Goal: Task Accomplishment & Management: Manage account settings

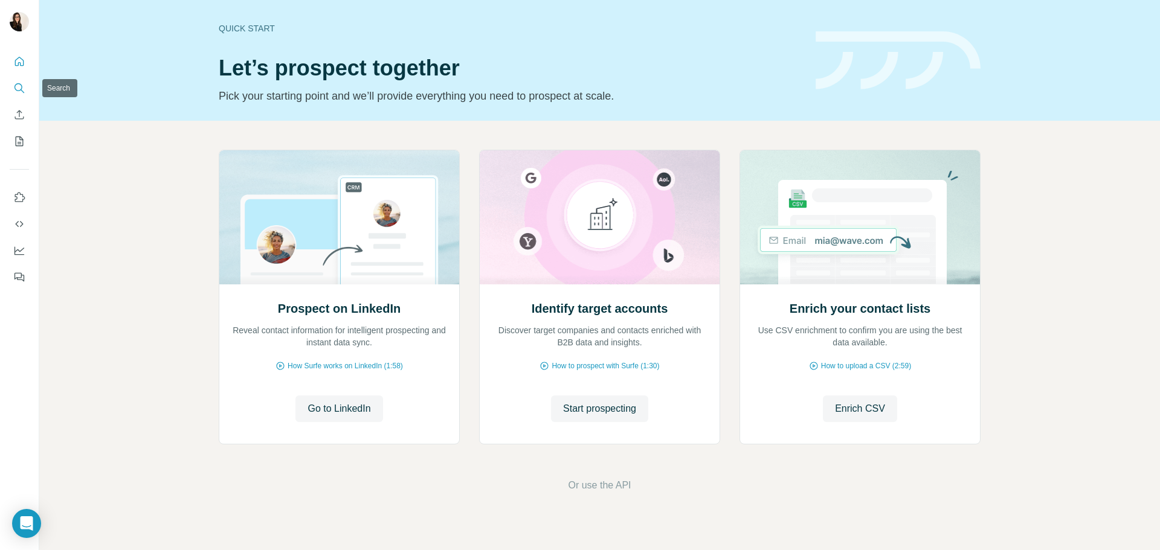
click at [21, 83] on icon "Search" at bounding box center [19, 88] width 12 height 12
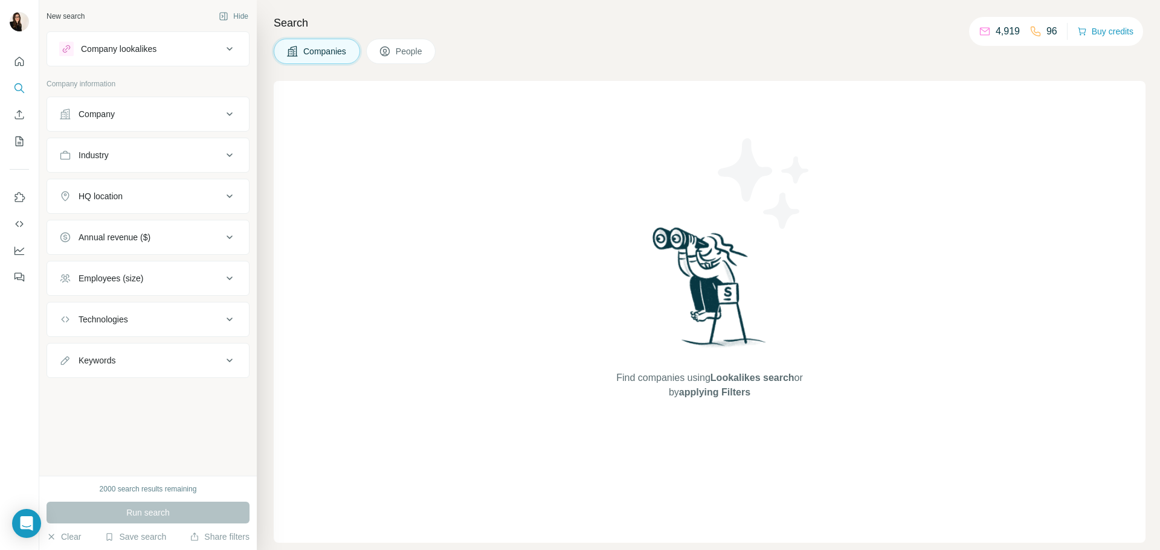
click at [141, 170] on div "Industry" at bounding box center [148, 155] width 203 height 35
click at [137, 156] on div "Industry" at bounding box center [140, 155] width 163 height 12
click at [131, 183] on input at bounding box center [141, 185] width 149 height 13
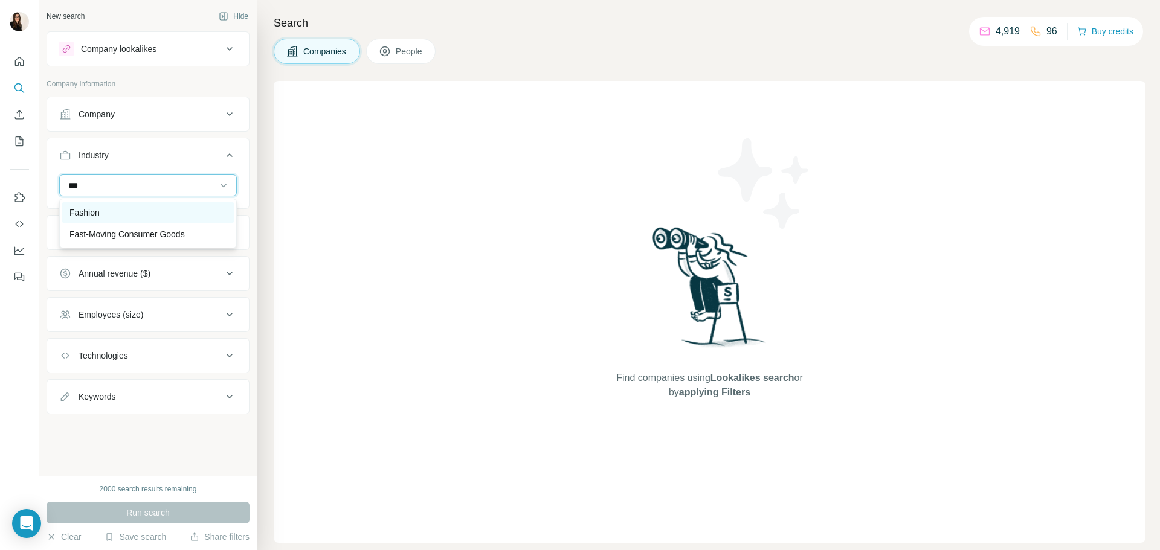
type input "***"
click at [127, 204] on div "Fashion" at bounding box center [148, 213] width 172 height 22
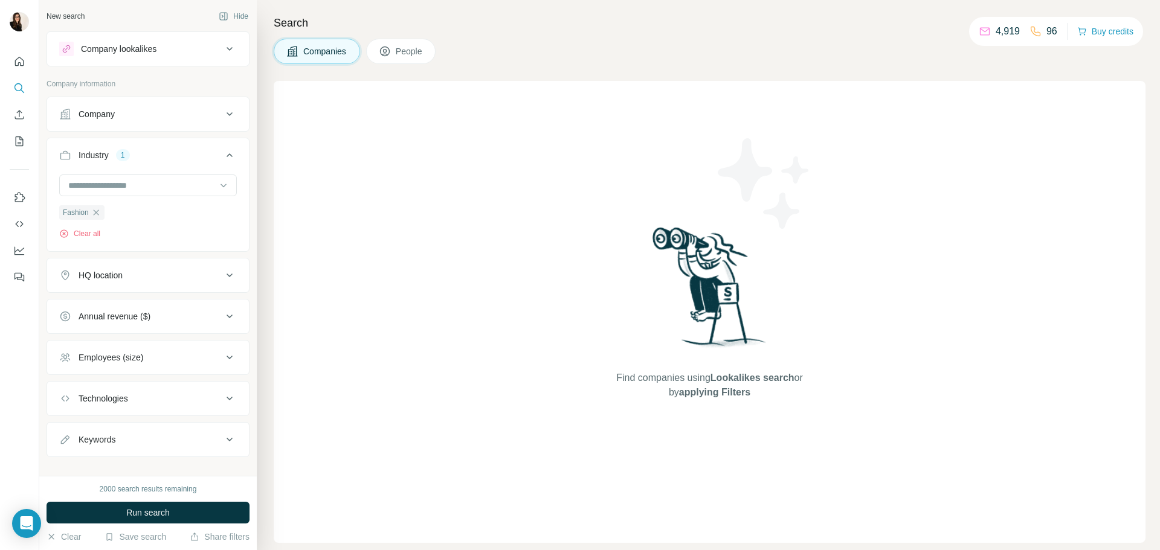
click at [123, 278] on div "HQ location" at bounding box center [101, 275] width 44 height 12
click at [127, 300] on input "text" at bounding box center [148, 306] width 178 height 22
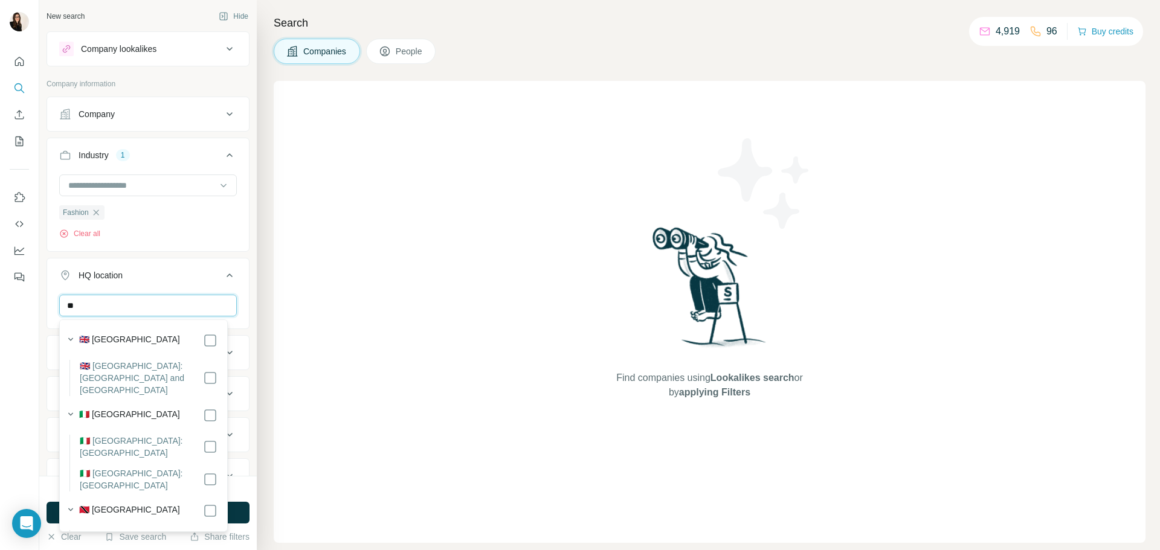
type input "*"
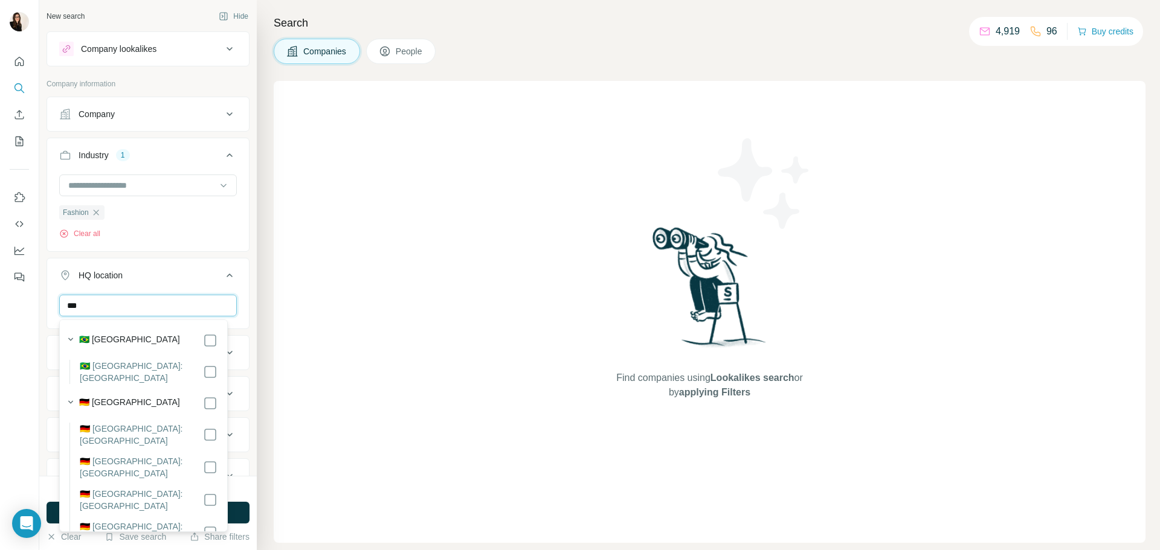
type input "***"
click at [169, 396] on div "🇩🇪 [GEOGRAPHIC_DATA]" at bounding box center [148, 403] width 138 height 14
click at [661, 24] on h4 "Search" at bounding box center [710, 22] width 872 height 17
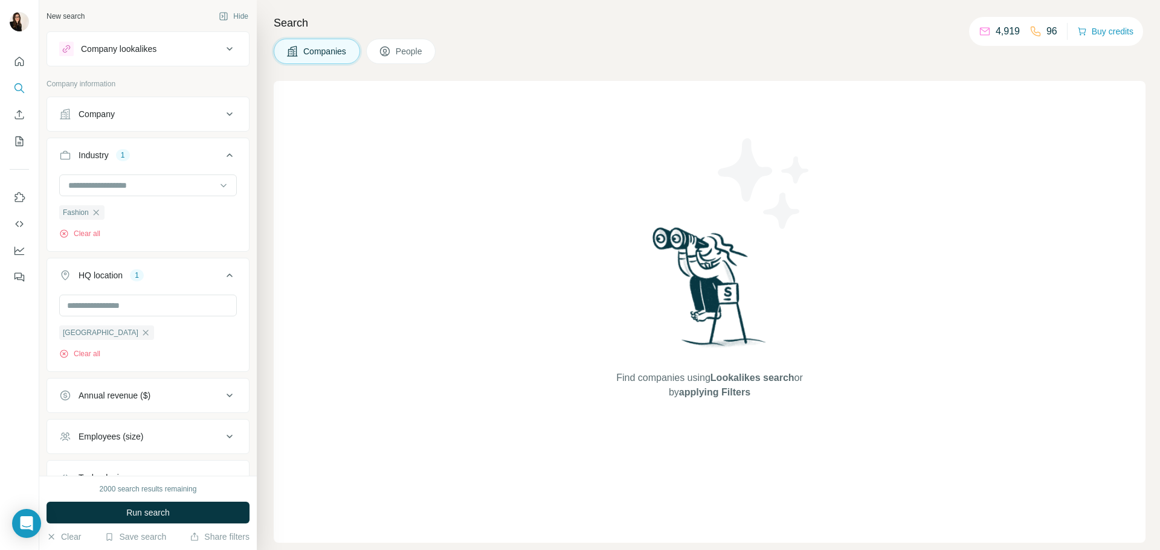
click at [169, 501] on div "2000 search results remaining Run search Clear Save search Share filters" at bounding box center [147, 513] width 217 height 74
click at [170, 507] on span "Run search" at bounding box center [147, 513] width 43 height 12
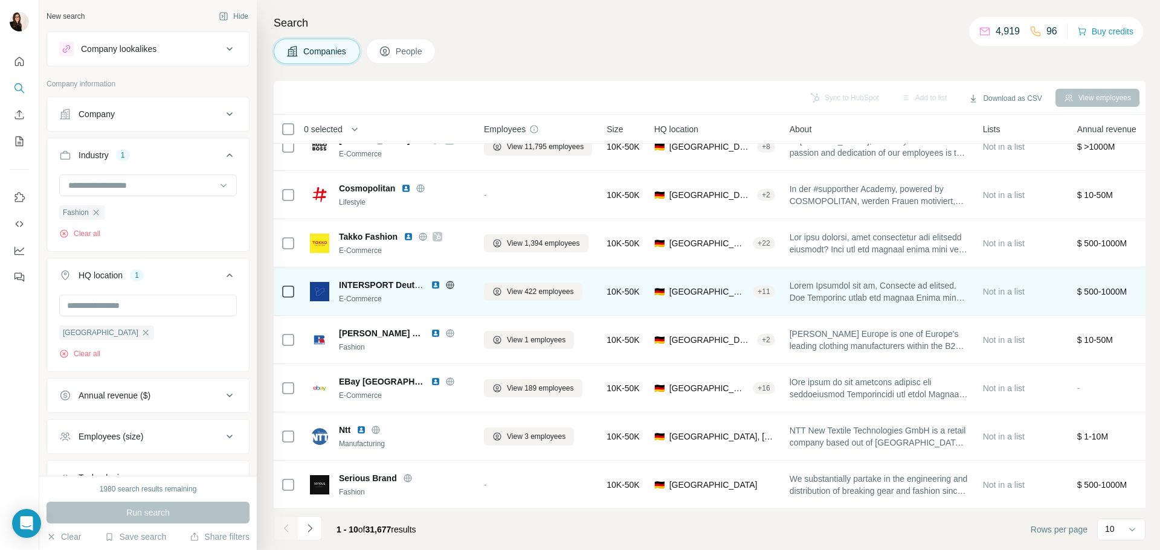
scroll to position [124, 0]
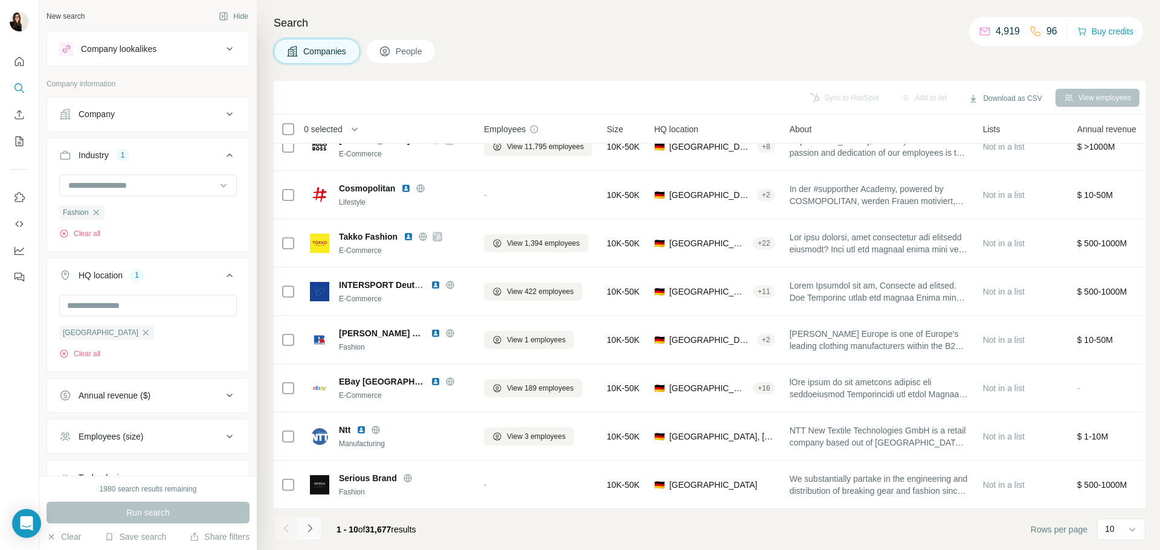
click at [316, 525] on button "Navigate to next page" at bounding box center [310, 528] width 24 height 24
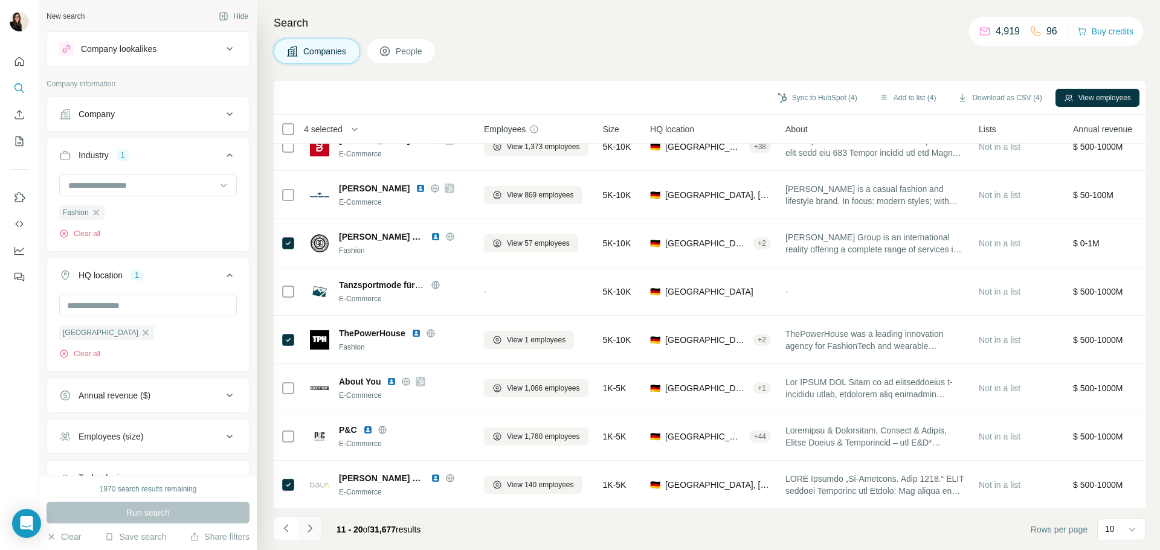
click at [313, 526] on icon "Navigate to next page" at bounding box center [310, 528] width 12 height 12
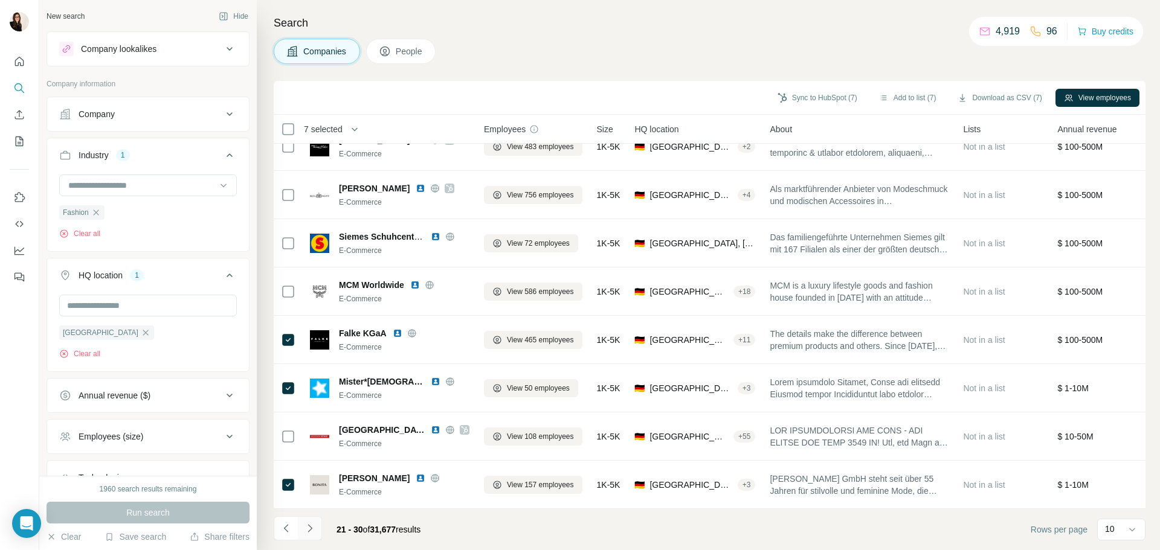
click at [315, 521] on button "Navigate to next page" at bounding box center [310, 528] width 24 height 24
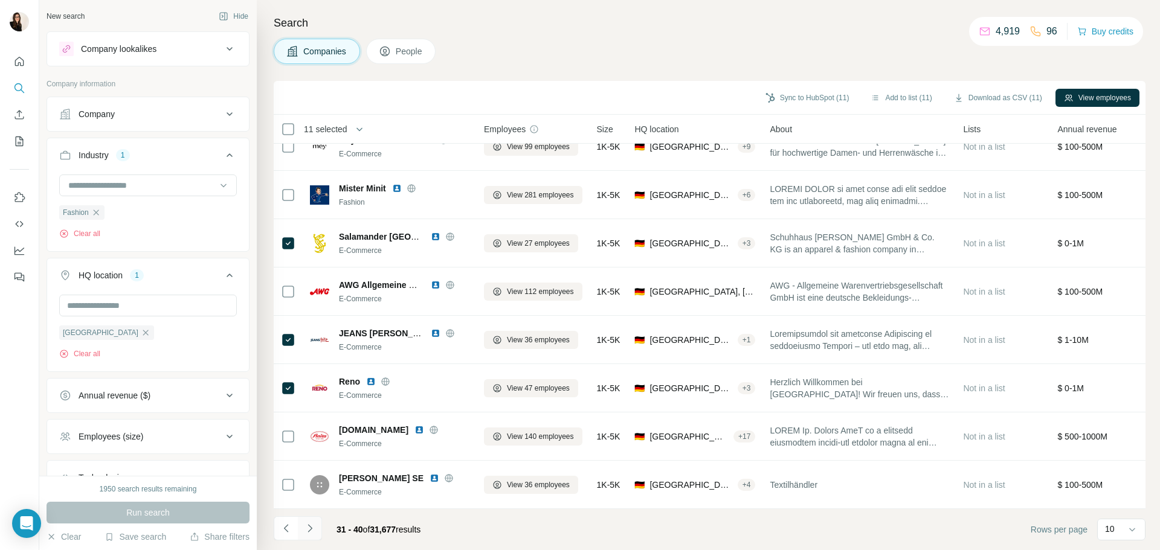
click at [316, 524] on button "Navigate to next page" at bounding box center [310, 528] width 24 height 24
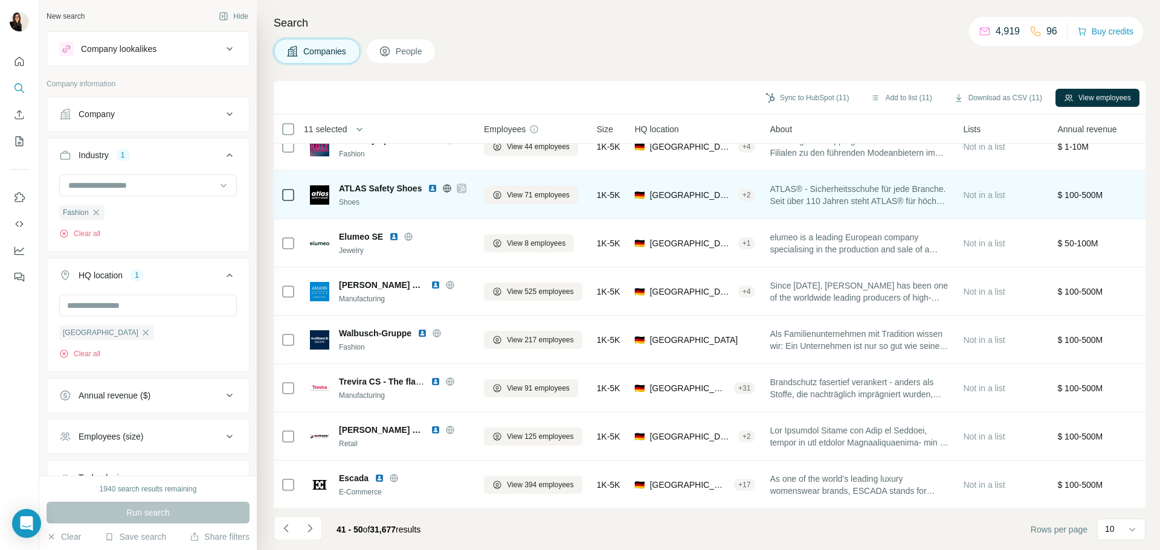
click at [294, 188] on icon at bounding box center [288, 195] width 14 height 14
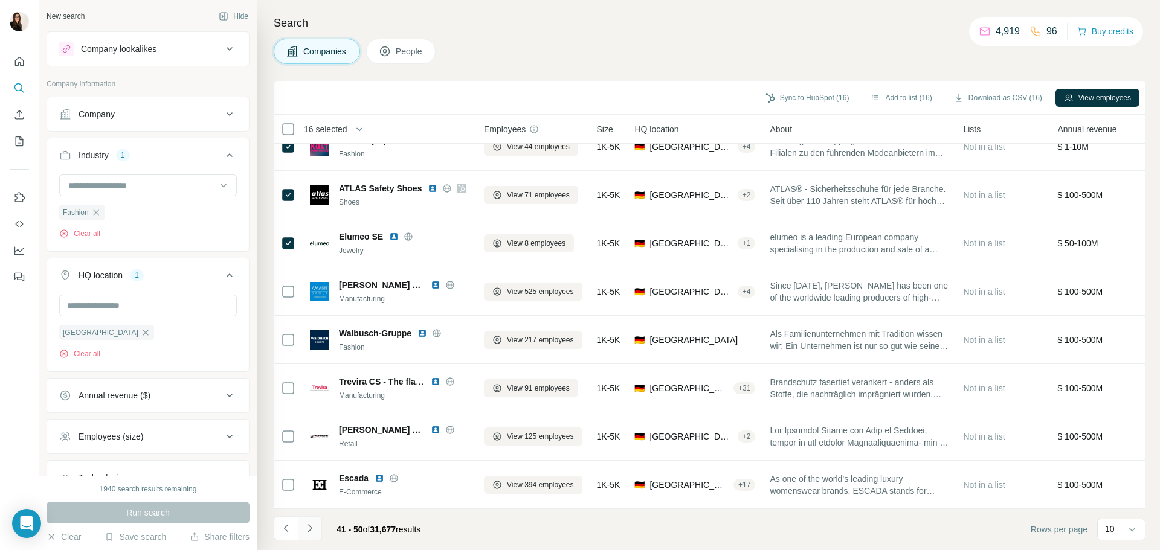
click at [313, 524] on icon "Navigate to next page" at bounding box center [310, 528] width 12 height 12
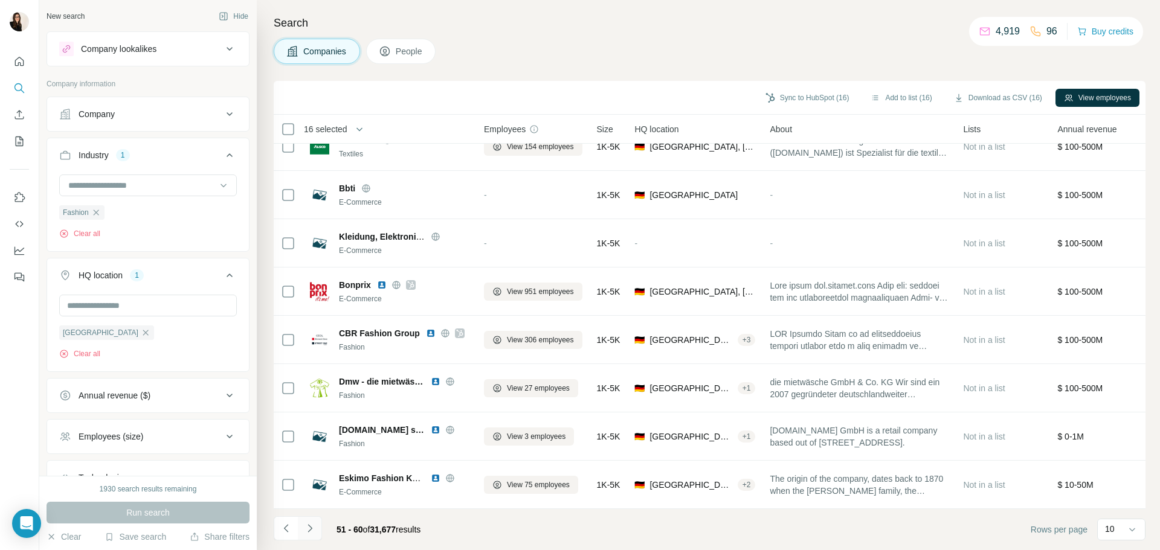
click at [302, 530] on button "Navigate to next page" at bounding box center [310, 528] width 24 height 24
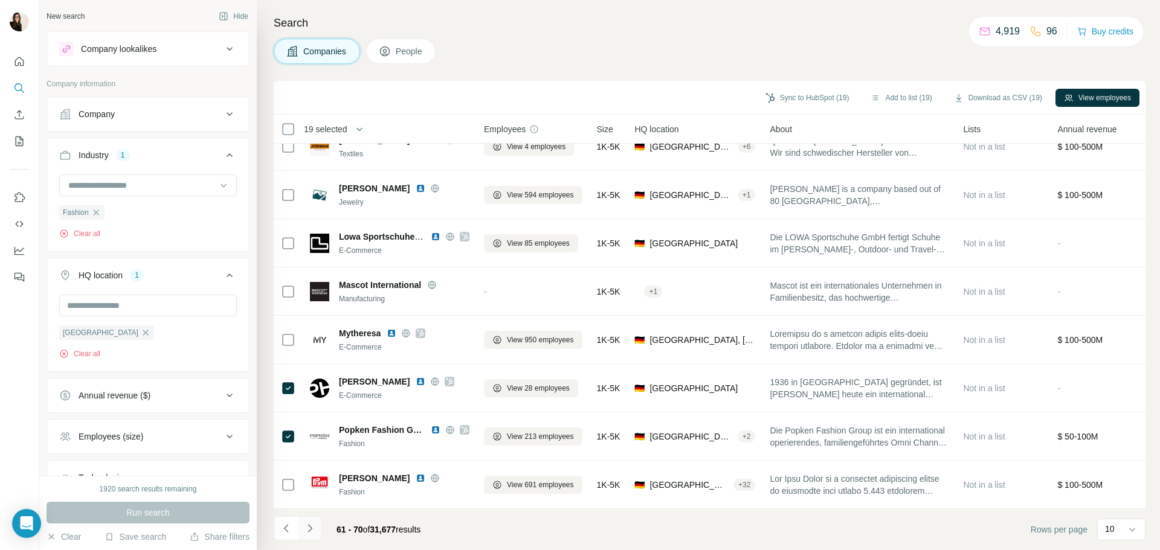
click at [318, 524] on button "Navigate to next page" at bounding box center [310, 528] width 24 height 24
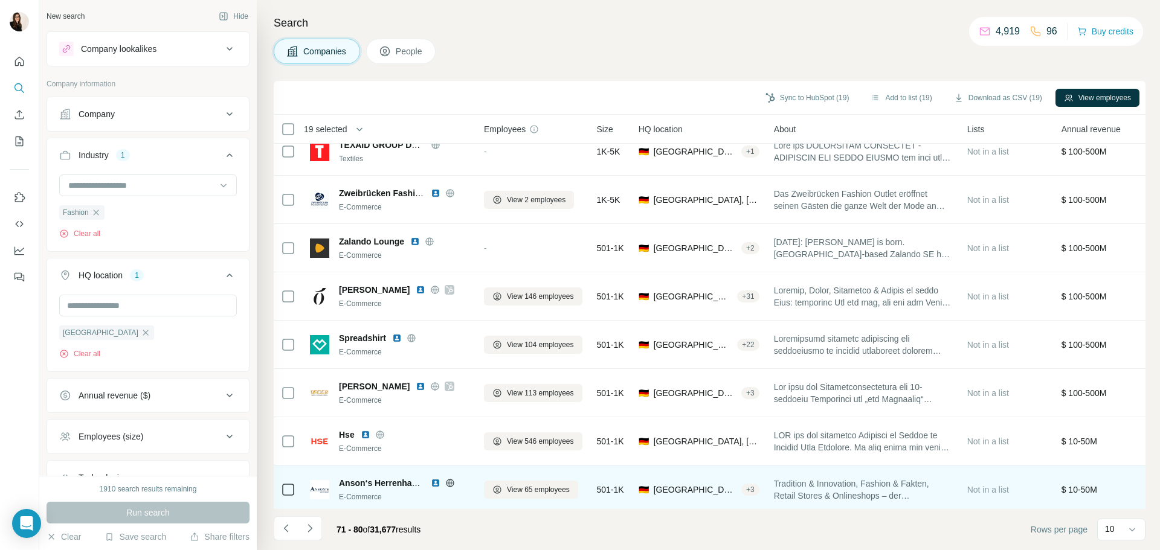
scroll to position [0, 0]
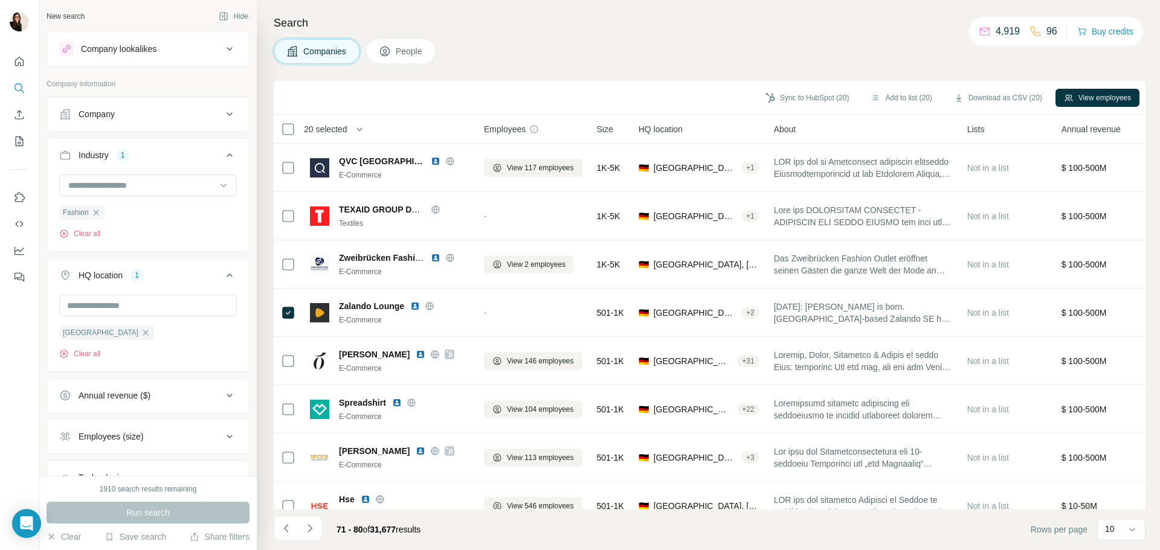
drag, startPoint x: 292, startPoint y: 349, endPoint x: 265, endPoint y: 279, distance: 74.6
click at [265, 279] on div "Search Companies People Sync to HubSpot (20) Add to list (20) Download as CSV (…" at bounding box center [708, 275] width 903 height 550
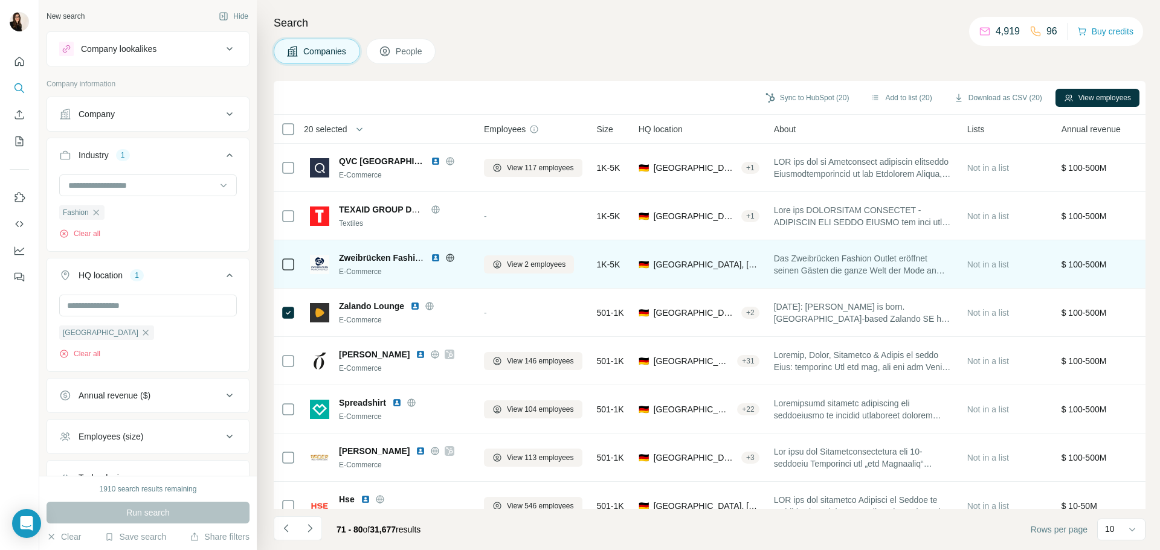
click at [278, 260] on td at bounding box center [288, 264] width 29 height 48
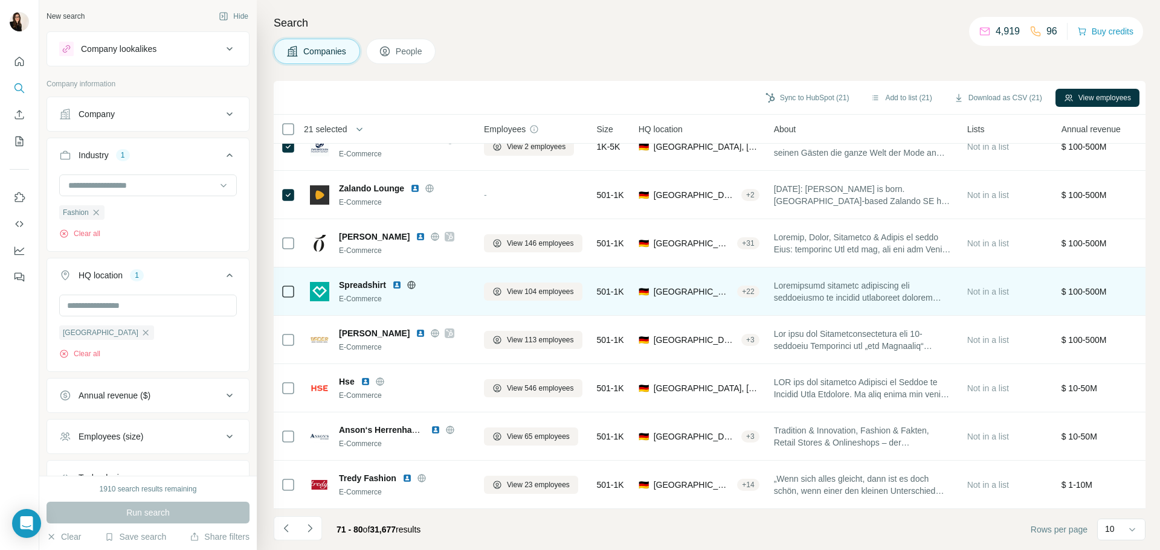
scroll to position [124, 0]
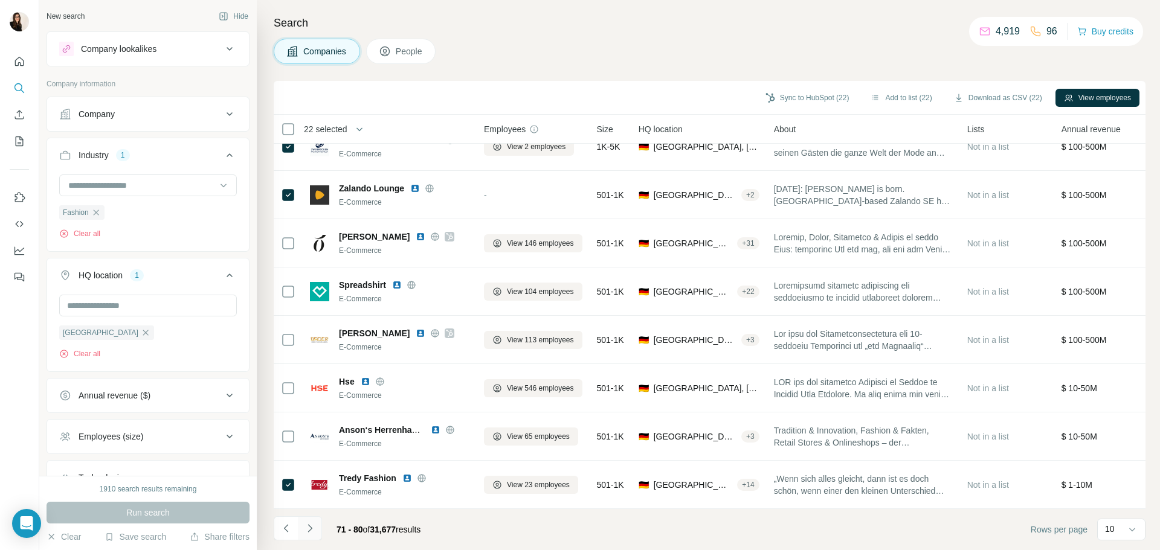
click at [318, 529] on button "Navigate to next page" at bounding box center [310, 528] width 24 height 24
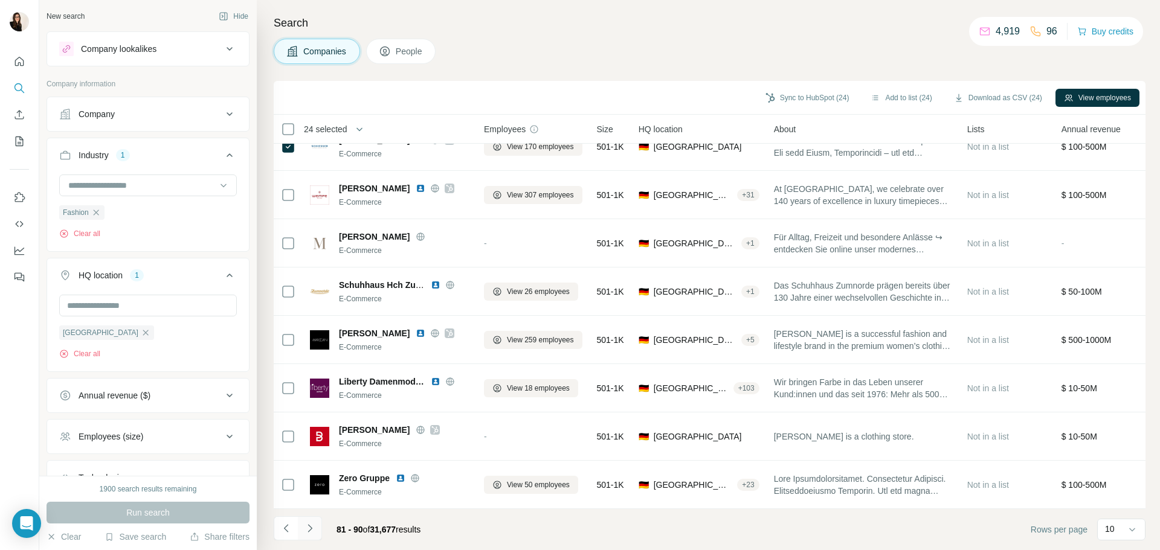
click at [313, 526] on icon "Navigate to next page" at bounding box center [310, 528] width 12 height 12
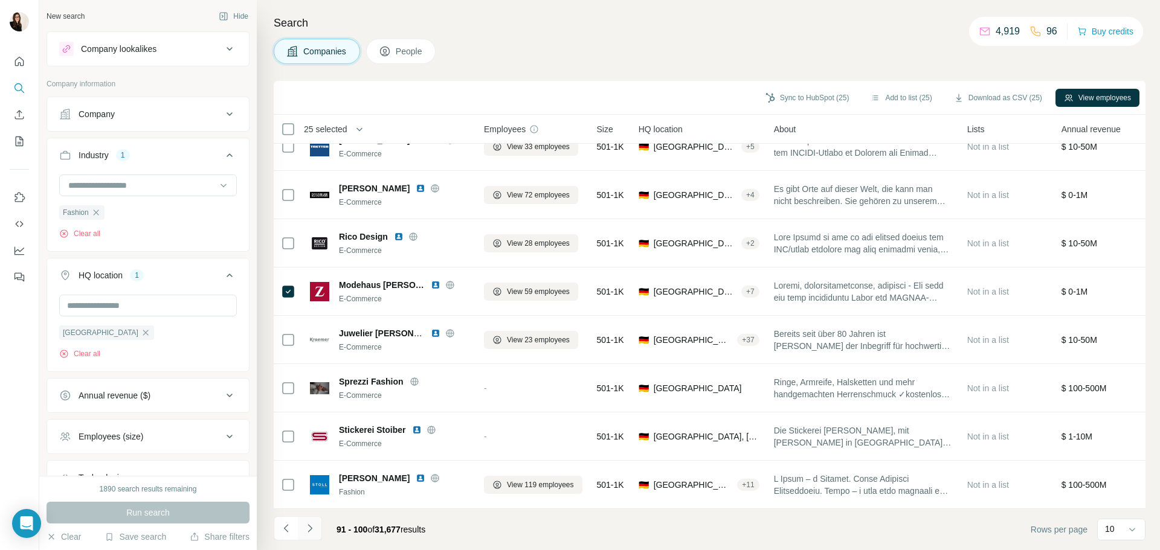
click at [307, 522] on icon "Navigate to next page" at bounding box center [310, 528] width 12 height 12
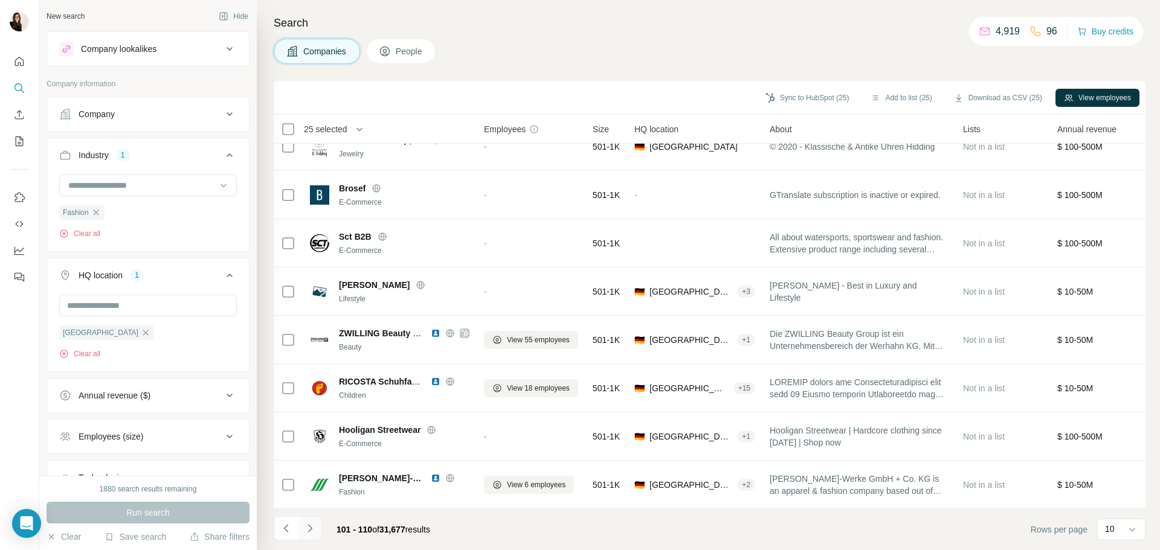
click at [315, 532] on icon "Navigate to next page" at bounding box center [310, 528] width 12 height 12
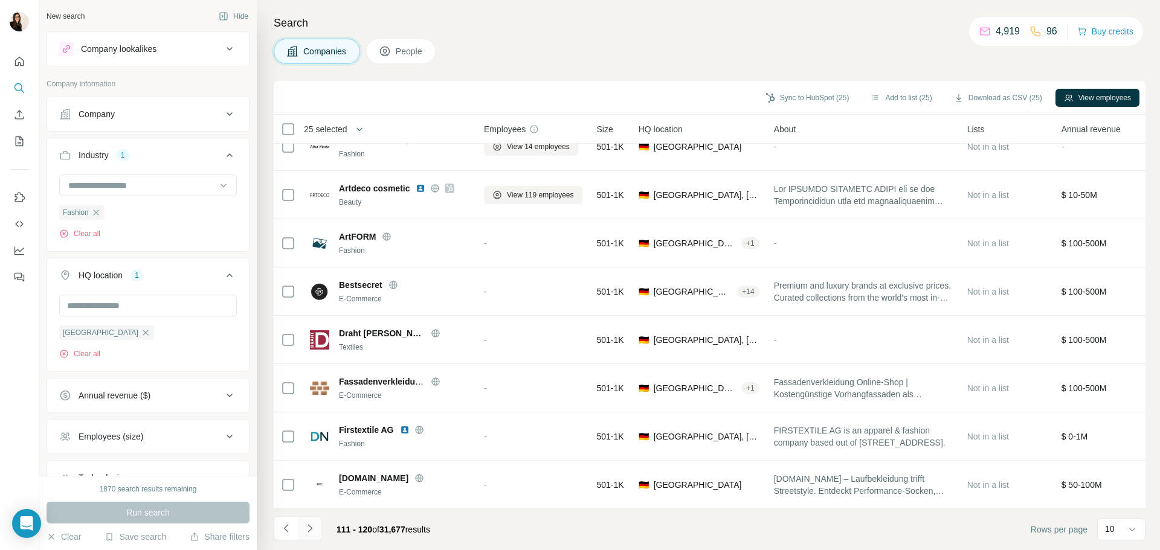
click at [315, 524] on icon "Navigate to next page" at bounding box center [310, 528] width 12 height 12
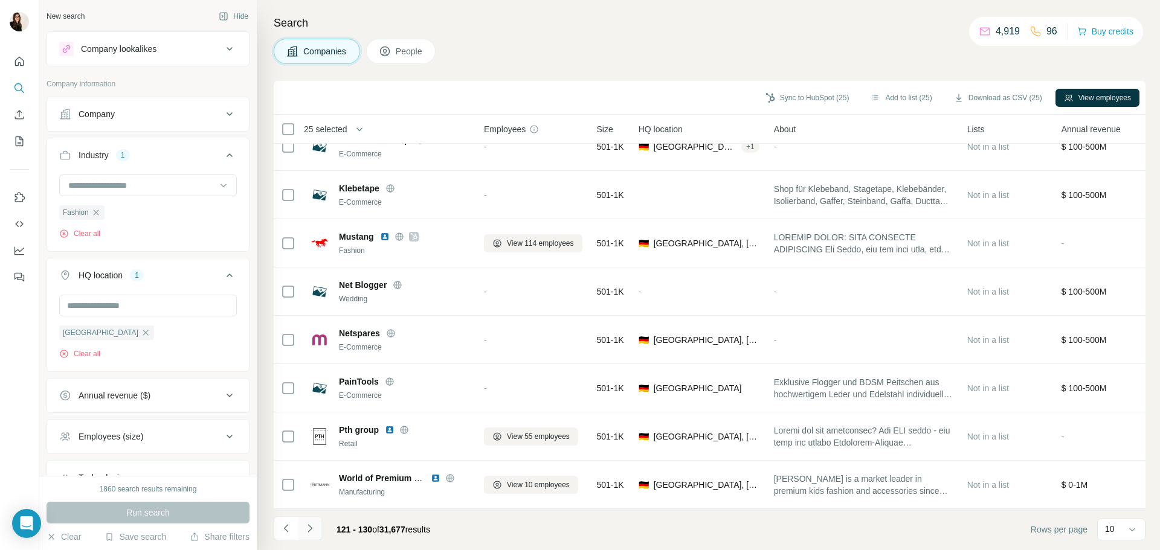
click at [311, 527] on icon "Navigate to next page" at bounding box center [310, 528] width 12 height 12
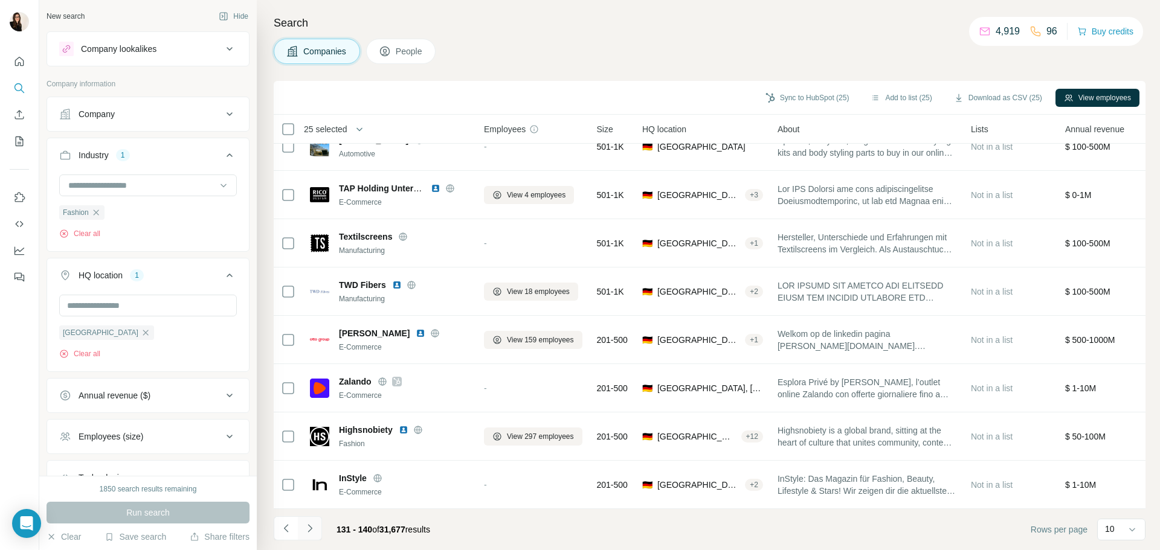
click at [316, 521] on button "Navigate to next page" at bounding box center [310, 528] width 24 height 24
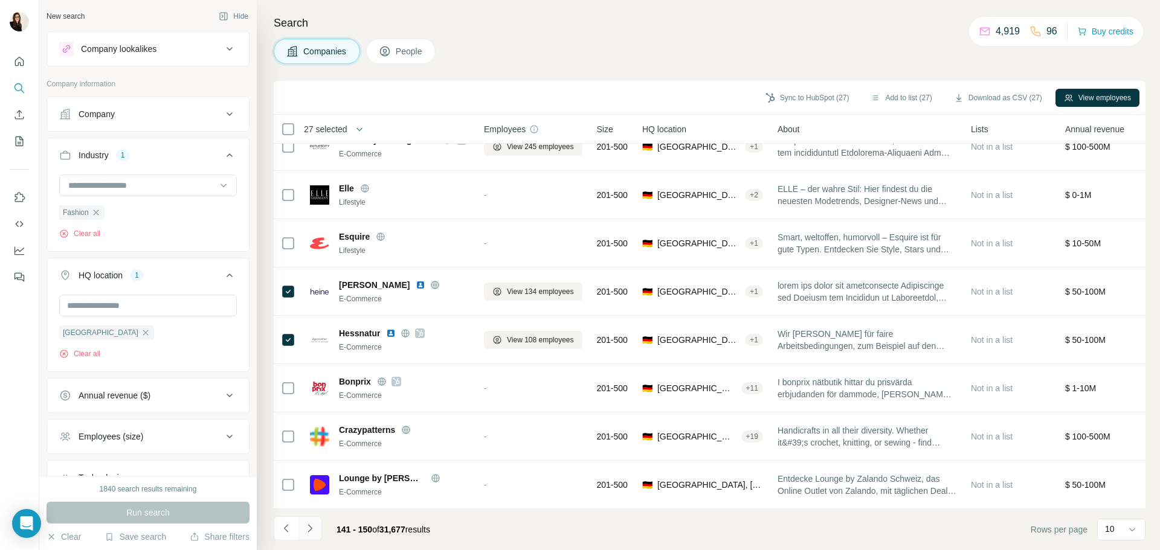
click at [307, 518] on button "Navigate to next page" at bounding box center [310, 528] width 24 height 24
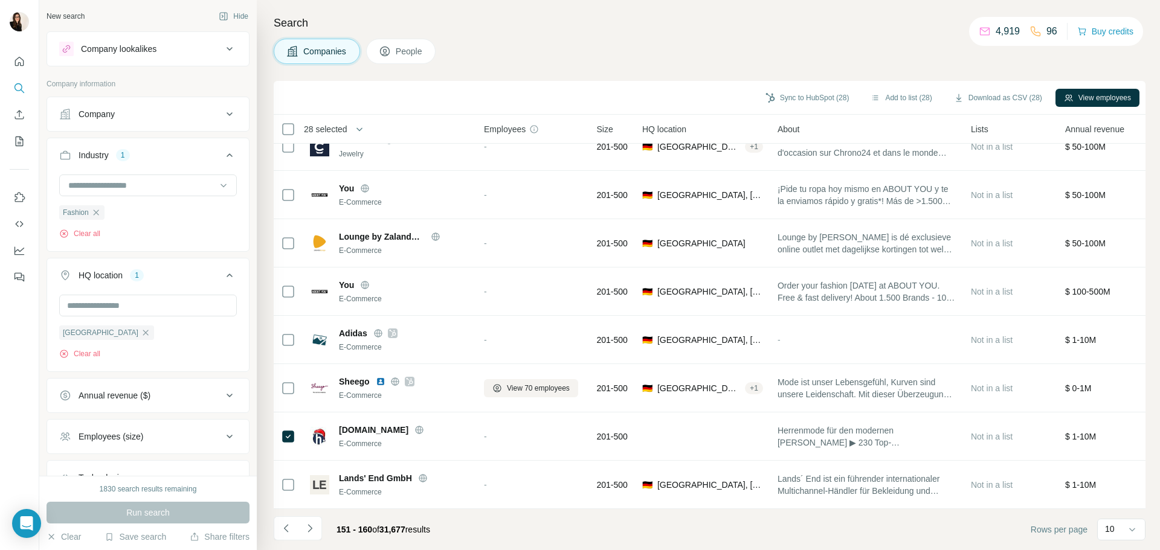
drag, startPoint x: 307, startPoint y: 528, endPoint x: 304, endPoint y: 523, distance: 6.5
click at [309, 528] on icon "Navigate to next page" at bounding box center [310, 528] width 12 height 12
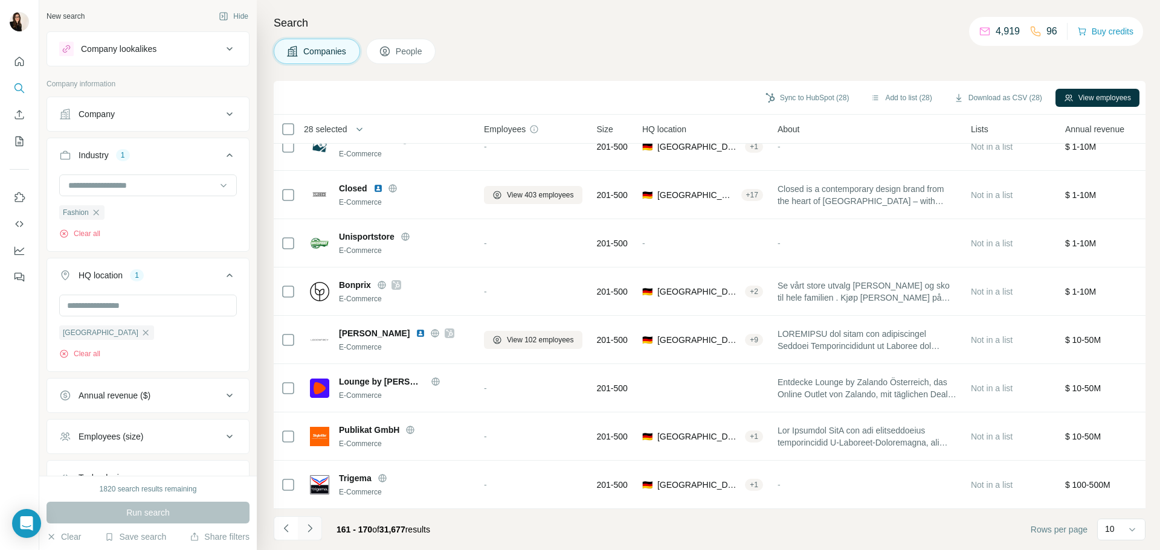
click at [316, 523] on button "Navigate to next page" at bounding box center [310, 528] width 24 height 24
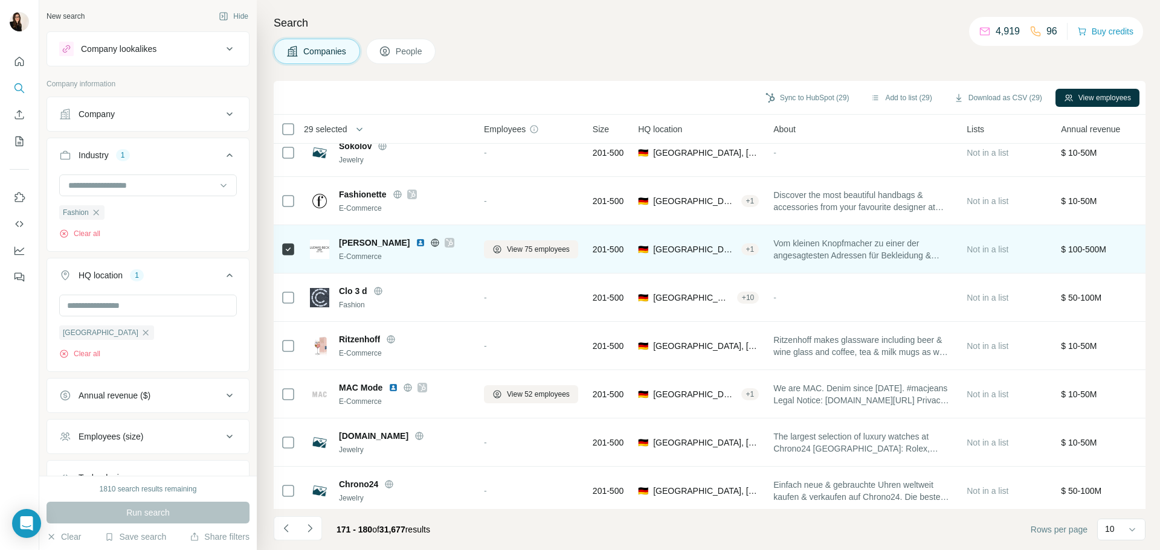
scroll to position [3, 0]
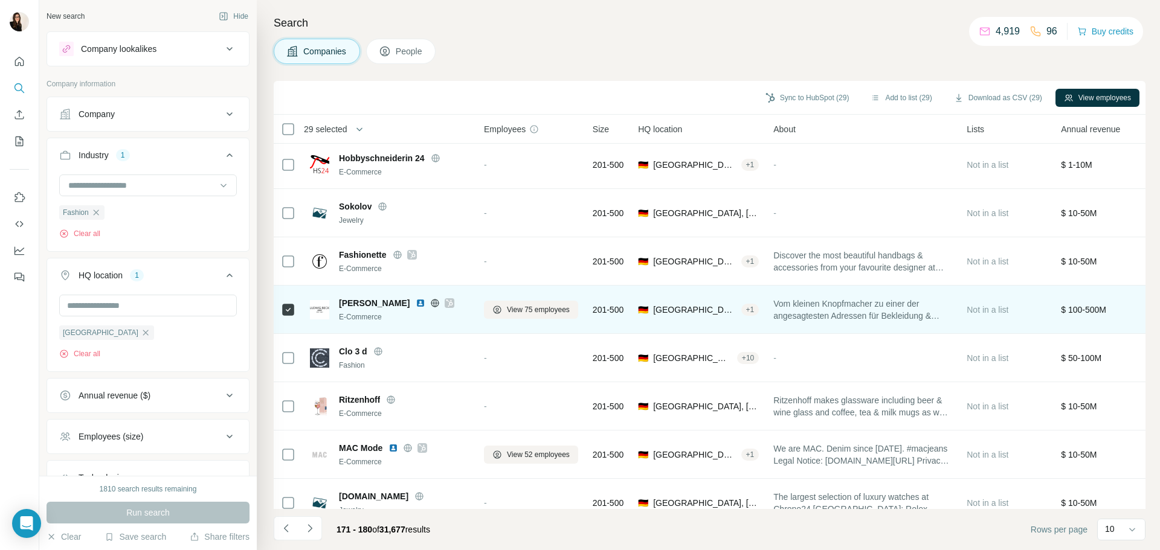
click at [283, 254] on icon at bounding box center [288, 261] width 14 height 14
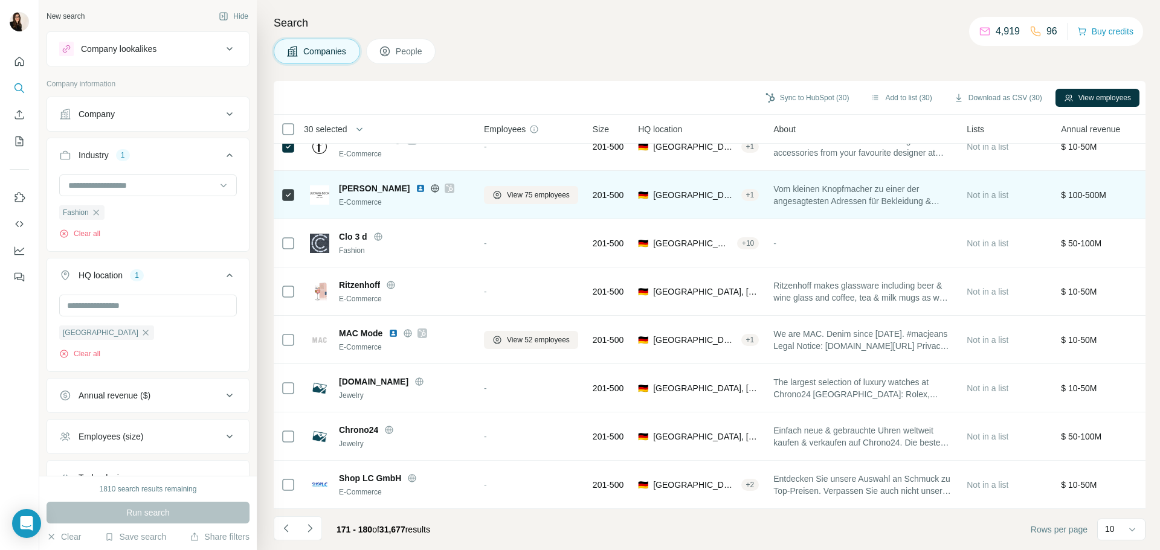
scroll to position [124, 0]
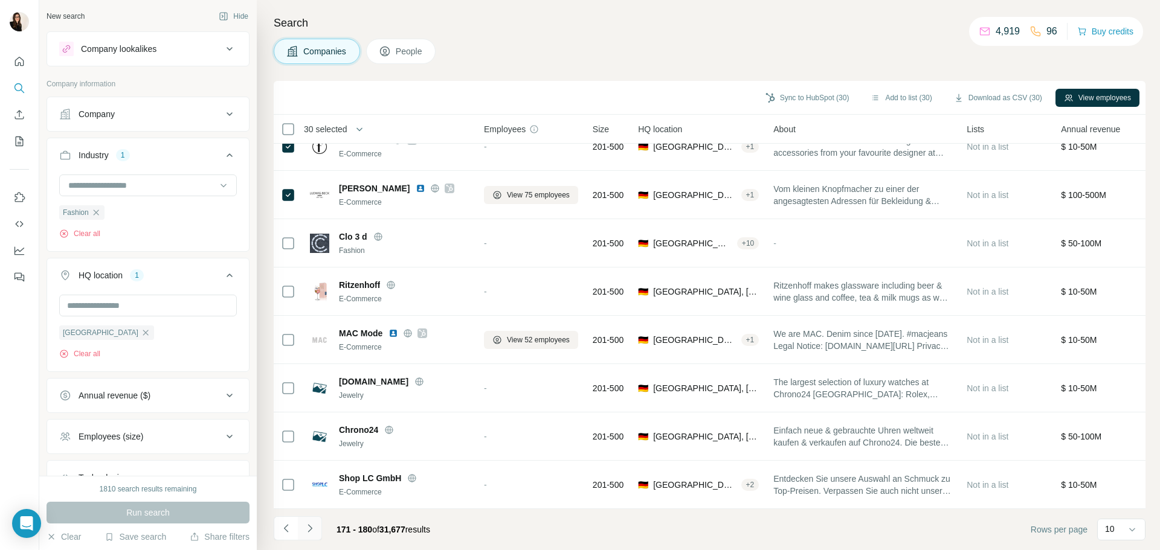
click at [310, 530] on icon "Navigate to next page" at bounding box center [309, 528] width 4 height 8
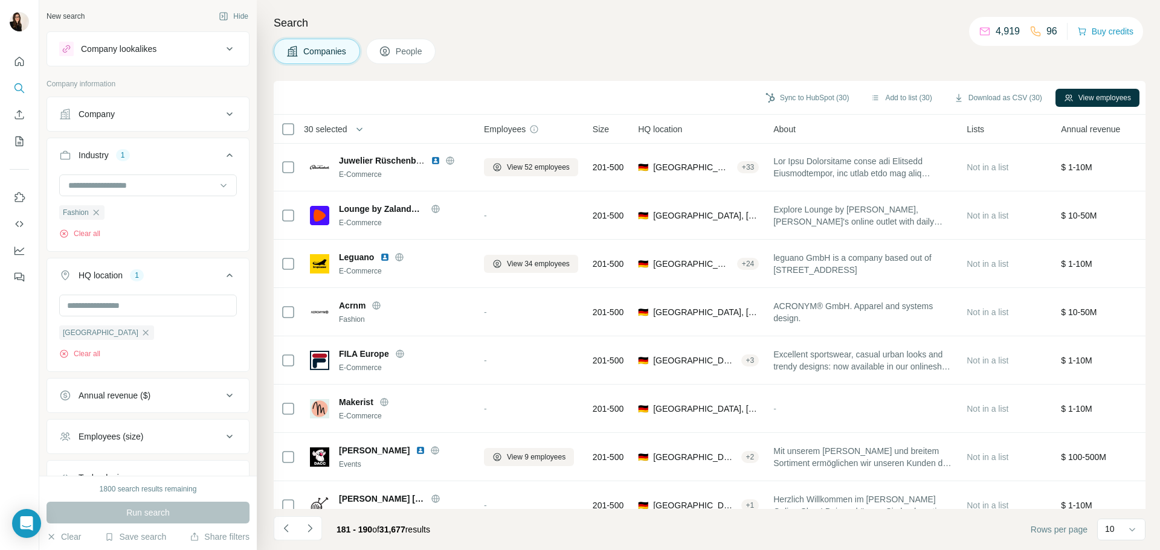
scroll to position [0, 0]
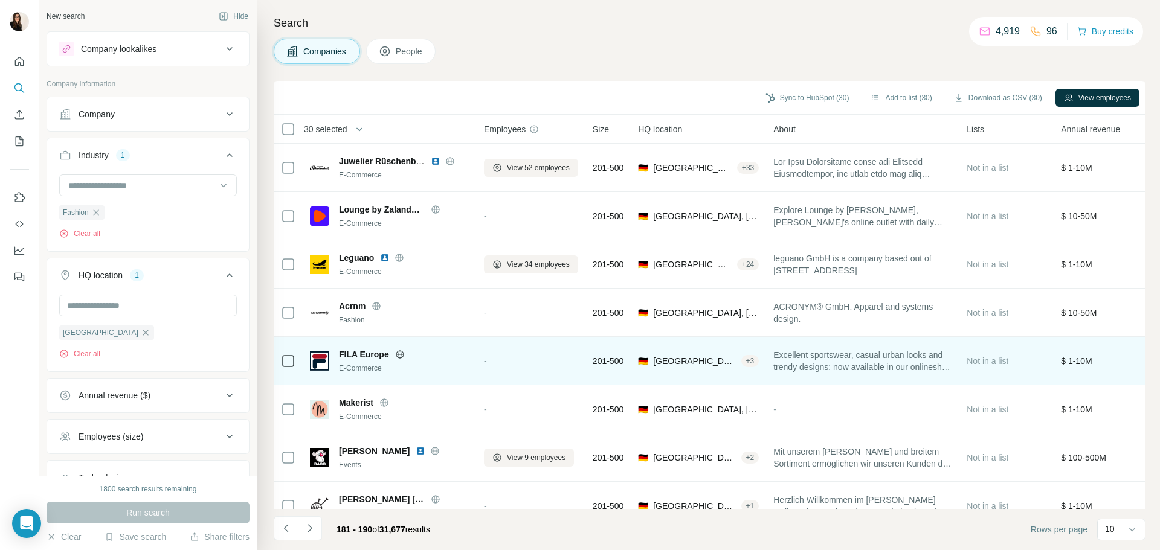
click at [285, 367] on icon at bounding box center [288, 361] width 14 height 14
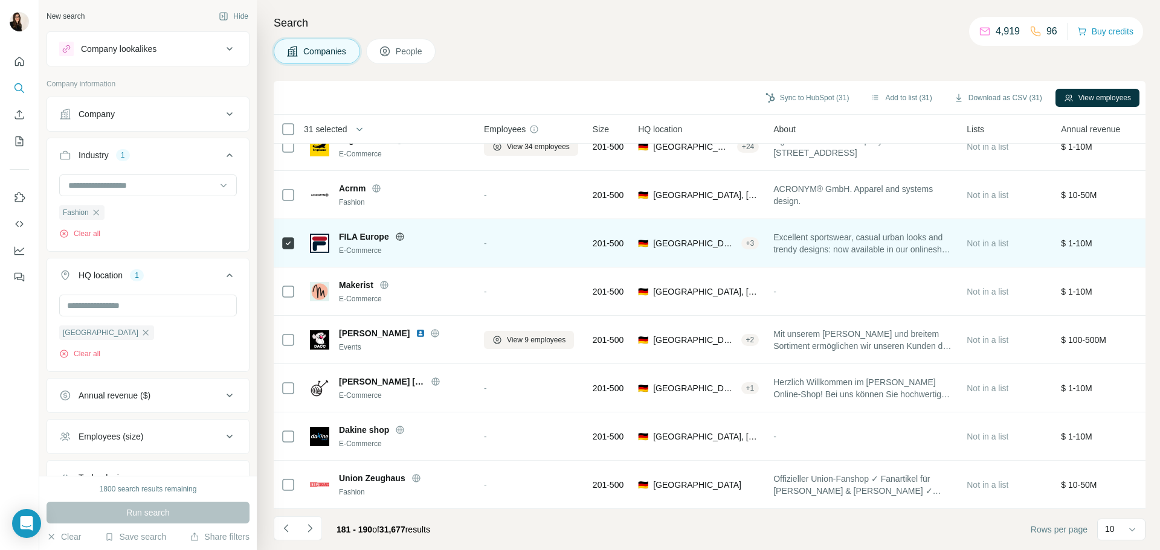
scroll to position [124, 0]
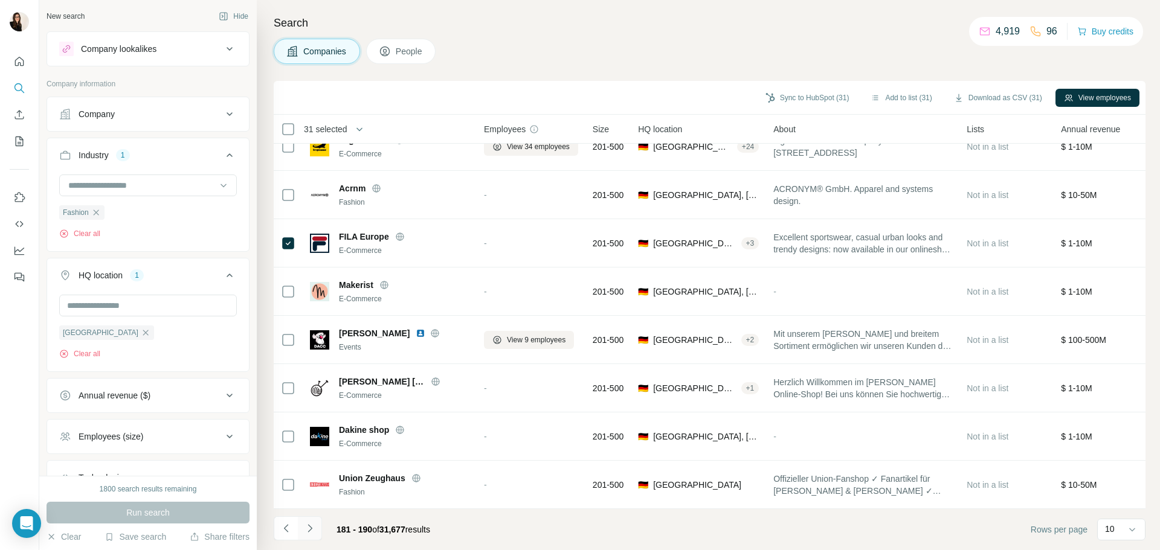
click at [316, 531] on button "Navigate to next page" at bounding box center [310, 528] width 24 height 24
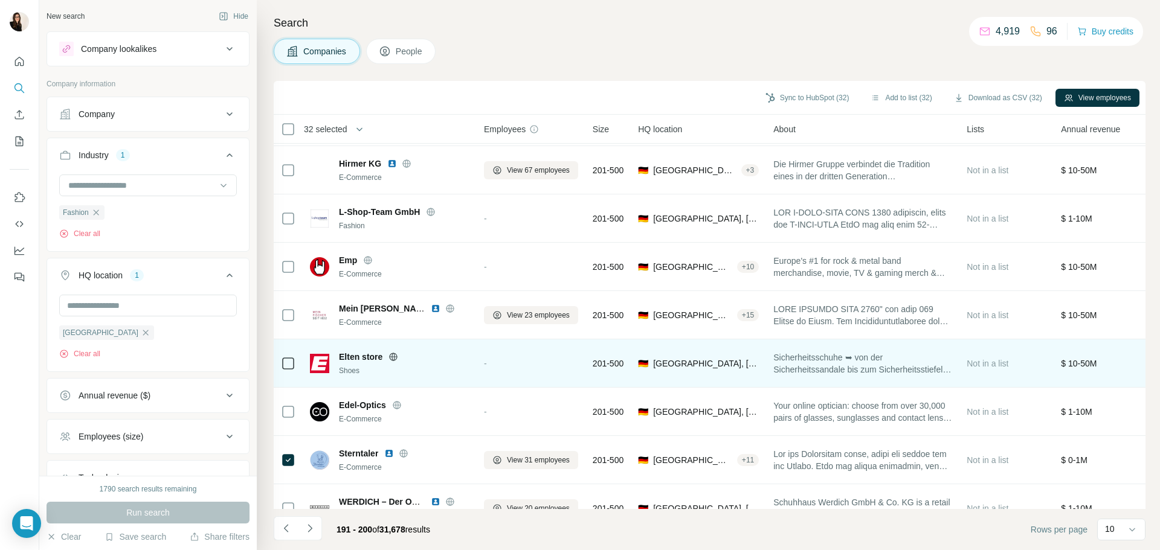
scroll to position [0, 0]
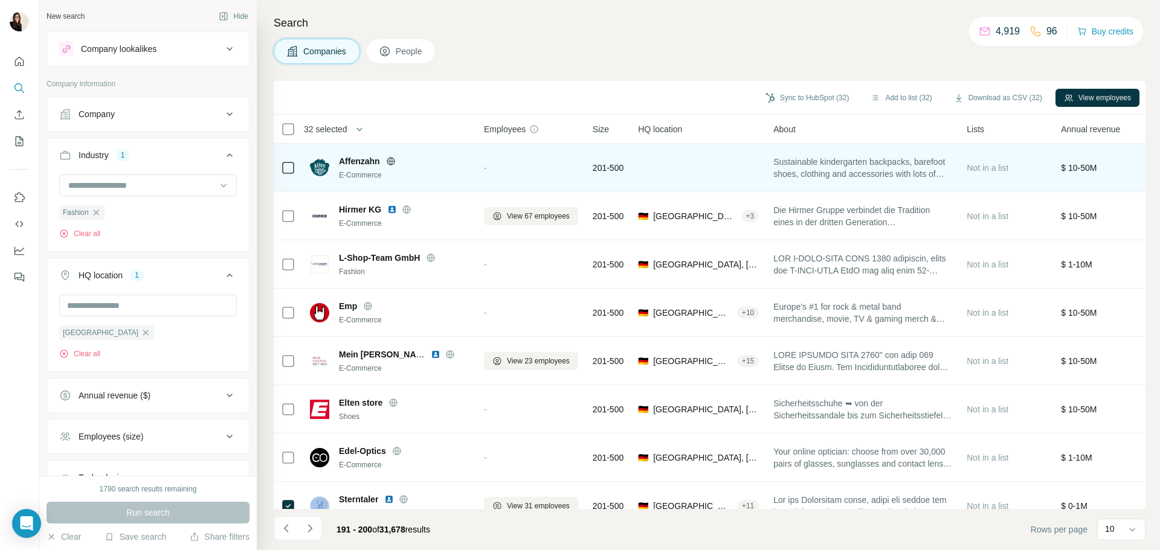
click at [286, 175] on div at bounding box center [288, 167] width 14 height 33
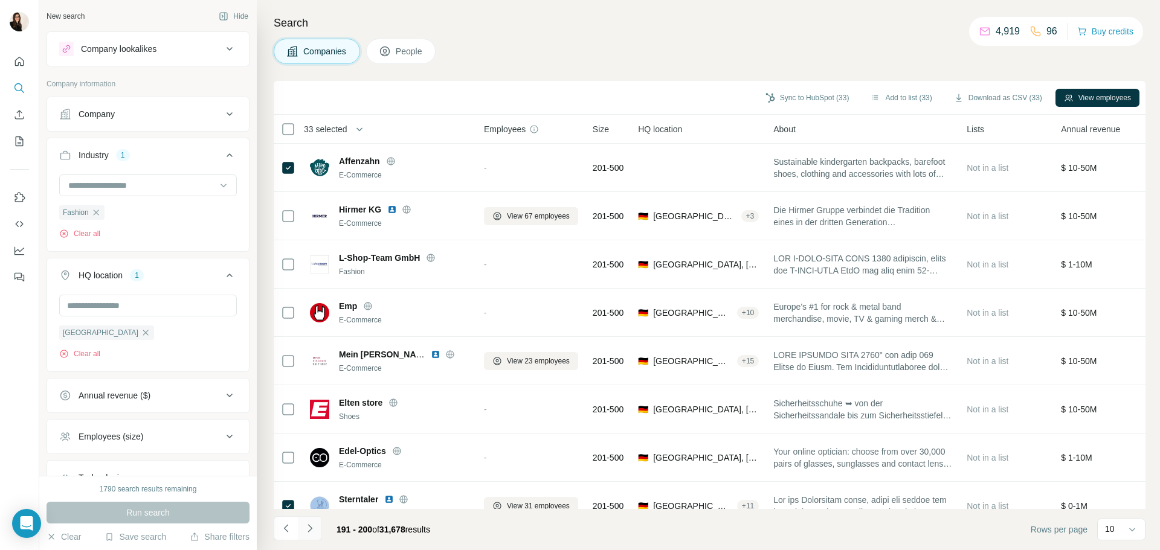
click at [315, 528] on icon "Navigate to next page" at bounding box center [310, 528] width 12 height 12
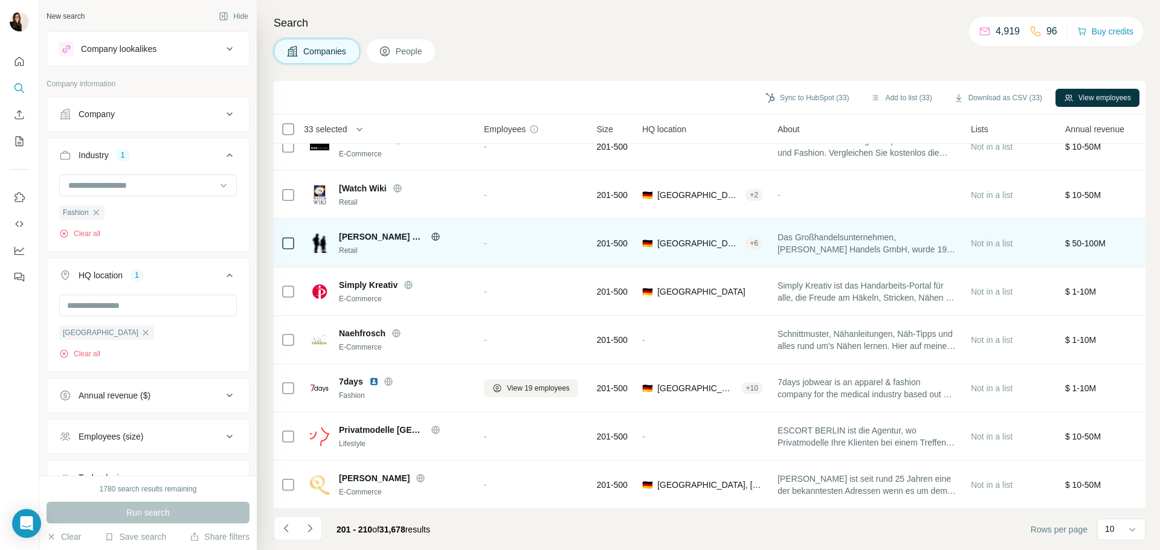
scroll to position [124, 0]
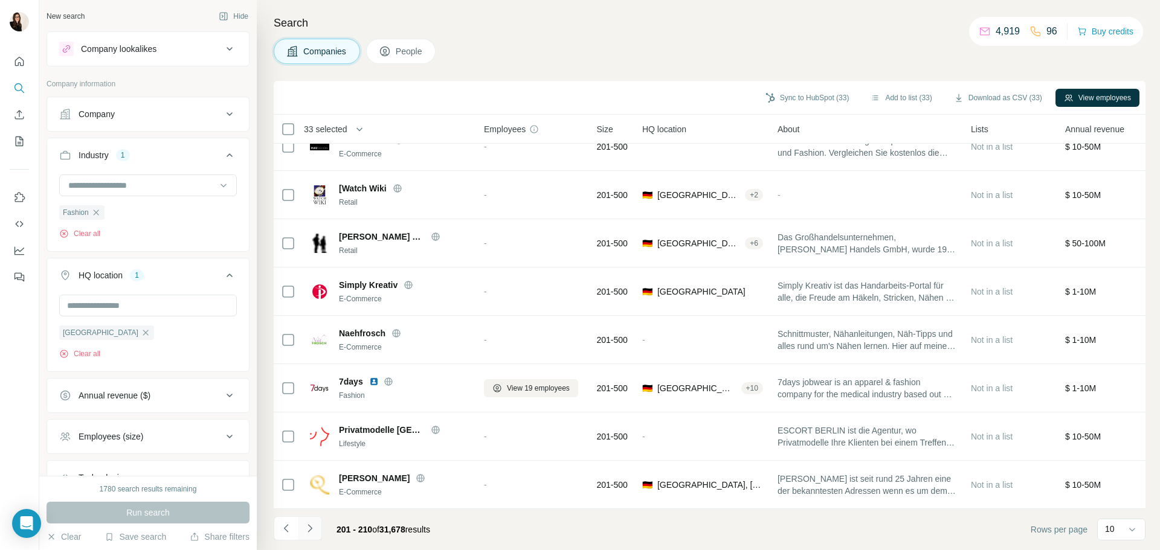
click at [310, 524] on icon "Navigate to next page" at bounding box center [310, 528] width 12 height 12
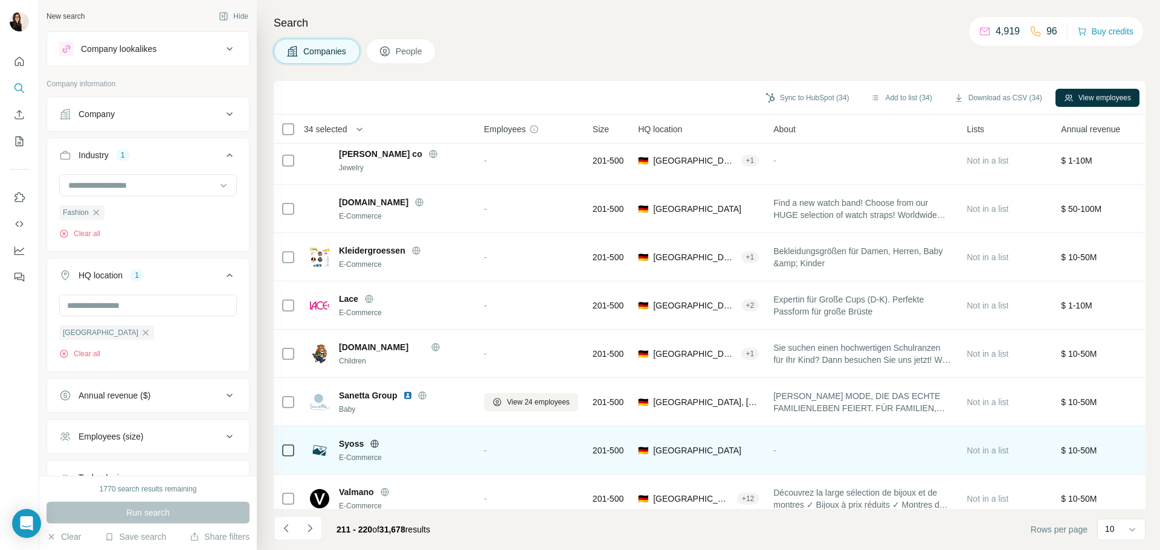
scroll to position [0, 0]
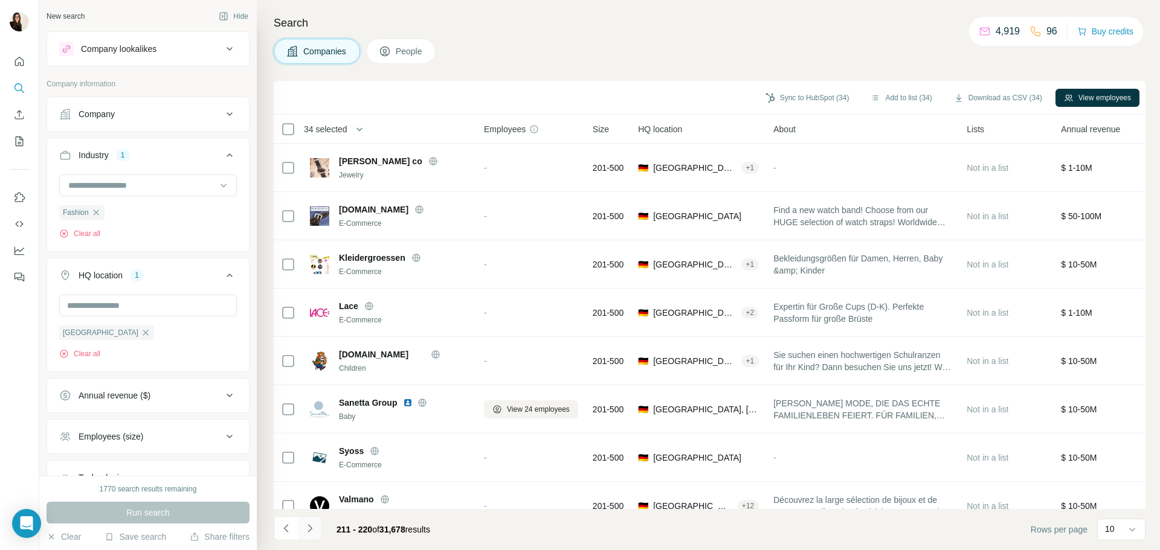
click at [317, 531] on button "Navigate to next page" at bounding box center [310, 528] width 24 height 24
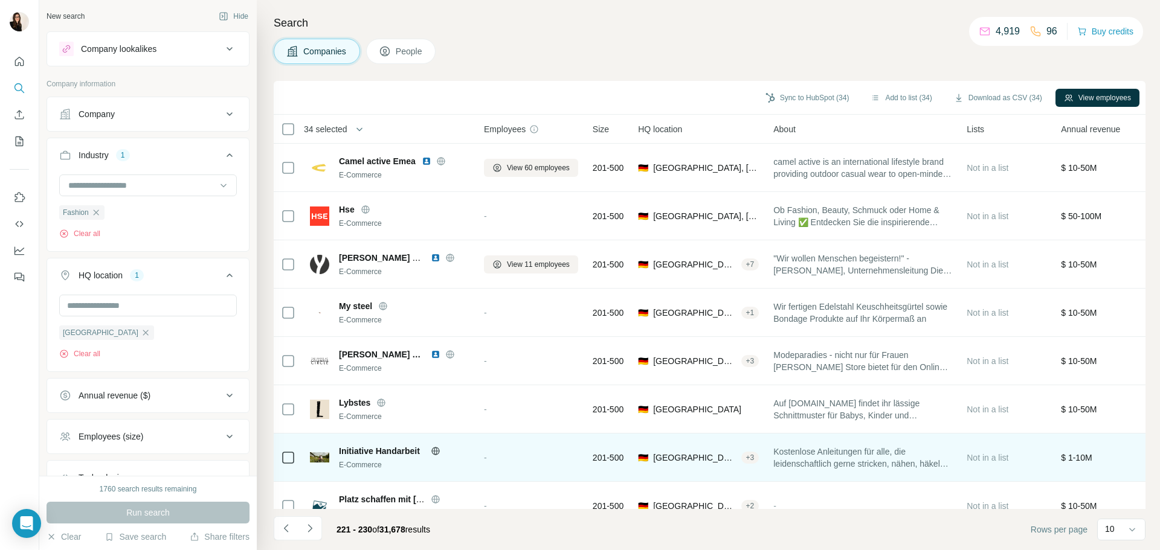
scroll to position [124, 0]
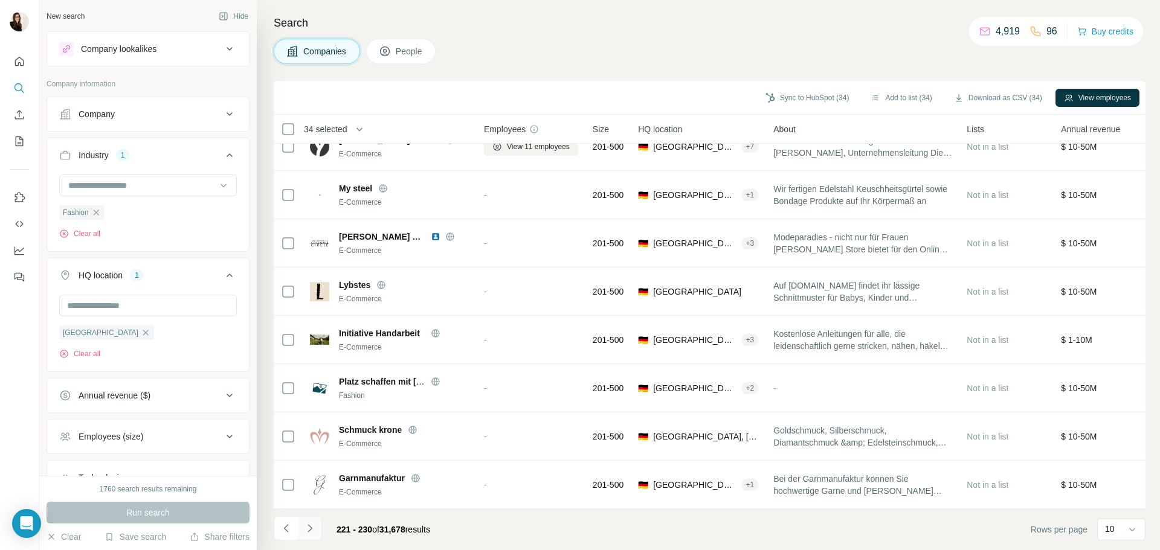
click at [320, 530] on button "Navigate to next page" at bounding box center [310, 528] width 24 height 24
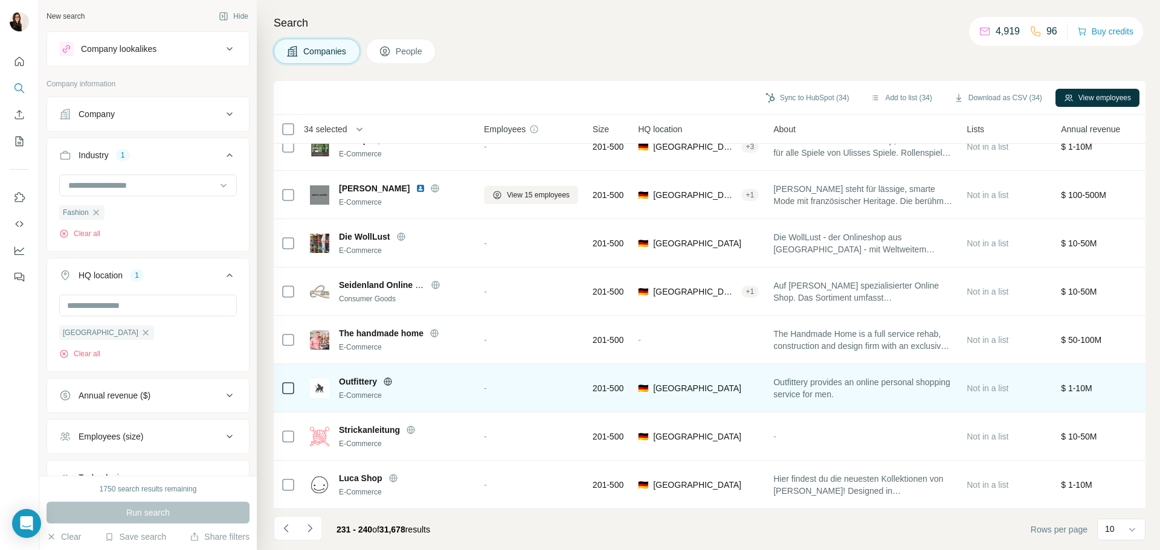
scroll to position [0, 0]
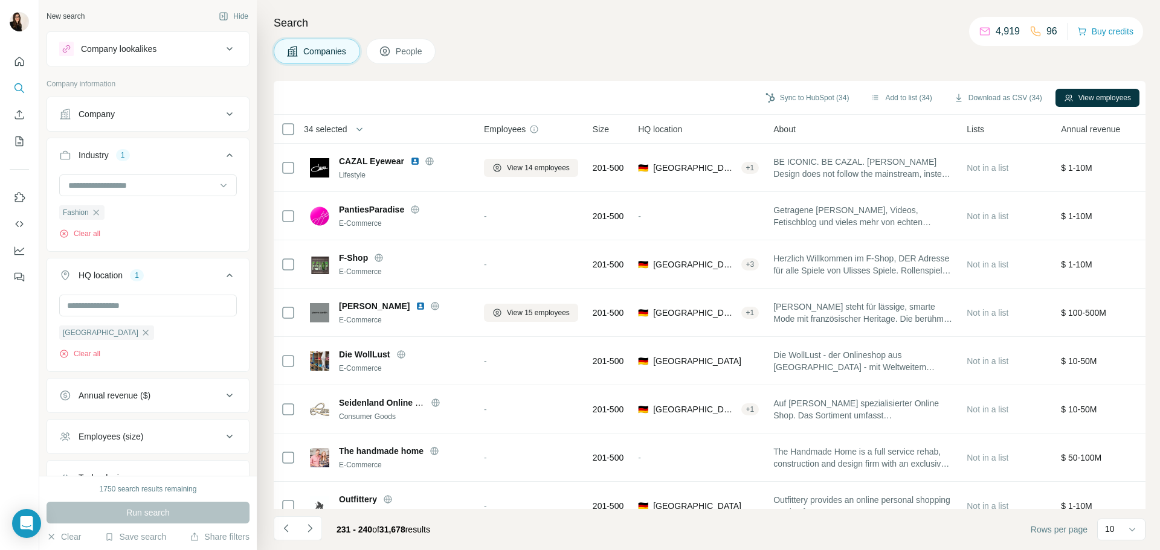
click at [417, 54] on span "People" at bounding box center [410, 51] width 28 height 12
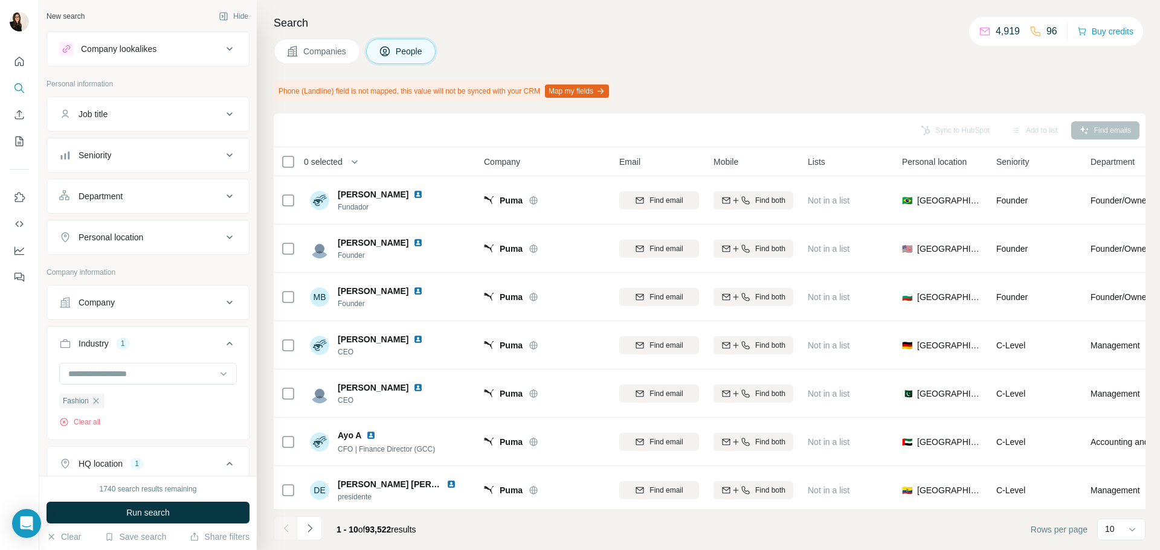
scroll to position [60, 0]
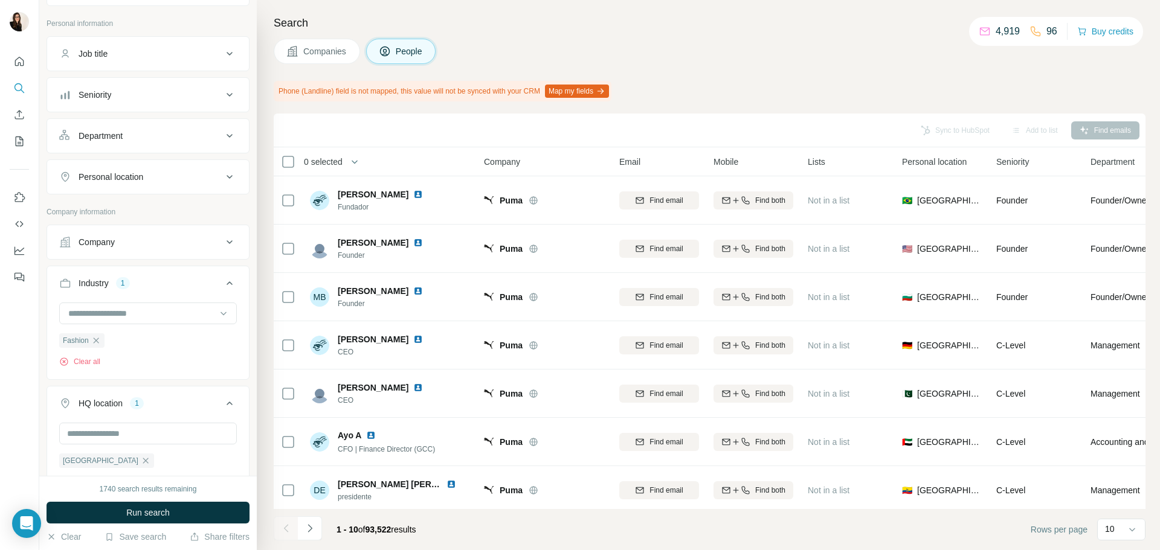
click at [167, 239] on div "Company" at bounding box center [140, 242] width 163 height 12
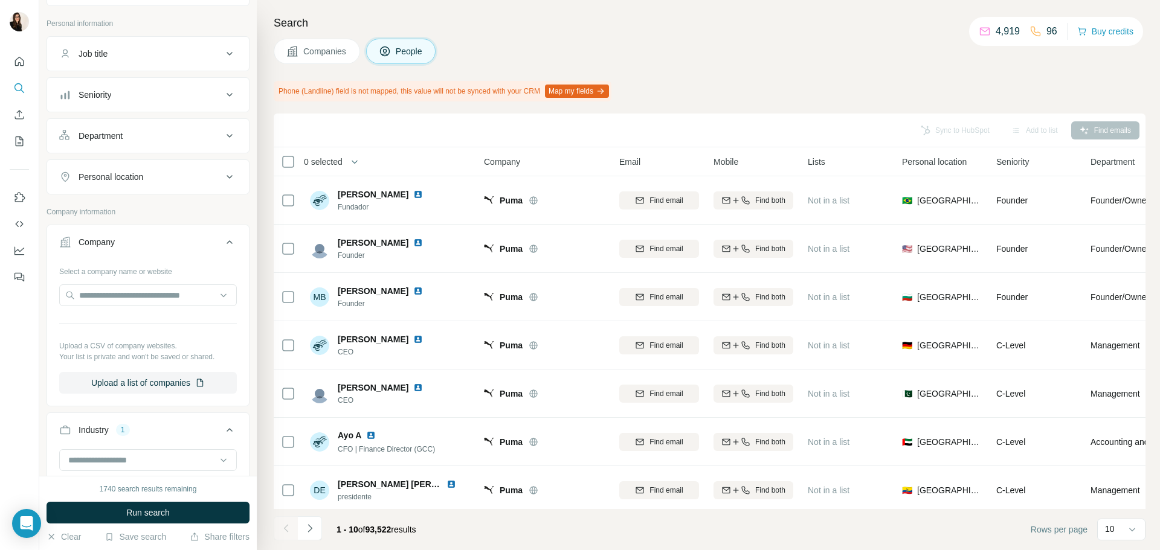
click at [333, 53] on span "Companies" at bounding box center [325, 51] width 44 height 12
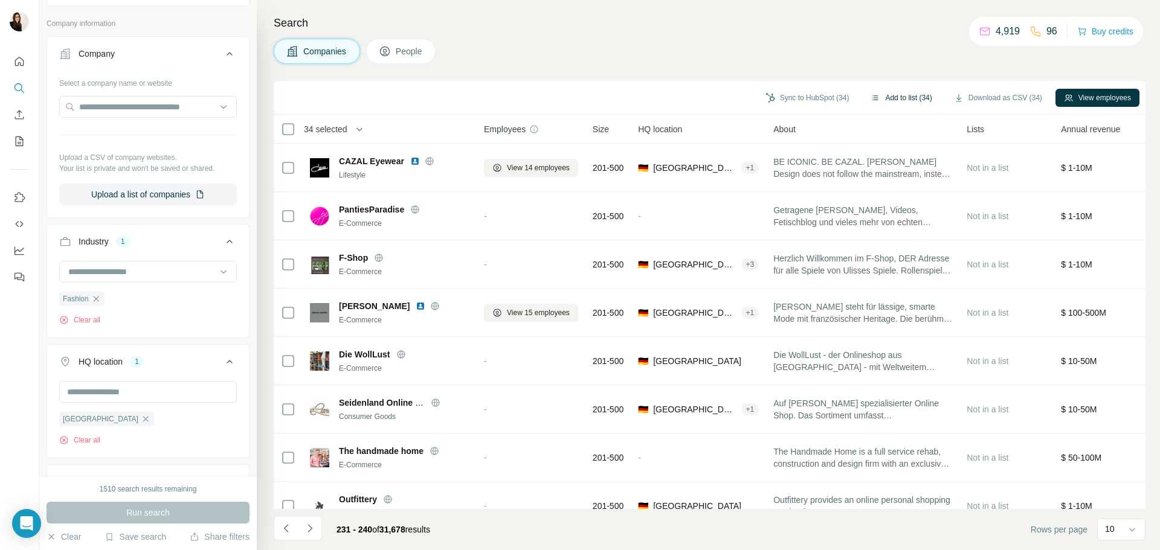
click at [911, 95] on button "Add to list (34)" at bounding box center [901, 98] width 78 height 18
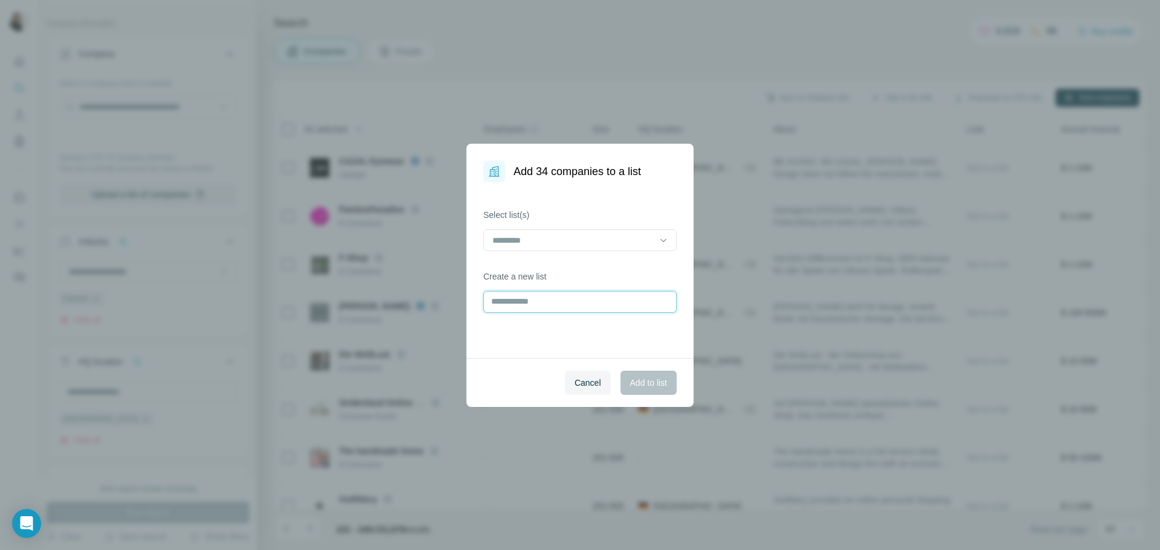
click at [573, 294] on input "text" at bounding box center [579, 302] width 193 height 22
type input "**"
click at [630, 379] on span "Add to list" at bounding box center [648, 383] width 37 height 12
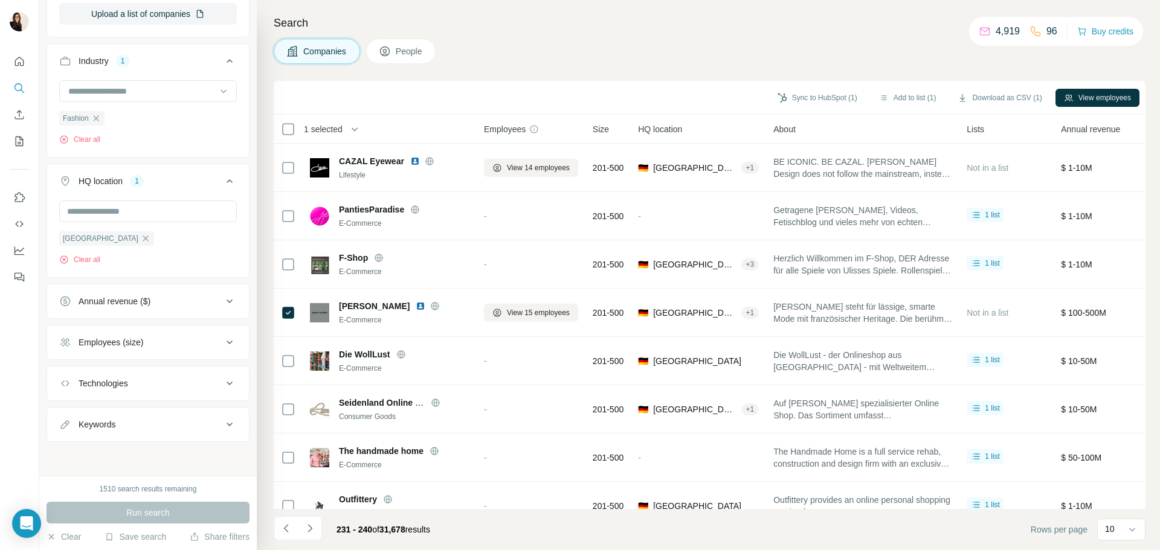
click at [390, 56] on icon at bounding box center [385, 51] width 12 height 12
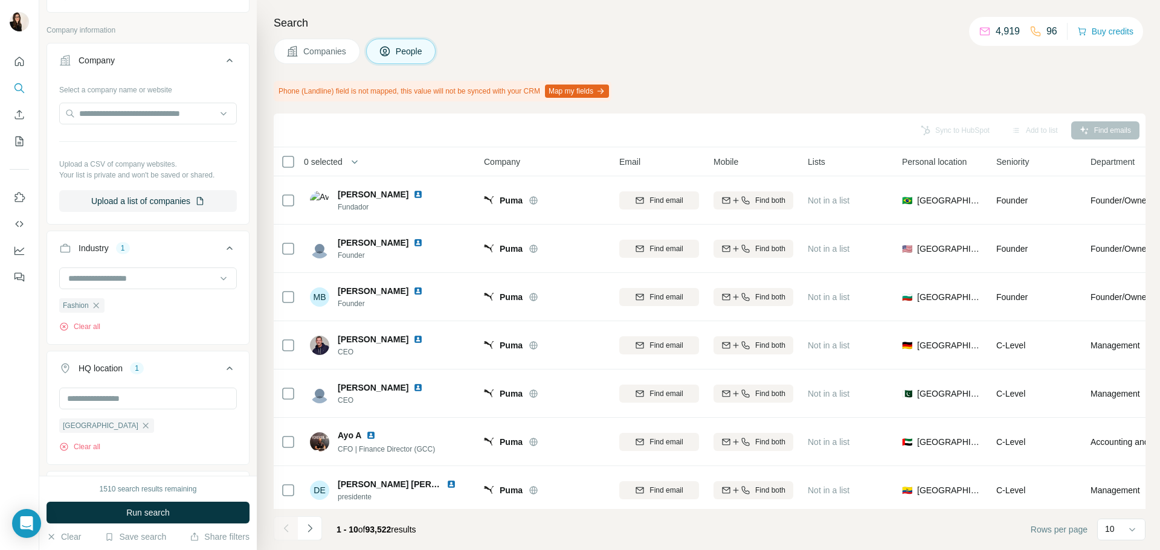
scroll to position [431, 0]
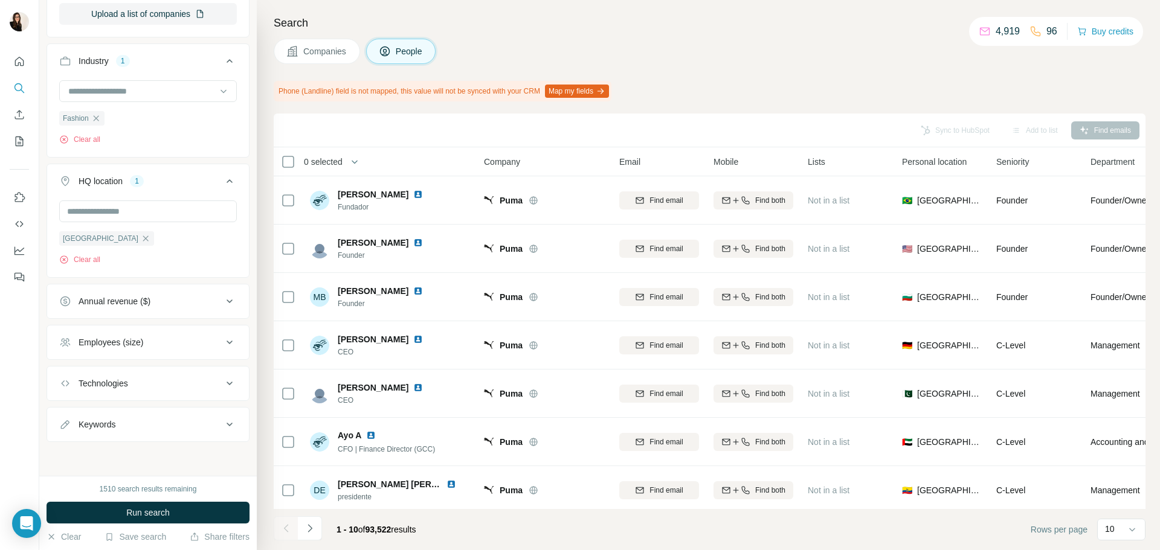
click at [342, 48] on span "Companies" at bounding box center [325, 51] width 44 height 12
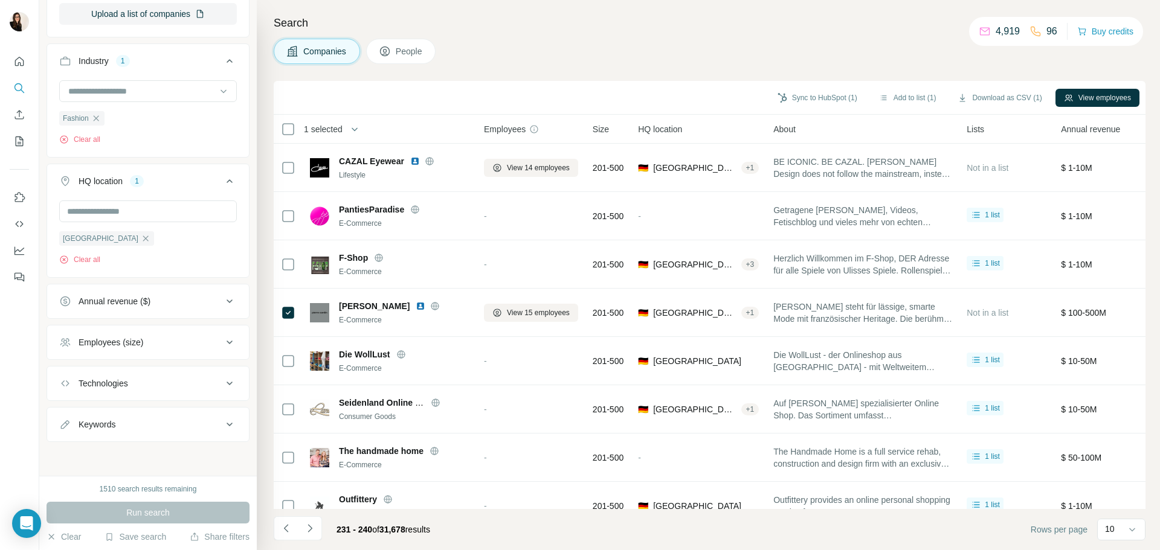
scroll to position [242, 0]
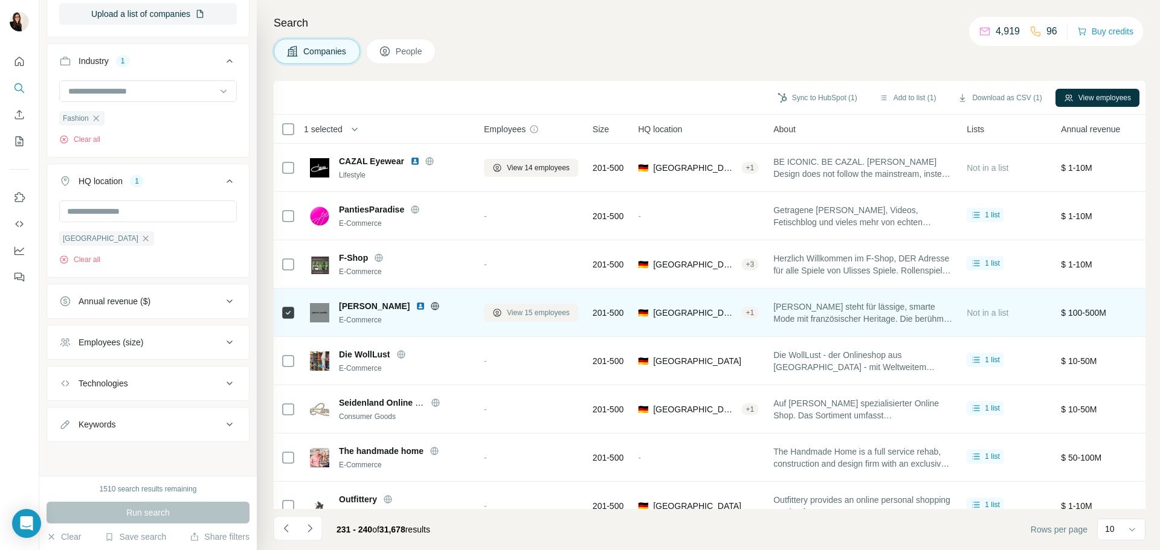
click at [550, 313] on span "View 15 employees" at bounding box center [538, 312] width 63 height 11
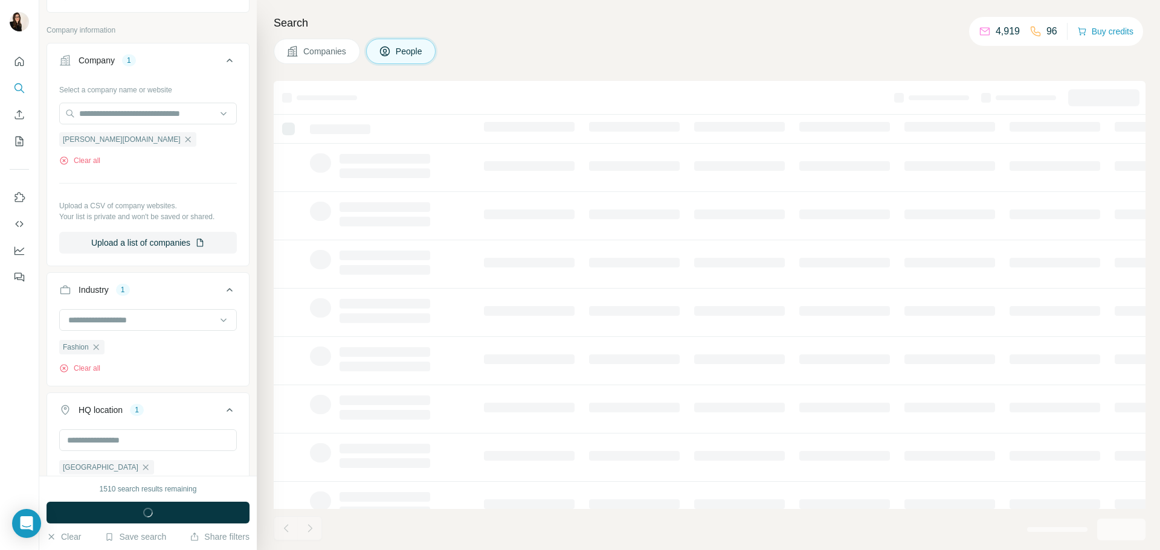
scroll to position [473, 0]
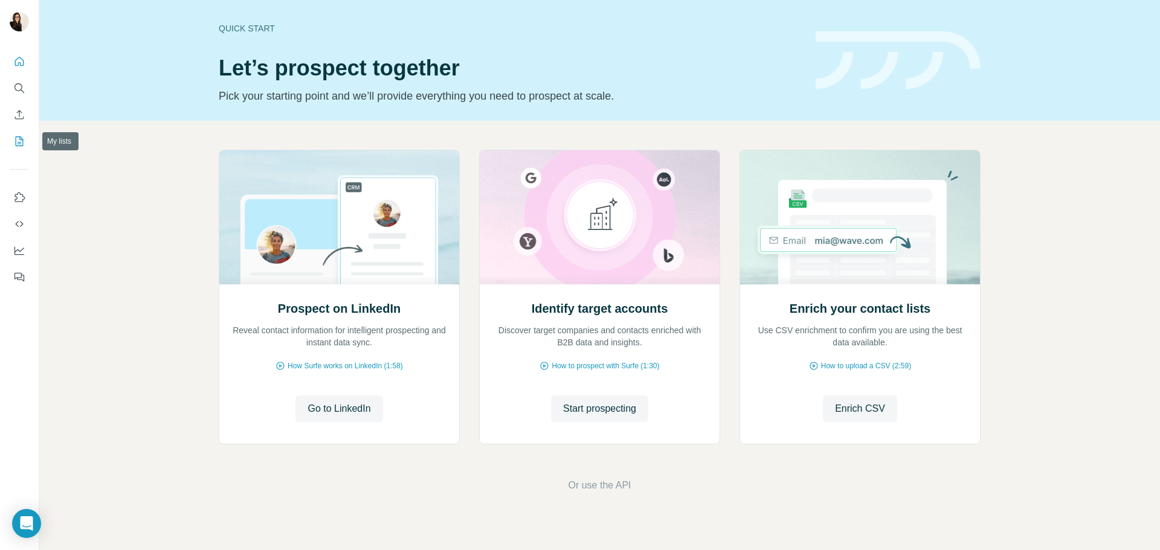
click at [26, 138] on button "My lists" at bounding box center [19, 141] width 19 height 22
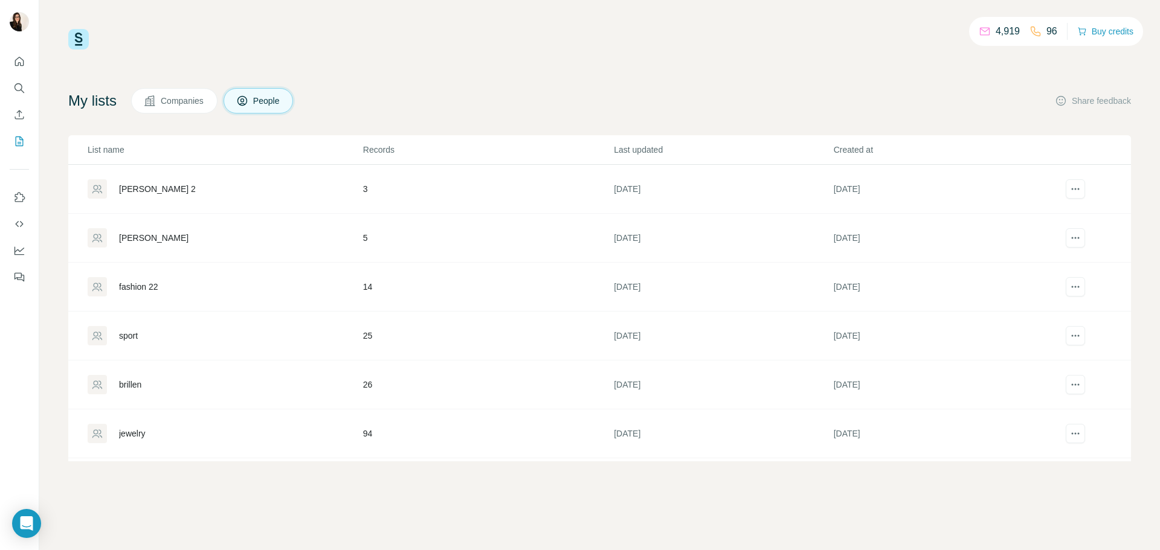
click at [364, 30] on div "4,919 96 Buy credits" at bounding box center [599, 39] width 1062 height 21
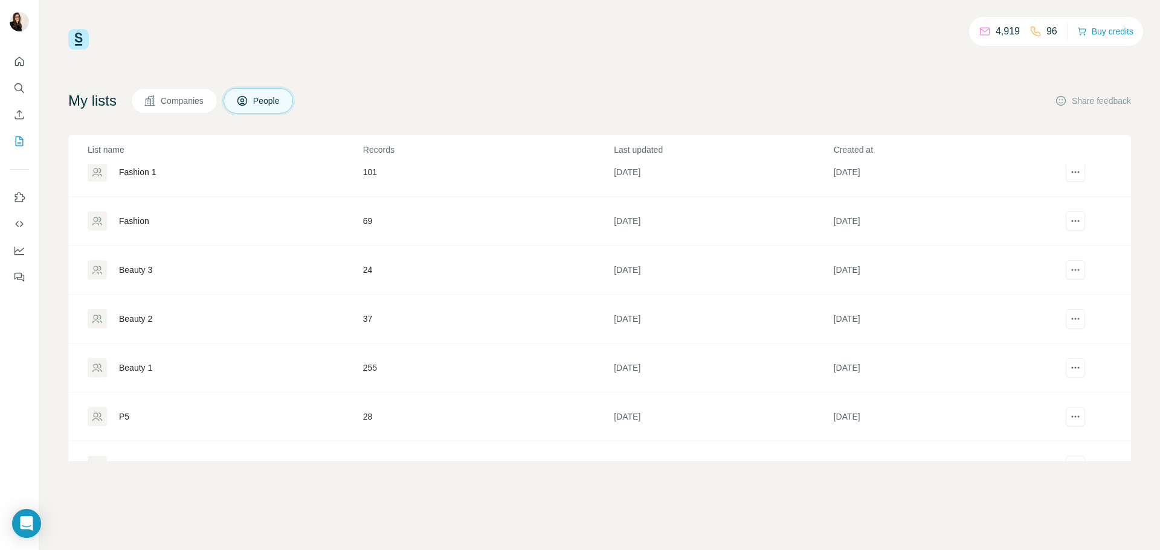
scroll to position [362, 0]
click at [199, 108] on button "Companies" at bounding box center [174, 100] width 86 height 25
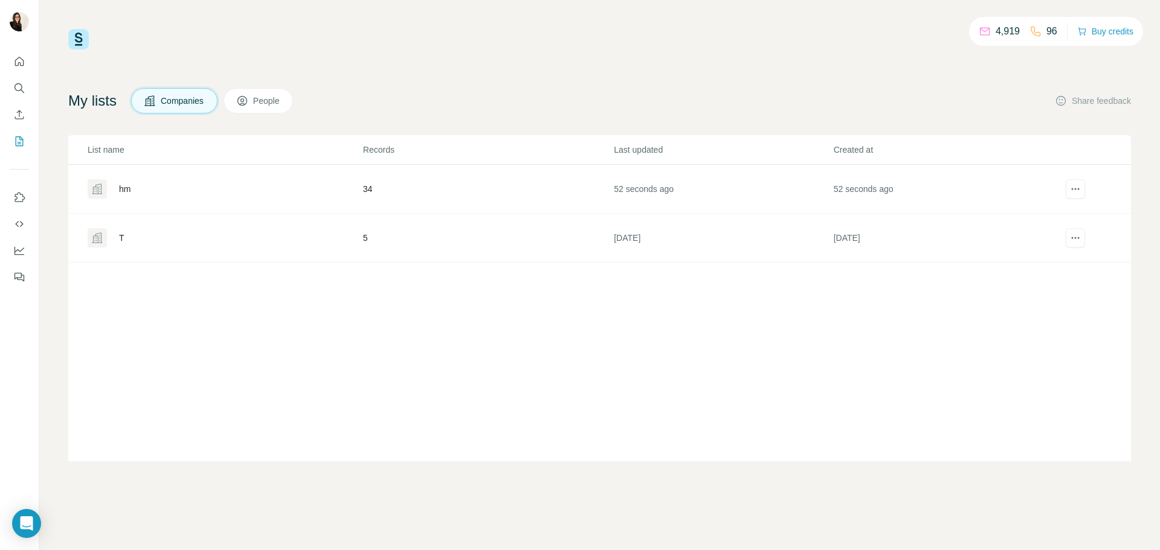
click at [125, 193] on div "hm" at bounding box center [124, 189] width 11 height 12
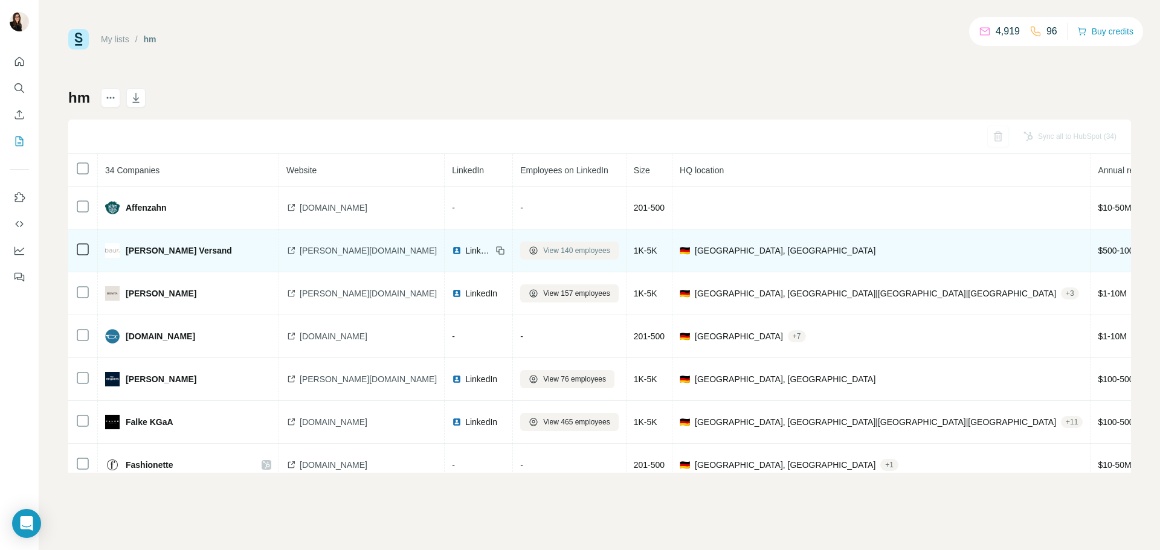
click at [520, 253] on button "View 140 employees" at bounding box center [569, 251] width 98 height 18
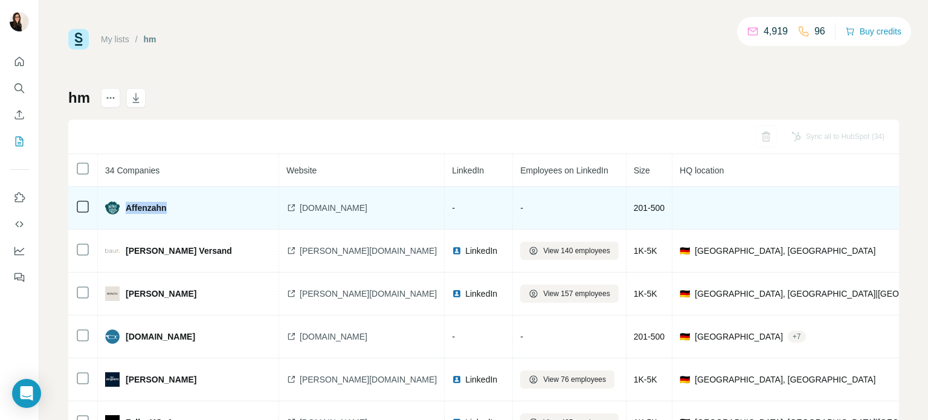
drag, startPoint x: 202, startPoint y: 207, endPoint x: 125, endPoint y: 207, distance: 76.7
click at [125, 207] on div "Affenzahn" at bounding box center [177, 207] width 144 height 13
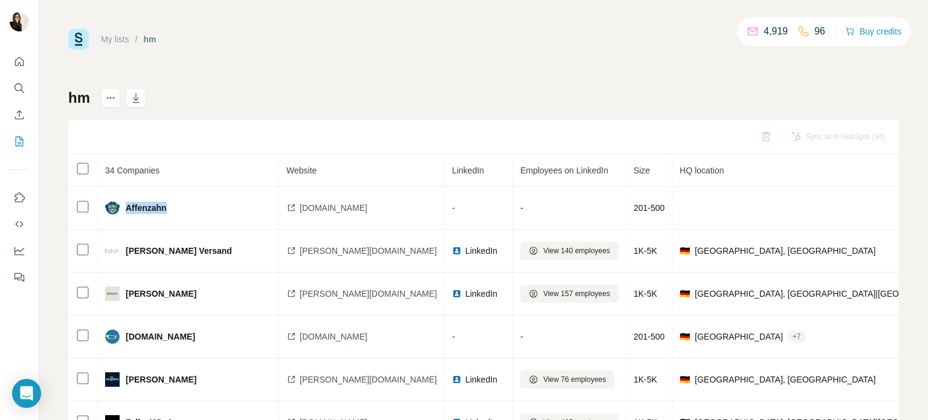
copy span "Affenzahn"
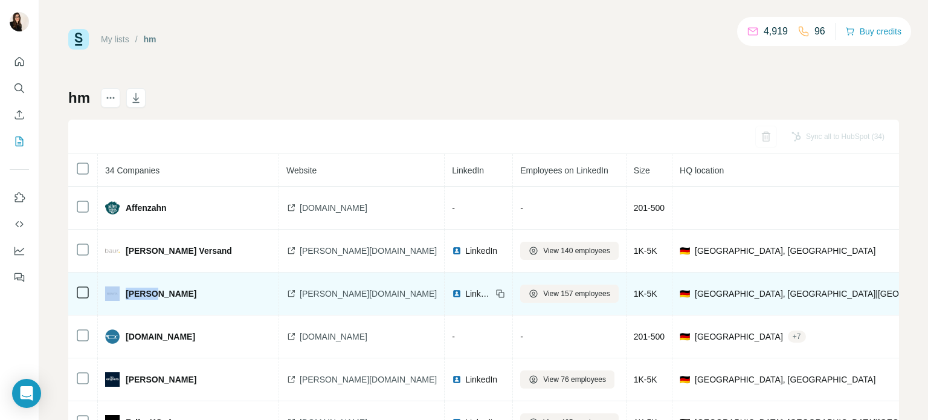
drag, startPoint x: 165, startPoint y: 291, endPoint x: 121, endPoint y: 287, distance: 44.8
click at [121, 287] on div "[PERSON_NAME]" at bounding box center [177, 293] width 144 height 14
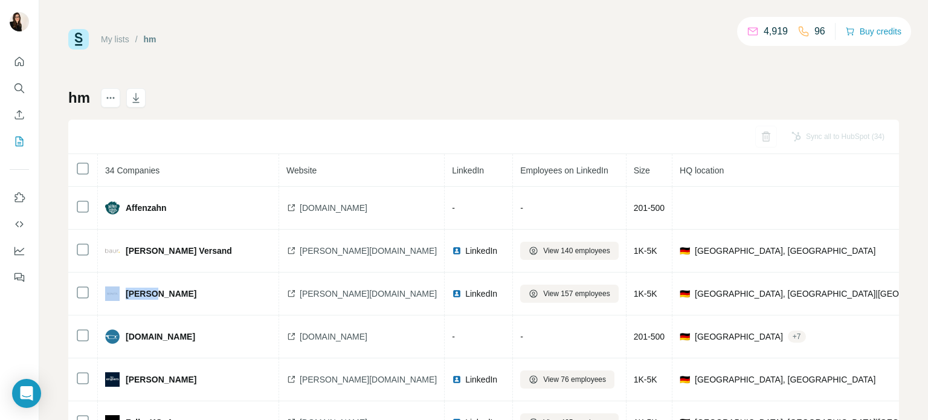
copy div "[PERSON_NAME]"
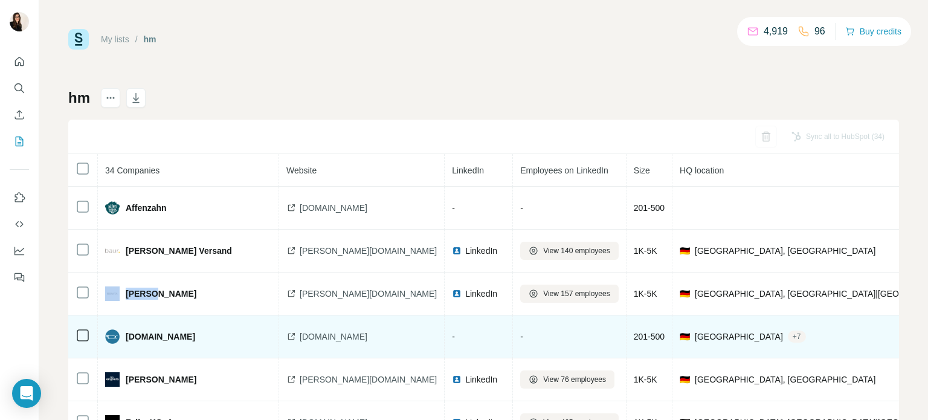
drag, startPoint x: 187, startPoint y: 339, endPoint x: 126, endPoint y: 335, distance: 61.2
click at [126, 335] on div "[DOMAIN_NAME]" at bounding box center [177, 336] width 144 height 14
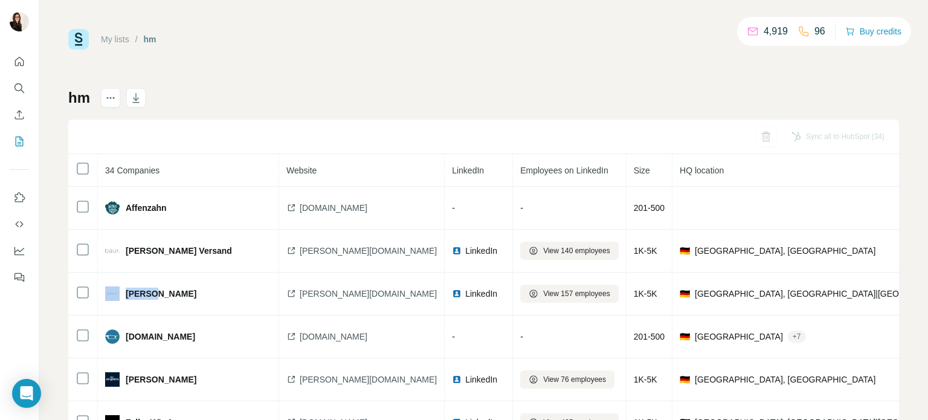
copy span "[DOMAIN_NAME]"
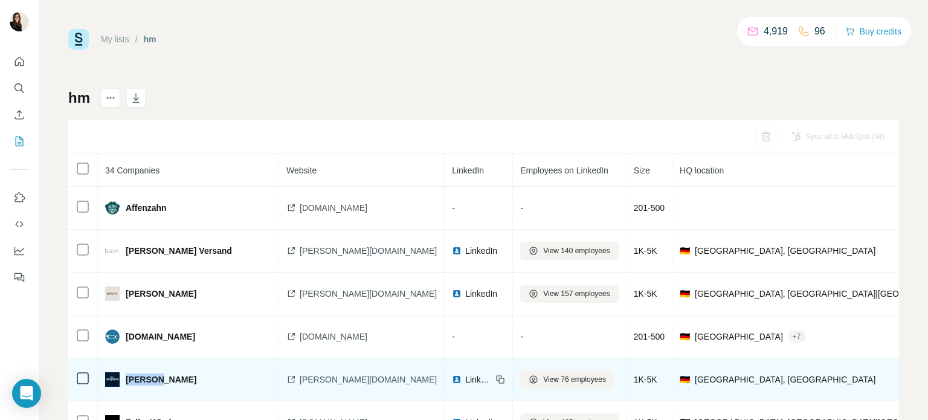
drag, startPoint x: 163, startPoint y: 374, endPoint x: 126, endPoint y: 376, distance: 36.9
click at [126, 376] on div "[PERSON_NAME]" at bounding box center [177, 379] width 144 height 14
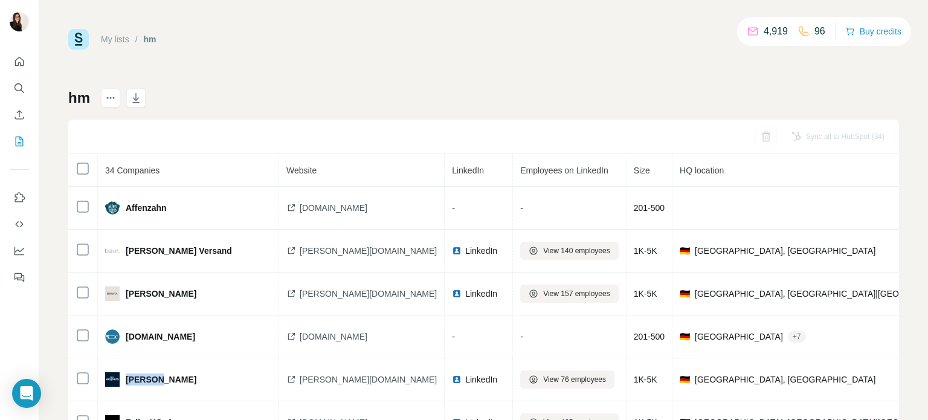
copy span "[PERSON_NAME]"
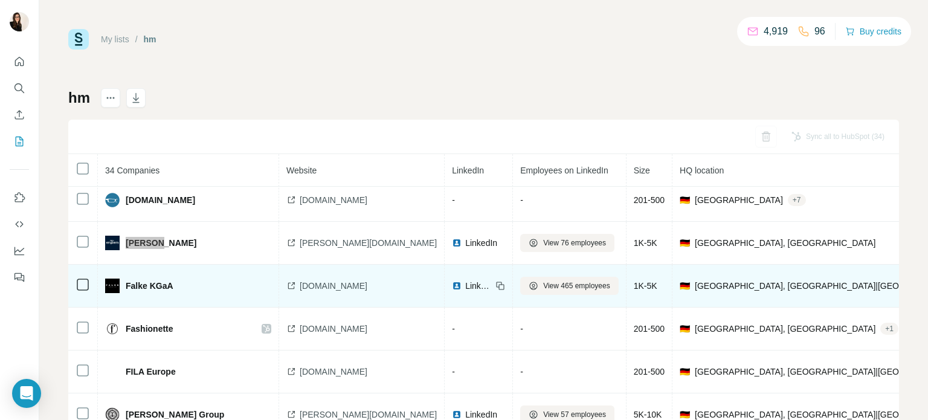
scroll to position [145, 0]
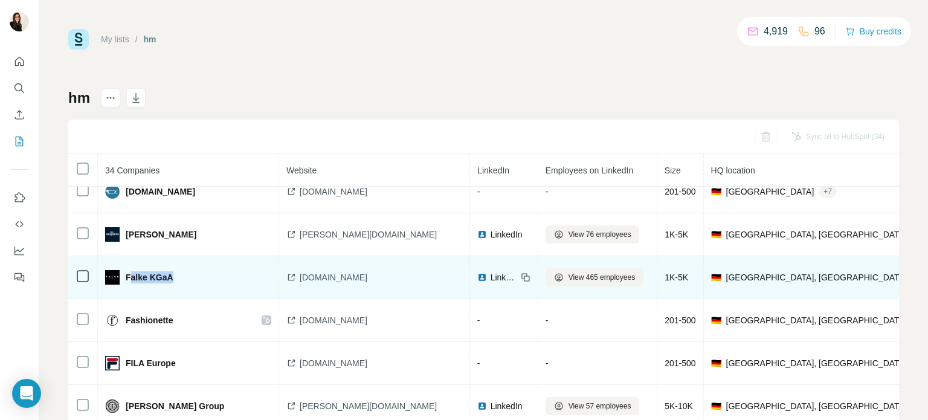
drag, startPoint x: 188, startPoint y: 275, endPoint x: 128, endPoint y: 272, distance: 60.4
click at [128, 272] on div "Falke KGaA" at bounding box center [177, 277] width 144 height 14
click at [186, 277] on div "Falke KGaA" at bounding box center [177, 277] width 144 height 14
drag, startPoint x: 186, startPoint y: 277, endPoint x: 104, endPoint y: 270, distance: 82.5
click at [104, 270] on td "Falke KGaA" at bounding box center [188, 277] width 181 height 43
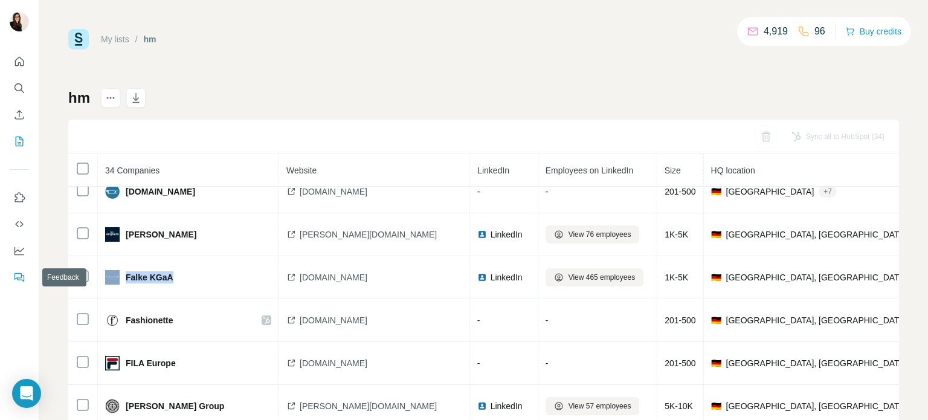
copy tr "Falke KGaA"
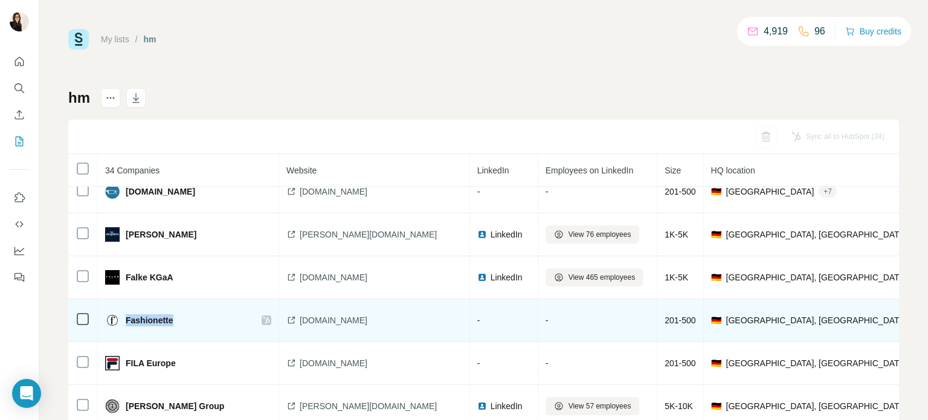
drag, startPoint x: 191, startPoint y: 315, endPoint x: 123, endPoint y: 319, distance: 69.0
click at [123, 319] on div "Fashionette" at bounding box center [177, 320] width 144 height 14
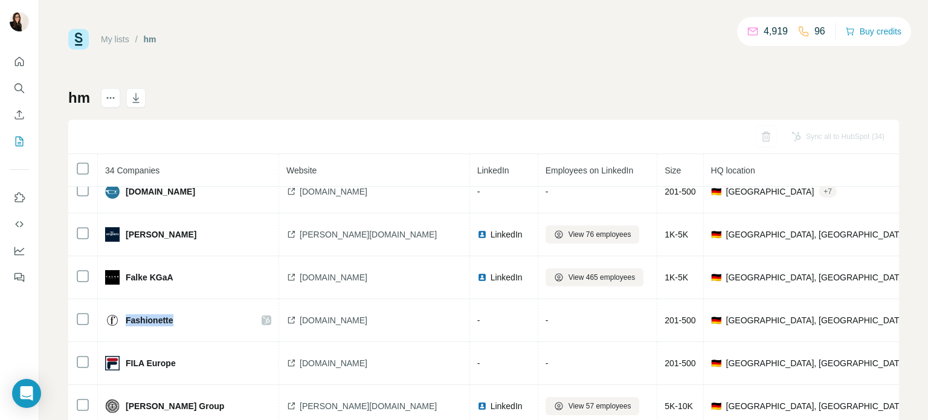
copy span "Fashionette"
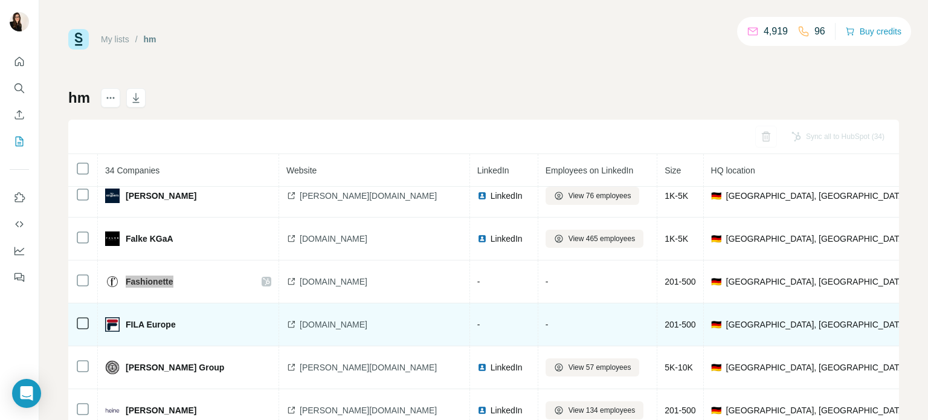
scroll to position [205, 0]
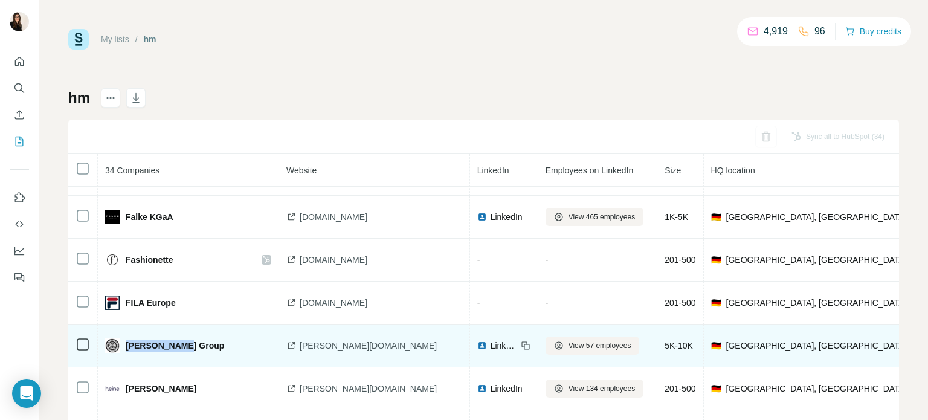
drag, startPoint x: 190, startPoint y: 344, endPoint x: 127, endPoint y: 345, distance: 63.4
click at [127, 345] on div "[PERSON_NAME] Group" at bounding box center [177, 345] width 144 height 14
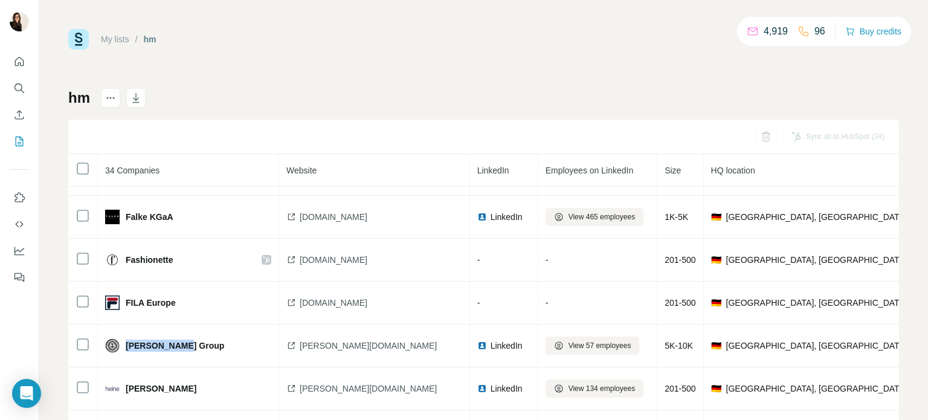
copy span "[PERSON_NAME] Group"
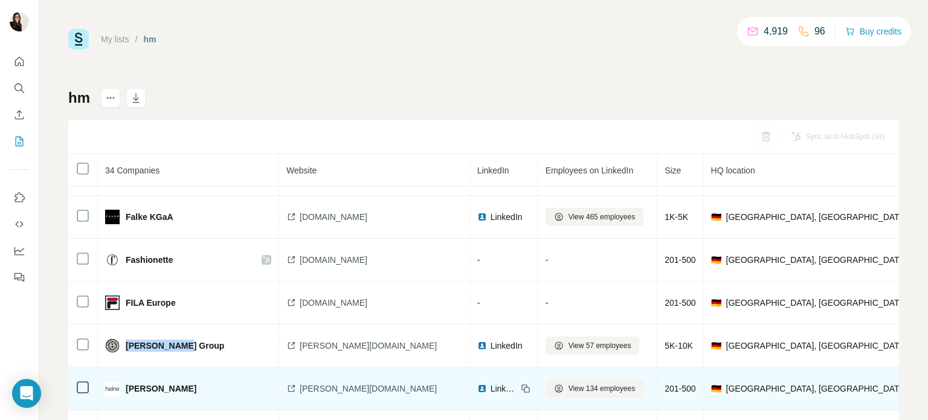
drag, startPoint x: 214, startPoint y: 379, endPoint x: 127, endPoint y: 376, distance: 87.0
click at [127, 376] on td "[PERSON_NAME]" at bounding box center [188, 388] width 181 height 43
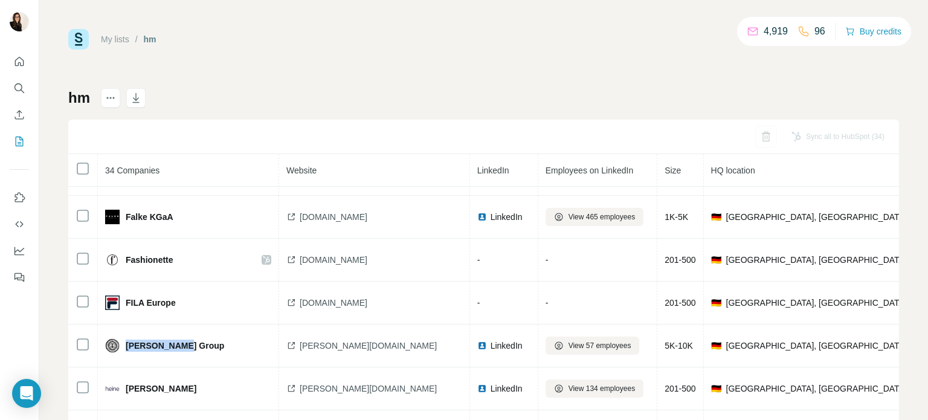
copy span "[PERSON_NAME]"
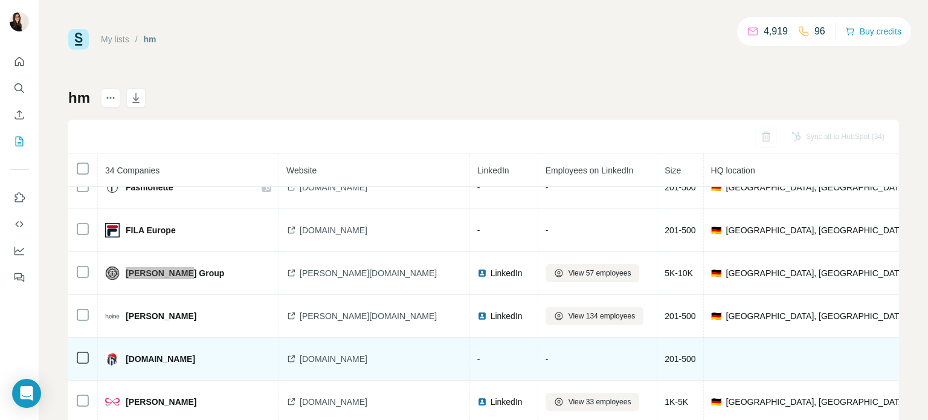
scroll to position [326, 0]
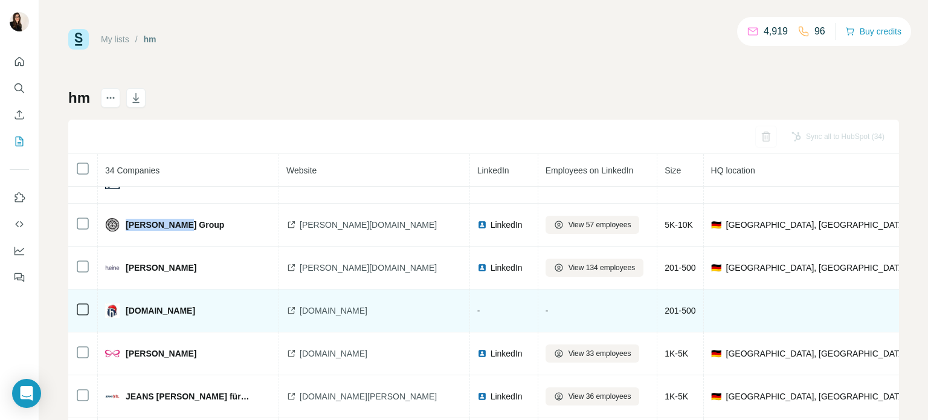
drag, startPoint x: 221, startPoint y: 307, endPoint x: 118, endPoint y: 304, distance: 102.7
click at [118, 304] on div "[DOMAIN_NAME]" at bounding box center [177, 310] width 144 height 14
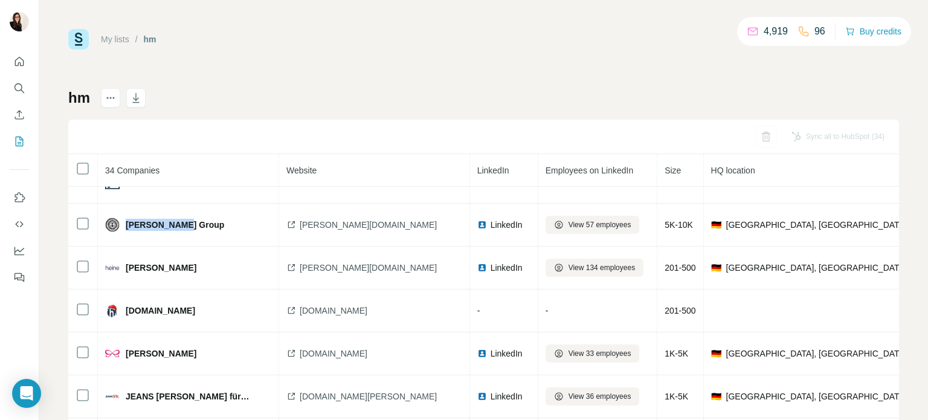
copy div "[DOMAIN_NAME]"
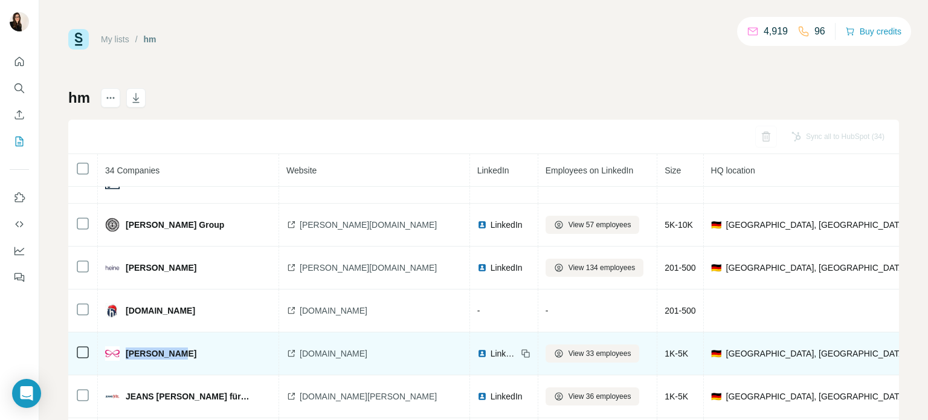
drag, startPoint x: 188, startPoint y: 352, endPoint x: 128, endPoint y: 356, distance: 60.5
click at [128, 356] on td "[PERSON_NAME]" at bounding box center [188, 353] width 181 height 43
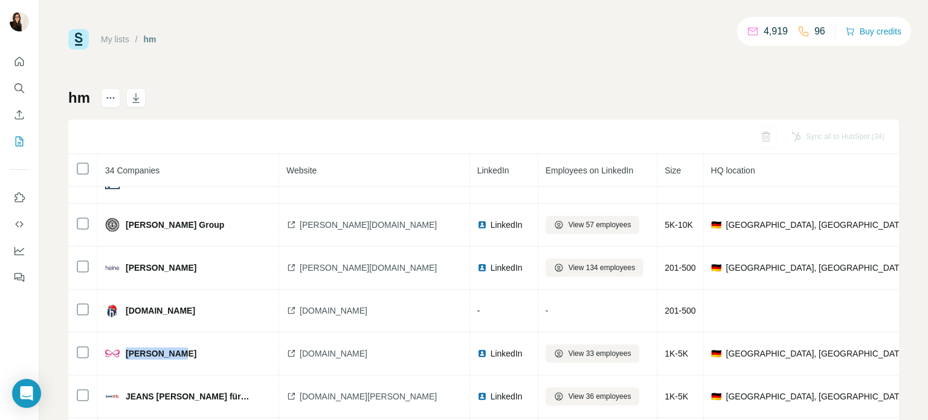
copy span "[PERSON_NAME]"
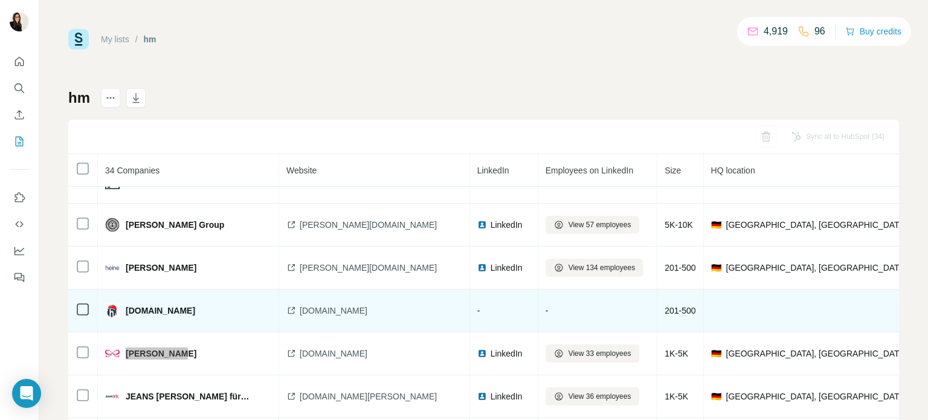
scroll to position [387, 0]
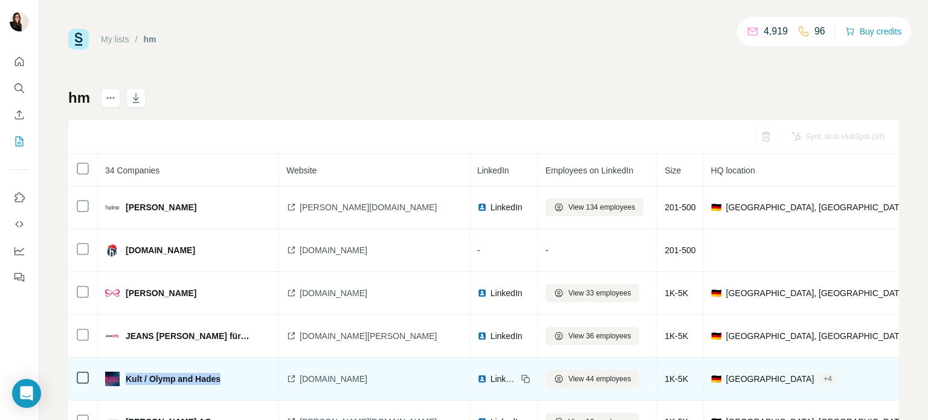
drag, startPoint x: 223, startPoint y: 374, endPoint x: 124, endPoint y: 366, distance: 99.4
click at [124, 371] on div "Kult / Olymp and Hades" at bounding box center [177, 378] width 144 height 14
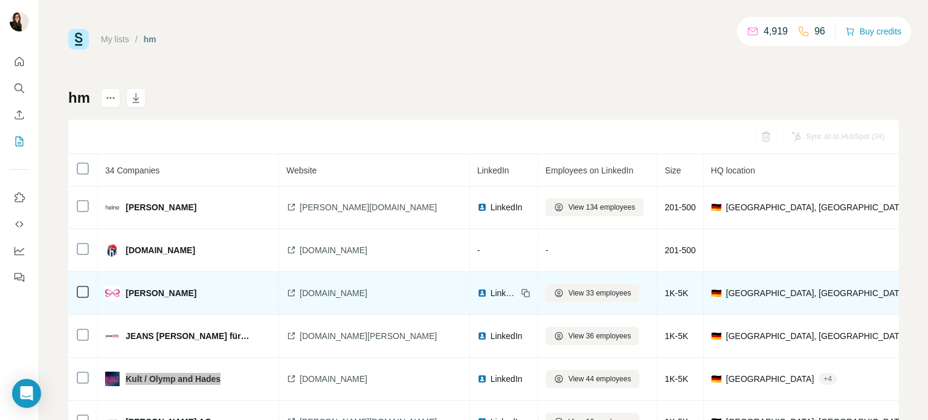
scroll to position [447, 0]
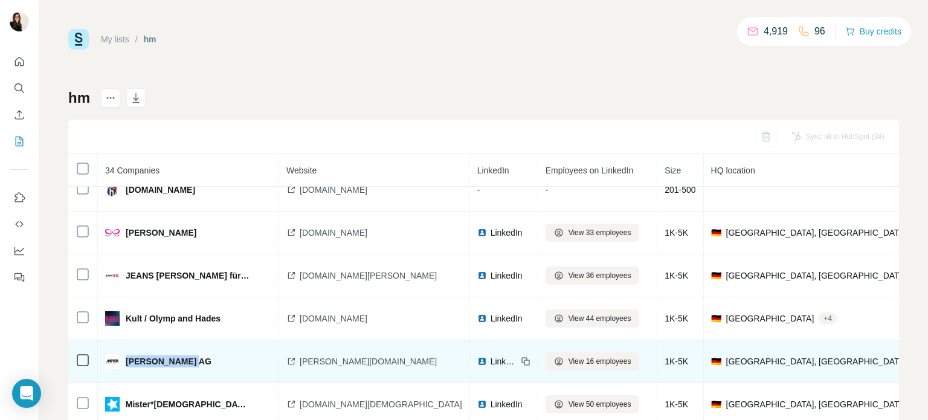
drag, startPoint x: 203, startPoint y: 355, endPoint x: 128, endPoint y: 350, distance: 75.0
click at [128, 354] on div "[PERSON_NAME] AG" at bounding box center [177, 361] width 144 height 14
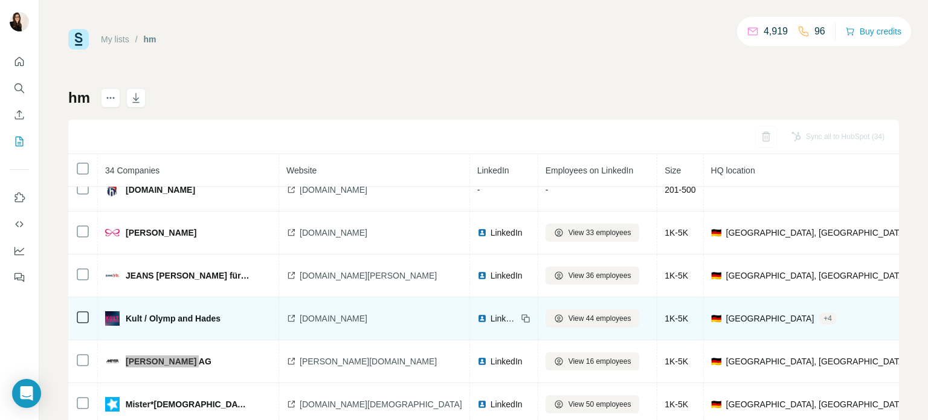
scroll to position [568, 0]
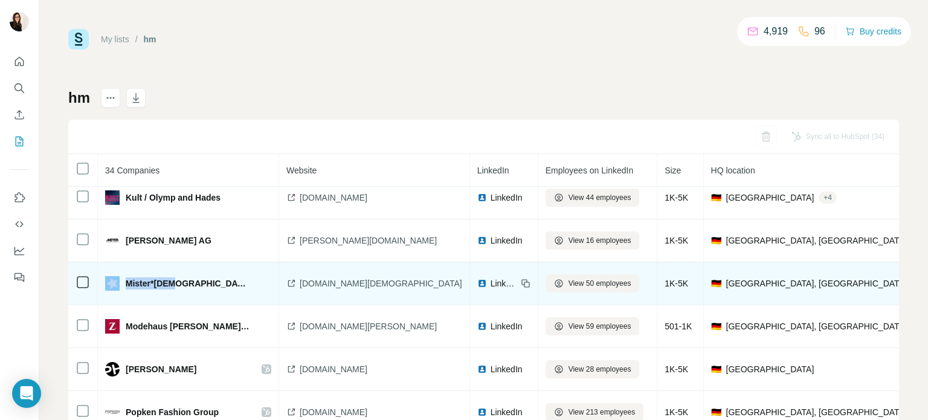
drag, startPoint x: 193, startPoint y: 283, endPoint x: 110, endPoint y: 280, distance: 82.8
click at [110, 280] on div "Mister*[DEMOGRAPHIC_DATA]" at bounding box center [177, 283] width 144 height 14
click at [196, 276] on div "Mister*[DEMOGRAPHIC_DATA]" at bounding box center [177, 283] width 144 height 14
drag, startPoint x: 194, startPoint y: 280, endPoint x: 127, endPoint y: 283, distance: 67.1
click at [127, 283] on div "Mister*[DEMOGRAPHIC_DATA]" at bounding box center [177, 283] width 144 height 14
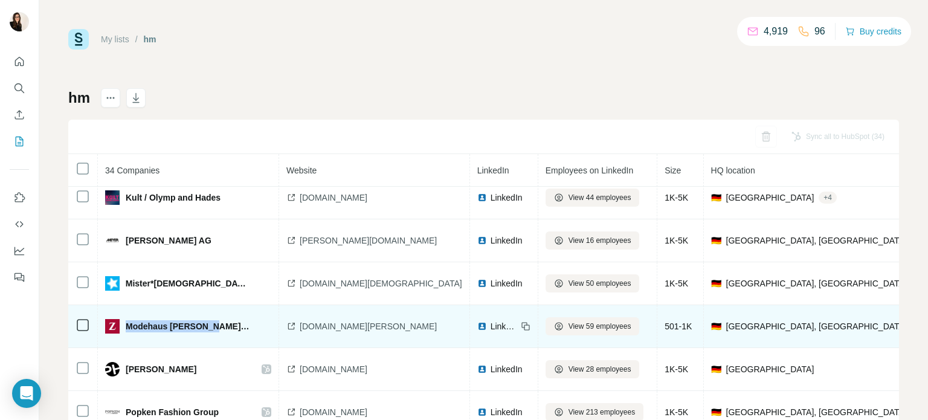
drag, startPoint x: 214, startPoint y: 326, endPoint x: 128, endPoint y: 316, distance: 86.8
click at [128, 319] on div "Modehaus [PERSON_NAME] KG" at bounding box center [177, 326] width 144 height 14
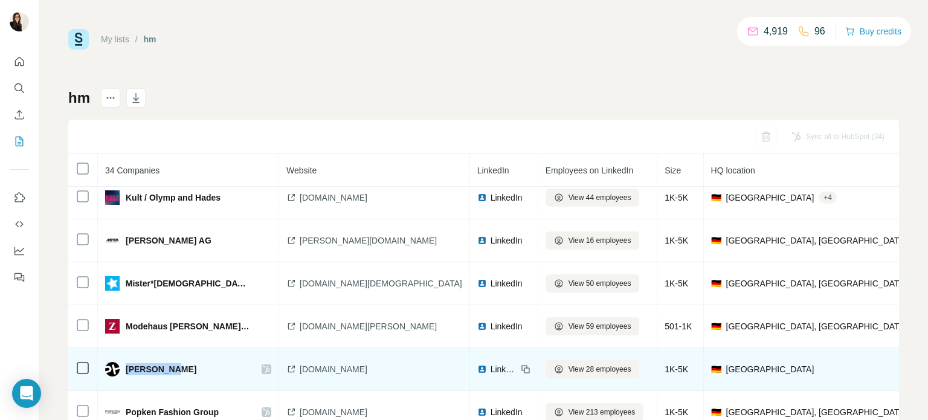
drag, startPoint x: 178, startPoint y: 363, endPoint x: 127, endPoint y: 366, distance: 50.2
click at [127, 366] on div "[PERSON_NAME]" at bounding box center [177, 369] width 144 height 14
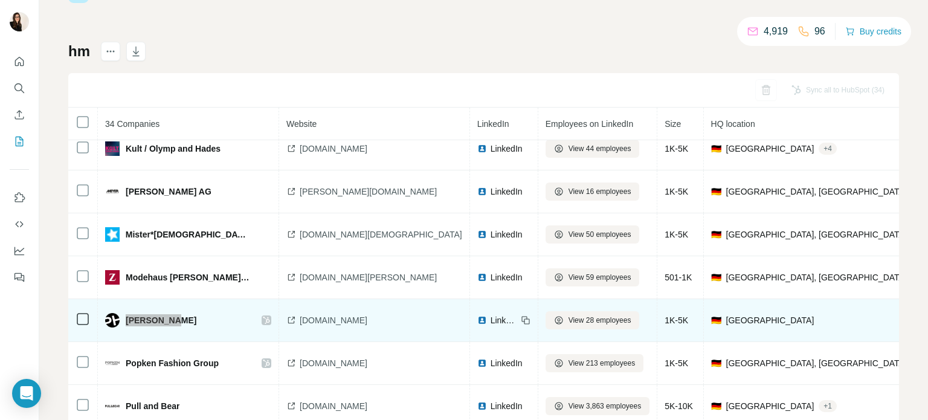
scroll to position [60, 0]
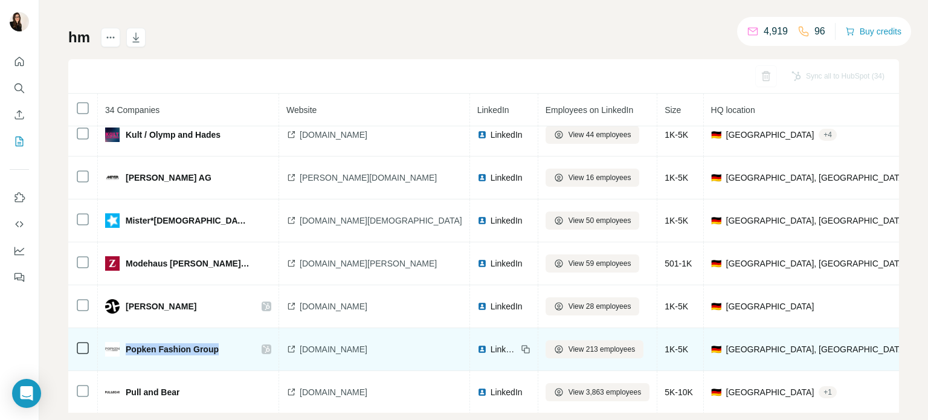
drag, startPoint x: 224, startPoint y: 340, endPoint x: 127, endPoint y: 345, distance: 96.8
click at [127, 345] on div "Popken Fashion Group" at bounding box center [177, 349] width 144 height 14
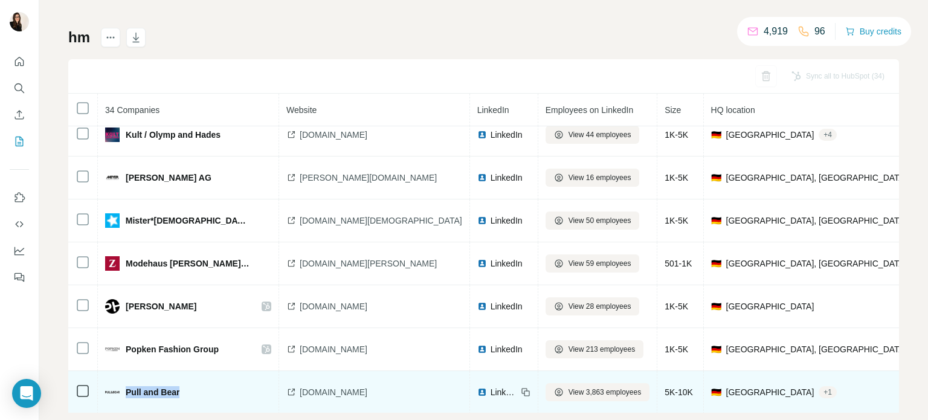
drag, startPoint x: 198, startPoint y: 377, endPoint x: 124, endPoint y: 381, distance: 74.4
click at [124, 381] on td "Pull and Bear" at bounding box center [188, 392] width 181 height 43
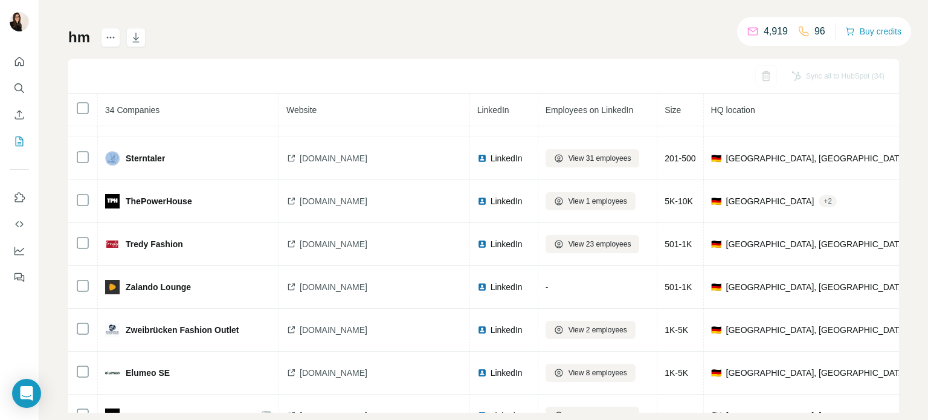
scroll to position [812, 0]
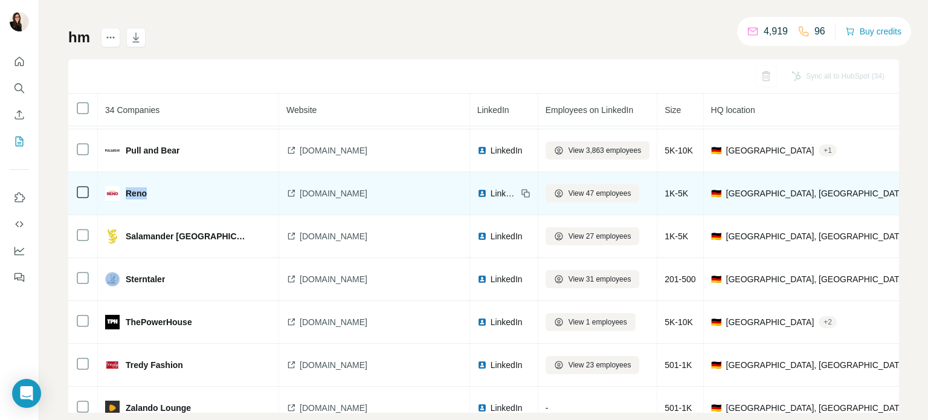
drag, startPoint x: 170, startPoint y: 192, endPoint x: 126, endPoint y: 185, distance: 44.6
click at [126, 186] on div "Reno" at bounding box center [177, 193] width 144 height 14
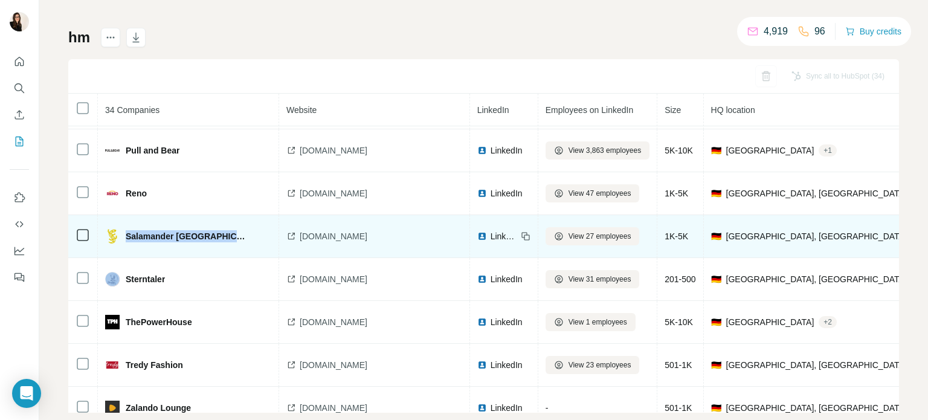
drag, startPoint x: 232, startPoint y: 234, endPoint x: 126, endPoint y: 228, distance: 106.5
click at [126, 229] on div "Salamander [GEOGRAPHIC_DATA]" at bounding box center [177, 236] width 144 height 14
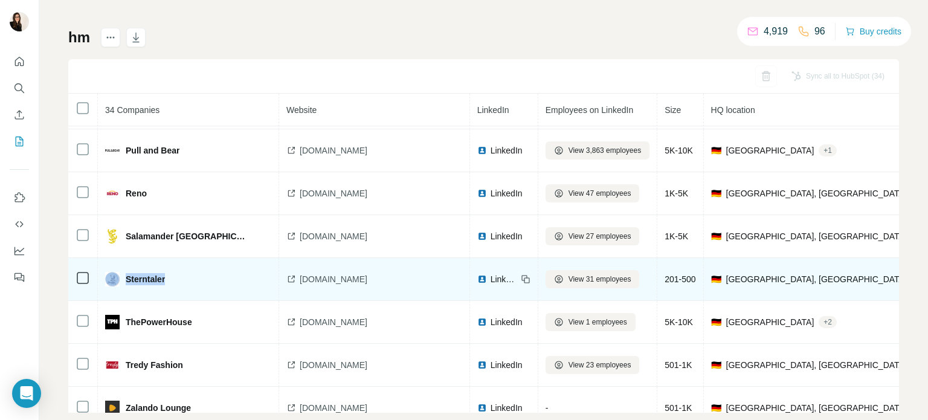
drag, startPoint x: 176, startPoint y: 274, endPoint x: 124, endPoint y: 275, distance: 51.4
click at [124, 275] on div "Sterntaler" at bounding box center [177, 279] width 144 height 14
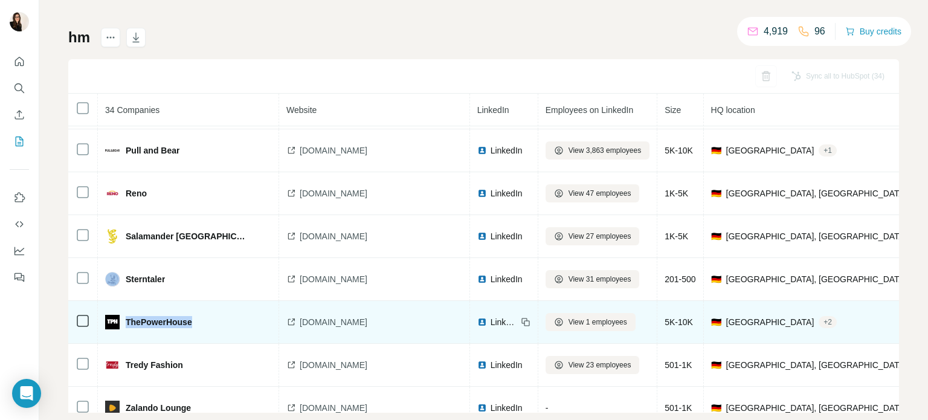
drag, startPoint x: 201, startPoint y: 312, endPoint x: 127, endPoint y: 312, distance: 73.7
click at [127, 315] on div "ThePowerHouse" at bounding box center [177, 322] width 144 height 14
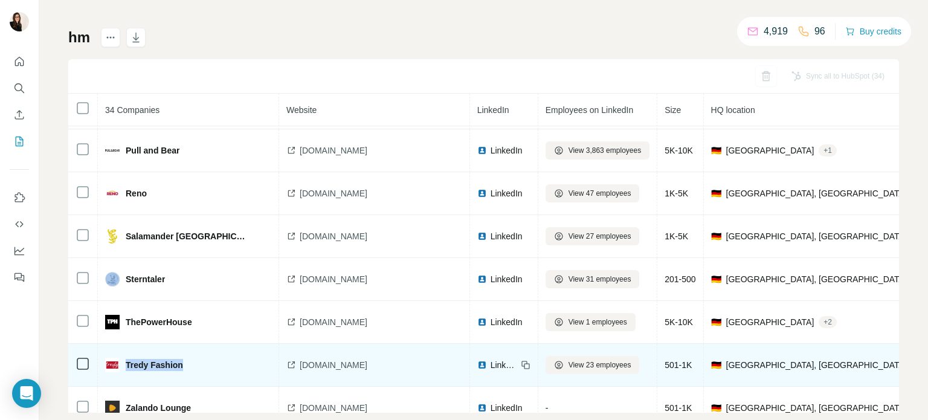
drag, startPoint x: 199, startPoint y: 355, endPoint x: 123, endPoint y: 362, distance: 75.8
click at [123, 362] on div "Tredy Fashion" at bounding box center [177, 365] width 144 height 14
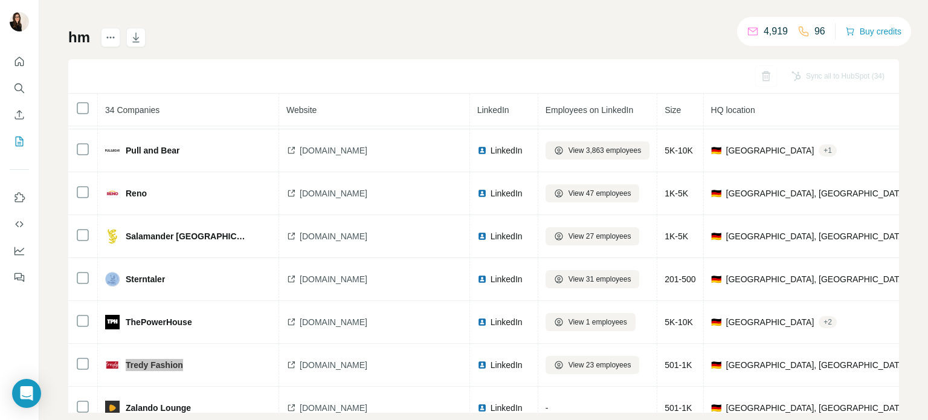
scroll to position [933, 0]
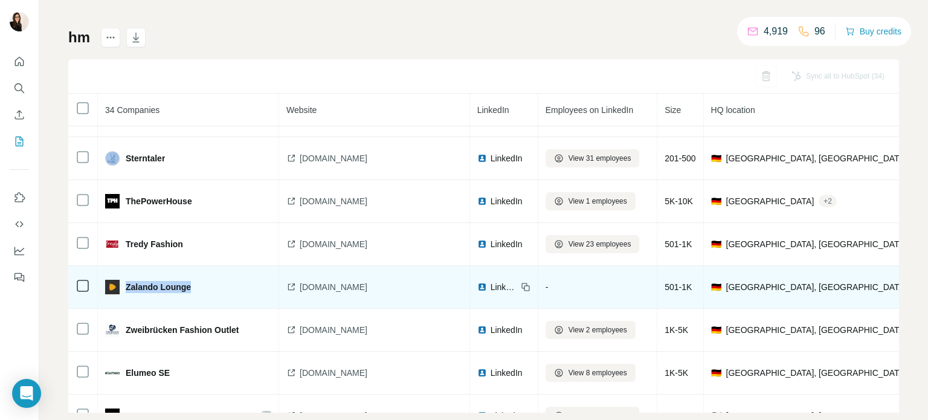
drag, startPoint x: 198, startPoint y: 280, endPoint x: 127, endPoint y: 282, distance: 70.7
click at [127, 282] on div "Zalando Lounge" at bounding box center [177, 287] width 144 height 14
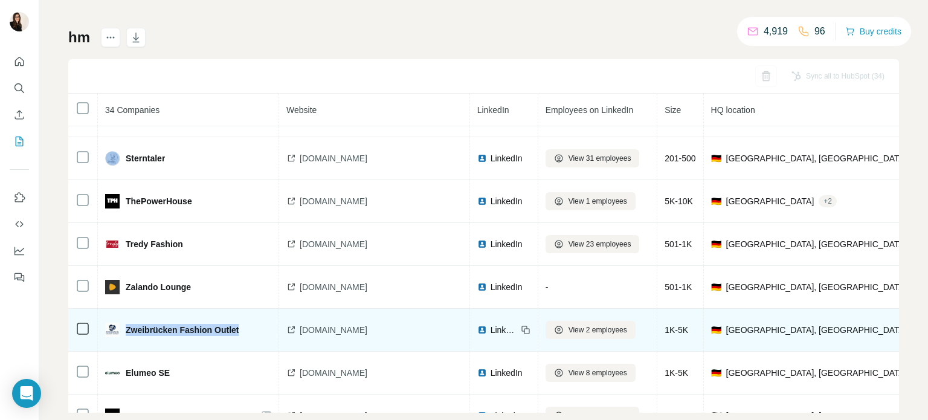
drag, startPoint x: 244, startPoint y: 322, endPoint x: 127, endPoint y: 328, distance: 116.7
click at [127, 328] on td "Zweibrücken Fashion Outlet" at bounding box center [188, 330] width 181 height 43
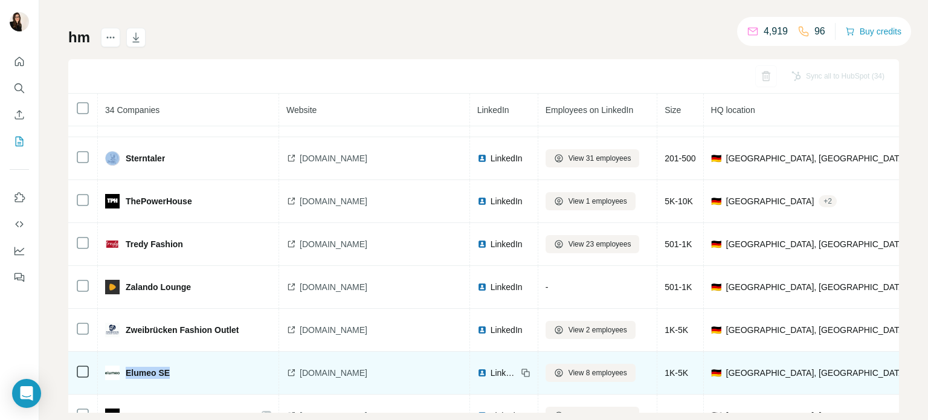
drag, startPoint x: 185, startPoint y: 369, endPoint x: 127, endPoint y: 372, distance: 57.5
click at [127, 372] on td "Elumeo SE" at bounding box center [188, 373] width 181 height 43
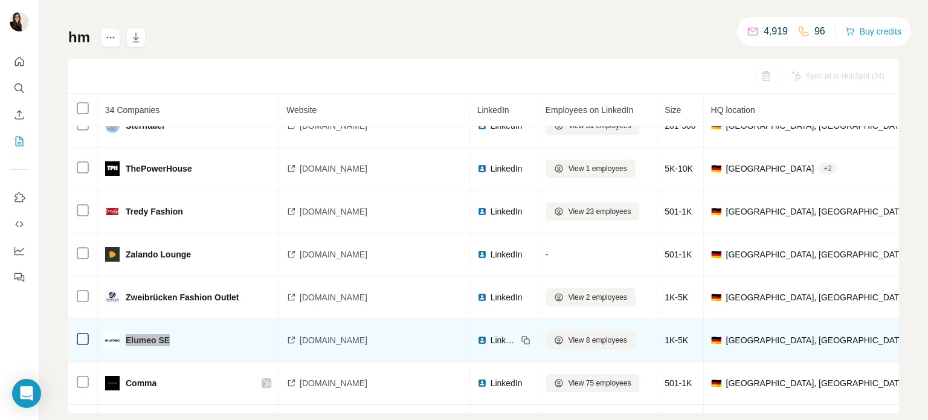
scroll to position [995, 0]
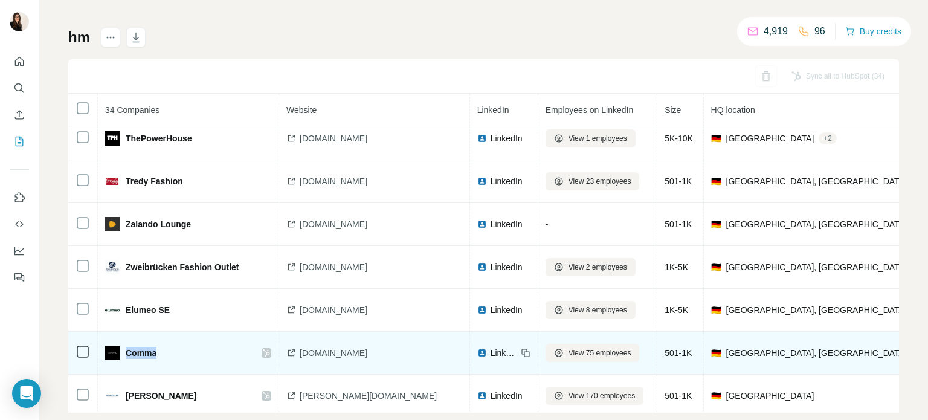
drag, startPoint x: 169, startPoint y: 342, endPoint x: 125, endPoint y: 345, distance: 44.2
click at [125, 345] on div "Comma" at bounding box center [177, 352] width 144 height 14
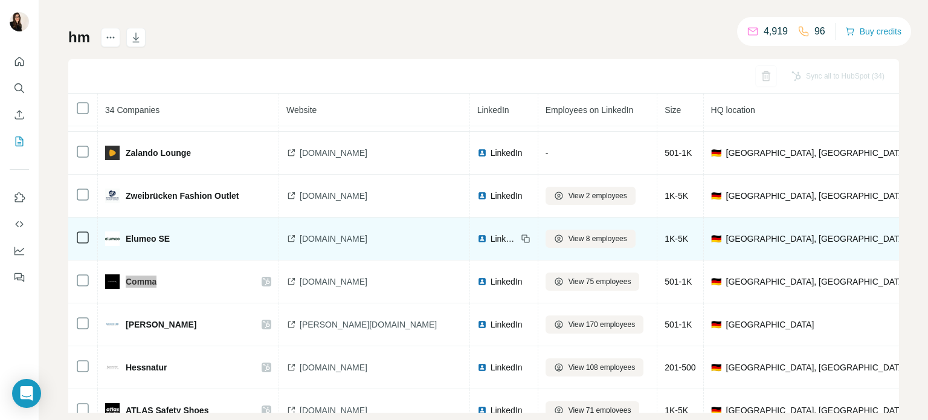
scroll to position [1116, 0]
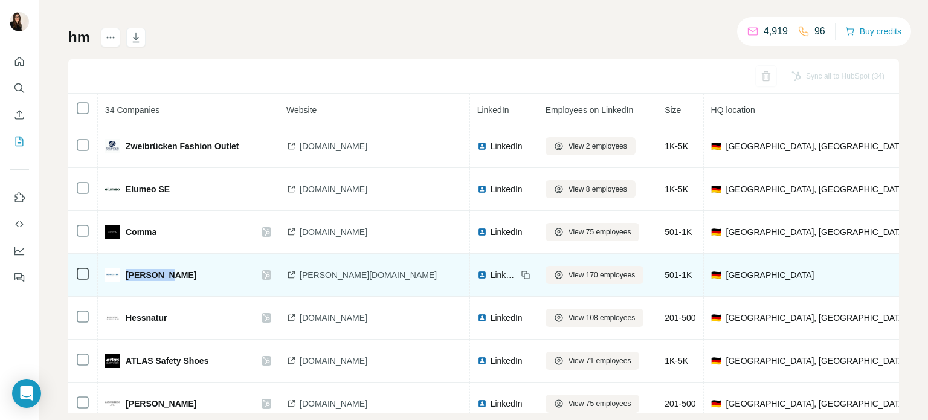
drag, startPoint x: 192, startPoint y: 266, endPoint x: 127, endPoint y: 275, distance: 65.9
click at [127, 275] on td "[PERSON_NAME]" at bounding box center [188, 275] width 181 height 43
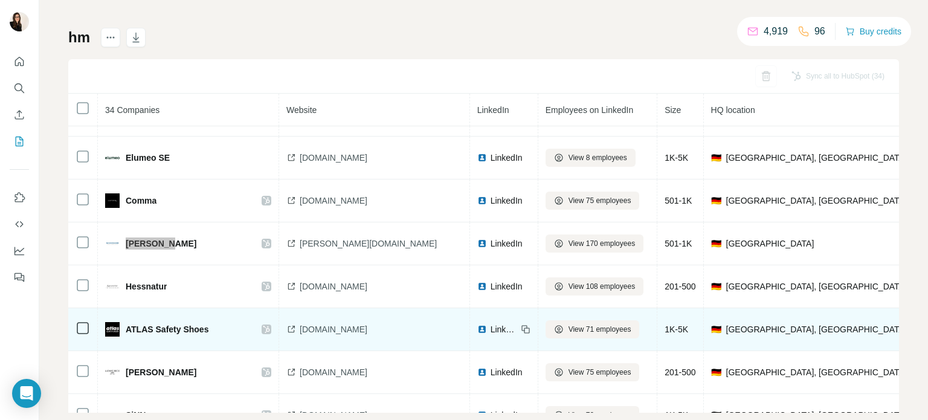
scroll to position [1165, 0]
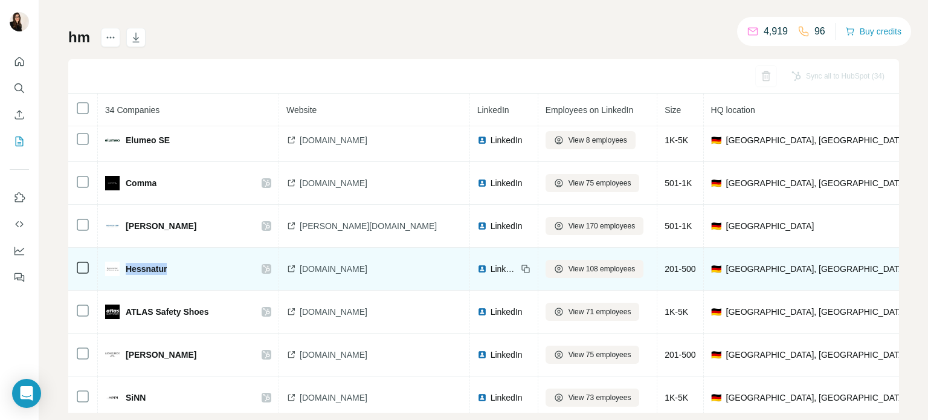
drag, startPoint x: 179, startPoint y: 262, endPoint x: 127, endPoint y: 266, distance: 51.5
click at [127, 266] on td "Hessnatur" at bounding box center [188, 269] width 181 height 43
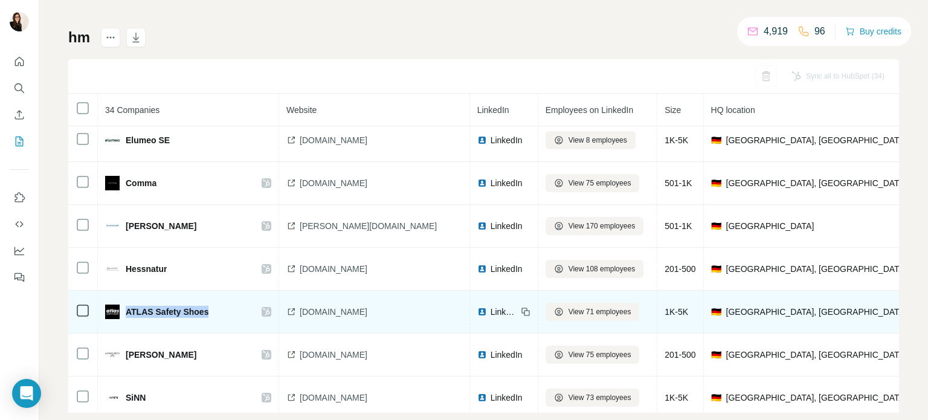
drag, startPoint x: 225, startPoint y: 301, endPoint x: 127, endPoint y: 301, distance: 97.2
click at [127, 304] on div "ATLAS Safety Shoes" at bounding box center [177, 311] width 144 height 14
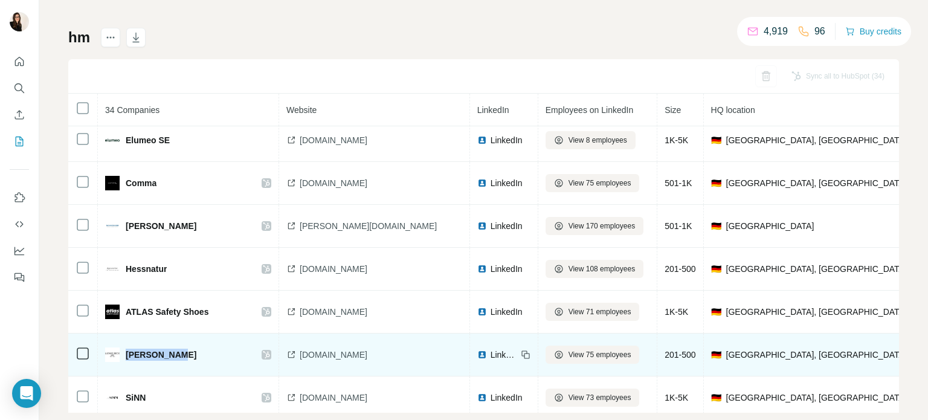
drag, startPoint x: 184, startPoint y: 349, endPoint x: 127, endPoint y: 353, distance: 57.6
click at [127, 353] on td "[PERSON_NAME]" at bounding box center [188, 354] width 181 height 43
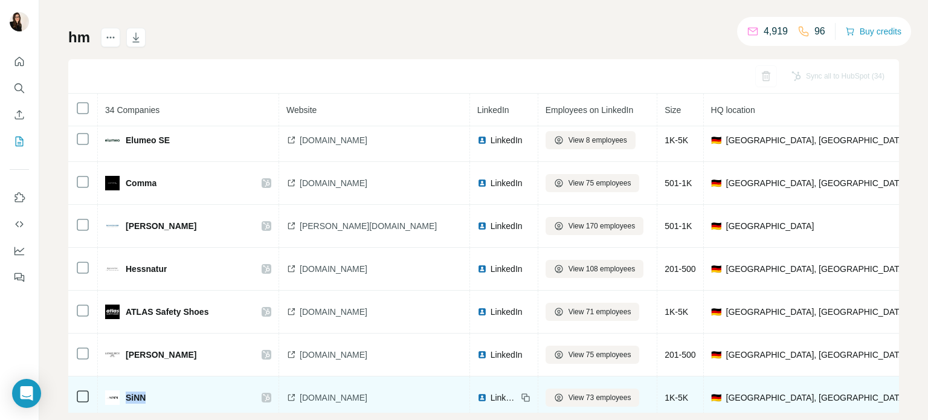
drag, startPoint x: 154, startPoint y: 388, endPoint x: 126, endPoint y: 393, distance: 28.2
click at [126, 393] on td "SiNN" at bounding box center [188, 397] width 181 height 43
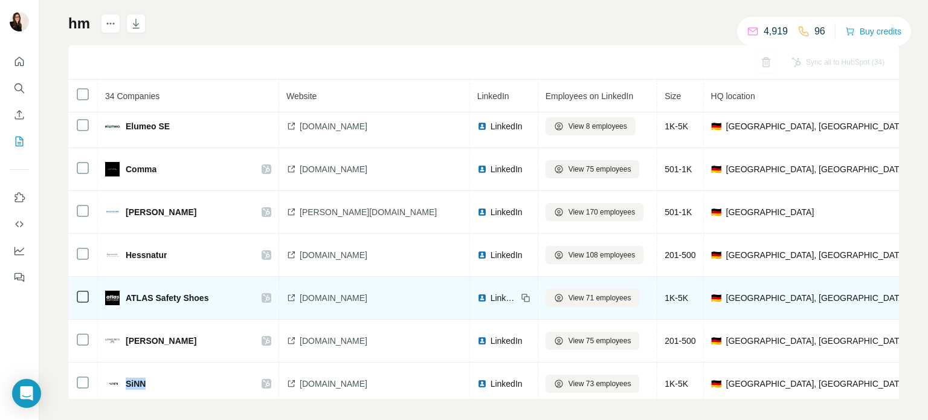
scroll to position [82, 0]
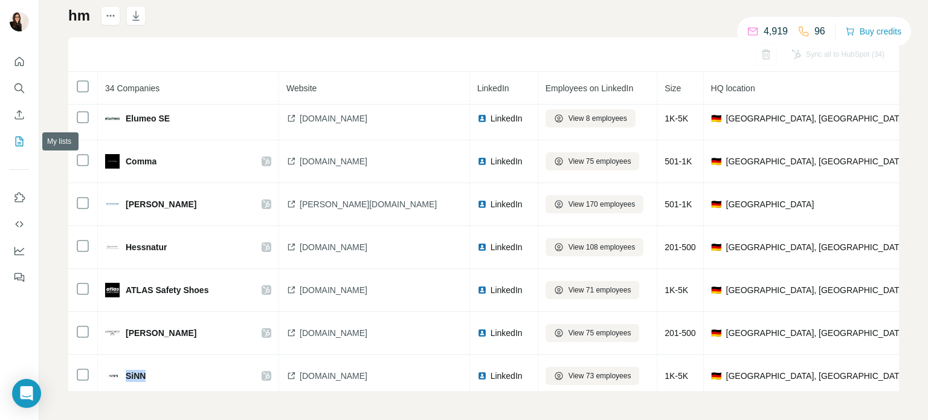
click at [22, 138] on icon "My lists" at bounding box center [20, 142] width 8 height 10
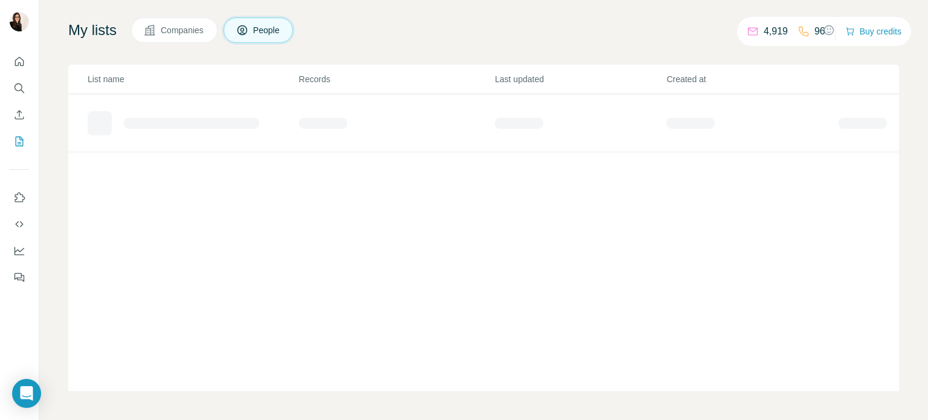
scroll to position [70, 0]
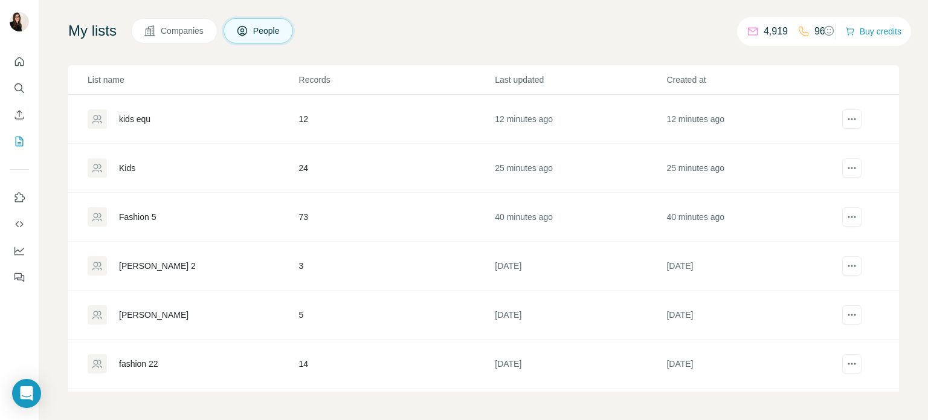
click at [198, 208] on div "Fashion 5" at bounding box center [193, 216] width 210 height 19
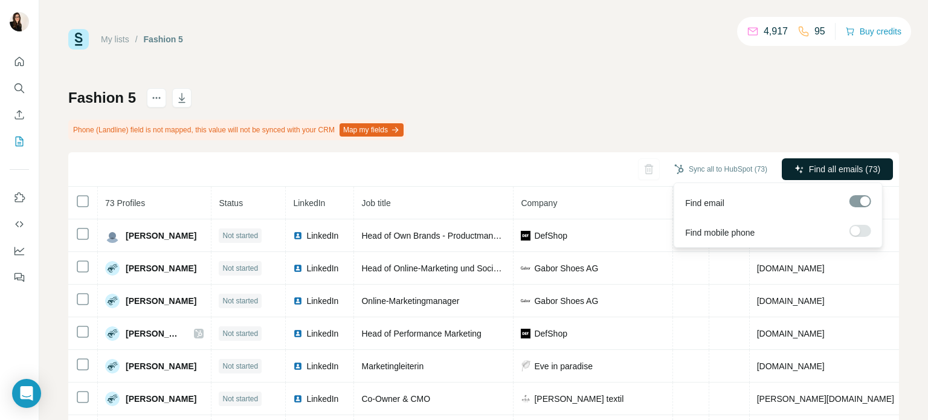
click at [809, 166] on span "Find all emails (73)" at bounding box center [844, 169] width 71 height 12
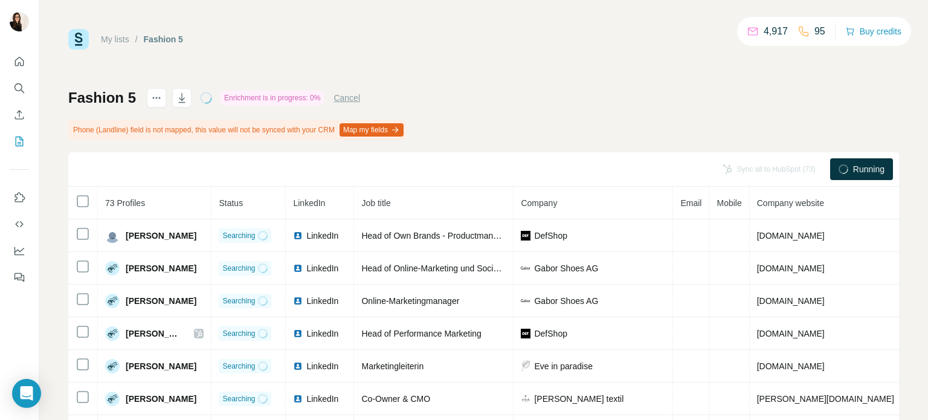
click at [698, 56] on div "My lists / Fashion 5 4,917 95 Buy credits Fashion 5 Enrichment is in progress: …" at bounding box center [483, 267] width 830 height 477
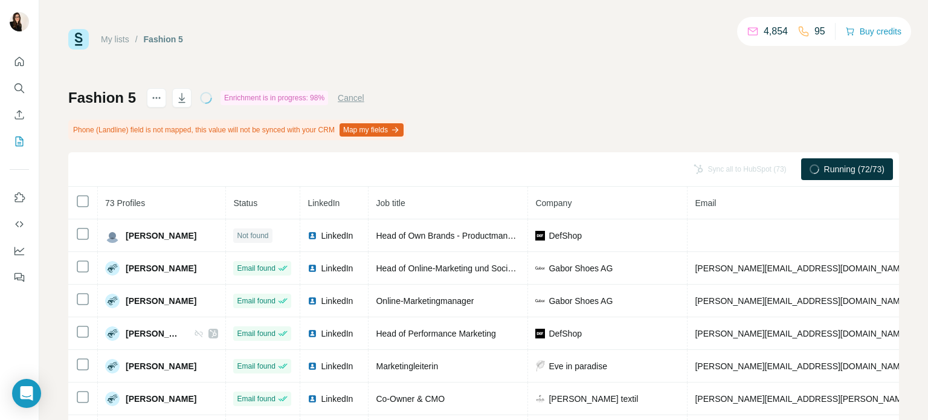
click at [493, 86] on div "My lists / Fashion 5 4,854 95 Buy credits Fashion 5 Enrichment is in progress: …" at bounding box center [483, 267] width 830 height 477
click at [178, 100] on icon "button" at bounding box center [182, 98] width 12 height 12
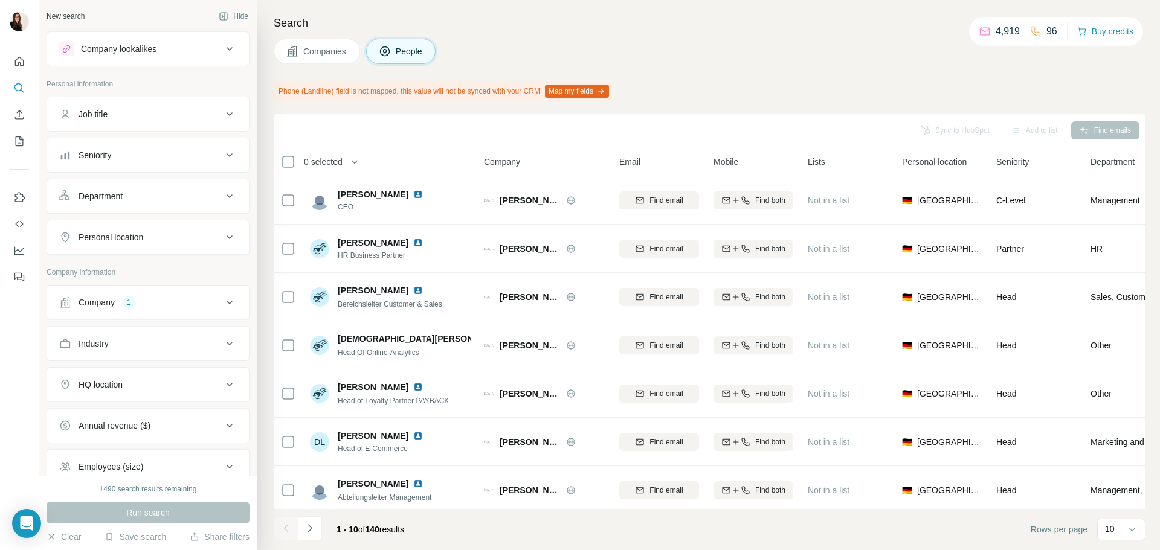
click at [163, 374] on button "HQ location" at bounding box center [148, 384] width 202 height 29
click at [153, 413] on input "text" at bounding box center [148, 415] width 178 height 22
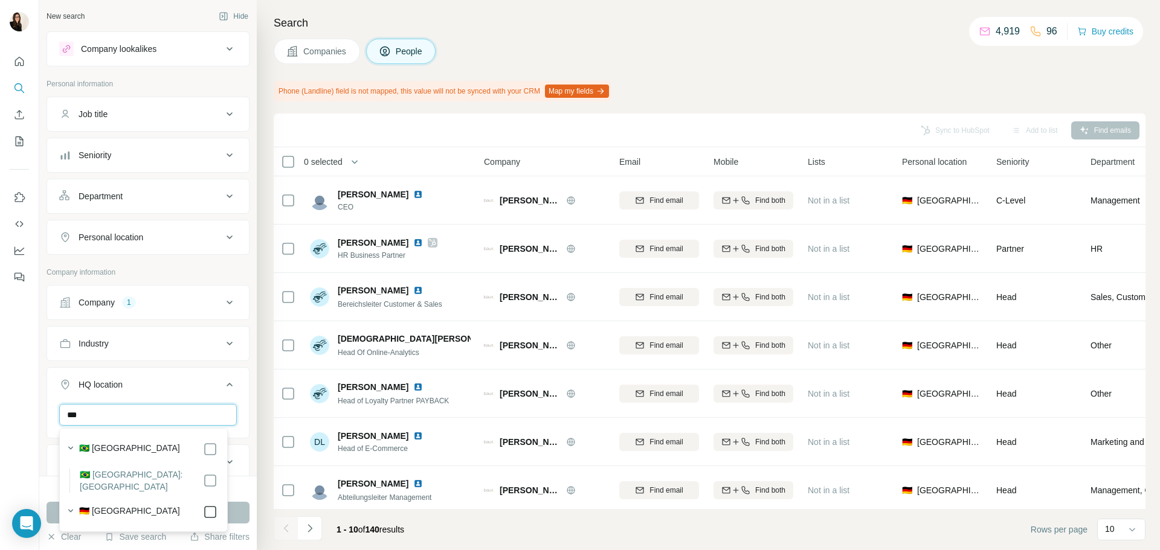
type input "***"
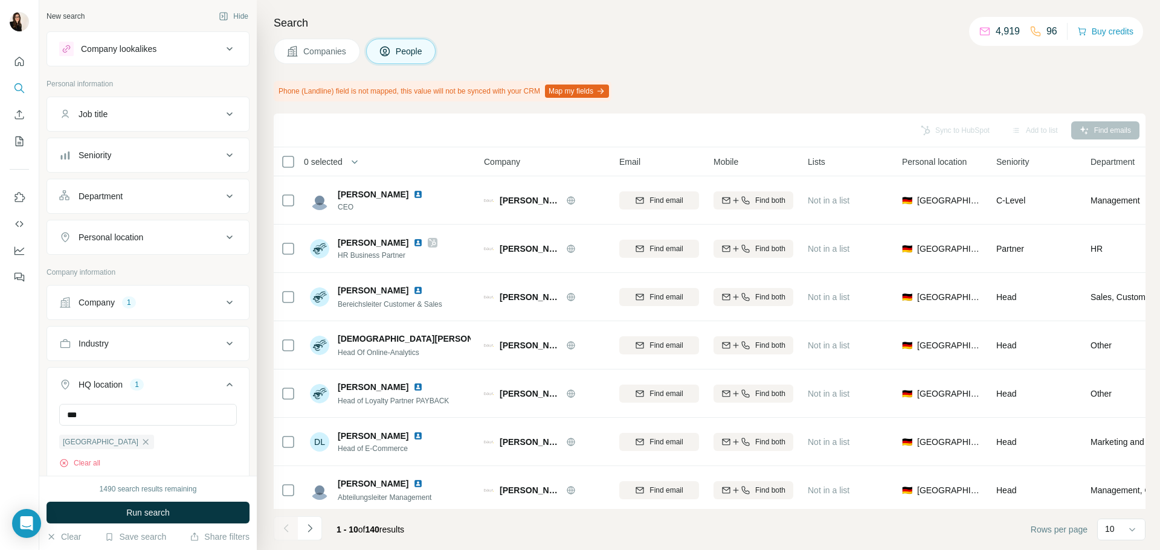
click at [159, 175] on ul "Job title Seniority Department Personal location" at bounding box center [148, 176] width 203 height 158
click at [165, 207] on button "Department" at bounding box center [148, 196] width 202 height 29
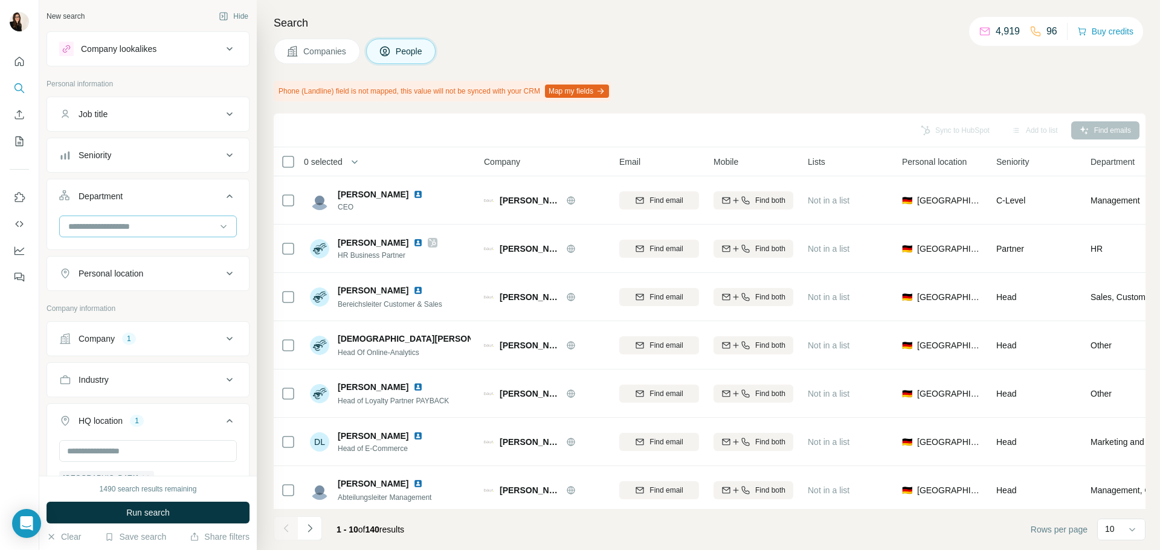
click at [153, 220] on input at bounding box center [141, 226] width 149 height 13
type input "***"
click at [151, 248] on p "Marketing and Advertising" at bounding box center [117, 254] width 97 height 12
click at [240, 205] on div "New search Hide Company lookalikes Personal information Job title Seniority Dep…" at bounding box center [147, 238] width 217 height 476
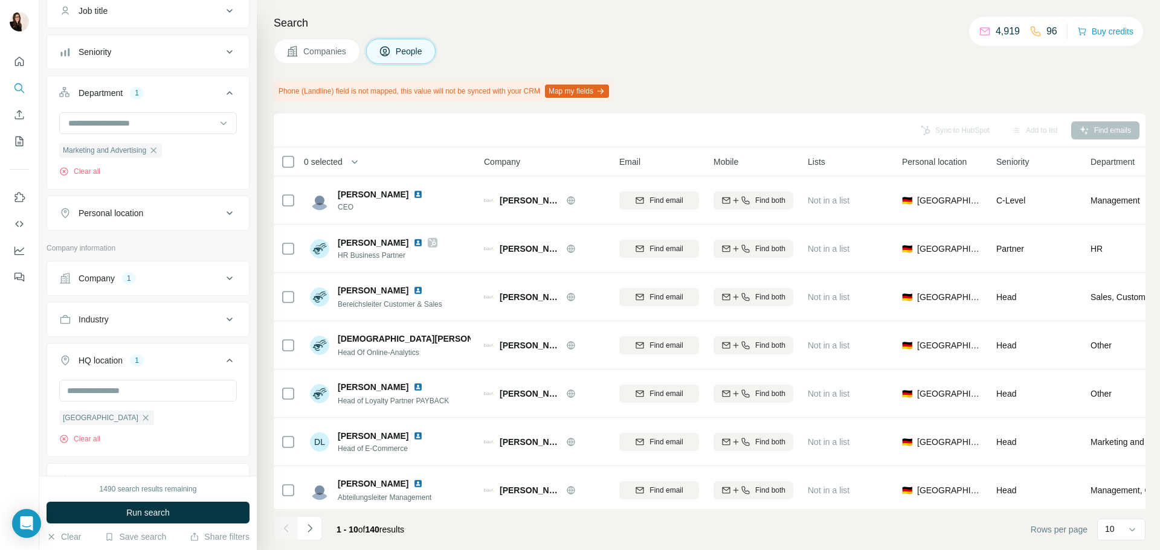
scroll to position [181, 0]
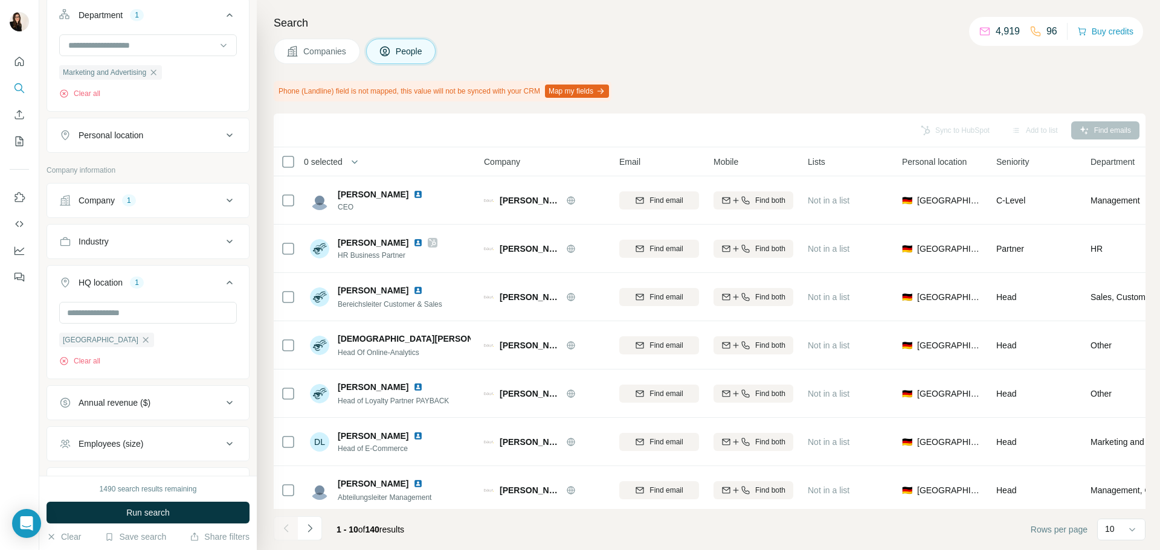
click at [182, 500] on div "1490 search results remaining Run search Clear Save search Share filters" at bounding box center [147, 513] width 217 height 74
click at [184, 494] on div "1490 search results remaining" at bounding box center [148, 489] width 97 height 11
drag, startPoint x: 185, startPoint y: 500, endPoint x: 185, endPoint y: 507, distance: 7.2
click at [185, 505] on div "1490 search results remaining Run search Clear Save search Share filters" at bounding box center [147, 513] width 217 height 74
click at [185, 507] on button "Run search" at bounding box center [148, 513] width 203 height 22
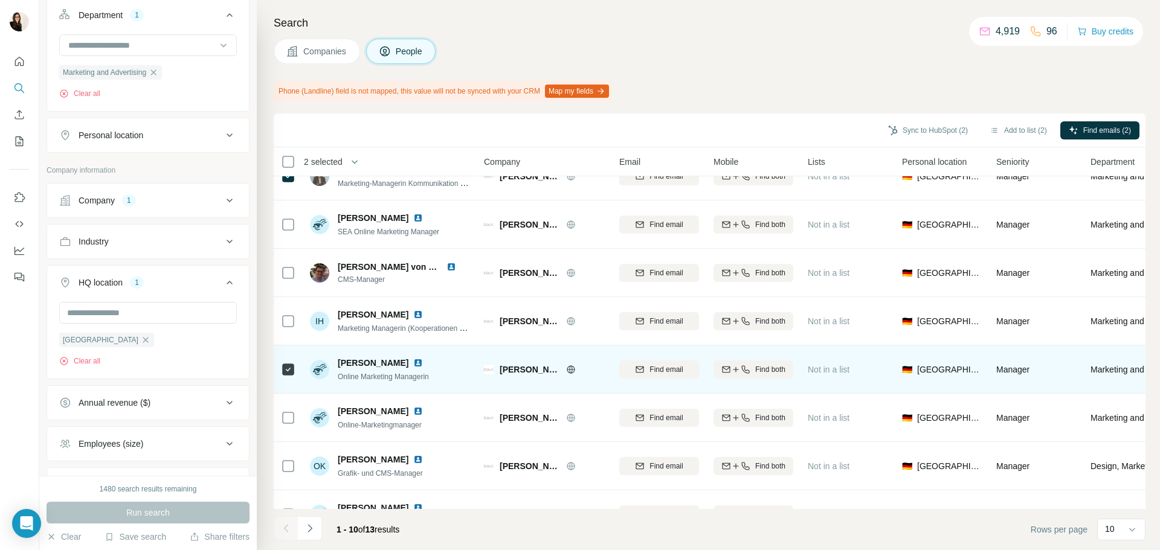
scroll to position [156, 0]
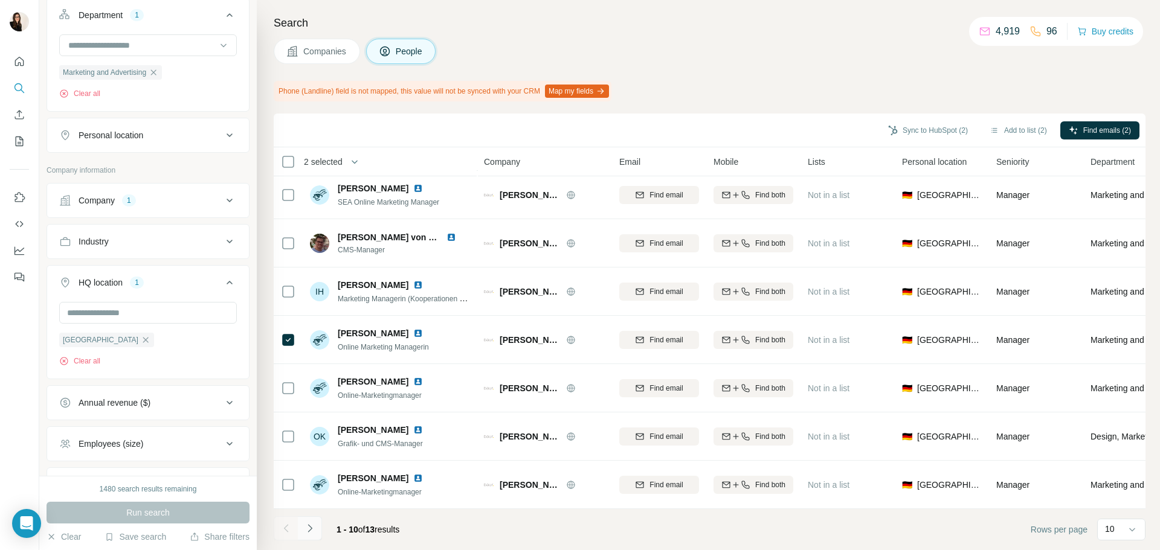
click at [315, 530] on icon "Navigate to next page" at bounding box center [310, 528] width 12 height 12
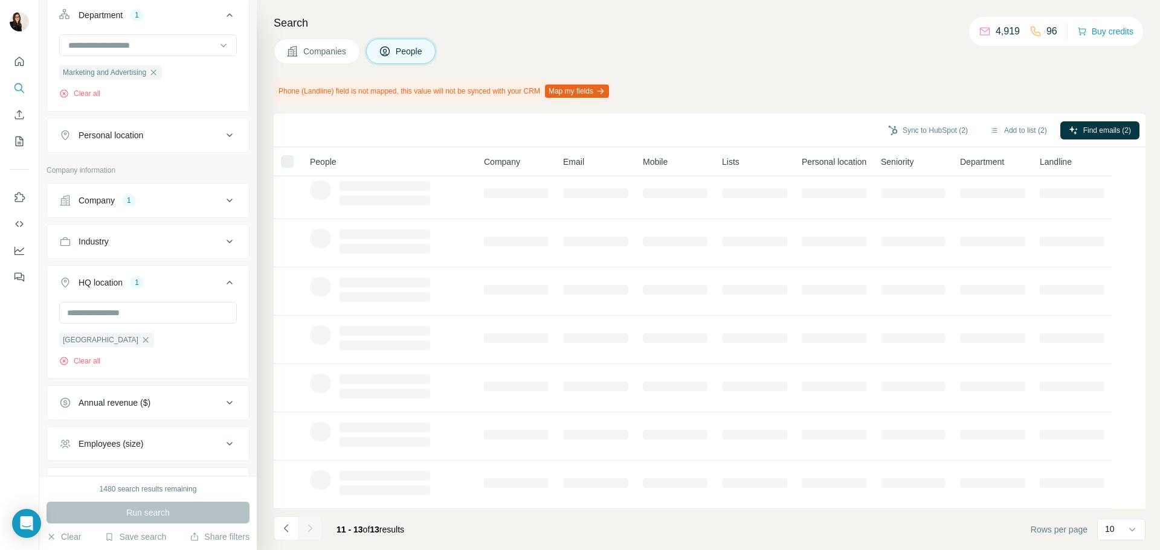
scroll to position [0, 0]
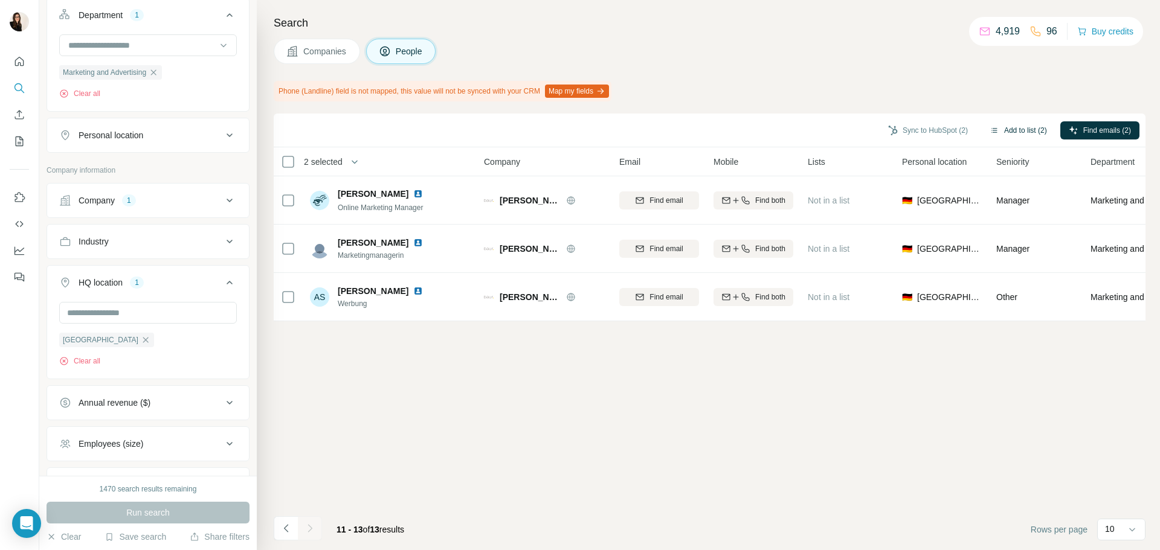
click at [1015, 127] on button "Add to list (2)" at bounding box center [1018, 130] width 74 height 18
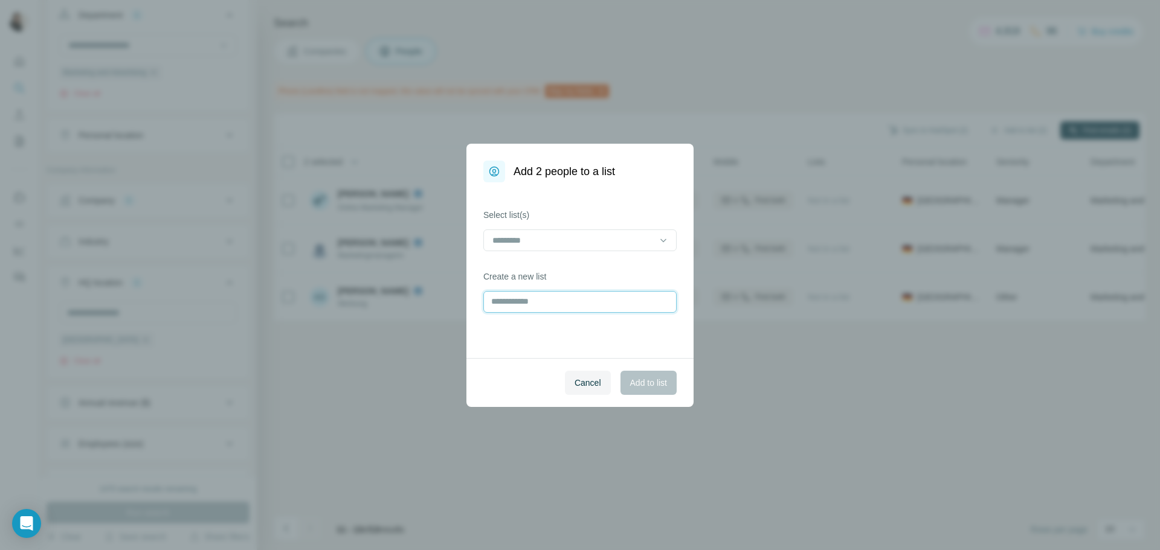
click at [536, 301] on input "text" at bounding box center [579, 302] width 193 height 22
type input "*********"
click at [645, 383] on span "Add to list" at bounding box center [648, 383] width 37 height 12
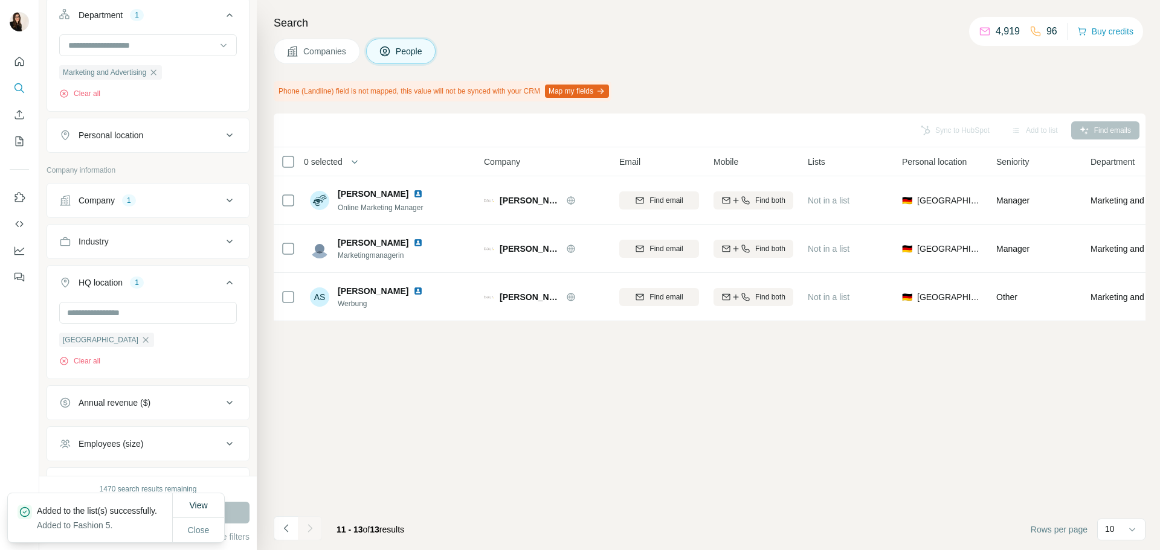
click at [88, 214] on button "Company 1" at bounding box center [148, 200] width 202 height 29
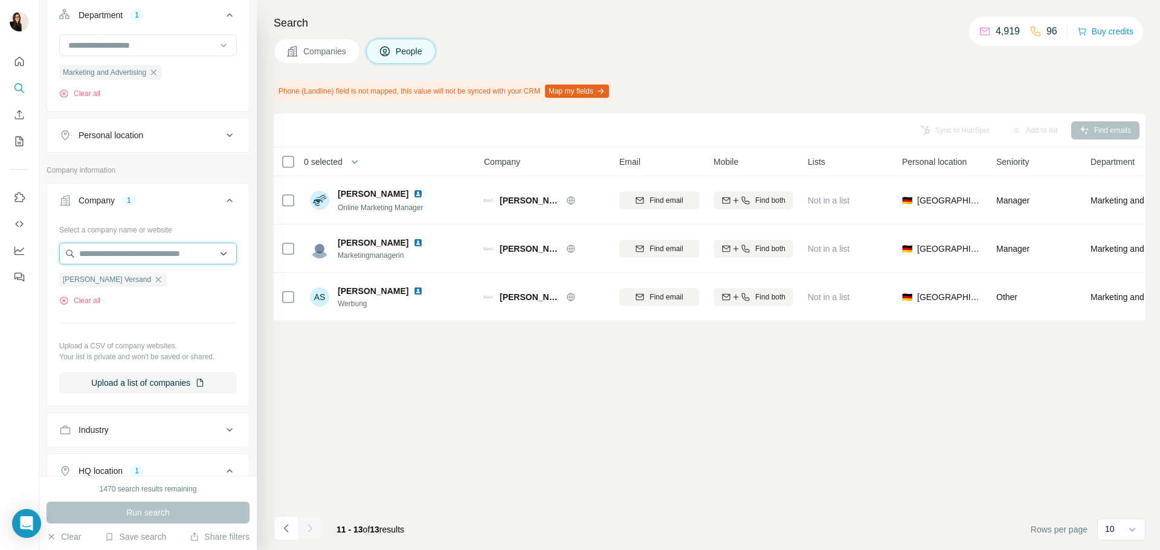
click at [90, 261] on input "text" at bounding box center [148, 254] width 178 height 22
paste input "*********"
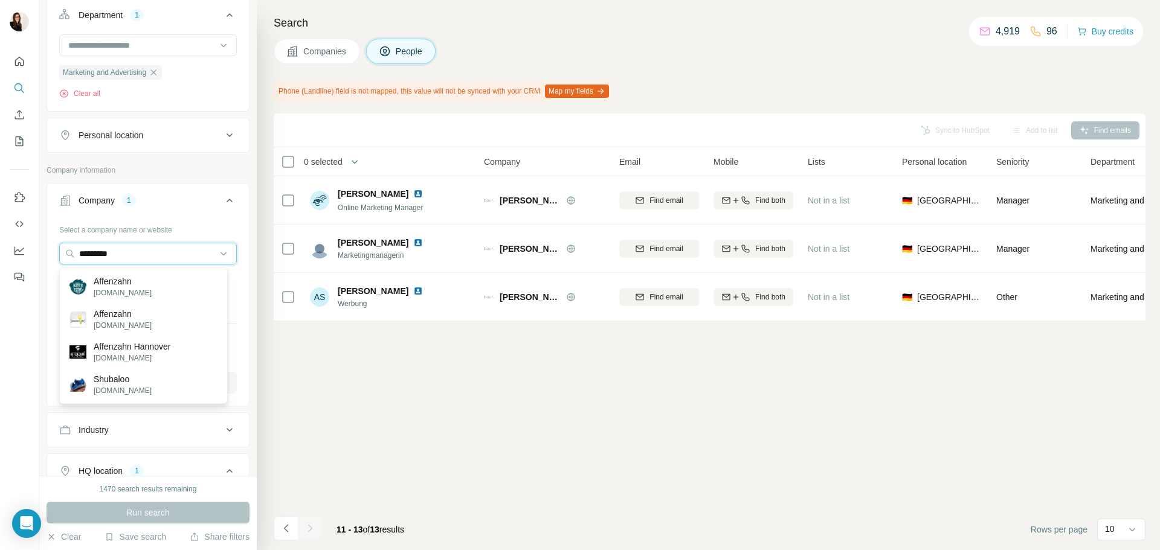
type input "*********"
click at [108, 296] on p "affenzahn.com" at bounding box center [123, 293] width 58 height 11
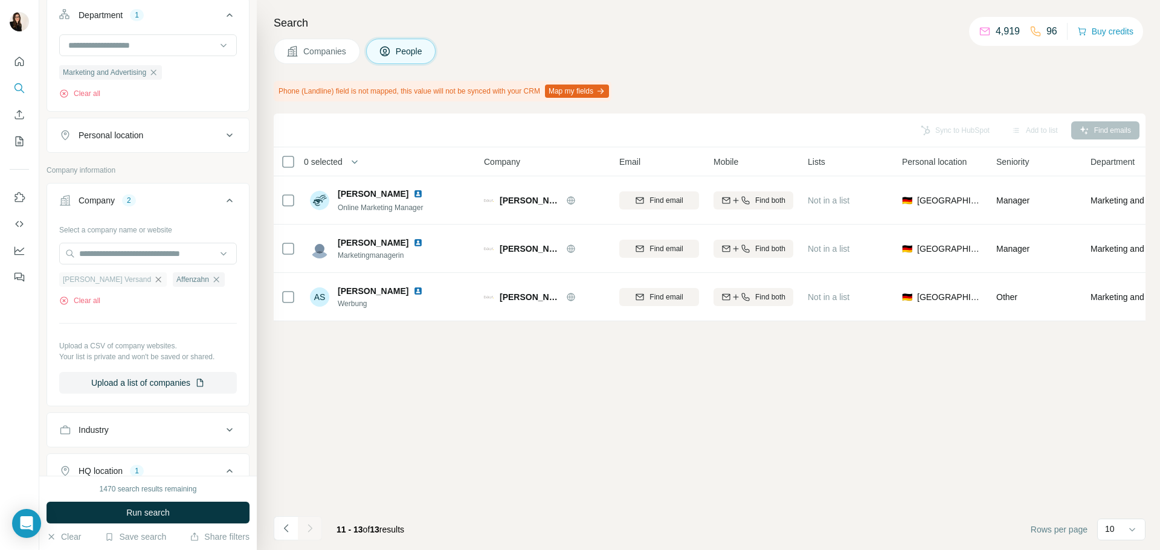
click at [153, 278] on icon "button" at bounding box center [158, 280] width 10 height 10
click at [164, 257] on input "text" at bounding box center [148, 254] width 178 height 22
paste input "******"
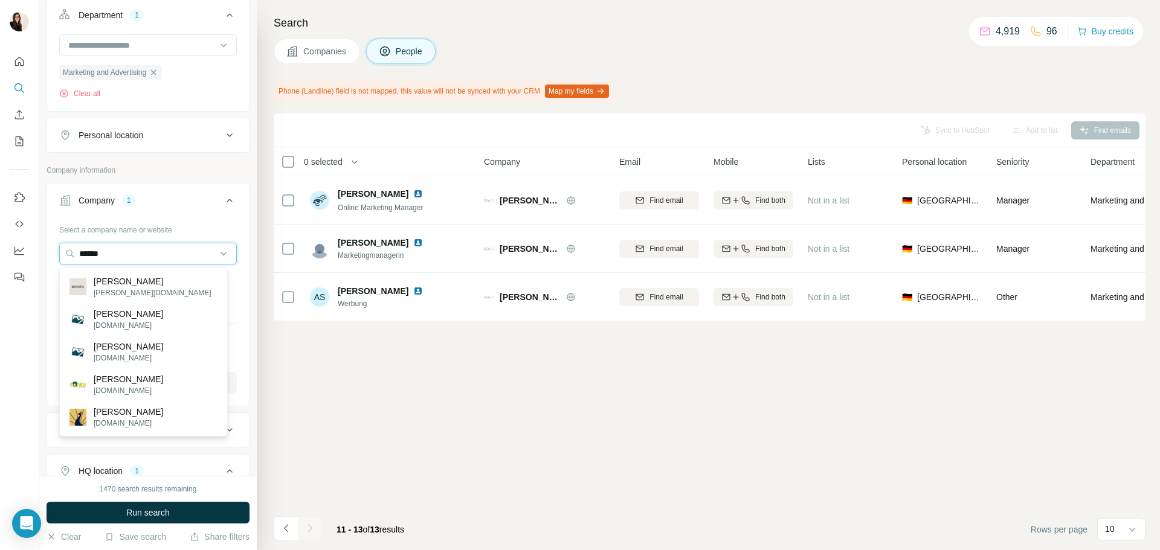
type input "******"
click at [163, 285] on div "Bonita bonita.de" at bounding box center [143, 287] width 162 height 33
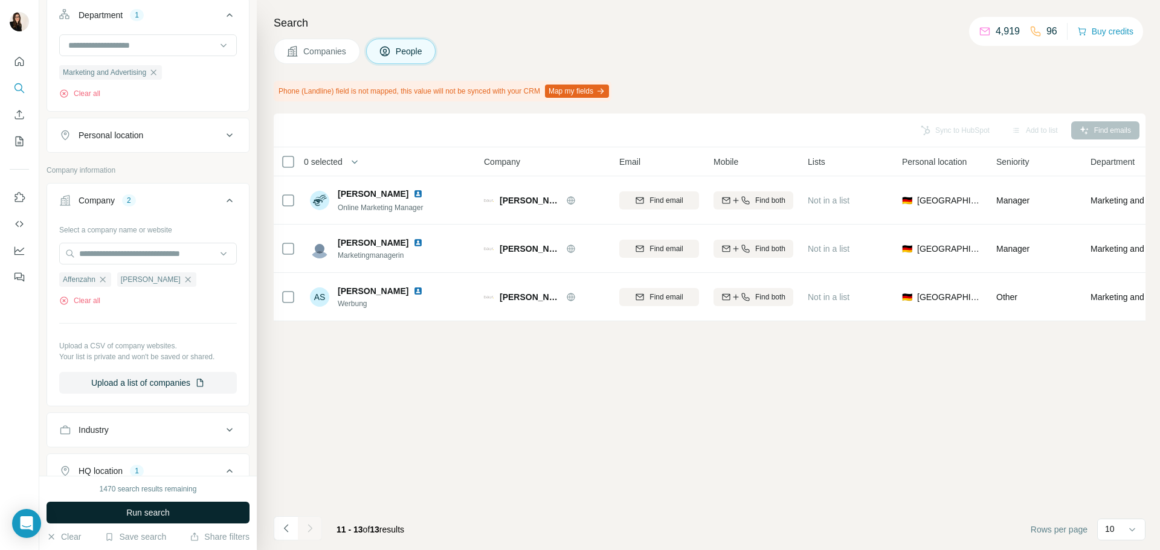
click at [190, 510] on button "Run search" at bounding box center [148, 513] width 203 height 22
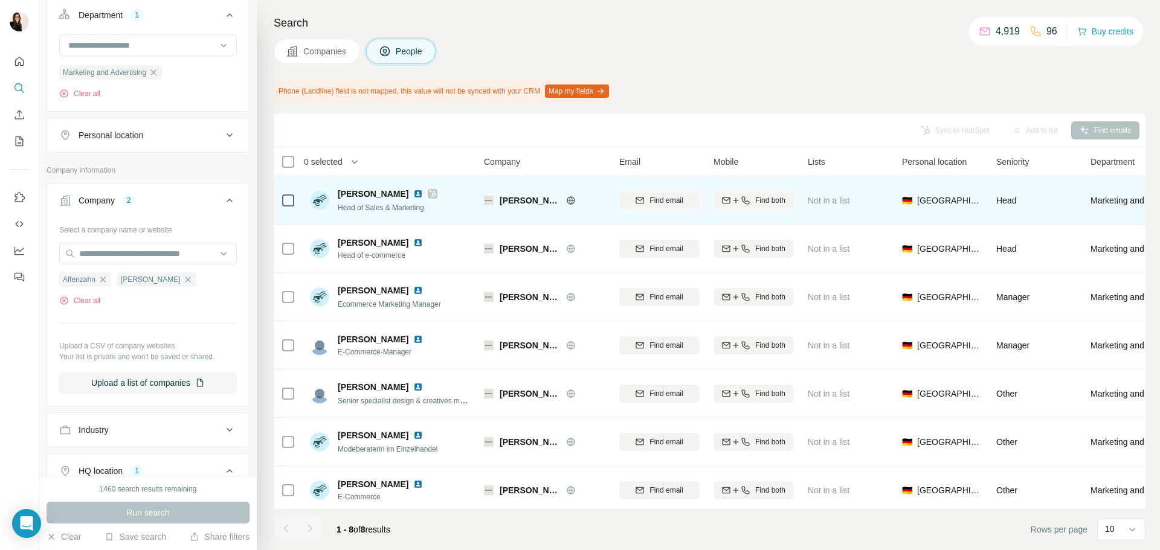
click at [294, 199] on icon at bounding box center [288, 200] width 14 height 14
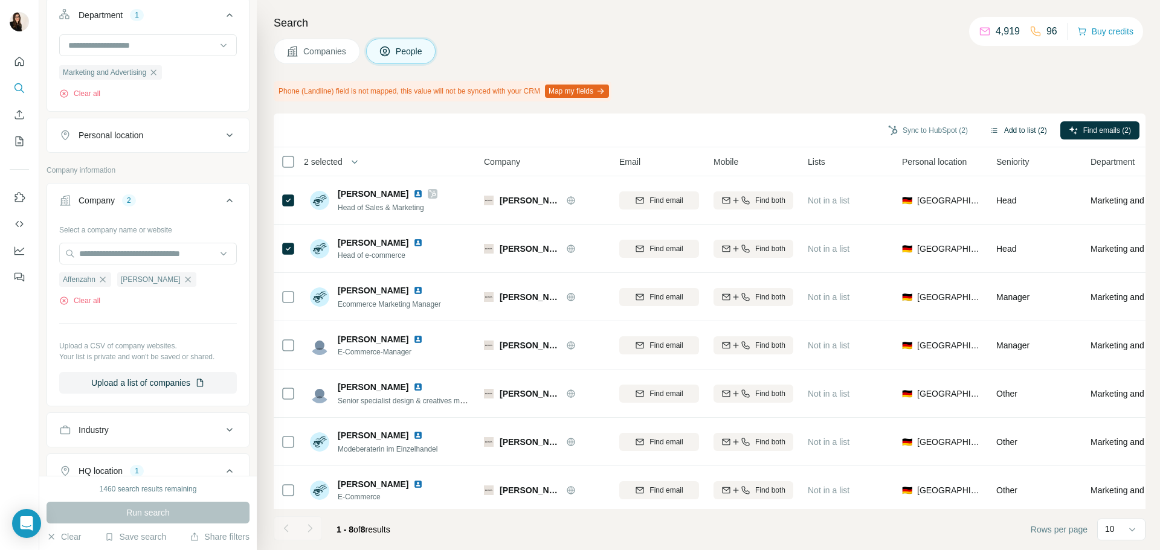
click at [1021, 137] on button "Add to list (2)" at bounding box center [1018, 130] width 74 height 18
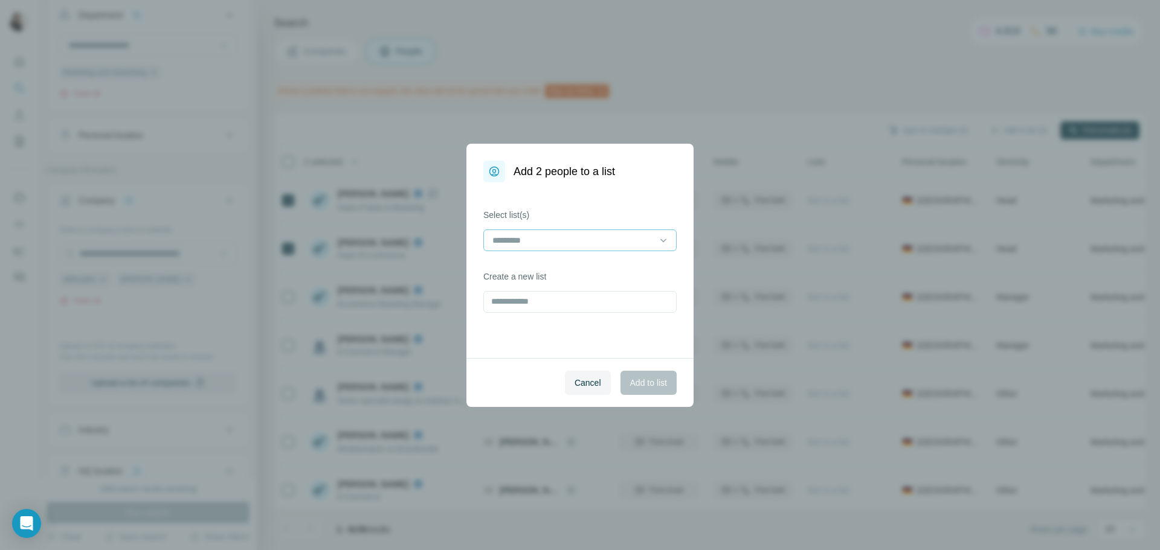
click at [580, 241] on input at bounding box center [572, 240] width 163 height 13
click at [567, 273] on div "Fashion 5" at bounding box center [579, 268] width 173 height 12
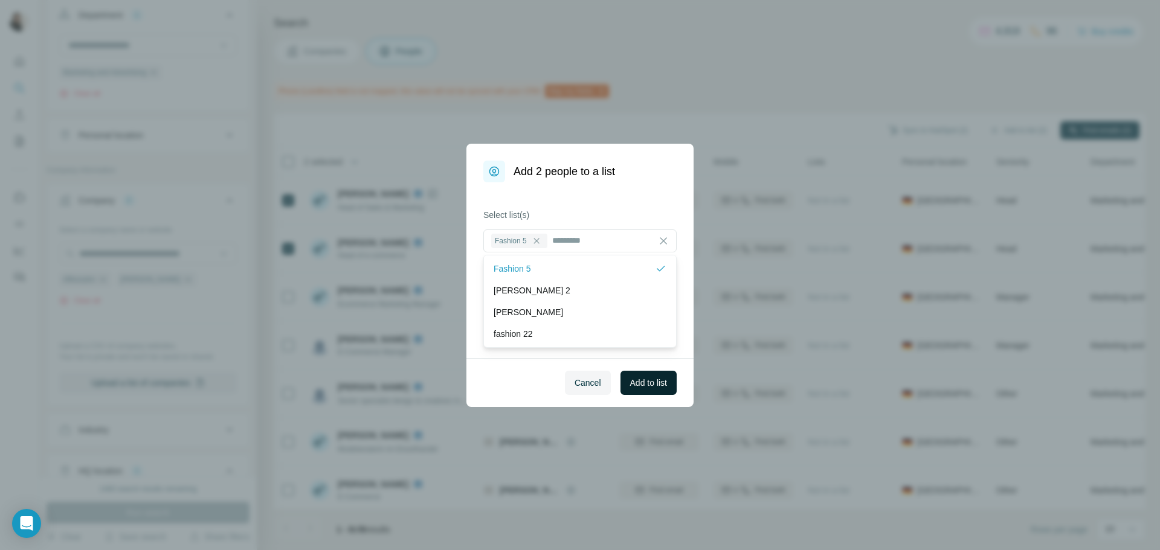
click at [637, 377] on span "Add to list" at bounding box center [648, 383] width 37 height 12
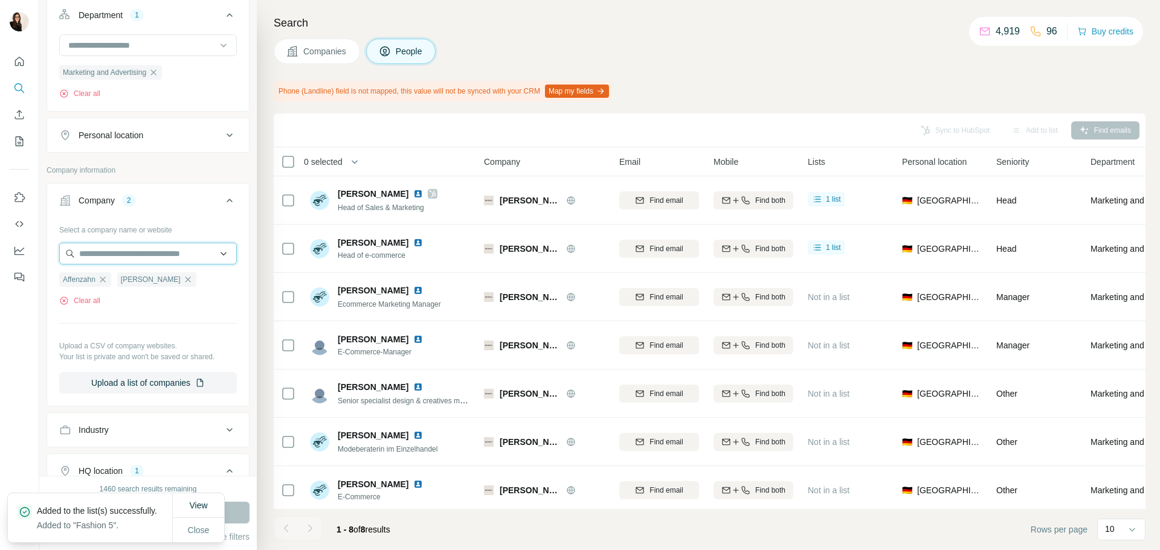
click at [148, 249] on input "text" at bounding box center [148, 254] width 178 height 22
paste input "**********"
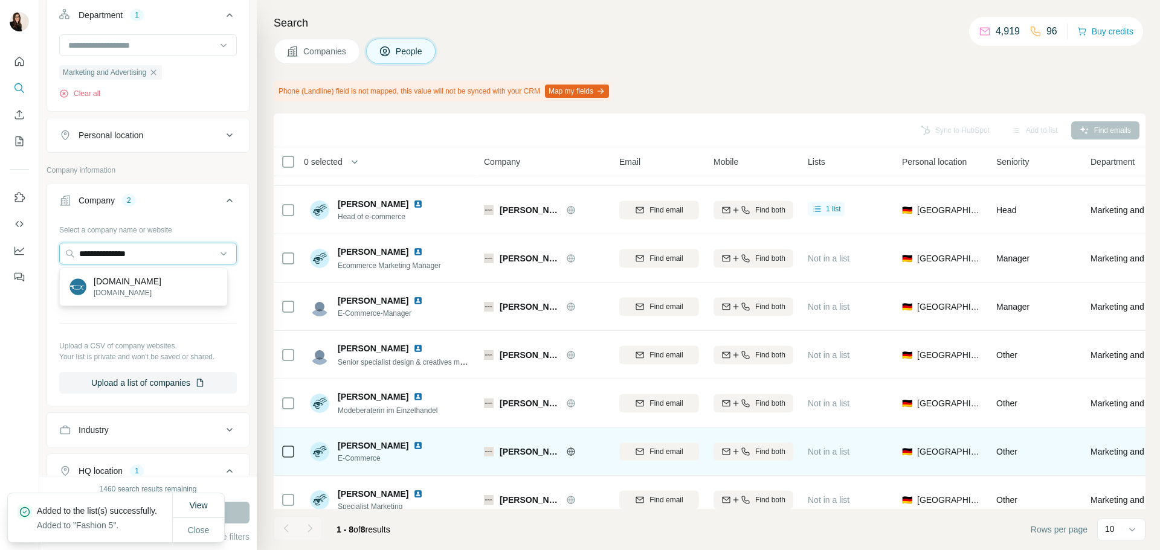
scroll to position [60, 0]
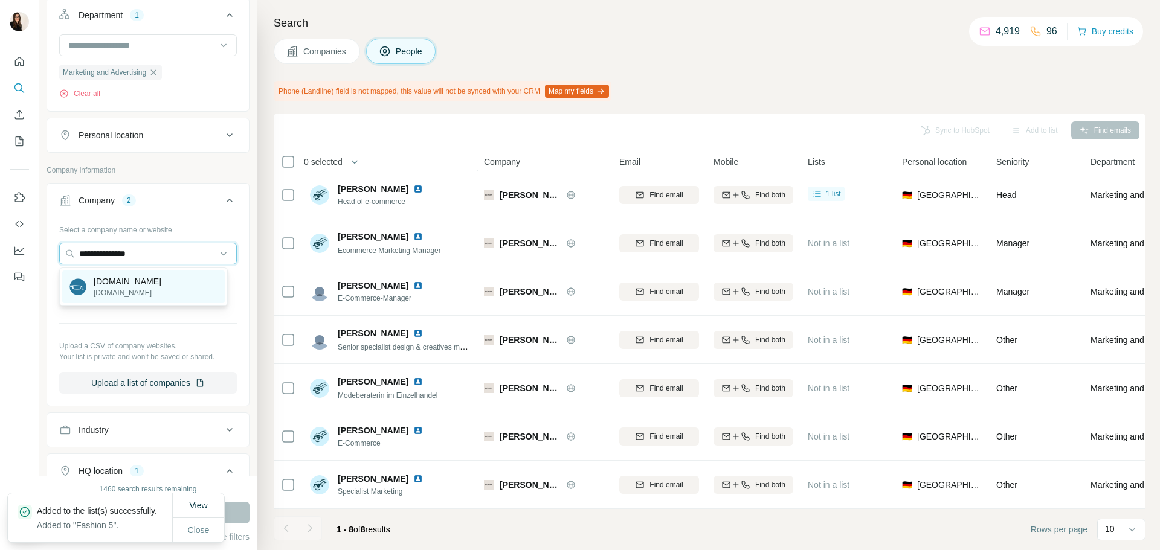
type input "**********"
click at [109, 277] on p "[DOMAIN_NAME]" at bounding box center [128, 281] width 68 height 12
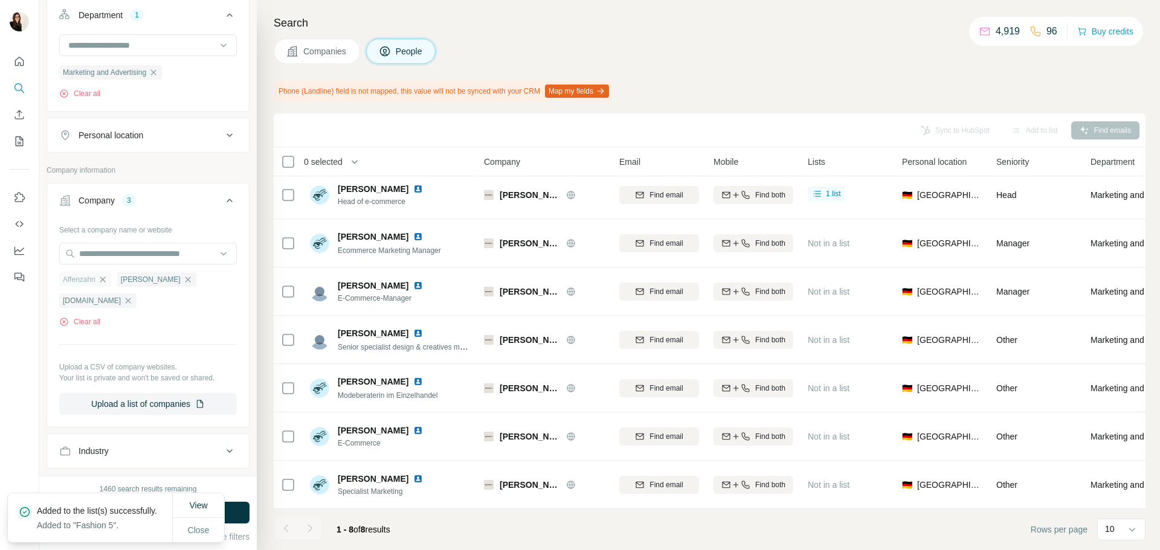
click at [101, 284] on icon "button" at bounding box center [103, 280] width 10 height 10
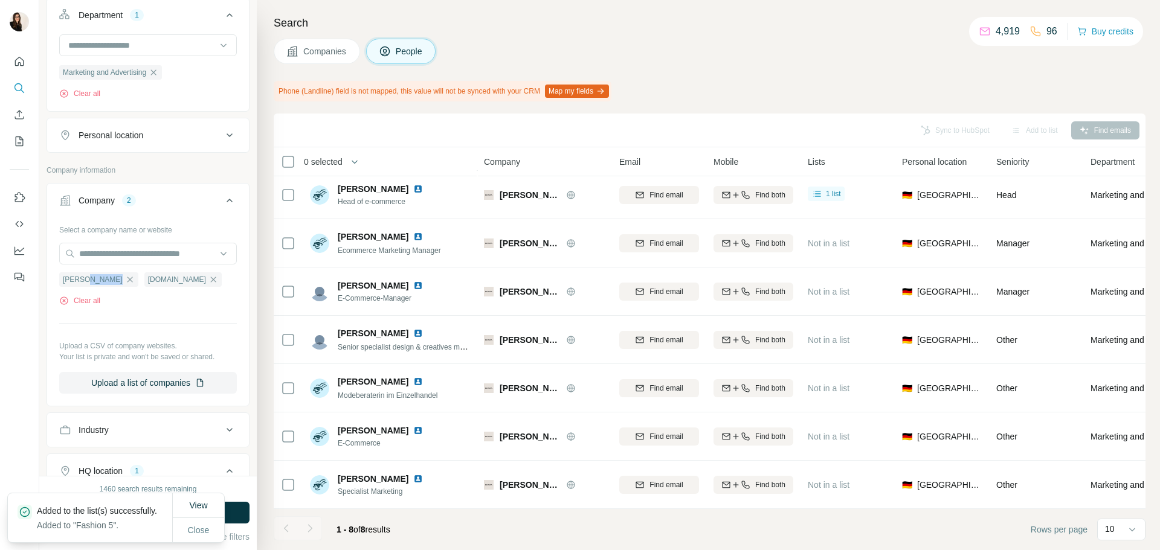
click at [101, 285] on ul "Bonita Brillenplatz.de" at bounding box center [148, 279] width 178 height 15
click at [127, 280] on icon "button" at bounding box center [129, 279] width 5 height 5
click at [228, 516] on button "Run search" at bounding box center [148, 513] width 203 height 22
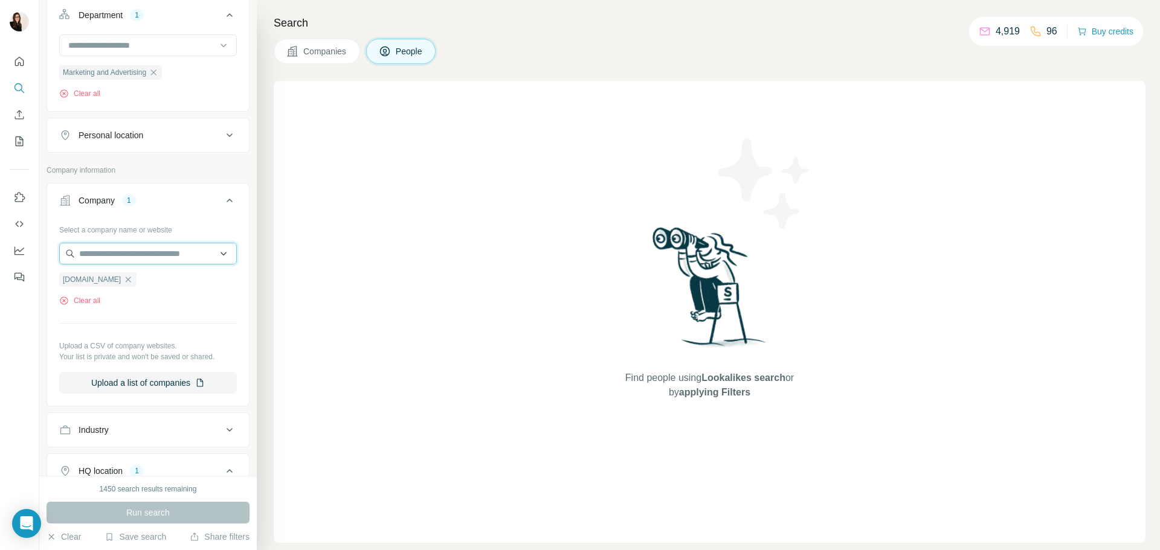
click at [147, 245] on input "text" at bounding box center [148, 254] width 178 height 22
paste input "*******"
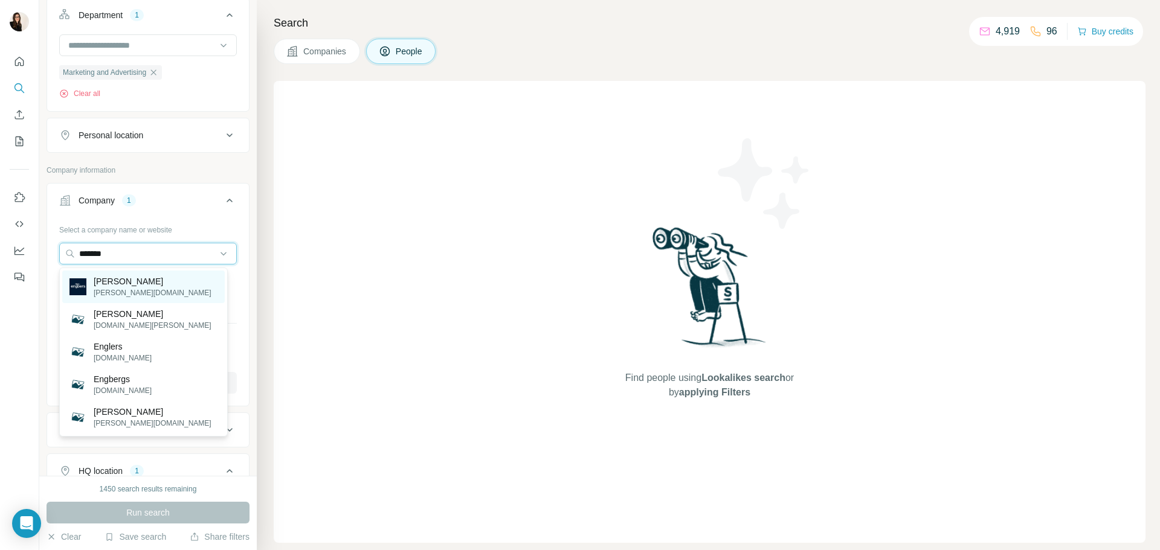
type input "*******"
click at [149, 296] on div "Engbers engbers.com" at bounding box center [143, 287] width 162 height 33
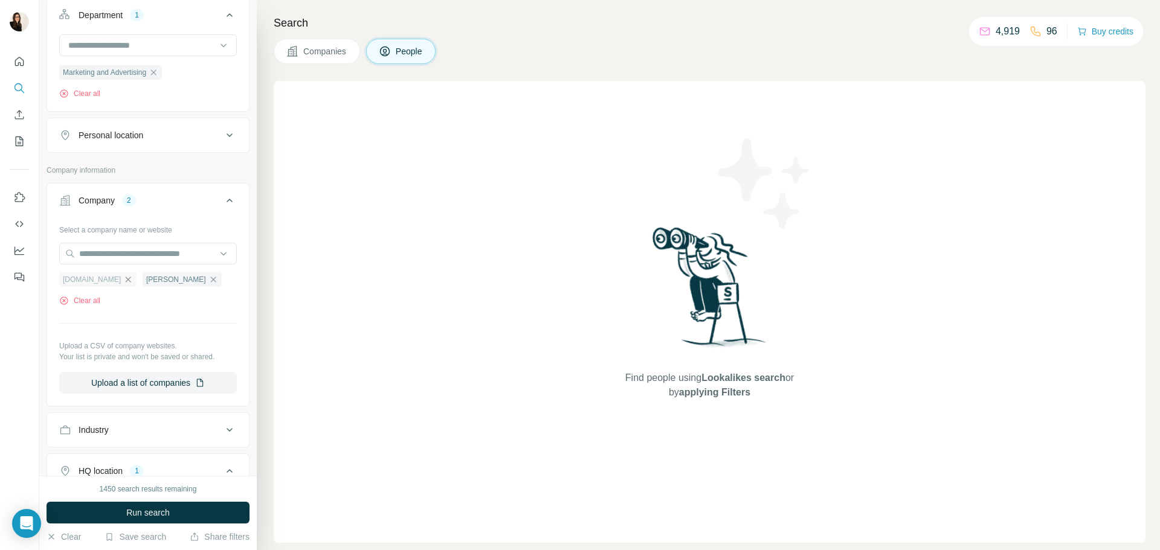
click at [126, 282] on icon "button" at bounding box center [128, 279] width 5 height 5
click at [183, 513] on button "Run search" at bounding box center [148, 513] width 203 height 22
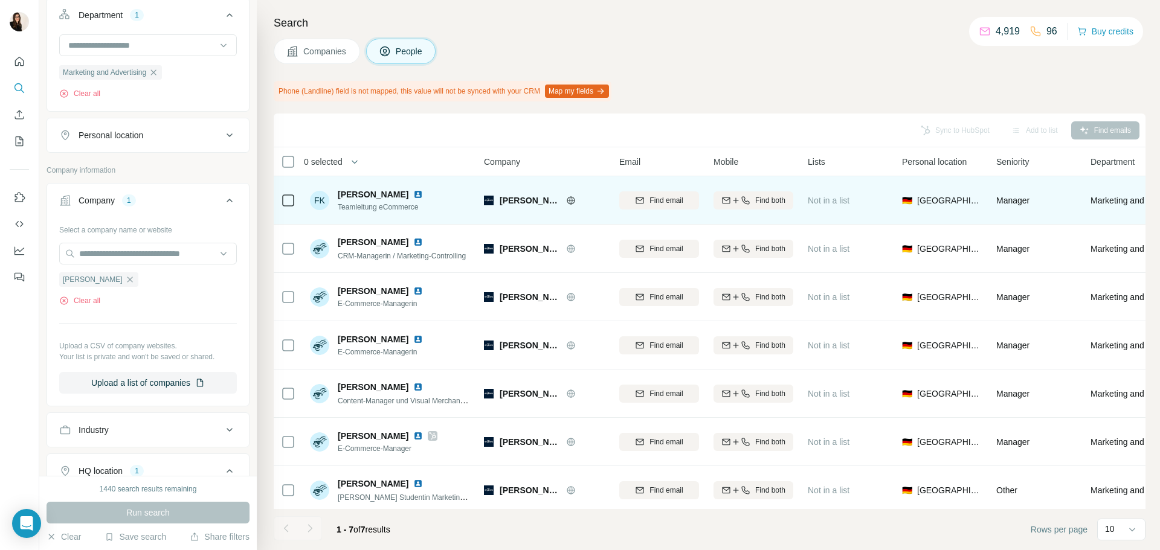
click at [566, 203] on icon at bounding box center [571, 201] width 10 height 10
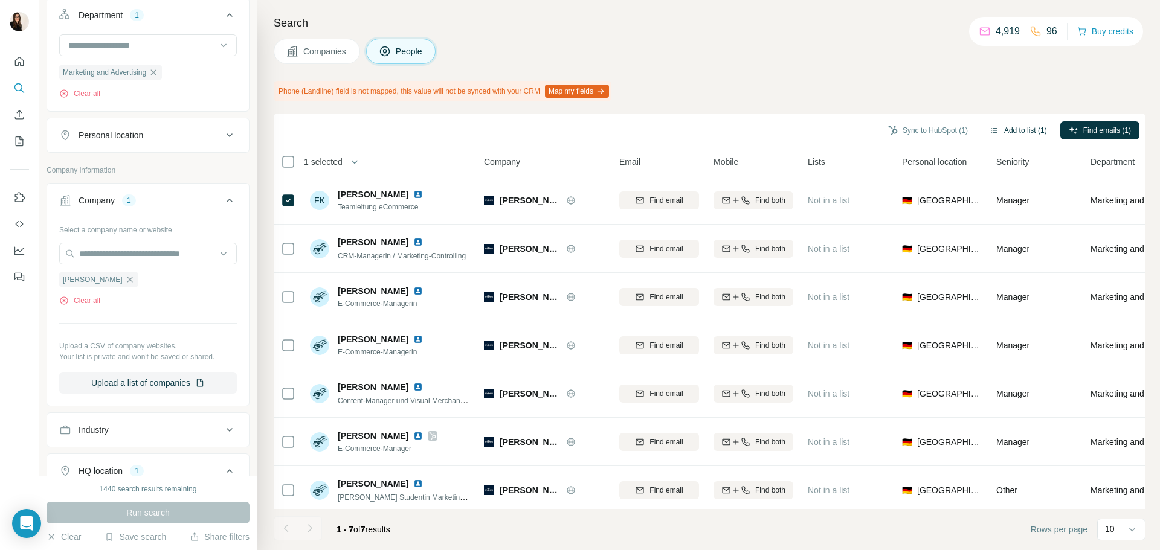
click at [1031, 124] on button "Add to list (1)" at bounding box center [1018, 130] width 74 height 18
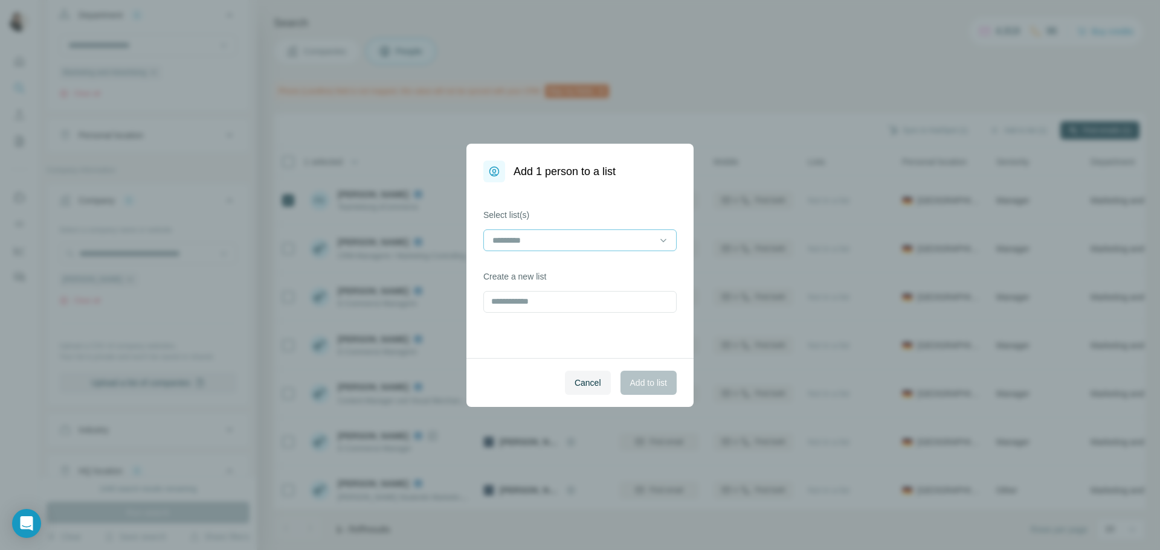
click at [535, 237] on input at bounding box center [572, 240] width 163 height 13
click at [545, 271] on div "Fashion 5" at bounding box center [579, 268] width 173 height 12
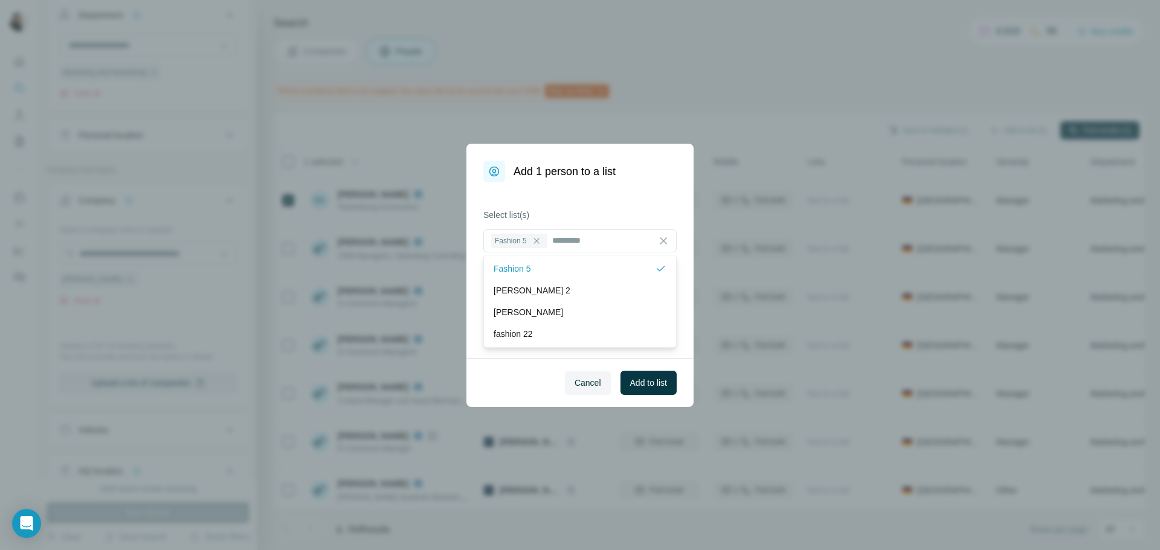
click at [643, 395] on div "Cancel Add to list" at bounding box center [579, 382] width 227 height 49
click at [645, 382] on span "Add to list" at bounding box center [648, 383] width 37 height 12
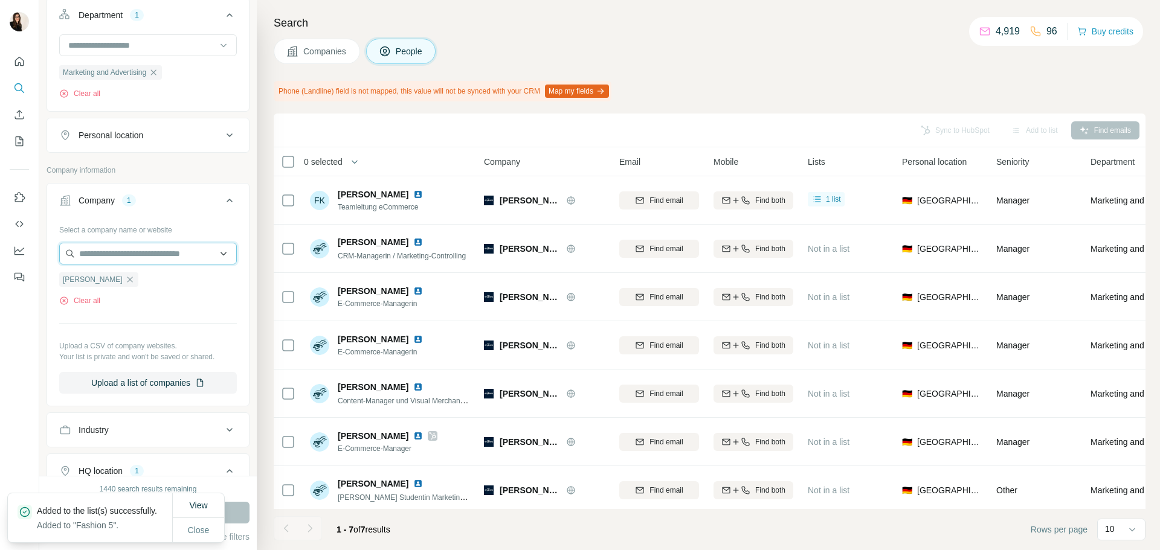
click at [202, 250] on input "text" at bounding box center [148, 254] width 178 height 22
paste input "**********"
drag, startPoint x: 147, startPoint y: 257, endPoint x: 44, endPoint y: 259, distance: 103.3
click at [44, 259] on div "**********" at bounding box center [147, 238] width 217 height 476
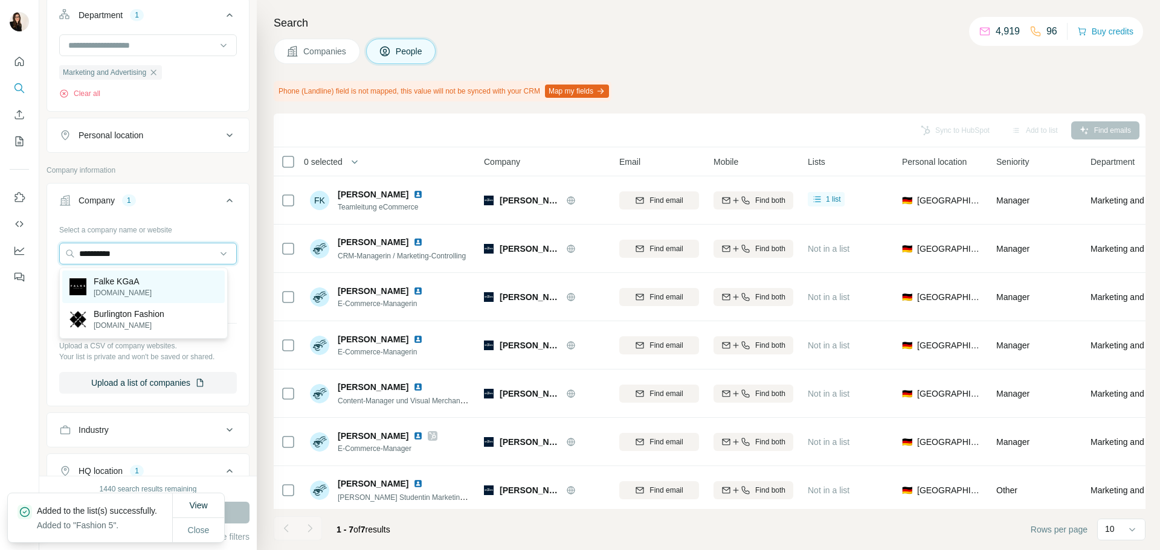
type input "**********"
click at [78, 288] on img at bounding box center [77, 286] width 17 height 17
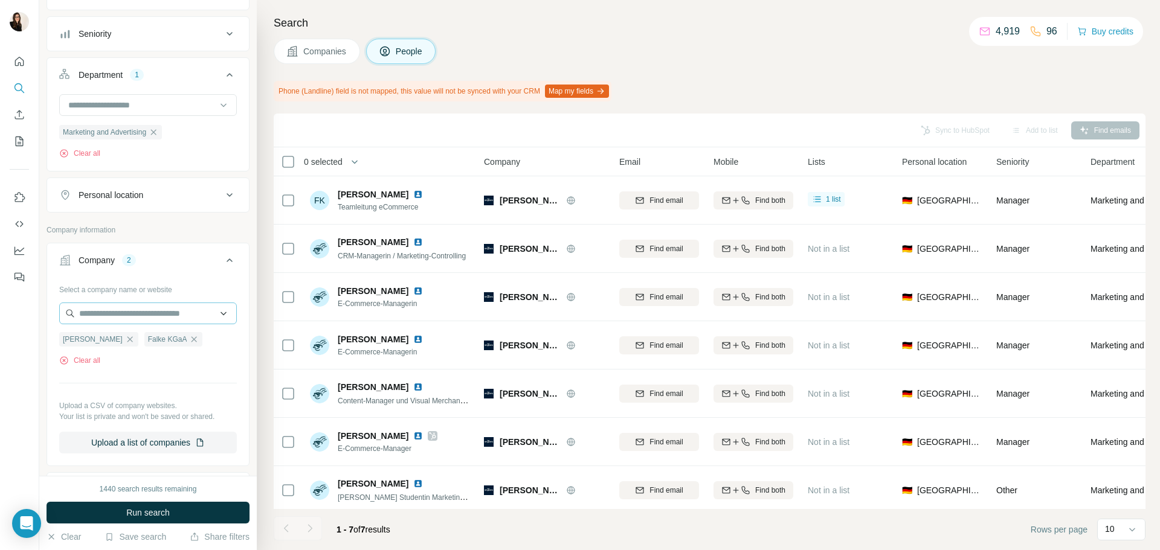
scroll to position [121, 0]
click at [125, 341] on icon "button" at bounding box center [130, 340] width 10 height 10
click at [149, 322] on input "text" at bounding box center [148, 314] width 178 height 22
paste input "**********"
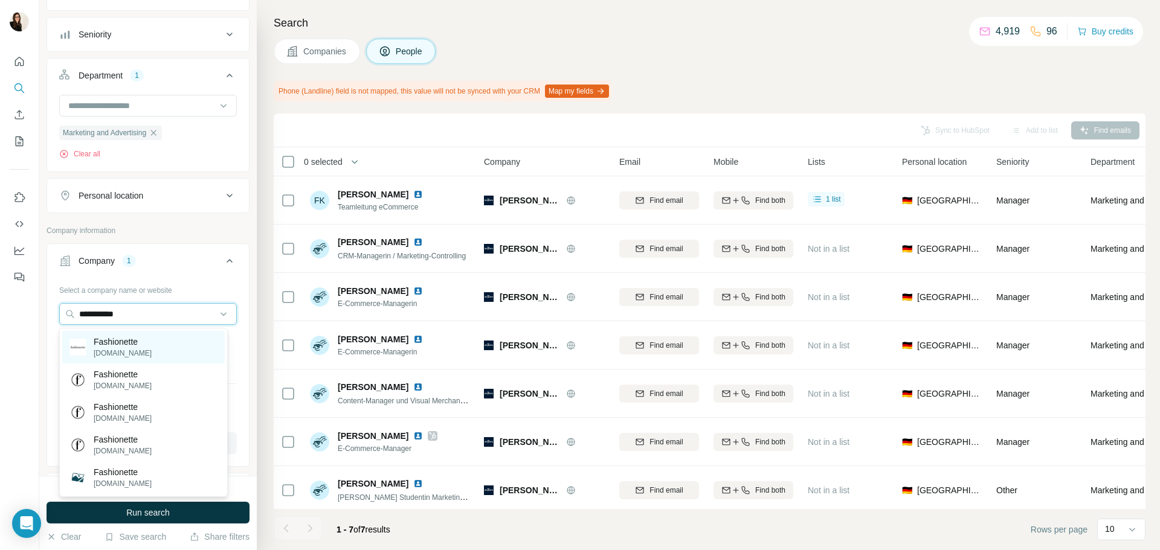
type input "**********"
click at [156, 349] on div "Fashionette fashionette.de" at bounding box center [143, 347] width 162 height 33
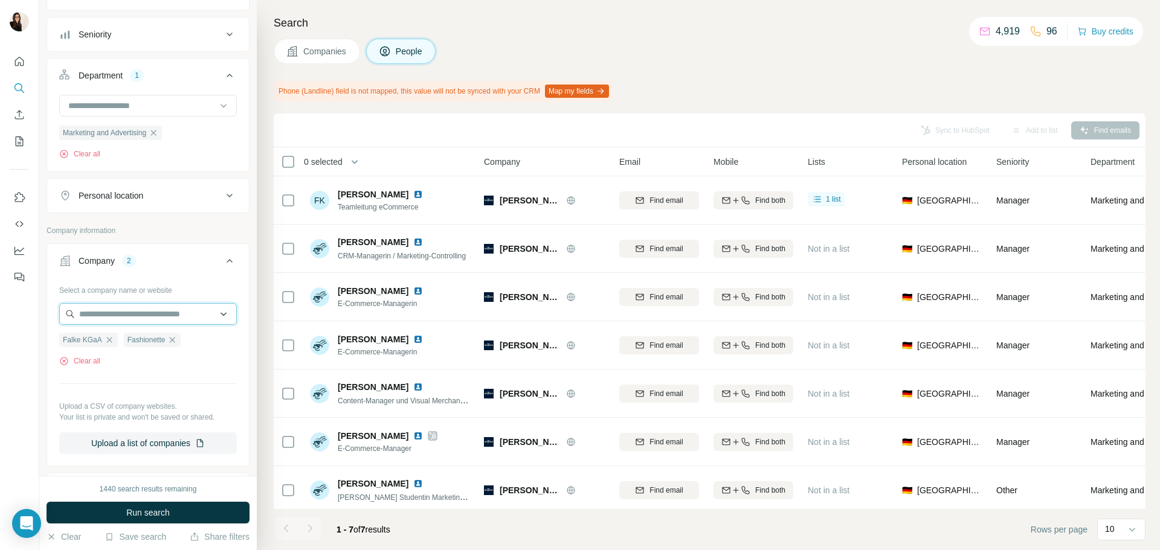
click at [143, 313] on input "text" at bounding box center [148, 314] width 178 height 22
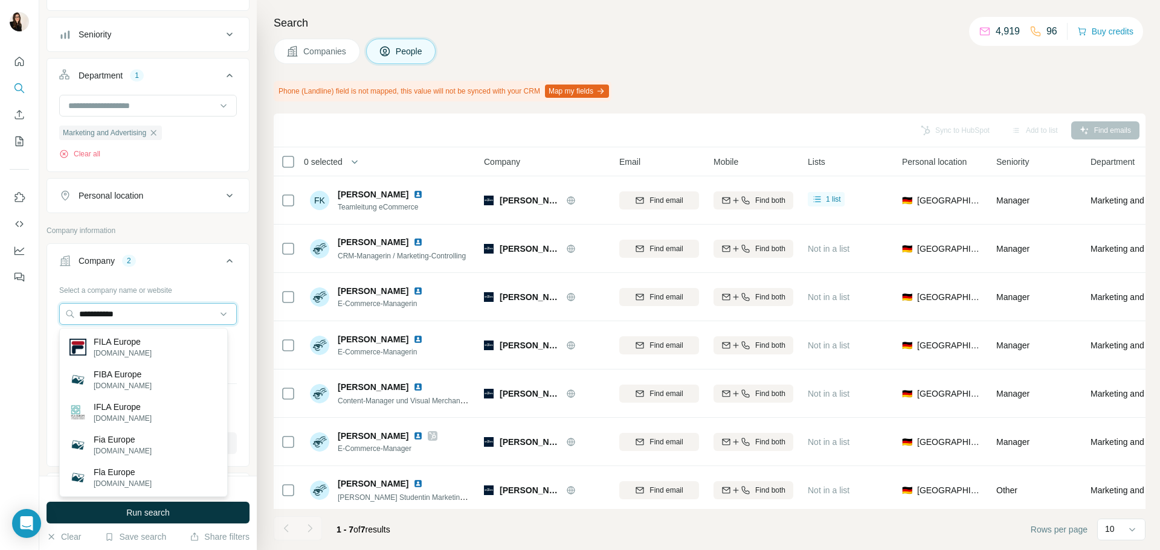
type input "**********"
click at [135, 349] on p "fila.de" at bounding box center [123, 353] width 58 height 11
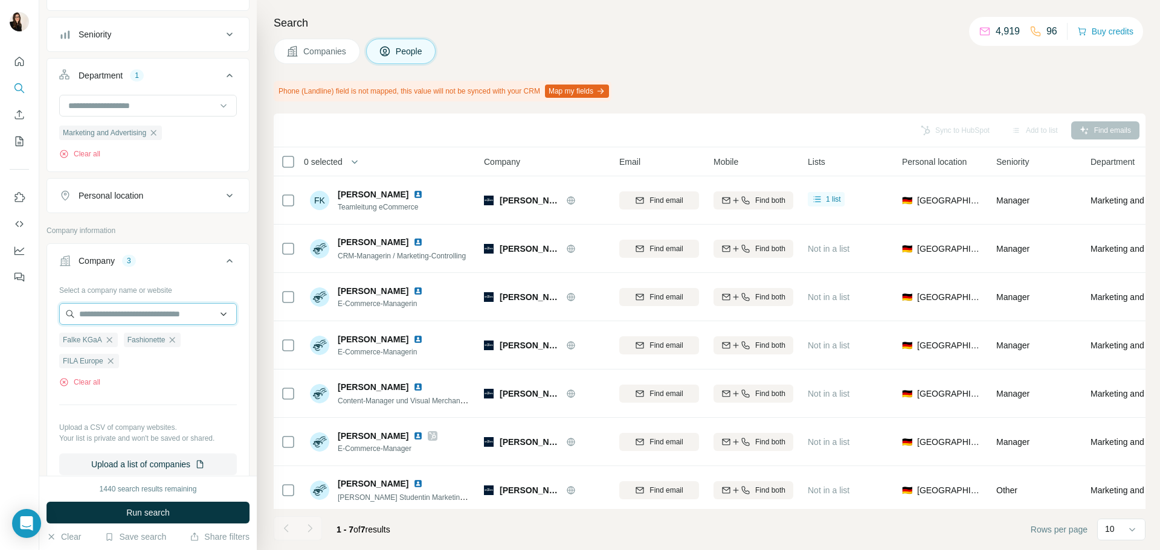
click at [131, 309] on input "text" at bounding box center [148, 314] width 178 height 22
paste input "**********"
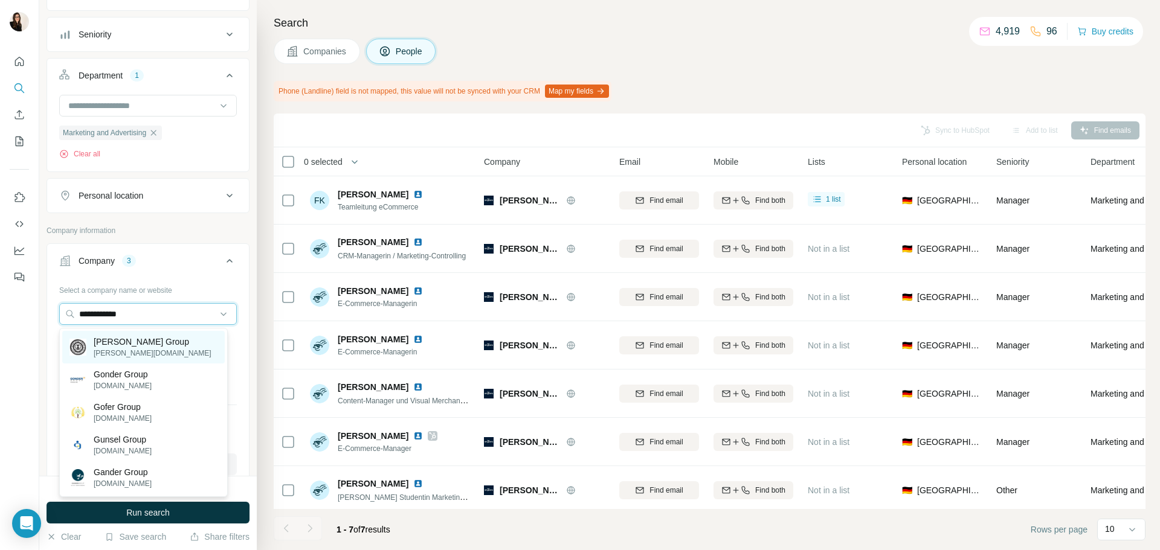
type input "**********"
click at [134, 342] on p "[PERSON_NAME] Group" at bounding box center [153, 342] width 118 height 12
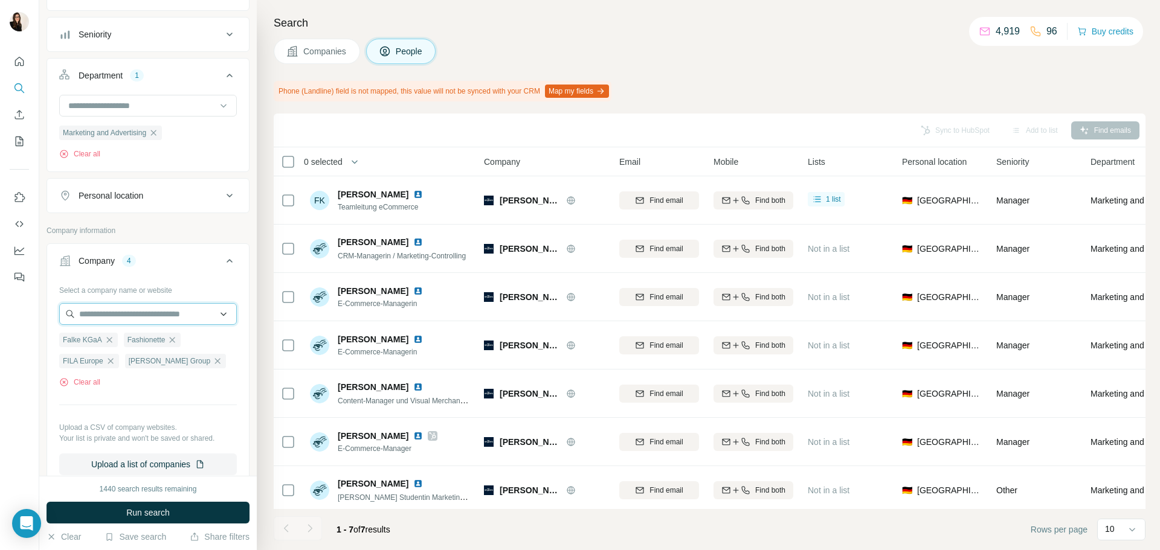
click at [100, 314] on input "text" at bounding box center [148, 314] width 178 height 22
paste input "**********"
click at [132, 318] on input "**********" at bounding box center [148, 314] width 178 height 22
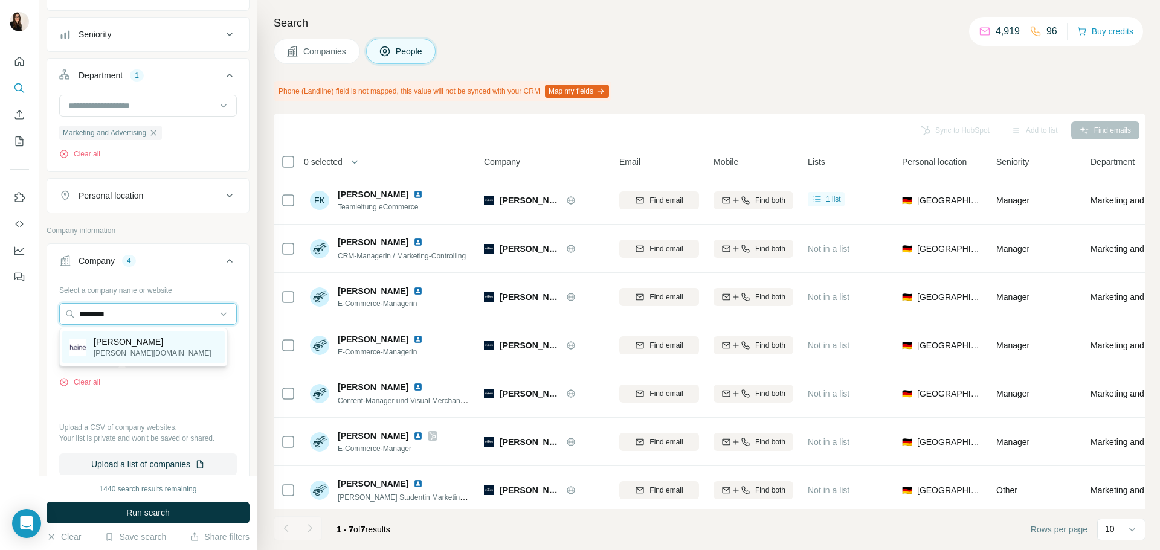
type input "********"
click at [144, 336] on p "[PERSON_NAME]" at bounding box center [153, 342] width 118 height 12
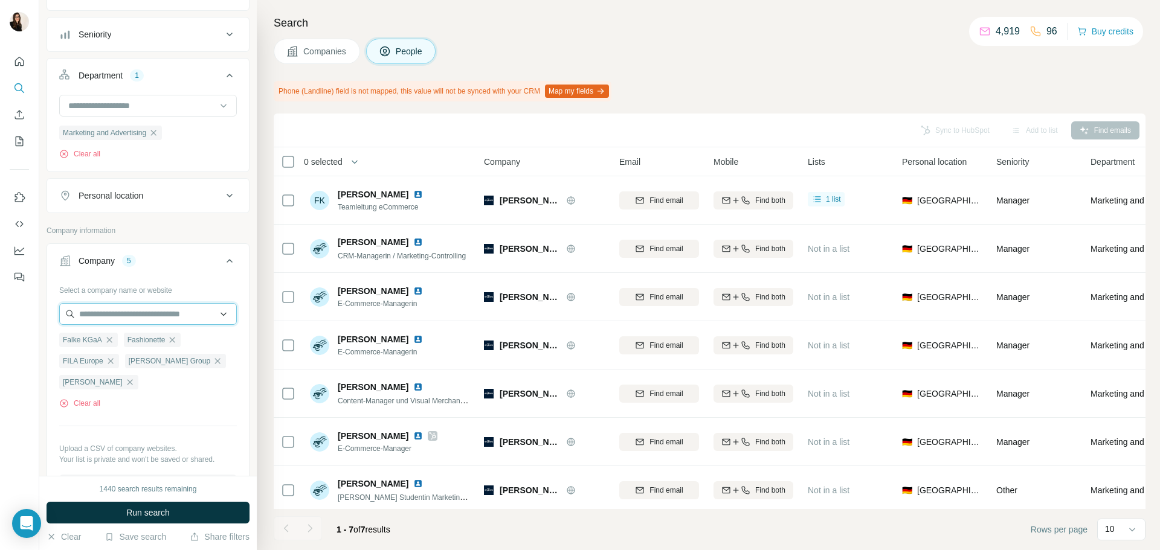
click at [81, 319] on input "text" at bounding box center [148, 314] width 178 height 22
paste input "**********"
type input "**********"
click at [135, 342] on p "[DOMAIN_NAME]" at bounding box center [128, 342] width 68 height 12
click at [120, 321] on input "text" at bounding box center [148, 314] width 178 height 22
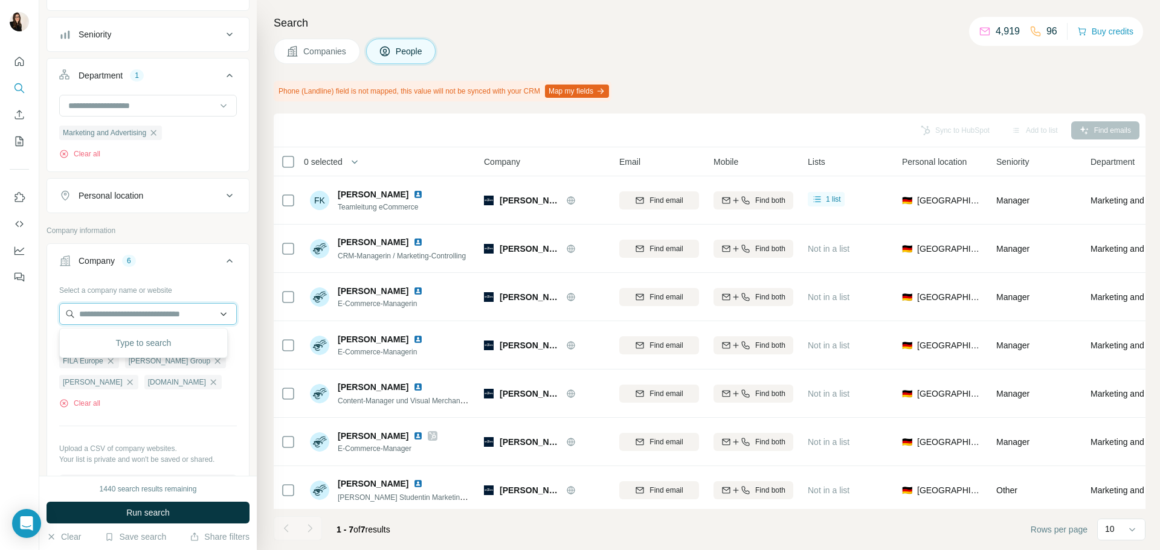
paste input "**********"
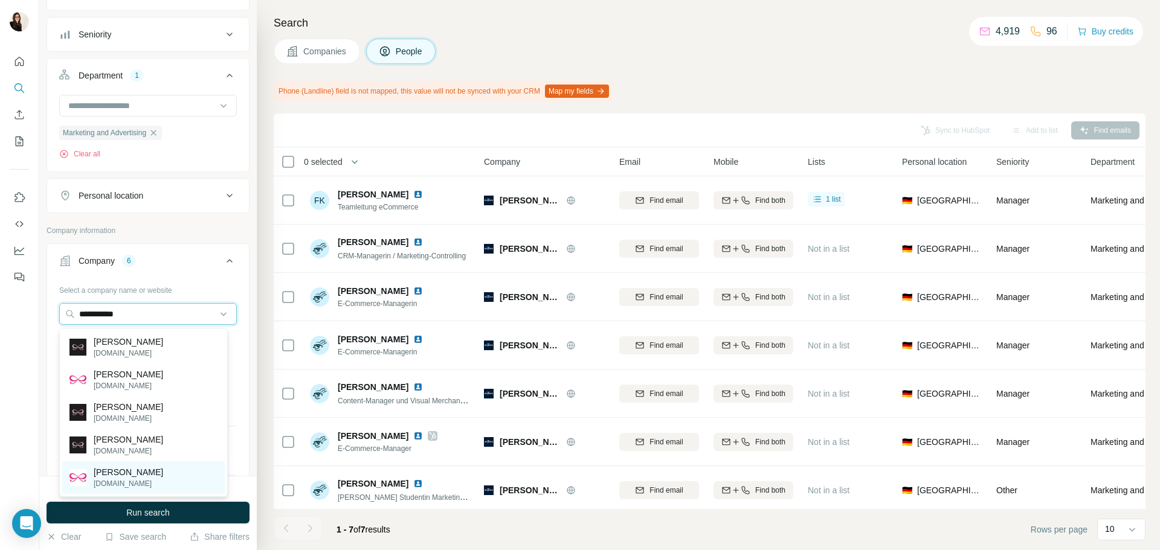
type input "**********"
click at [124, 474] on p "[PERSON_NAME]" at bounding box center [128, 472] width 69 height 12
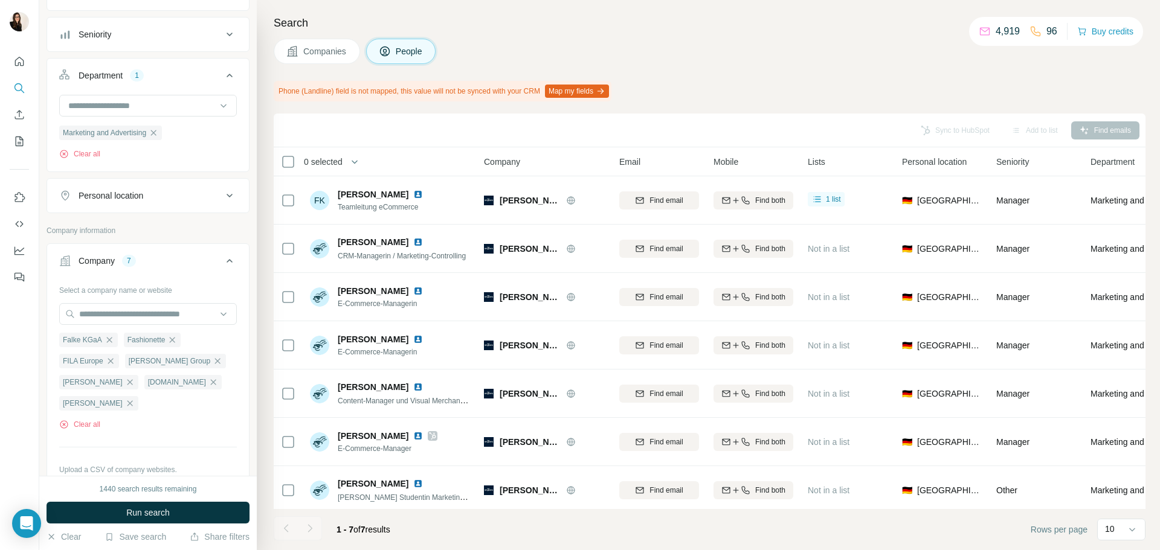
click at [133, 507] on span "Run search" at bounding box center [147, 513] width 43 height 12
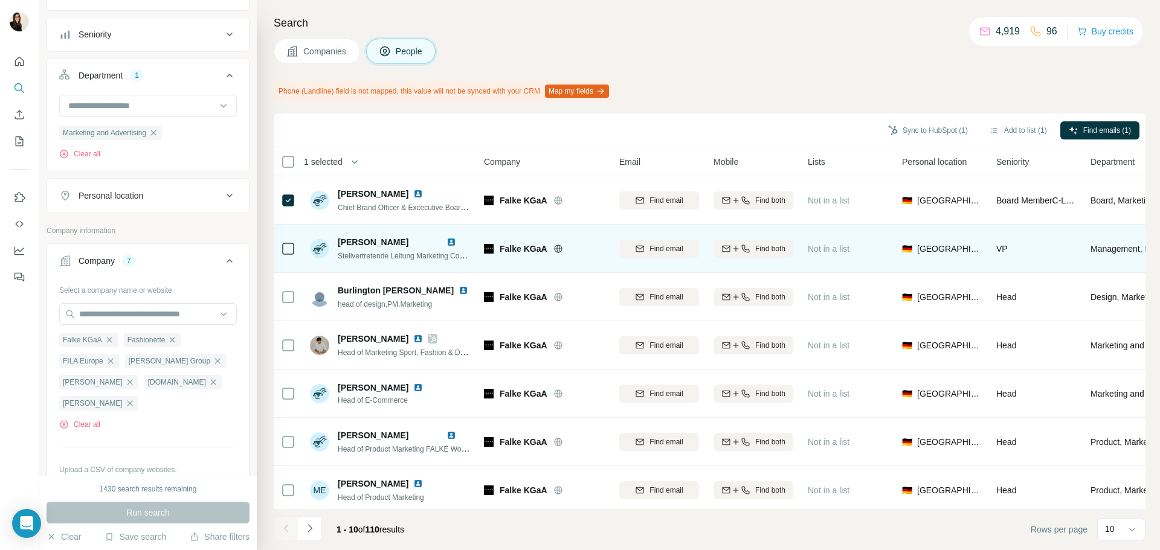
click at [294, 248] on icon at bounding box center [288, 249] width 14 height 14
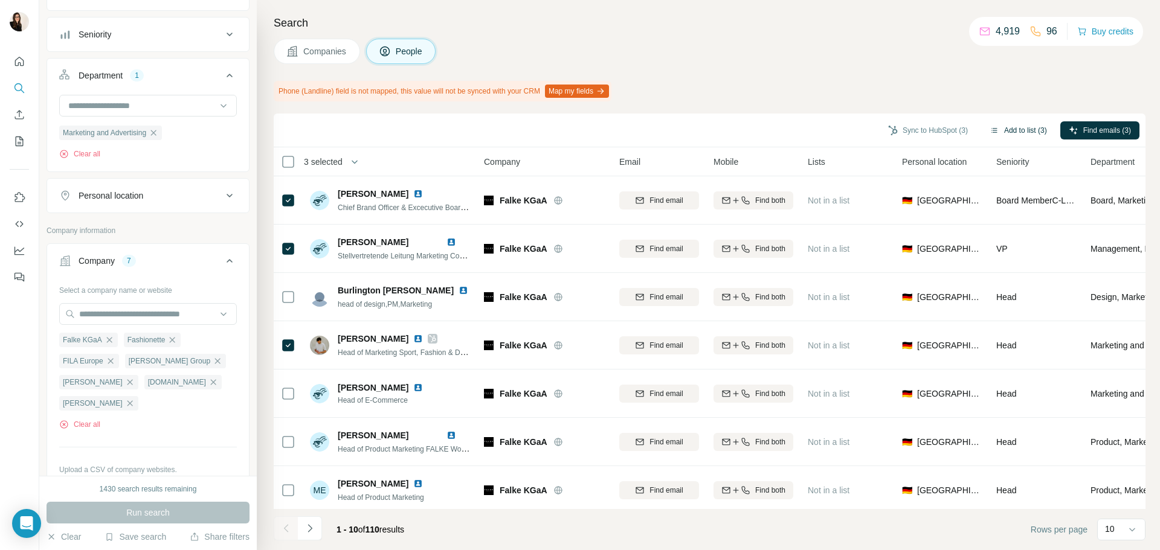
click at [1023, 123] on button "Add to list (3)" at bounding box center [1018, 130] width 74 height 18
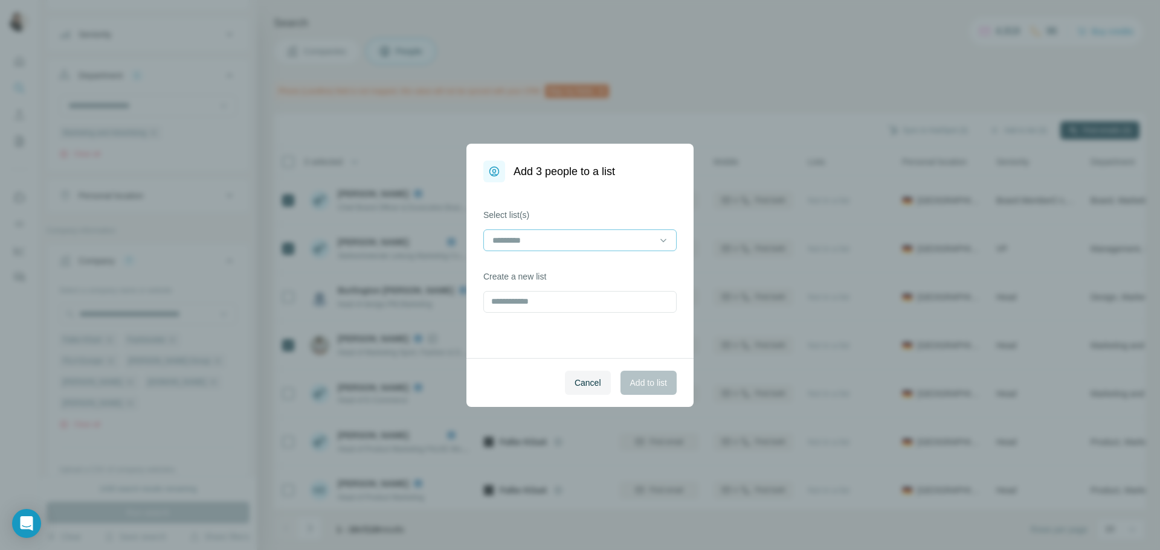
click at [656, 245] on div at bounding box center [579, 241] width 193 height 22
click at [620, 274] on div "Fashion 5" at bounding box center [579, 268] width 187 height 22
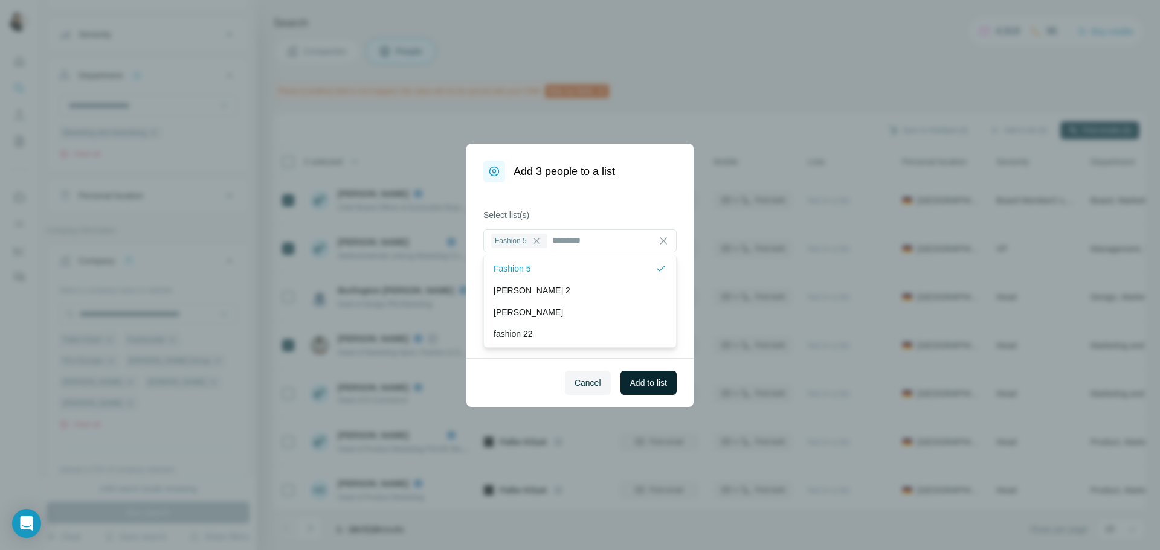
click at [637, 383] on span "Add to list" at bounding box center [648, 383] width 37 height 12
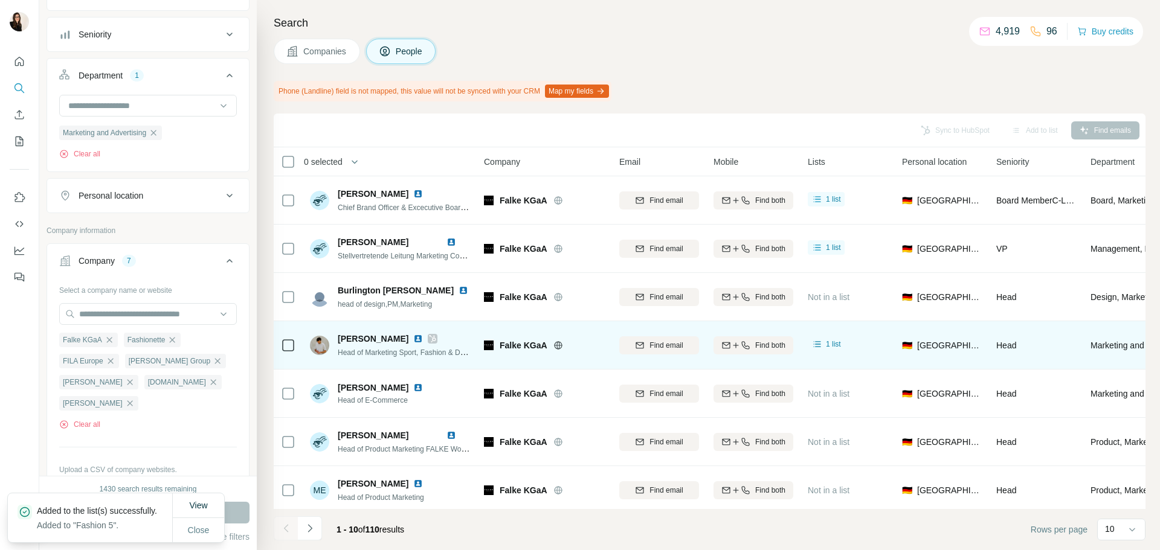
scroll to position [156, 0]
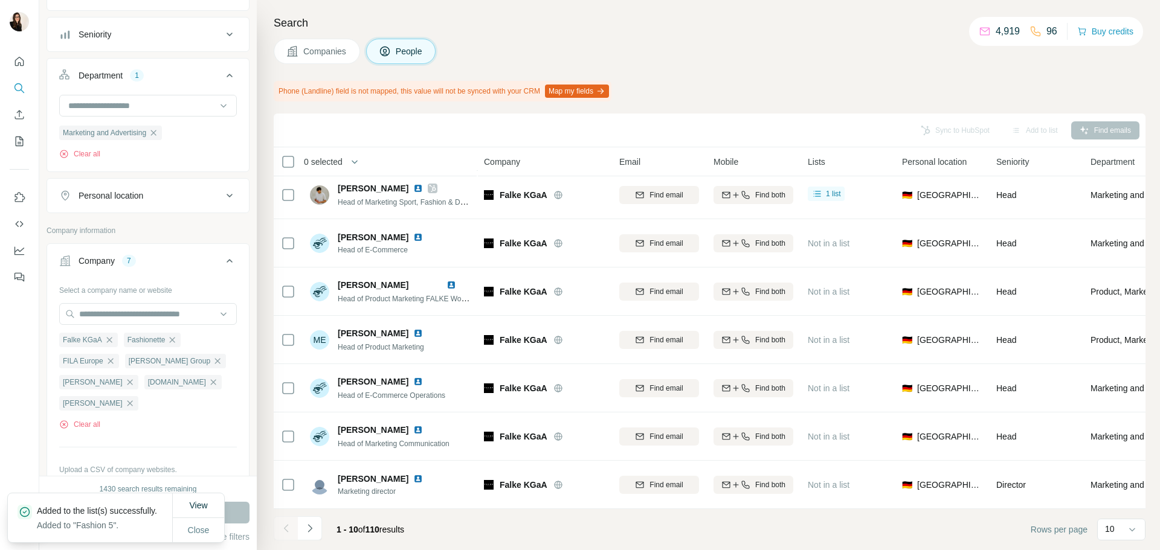
click at [323, 533] on div "1 - 10 of 110 results" at bounding box center [344, 529] width 140 height 27
click at [321, 534] on button "Navigate to next page" at bounding box center [310, 528] width 24 height 24
click at [313, 528] on icon "Navigate to next page" at bounding box center [310, 528] width 12 height 12
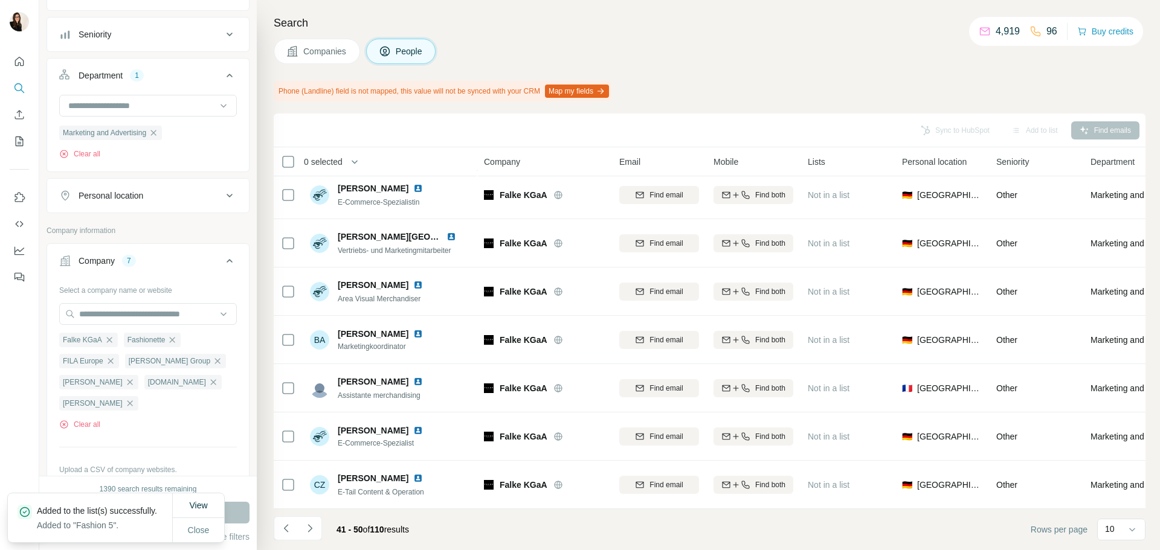
click at [313, 528] on icon "Navigate to next page" at bounding box center [310, 528] width 12 height 12
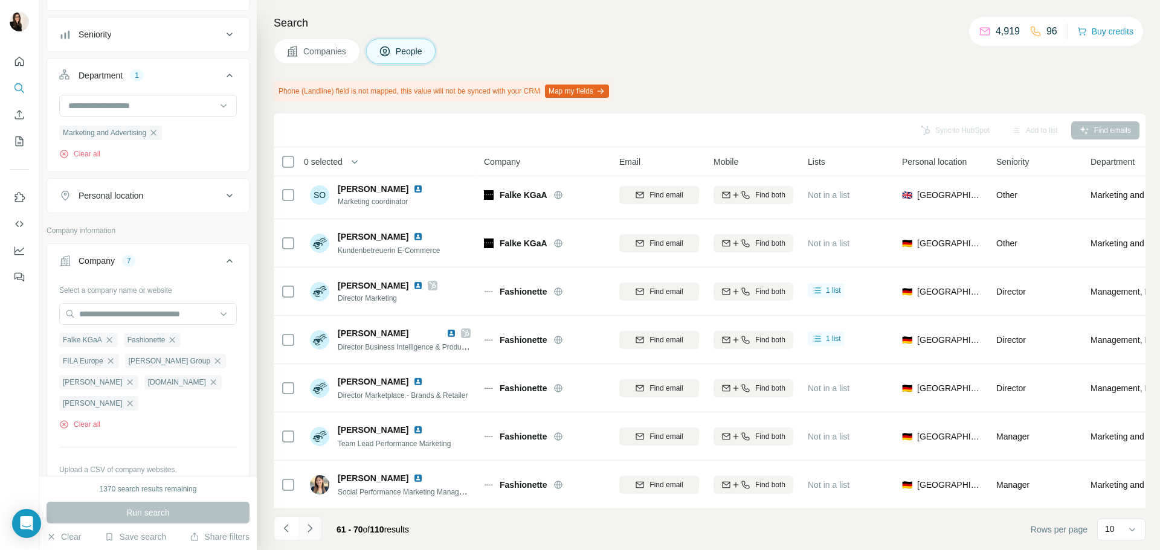
click at [316, 528] on button "Navigate to next page" at bounding box center [310, 528] width 24 height 24
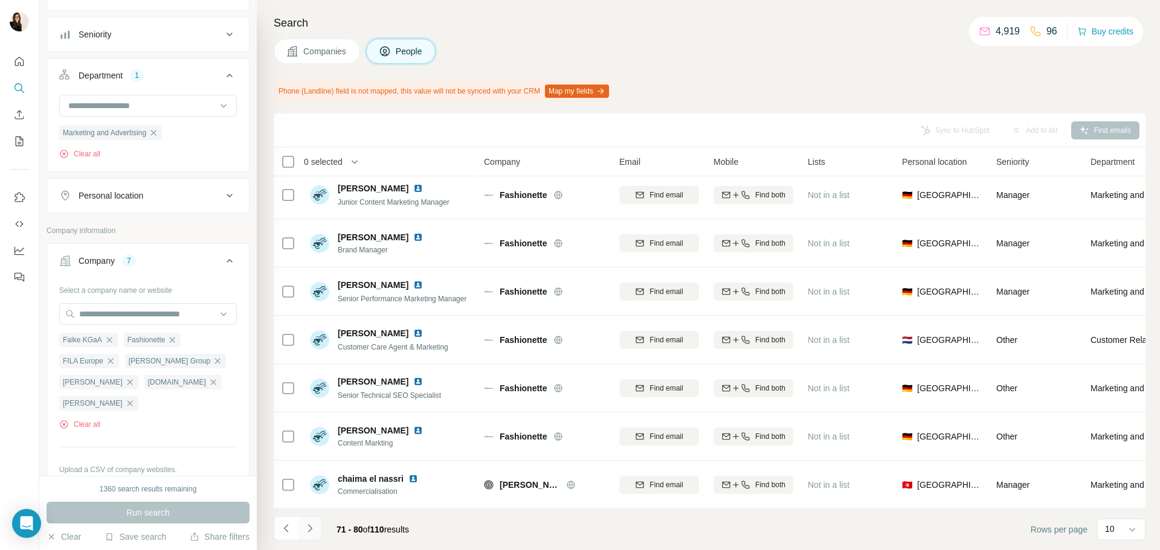
click at [315, 524] on icon "Navigate to next page" at bounding box center [310, 528] width 12 height 12
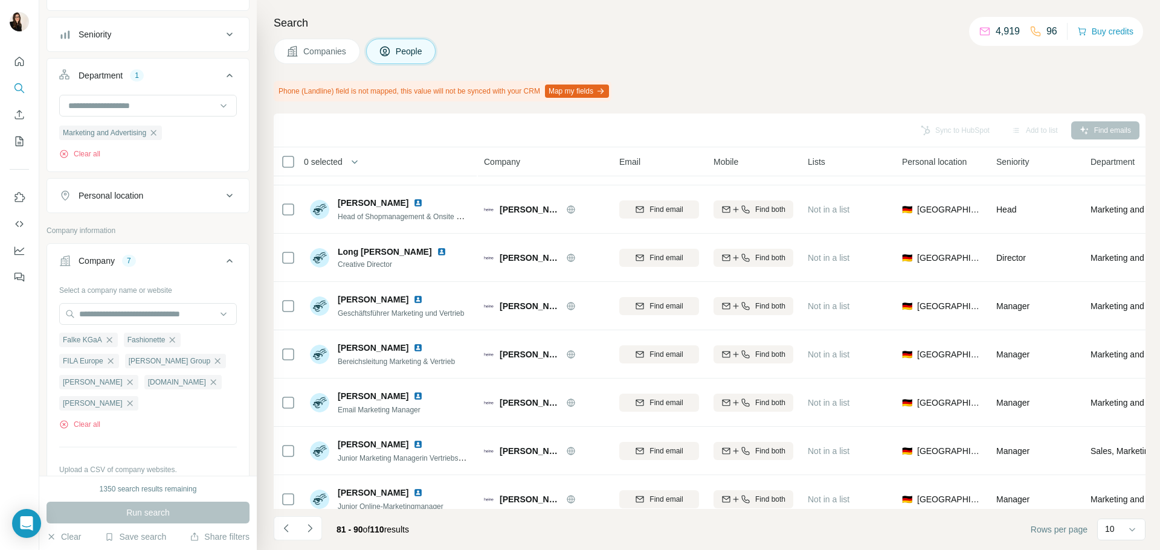
scroll to position [0, 0]
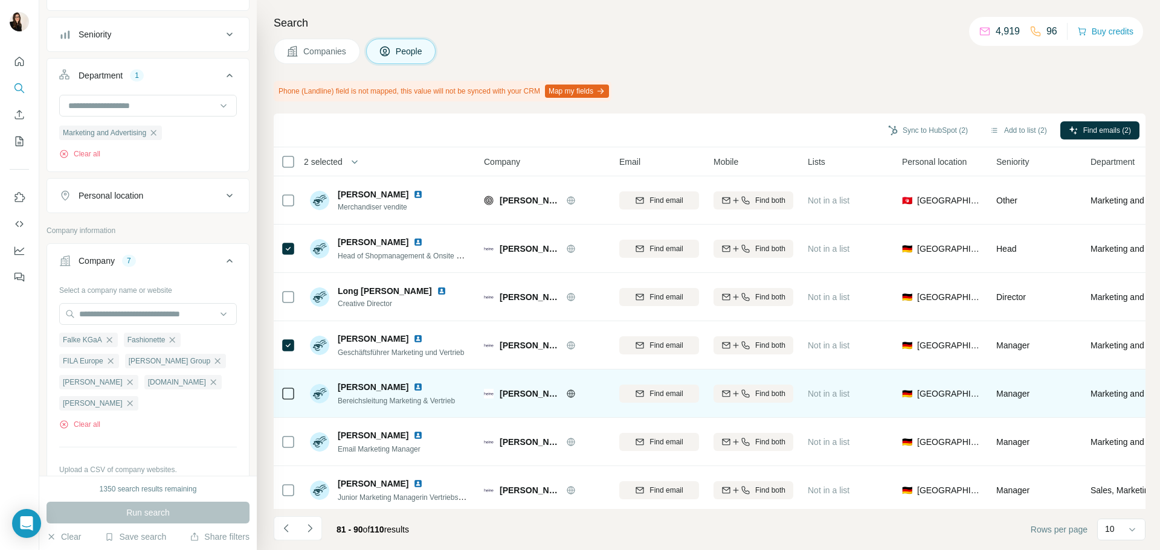
click at [289, 400] on icon at bounding box center [288, 394] width 14 height 14
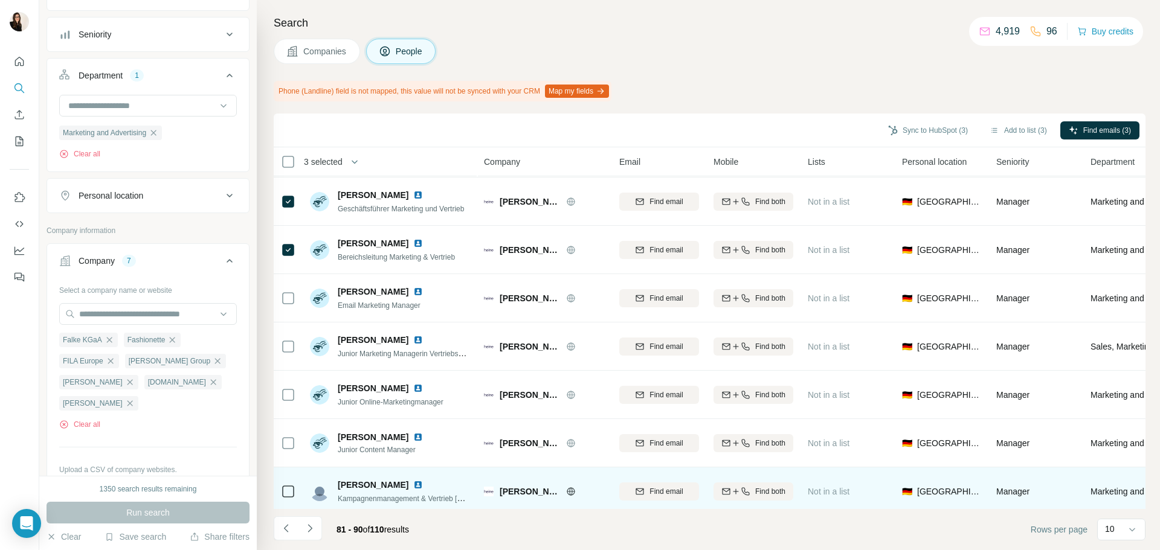
scroll to position [156, 0]
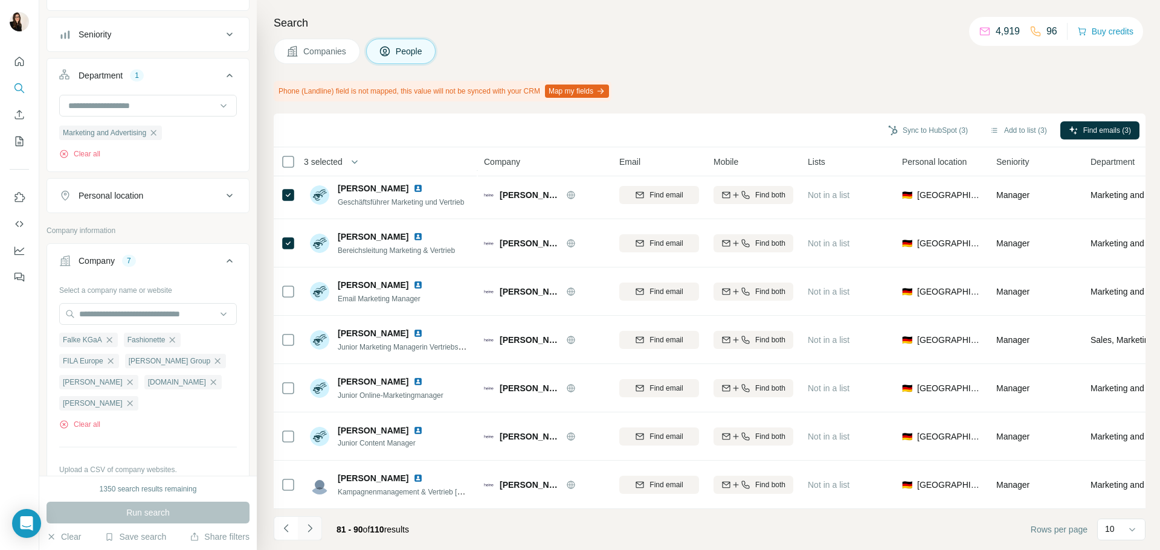
click at [315, 526] on icon "Navigate to next page" at bounding box center [310, 528] width 12 height 12
click at [315, 533] on icon "Navigate to next page" at bounding box center [310, 528] width 12 height 12
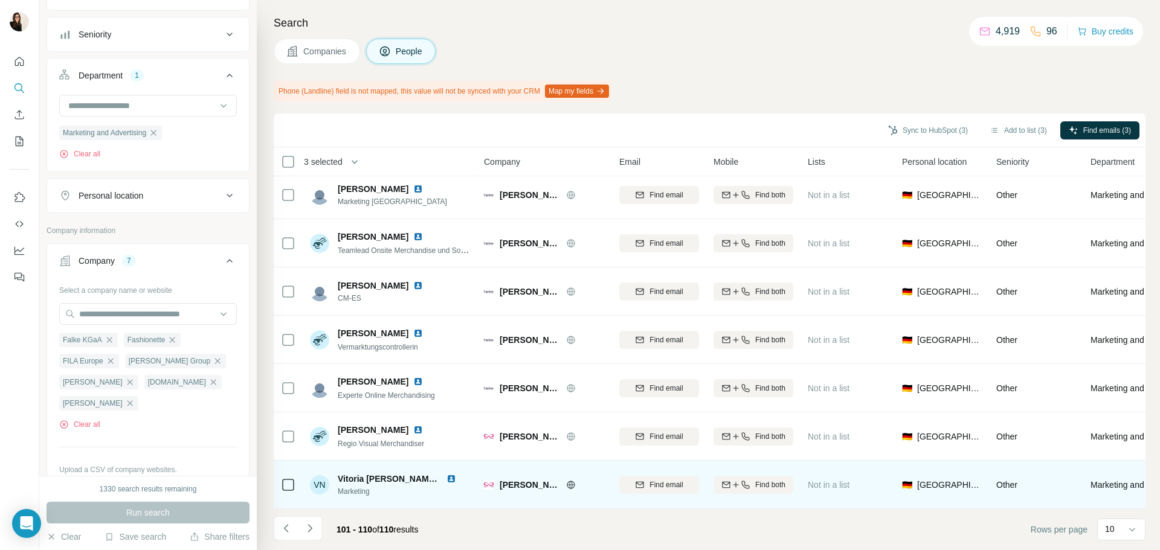
click at [294, 483] on icon at bounding box center [288, 485] width 14 height 14
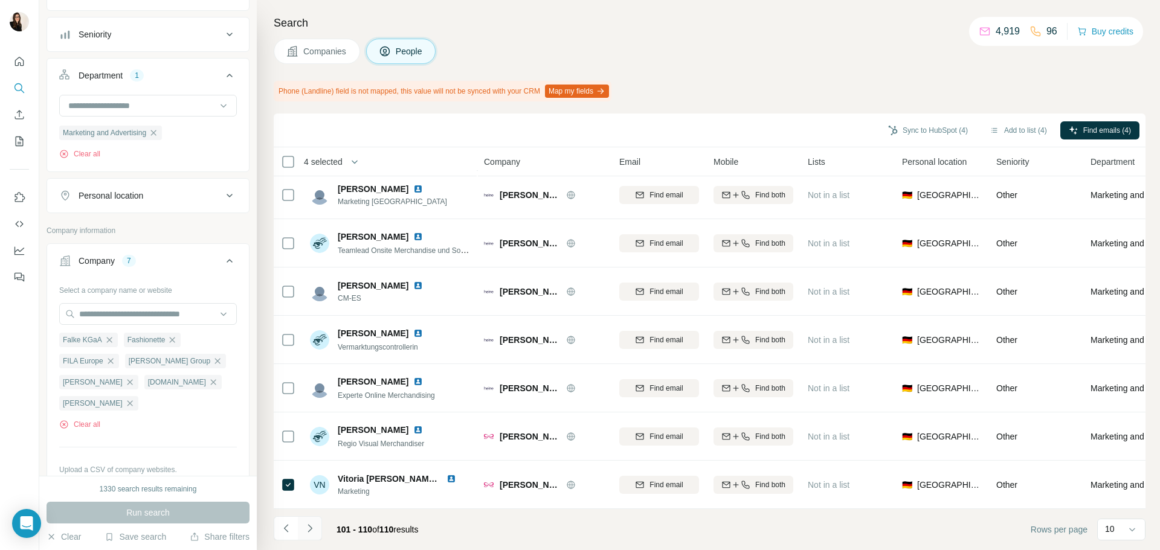
click at [311, 533] on icon "Navigate to next page" at bounding box center [310, 528] width 12 height 12
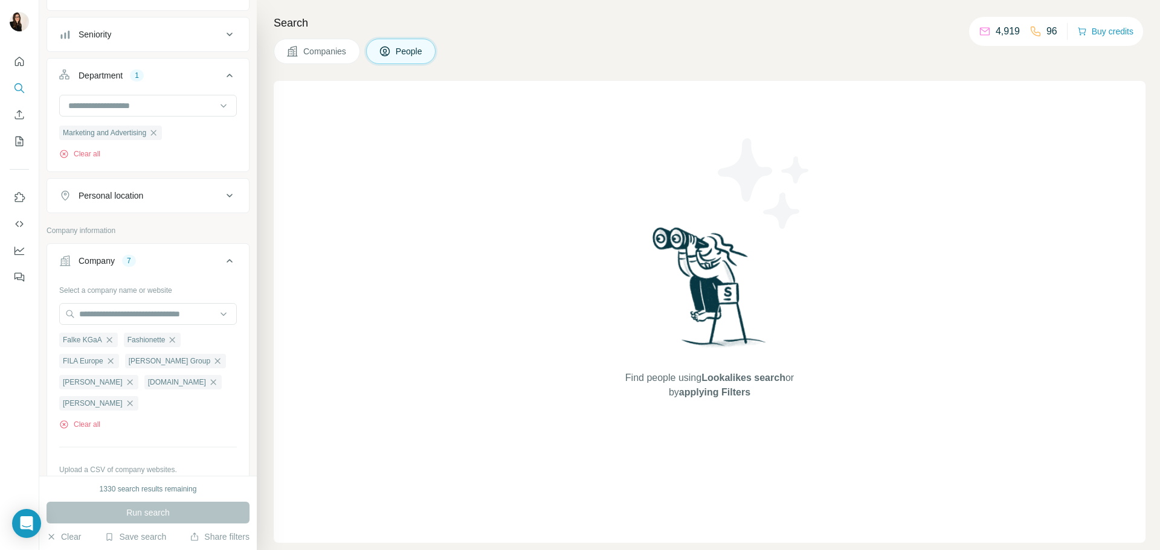
click at [320, 448] on div "Find people using Lookalikes search or by applying Filters" at bounding box center [710, 312] width 872 height 462
click at [183, 511] on div "Run search" at bounding box center [148, 513] width 203 height 22
click at [213, 364] on icon "button" at bounding box center [218, 361] width 10 height 10
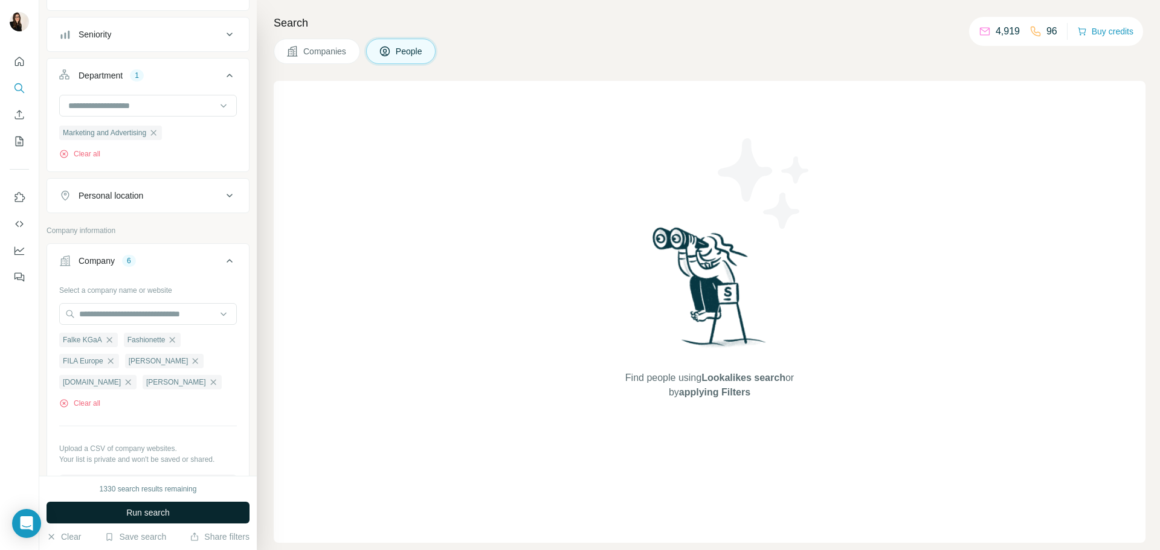
click at [170, 504] on button "Run search" at bounding box center [148, 513] width 203 height 22
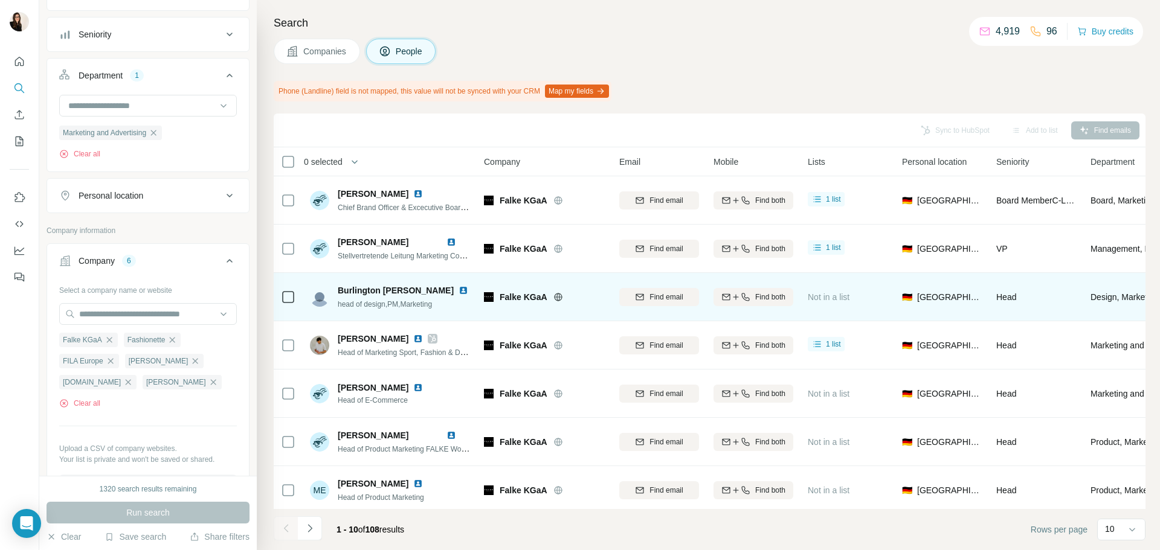
scroll to position [156, 0]
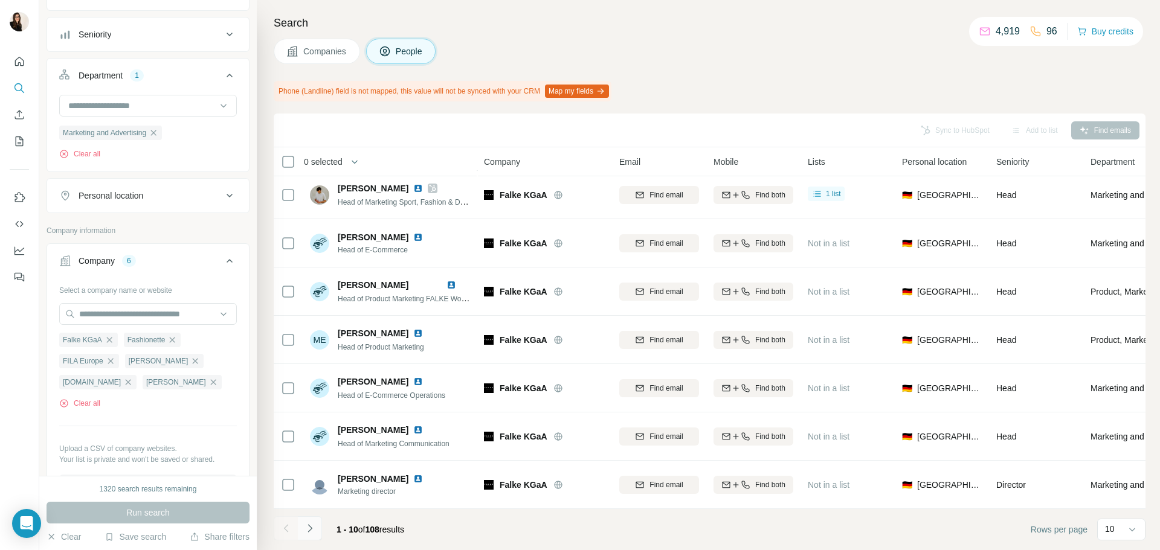
click at [319, 536] on button "Navigate to next page" at bounding box center [310, 528] width 24 height 24
click at [320, 536] on button "Navigate to next page" at bounding box center [310, 528] width 24 height 24
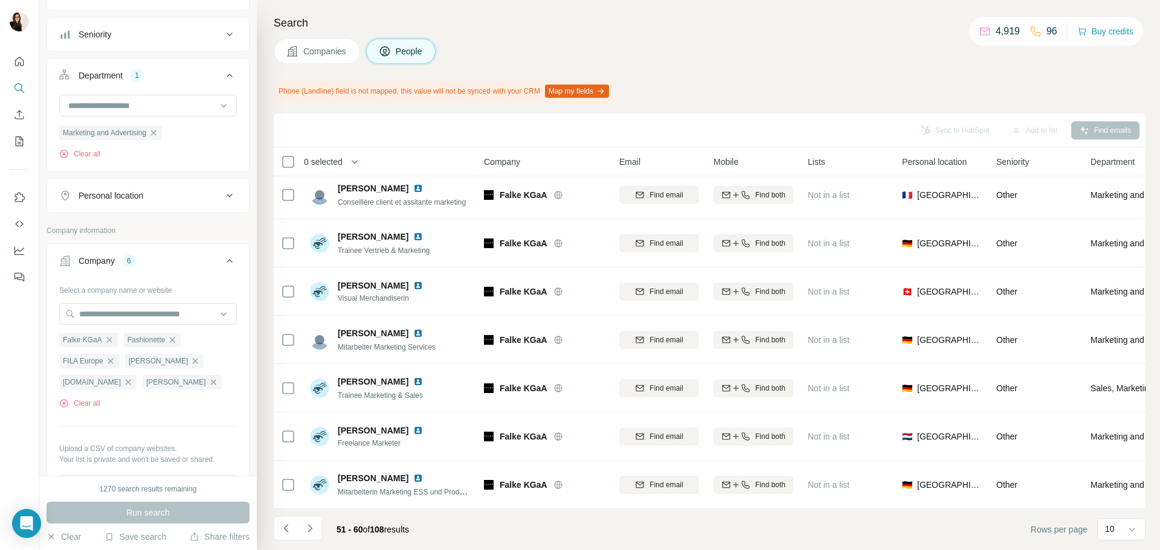
click at [320, 536] on button "Navigate to next page" at bounding box center [310, 528] width 24 height 24
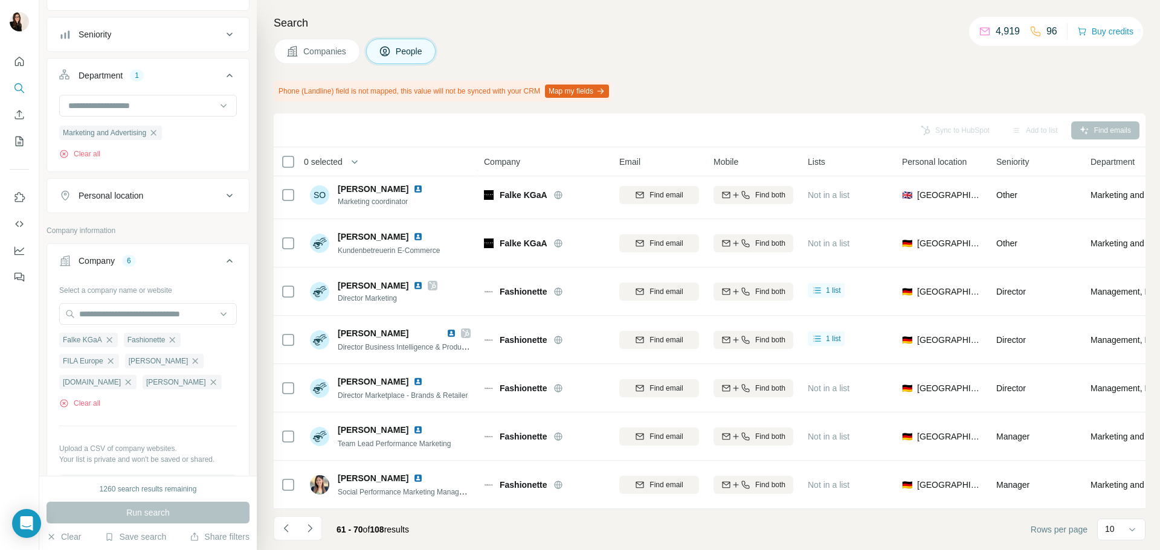
click at [320, 536] on button "Navigate to next page" at bounding box center [310, 528] width 24 height 24
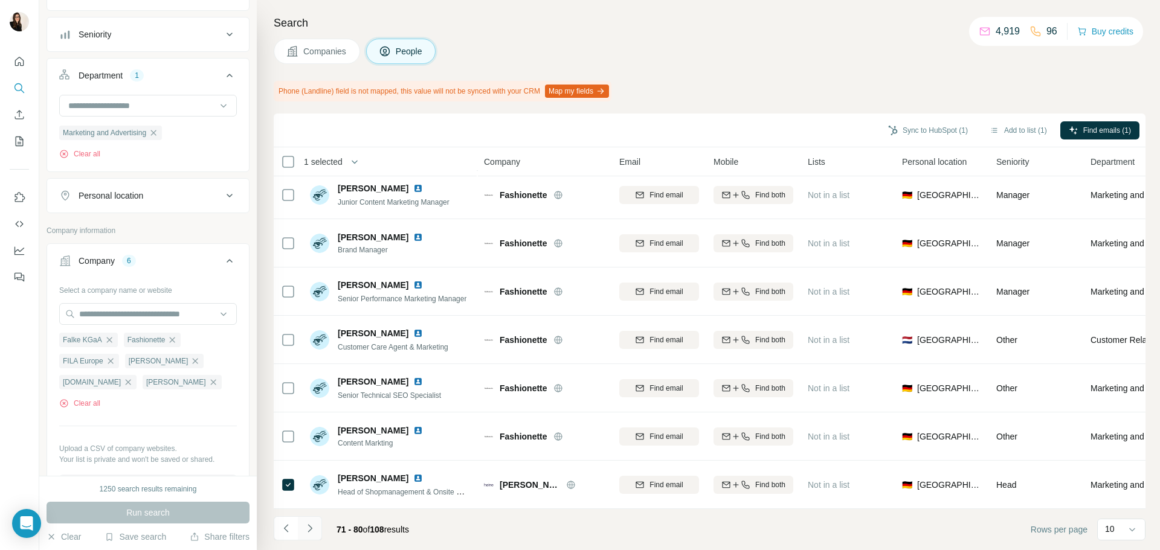
click at [309, 531] on icon "Navigate to next page" at bounding box center [309, 528] width 4 height 8
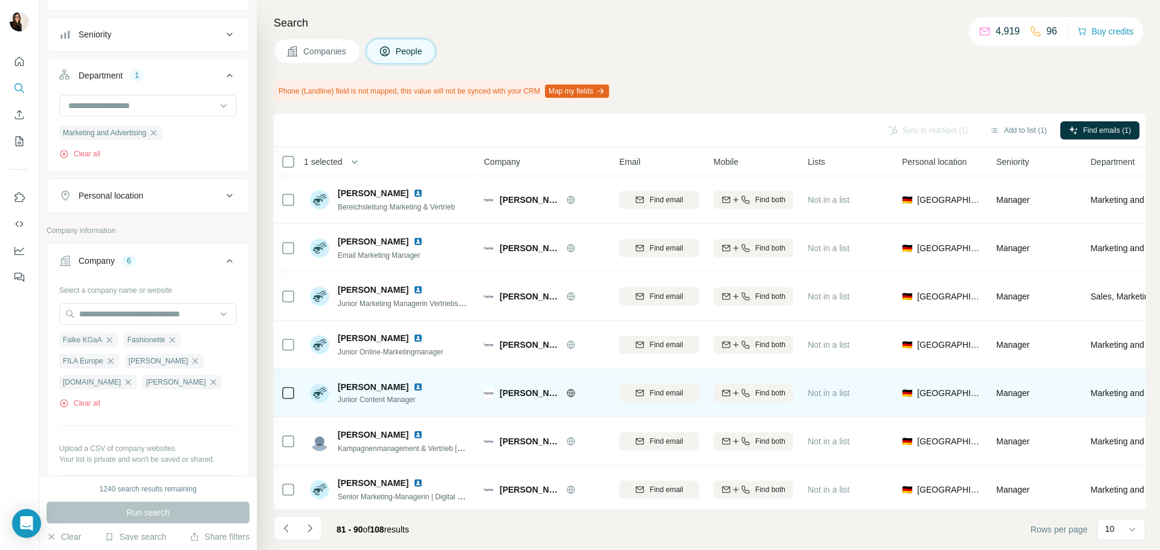
scroll to position [0, 0]
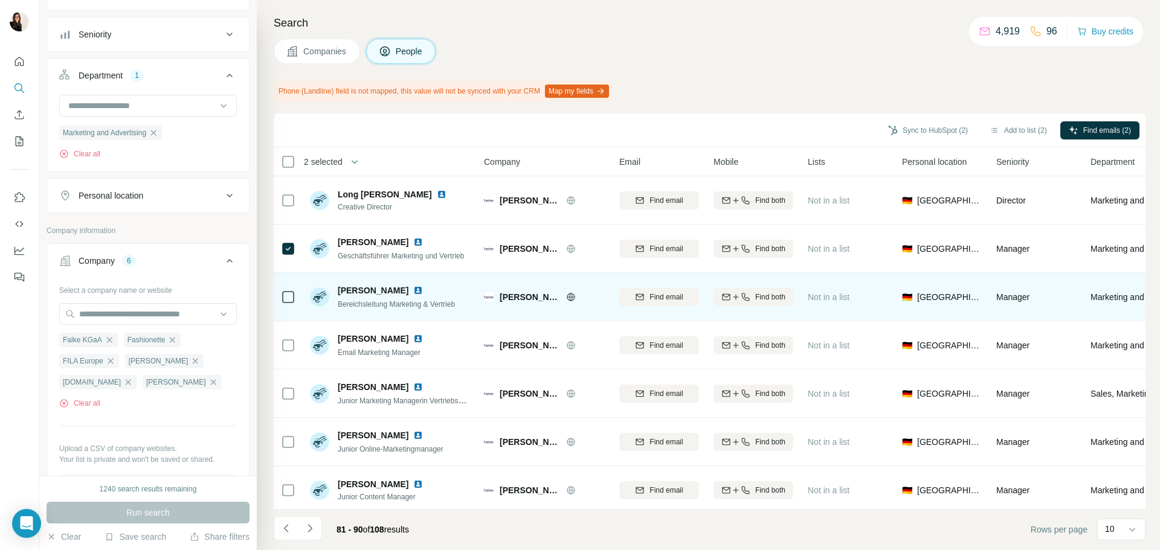
click at [294, 303] on icon at bounding box center [288, 297] width 14 height 14
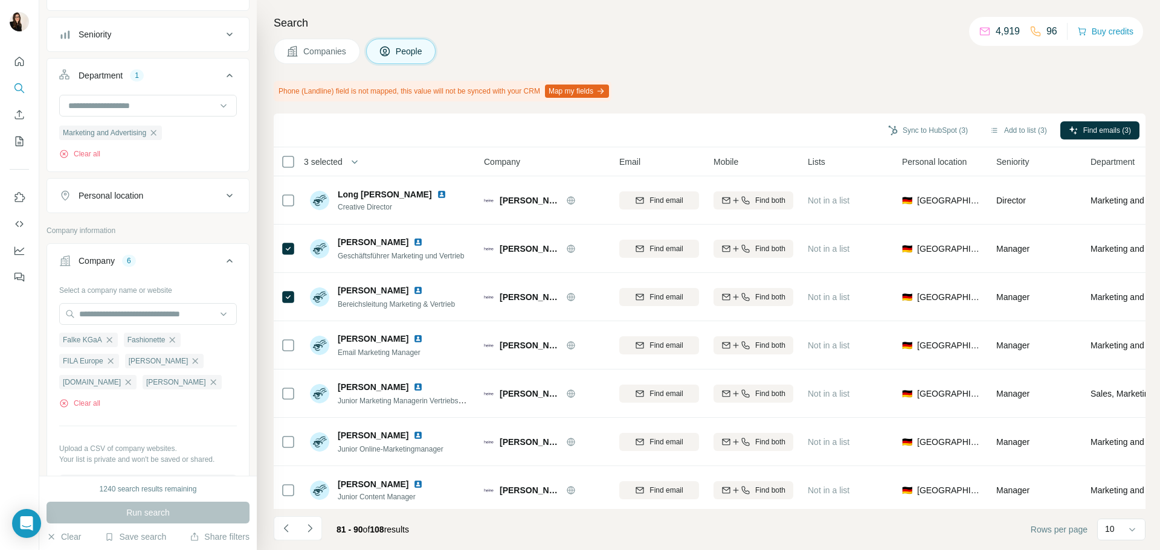
scroll to position [156, 0]
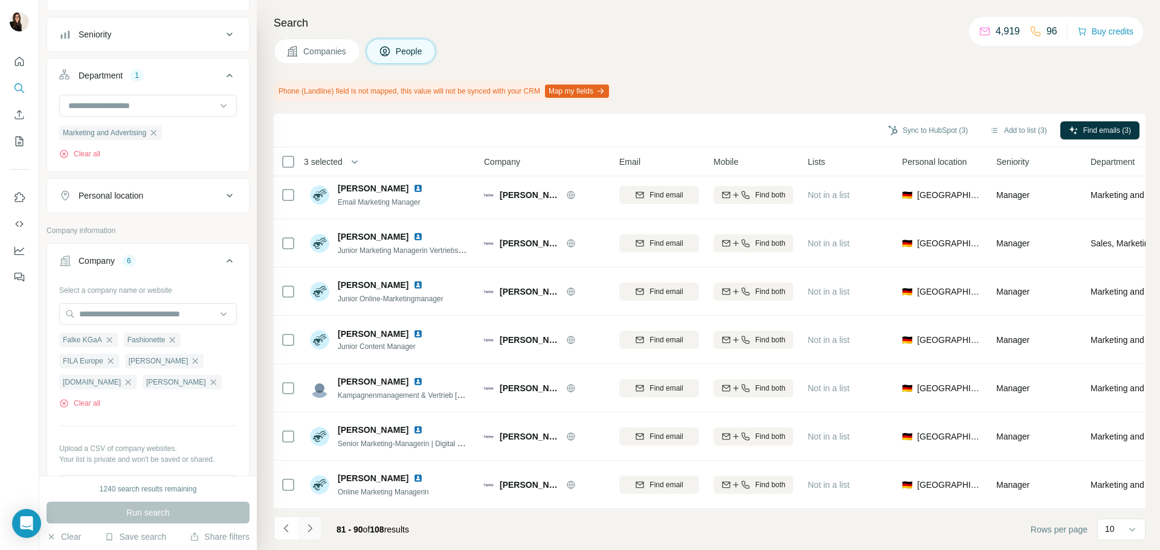
click at [313, 523] on icon "Navigate to next page" at bounding box center [310, 528] width 12 height 12
click at [308, 530] on icon "Navigate to next page" at bounding box center [310, 528] width 12 height 12
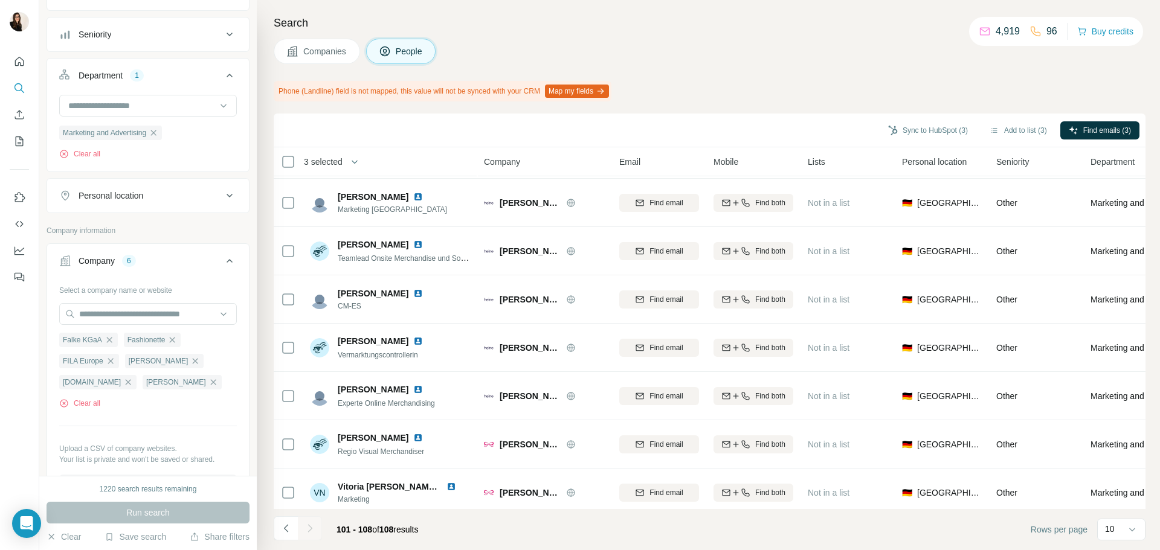
scroll to position [60, 0]
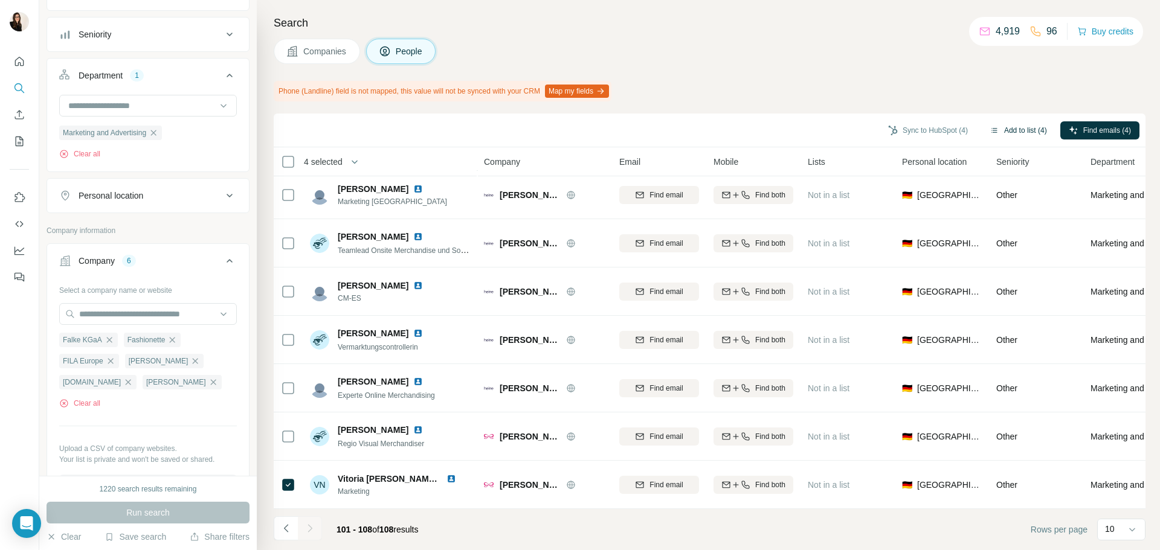
click at [1015, 121] on button "Add to list (4)" at bounding box center [1018, 130] width 74 height 18
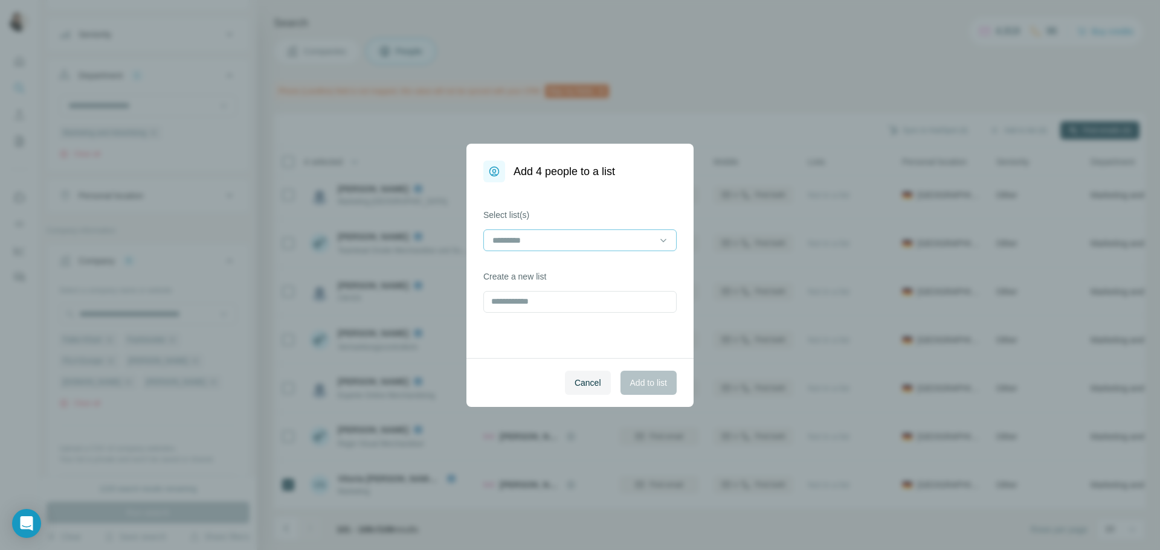
click at [596, 245] on input at bounding box center [572, 240] width 163 height 13
click at [596, 273] on div "Fashion 5" at bounding box center [579, 268] width 173 height 12
click at [632, 389] on button "Add to list" at bounding box center [648, 383] width 56 height 24
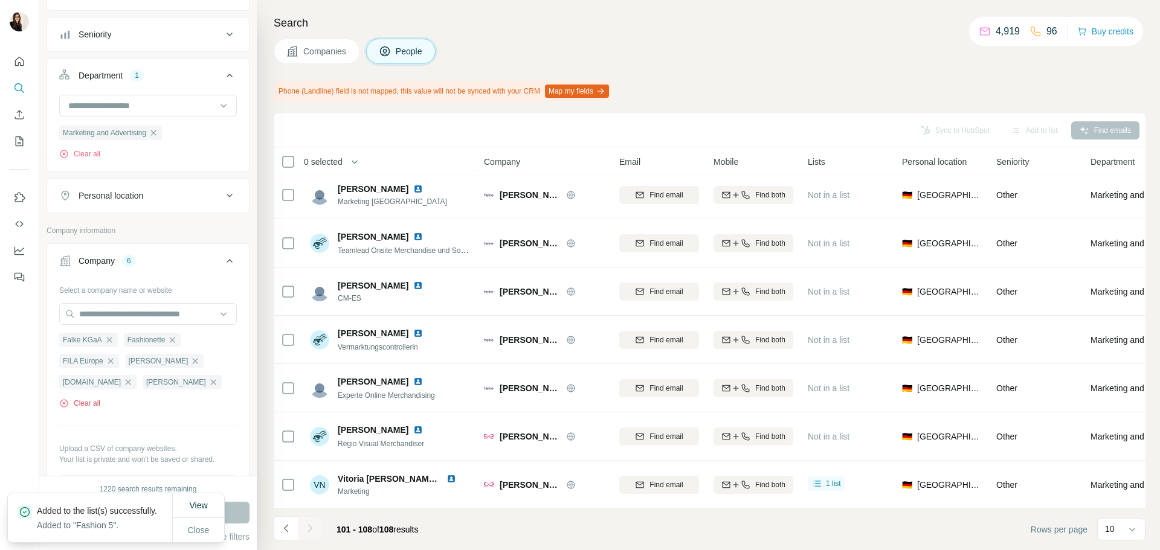
click at [88, 409] on button "Clear all" at bounding box center [79, 403] width 41 height 11
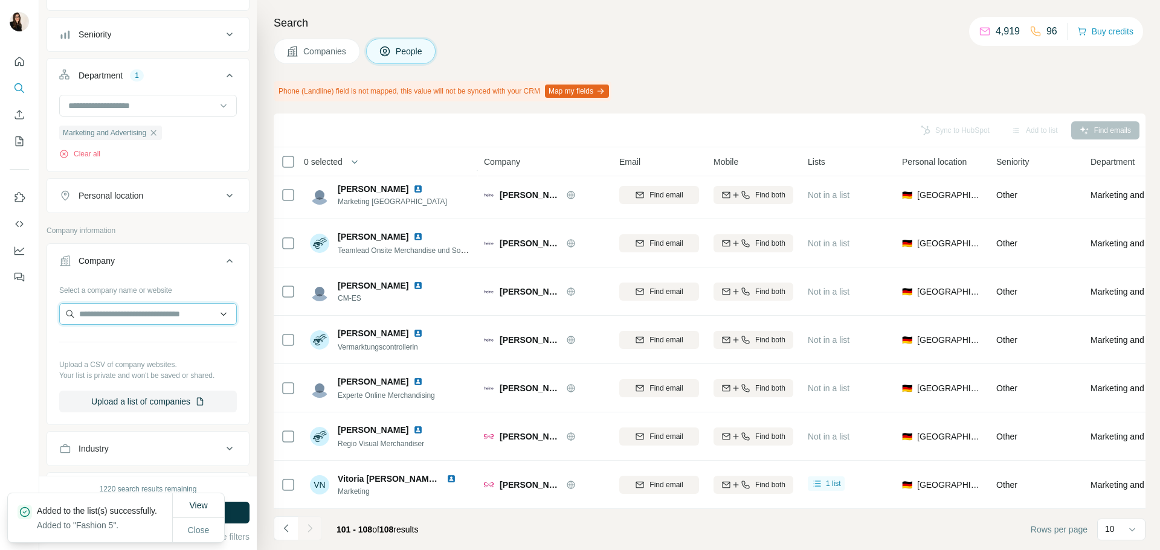
click at [115, 321] on input "text" at bounding box center [148, 314] width 178 height 22
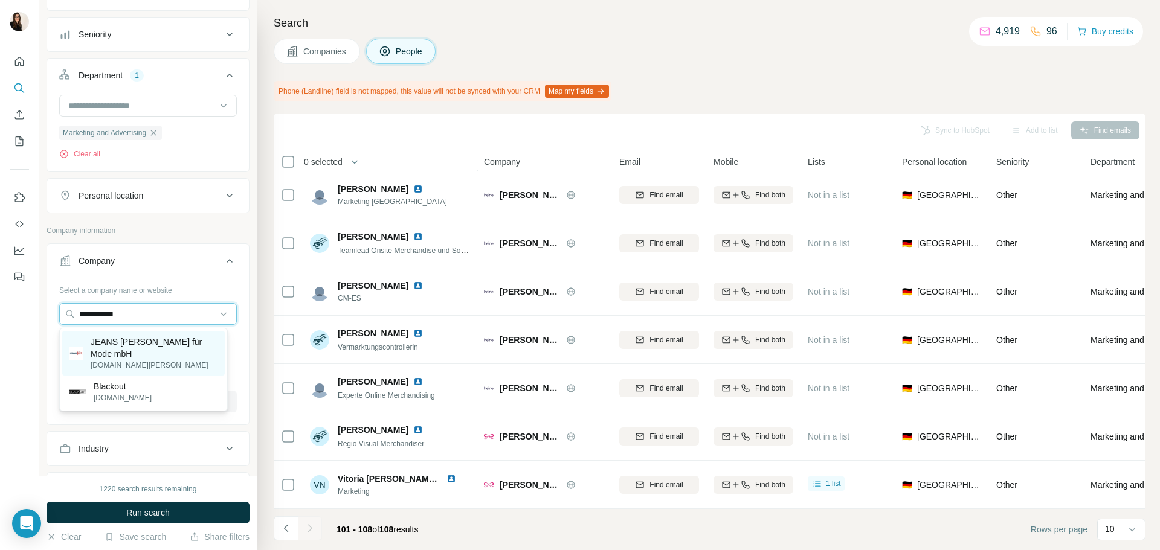
type input "**********"
click at [117, 355] on p "JEANS FRITZ Handelsgesellschaft für Mode mbH" at bounding box center [154, 348] width 127 height 24
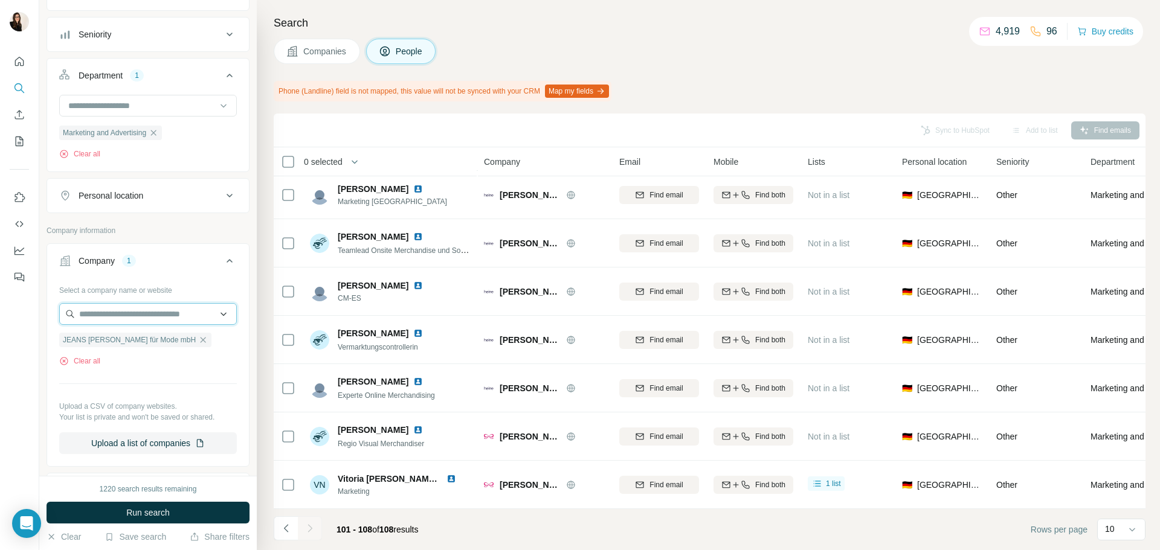
click at [143, 310] on input "text" at bounding box center [148, 314] width 178 height 22
paste input "**********"
type input "**********"
click at [126, 342] on p "Kult / Olymp and Hades" at bounding box center [138, 342] width 89 height 12
click at [199, 320] on input "text" at bounding box center [148, 314] width 178 height 22
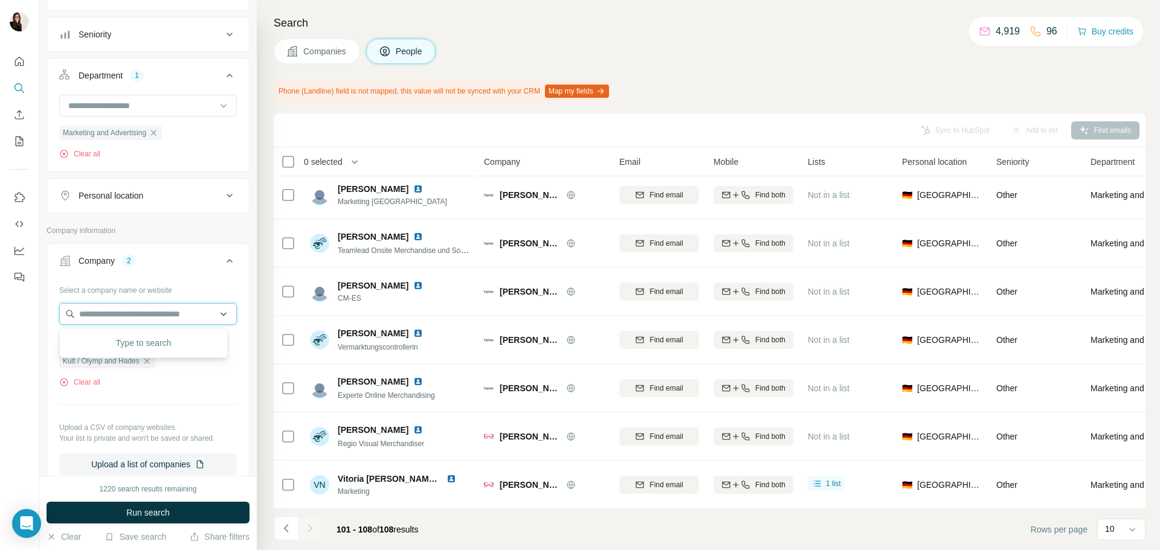
paste input "**********"
type input "**********"
click at [173, 341] on div "MEYER-Hosen AG meyer-hosen.com" at bounding box center [143, 347] width 162 height 33
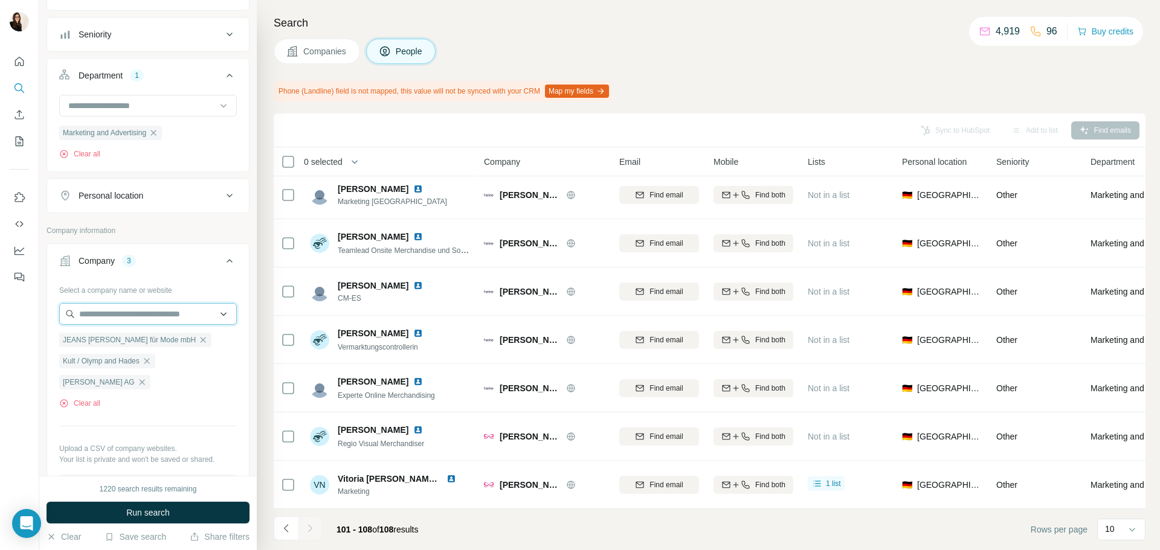
click at [149, 307] on input "text" at bounding box center [148, 314] width 178 height 22
paste input "**********"
type input "**********"
click at [137, 335] on div "Mister*lady mister-lady.com" at bounding box center [143, 352] width 162 height 43
click at [169, 318] on input "text" at bounding box center [148, 314] width 178 height 22
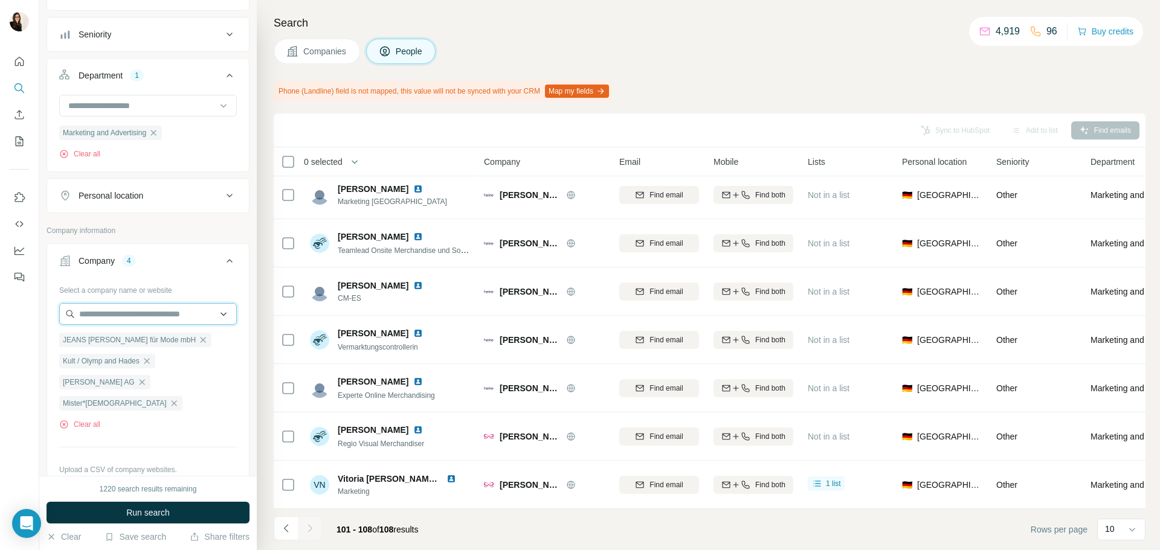
paste input "**********"
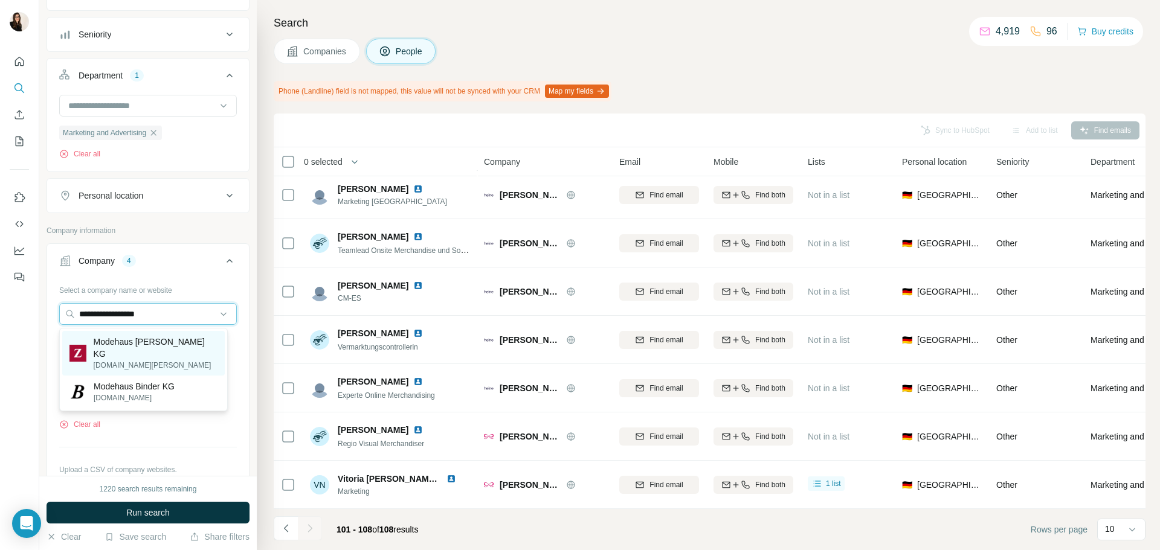
type input "**********"
click at [178, 342] on div "Modehaus Zinser KG mode-zinser.de" at bounding box center [143, 353] width 162 height 45
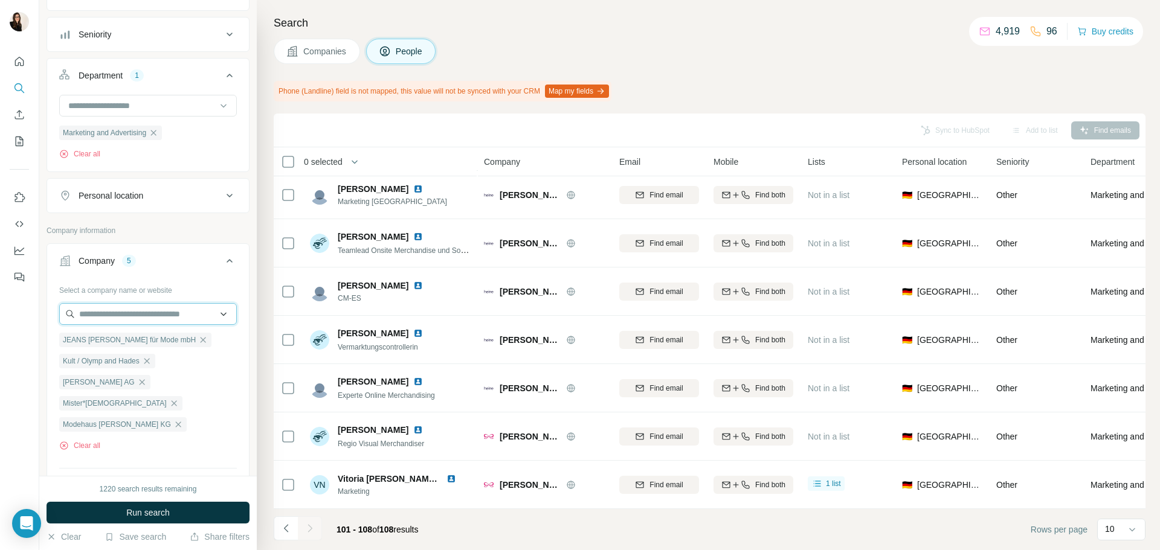
click at [159, 305] on input "text" at bounding box center [148, 314] width 178 height 22
paste input "**********"
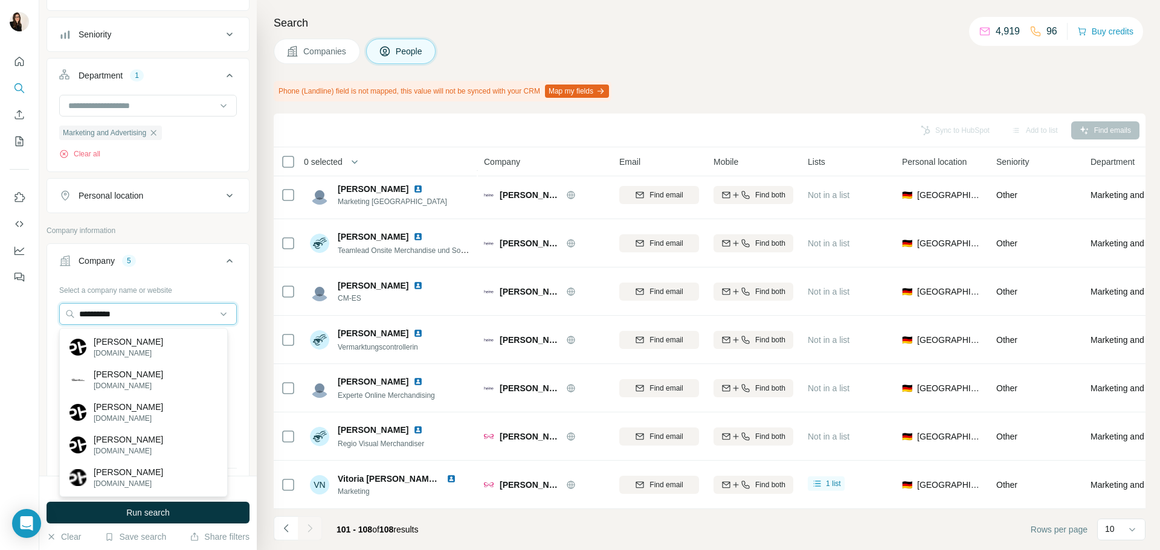
type input "**********"
click at [165, 342] on div "Peter Hahn peterhahn.de" at bounding box center [143, 347] width 162 height 33
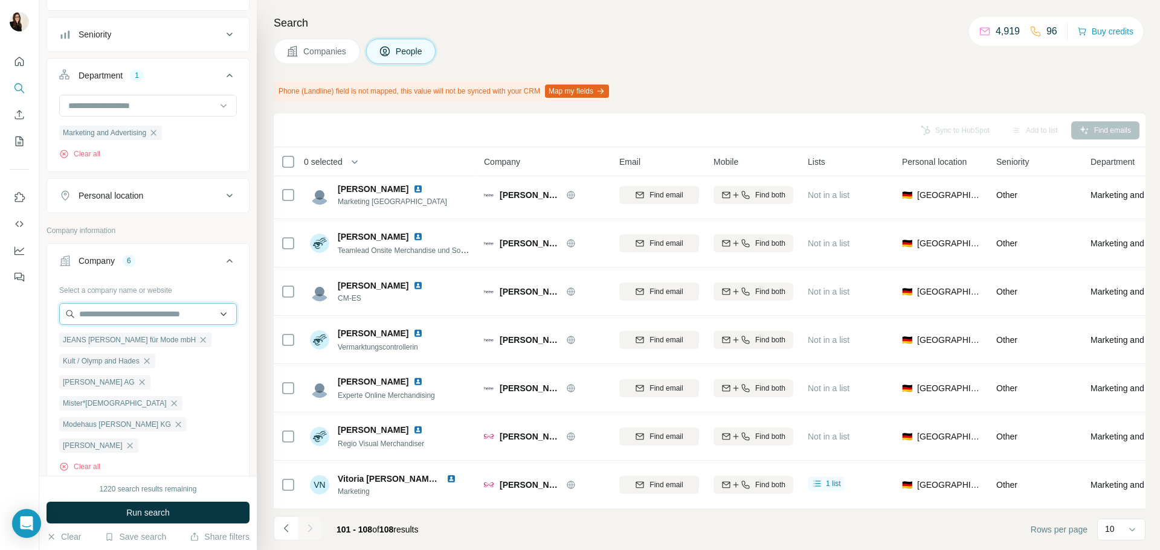
click at [124, 317] on input "text" at bounding box center [148, 314] width 178 height 22
paste input "**********"
type input "**********"
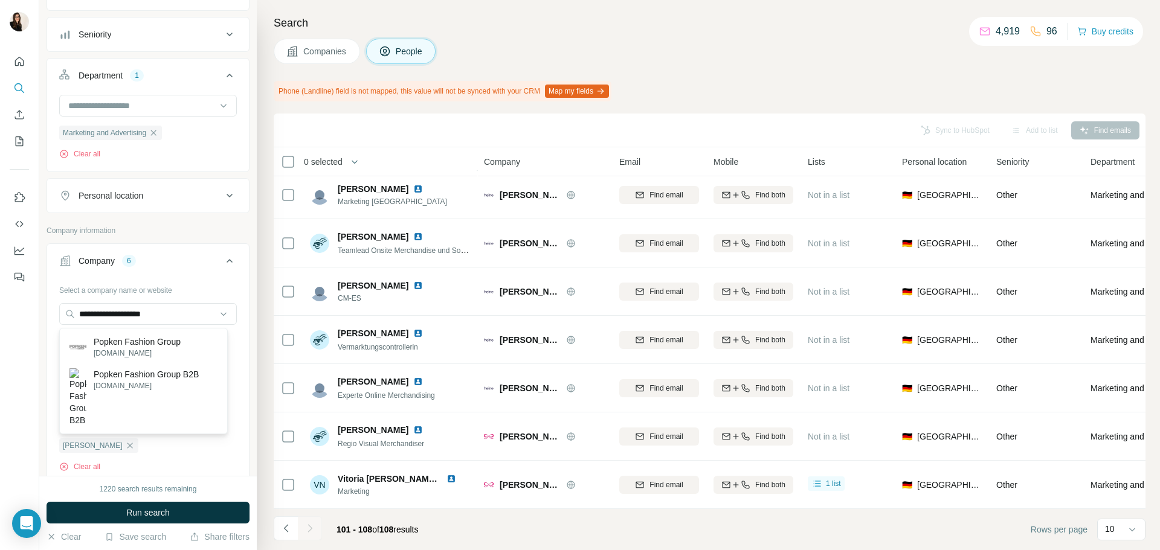
click at [142, 342] on p "Popken Fashion Group" at bounding box center [137, 342] width 87 height 12
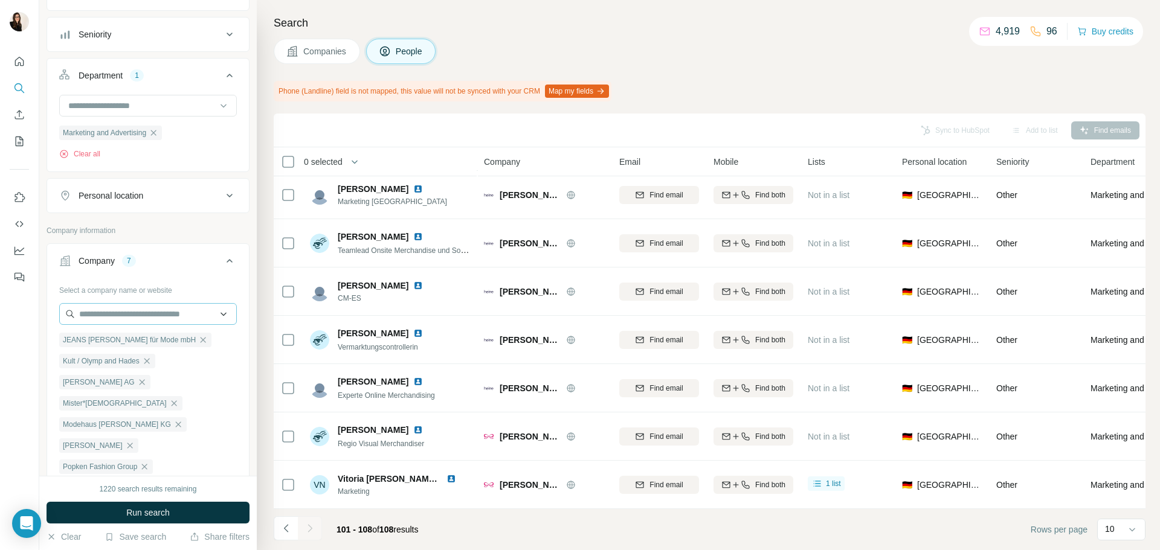
drag, startPoint x: 95, startPoint y: 301, endPoint x: 99, endPoint y: 306, distance: 6.9
click at [97, 303] on div "Select a company name or website JEANS FRITZ Handelsgesellschaft für Mode mbH K…" at bounding box center [148, 430] width 178 height 301
click at [103, 311] on input "text" at bounding box center [148, 314] width 178 height 22
paste input "**********"
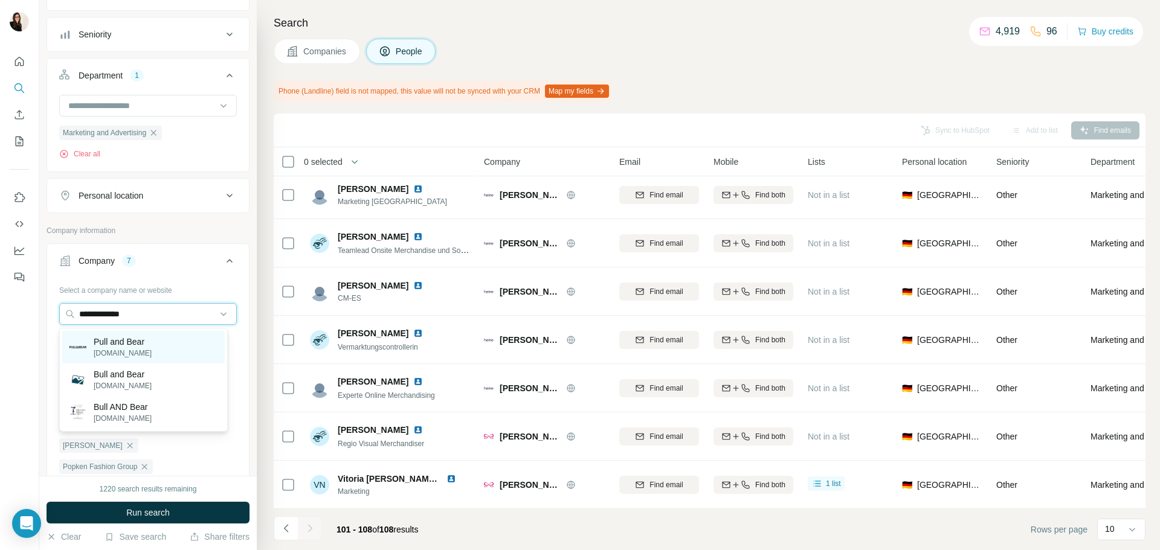
type input "**********"
click at [116, 351] on p "pullandbear.com" at bounding box center [123, 353] width 58 height 11
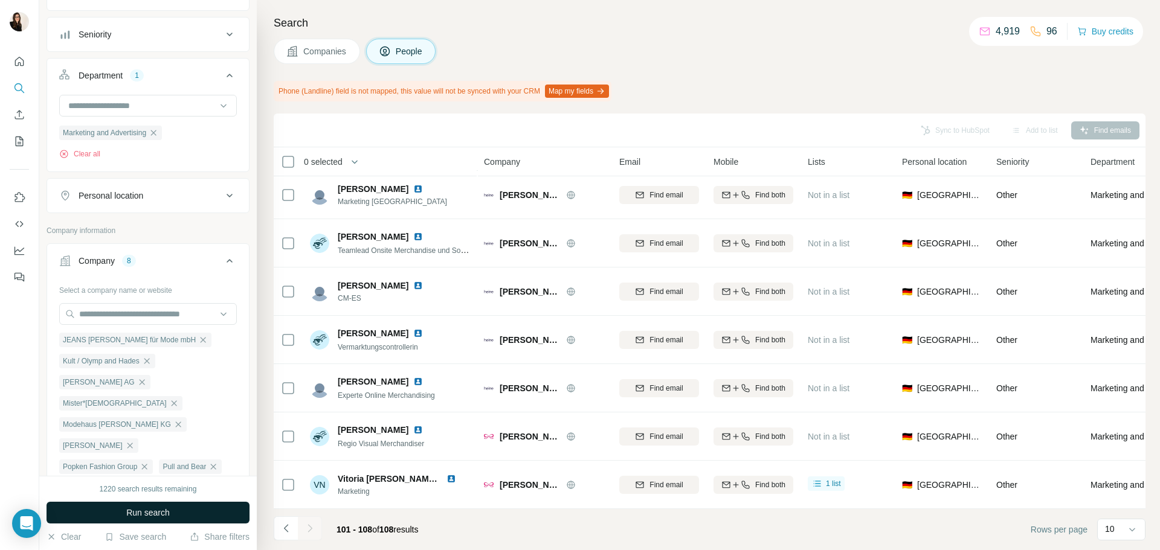
click at [169, 512] on span "Run search" at bounding box center [147, 513] width 43 height 12
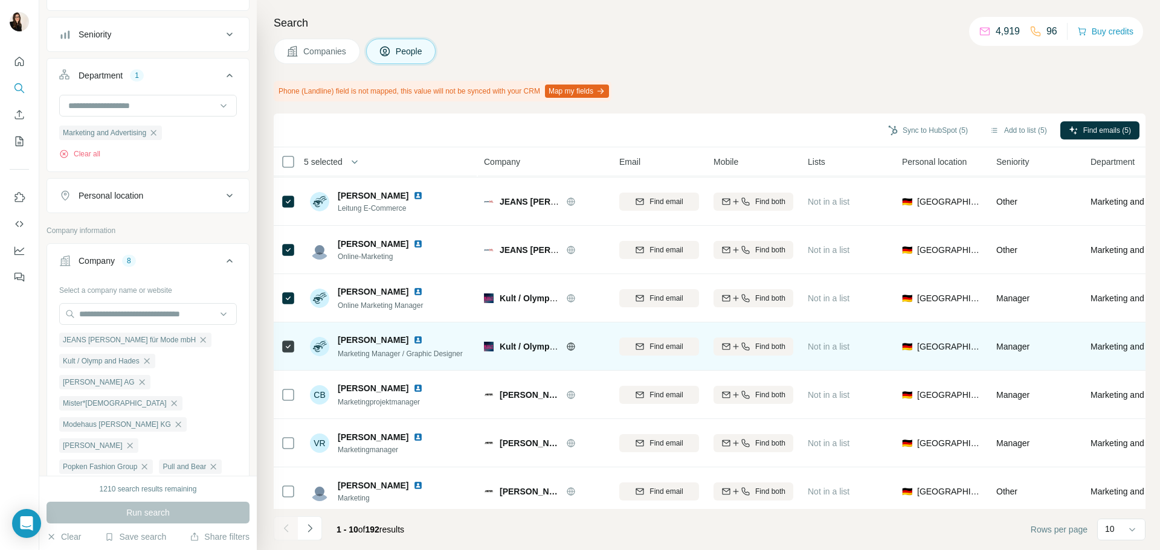
scroll to position [156, 0]
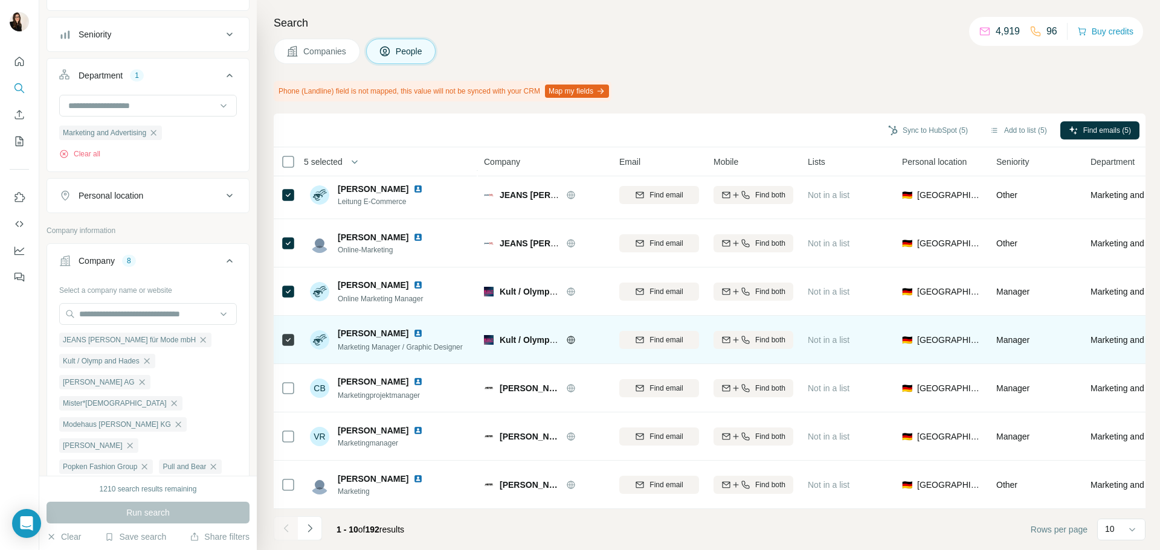
click at [283, 374] on div at bounding box center [288, 387] width 14 height 33
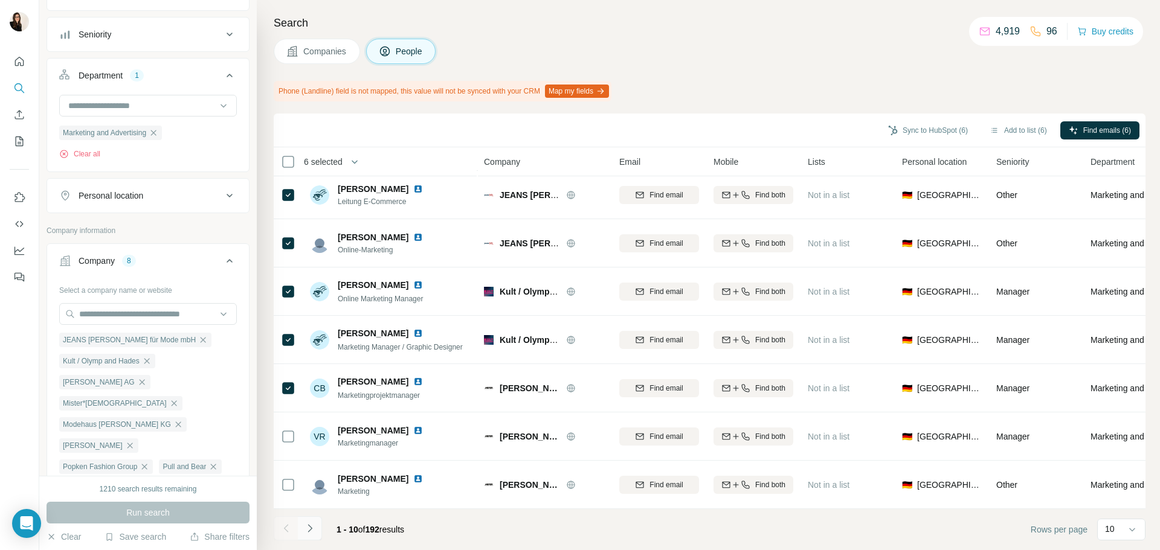
click at [304, 532] on icon "Navigate to next page" at bounding box center [310, 528] width 12 height 12
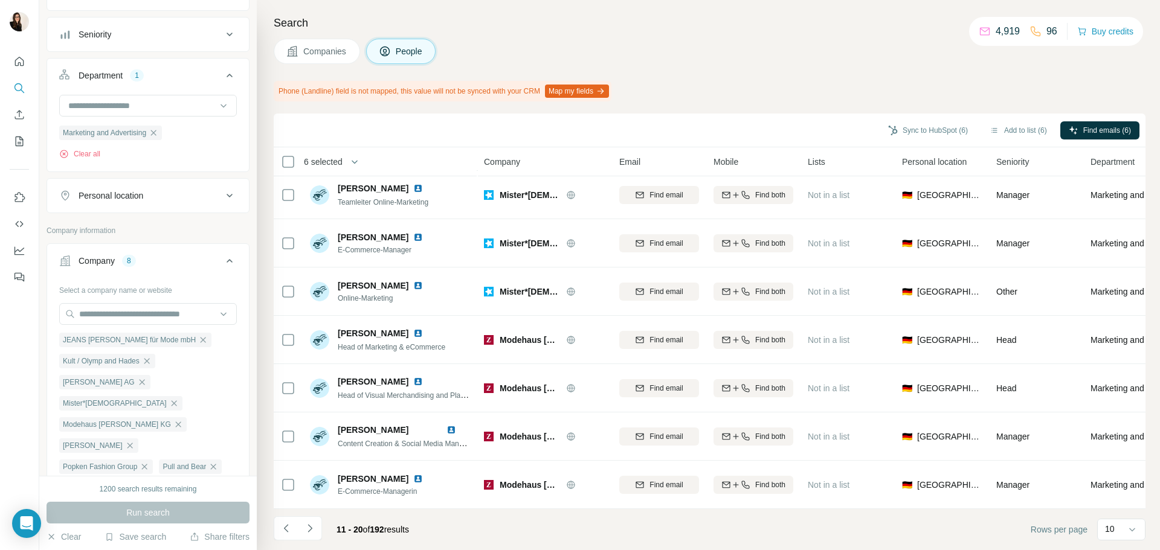
scroll to position [0, 0]
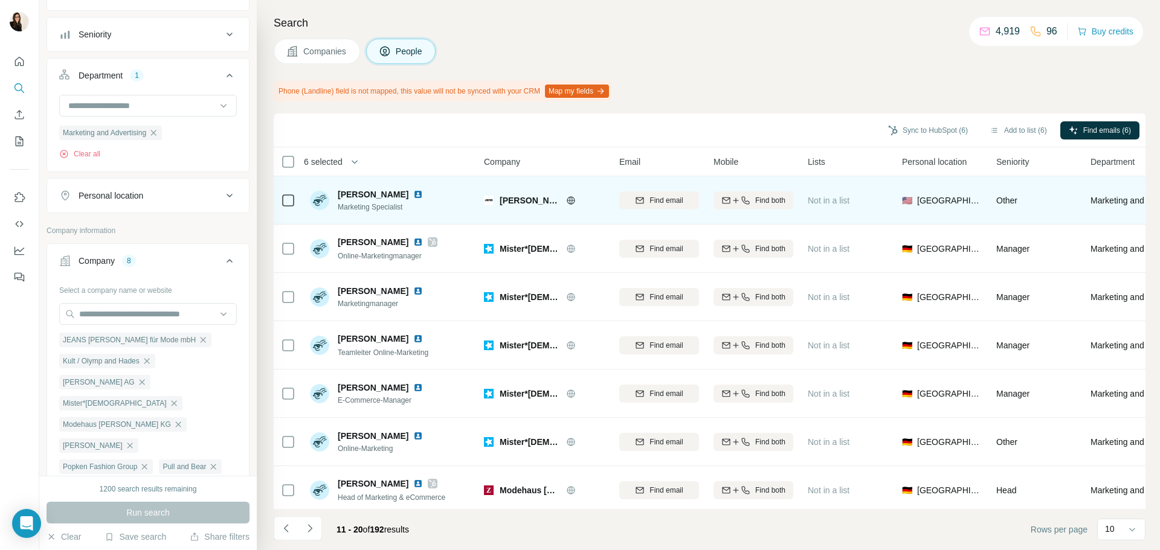
drag, startPoint x: 295, startPoint y: 206, endPoint x: 289, endPoint y: 191, distance: 16.3
click at [294, 205] on icon at bounding box center [288, 200] width 14 height 14
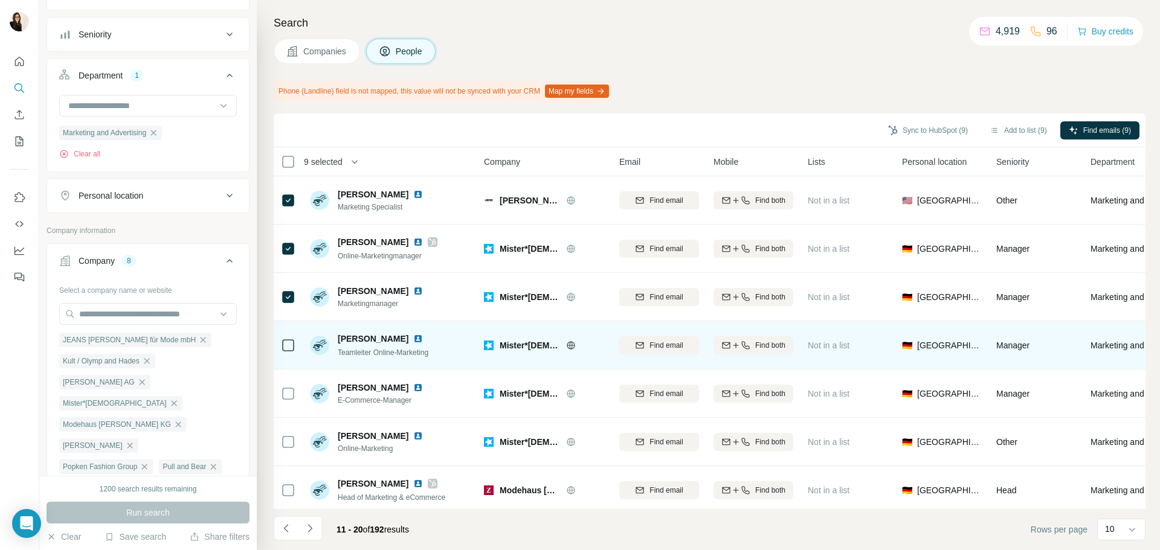
click at [282, 335] on div at bounding box center [288, 345] width 14 height 33
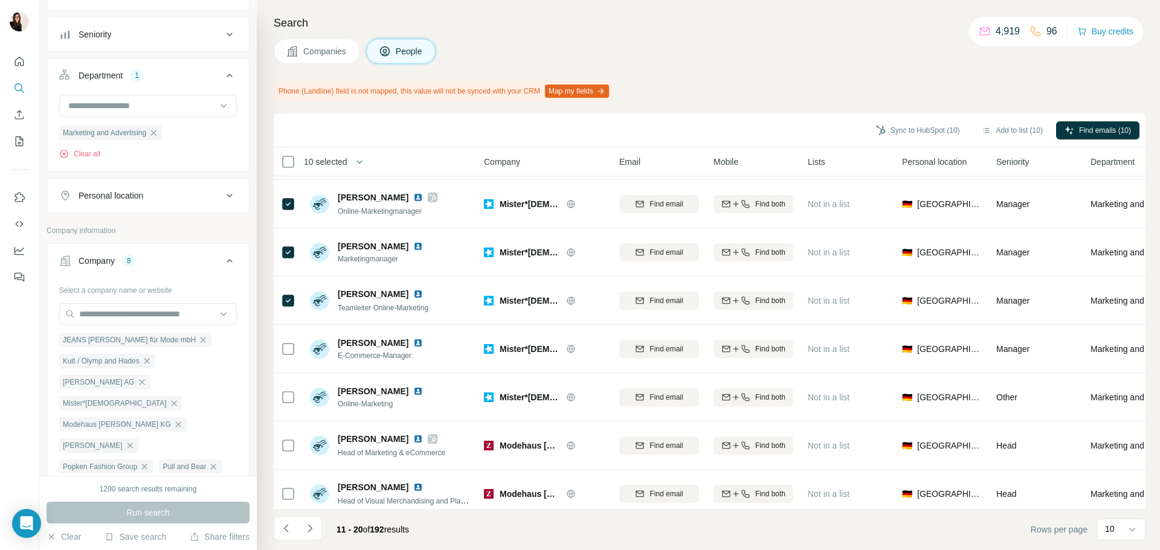
scroll to position [156, 0]
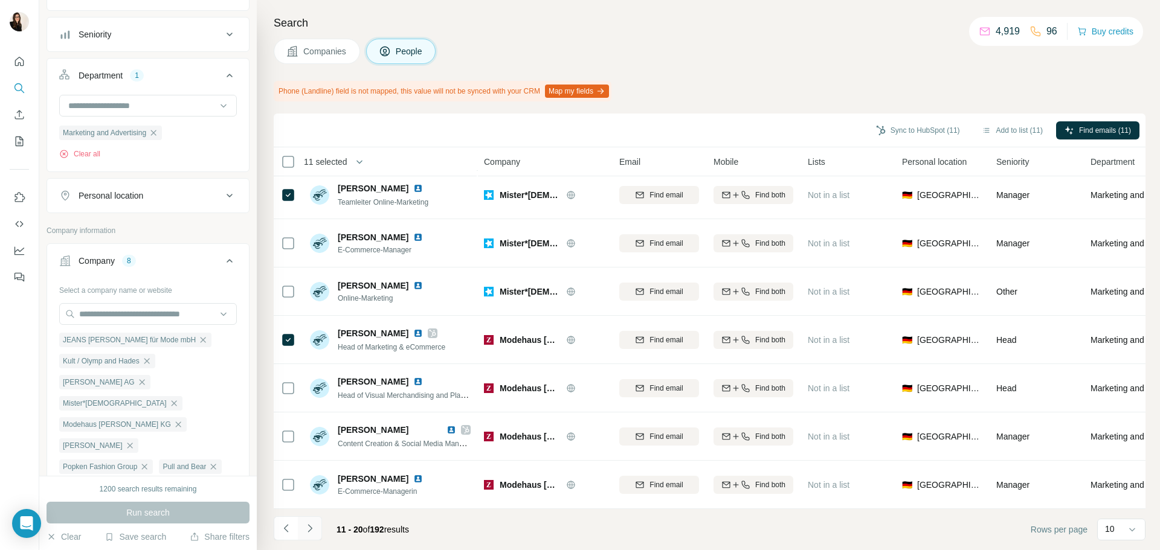
click at [309, 521] on button "Navigate to next page" at bounding box center [310, 528] width 24 height 24
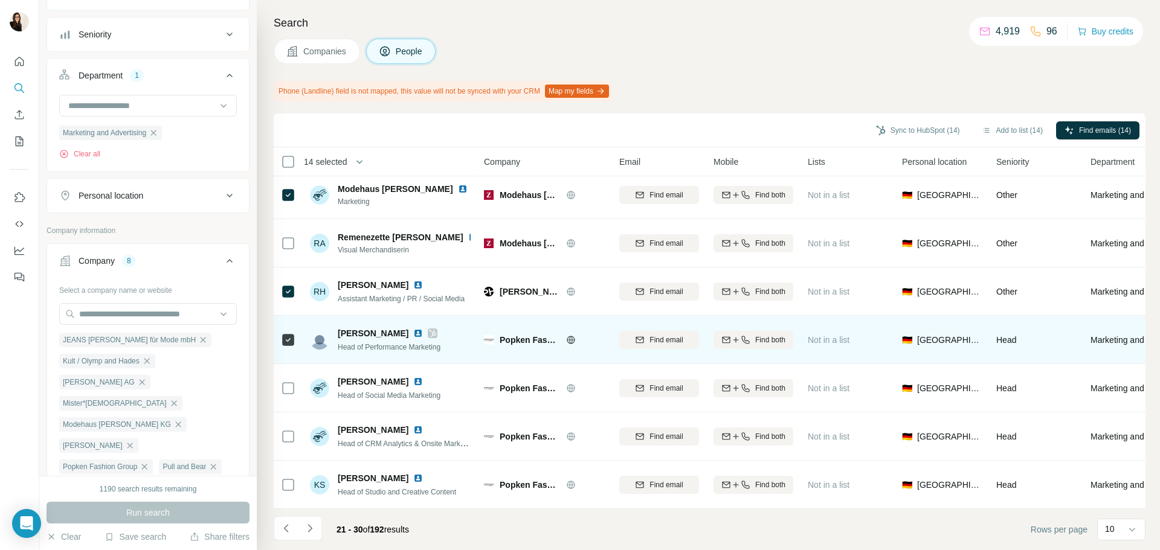
click at [284, 374] on div at bounding box center [288, 387] width 14 height 33
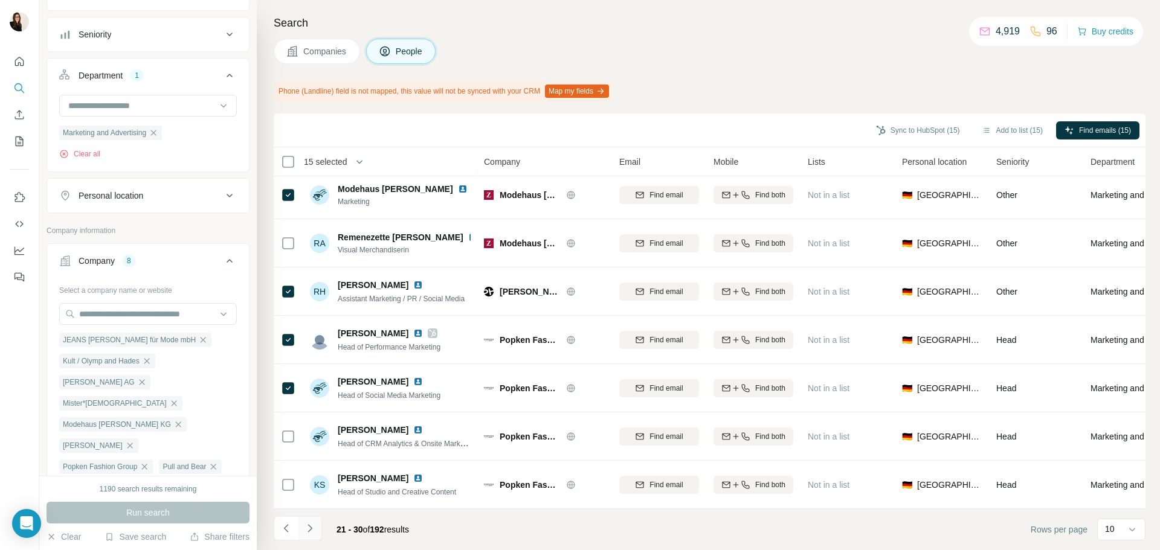
click at [310, 522] on button "Navigate to next page" at bounding box center [310, 528] width 24 height 24
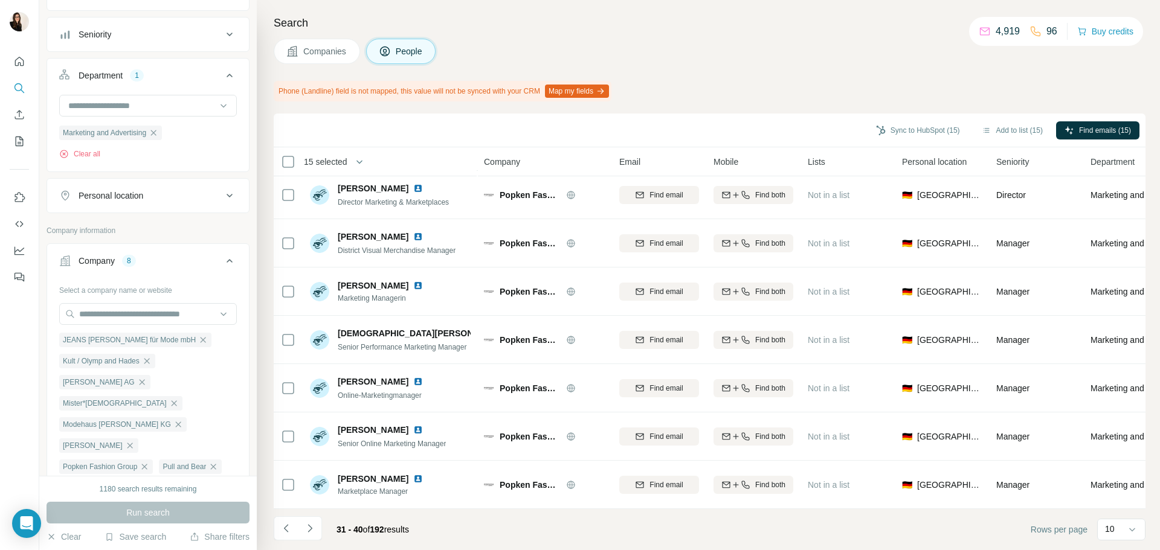
click at [314, 519] on button "Navigate to next page" at bounding box center [310, 528] width 24 height 24
click at [315, 519] on button "Navigate to next page" at bounding box center [310, 528] width 24 height 24
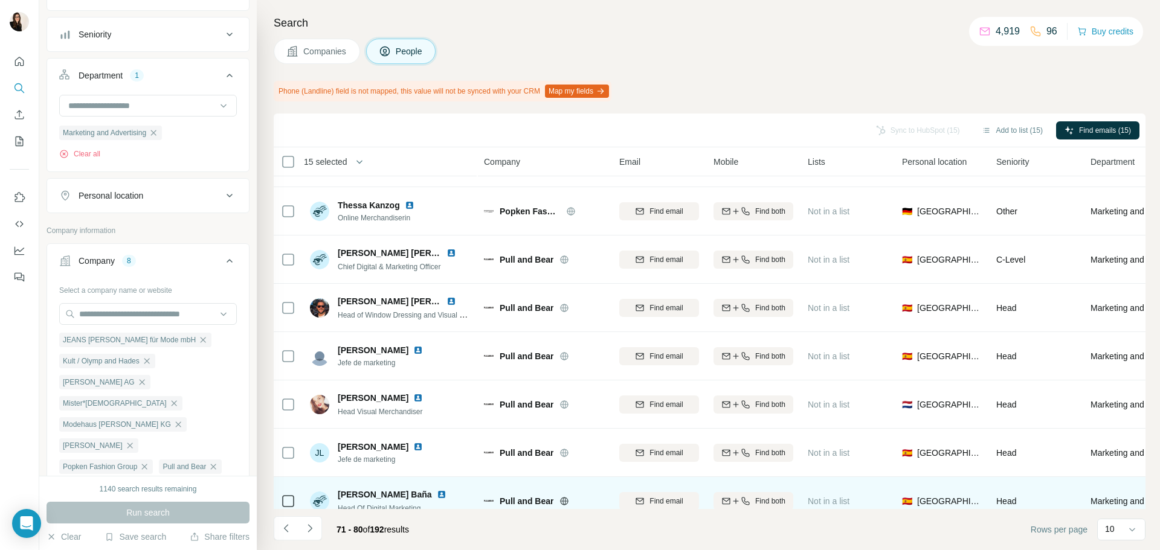
scroll to position [0, 0]
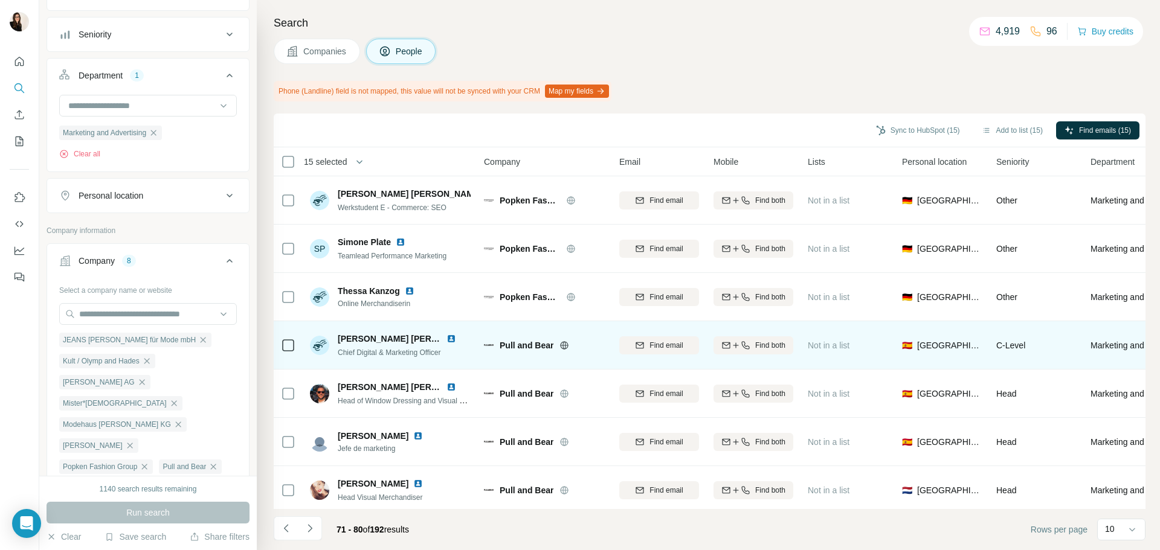
click at [280, 346] on td at bounding box center [288, 345] width 29 height 48
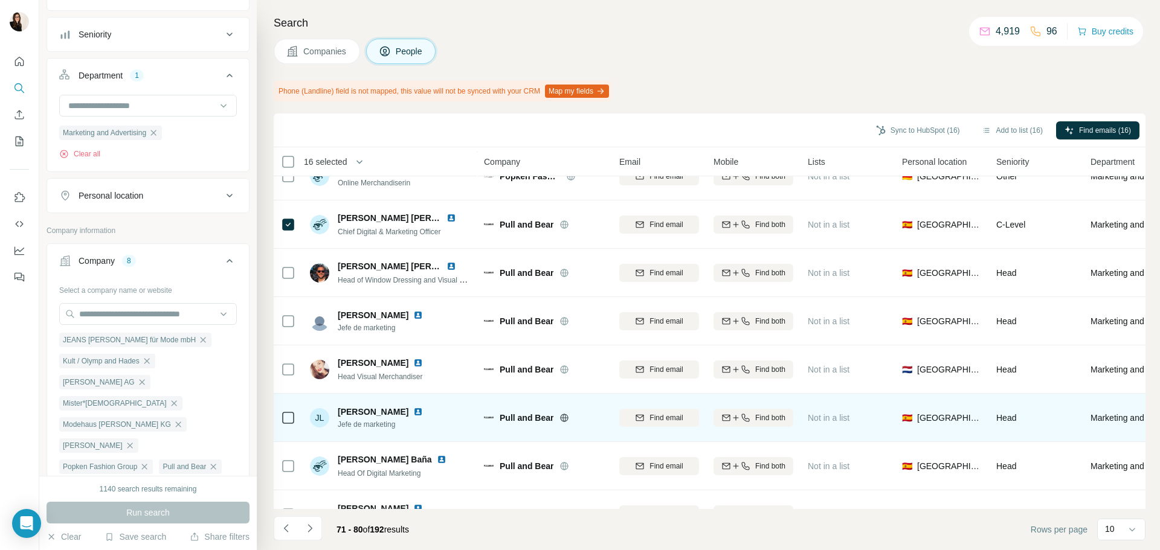
scroll to position [156, 0]
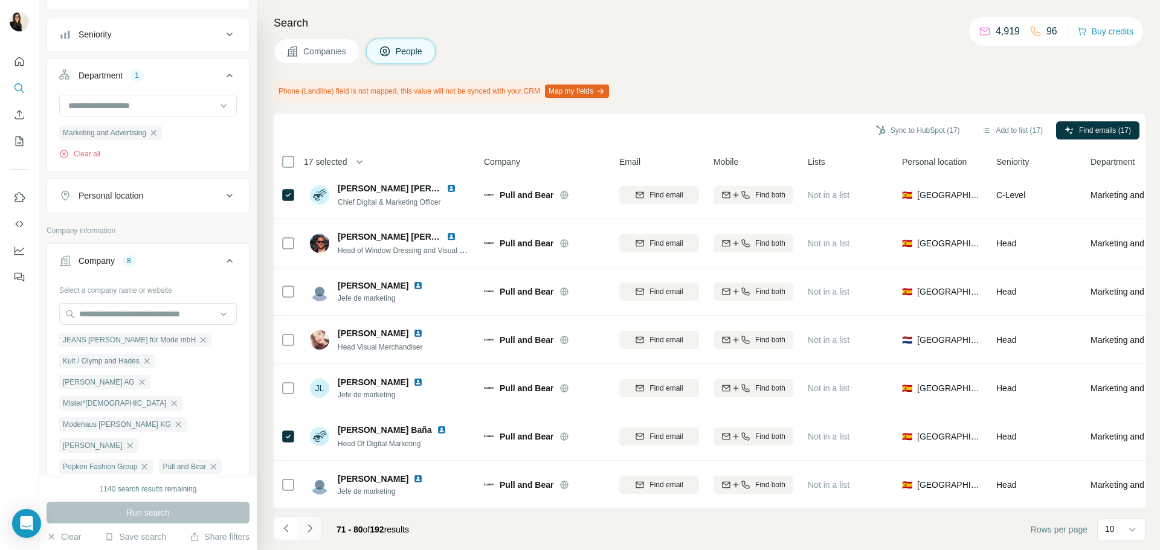
click at [318, 536] on button "Navigate to next page" at bounding box center [310, 528] width 24 height 24
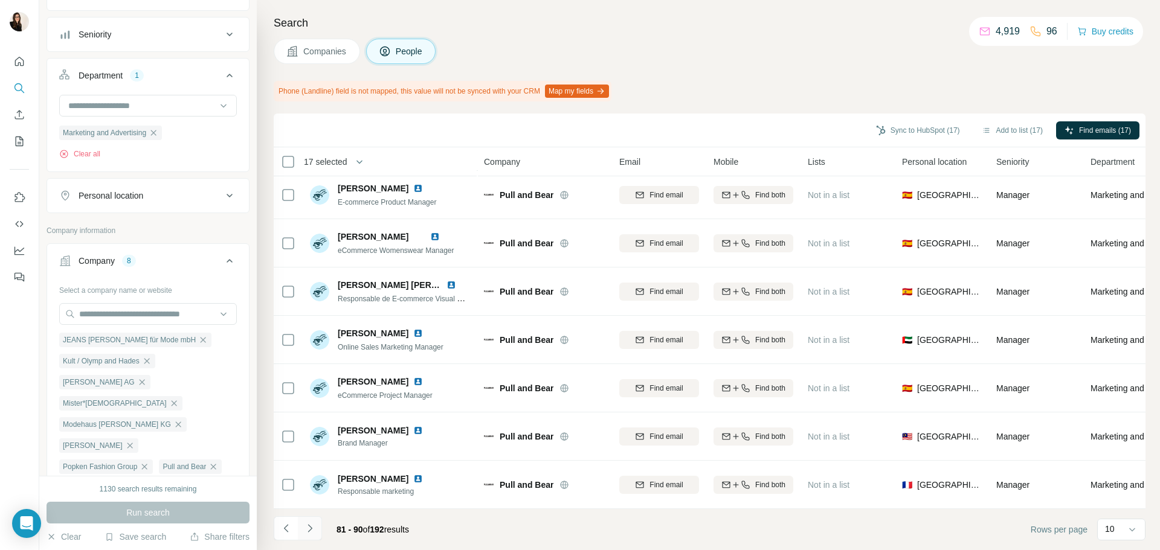
click at [314, 526] on icon "Navigate to next page" at bounding box center [310, 528] width 12 height 12
click at [306, 525] on icon "Navigate to next page" at bounding box center [310, 528] width 12 height 12
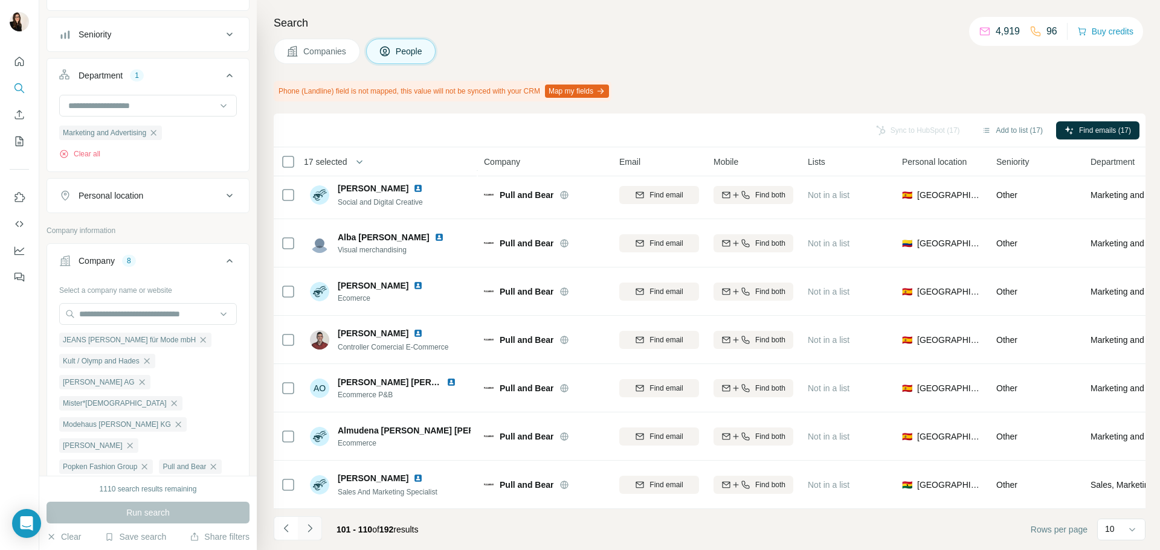
click at [306, 525] on icon "Navigate to next page" at bounding box center [310, 528] width 12 height 12
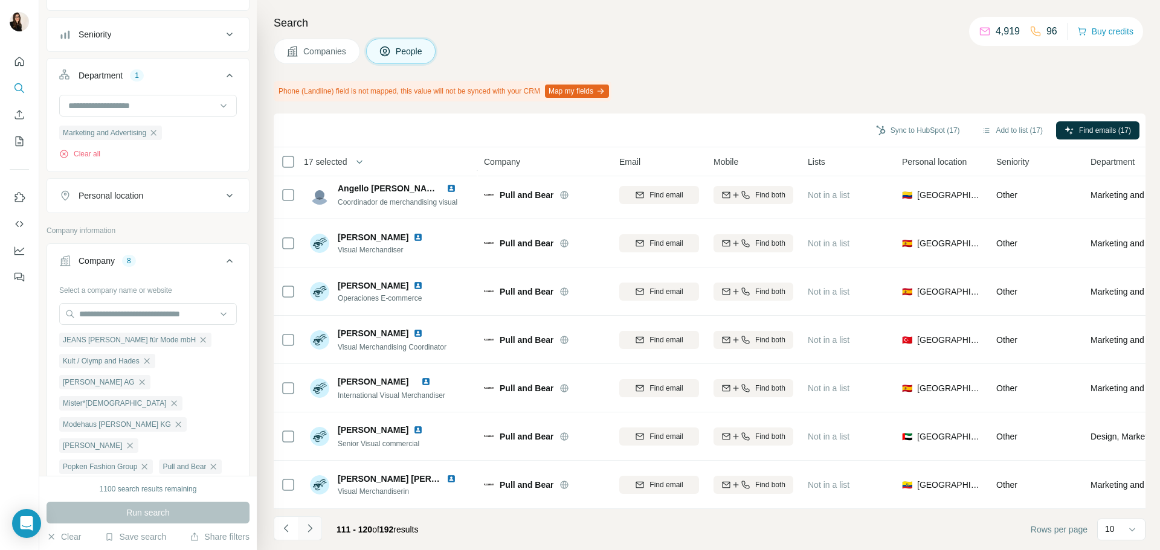
click at [306, 525] on icon "Navigate to next page" at bounding box center [310, 528] width 12 height 12
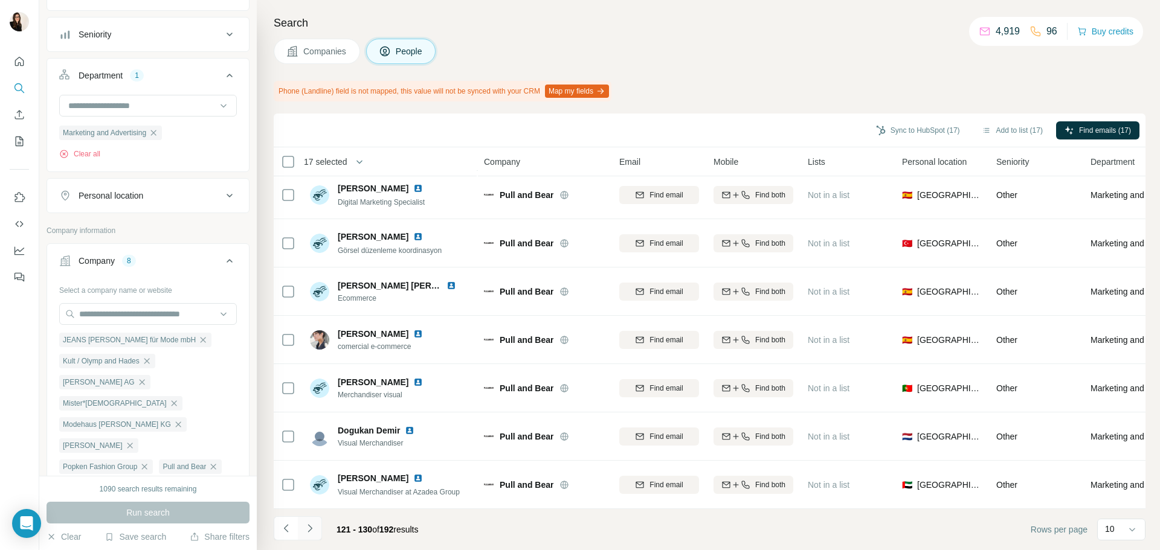
click at [306, 525] on icon "Navigate to next page" at bounding box center [310, 528] width 12 height 12
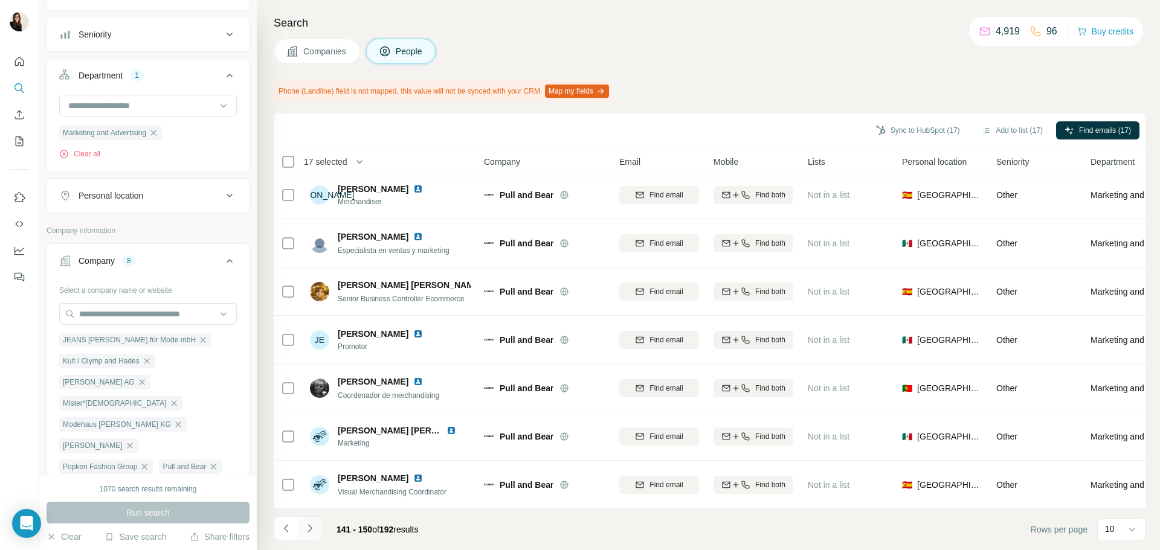
click at [306, 525] on icon "Navigate to next page" at bounding box center [310, 528] width 12 height 12
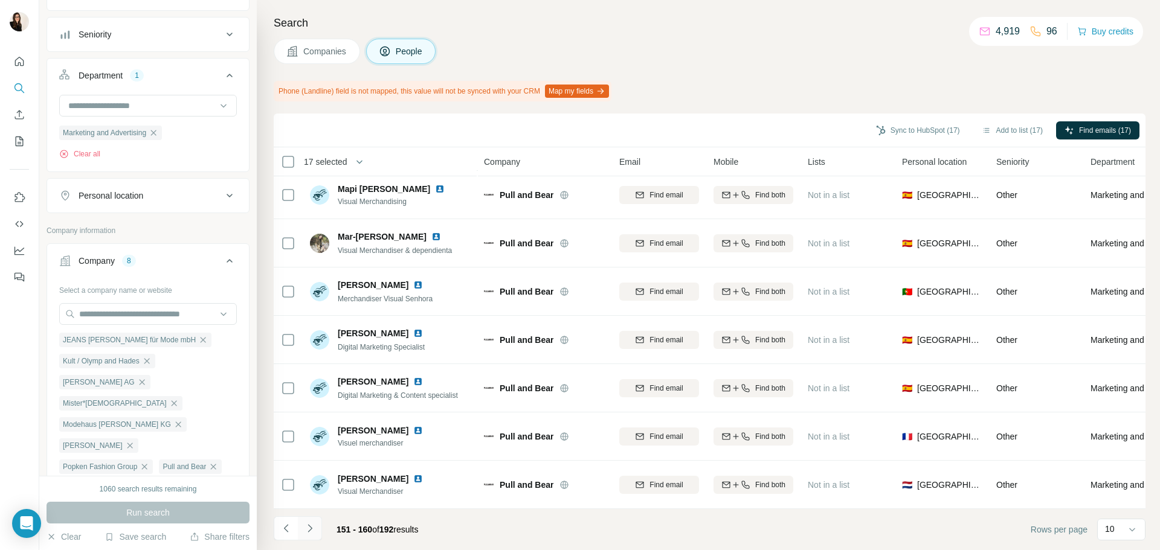
click at [306, 525] on icon "Navigate to next page" at bounding box center [310, 528] width 12 height 12
click at [998, 128] on button "Add to list (17)" at bounding box center [1012, 130] width 78 height 18
click at [1020, 133] on button "Add to list (17)" at bounding box center [1012, 130] width 78 height 18
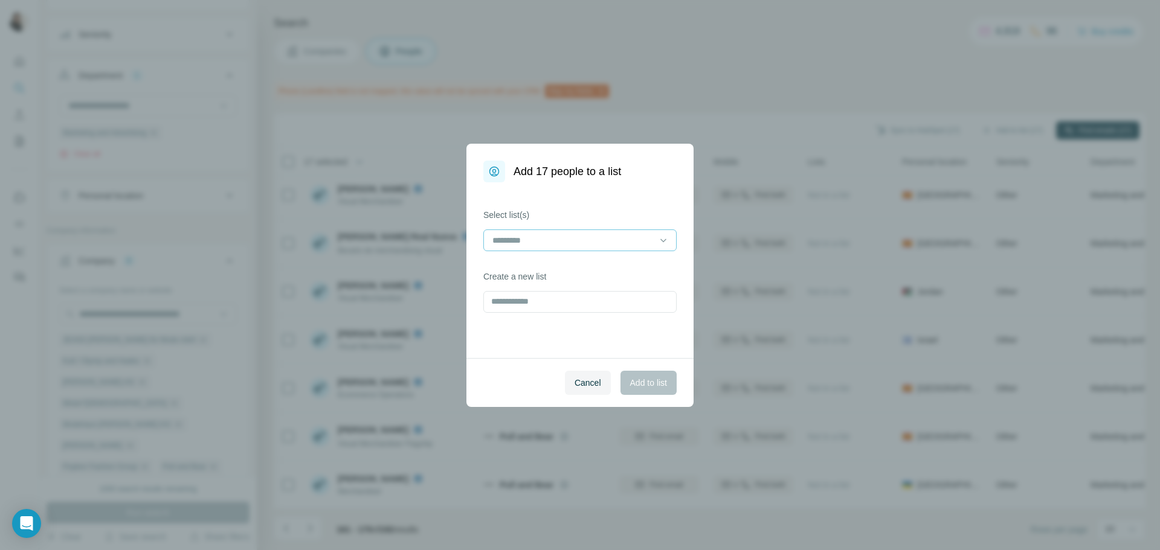
click at [557, 233] on div at bounding box center [572, 240] width 163 height 21
click at [553, 266] on div "Fashion 5" at bounding box center [579, 268] width 173 height 12
click at [630, 377] on span "Add to list" at bounding box center [648, 383] width 37 height 12
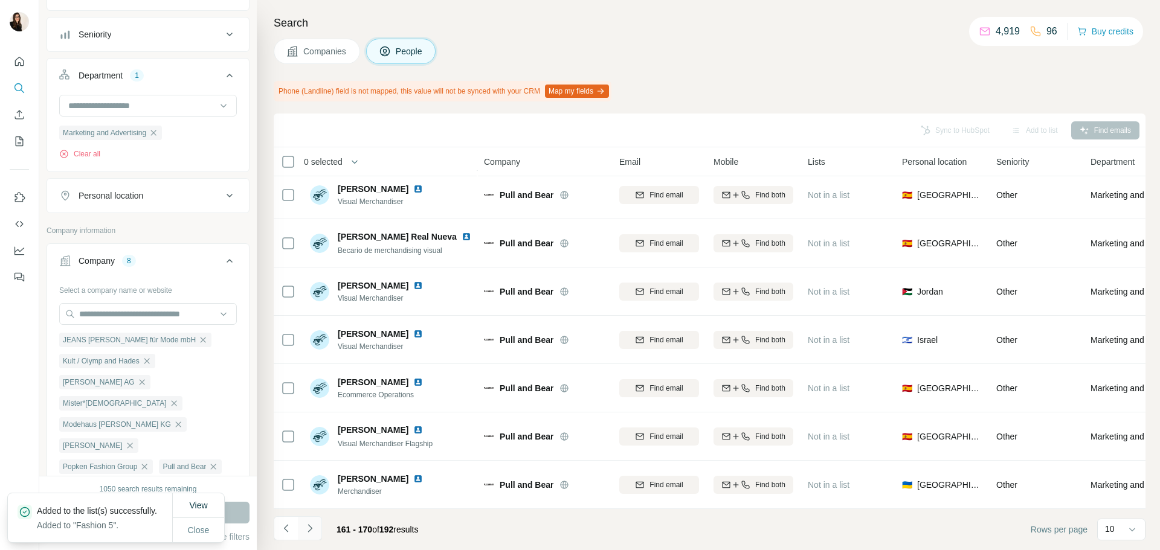
click at [321, 530] on button "Navigate to next page" at bounding box center [310, 528] width 24 height 24
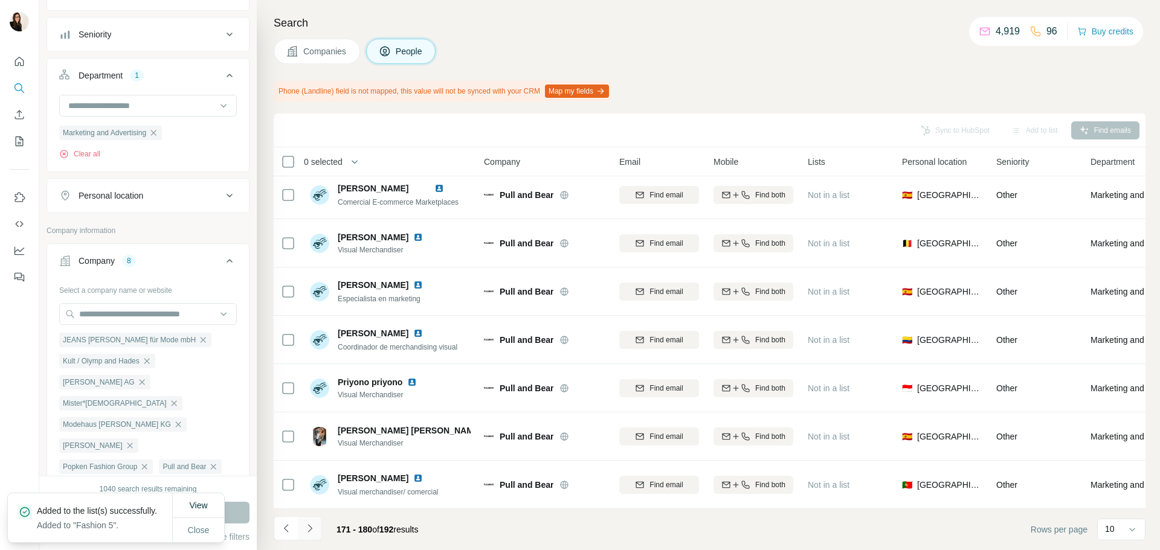
click at [321, 530] on button "Navigate to next page" at bounding box center [310, 528] width 24 height 24
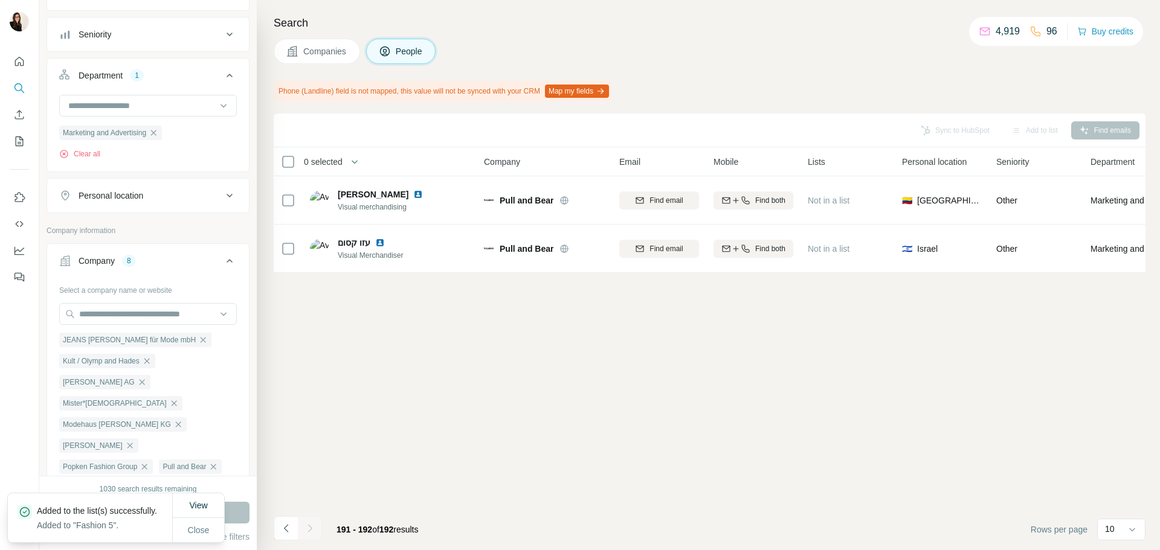
scroll to position [0, 0]
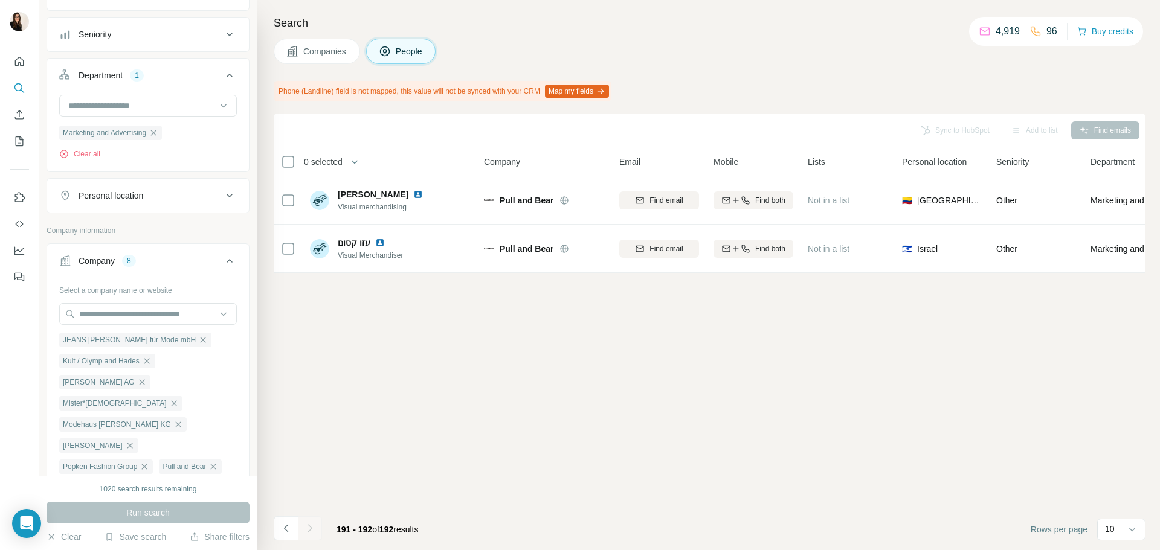
click at [82, 483] on button "Clear all" at bounding box center [79, 488] width 41 height 11
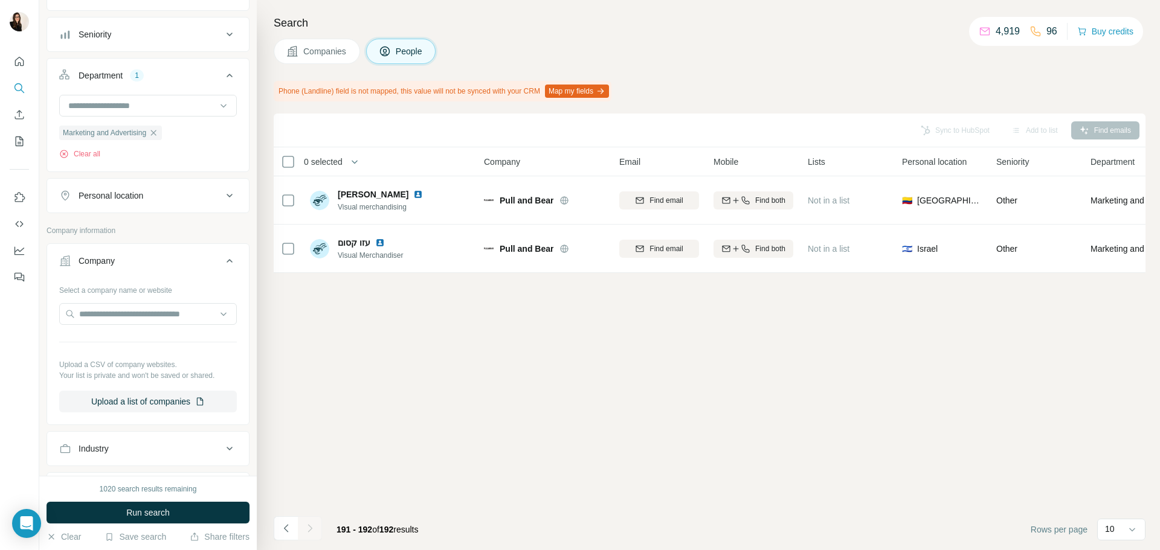
click at [110, 327] on div at bounding box center [148, 315] width 178 height 24
click at [110, 319] on input "text" at bounding box center [148, 314] width 178 height 22
paste input "****"
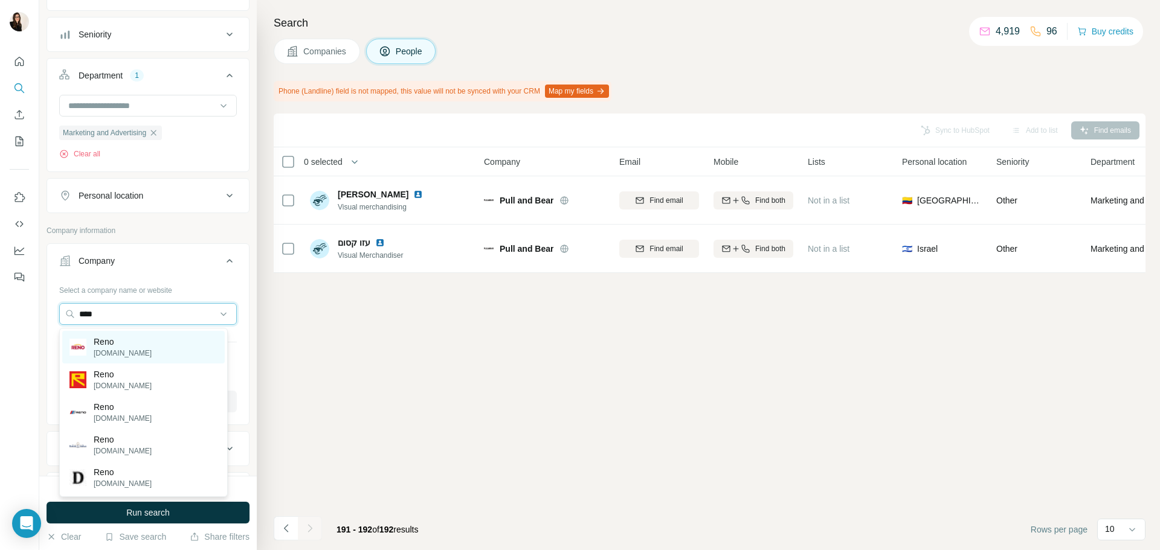
type input "****"
click at [121, 338] on div "Reno reno.de" at bounding box center [143, 347] width 162 height 33
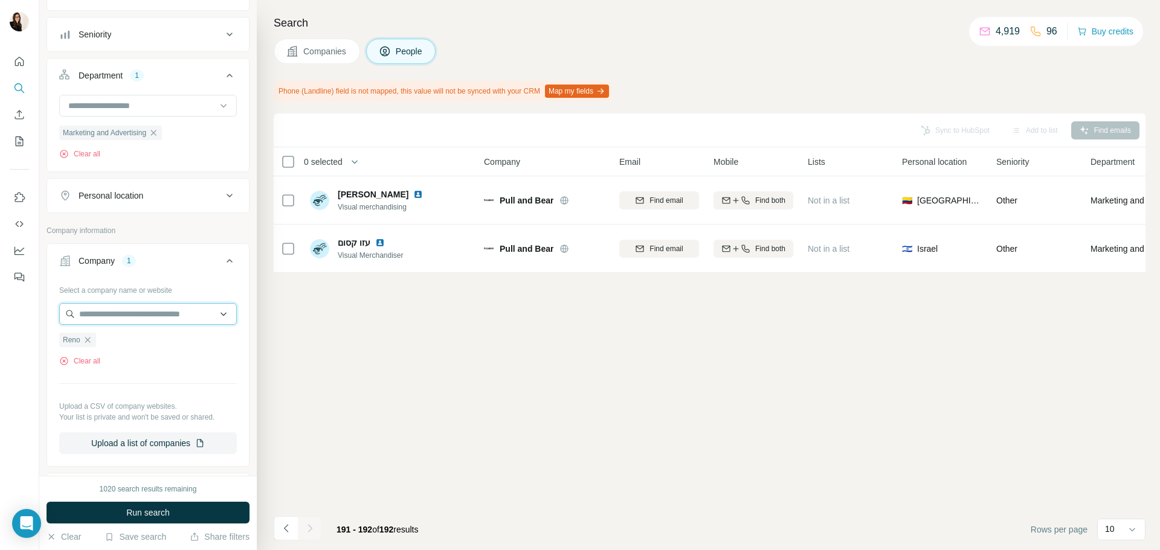
click at [167, 314] on input "text" at bounding box center [148, 314] width 178 height 22
paste input "**********"
type input "**********"
click at [183, 347] on p "Salamander Deutschland" at bounding box center [154, 348] width 125 height 24
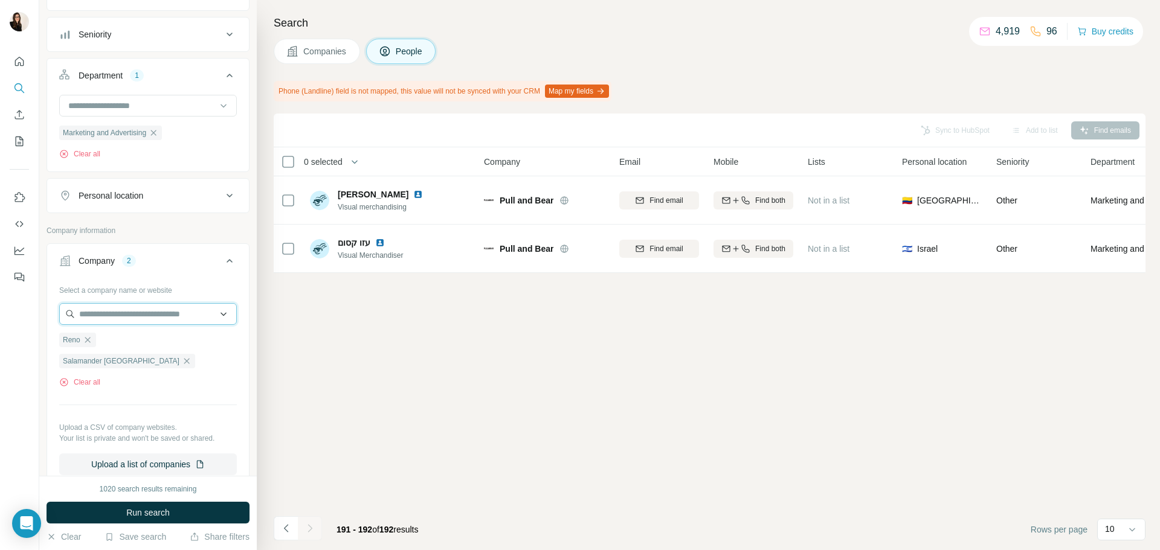
click at [85, 318] on input "text" at bounding box center [148, 314] width 178 height 22
paste input "**********"
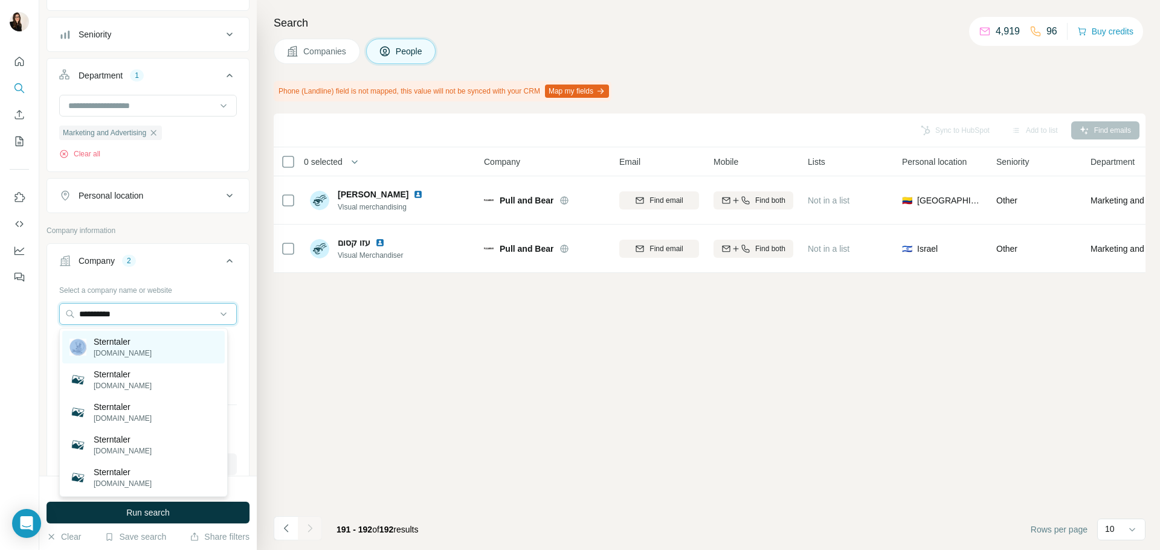
type input "**********"
click at [107, 343] on p "Sterntaler" at bounding box center [123, 342] width 58 height 12
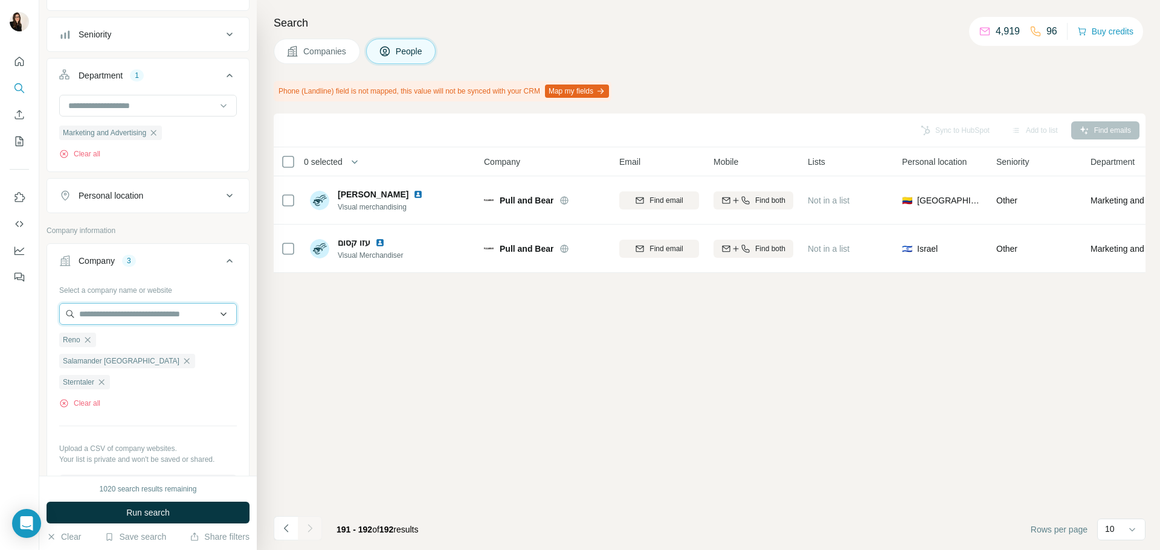
click at [185, 309] on input "text" at bounding box center [148, 314] width 178 height 22
paste input "**********"
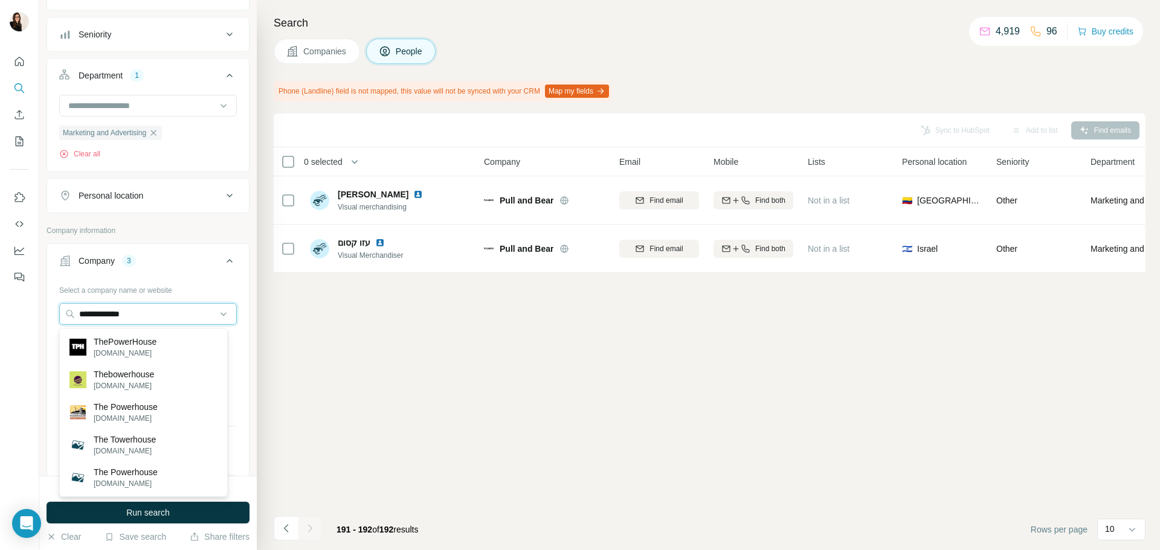
type input "**********"
click at [185, 349] on div "ThePowerHouse thepowerhouse.group" at bounding box center [143, 347] width 162 height 33
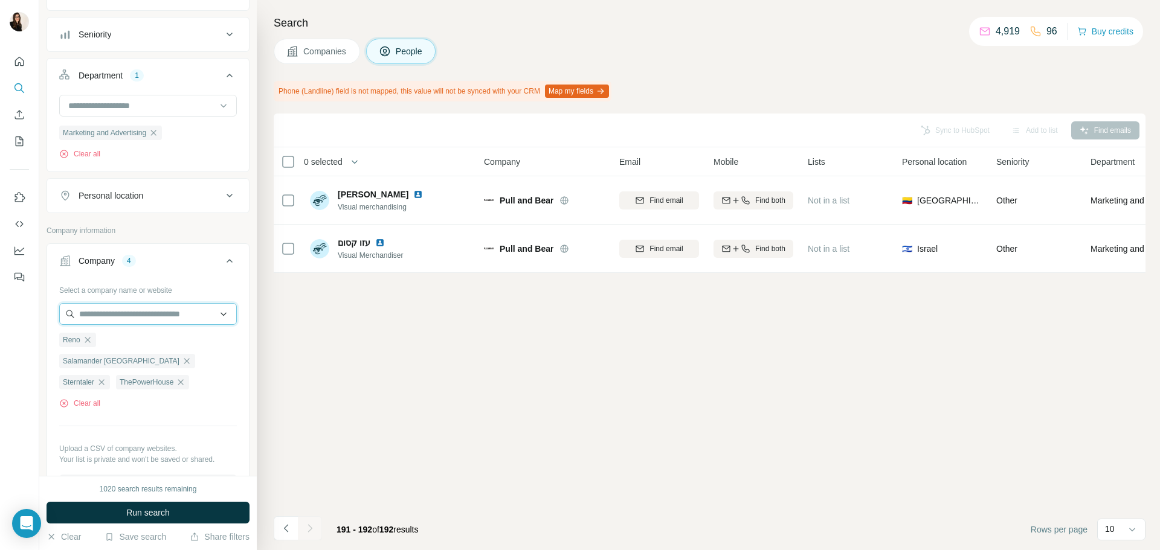
click at [174, 316] on input "text" at bounding box center [148, 314] width 178 height 22
paste input "**********"
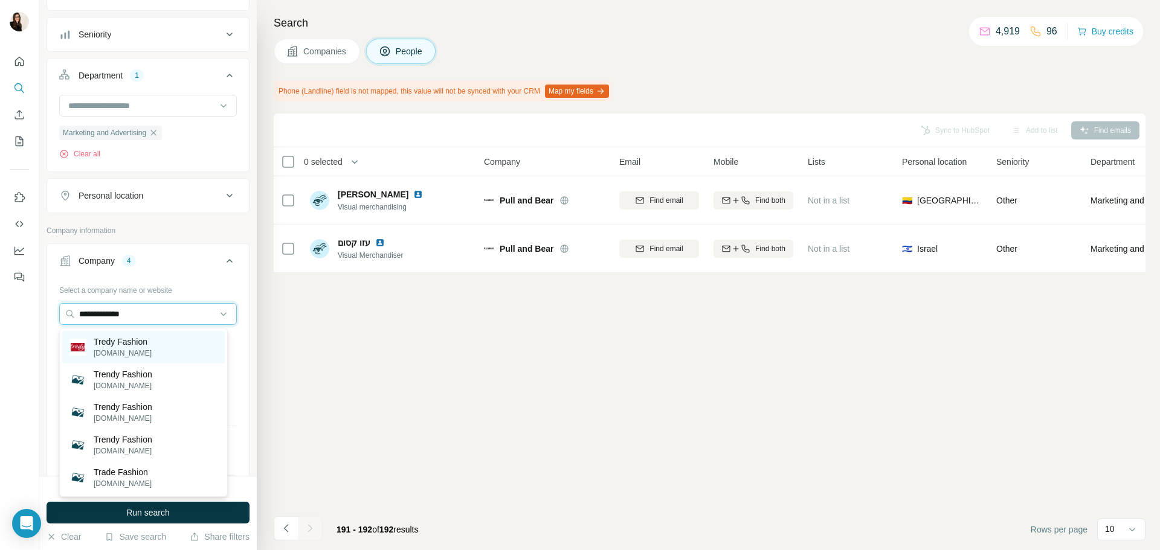
type input "**********"
click at [150, 348] on p "tredy-fashion.de" at bounding box center [123, 353] width 58 height 11
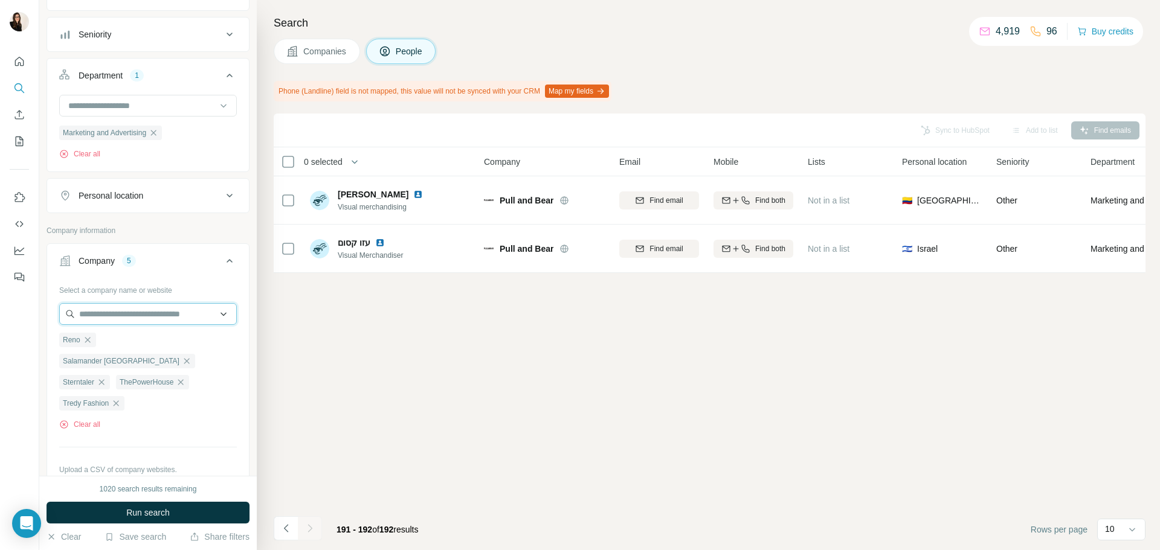
click at [182, 312] on input "text" at bounding box center [148, 314] width 178 height 22
paste input "**********"
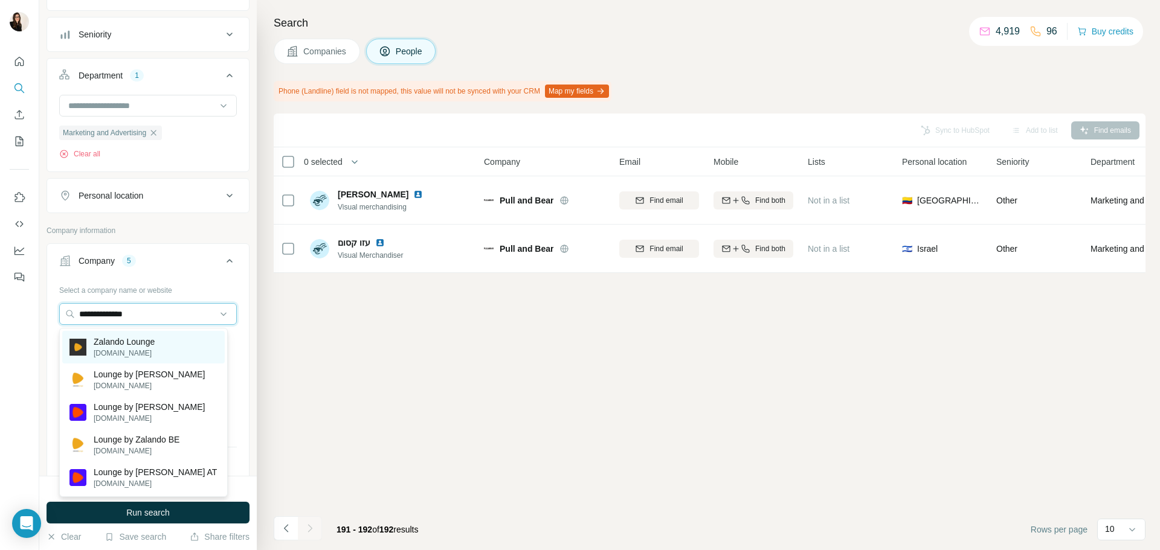
type input "**********"
click at [180, 348] on div "Zalando Lounge zalando-lounge.de" at bounding box center [143, 347] width 162 height 33
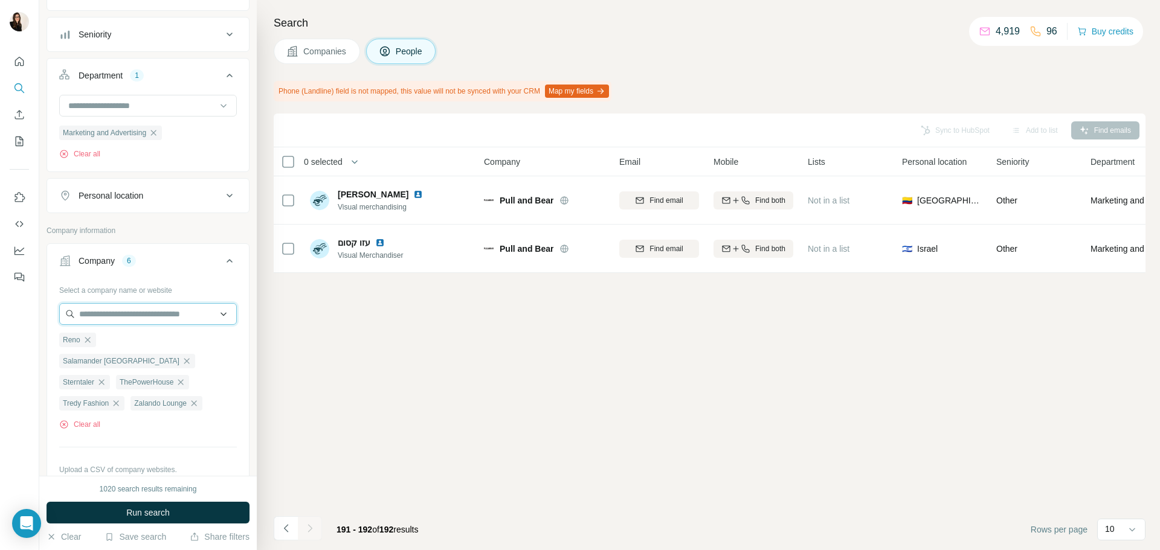
click at [162, 316] on input "text" at bounding box center [148, 314] width 178 height 22
paste input "**********"
type input "**********"
click at [167, 349] on p "zweibrueckenfashionoutlet.com" at bounding box center [146, 353] width 105 height 11
click at [99, 318] on input "text" at bounding box center [148, 314] width 178 height 22
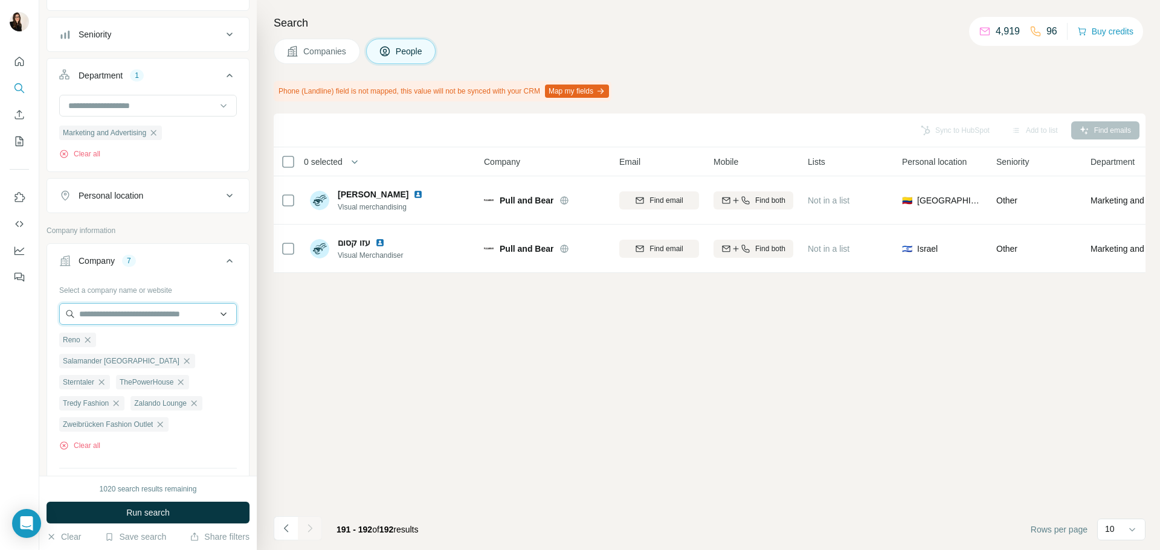
paste input "*********"
type input "*********"
click at [104, 350] on p "elumeo.com" at bounding box center [123, 353] width 58 height 11
click at [106, 314] on input "text" at bounding box center [148, 314] width 178 height 22
paste input "*****"
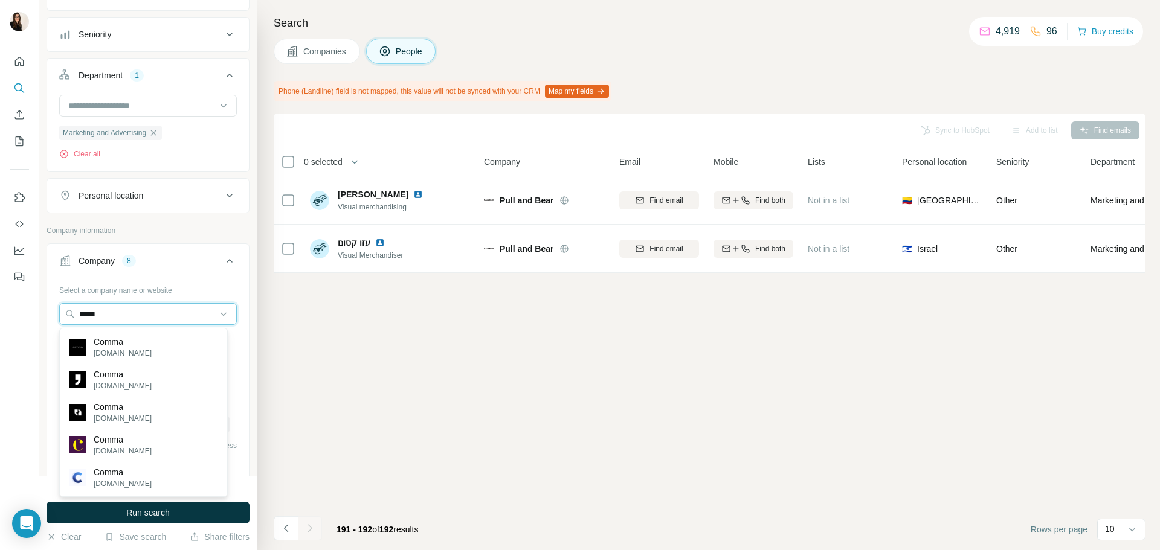
type input "*****"
click at [131, 349] on p "comma-store.de" at bounding box center [123, 353] width 58 height 11
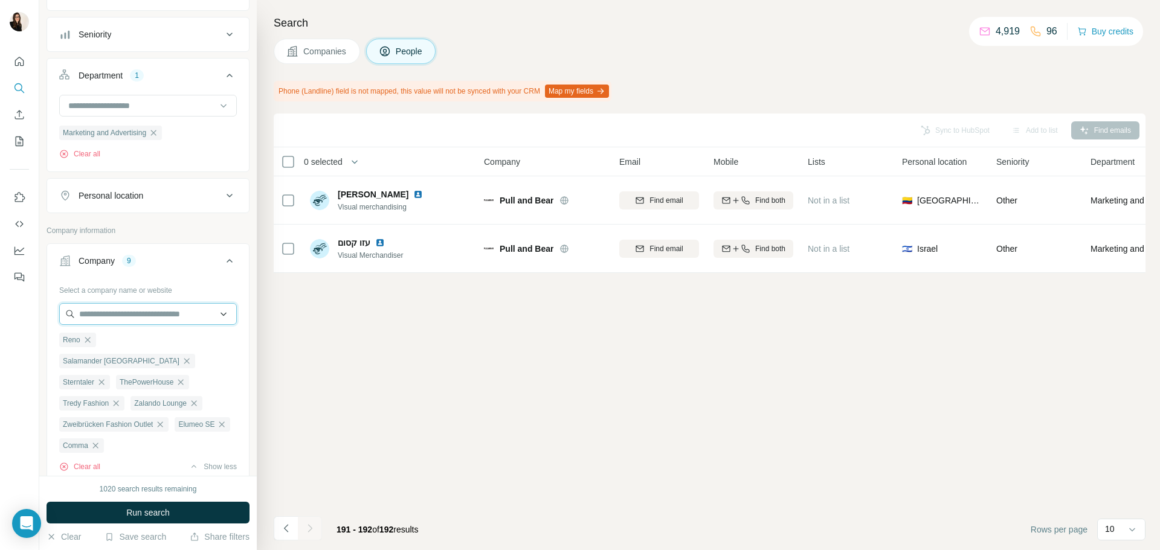
click at [173, 307] on input "text" at bounding box center [148, 314] width 178 height 22
paste input "*********"
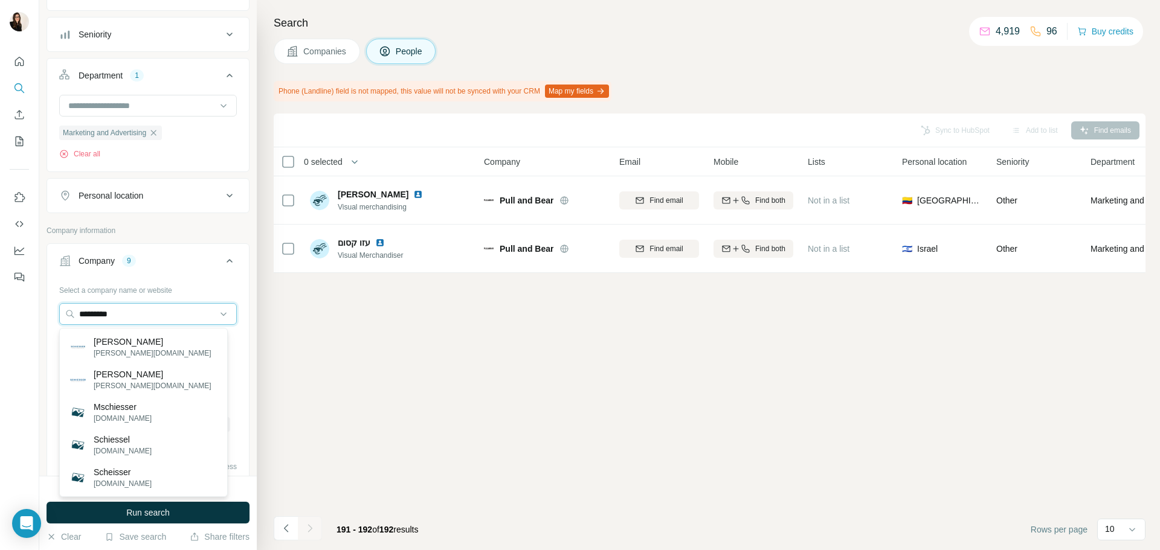
type input "*********"
click at [172, 355] on div "Schiesser schiesser.com" at bounding box center [143, 347] width 162 height 33
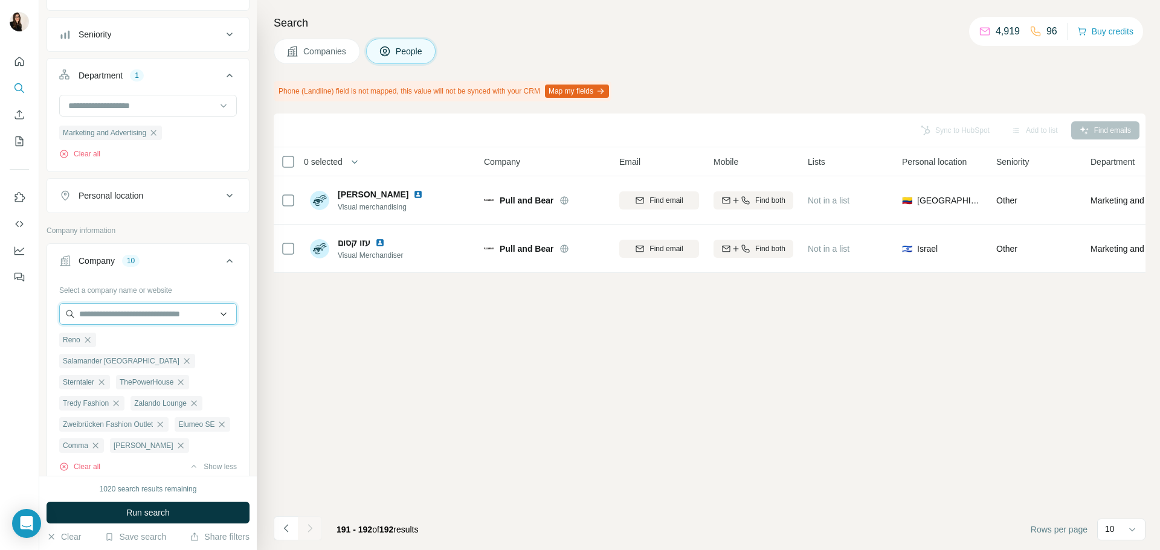
click at [156, 305] on input "text" at bounding box center [148, 314] width 178 height 22
paste input "*********"
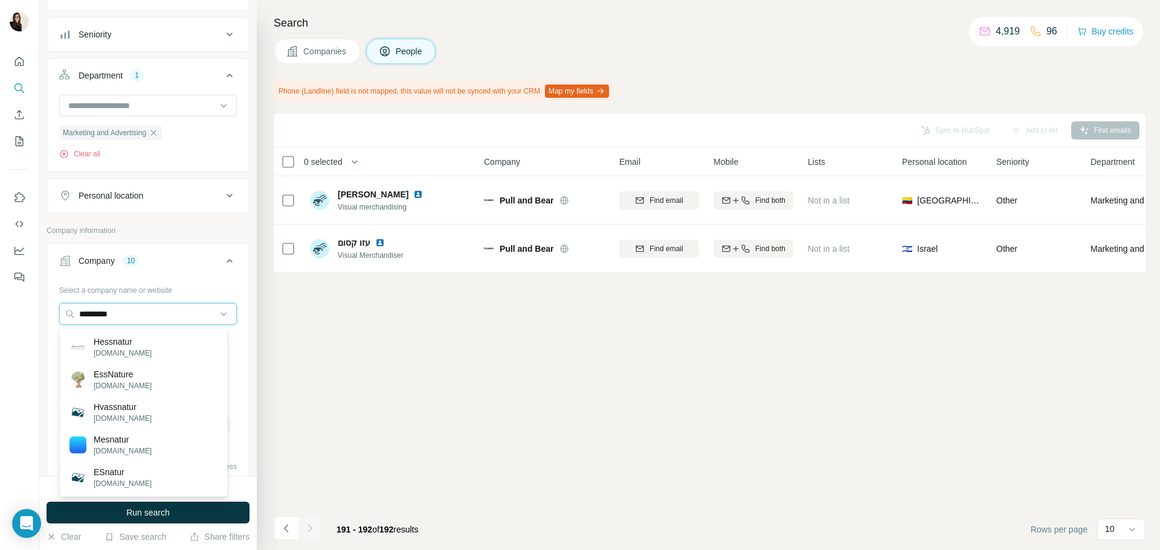
type input "*********"
click at [188, 338] on div "Hessnatur hessnatur.com" at bounding box center [143, 347] width 162 height 33
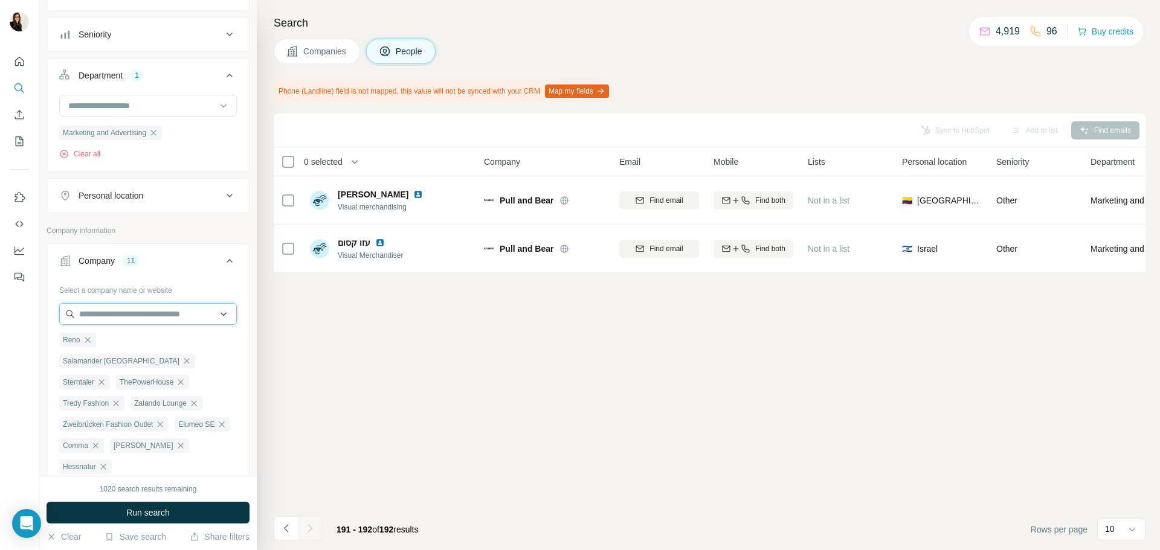
click at [99, 322] on input "text" at bounding box center [148, 314] width 178 height 22
paste input "**********"
type input "**********"
click at [117, 350] on p "atlasschuhe.de" at bounding box center [133, 353] width 79 height 11
click at [121, 313] on input "text" at bounding box center [148, 314] width 178 height 22
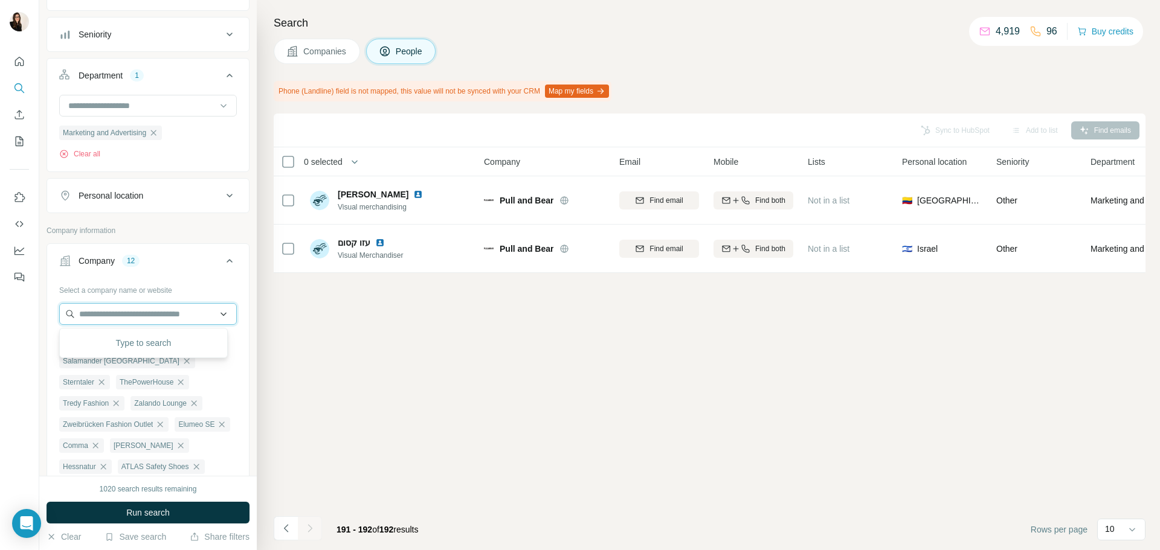
paste input "**********"
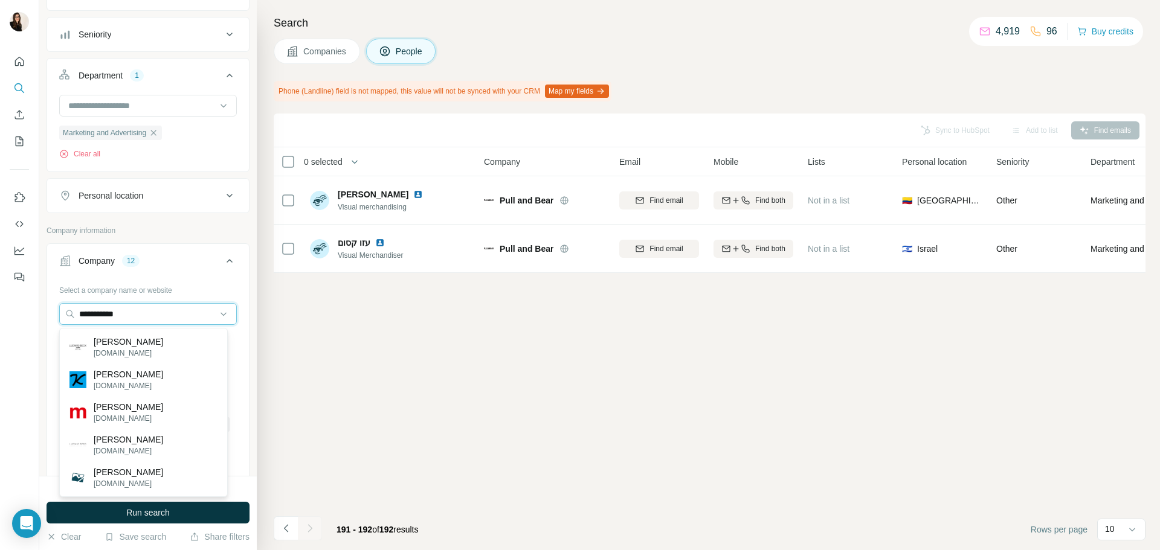
type input "**********"
click at [130, 345] on p "Ludwig Beck" at bounding box center [128, 342] width 69 height 12
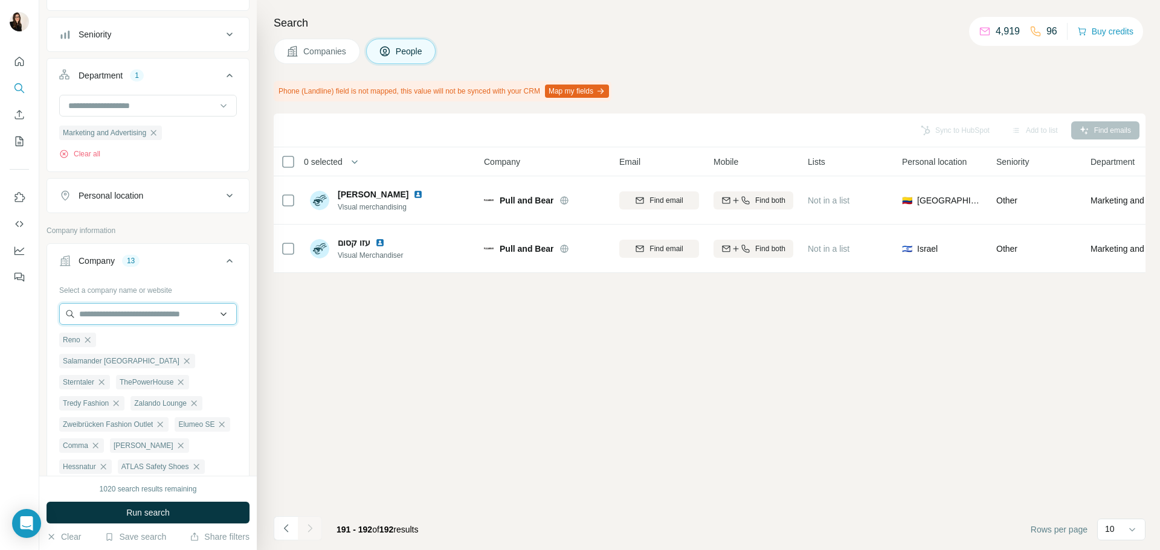
click at [142, 307] on input "text" at bounding box center [148, 314] width 178 height 22
paste input "****"
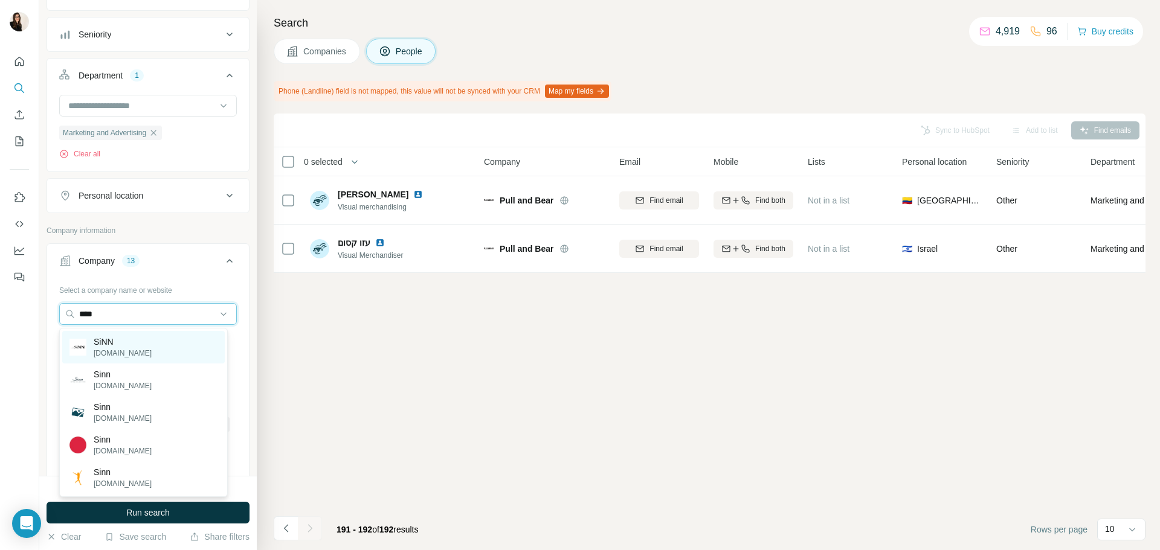
type input "****"
click at [146, 347] on div "SiNN sinn.com" at bounding box center [143, 347] width 162 height 33
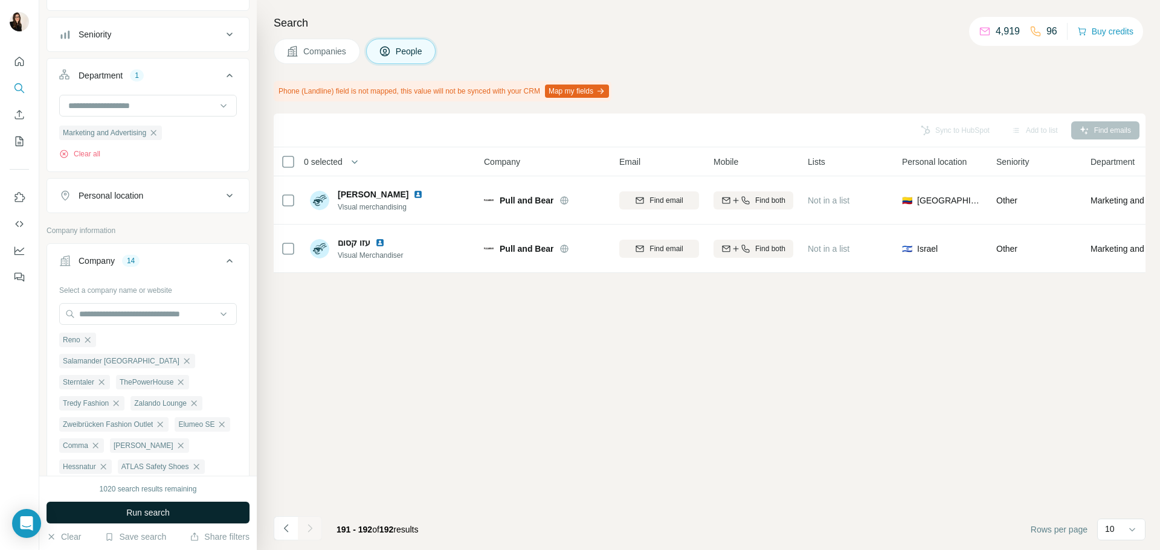
click at [161, 504] on button "Run search" at bounding box center [148, 513] width 203 height 22
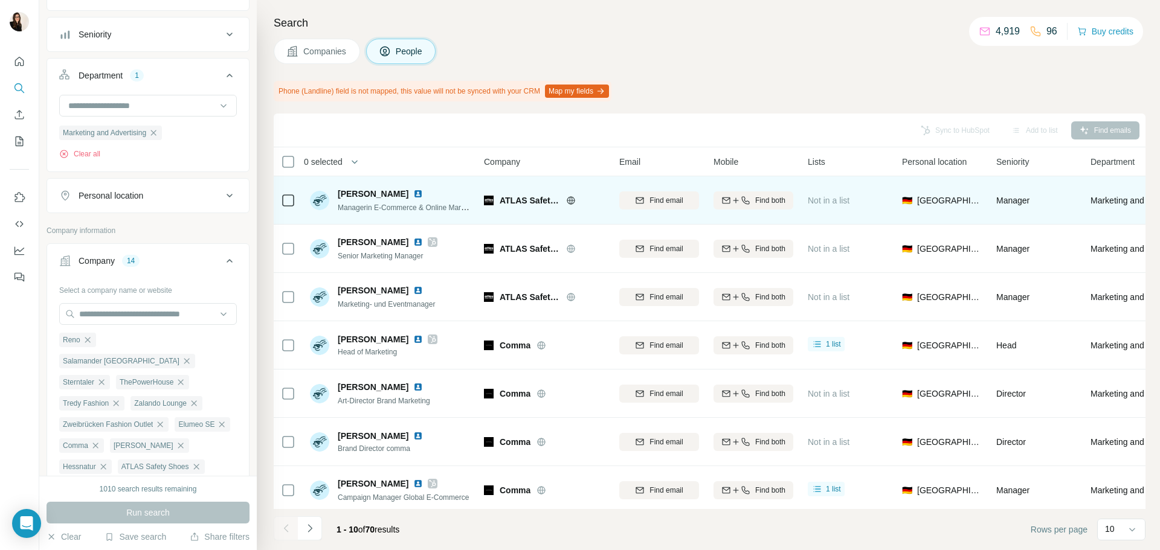
click at [295, 199] on icon at bounding box center [288, 200] width 14 height 14
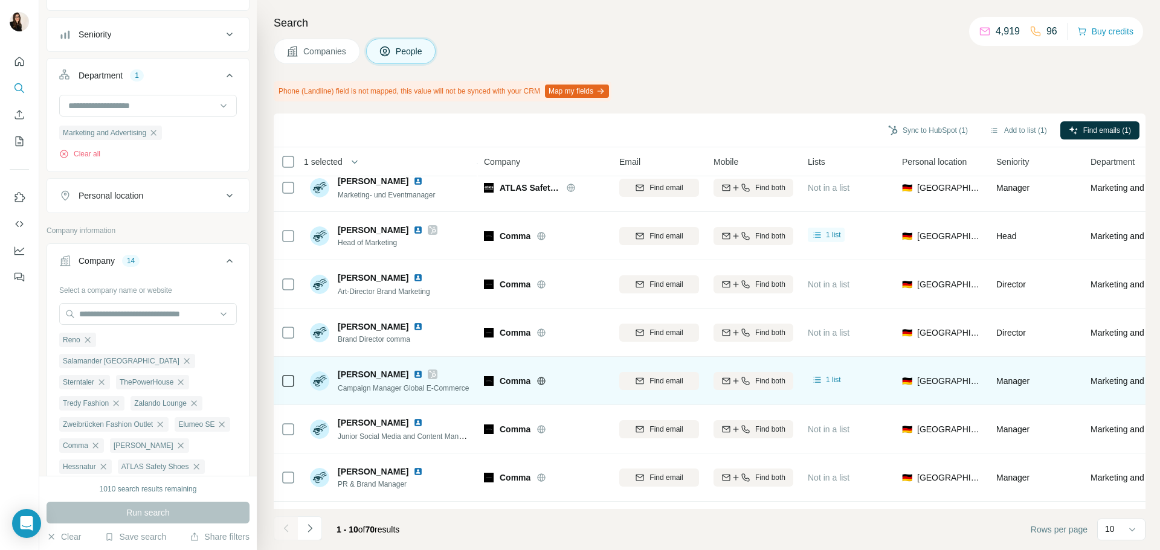
scroll to position [156, 0]
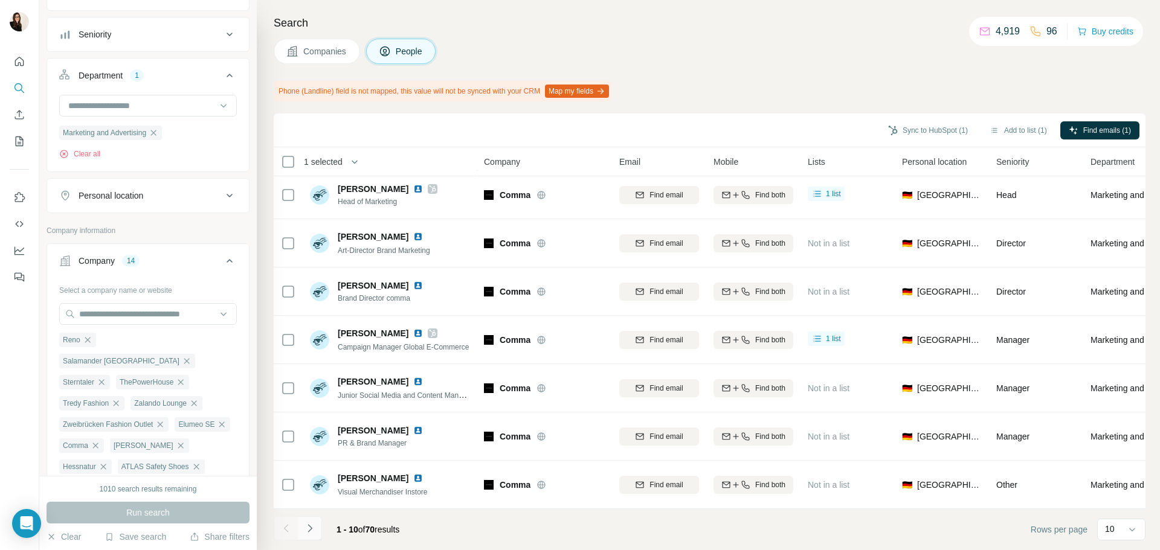
click at [315, 528] on icon "Navigate to next page" at bounding box center [310, 528] width 12 height 12
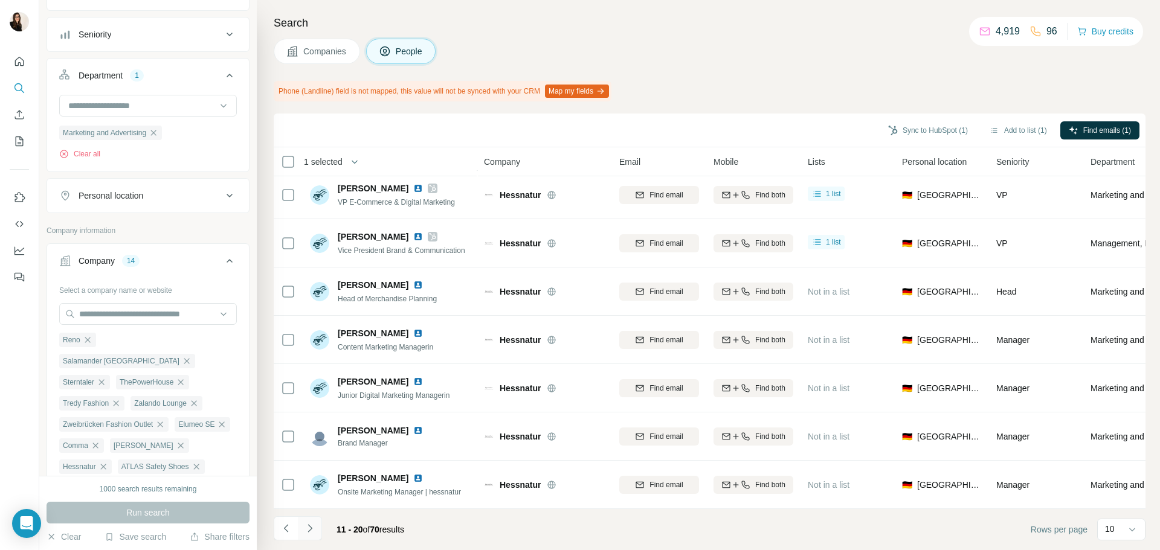
click at [303, 536] on button "Navigate to next page" at bounding box center [310, 528] width 24 height 24
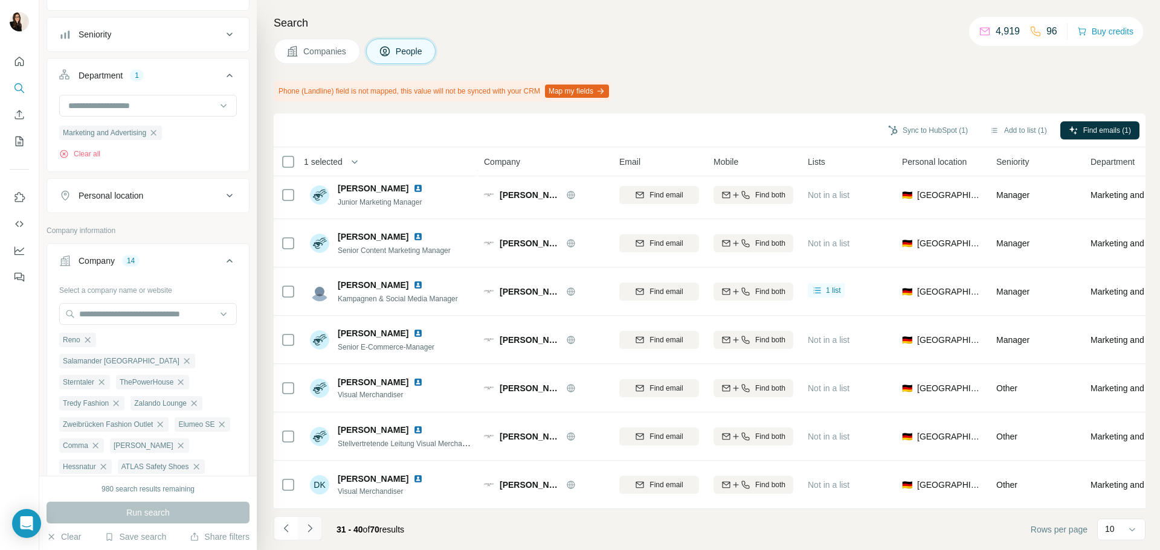
click at [309, 530] on icon "Navigate to next page" at bounding box center [310, 528] width 12 height 12
click at [320, 527] on button "Navigate to next page" at bounding box center [310, 528] width 24 height 24
click at [316, 530] on button "Navigate to next page" at bounding box center [310, 528] width 24 height 24
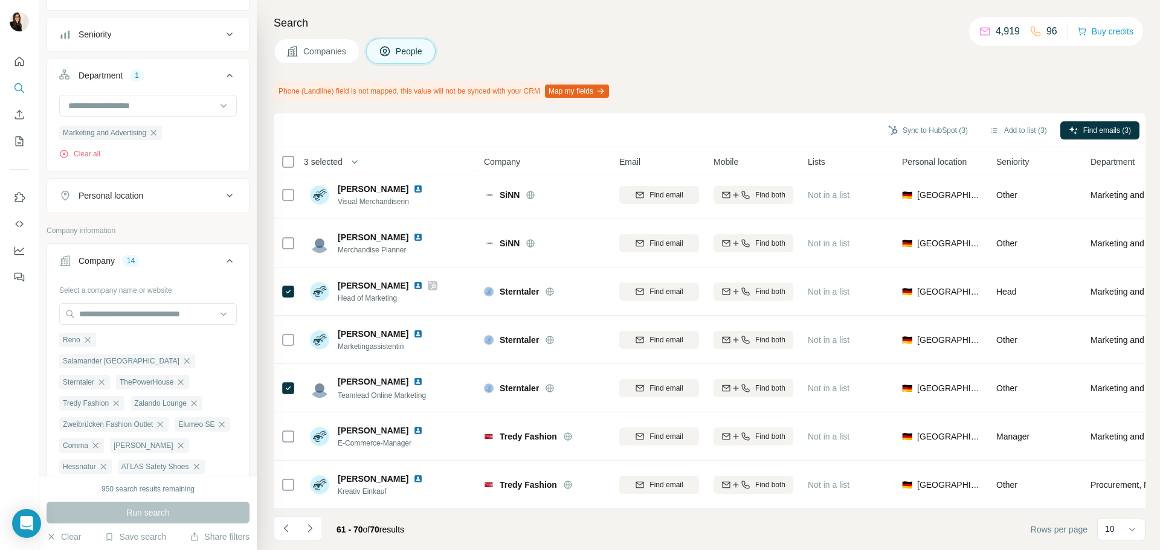
click at [1013, 142] on div "Sync to HubSpot (3) Add to list (3) Find emails (3)" at bounding box center [710, 131] width 872 height 34
click at [1013, 133] on button "Add to list (3)" at bounding box center [1018, 130] width 74 height 18
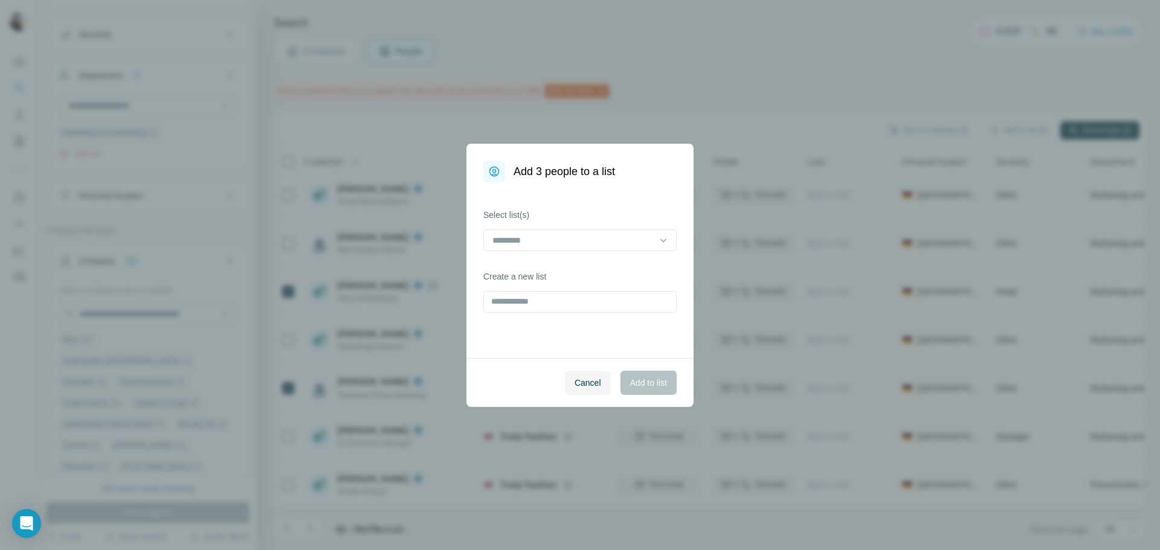
click at [690, 111] on div "Add 3 people to a list Select list(s) Create a new list Cancel Add to list" at bounding box center [580, 275] width 1160 height 550
click at [574, 390] on button "Cancel" at bounding box center [588, 383] width 46 height 24
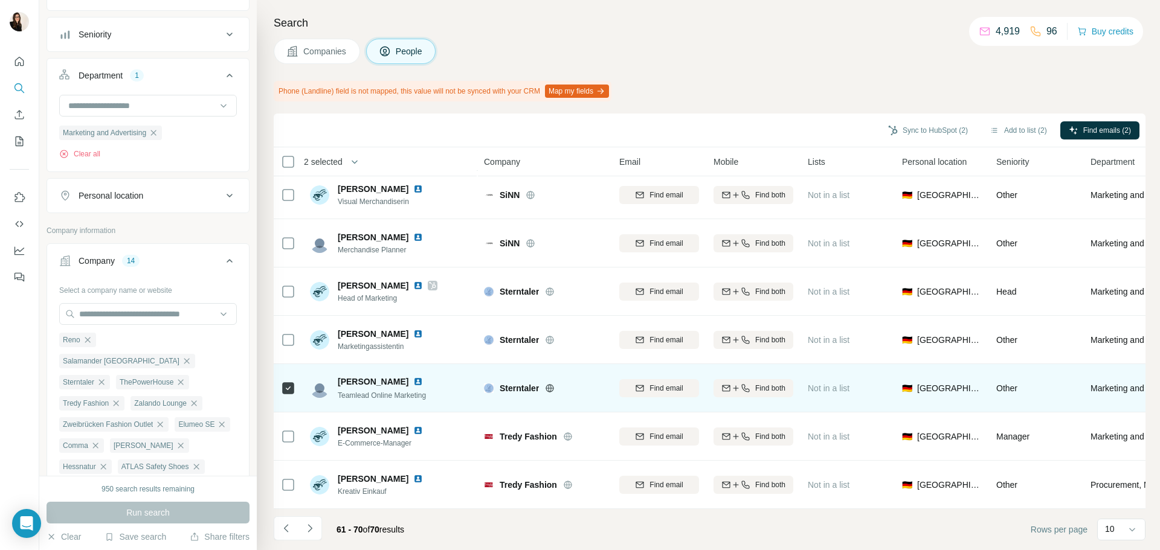
click at [291, 389] on icon at bounding box center [288, 388] width 14 height 14
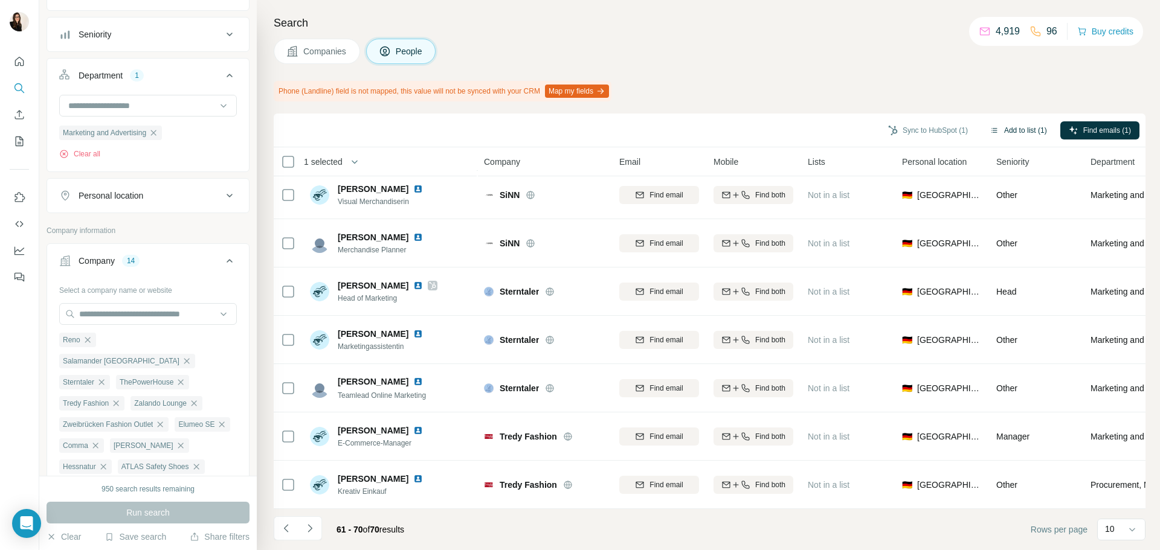
click at [1023, 131] on button "Add to list (1)" at bounding box center [1018, 130] width 74 height 18
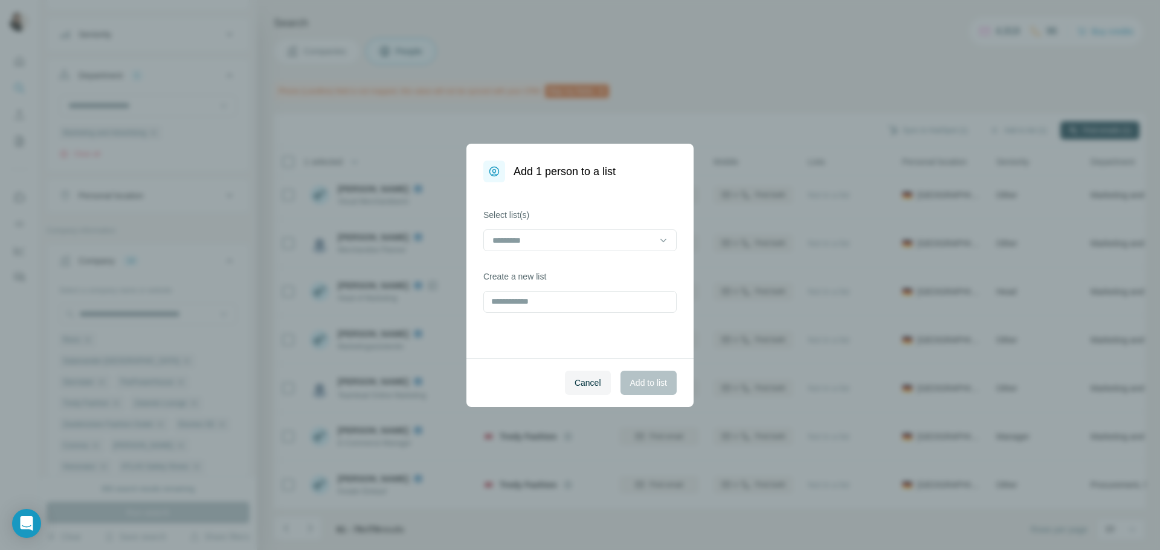
click at [675, 226] on div "Select list(s)" at bounding box center [579, 230] width 193 height 42
click at [632, 242] on input at bounding box center [572, 240] width 163 height 13
click at [618, 263] on div "Fashion 5" at bounding box center [579, 268] width 173 height 12
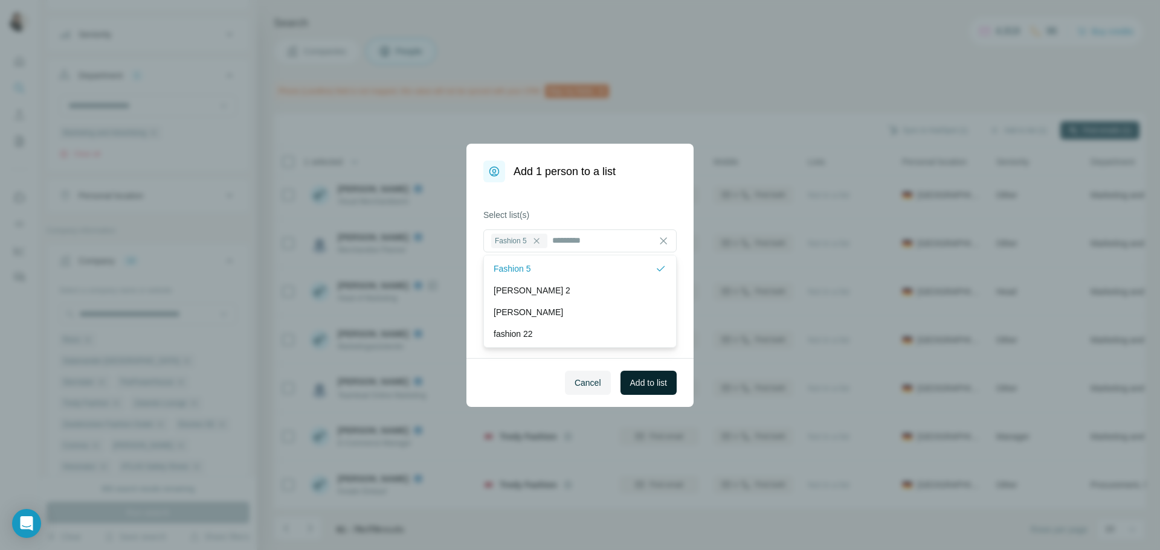
click at [620, 377] on button "Add to list" at bounding box center [648, 383] width 56 height 24
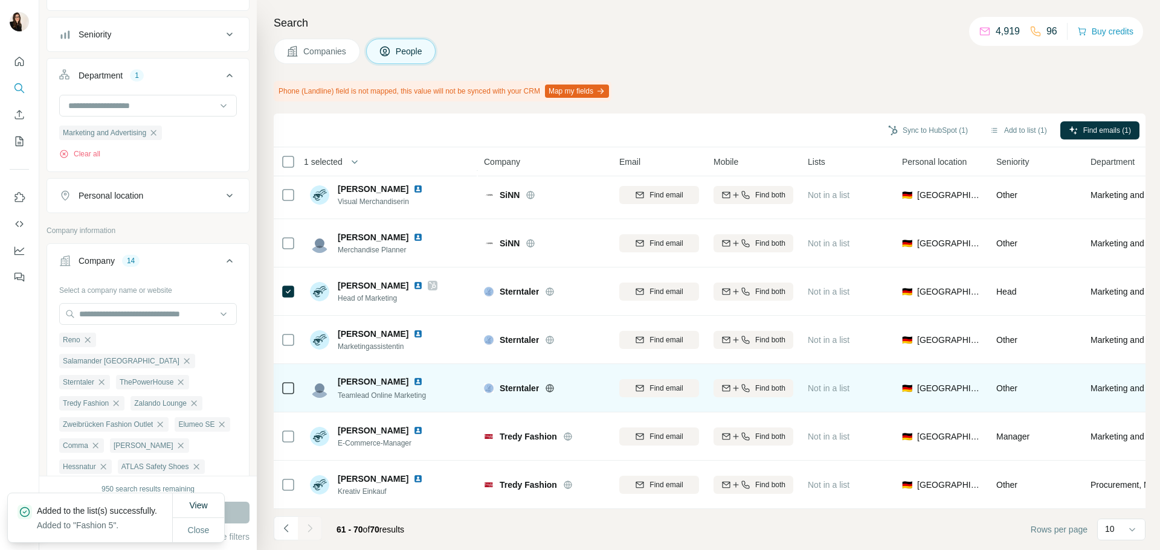
click at [280, 387] on td at bounding box center [288, 388] width 29 height 48
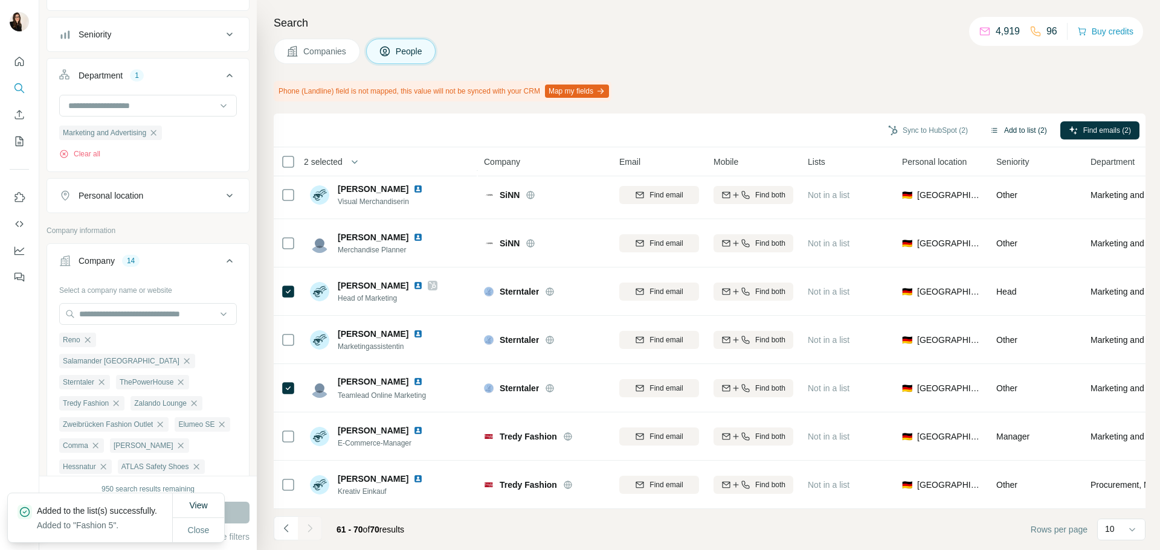
click at [999, 126] on button "Add to list (2)" at bounding box center [1018, 130] width 74 height 18
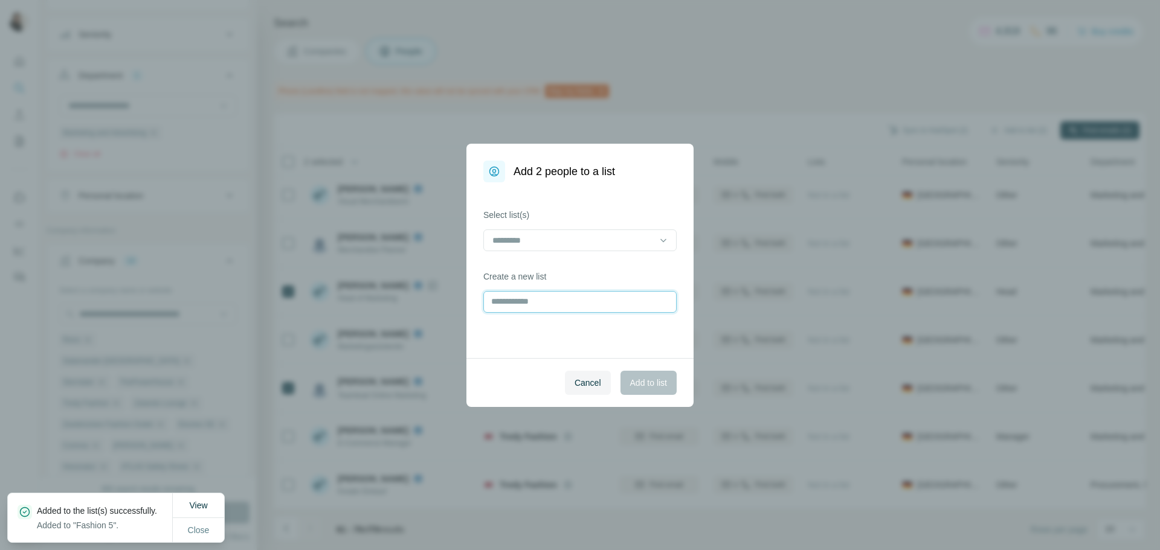
click at [590, 307] on input "text" at bounding box center [579, 302] width 193 height 22
type input "****"
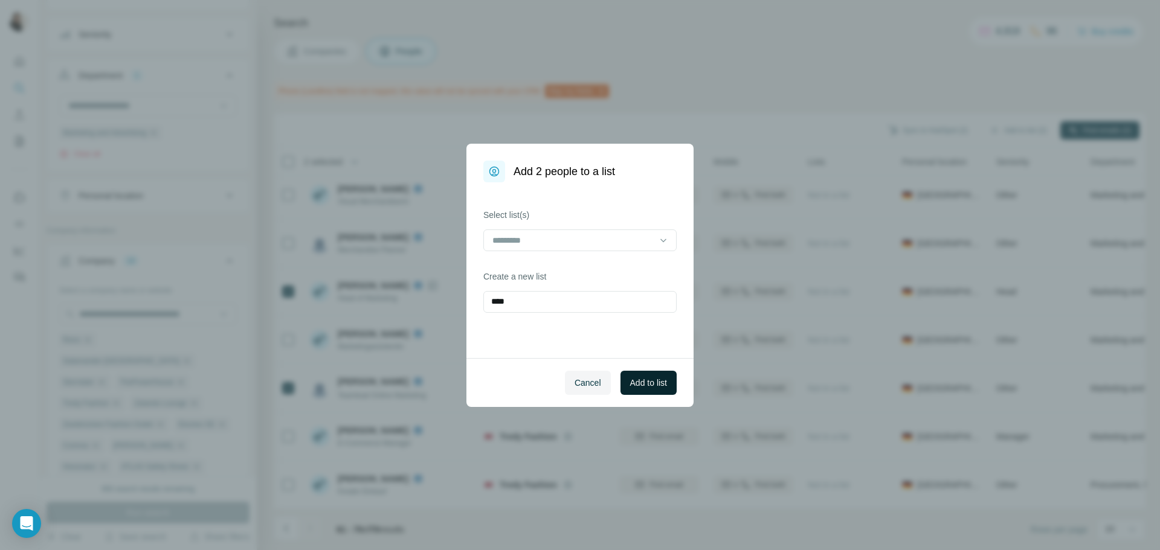
click at [641, 381] on span "Add to list" at bounding box center [648, 383] width 37 height 12
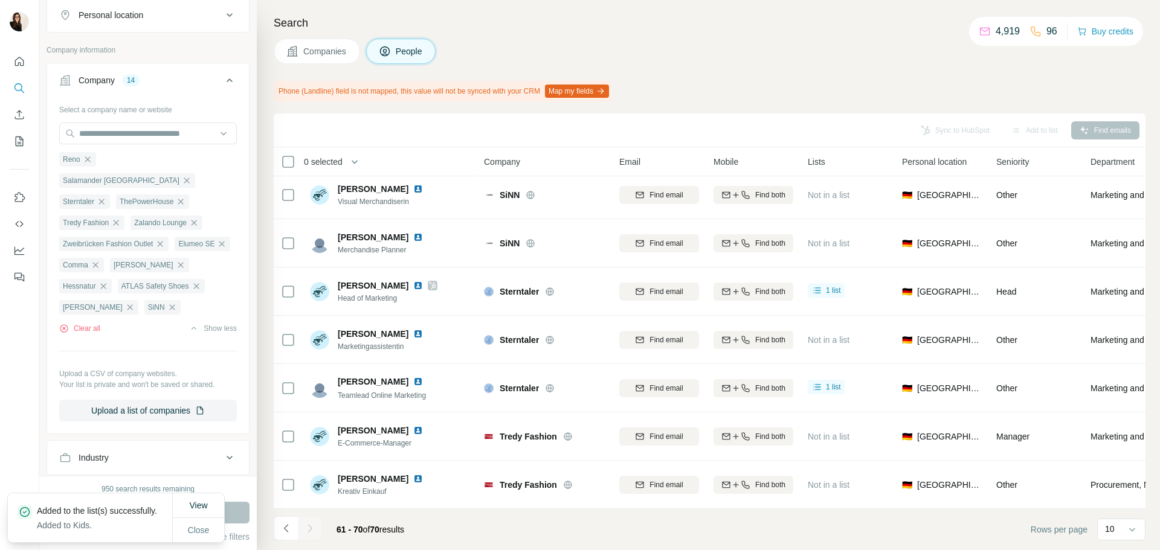
scroll to position [302, 0]
click at [86, 323] on button "Clear all" at bounding box center [79, 328] width 41 height 11
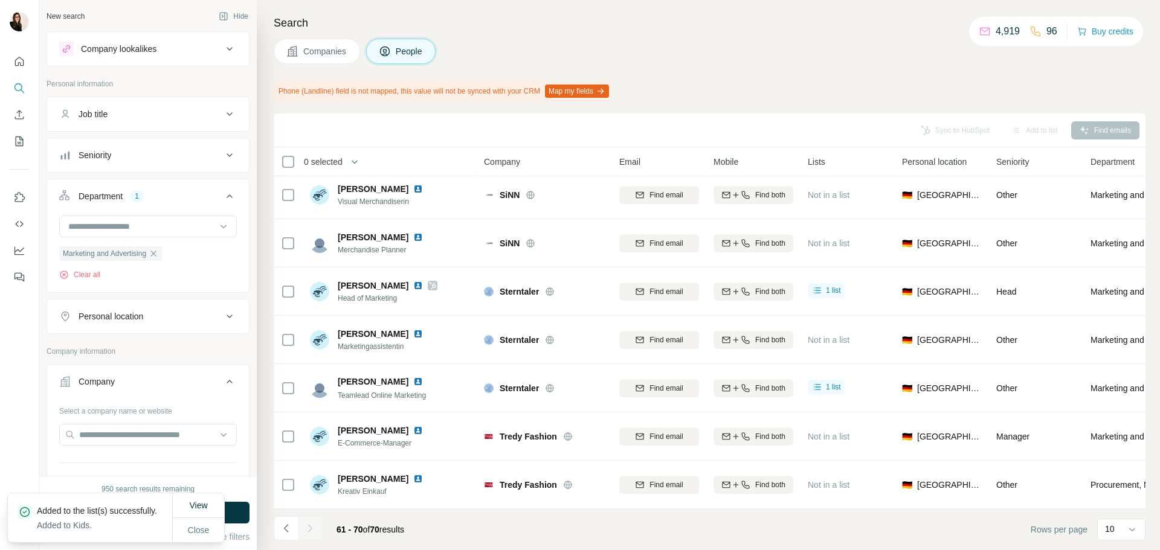
click at [133, 65] on div "Company lookalikes" at bounding box center [148, 48] width 203 height 35
click at [136, 48] on div "Company lookalikes" at bounding box center [118, 49] width 75 height 12
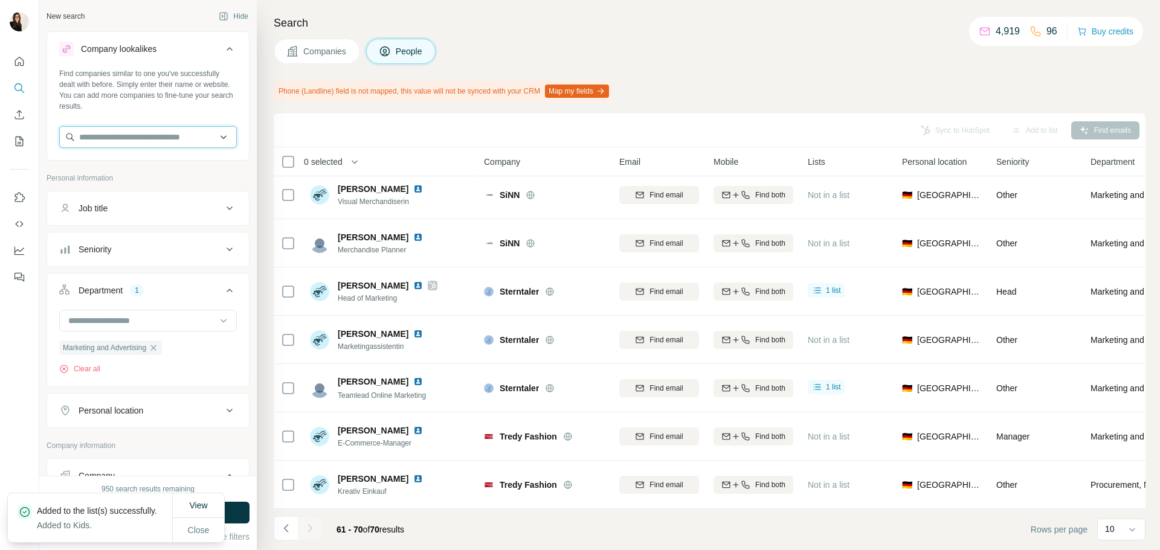
click at [120, 139] on input "text" at bounding box center [148, 137] width 178 height 22
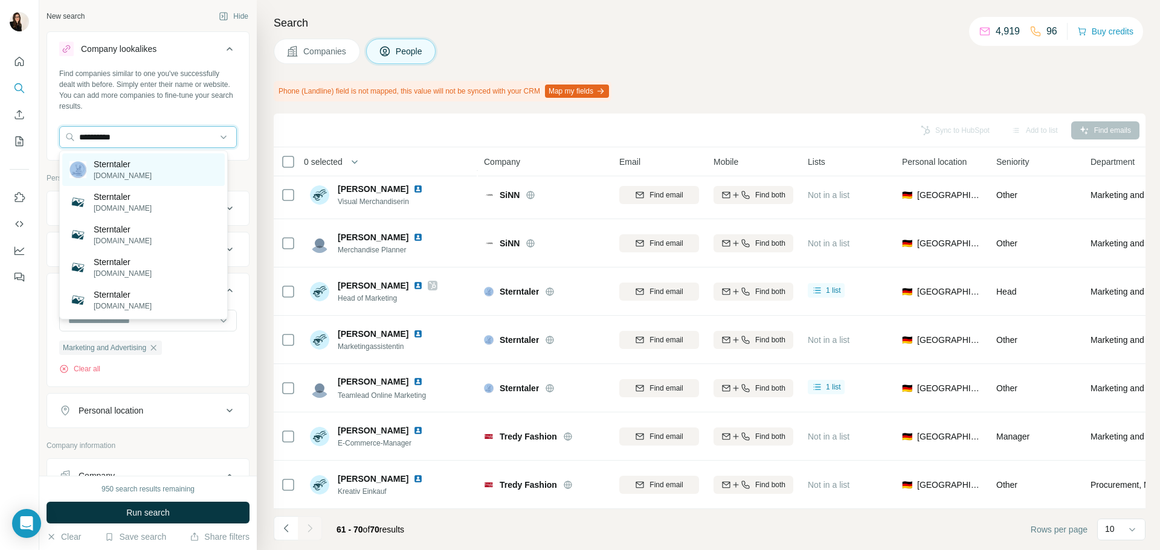
type input "**********"
click at [113, 170] on p "sterntaler.com" at bounding box center [123, 175] width 58 height 11
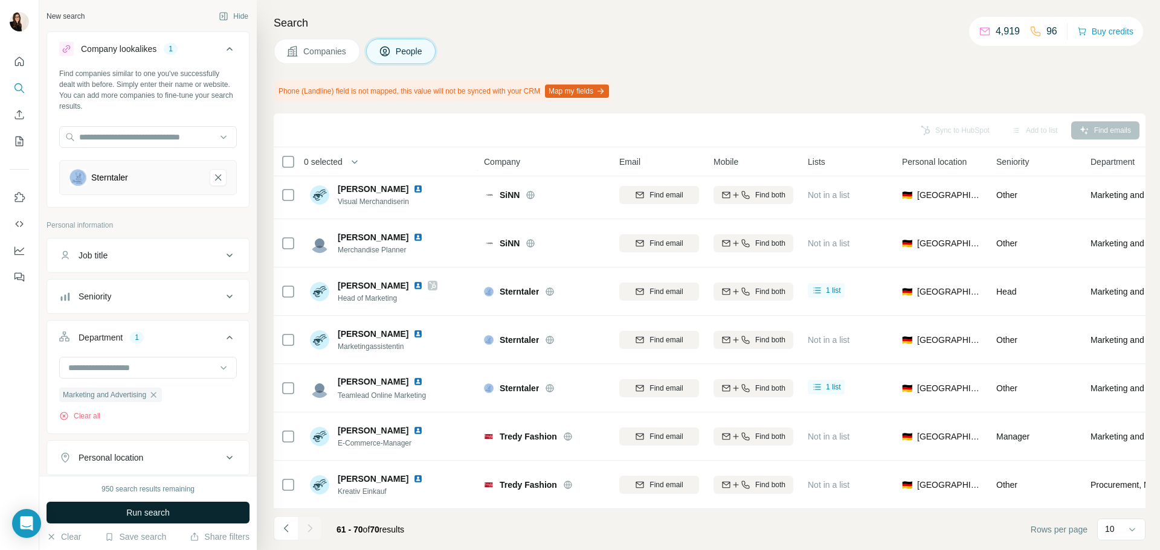
click at [169, 505] on button "Run search" at bounding box center [148, 513] width 203 height 22
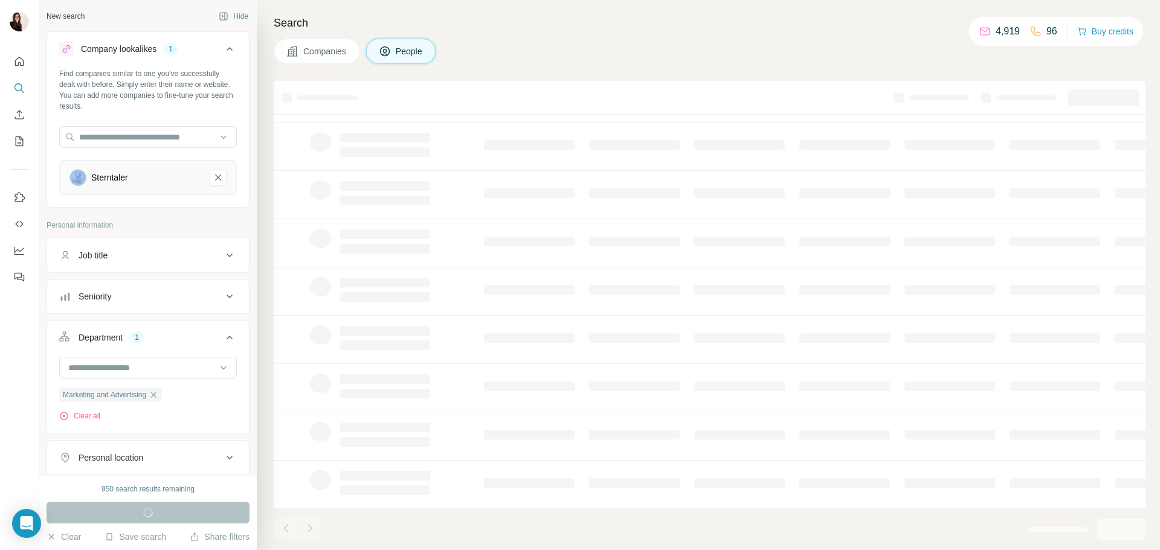
scroll to position [124, 0]
click at [453, 51] on div "Companies People" at bounding box center [710, 51] width 872 height 25
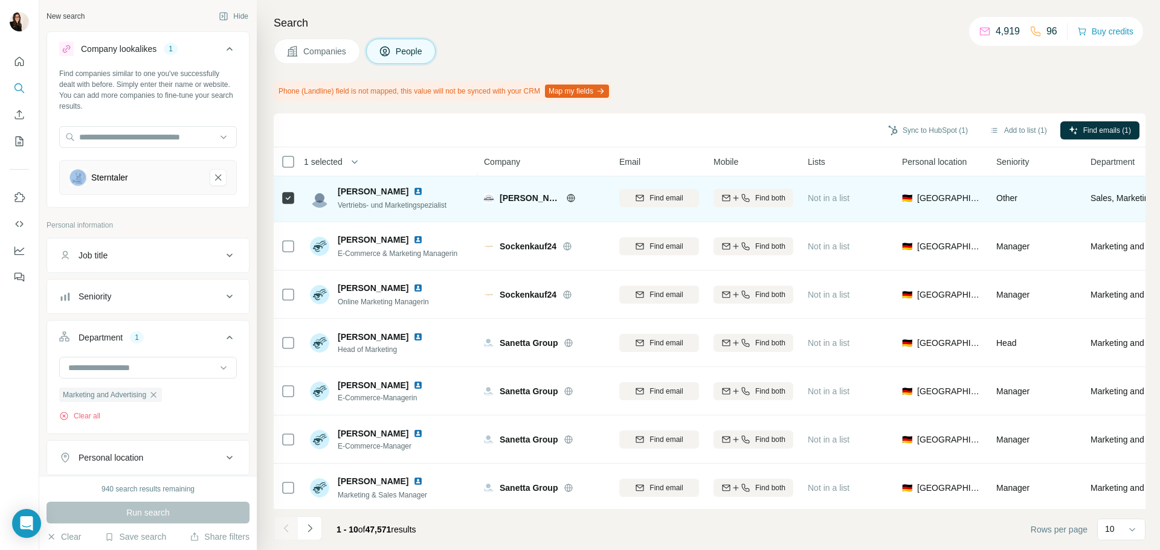
scroll to position [121, 0]
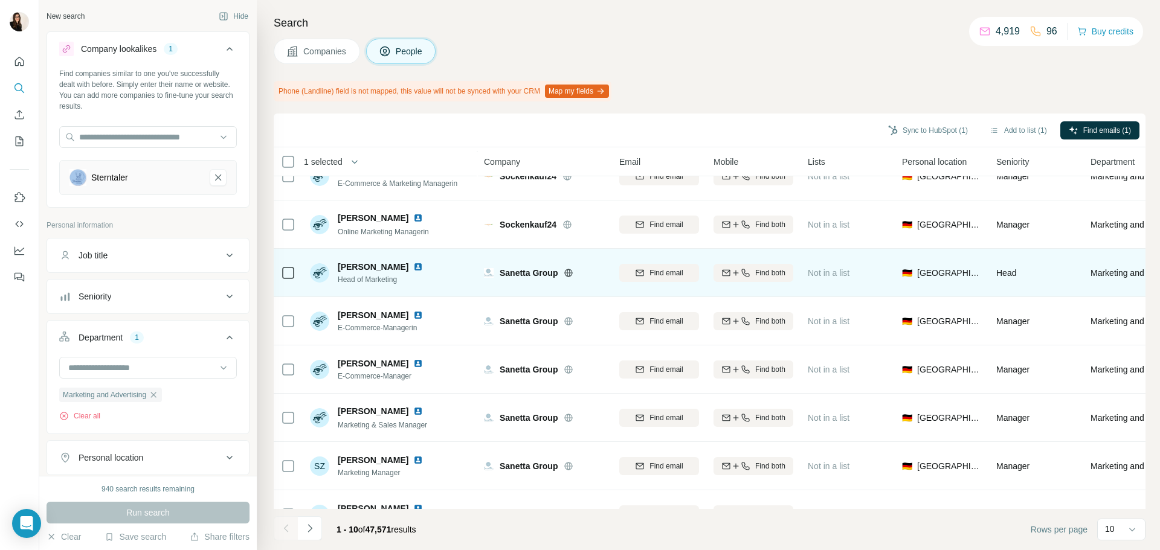
click at [570, 274] on icon at bounding box center [569, 273] width 10 height 10
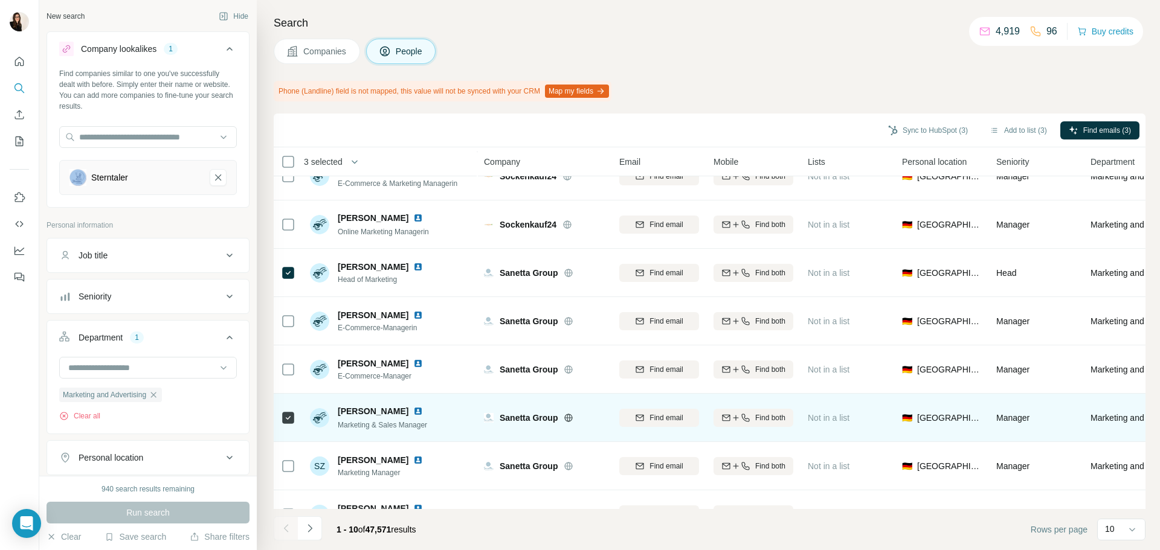
scroll to position [156, 0]
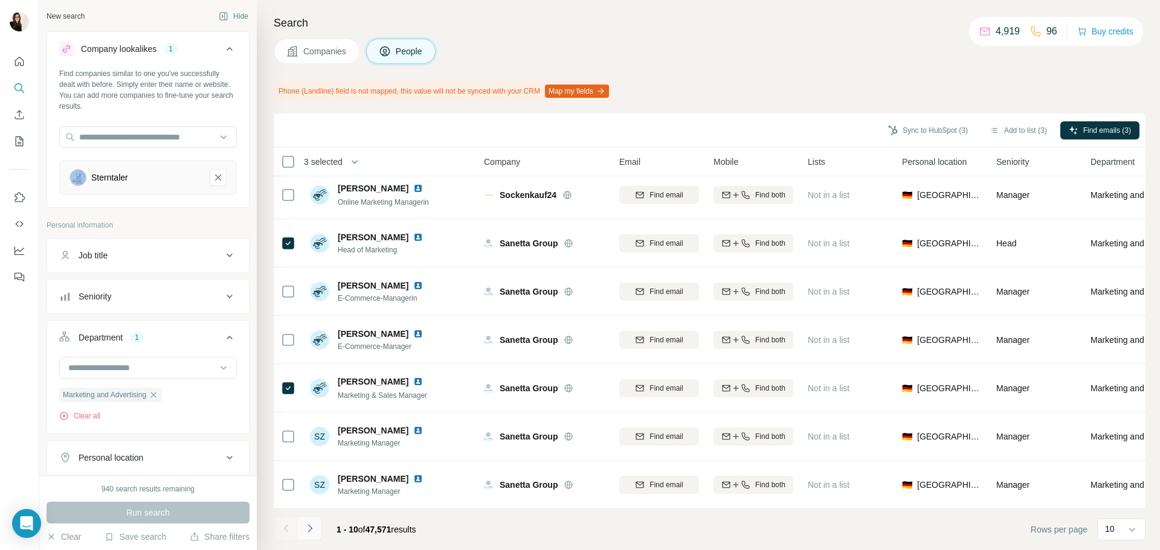
click at [320, 524] on button "Navigate to next page" at bounding box center [310, 528] width 24 height 24
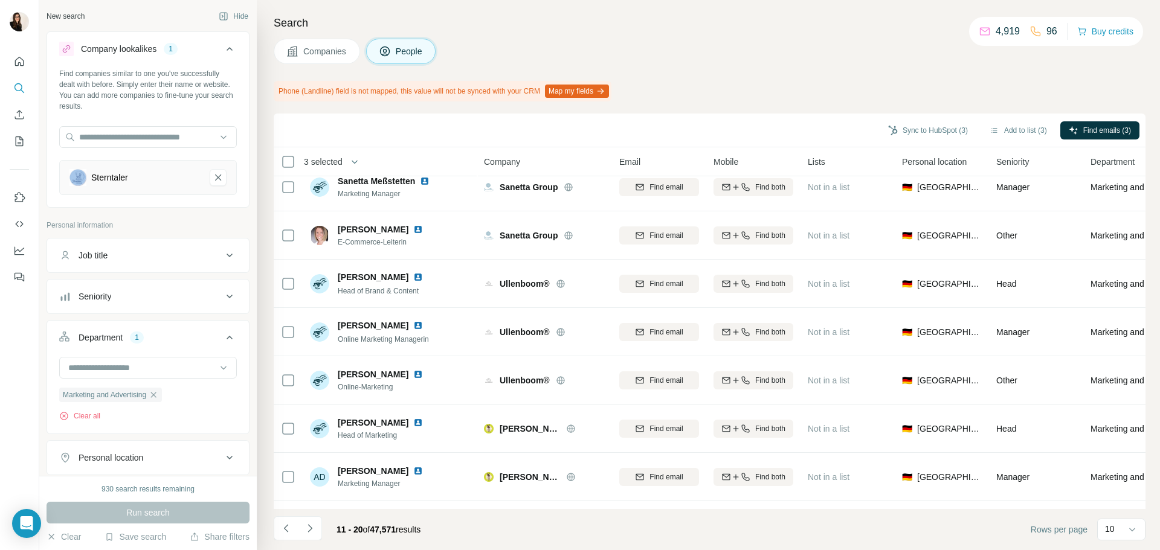
scroll to position [0, 0]
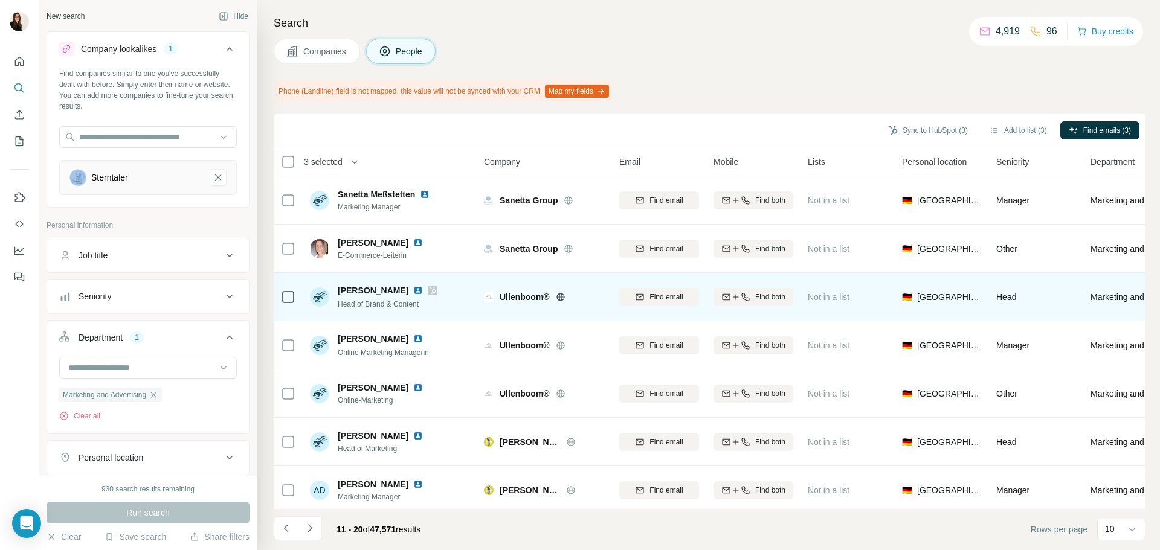
click at [556, 299] on icon at bounding box center [561, 297] width 10 height 10
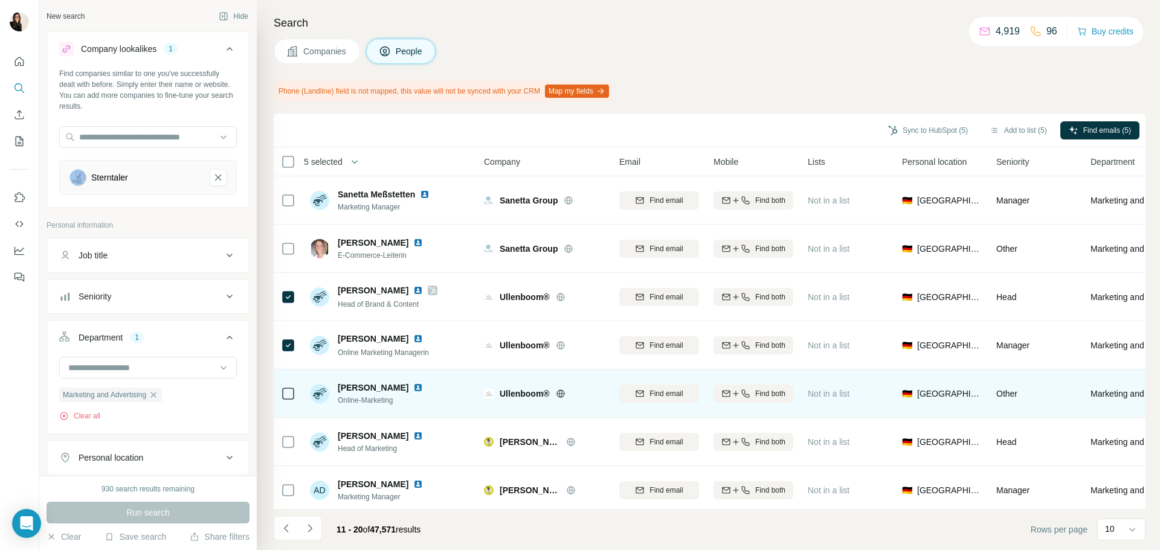
click at [281, 390] on icon at bounding box center [288, 394] width 14 height 14
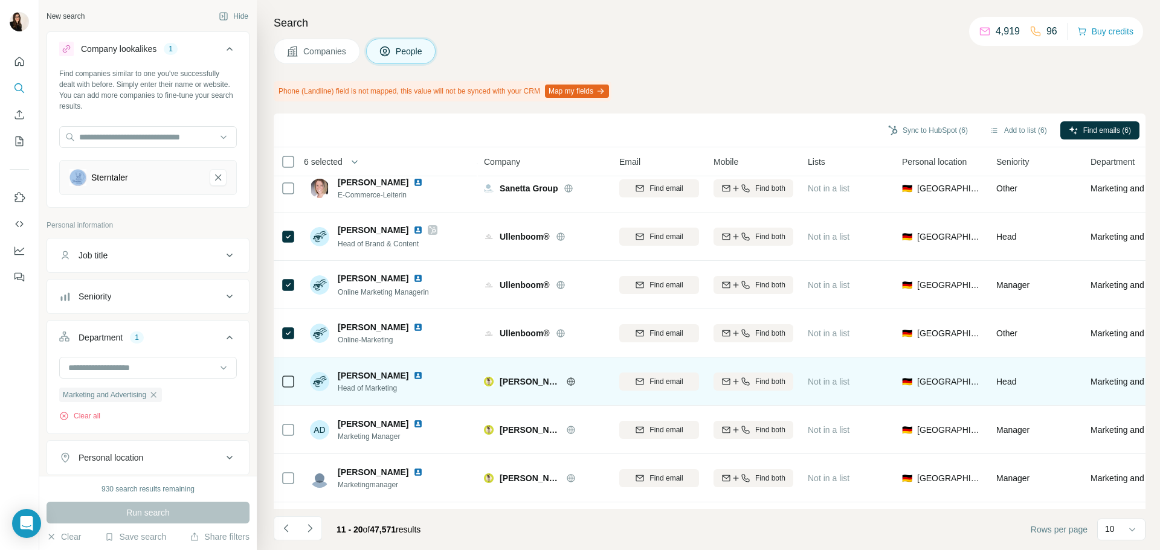
click at [284, 391] on div at bounding box center [288, 381] width 14 height 33
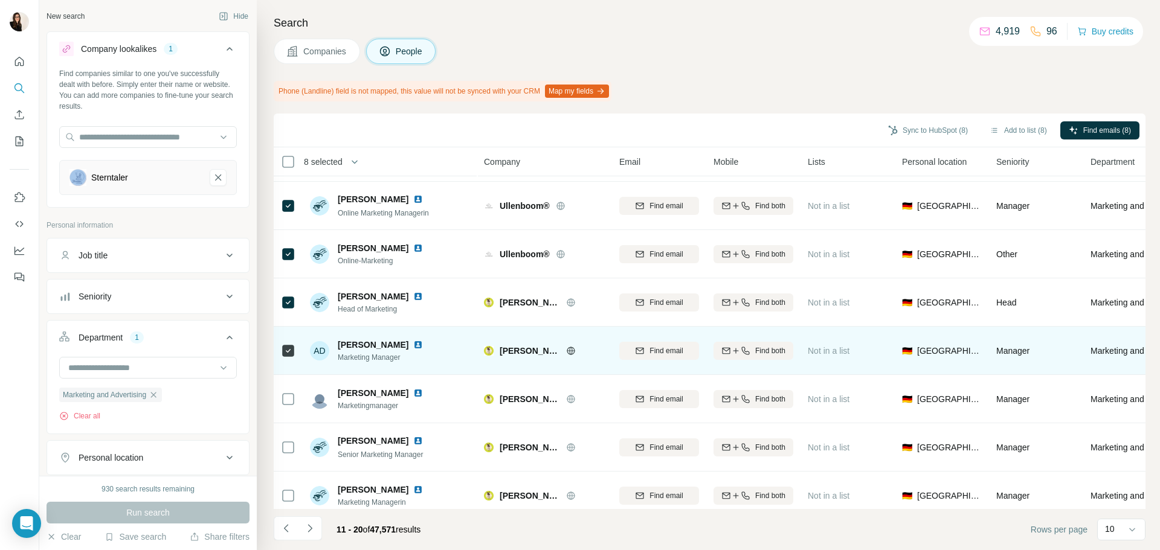
scroll to position [156, 0]
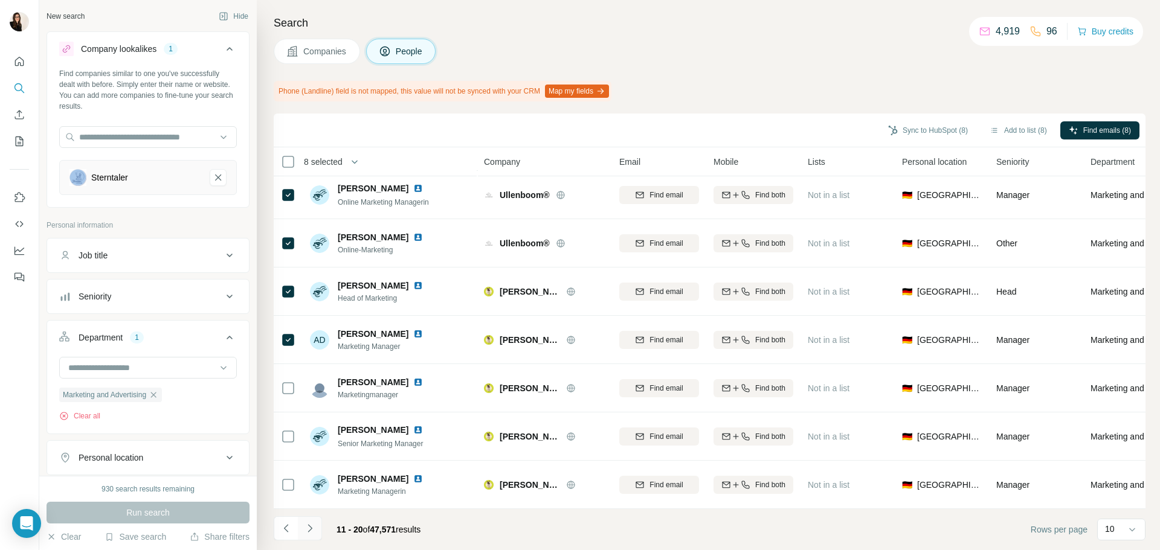
click at [313, 528] on icon "Navigate to next page" at bounding box center [310, 528] width 12 height 12
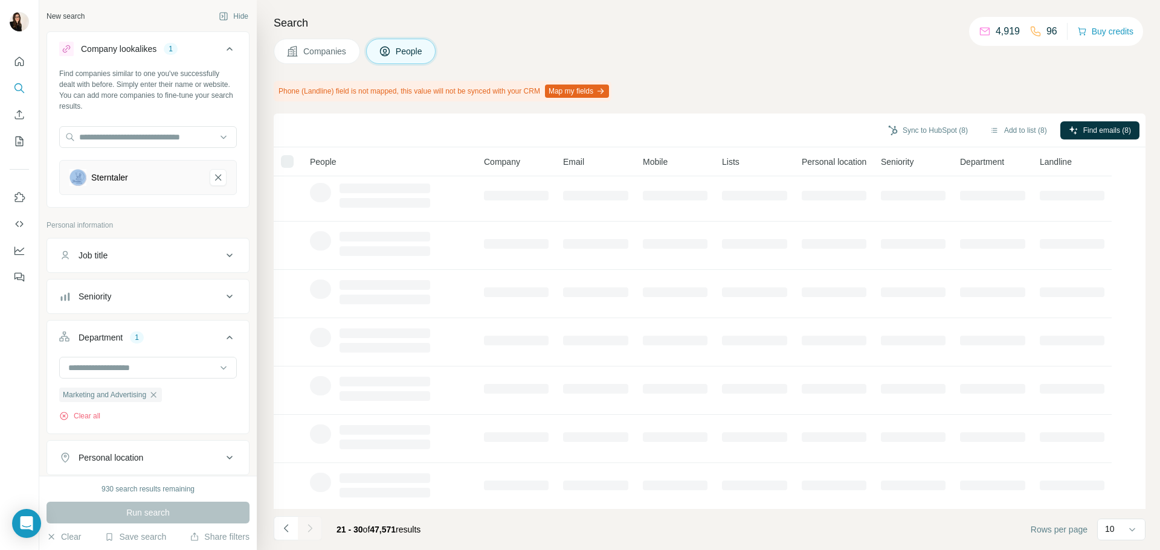
scroll to position [0, 0]
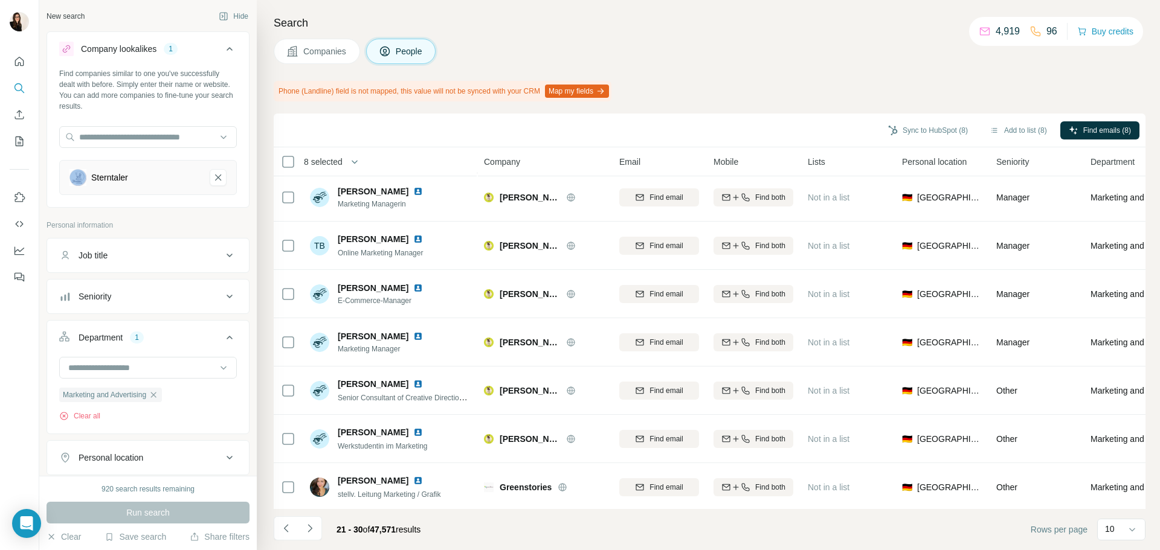
scroll to position [156, 0]
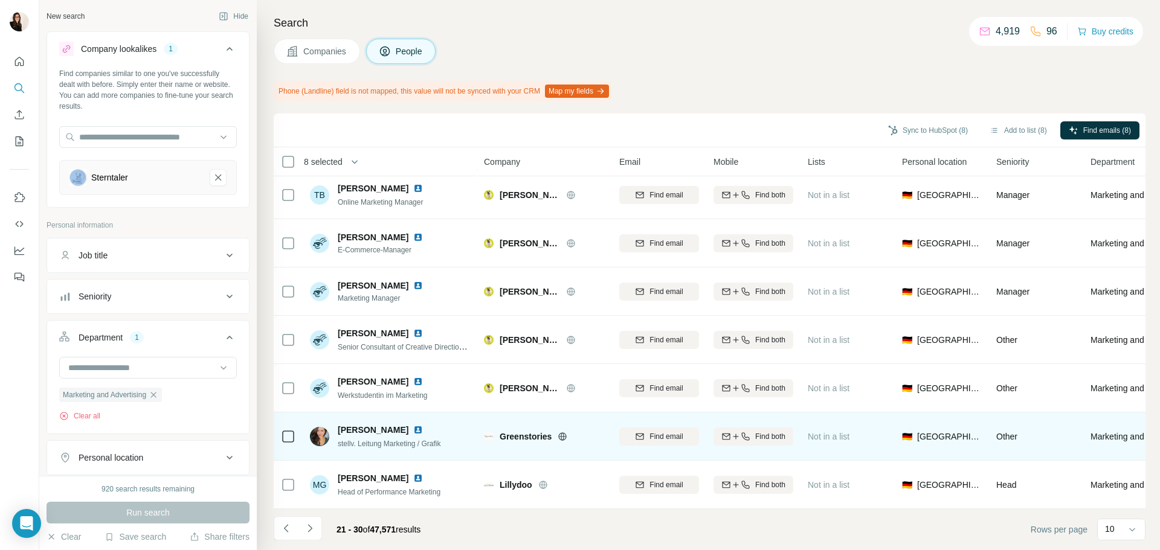
click at [560, 432] on icon at bounding box center [562, 437] width 10 height 10
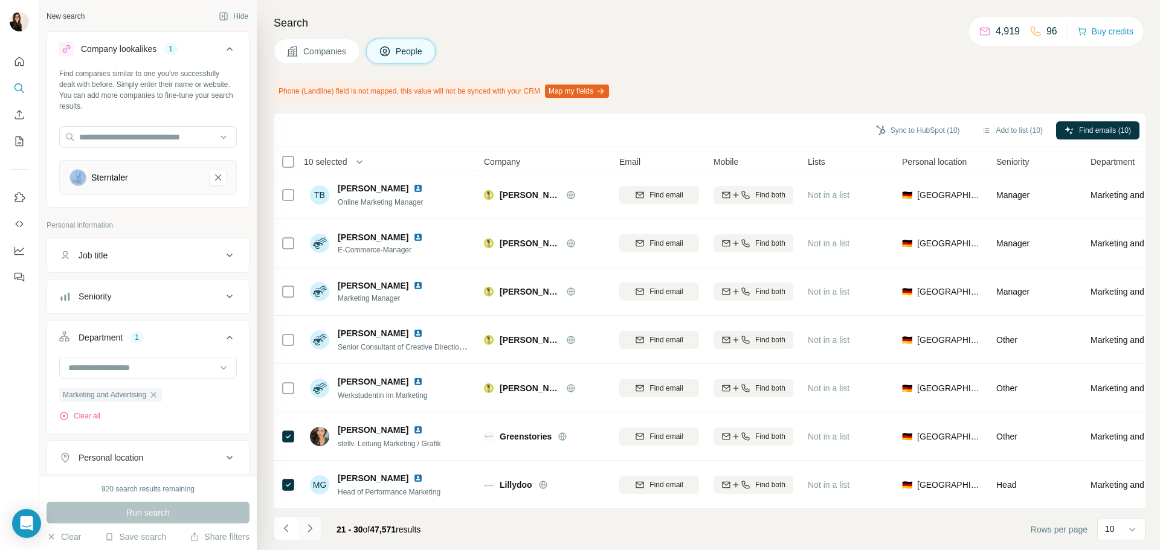
click at [316, 530] on button "Navigate to next page" at bounding box center [310, 528] width 24 height 24
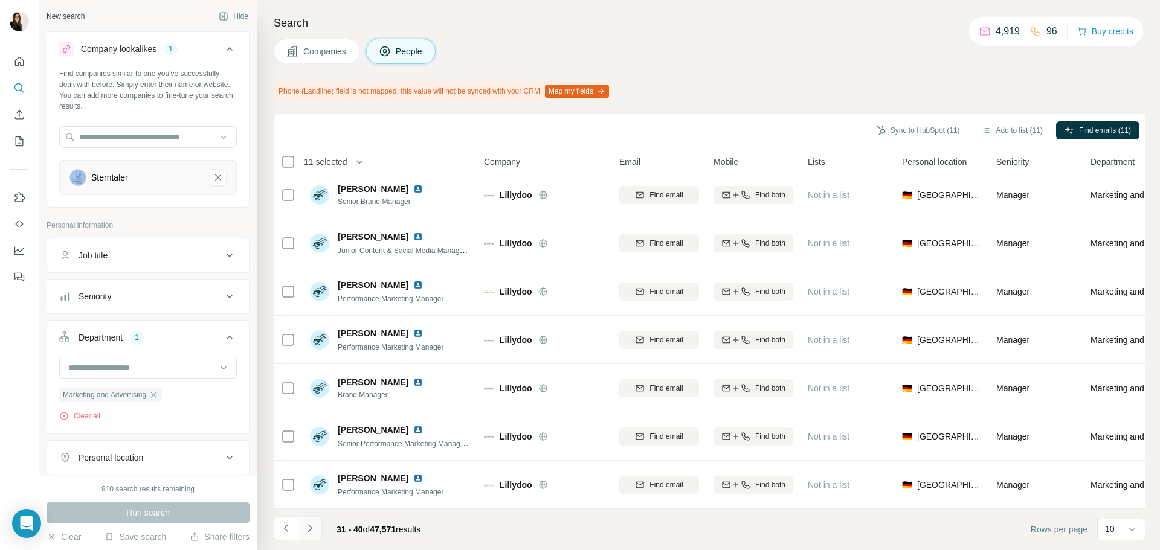
click at [316, 535] on button "Navigate to next page" at bounding box center [310, 528] width 24 height 24
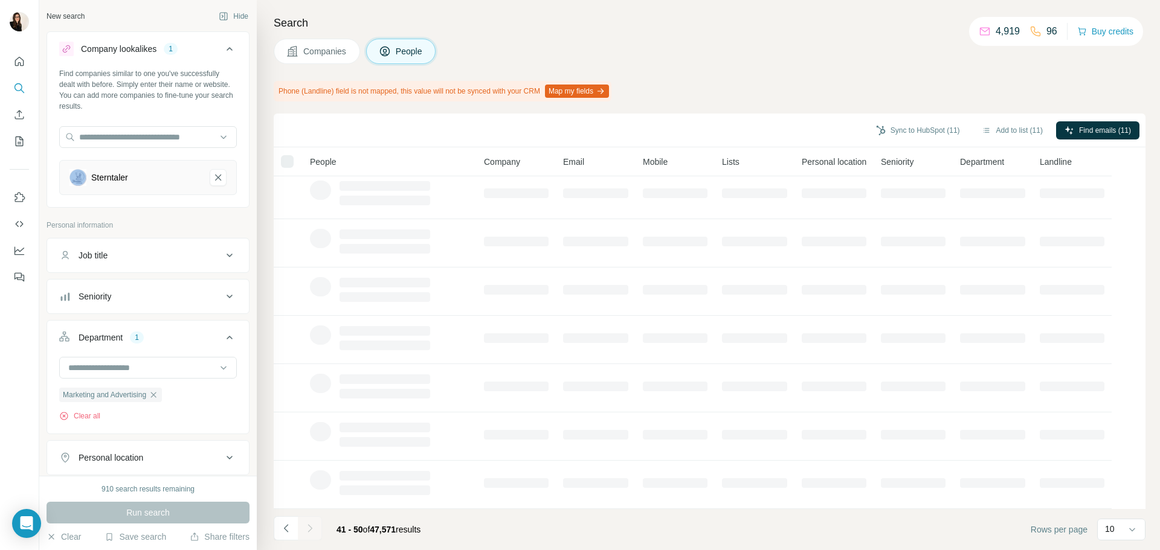
scroll to position [0, 0]
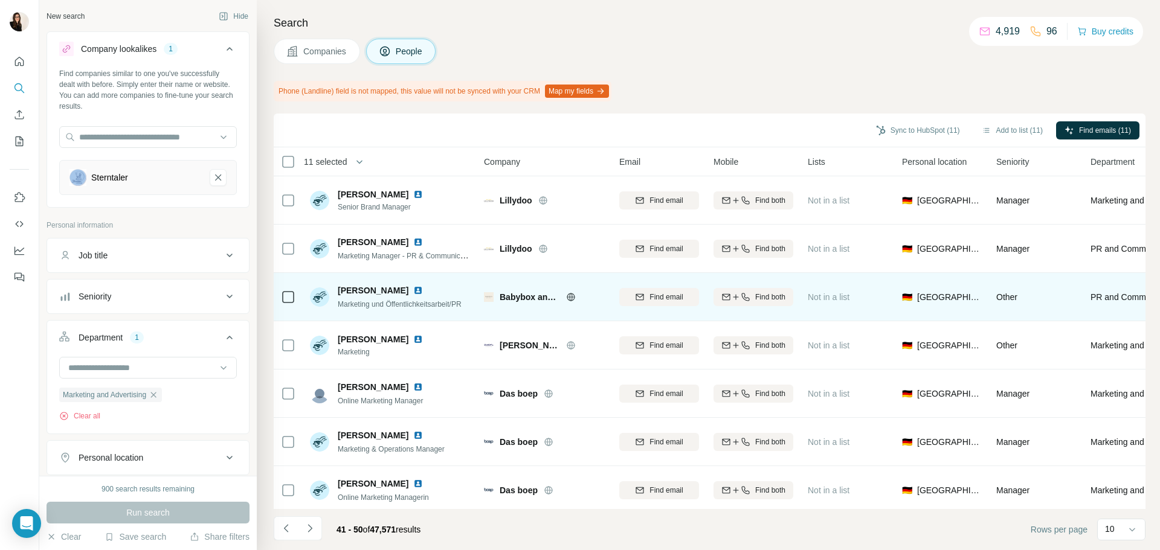
click at [574, 292] on icon at bounding box center [571, 297] width 10 height 10
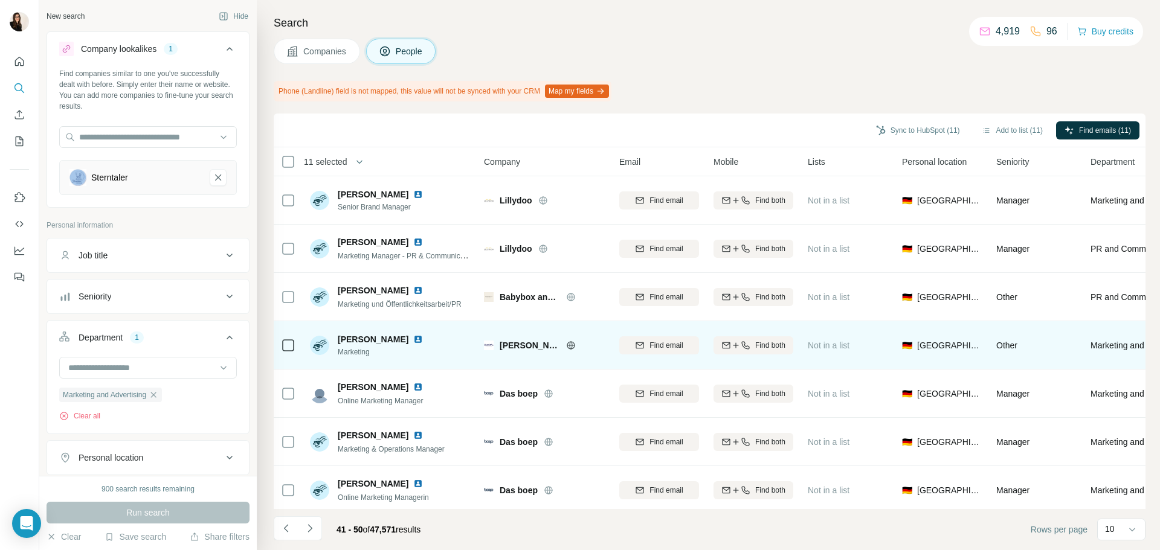
click at [573, 349] on icon at bounding box center [571, 346] width 10 height 10
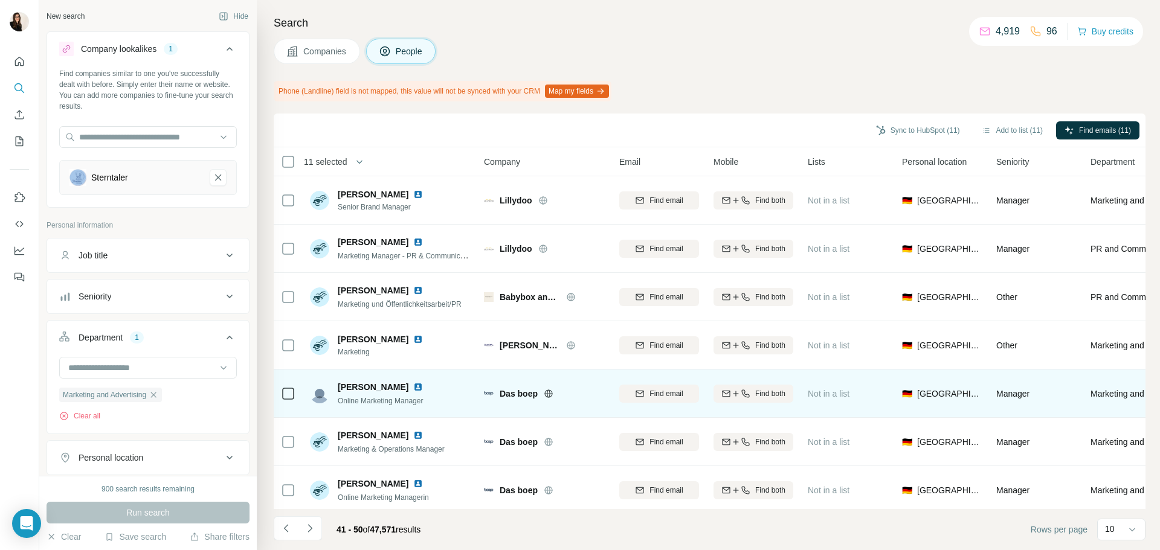
click at [548, 396] on icon at bounding box center [549, 394] width 10 height 10
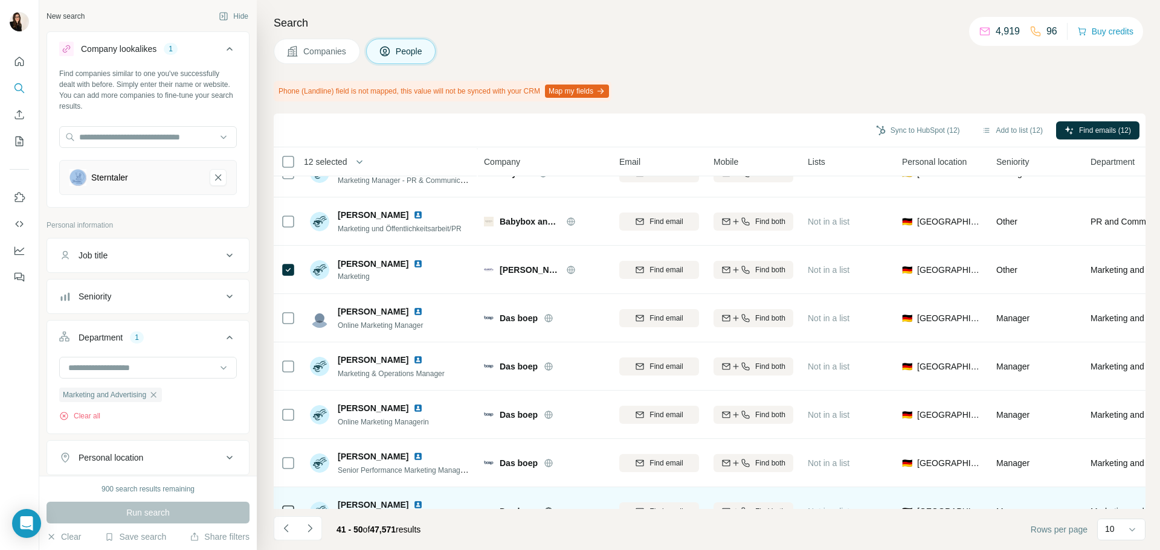
scroll to position [156, 0]
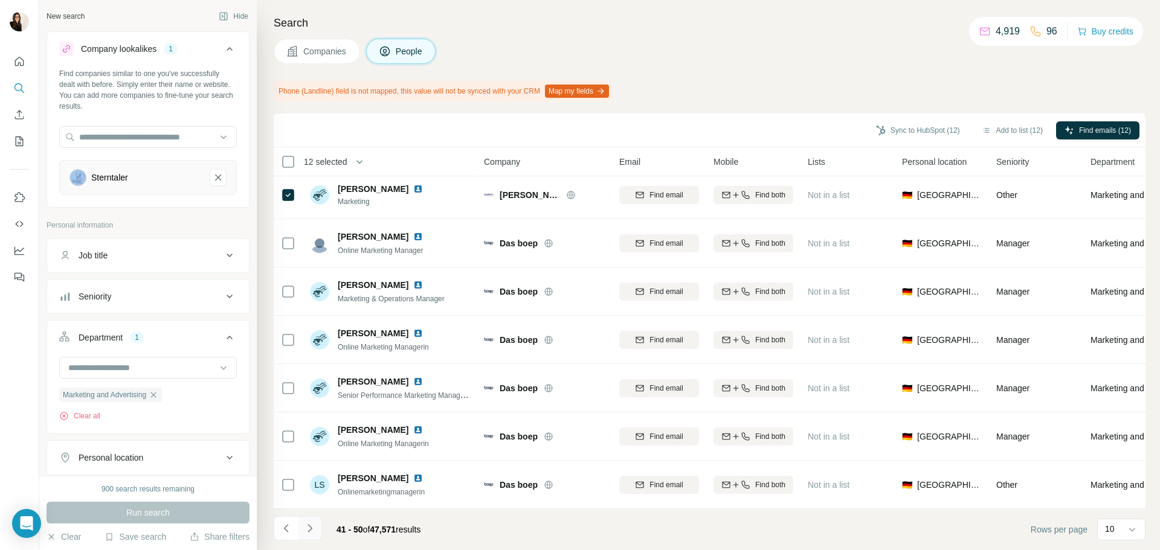
click at [314, 535] on button "Navigate to next page" at bounding box center [310, 528] width 24 height 24
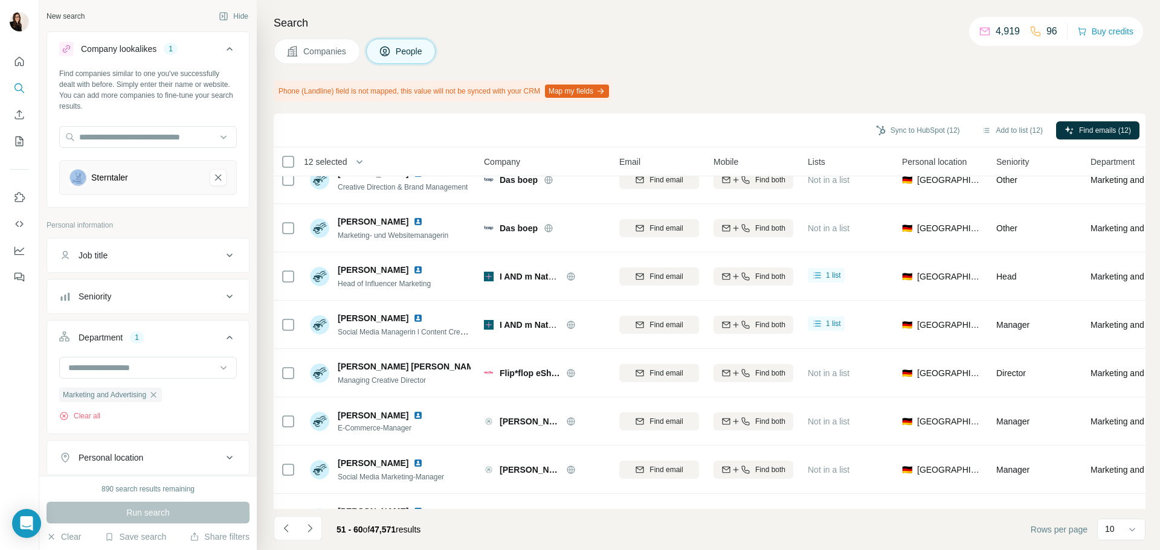
scroll to position [0, 0]
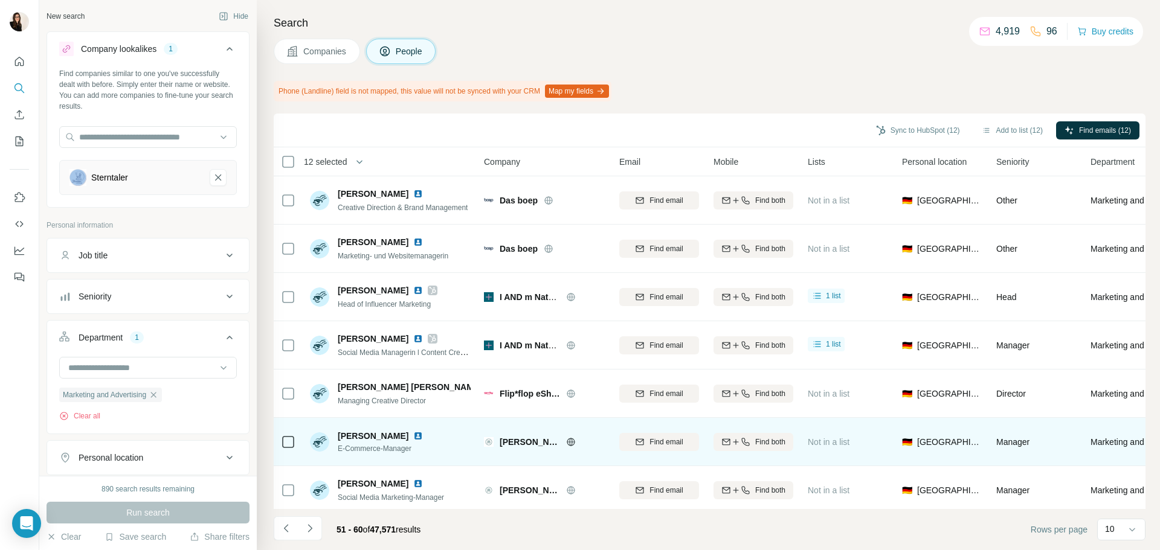
click at [573, 443] on icon at bounding box center [571, 442] width 10 height 10
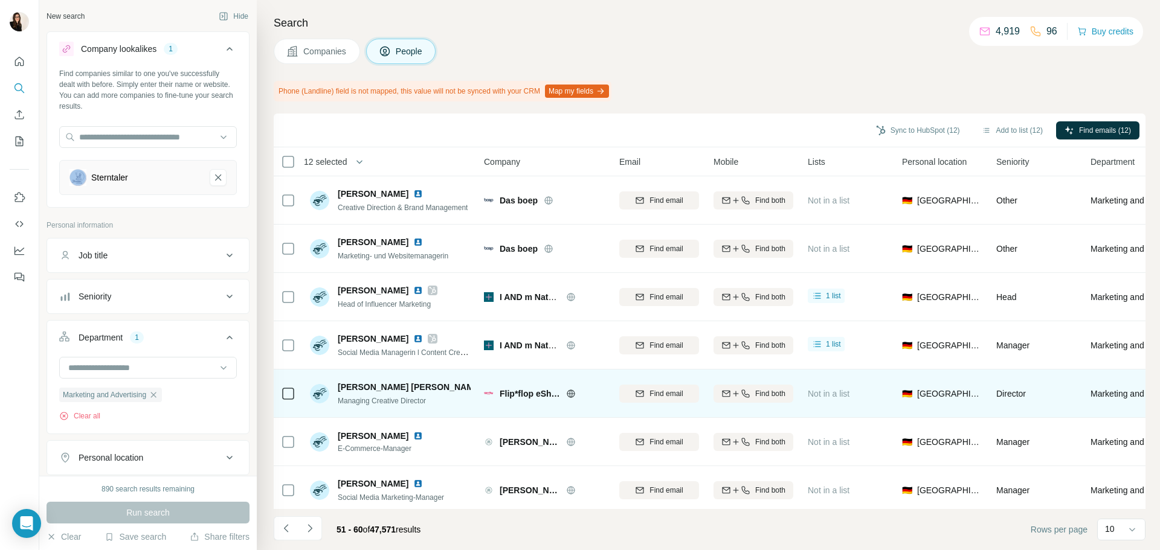
click at [571, 391] on icon at bounding box center [571, 394] width 10 height 10
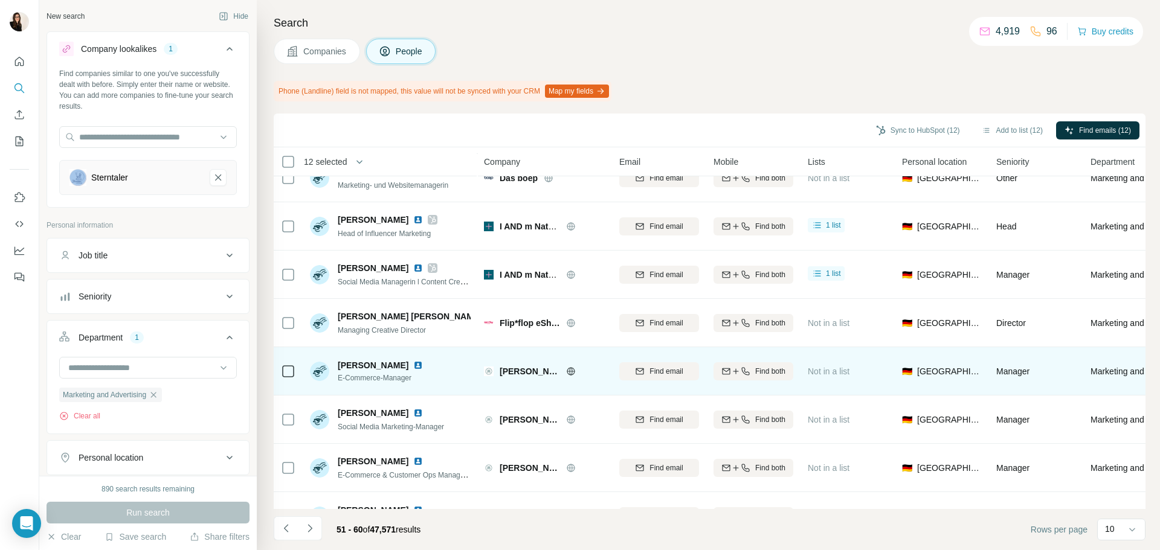
scroll to position [156, 0]
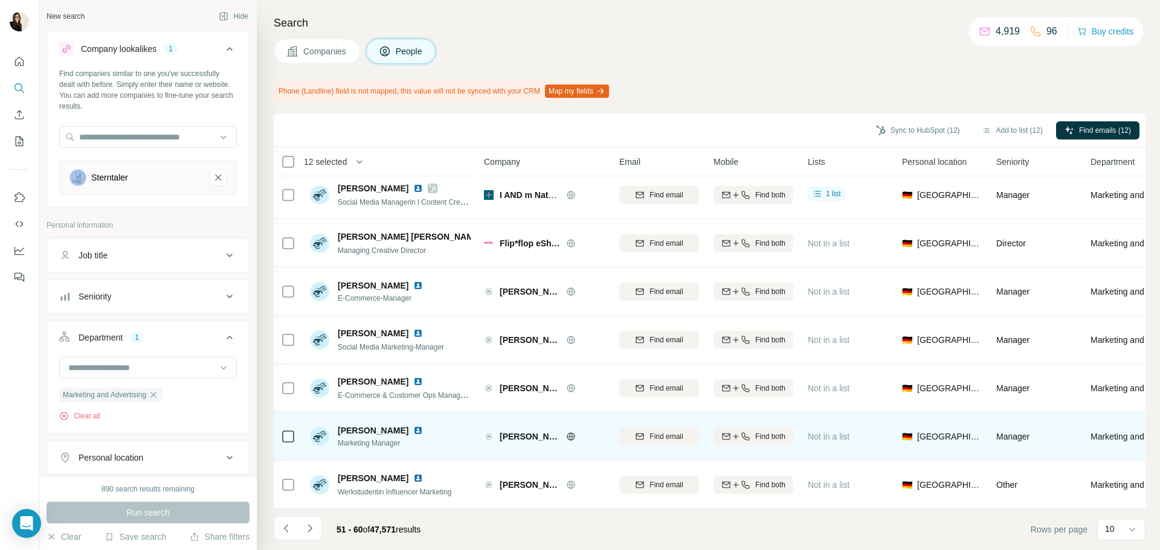
click at [291, 437] on icon at bounding box center [288, 436] width 14 height 14
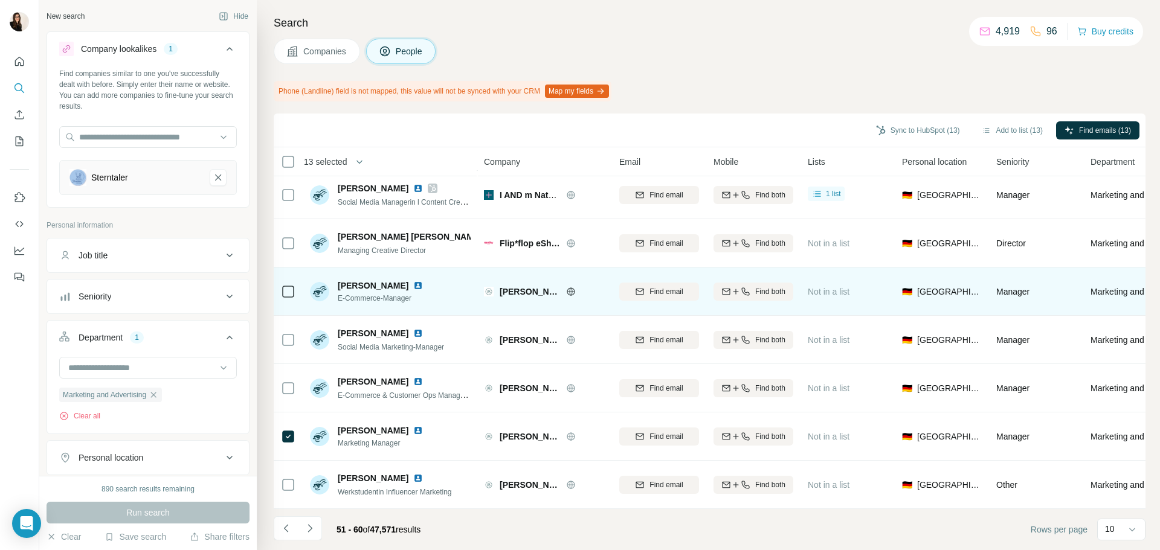
click at [284, 277] on div at bounding box center [288, 291] width 14 height 33
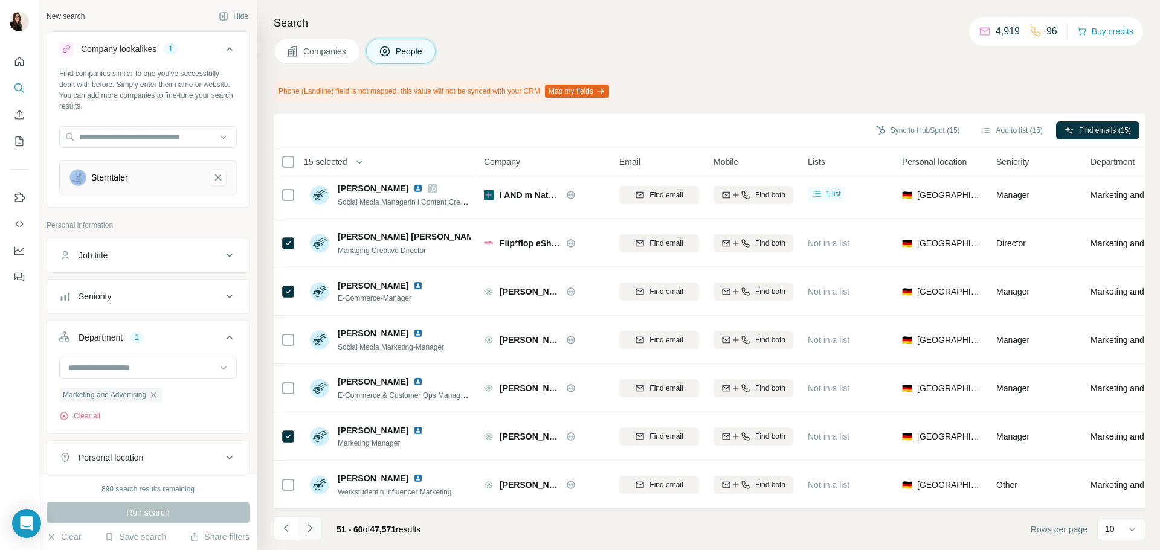
click at [307, 537] on button "Navigate to next page" at bounding box center [310, 528] width 24 height 24
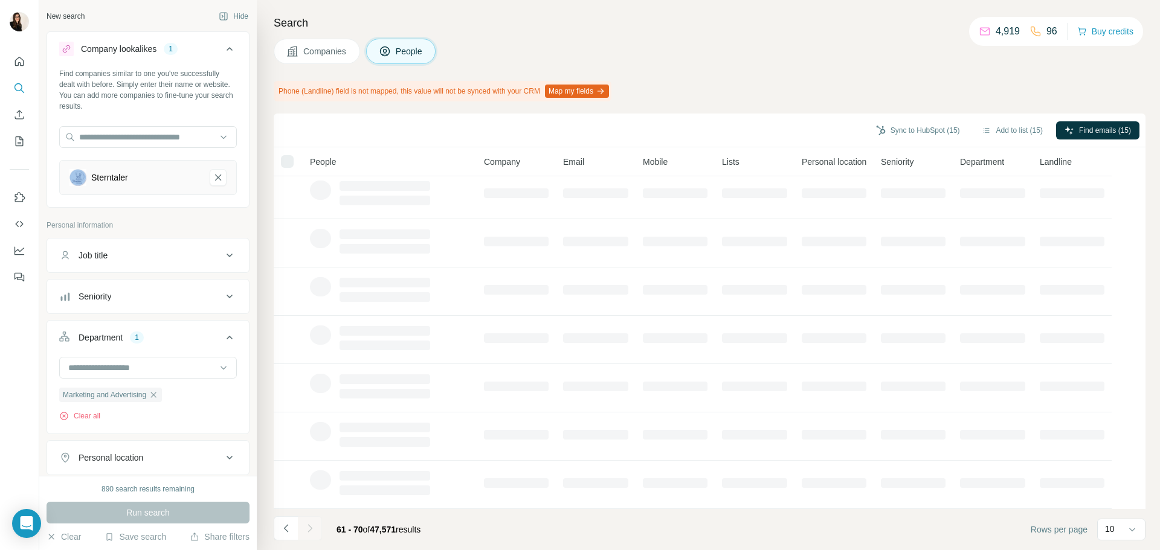
scroll to position [0, 0]
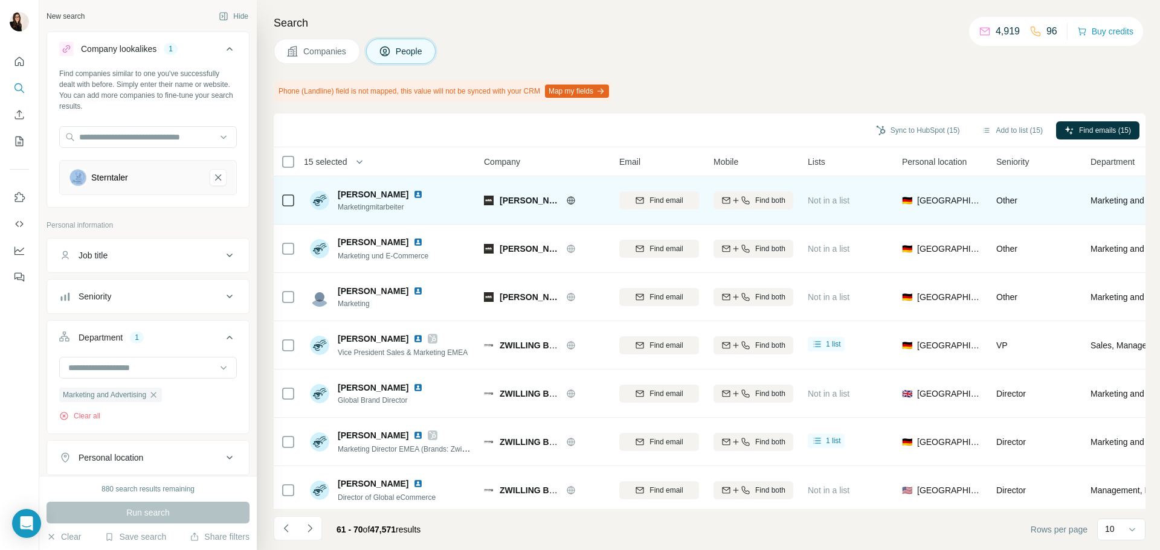
click at [574, 199] on icon at bounding box center [571, 200] width 8 height 8
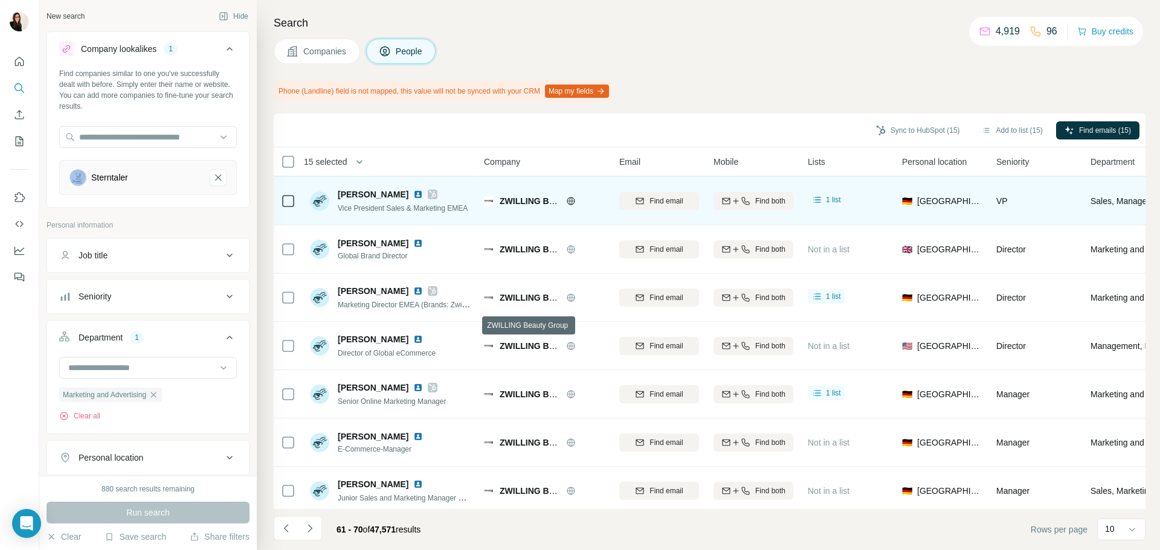
scroll to position [156, 0]
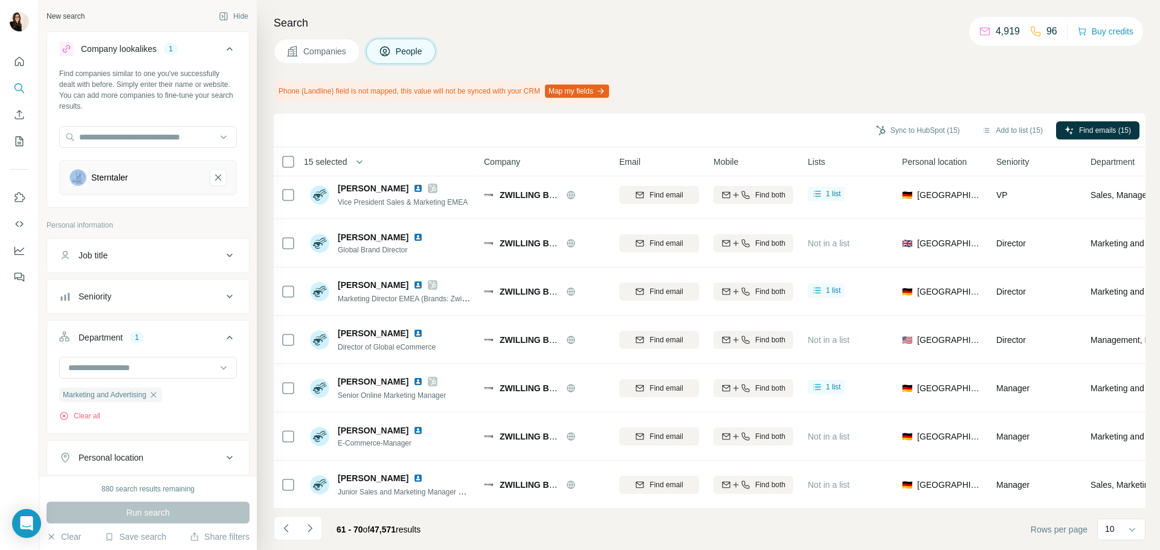
click at [313, 530] on icon "Navigate to next page" at bounding box center [310, 528] width 12 height 12
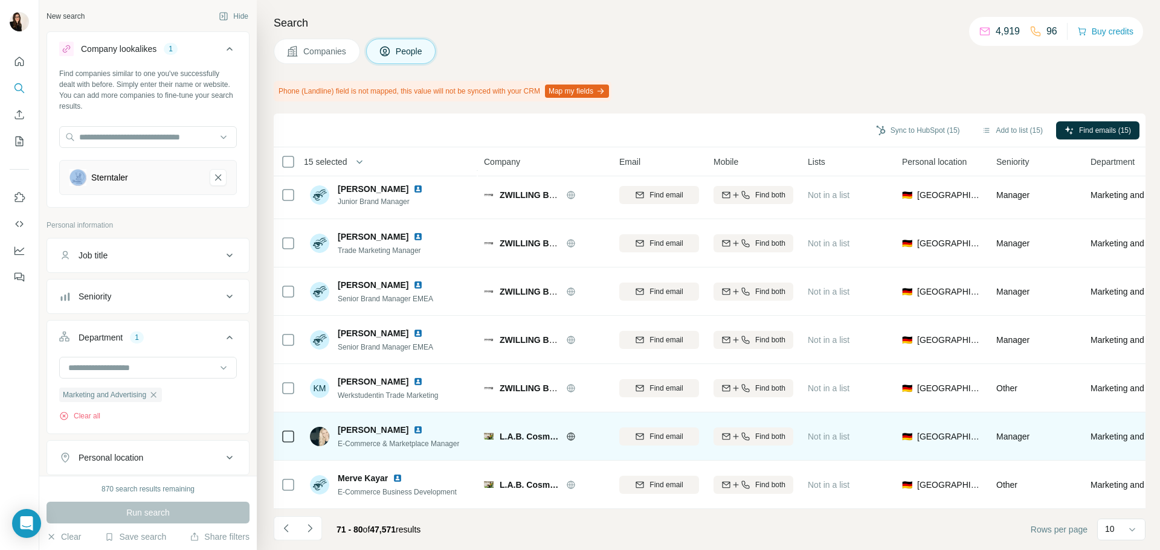
click at [571, 435] on div "L.A.B. Cosmetics" at bounding box center [552, 437] width 105 height 12
click at [568, 432] on icon at bounding box center [571, 437] width 10 height 10
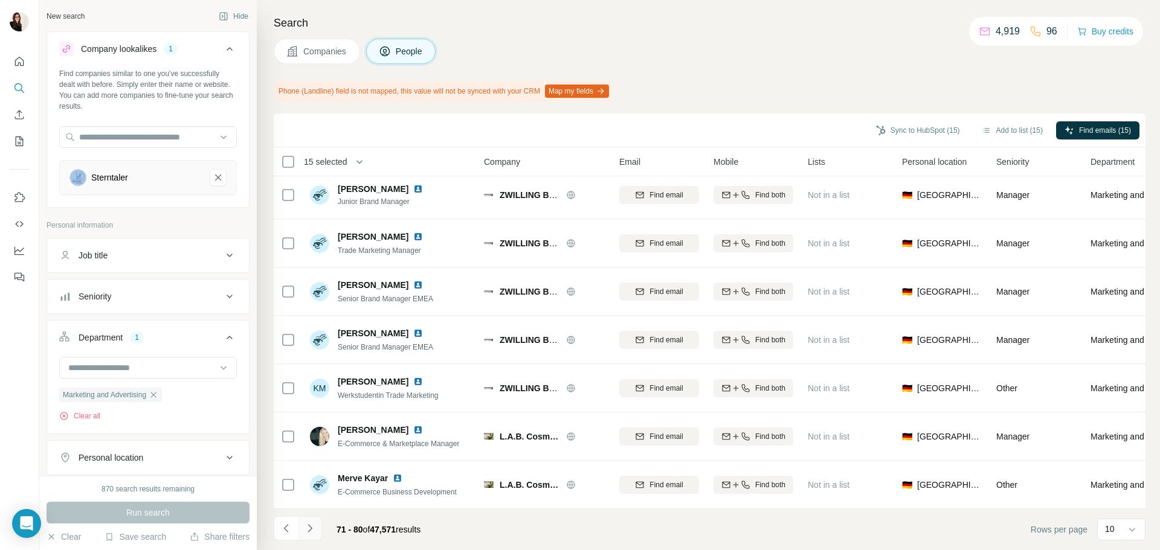
click at [313, 533] on icon "Navigate to next page" at bounding box center [310, 528] width 12 height 12
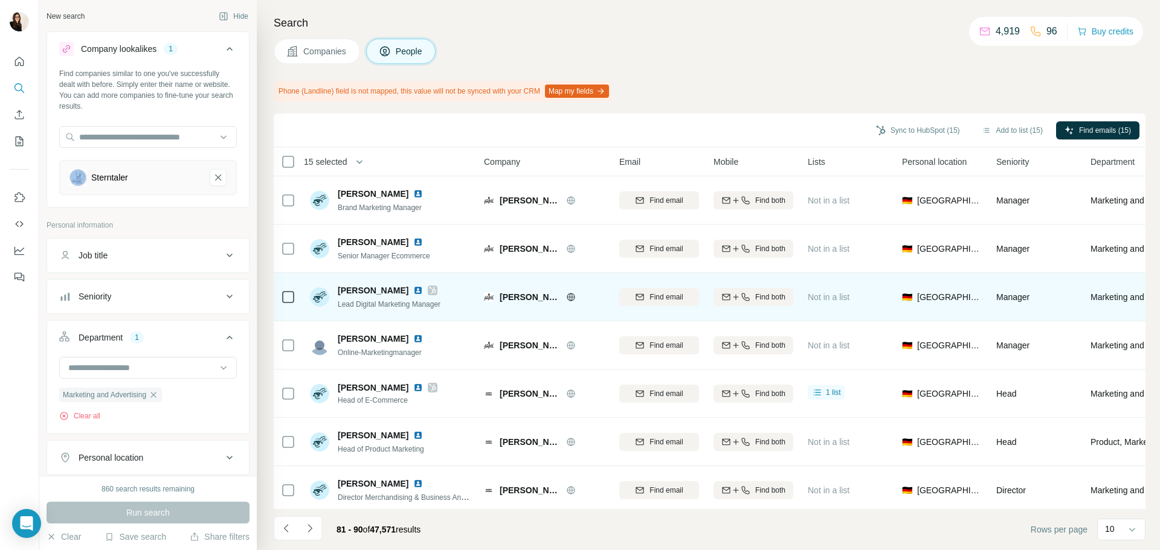
click at [566, 298] on icon at bounding box center [571, 297] width 10 height 10
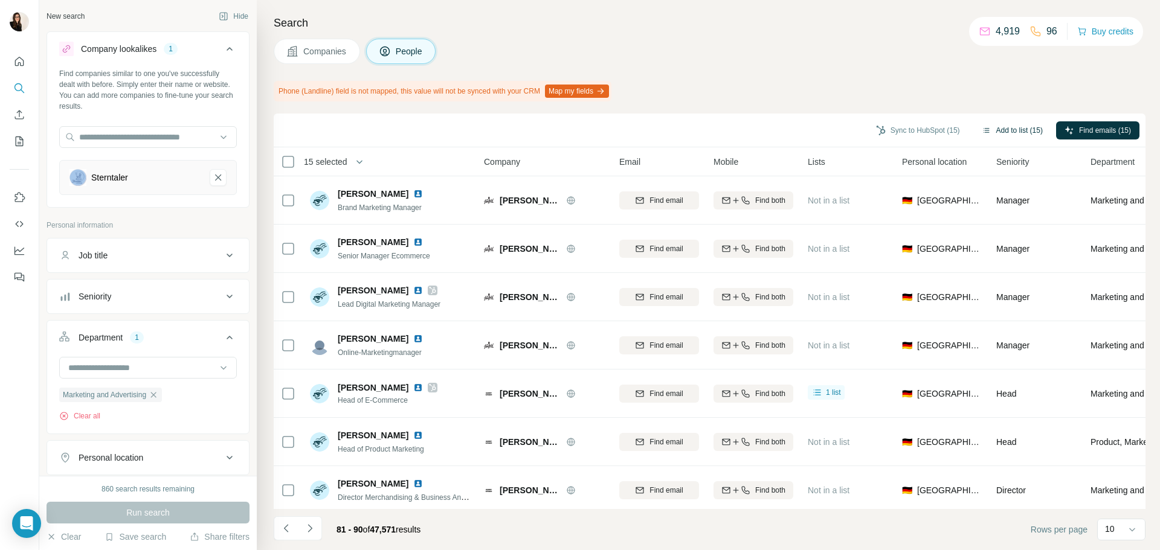
click at [1010, 128] on button "Add to list (15)" at bounding box center [1012, 130] width 78 height 18
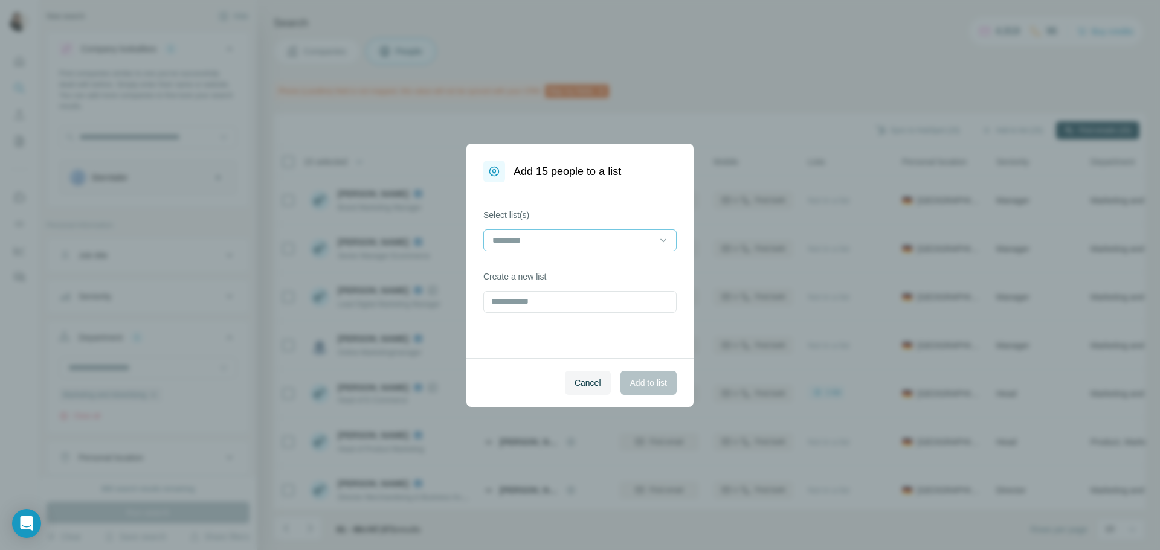
click at [550, 245] on input at bounding box center [572, 240] width 163 height 13
click at [554, 272] on div "Kids" at bounding box center [579, 268] width 173 height 12
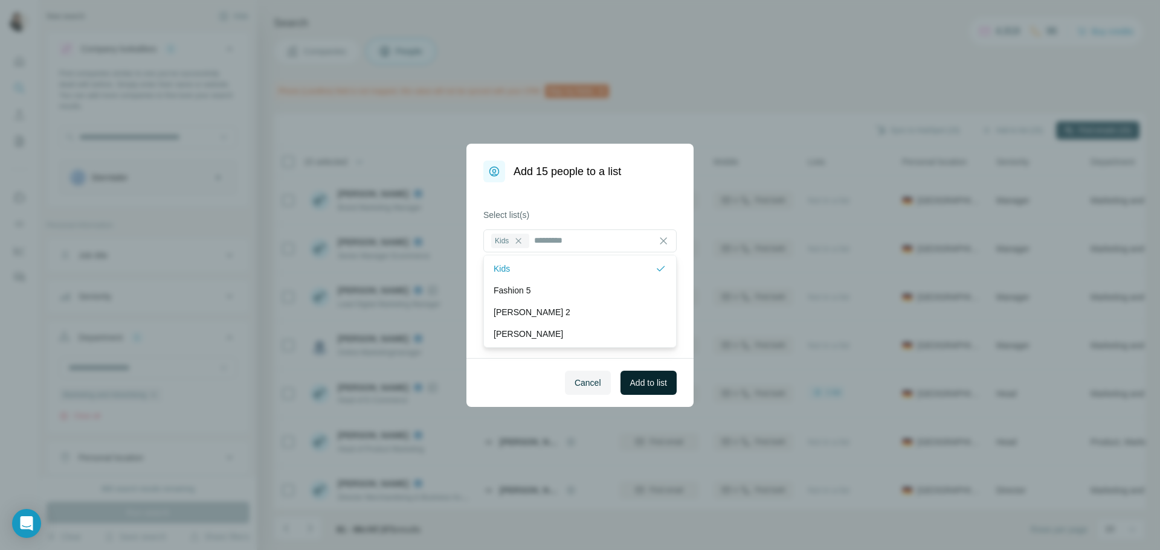
click at [635, 390] on button "Add to list" at bounding box center [648, 383] width 56 height 24
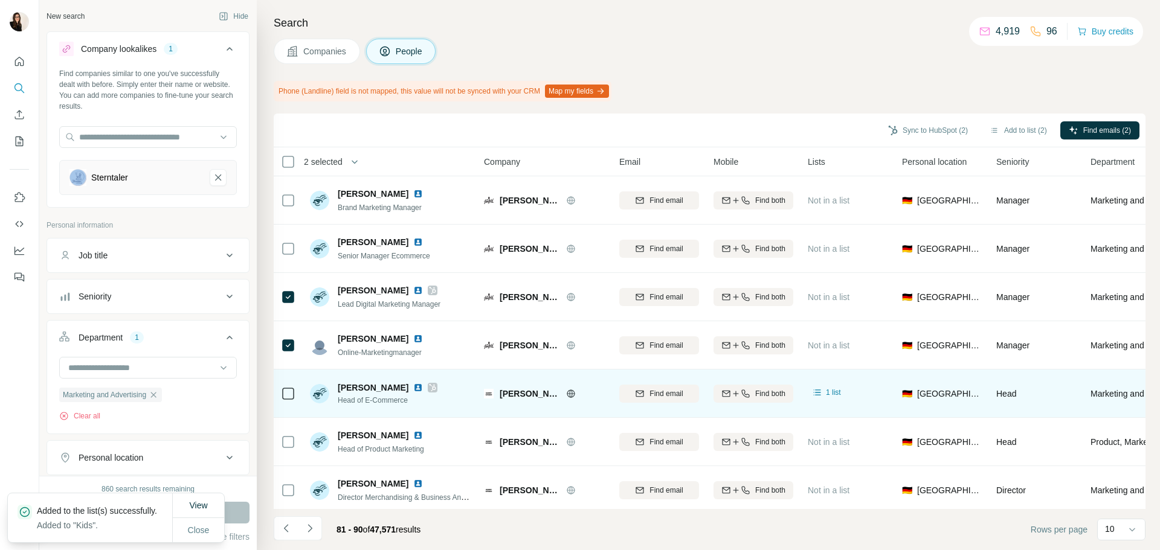
scroll to position [156, 0]
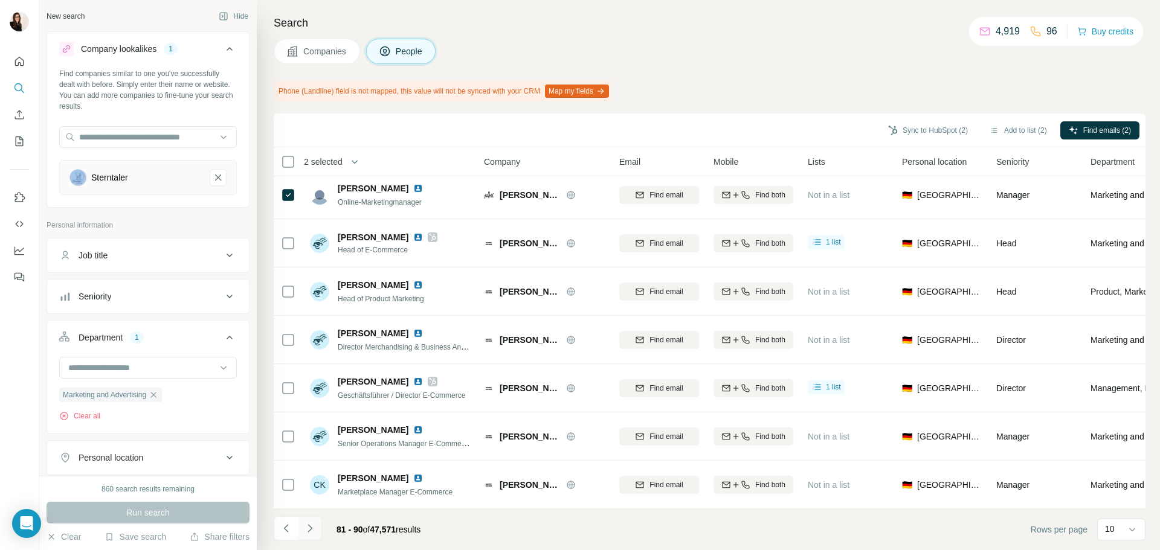
click at [320, 525] on button "Navigate to next page" at bounding box center [310, 528] width 24 height 24
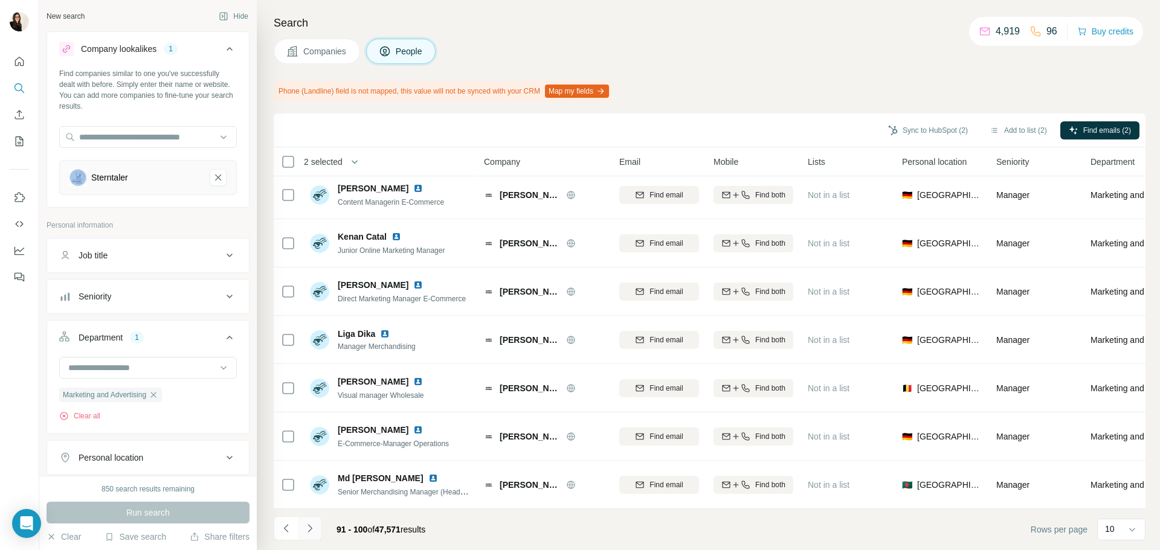
click at [313, 529] on icon "Navigate to next page" at bounding box center [310, 528] width 12 height 12
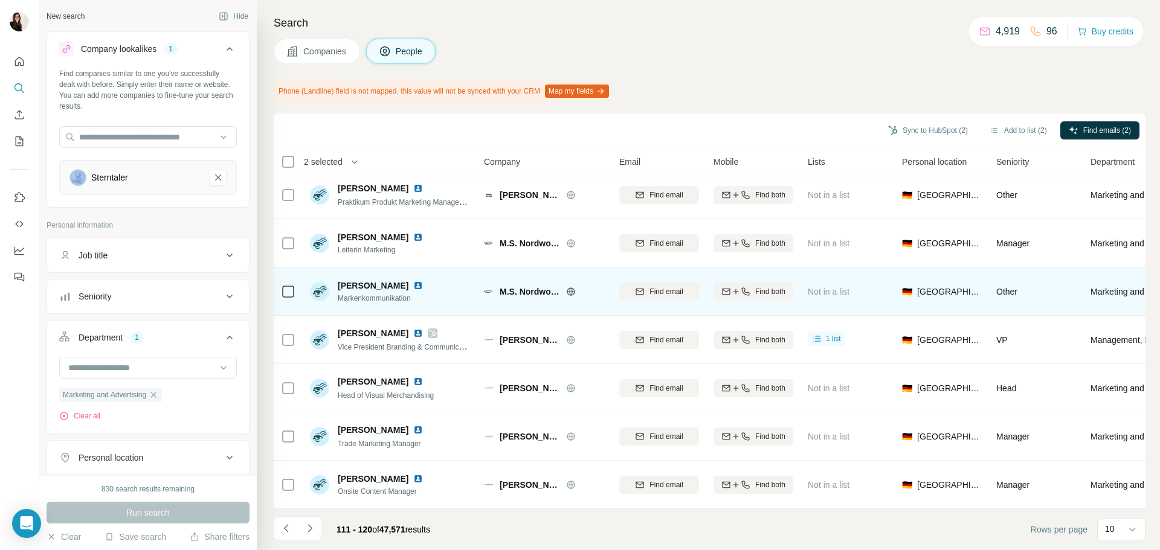
click at [569, 287] on icon at bounding box center [571, 292] width 10 height 10
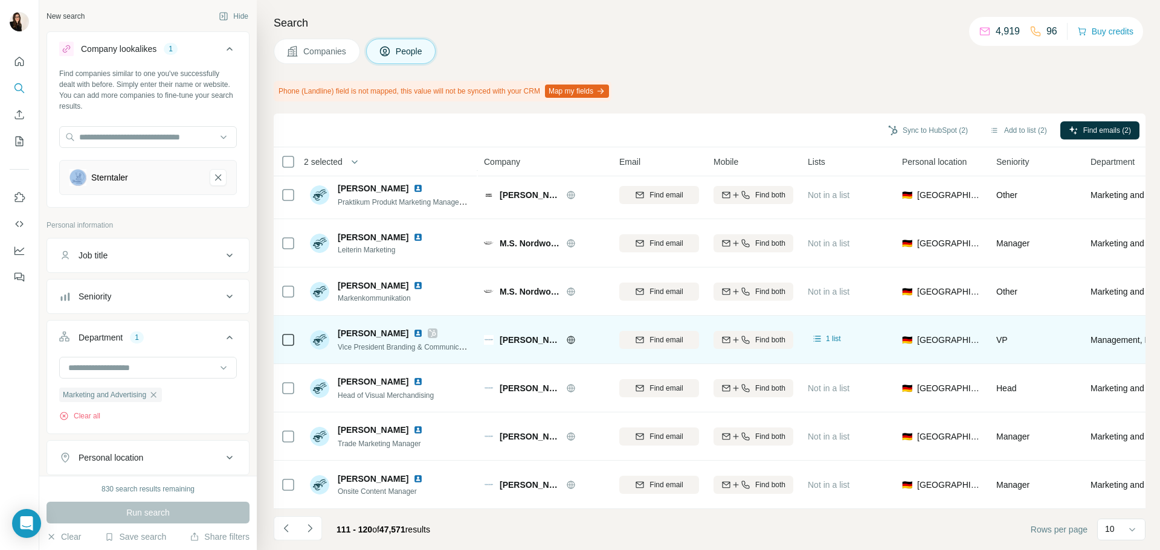
scroll to position [0, 0]
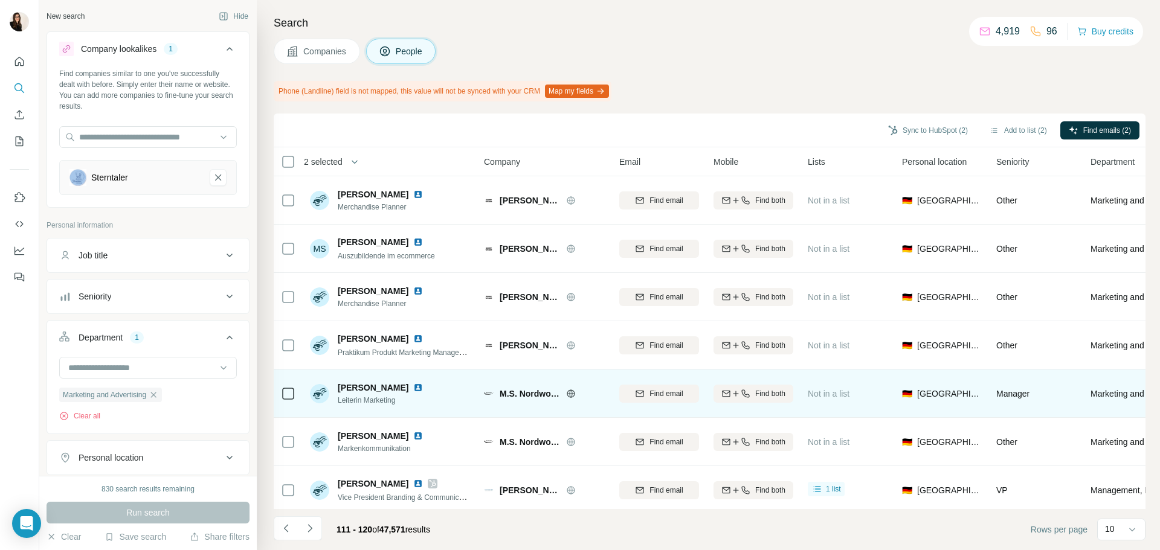
click at [296, 398] on td at bounding box center [288, 394] width 29 height 48
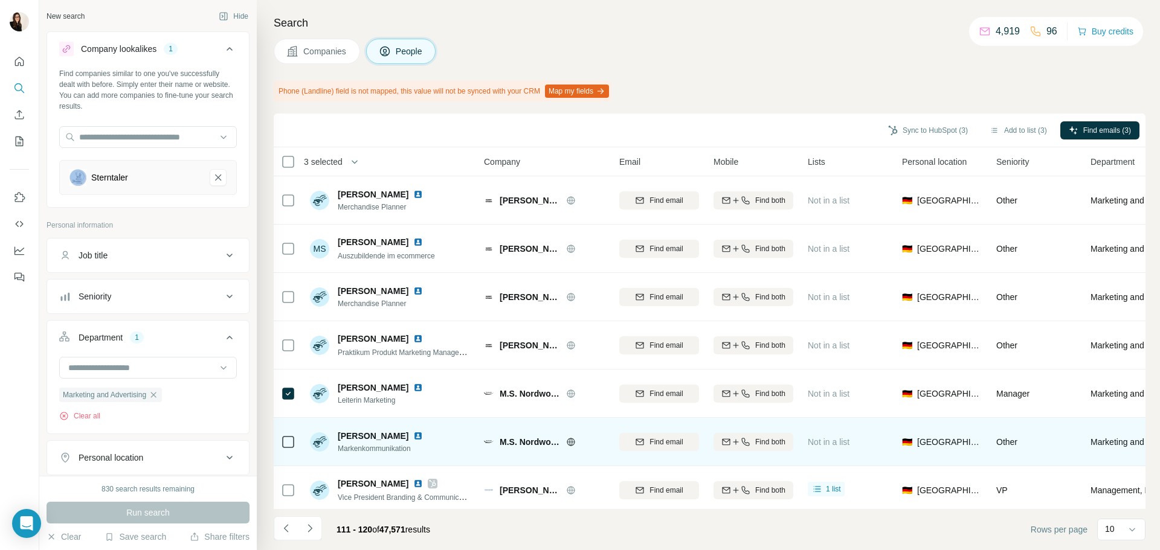
scroll to position [156, 0]
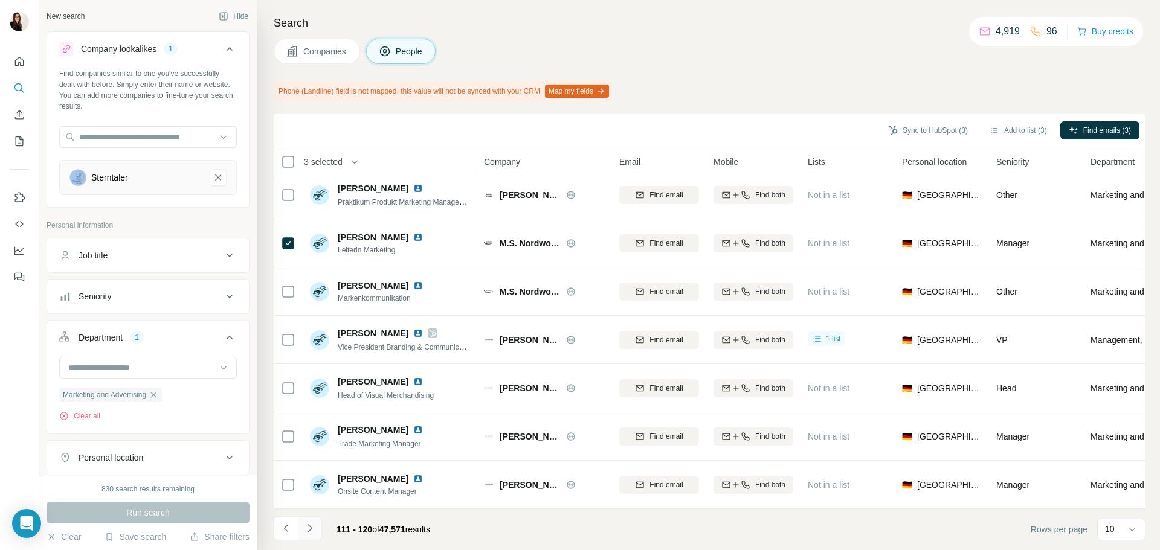
click at [306, 538] on button "Navigate to next page" at bounding box center [310, 528] width 24 height 24
click at [317, 524] on button "Navigate to next page" at bounding box center [310, 528] width 24 height 24
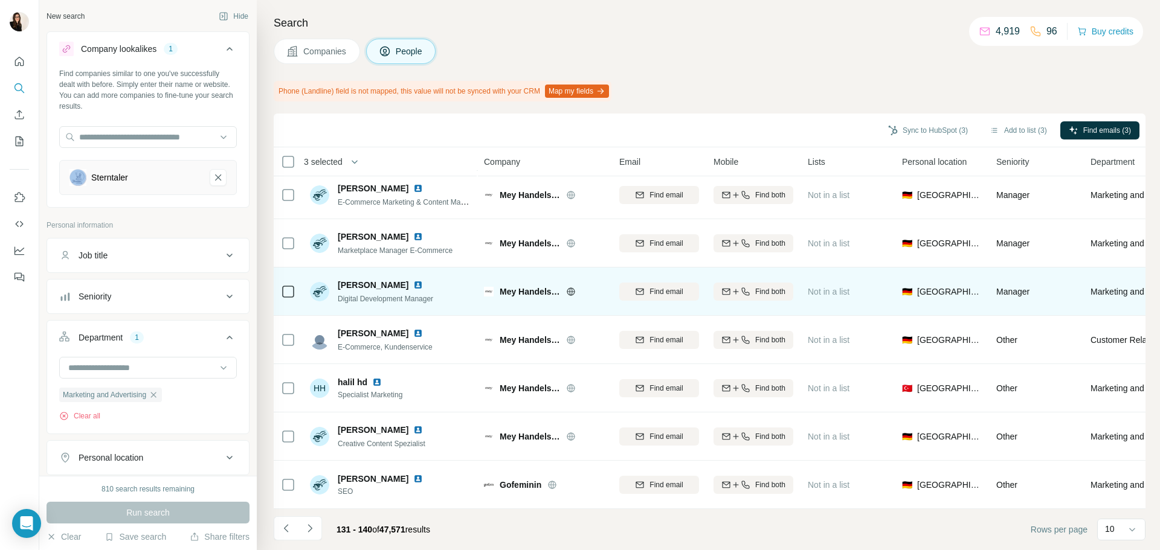
click at [569, 291] on div "Mey Handels GmbH" at bounding box center [552, 292] width 105 height 12
click at [568, 287] on icon at bounding box center [571, 292] width 10 height 10
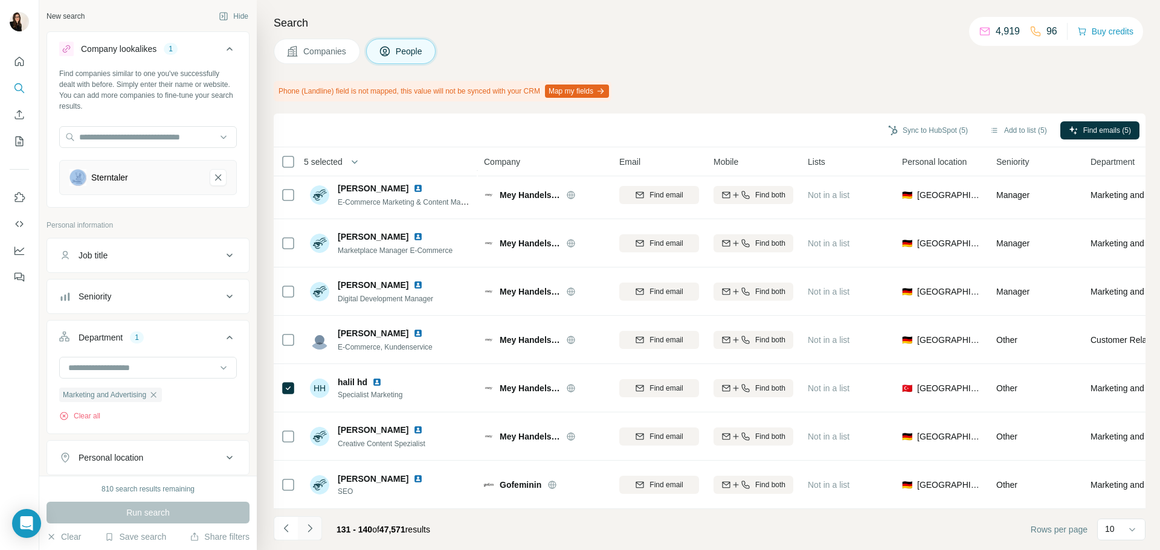
click at [320, 525] on button "Navigate to next page" at bounding box center [310, 528] width 24 height 24
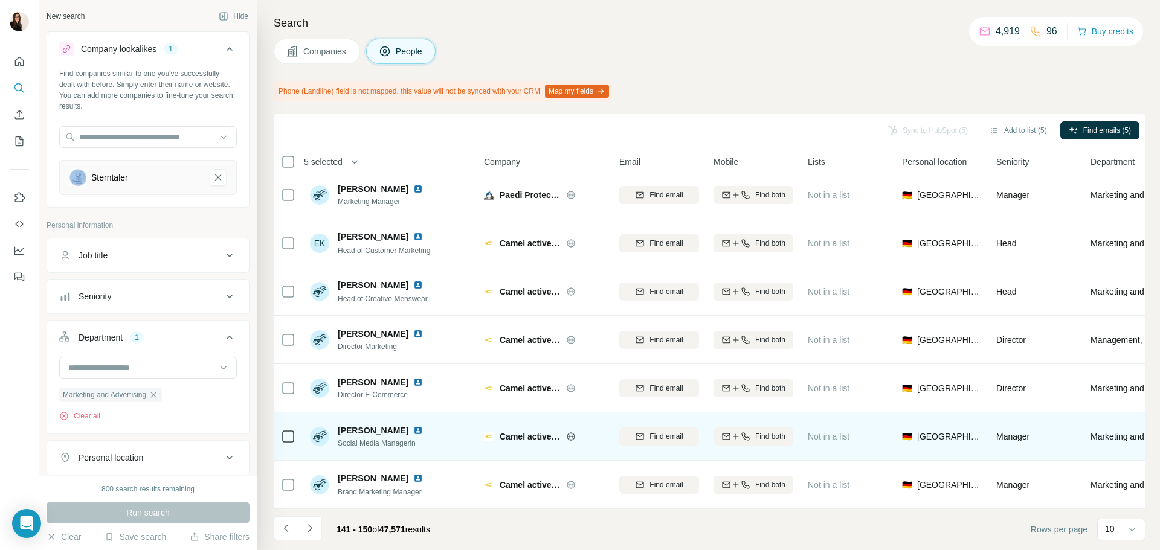
scroll to position [0, 0]
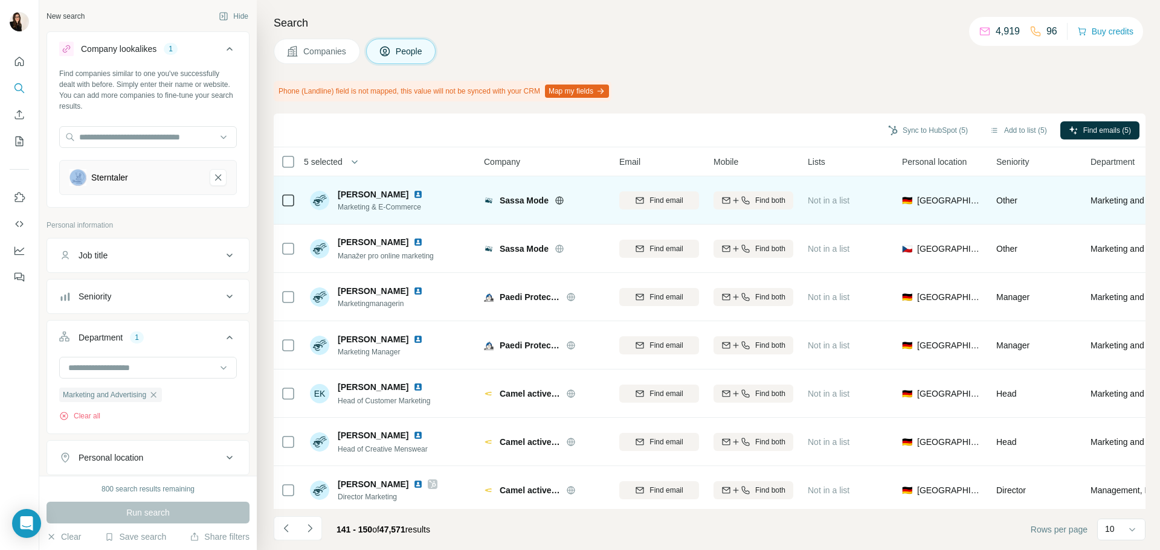
click at [554, 202] on div "Sassa Mode" at bounding box center [552, 200] width 105 height 12
click at [557, 199] on icon at bounding box center [559, 200] width 8 height 8
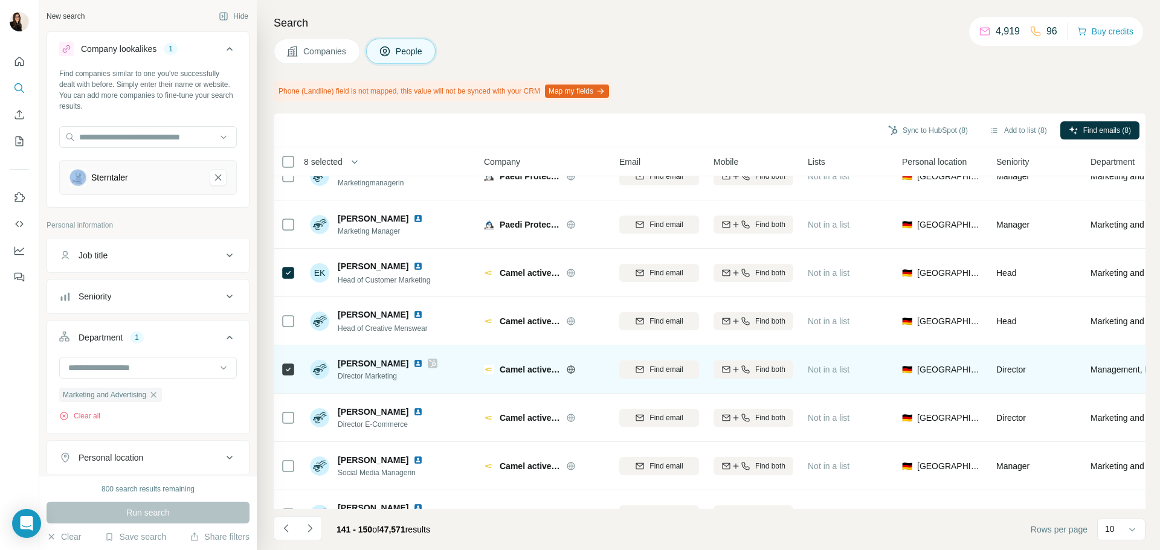
scroll to position [156, 0]
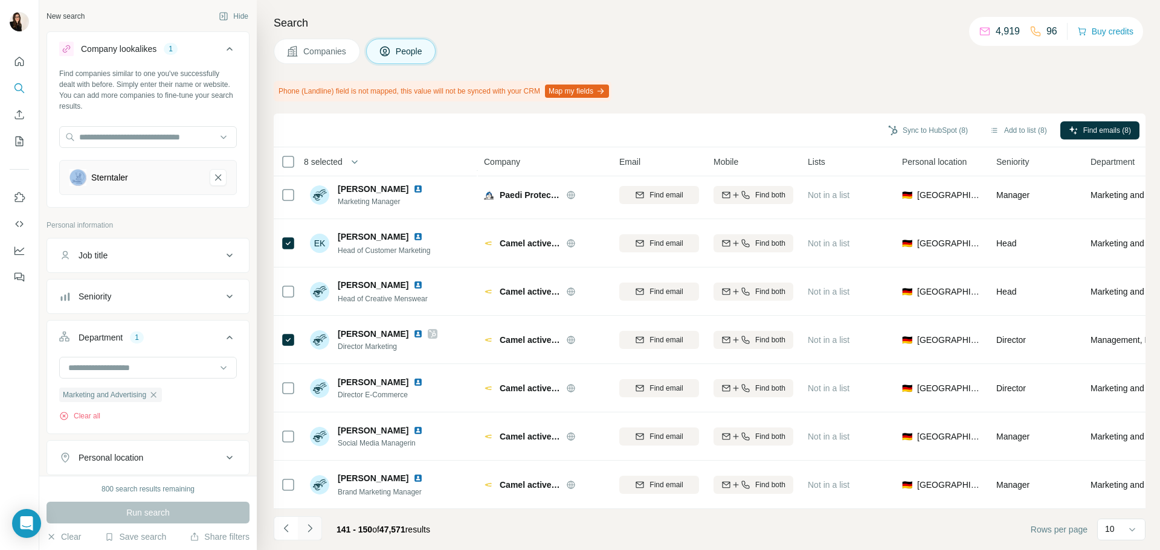
click at [313, 528] on icon "Navigate to next page" at bounding box center [310, 528] width 12 height 12
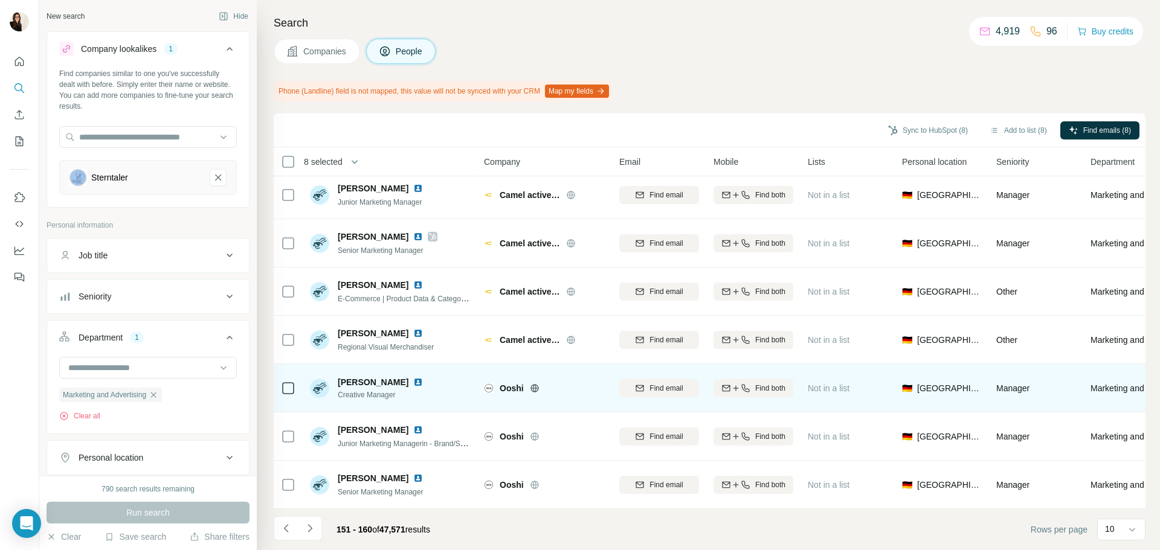
click at [535, 384] on icon at bounding box center [534, 388] width 3 height 8
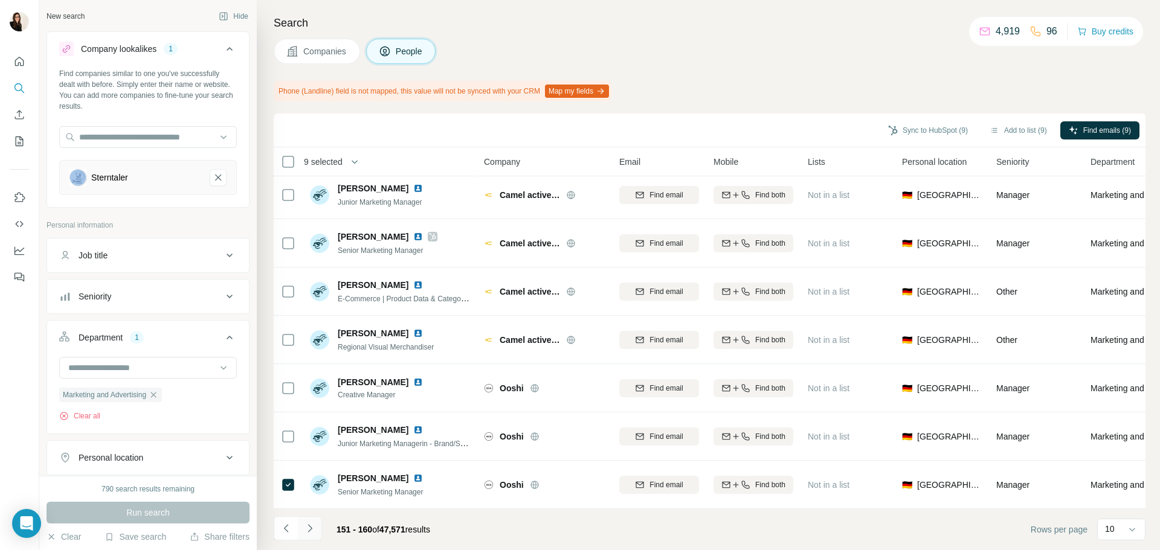
click at [314, 531] on icon "Navigate to next page" at bounding box center [310, 528] width 12 height 12
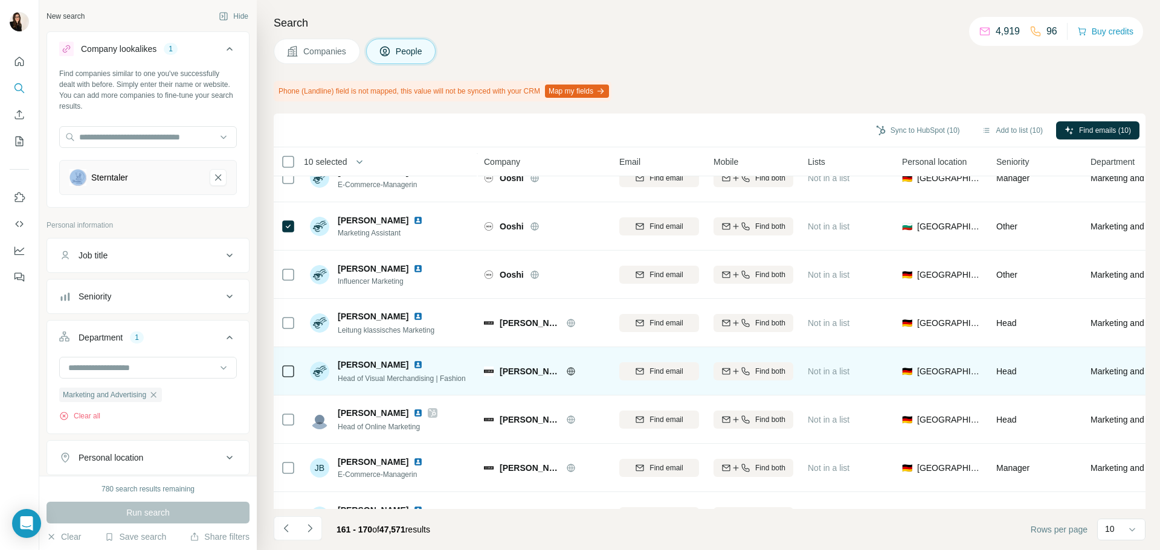
scroll to position [121, 0]
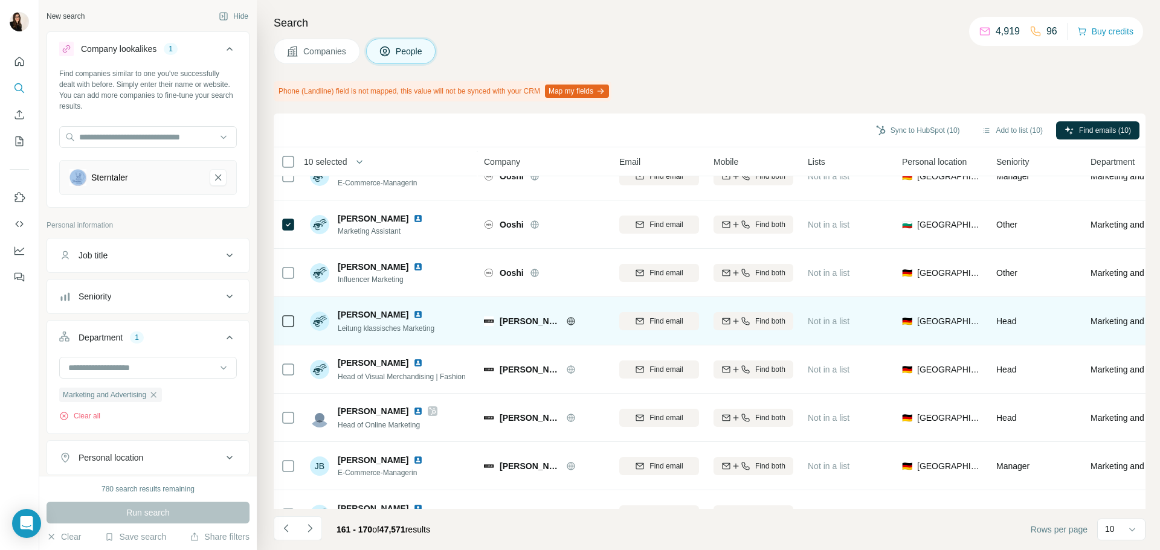
click at [566, 323] on icon at bounding box center [571, 321] width 10 height 10
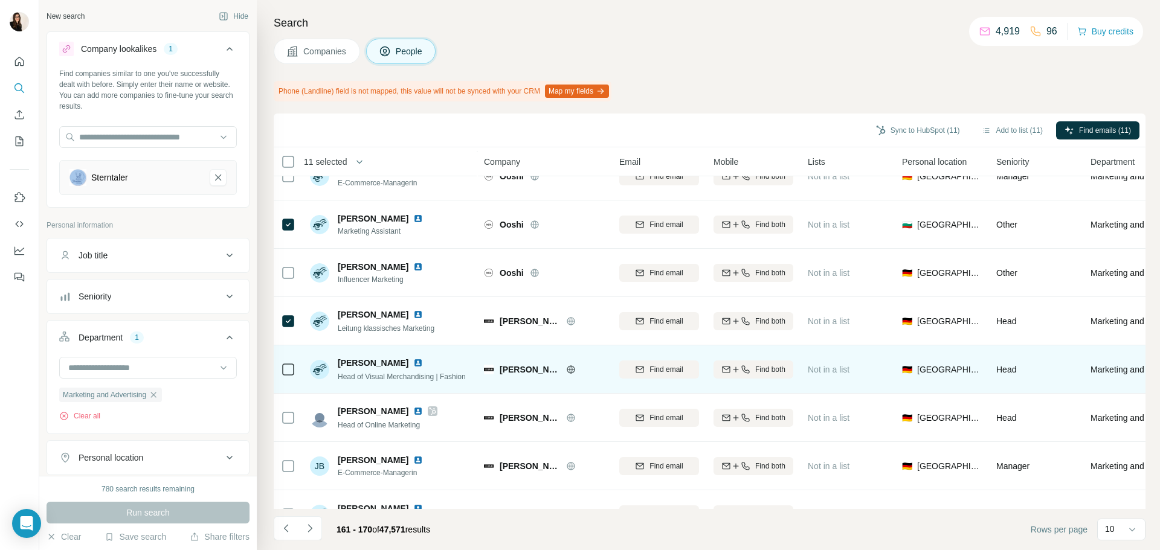
scroll to position [156, 0]
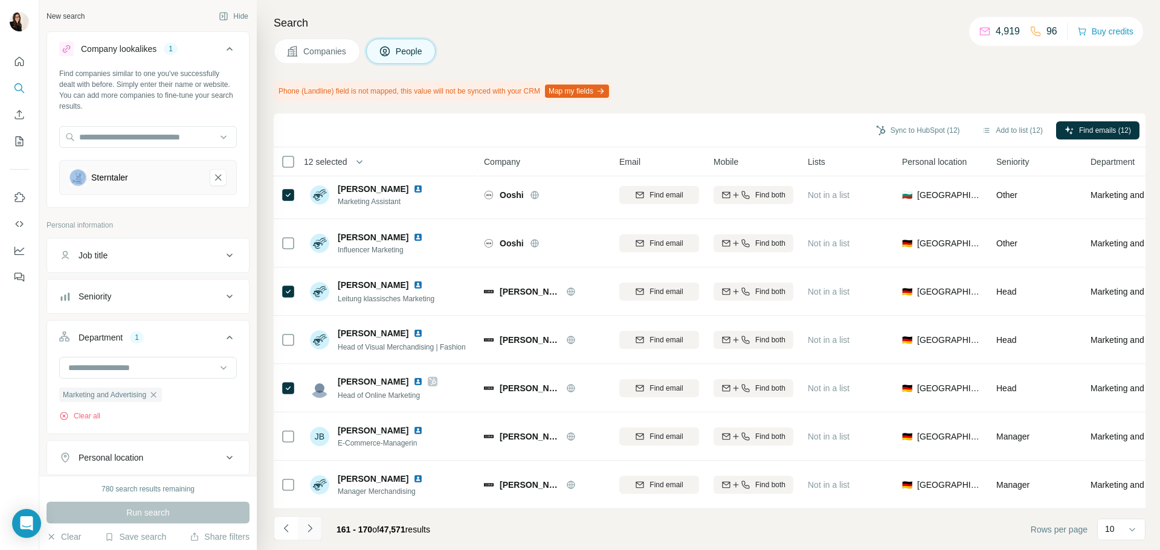
click at [310, 531] on icon "Navigate to next page" at bounding box center [310, 528] width 12 height 12
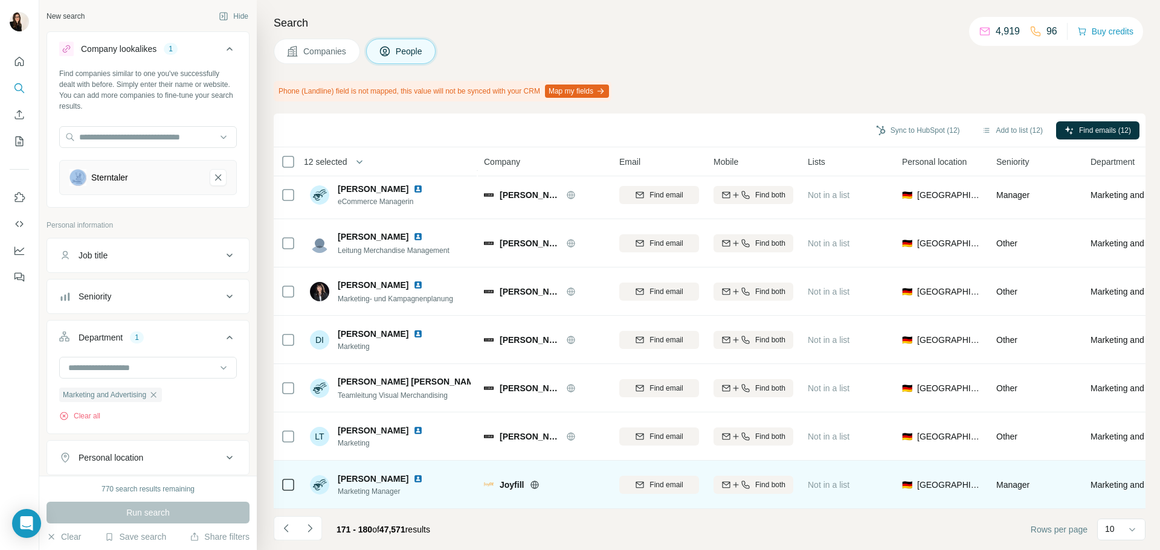
click at [532, 481] on icon at bounding box center [535, 485] width 8 height 8
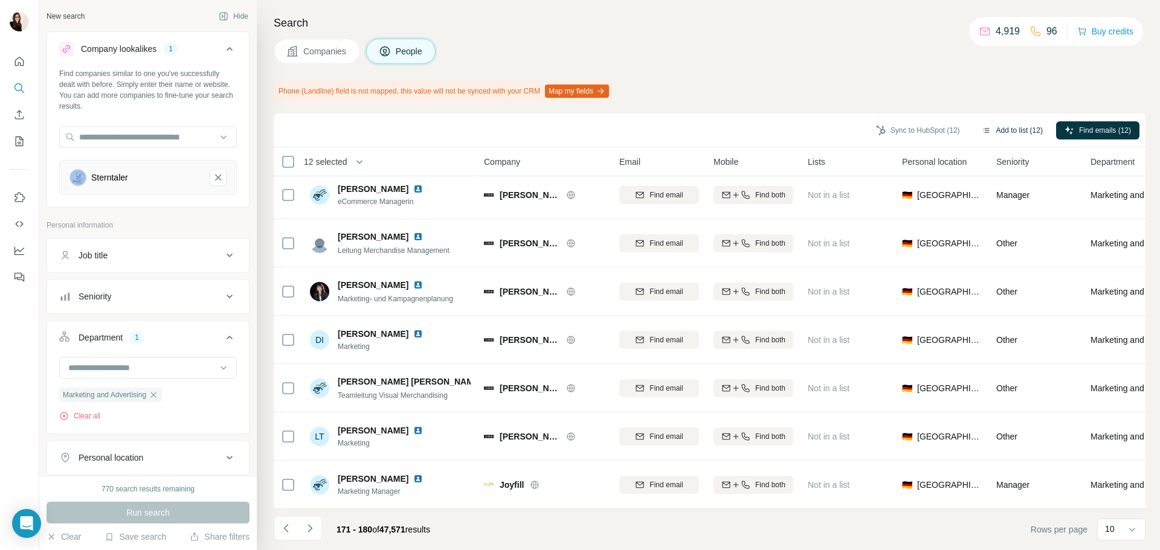
click at [1003, 132] on button "Add to list (12)" at bounding box center [1012, 130] width 78 height 18
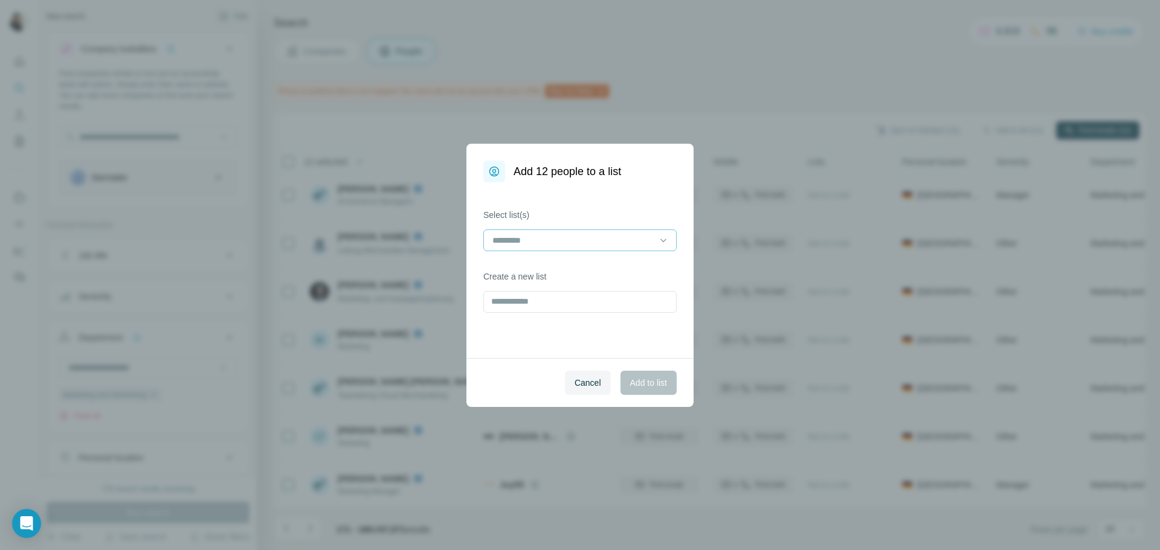
click at [577, 240] on input at bounding box center [572, 240] width 163 height 13
click at [569, 286] on div "Fashion 5" at bounding box center [579, 289] width 173 height 12
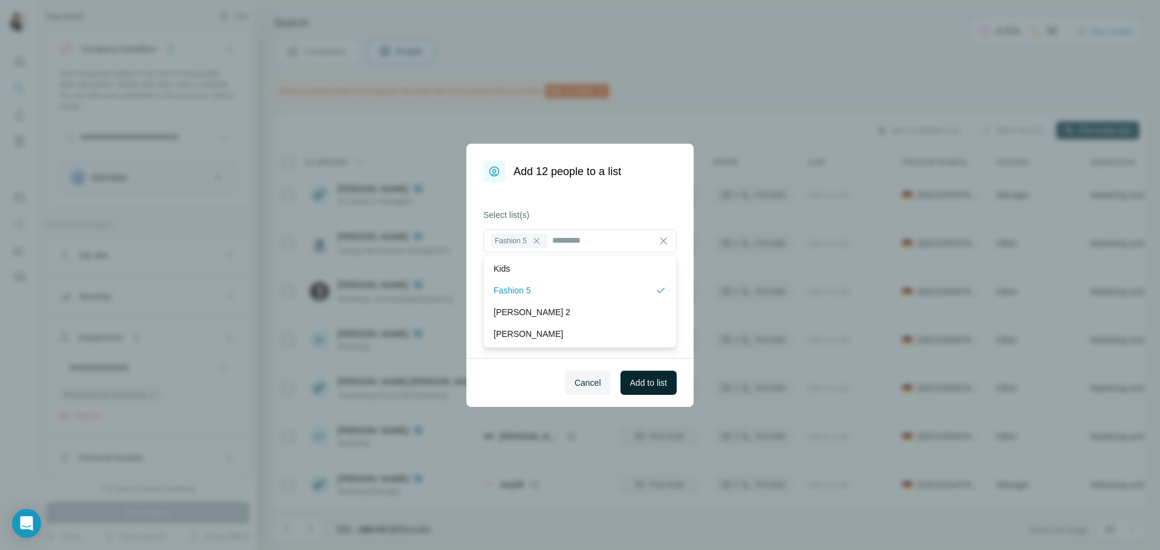
click at [640, 385] on span "Add to list" at bounding box center [648, 383] width 37 height 12
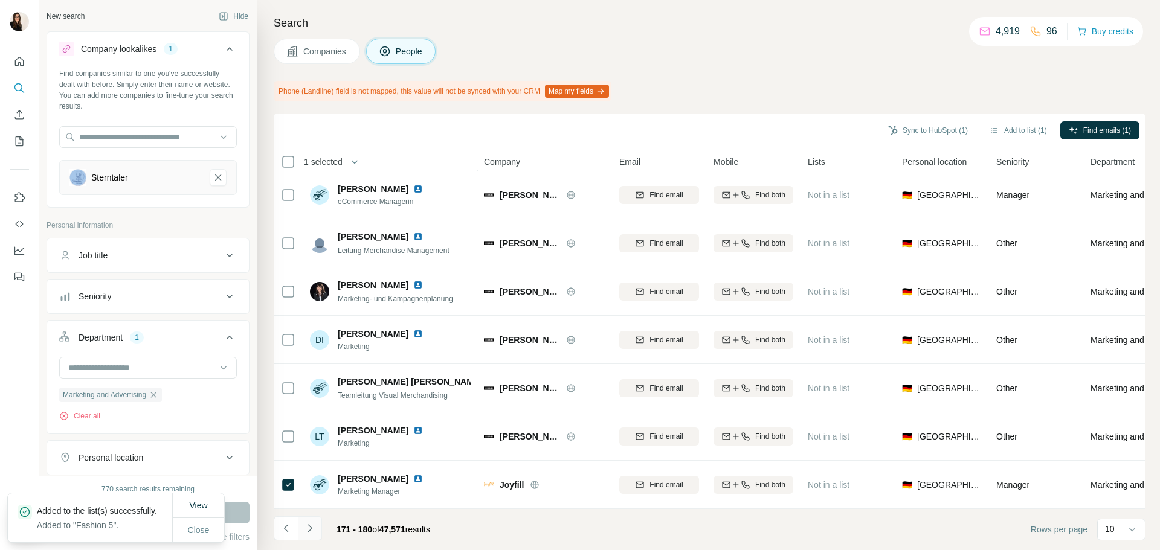
click at [316, 532] on button "Navigate to next page" at bounding box center [310, 528] width 24 height 24
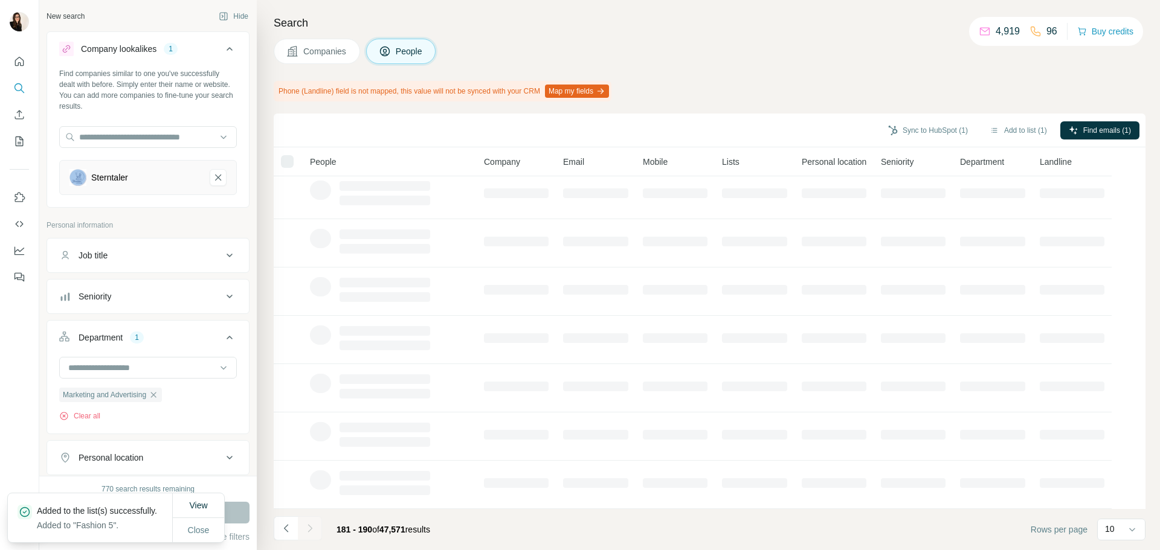
scroll to position [0, 0]
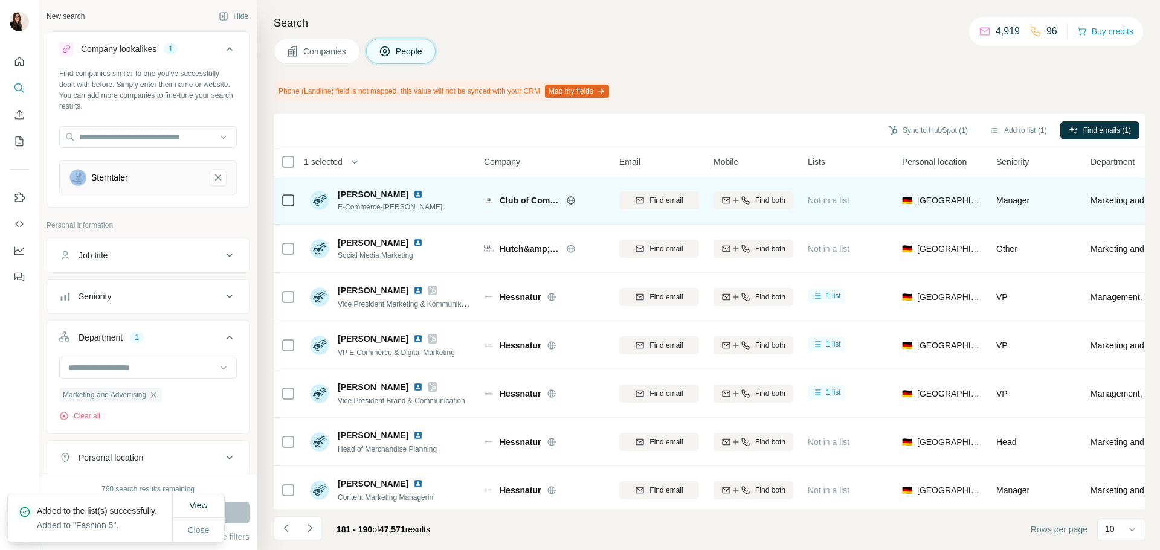
click at [569, 201] on icon at bounding box center [571, 201] width 10 height 10
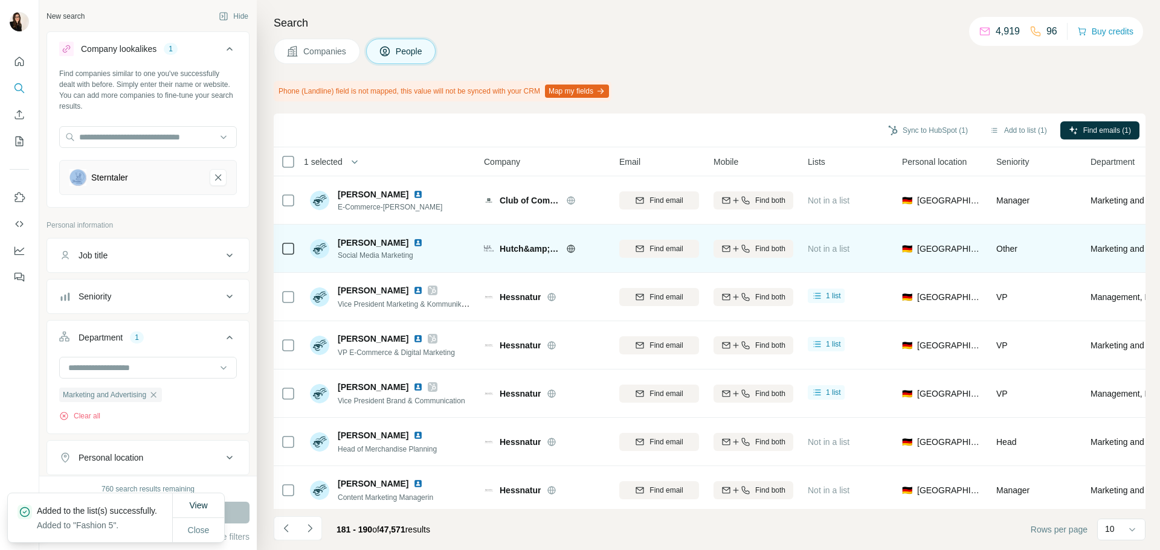
click at [570, 250] on icon at bounding box center [571, 249] width 10 height 10
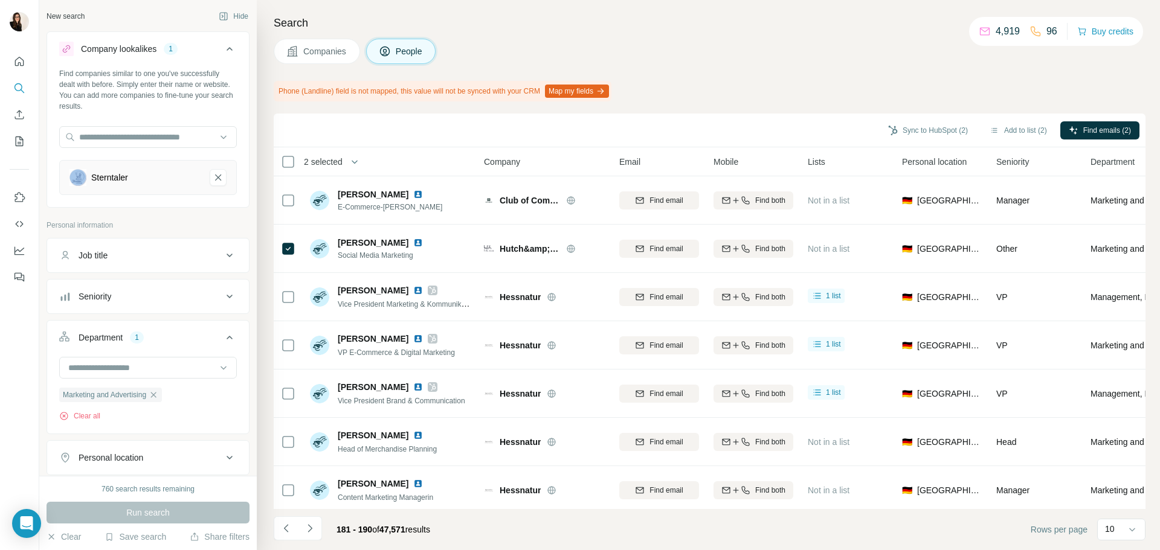
click at [1022, 140] on div "Sync to HubSpot (2) Add to list (2) Find emails (2)" at bounding box center [709, 130] width 859 height 21
click at [1021, 126] on button "Add to list (2)" at bounding box center [1018, 130] width 74 height 18
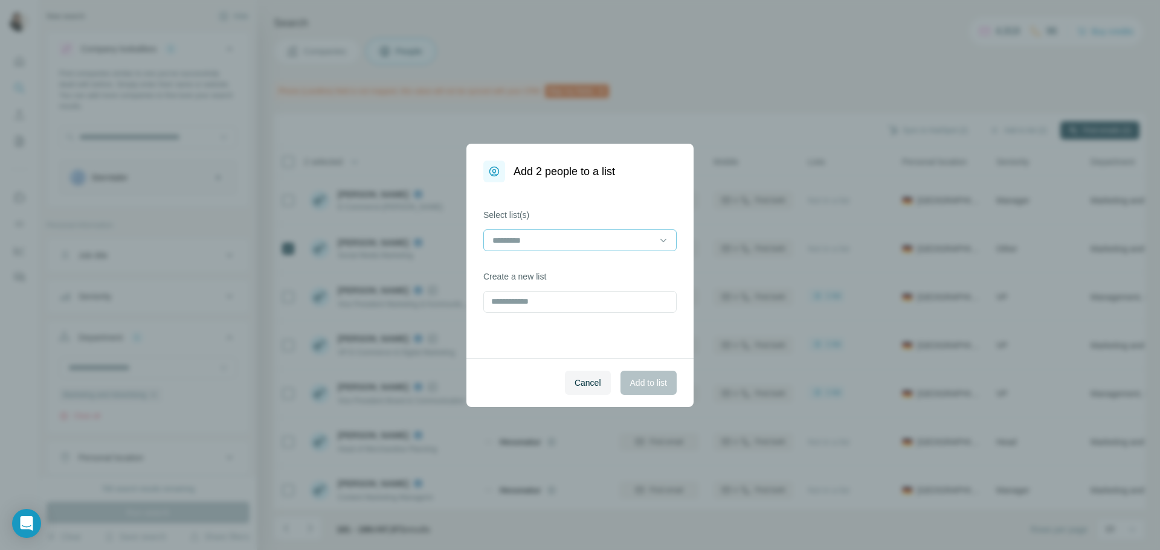
click at [567, 236] on input at bounding box center [572, 240] width 163 height 13
click at [554, 267] on div "Kids" at bounding box center [579, 268] width 173 height 12
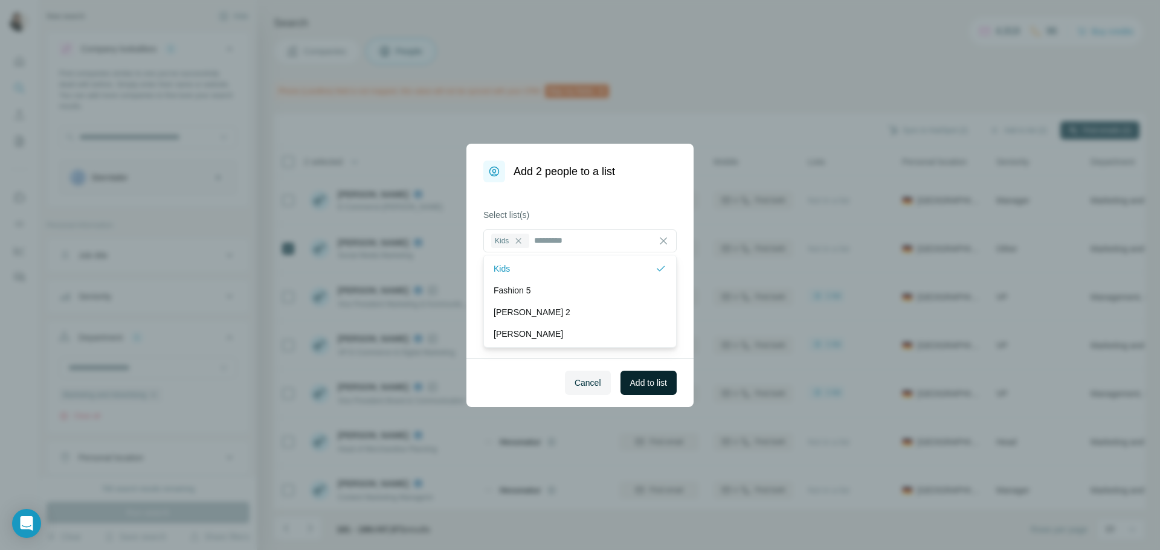
click at [630, 382] on span "Add to list" at bounding box center [648, 383] width 37 height 12
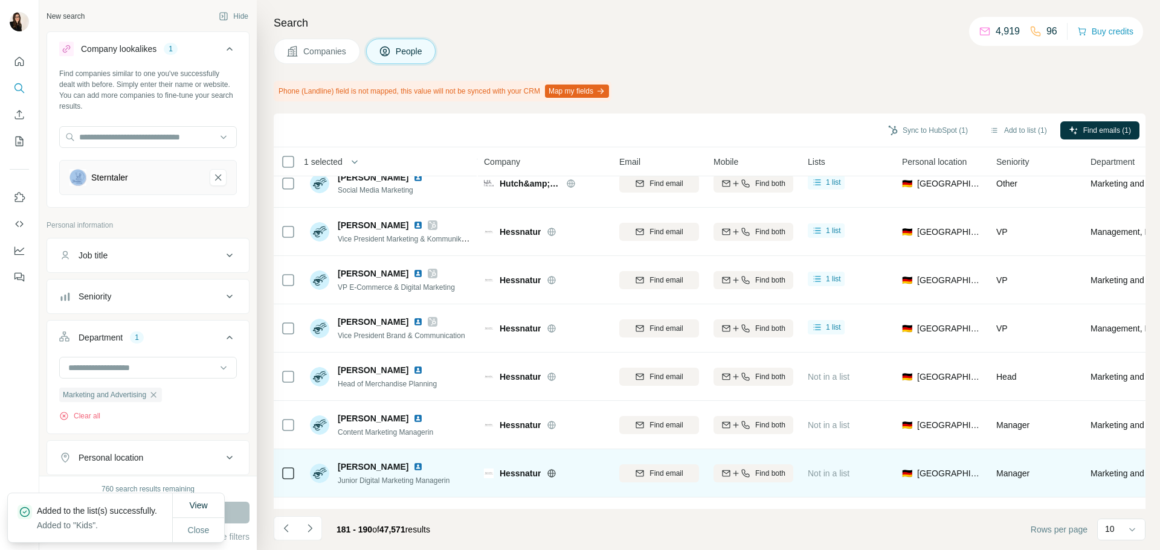
scroll to position [156, 0]
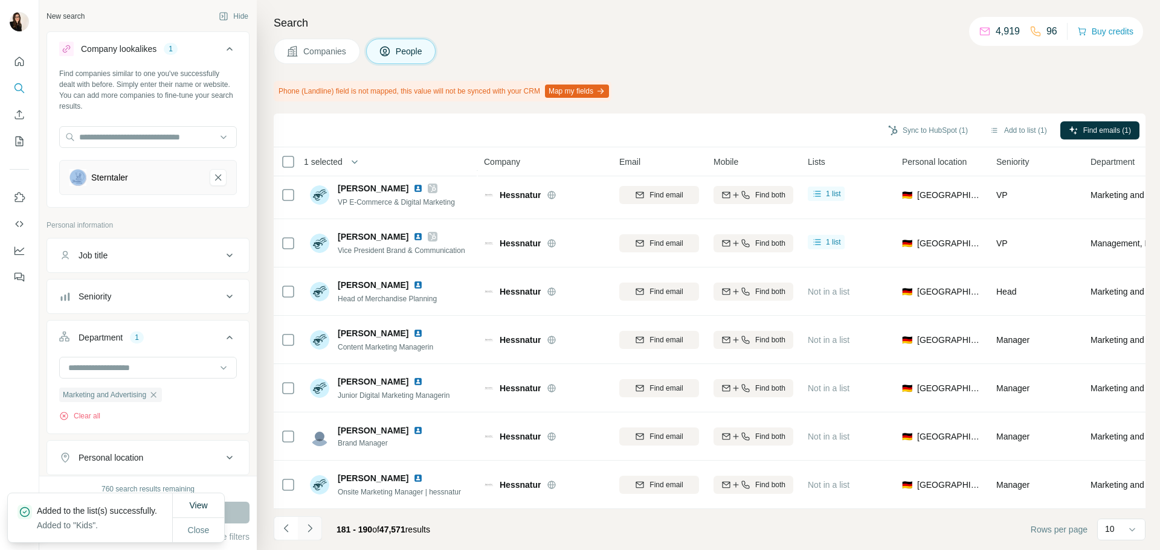
click at [316, 524] on button "Navigate to next page" at bounding box center [310, 528] width 24 height 24
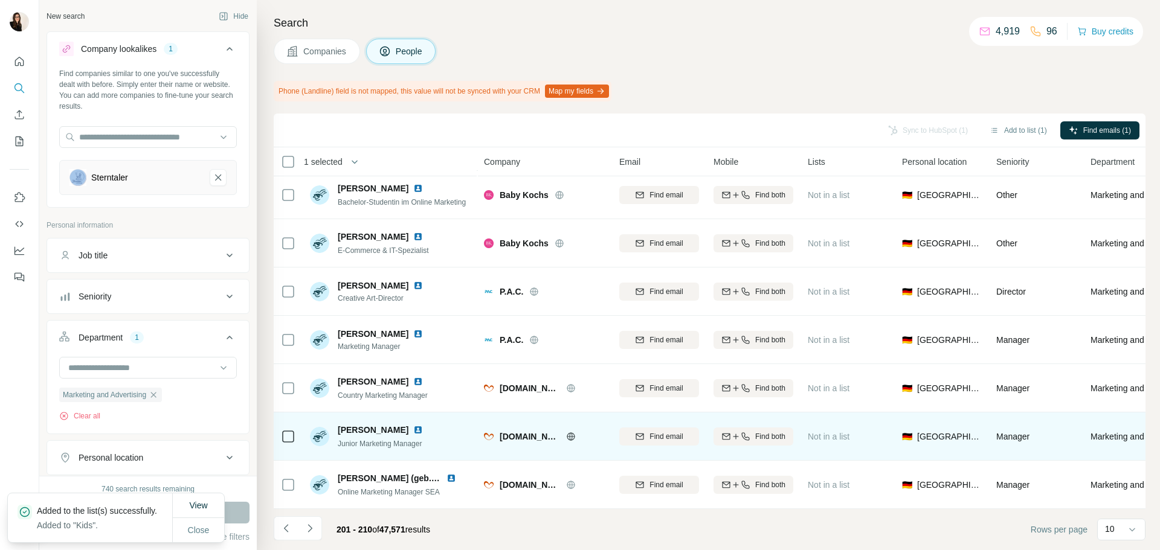
scroll to position [0, 0]
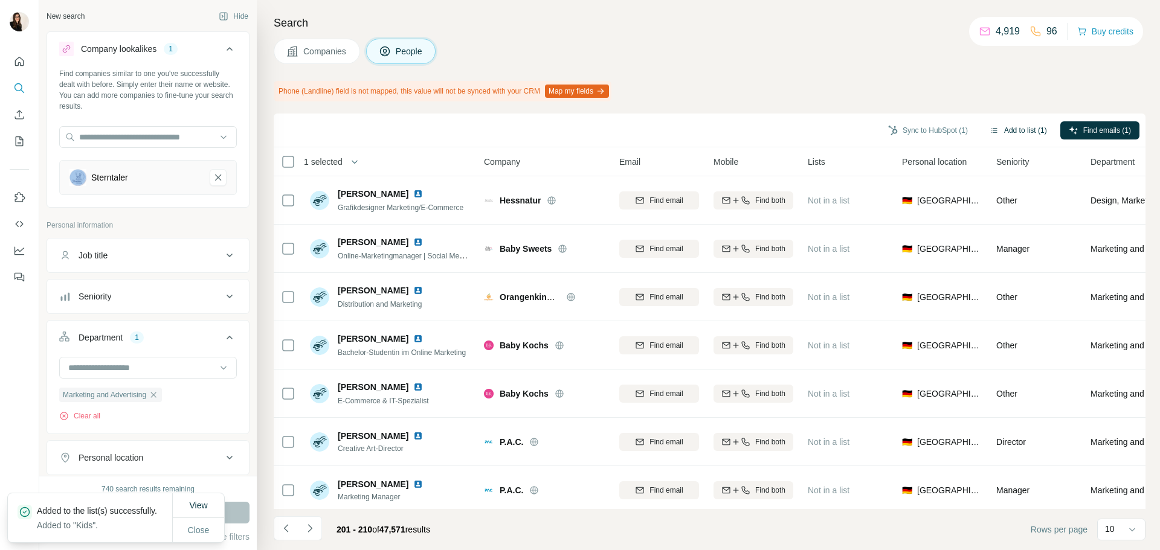
click at [998, 131] on button "Add to list (1)" at bounding box center [1018, 130] width 74 height 18
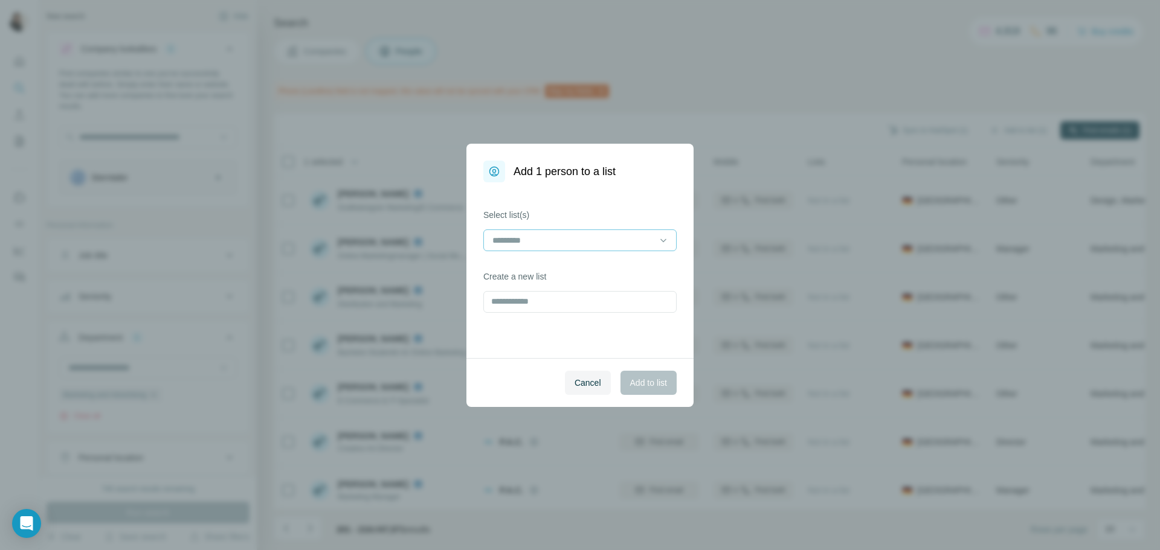
click at [502, 240] on input at bounding box center [572, 240] width 163 height 13
click at [521, 290] on p "Fashion 5" at bounding box center [511, 289] width 37 height 12
click at [632, 385] on span "Add to list" at bounding box center [648, 383] width 37 height 12
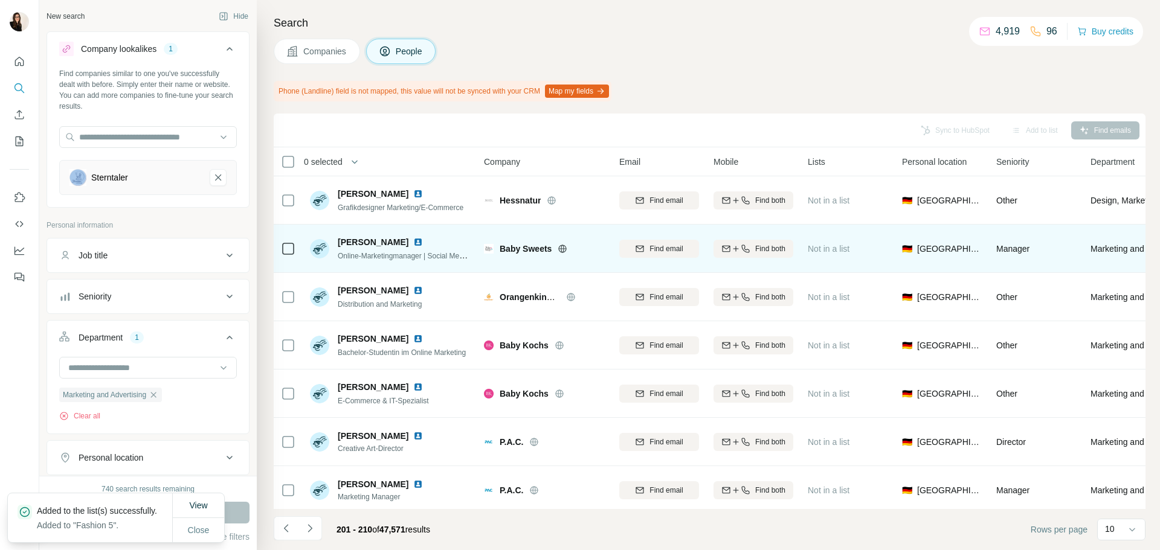
click at [564, 249] on icon at bounding box center [562, 249] width 3 height 8
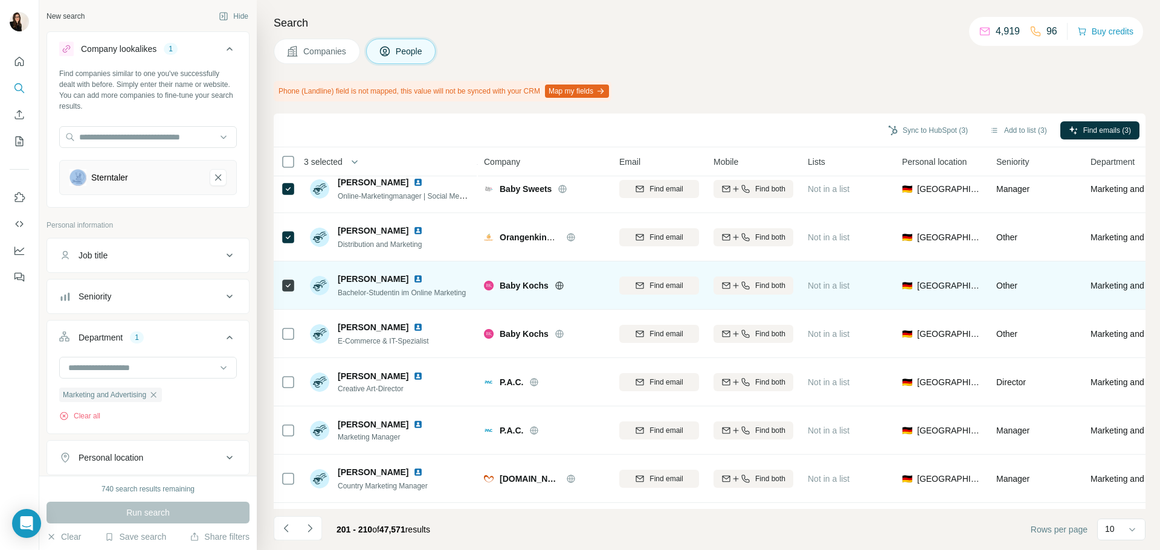
scroll to position [60, 0]
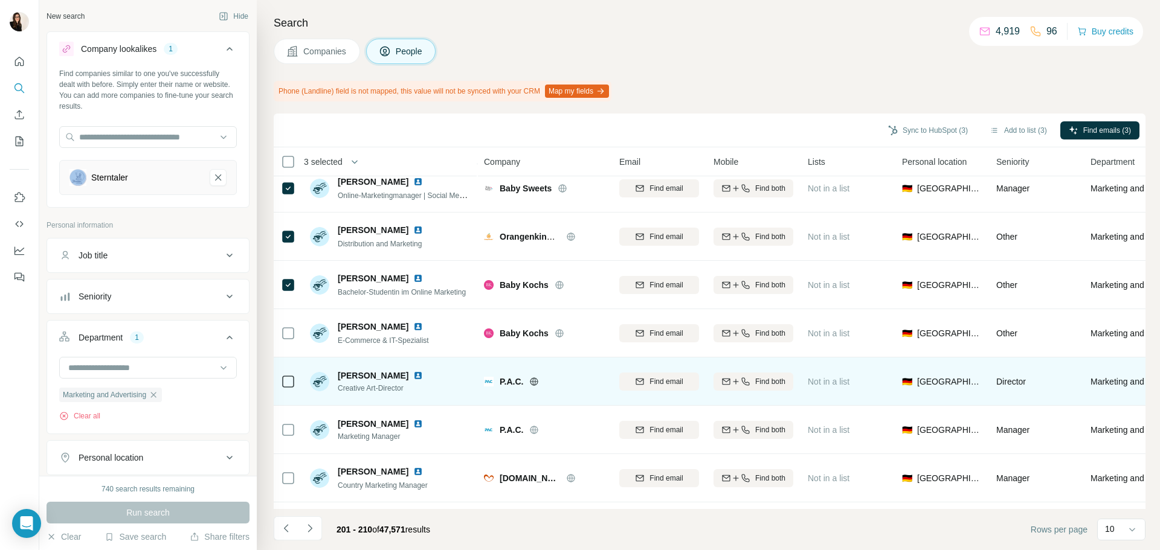
click at [536, 379] on icon at bounding box center [534, 381] width 3 height 8
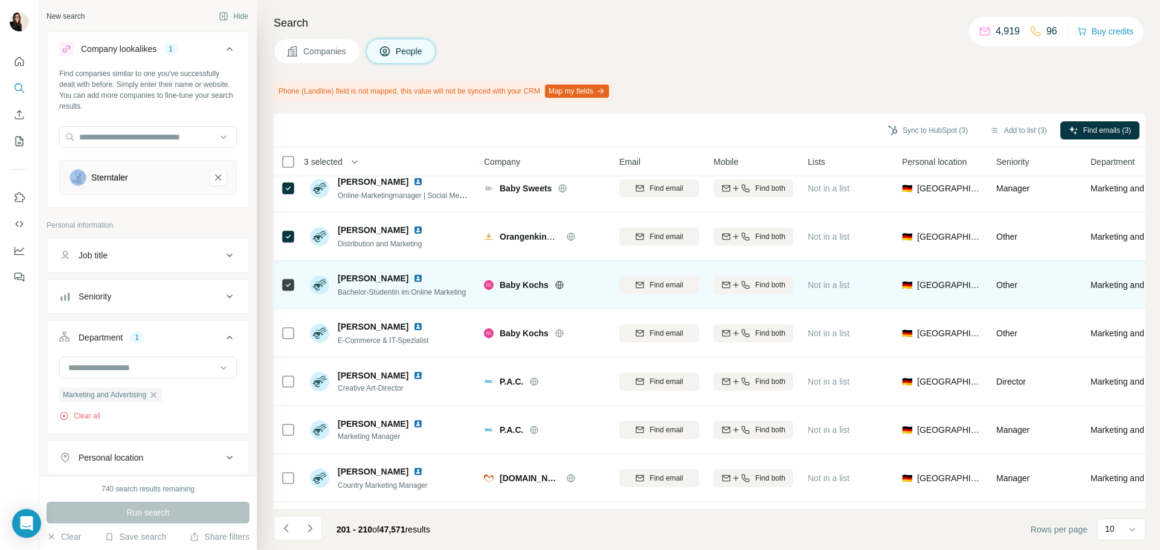
scroll to position [156, 0]
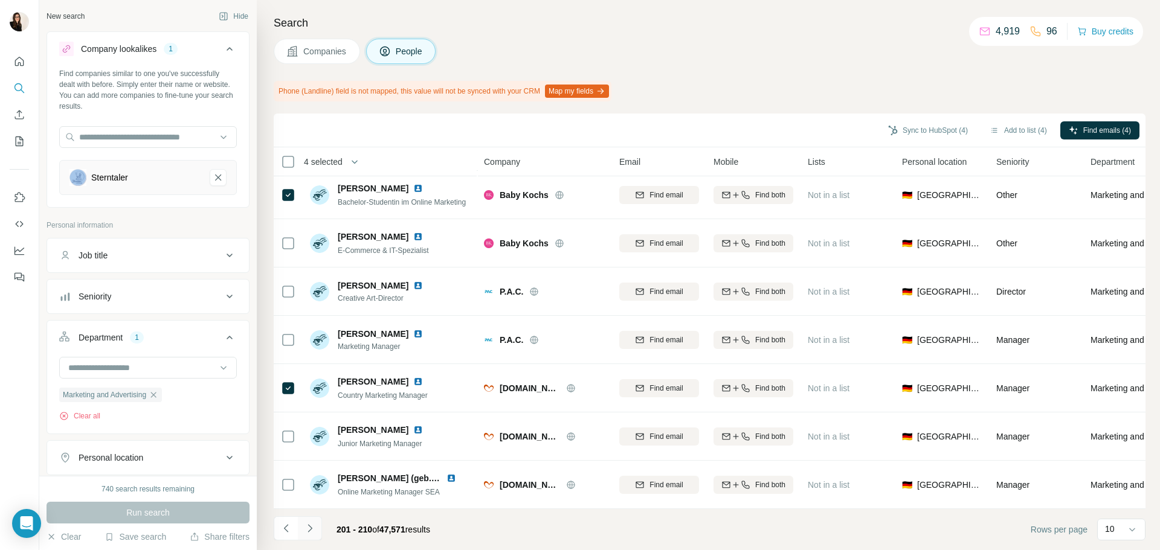
click at [310, 522] on icon "Navigate to next page" at bounding box center [310, 528] width 12 height 12
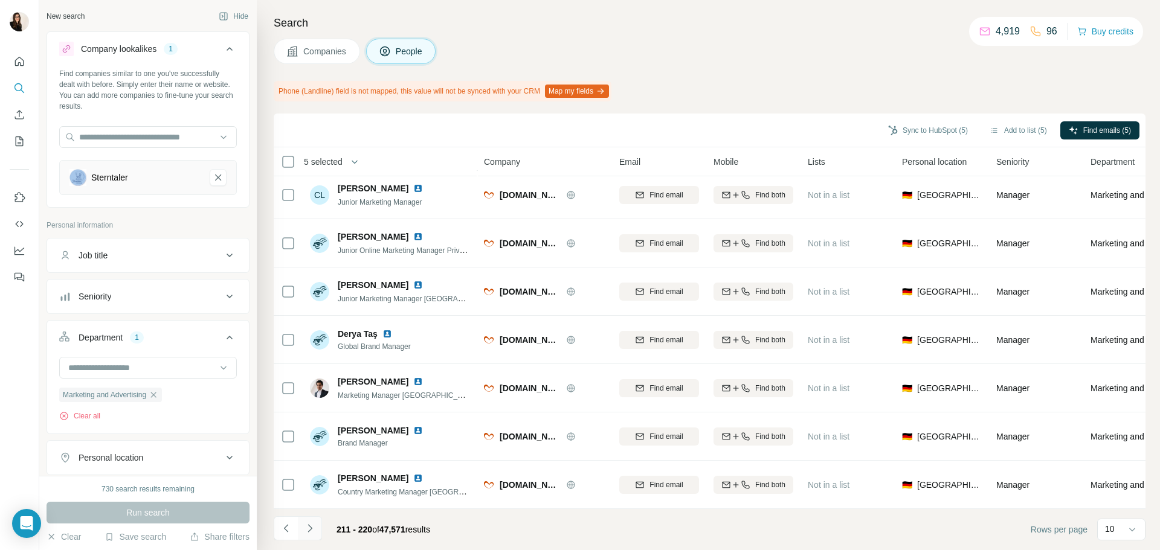
click at [317, 532] on button "Navigate to next page" at bounding box center [310, 528] width 24 height 24
click at [318, 532] on button "Navigate to next page" at bounding box center [310, 528] width 24 height 24
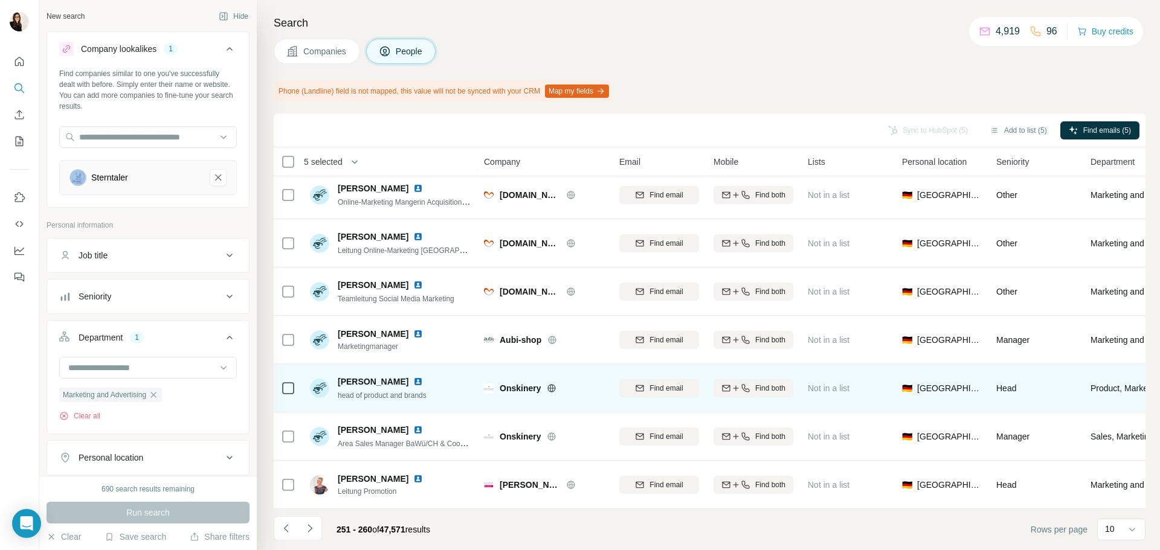
drag, startPoint x: 318, startPoint y: 532, endPoint x: 410, endPoint y: 396, distance: 164.2
click at [368, 394] on div "Sync to HubSpot (5) Add to list (5) Find emails (5) 5 selected People Company E…" at bounding box center [710, 332] width 872 height 437
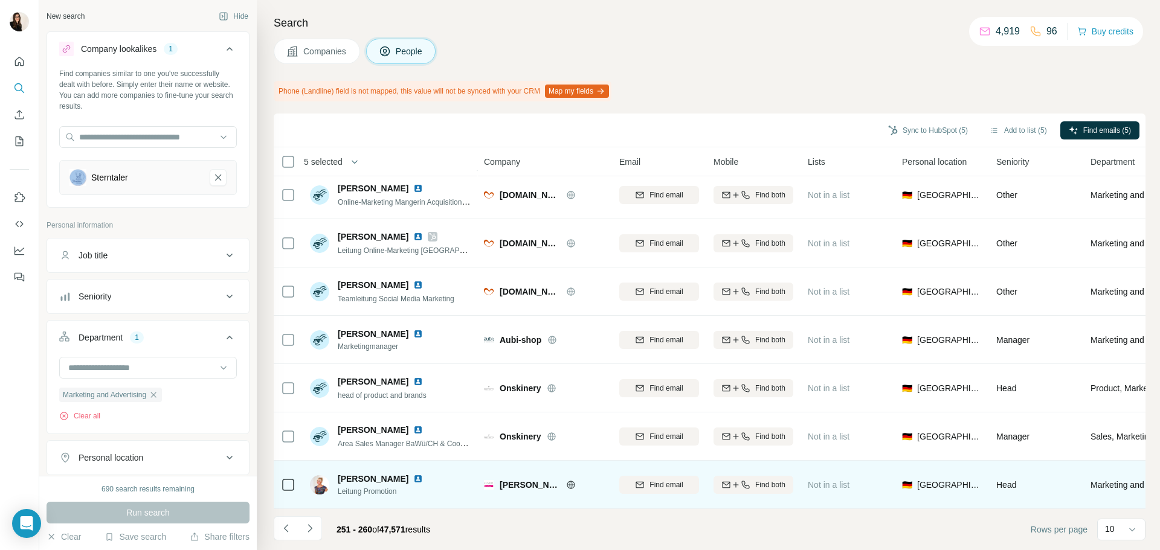
click at [571, 483] on icon at bounding box center [570, 485] width 3 height 8
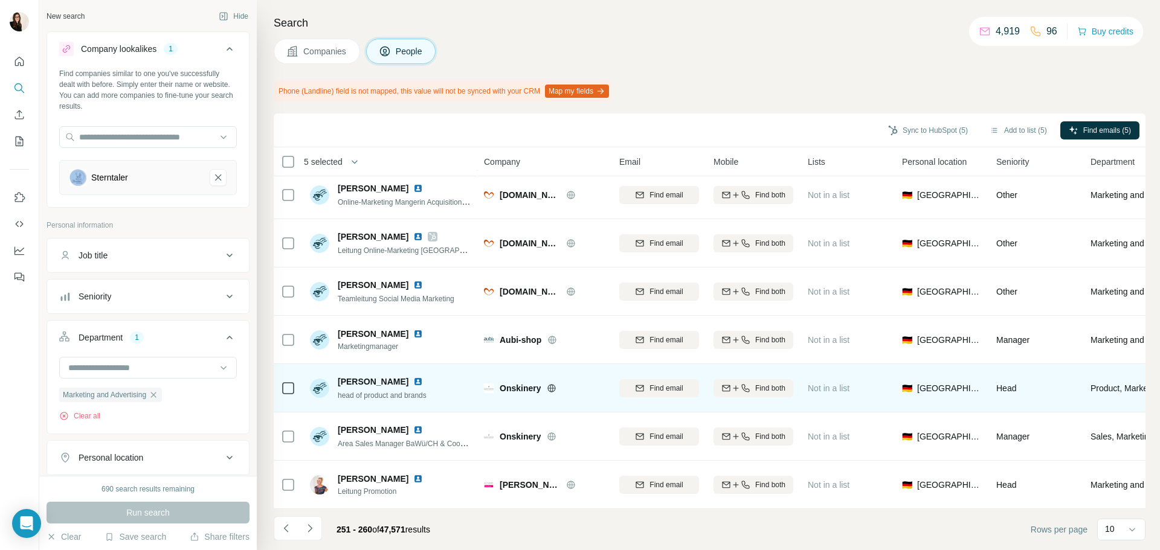
click at [553, 388] on icon at bounding box center [552, 388] width 8 height 1
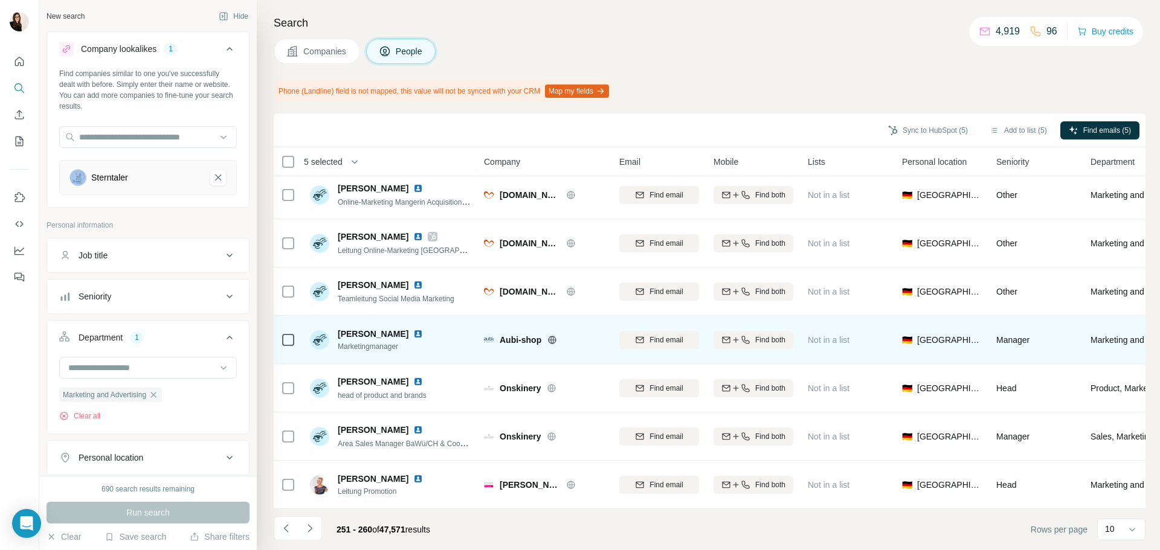
click at [551, 335] on icon at bounding box center [552, 340] width 10 height 10
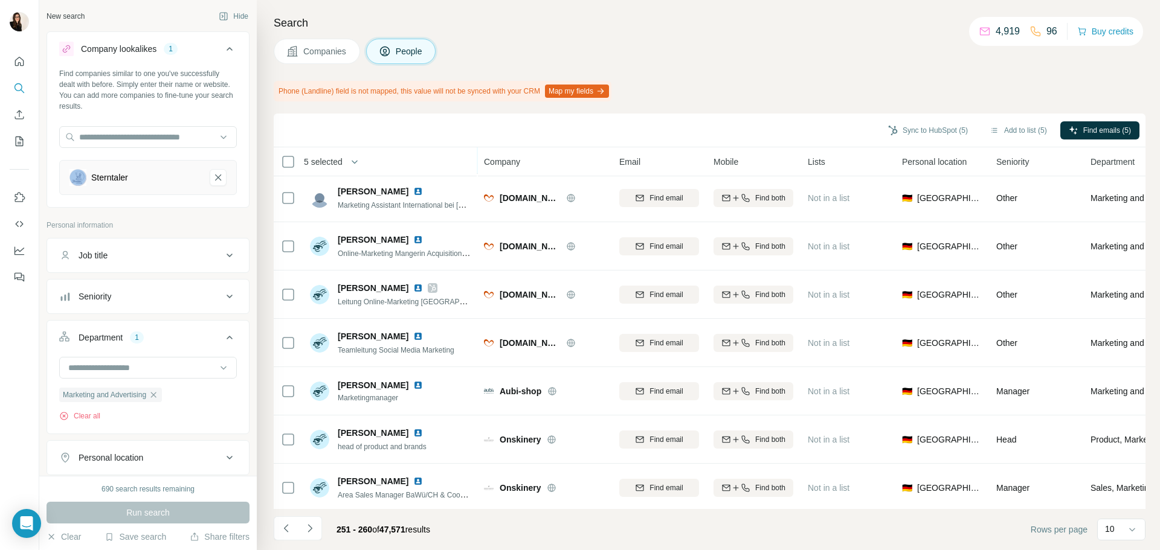
scroll to position [0, 0]
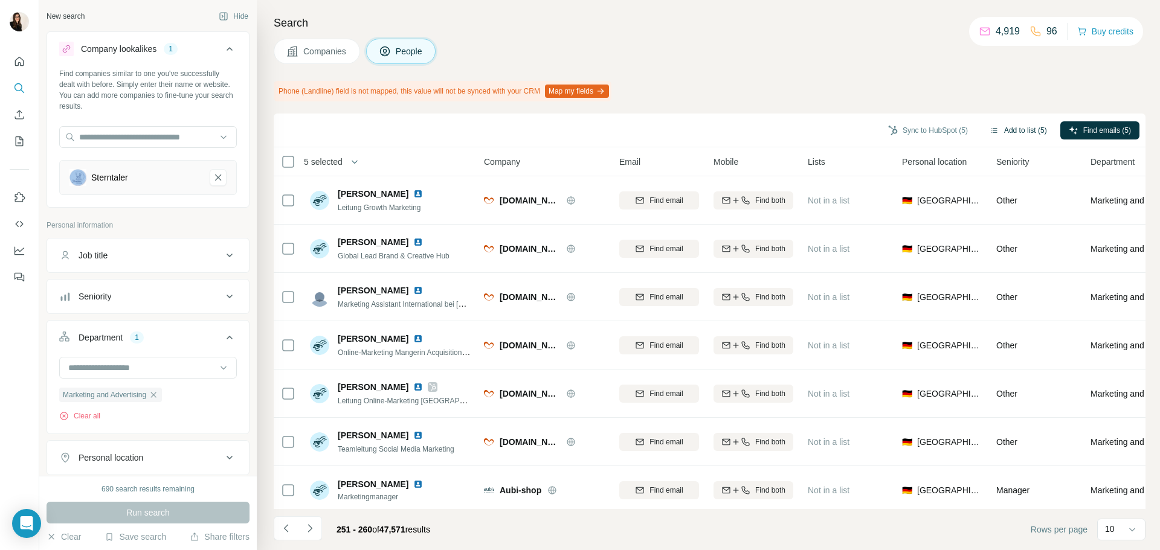
click at [1010, 139] on button "Add to list (5)" at bounding box center [1018, 130] width 74 height 18
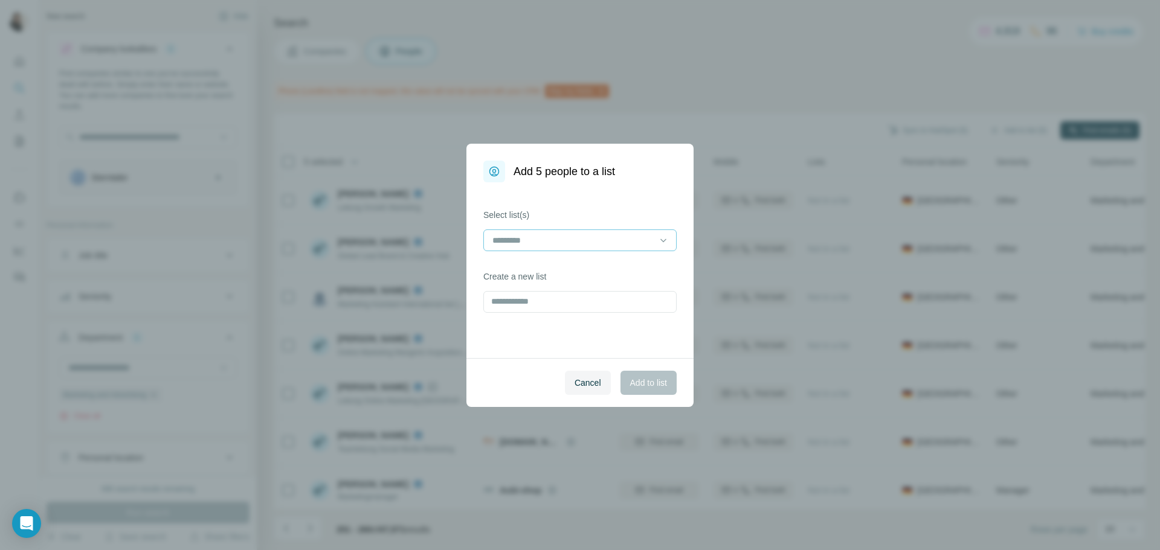
click at [621, 244] on input at bounding box center [572, 240] width 163 height 13
click at [602, 271] on div "Kids" at bounding box center [579, 268] width 173 height 12
click at [670, 384] on button "Add to list" at bounding box center [648, 383] width 56 height 24
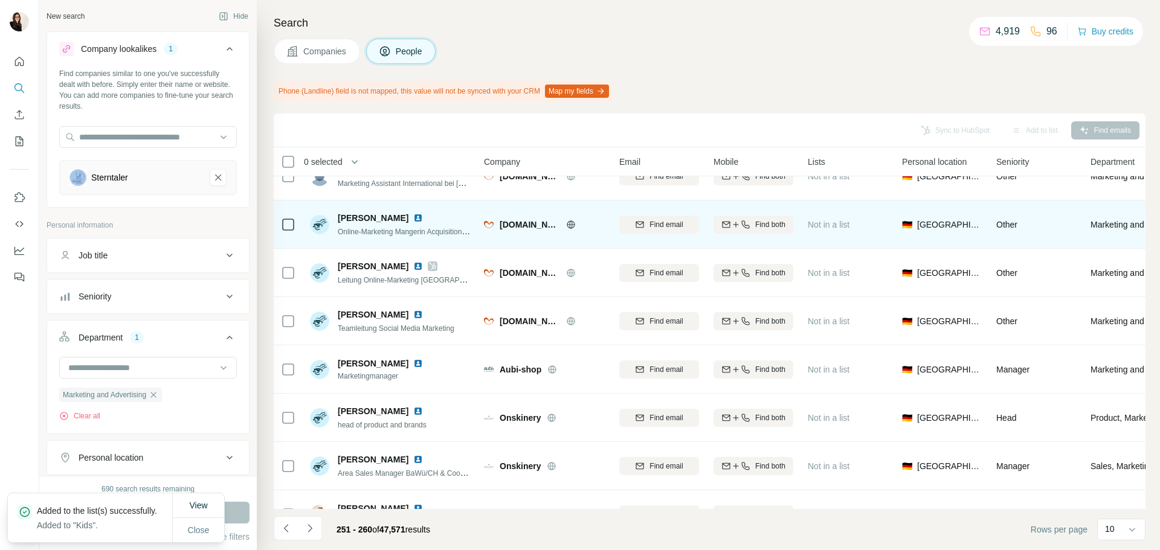
scroll to position [156, 0]
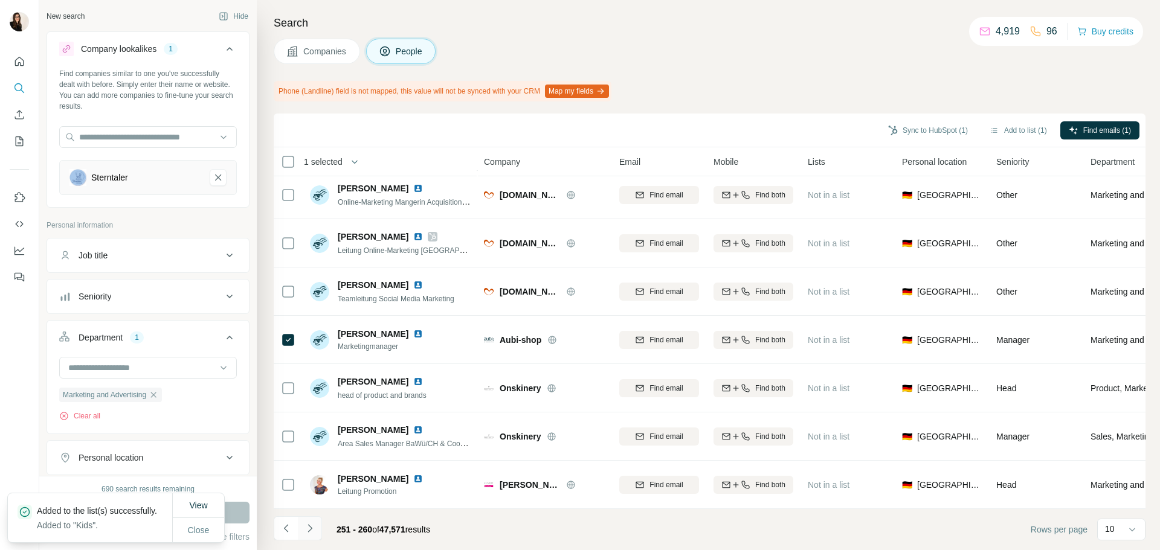
click at [309, 532] on icon "Navigate to next page" at bounding box center [310, 528] width 12 height 12
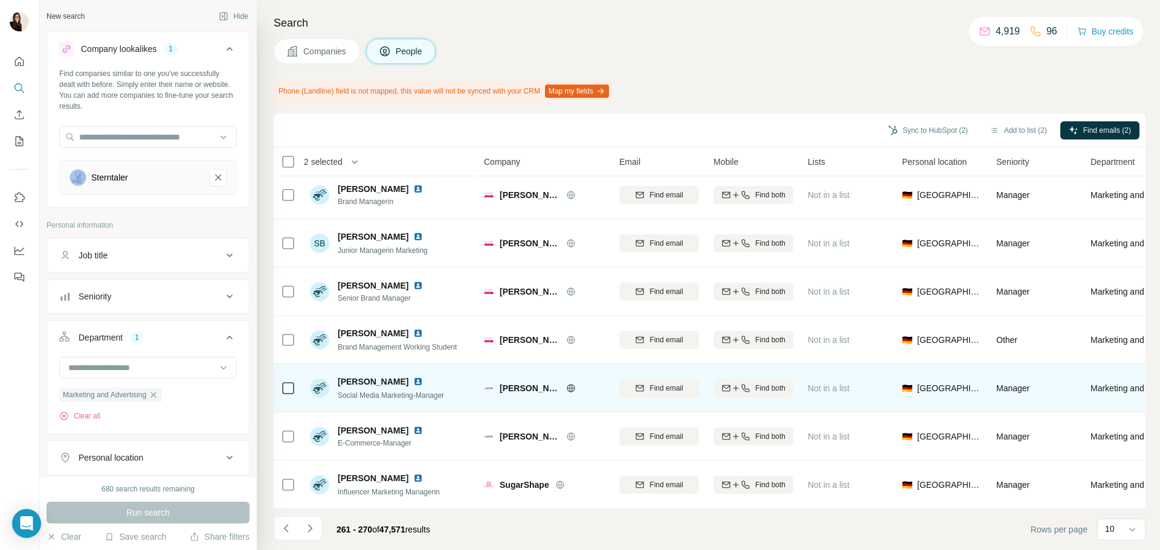
click at [568, 384] on icon at bounding box center [571, 389] width 10 height 10
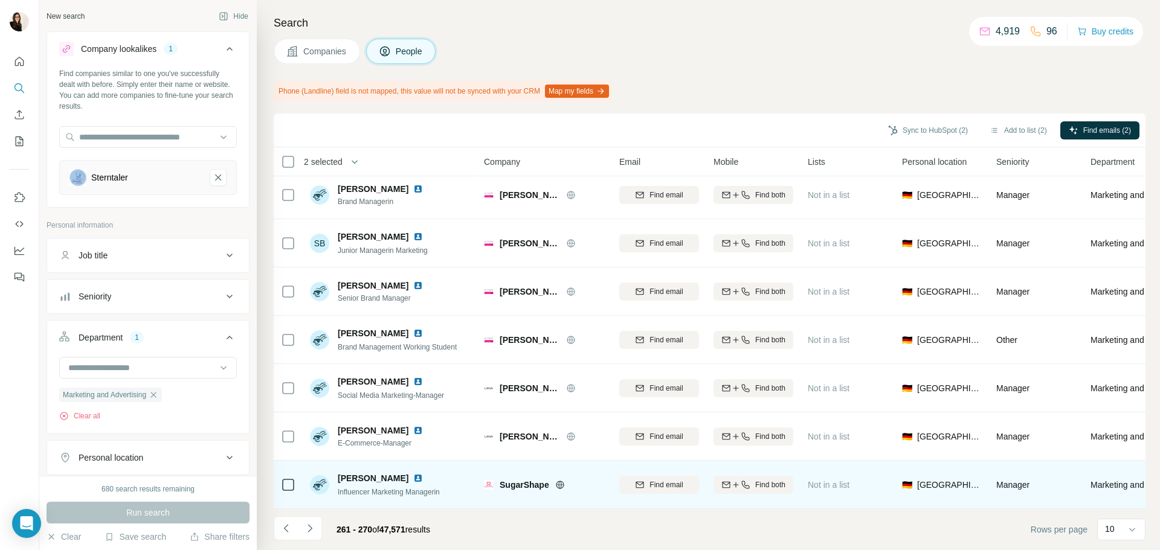
click at [557, 483] on icon at bounding box center [560, 485] width 10 height 10
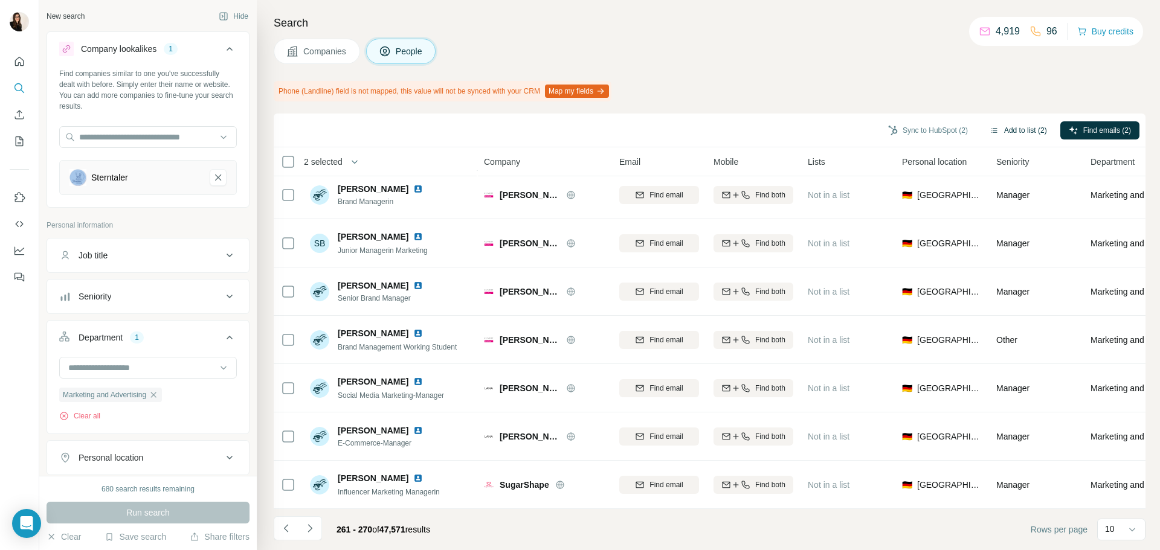
click at [1033, 125] on button "Add to list (2)" at bounding box center [1018, 130] width 74 height 18
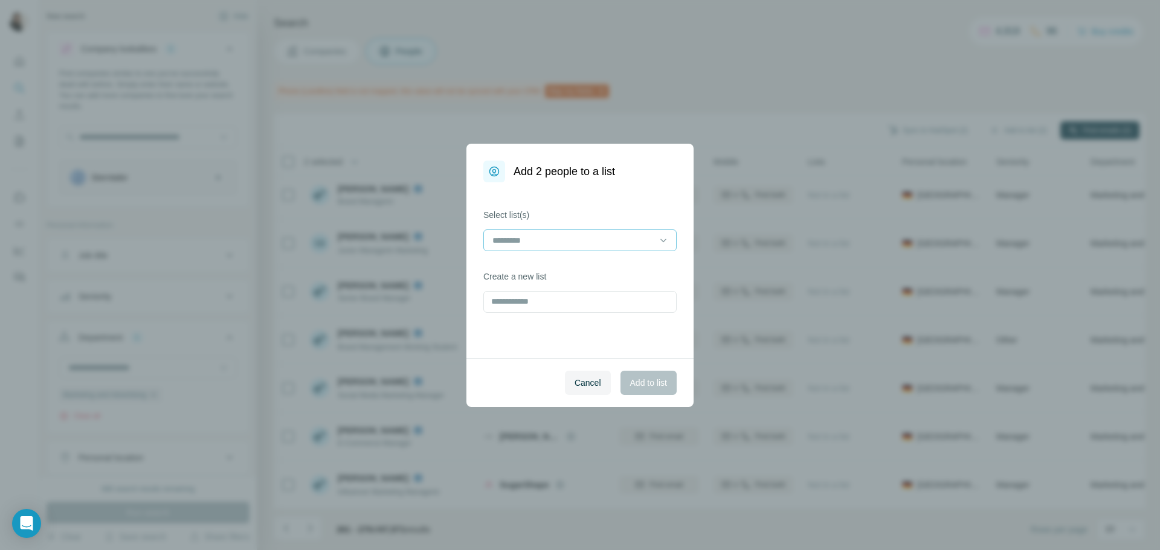
click at [623, 245] on input at bounding box center [572, 240] width 163 height 13
click at [625, 281] on div "Fashion 5" at bounding box center [579, 289] width 187 height 22
click at [654, 390] on button "Add to list" at bounding box center [648, 383] width 56 height 24
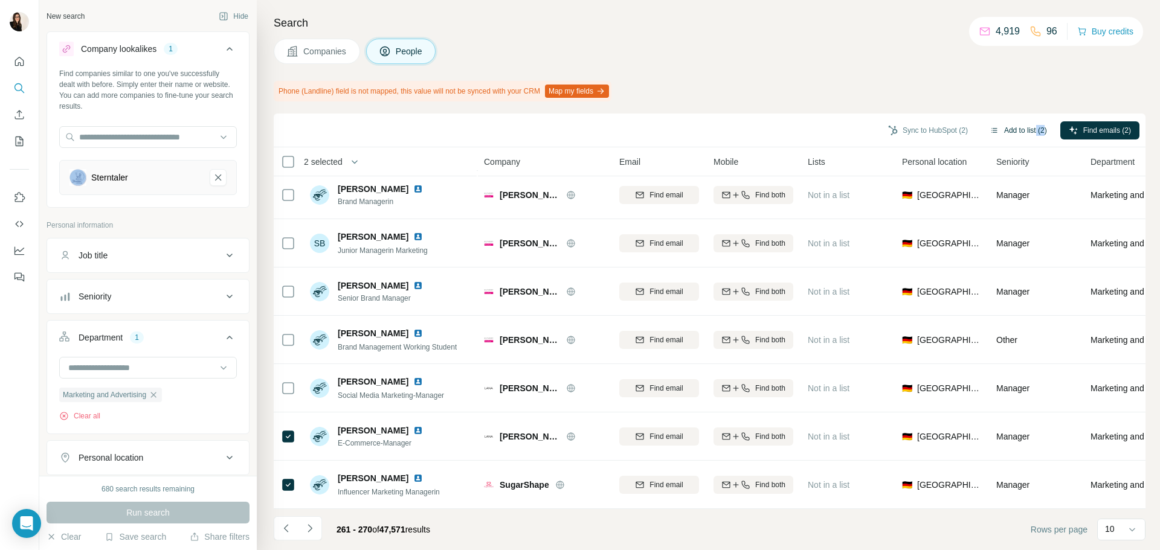
drag, startPoint x: 1040, startPoint y: 141, endPoint x: 1030, endPoint y: 133, distance: 12.1
click at [1030, 133] on div "Sync to HubSpot (2) Add to list (2) Find emails (2)" at bounding box center [710, 131] width 872 height 34
click at [1030, 133] on button "Add to list (2)" at bounding box center [1018, 130] width 74 height 18
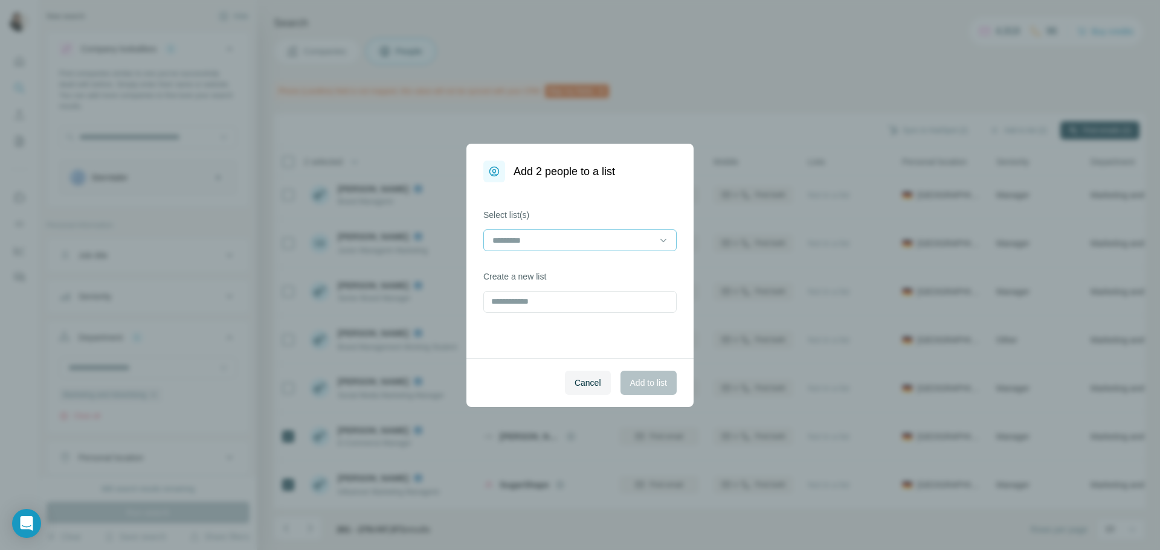
click at [607, 242] on input at bounding box center [572, 240] width 163 height 13
click at [591, 289] on div "Fashion 5" at bounding box center [579, 289] width 173 height 12
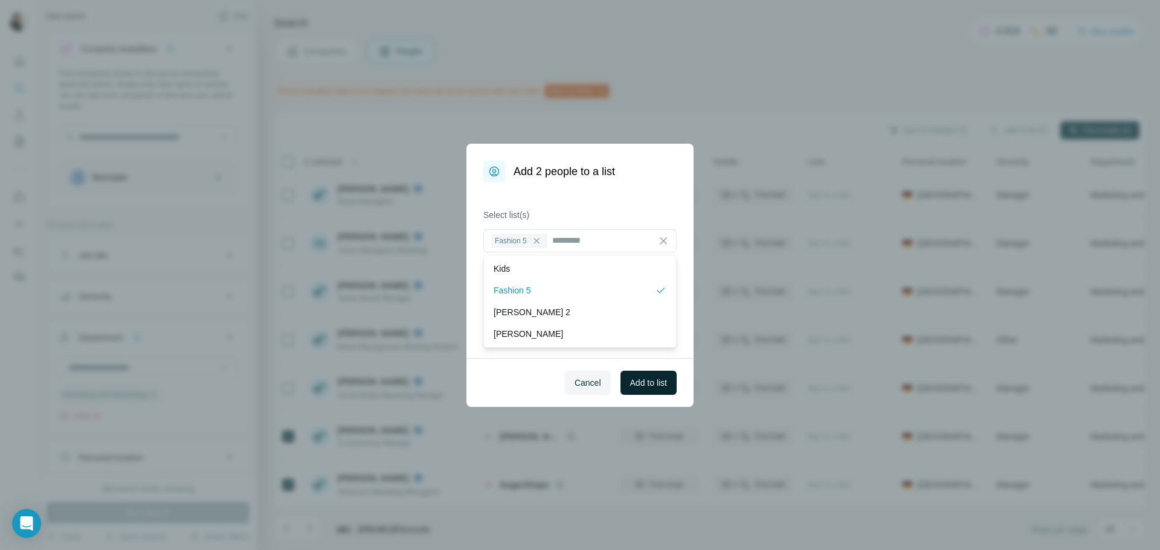
click at [637, 388] on span "Add to list" at bounding box center [648, 383] width 37 height 12
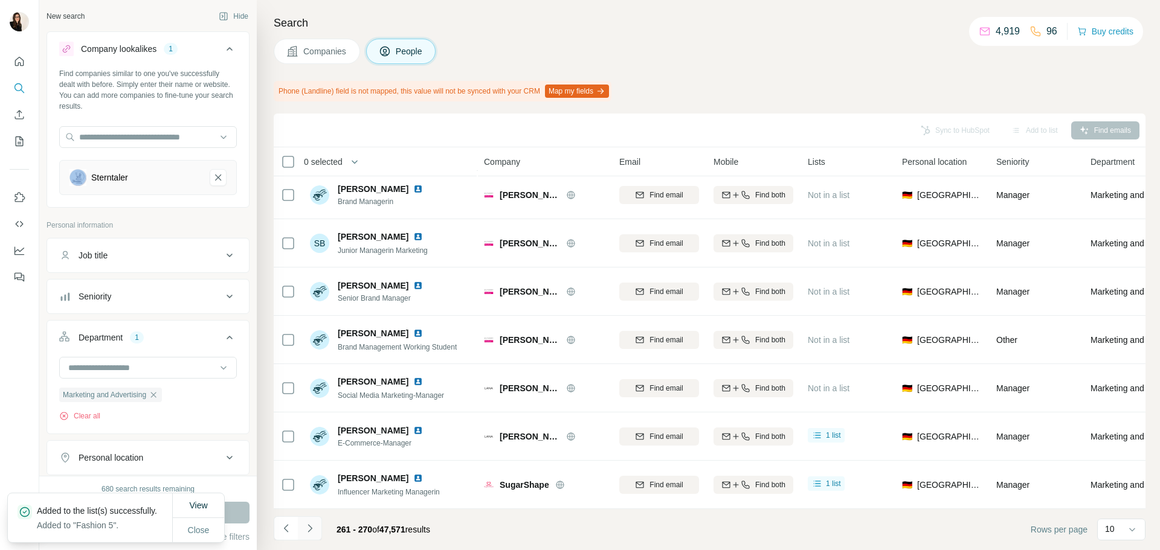
click at [319, 523] on button "Navigate to next page" at bounding box center [310, 528] width 24 height 24
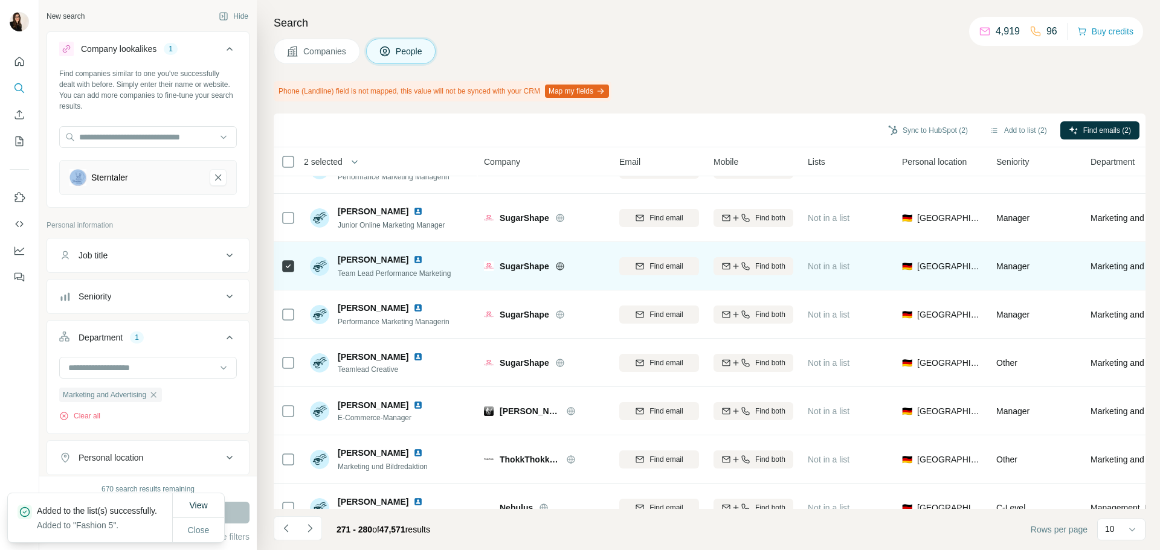
scroll to position [60, 0]
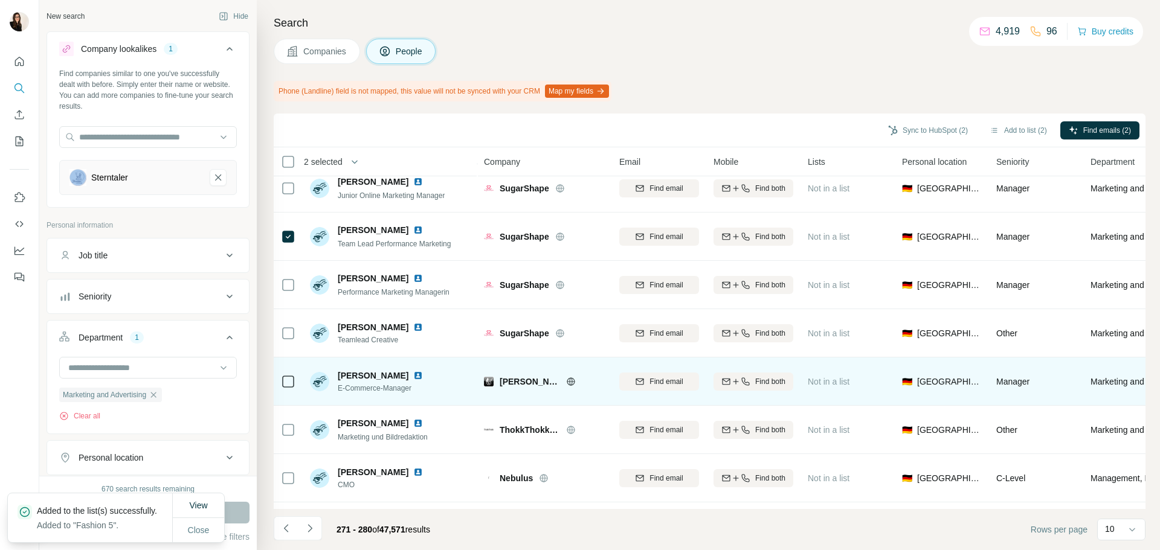
click at [569, 384] on icon at bounding box center [570, 381] width 3 height 8
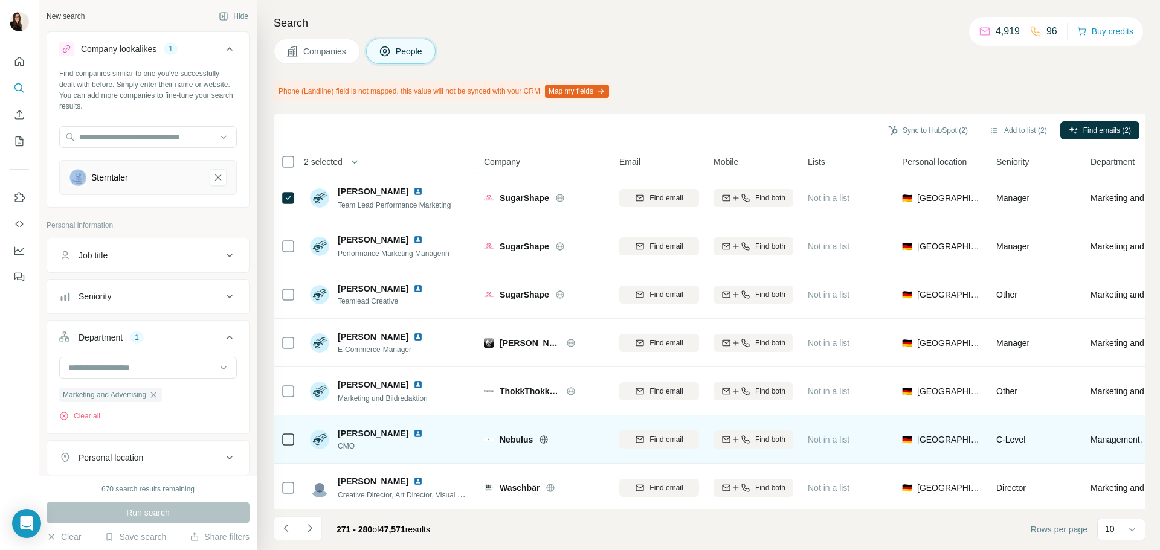
scroll to position [121, 0]
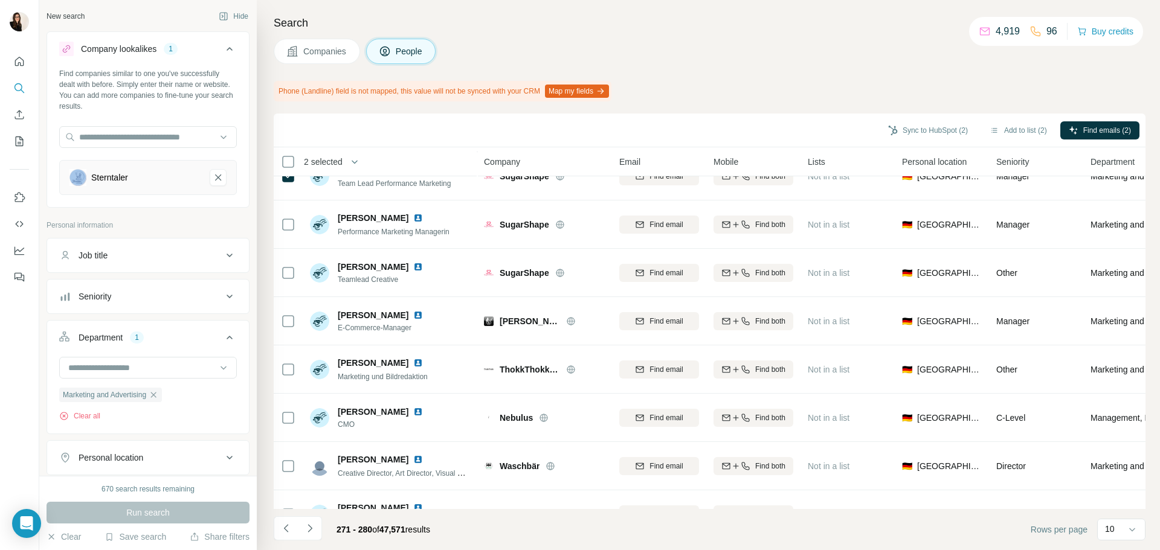
click at [544, 419] on icon at bounding box center [544, 418] width 10 height 10
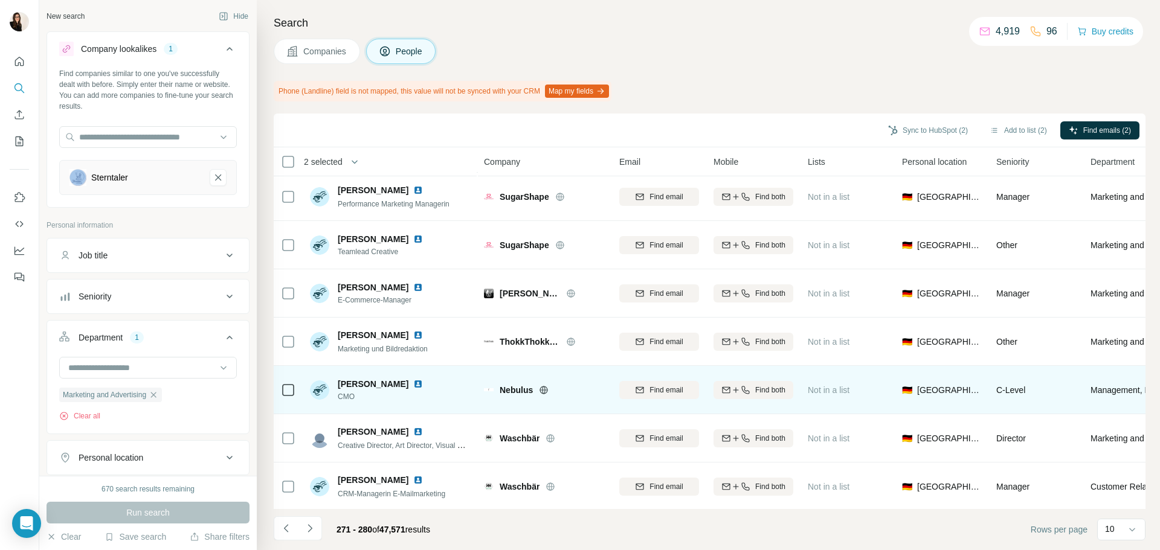
scroll to position [156, 0]
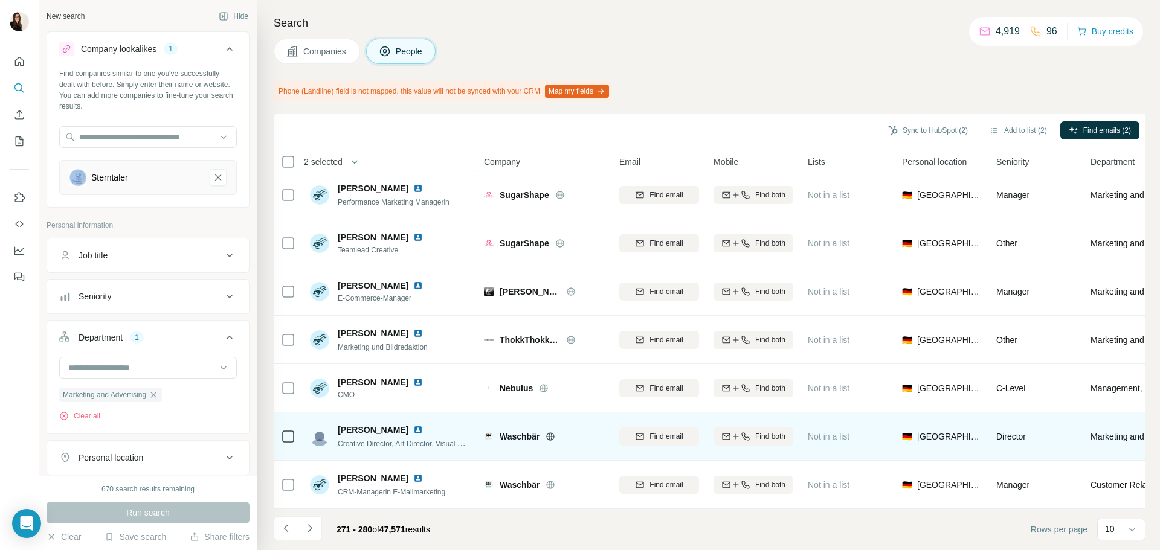
click at [550, 432] on icon at bounding box center [550, 436] width 3 height 8
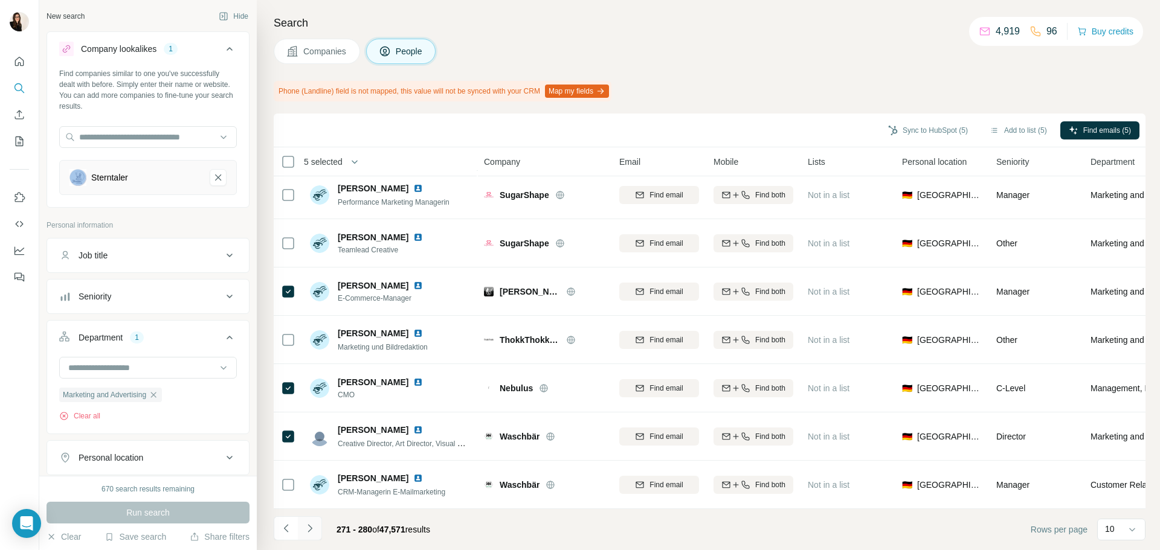
click at [307, 528] on icon "Navigate to next page" at bounding box center [310, 528] width 12 height 12
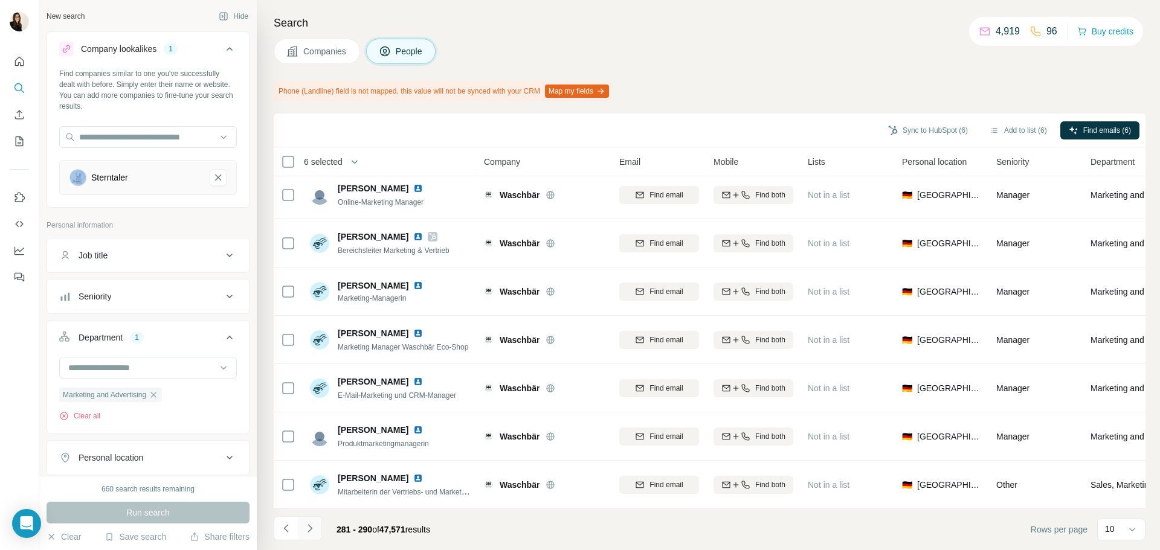
click at [316, 527] on button "Navigate to next page" at bounding box center [310, 528] width 24 height 24
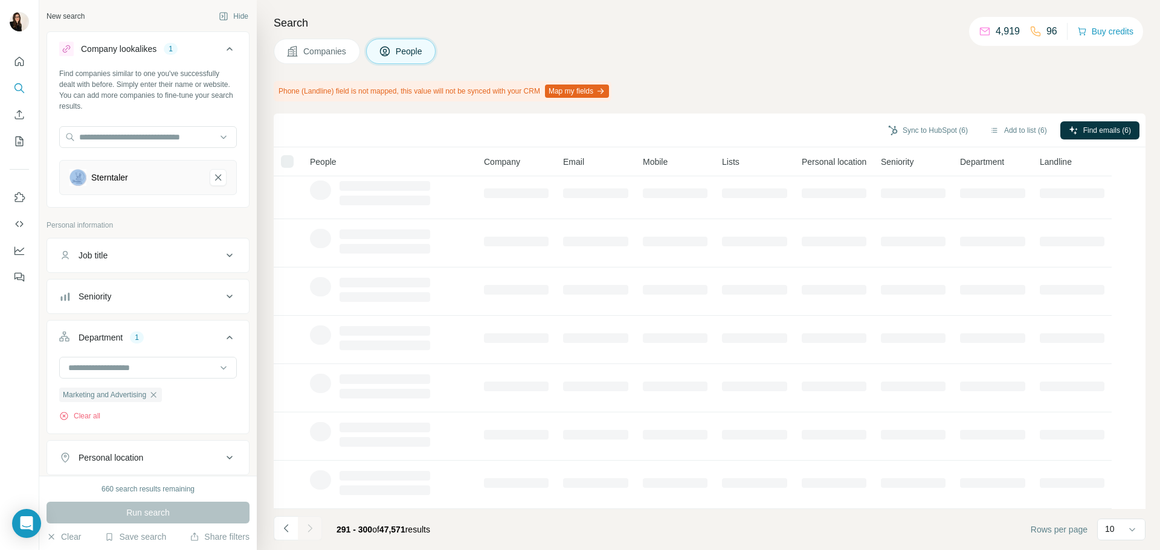
scroll to position [0, 0]
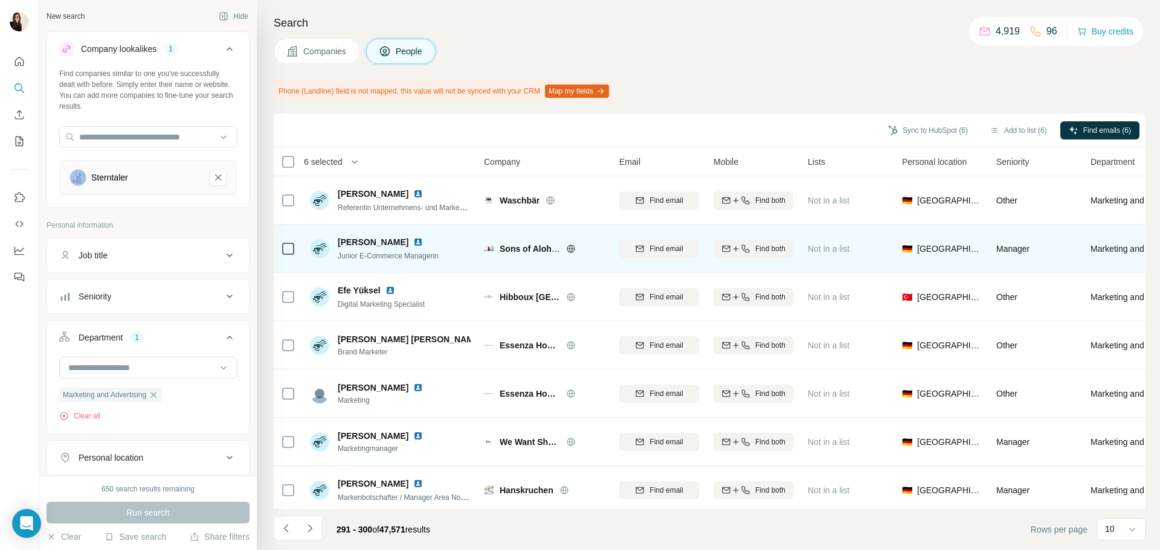
click at [571, 247] on icon at bounding box center [571, 249] width 10 height 10
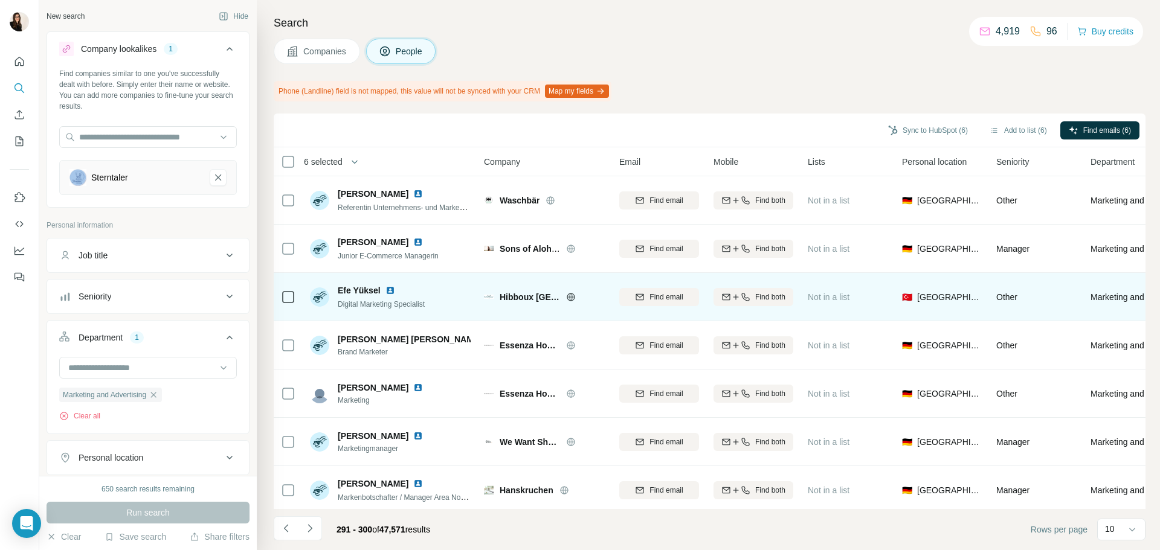
click at [569, 298] on icon at bounding box center [571, 297] width 10 height 10
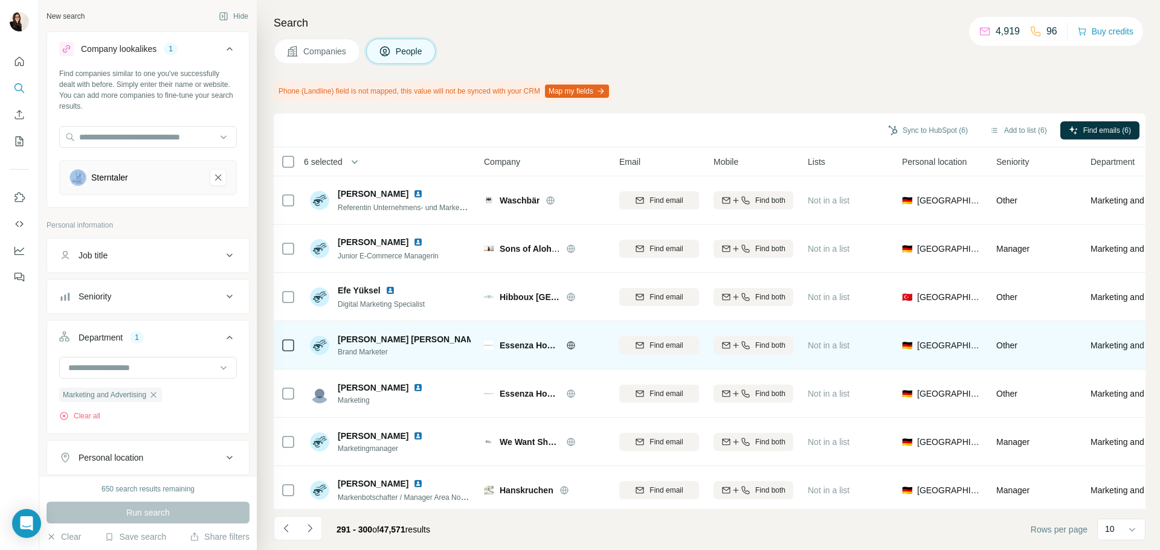
click at [568, 348] on icon at bounding box center [571, 345] width 8 height 8
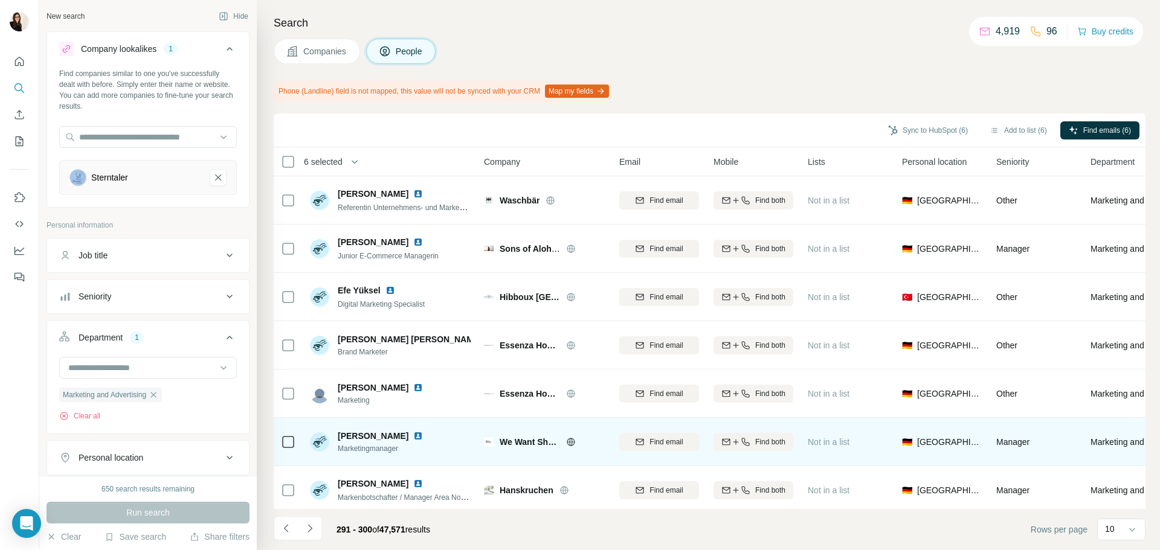
click at [571, 443] on icon at bounding box center [571, 442] width 10 height 10
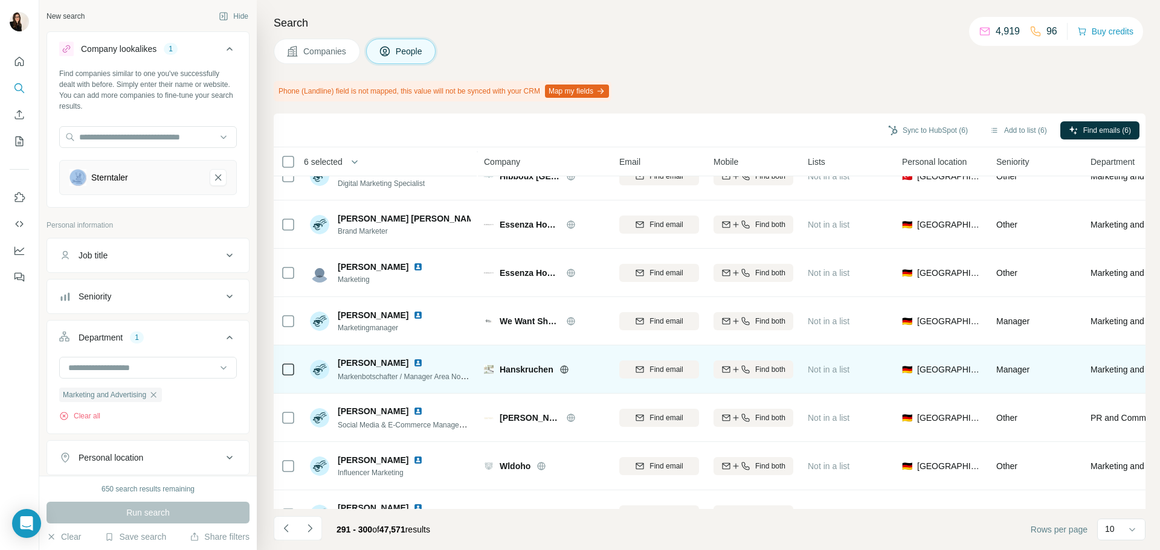
click at [565, 366] on icon at bounding box center [563, 369] width 3 height 8
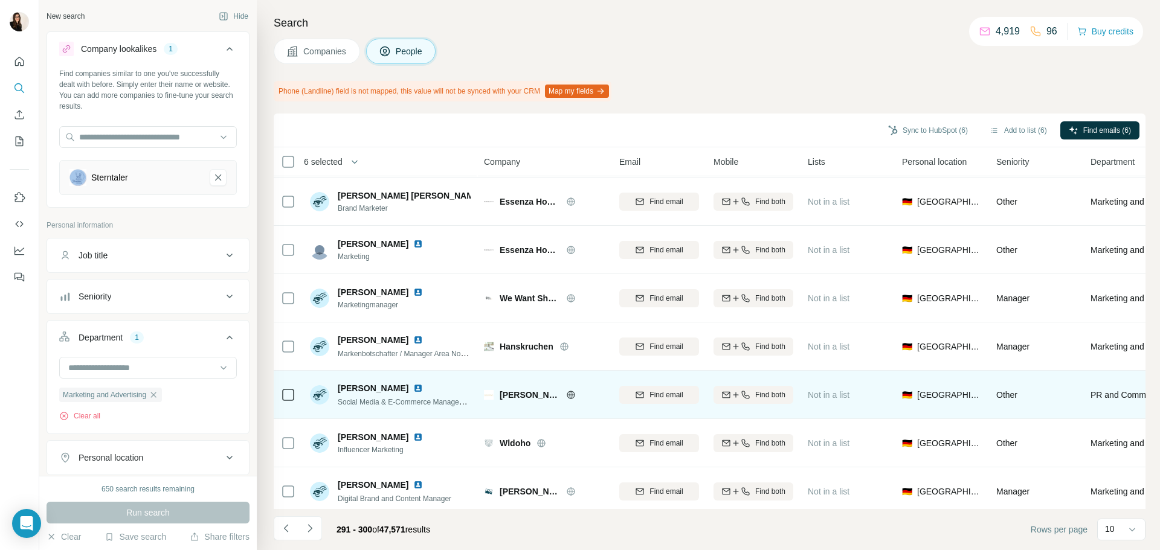
scroll to position [156, 0]
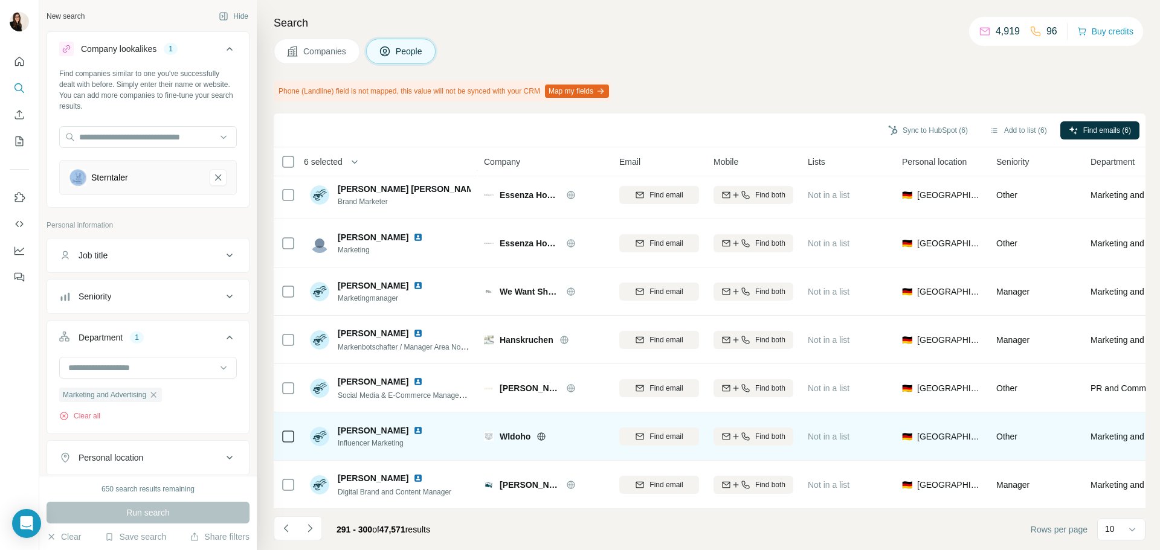
click at [538, 432] on icon at bounding box center [541, 437] width 10 height 10
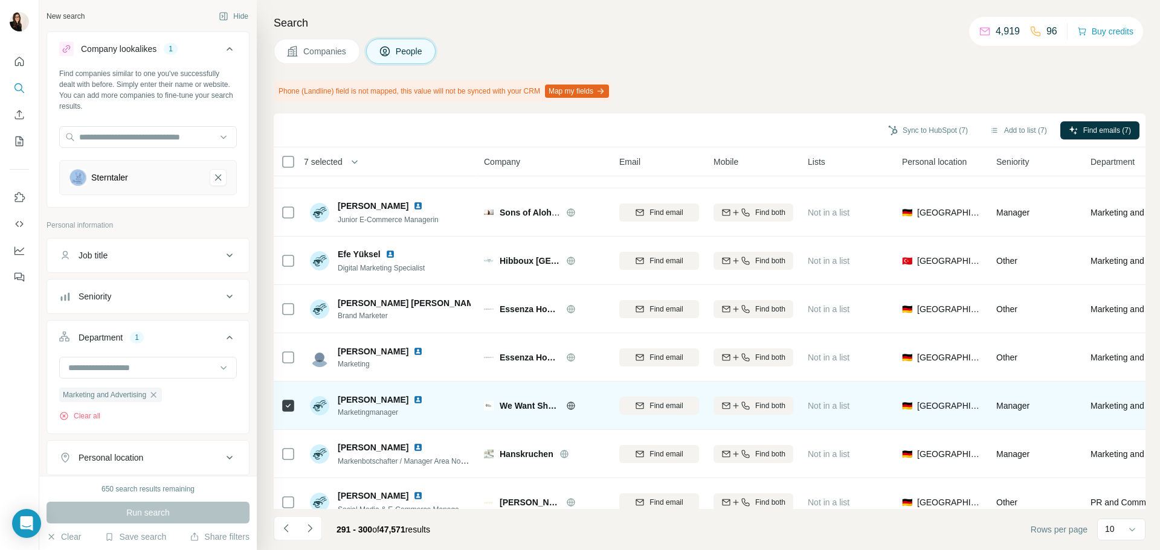
scroll to position [36, 0]
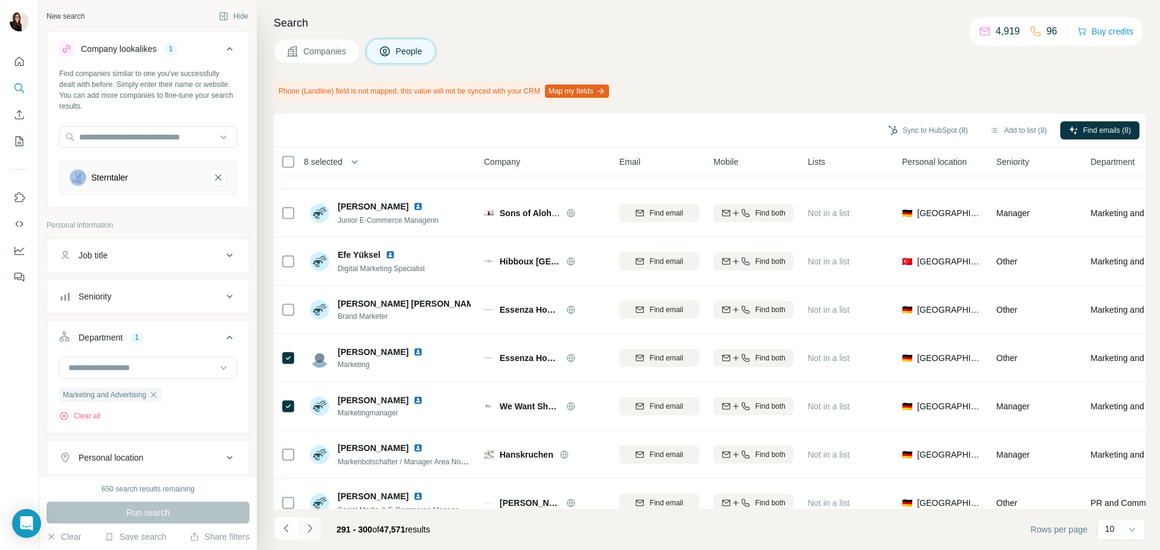
click at [312, 532] on icon "Navigate to next page" at bounding box center [310, 528] width 12 height 12
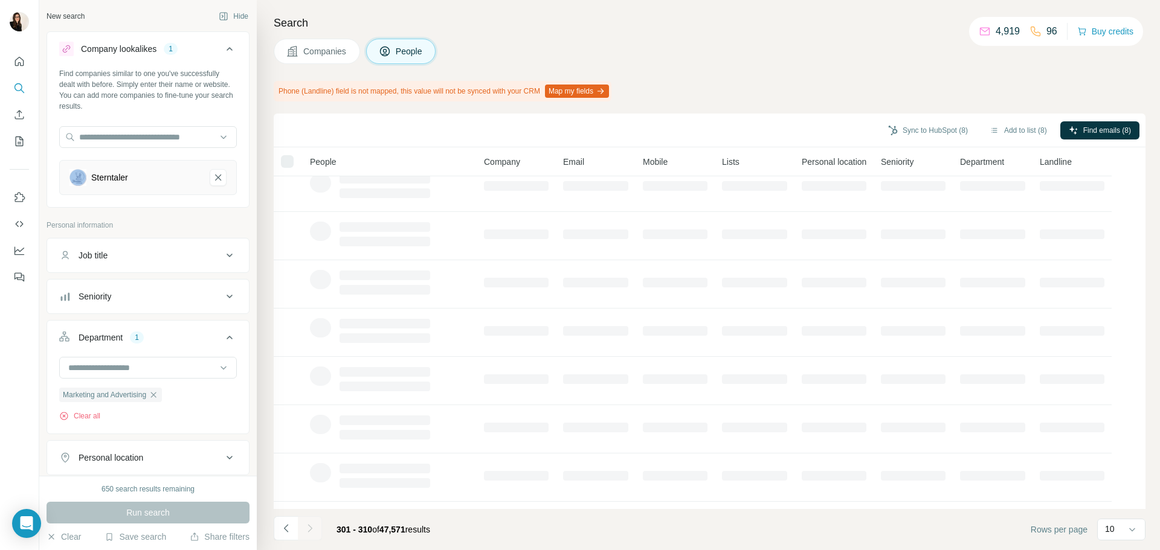
scroll to position [0, 0]
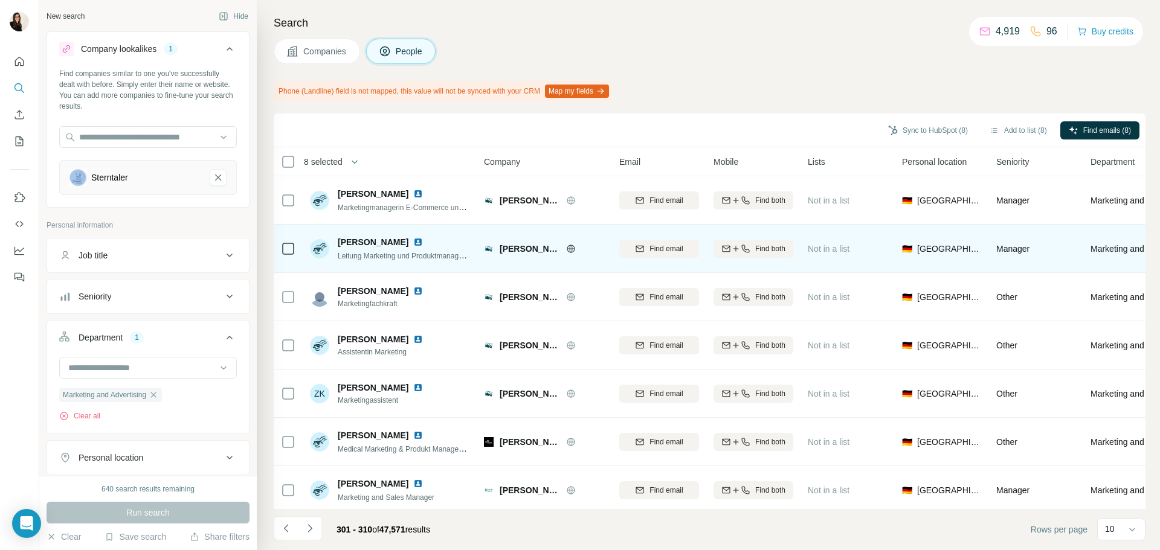
click at [573, 251] on icon at bounding box center [571, 249] width 8 height 8
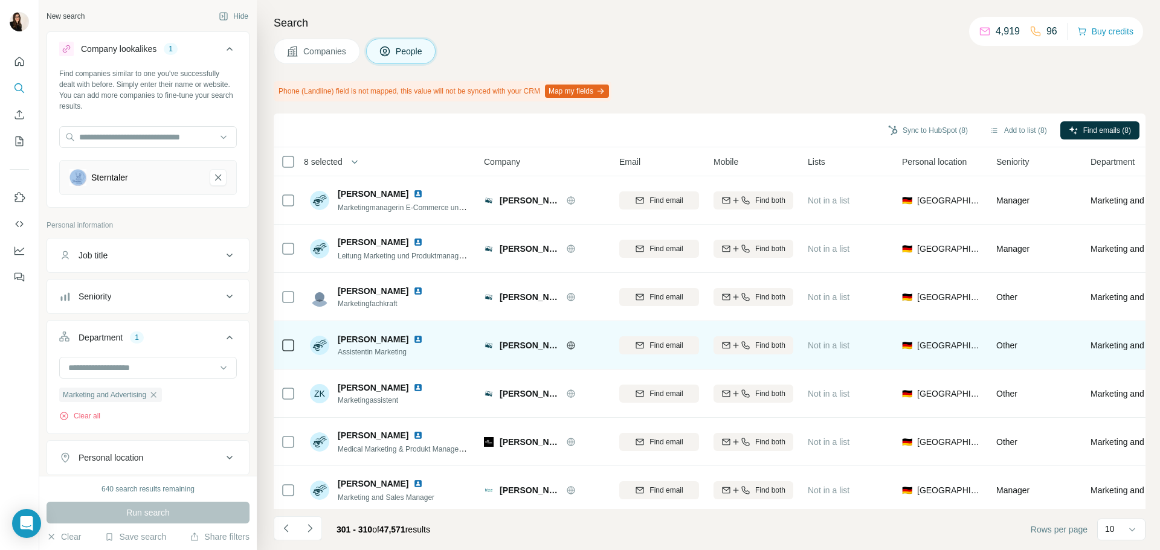
scroll to position [156, 0]
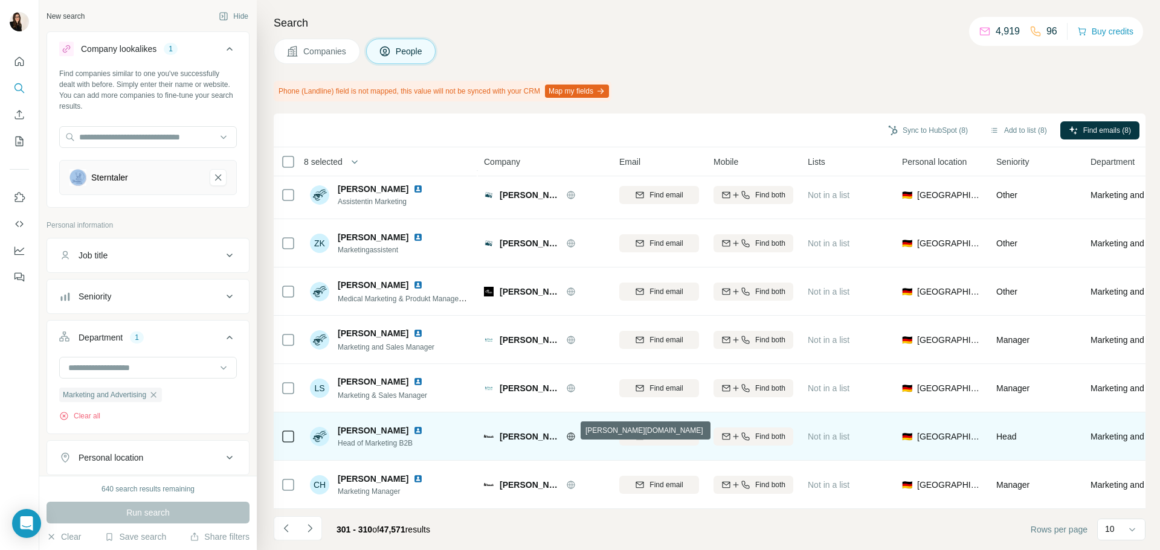
click at [568, 432] on icon at bounding box center [571, 437] width 10 height 10
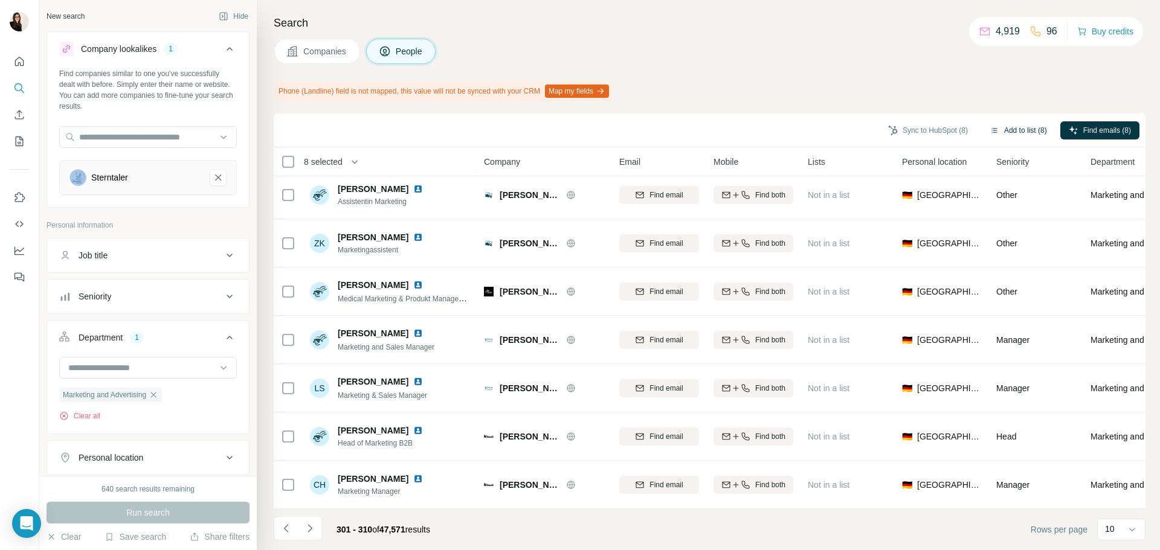
click at [1017, 127] on button "Add to list (8)" at bounding box center [1018, 130] width 74 height 18
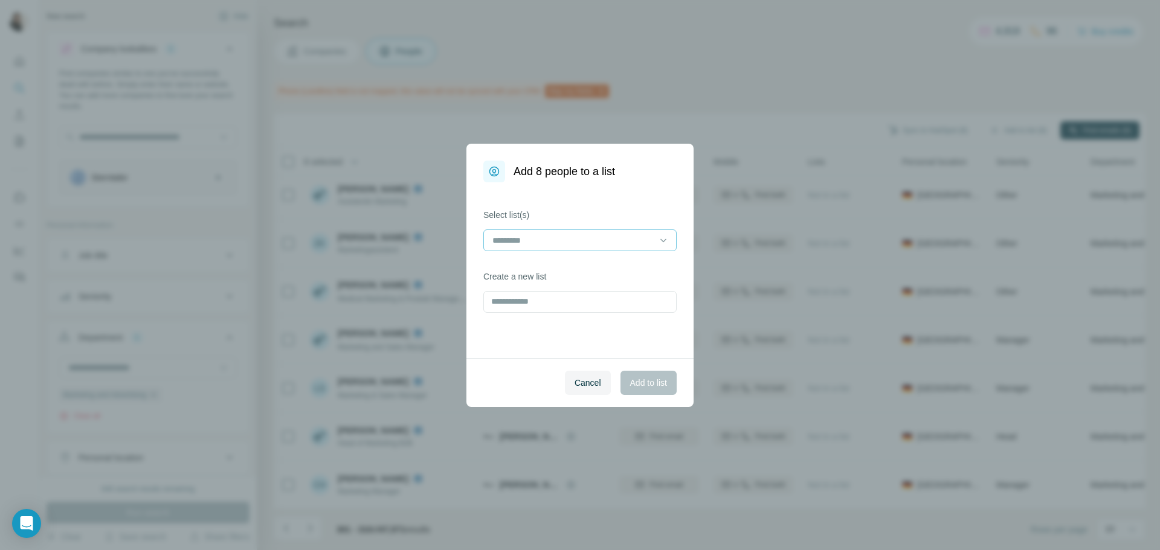
click at [525, 237] on input at bounding box center [572, 240] width 163 height 13
click at [525, 282] on div "Fashion 5" at bounding box center [579, 289] width 187 height 22
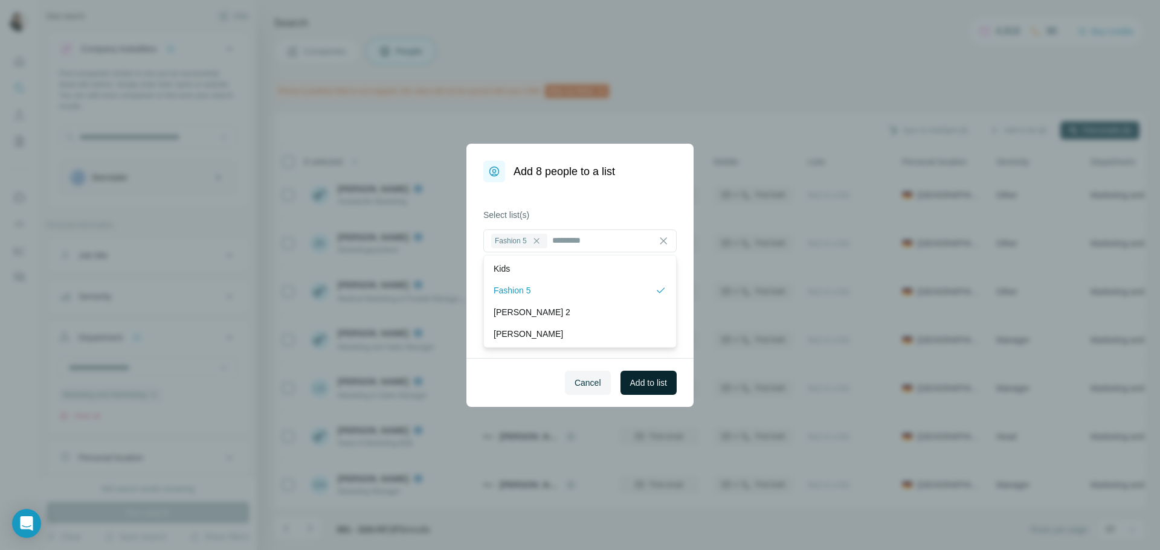
click at [642, 379] on span "Add to list" at bounding box center [648, 383] width 37 height 12
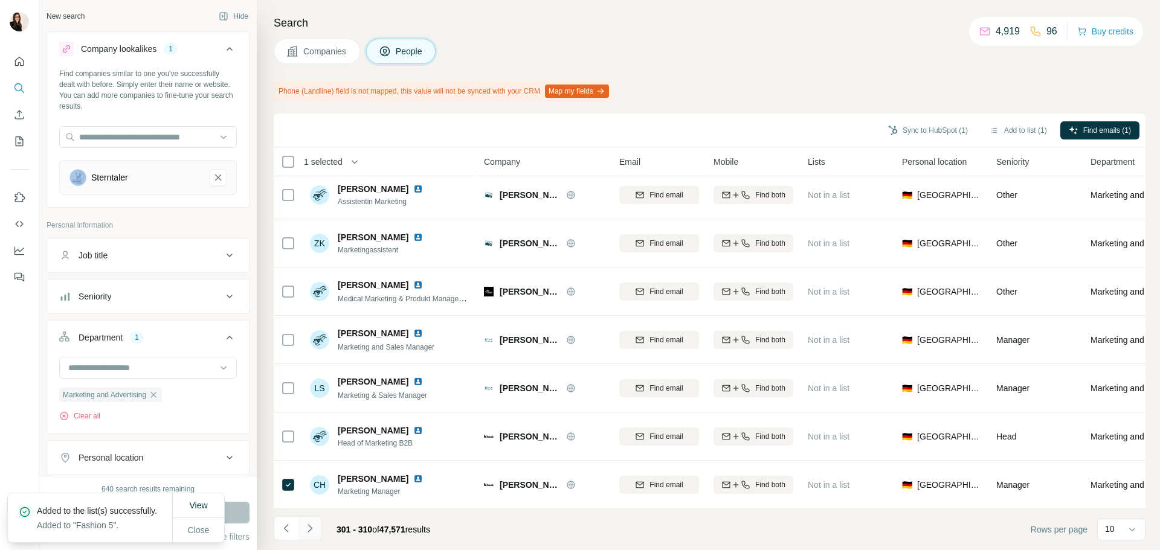
click at [304, 528] on icon "Navigate to next page" at bounding box center [310, 528] width 12 height 12
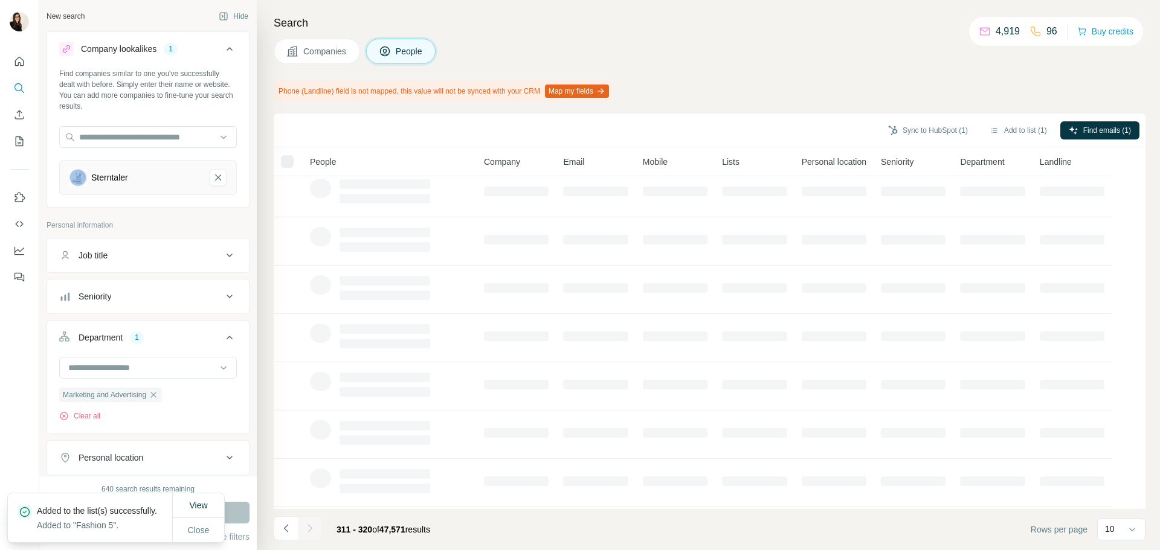
scroll to position [0, 0]
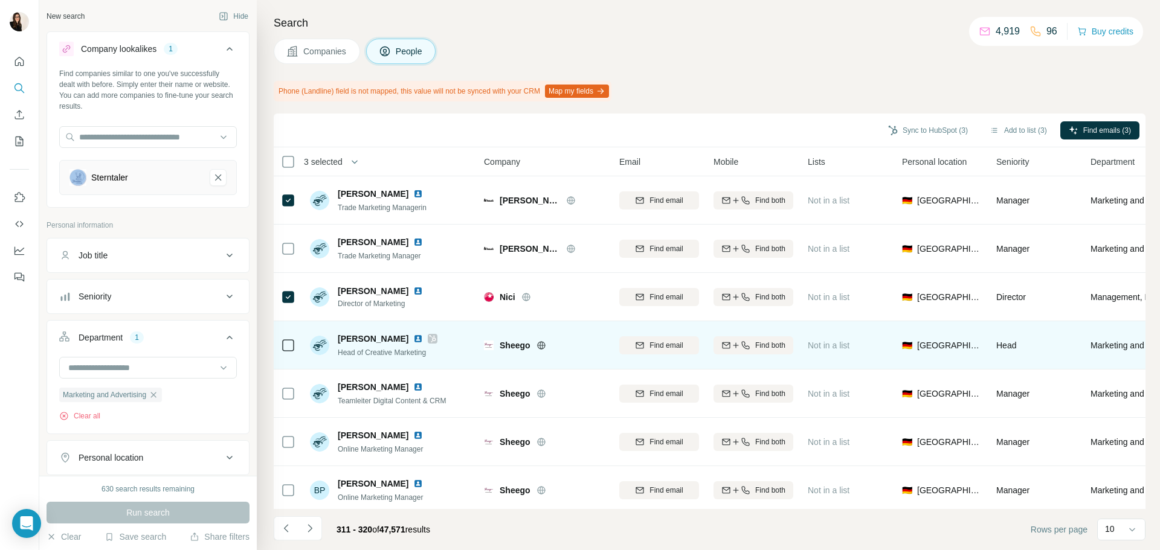
click at [542, 347] on icon at bounding box center [541, 346] width 10 height 10
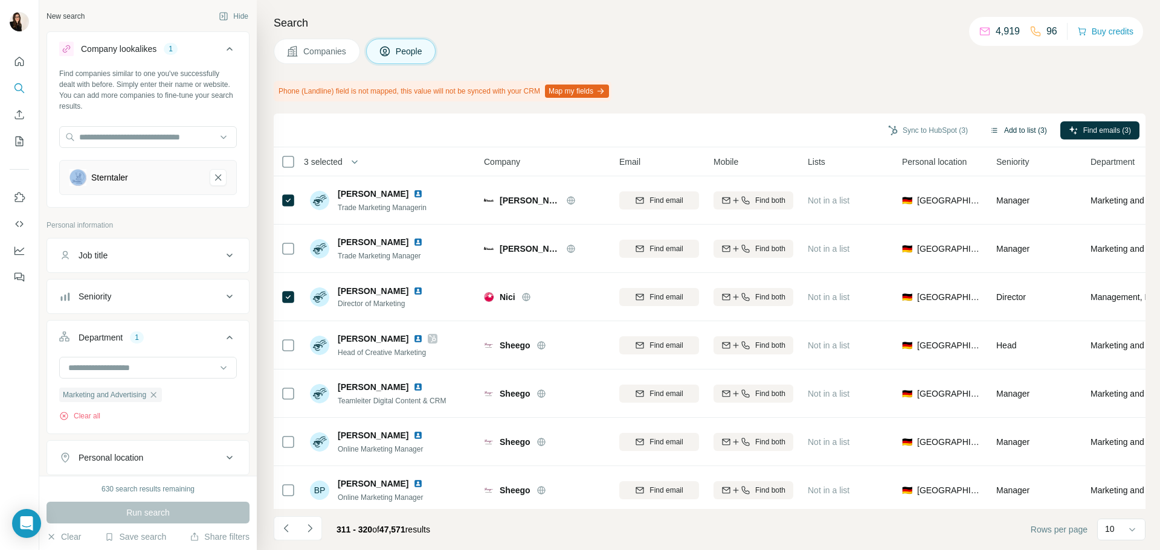
click at [1016, 137] on button "Add to list (3)" at bounding box center [1018, 130] width 74 height 18
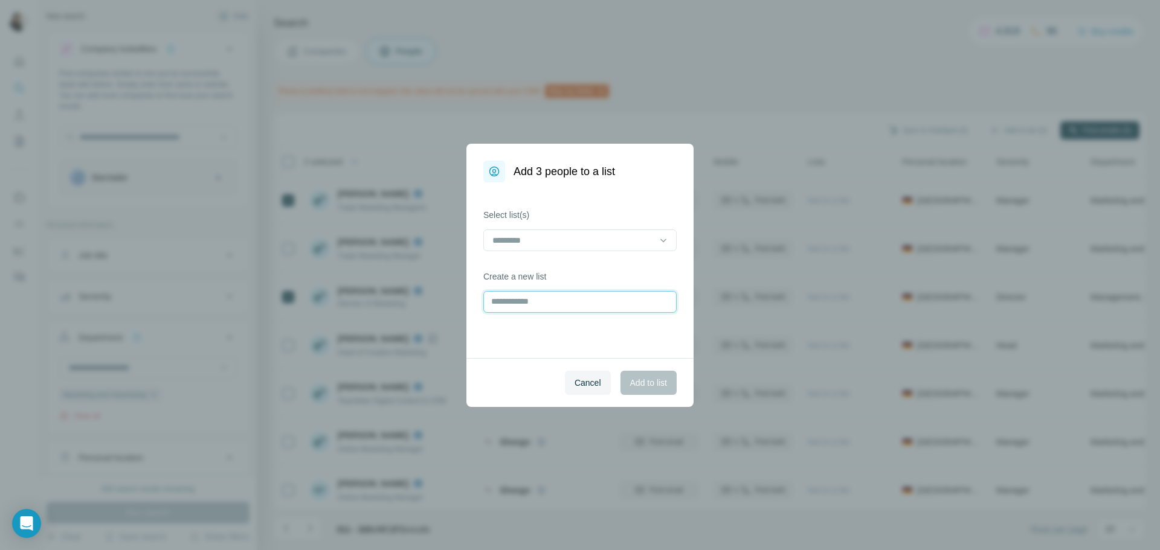
click at [600, 304] on input "text" at bounding box center [579, 302] width 193 height 22
type input "*"
type input "********"
click at [663, 376] on button "Add to list" at bounding box center [648, 383] width 56 height 24
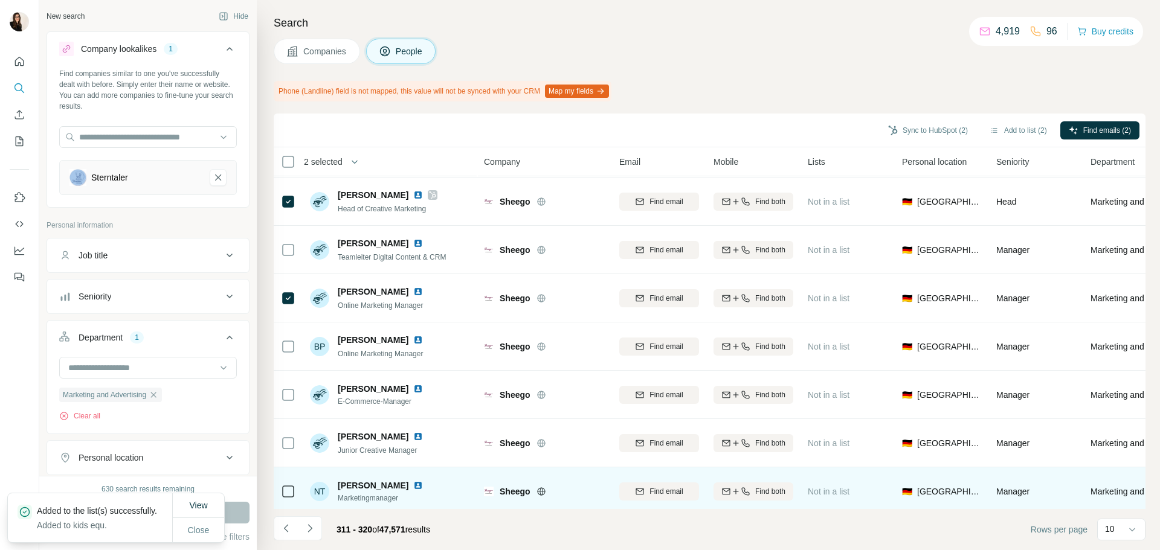
scroll to position [156, 0]
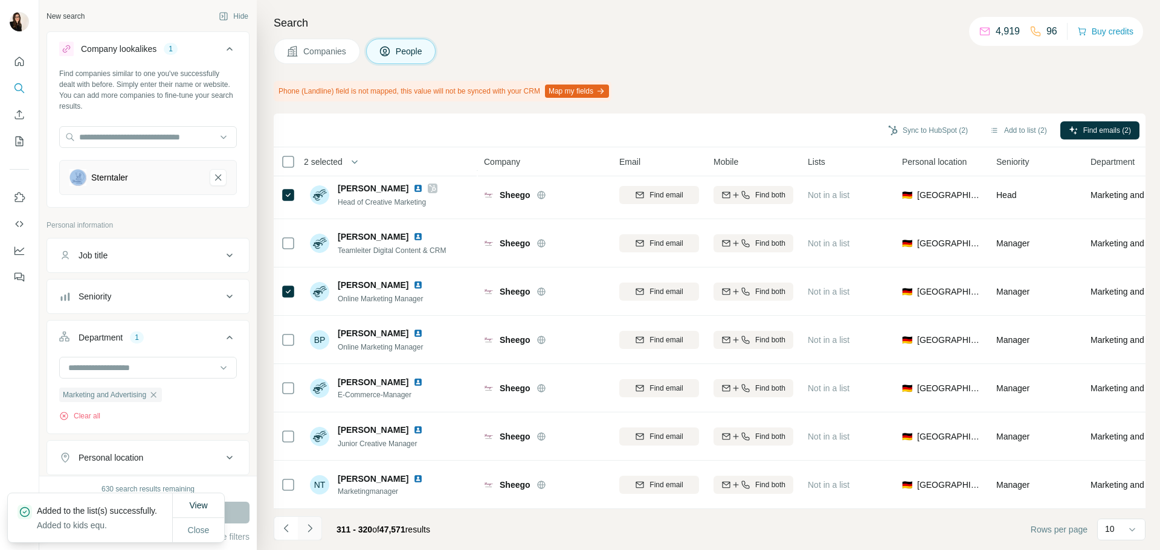
click at [307, 529] on icon "Navigate to next page" at bounding box center [310, 528] width 12 height 12
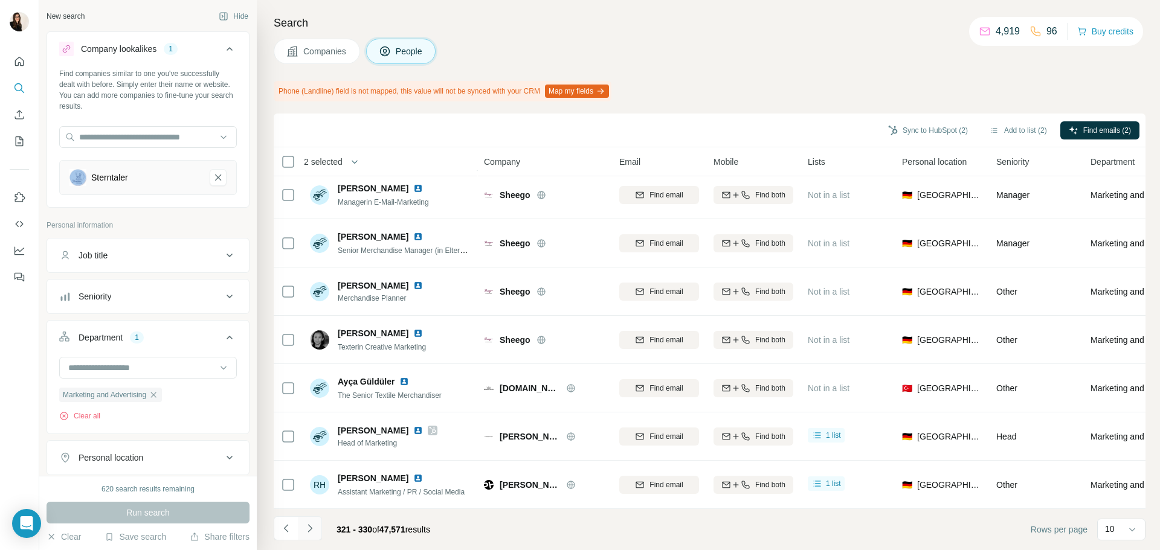
click at [311, 522] on icon "Navigate to next page" at bounding box center [310, 528] width 12 height 12
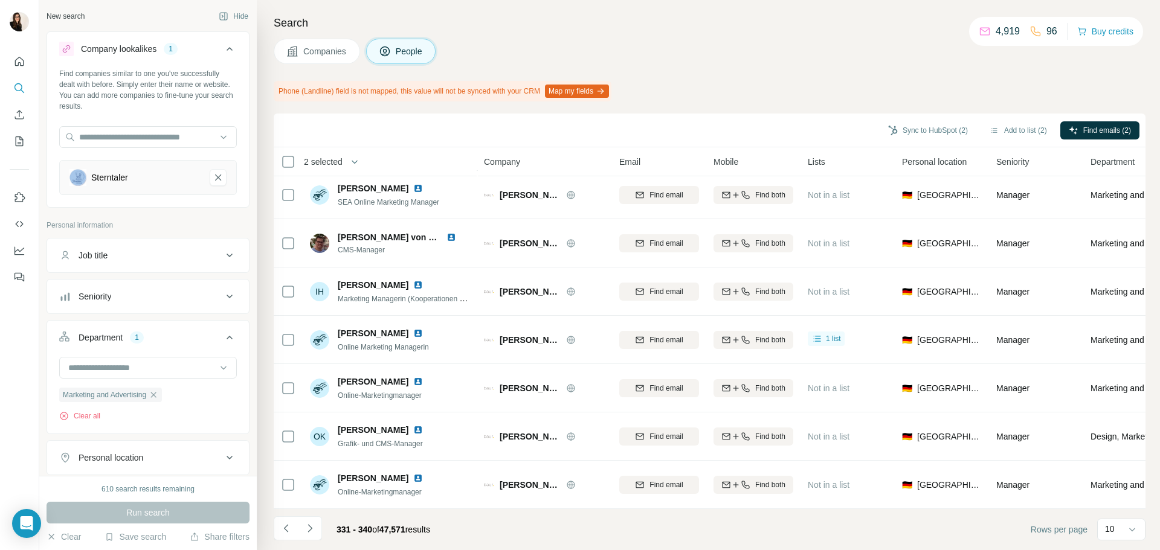
click at [317, 530] on button "Navigate to next page" at bounding box center [310, 528] width 24 height 24
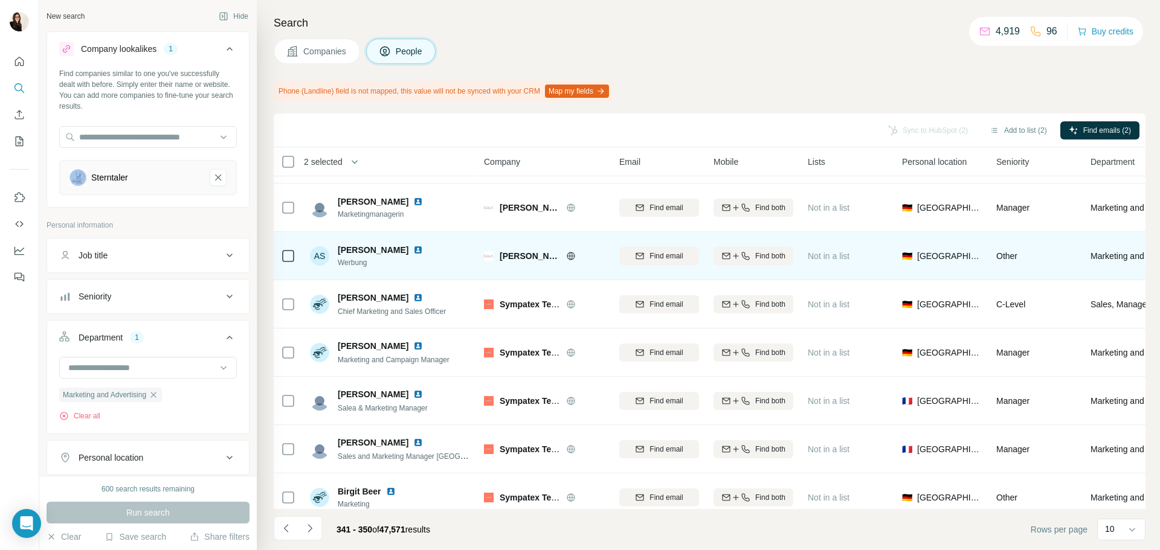
scroll to position [36, 0]
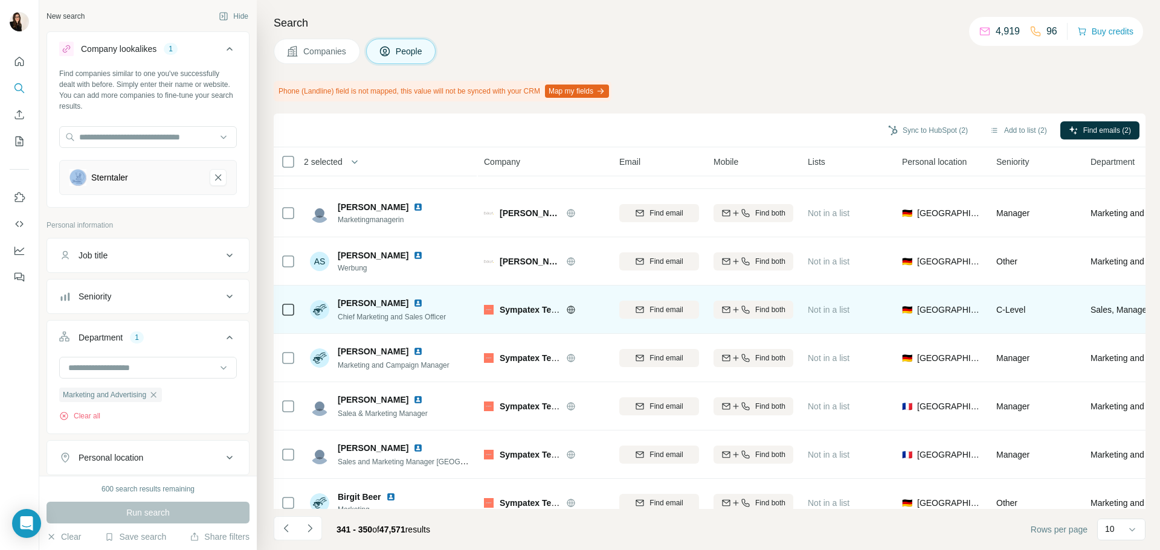
click at [571, 310] on icon at bounding box center [571, 310] width 10 height 10
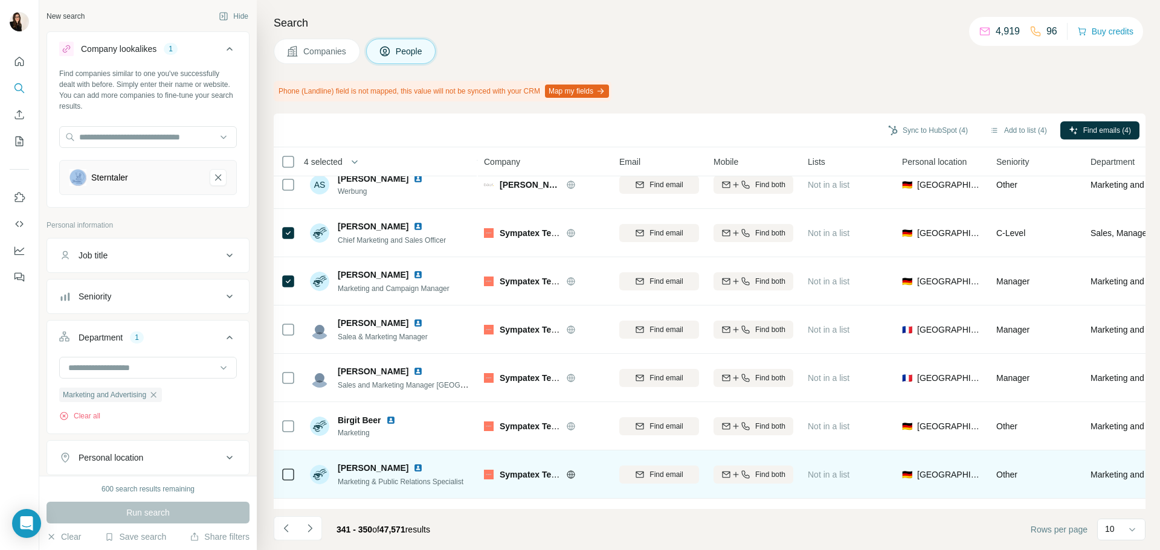
scroll to position [156, 0]
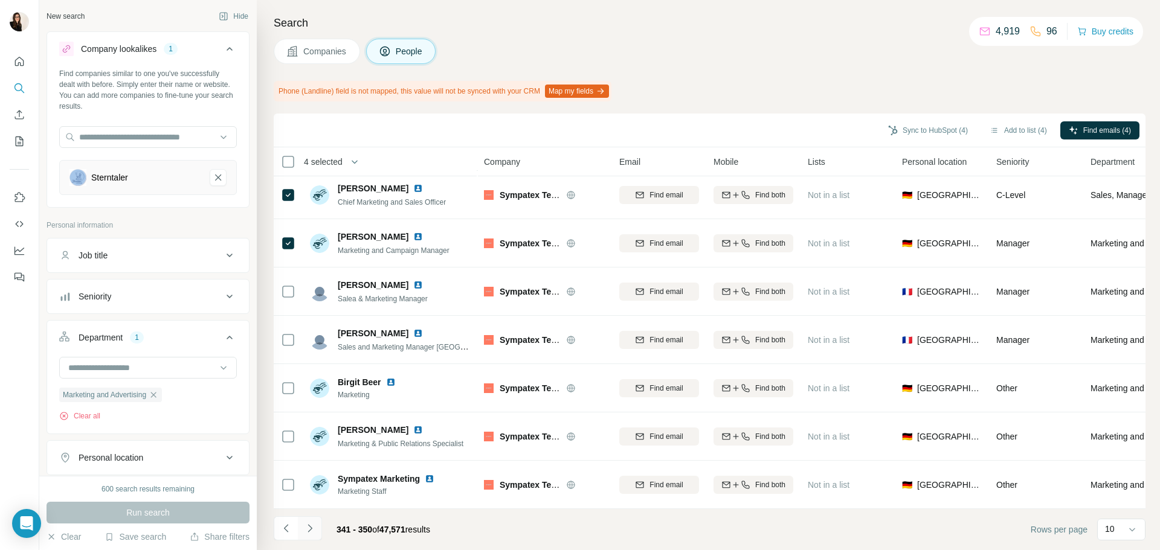
click at [307, 523] on icon "Navigate to next page" at bounding box center [310, 528] width 12 height 12
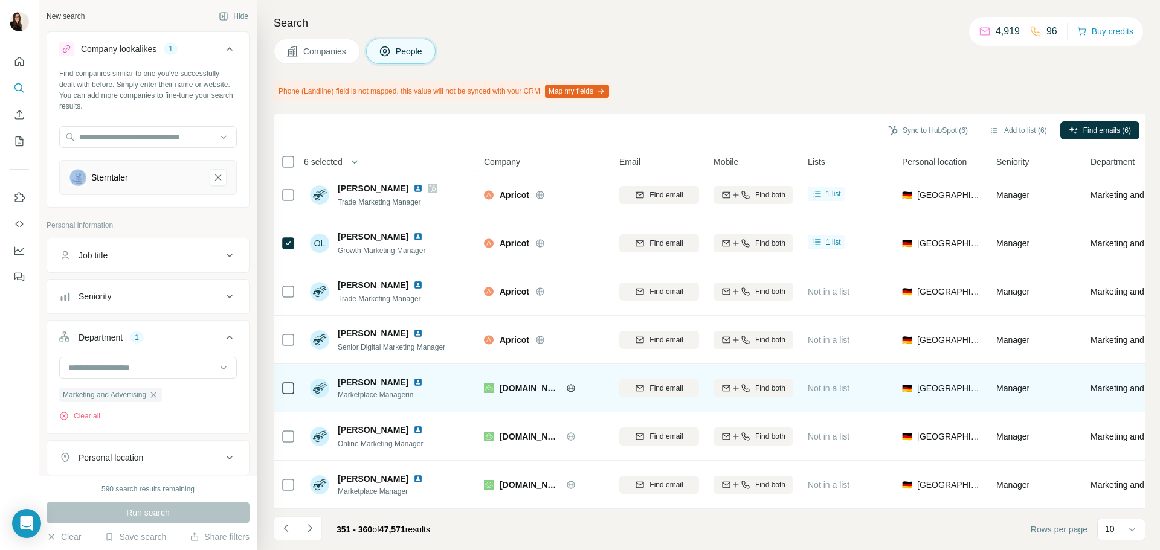
click at [566, 384] on icon at bounding box center [571, 389] width 10 height 10
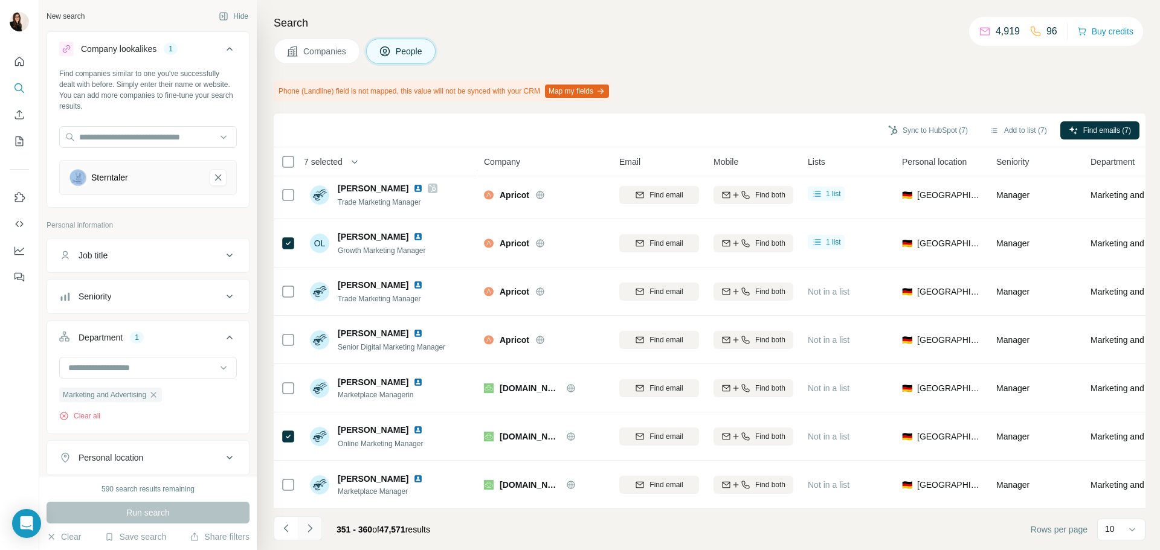
click at [312, 533] on icon "Navigate to next page" at bounding box center [310, 528] width 12 height 12
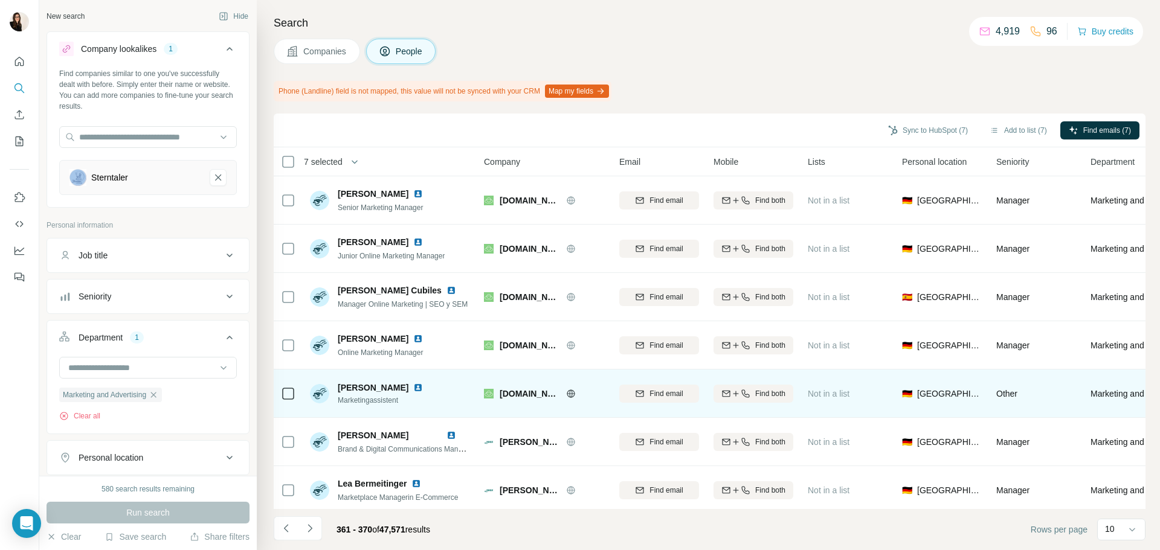
scroll to position [60, 0]
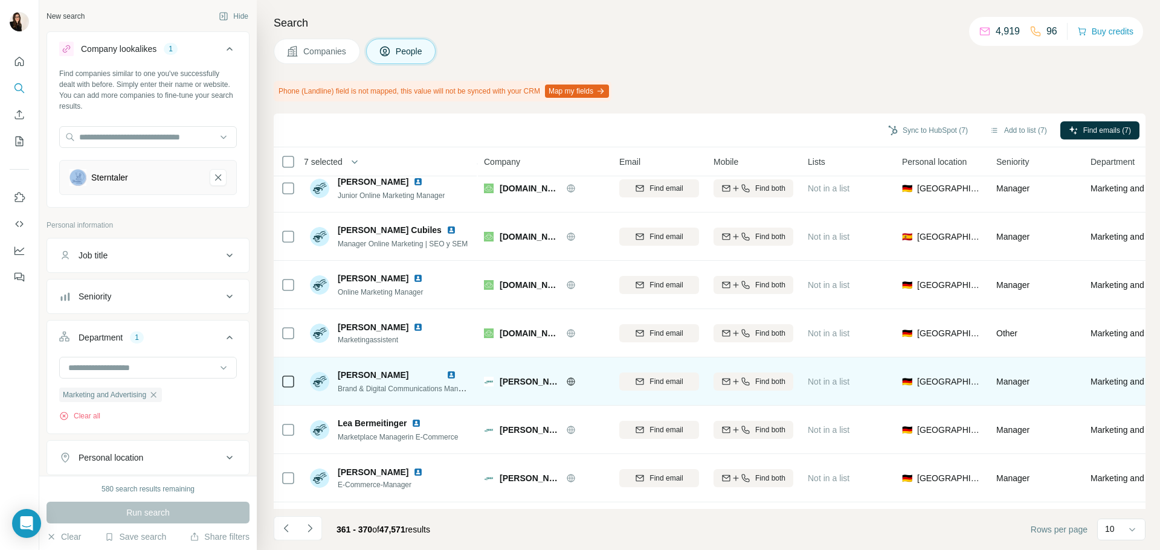
click at [567, 385] on icon at bounding box center [571, 381] width 8 height 8
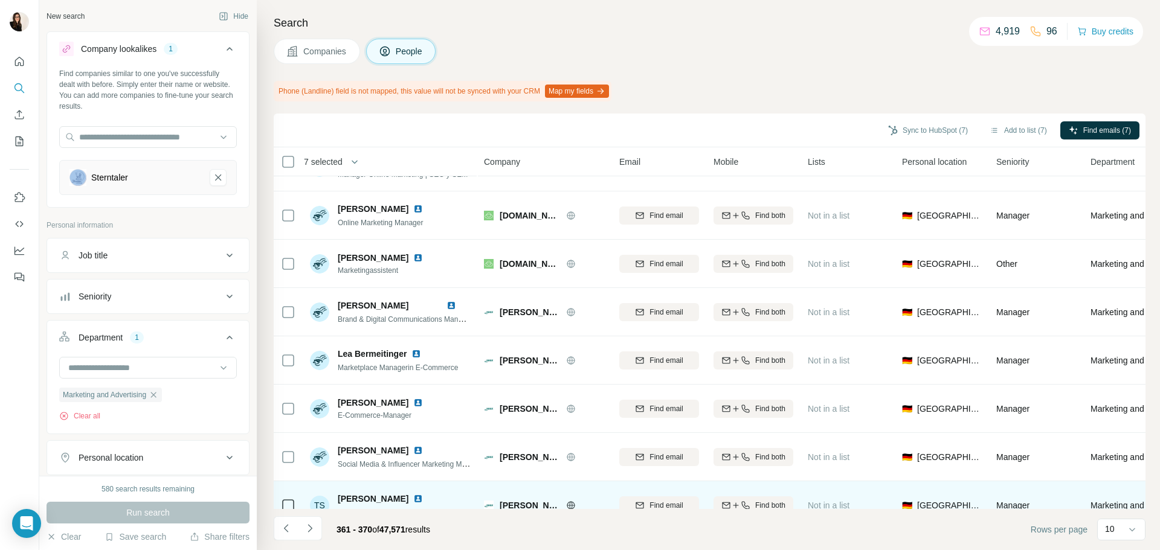
scroll to position [156, 0]
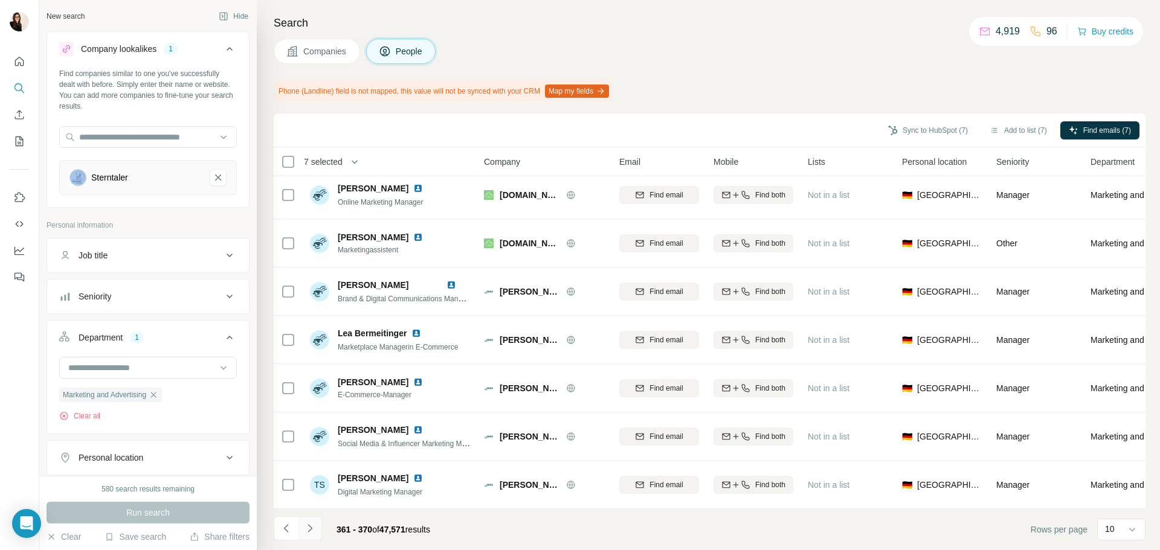
click at [315, 533] on icon "Navigate to next page" at bounding box center [310, 528] width 12 height 12
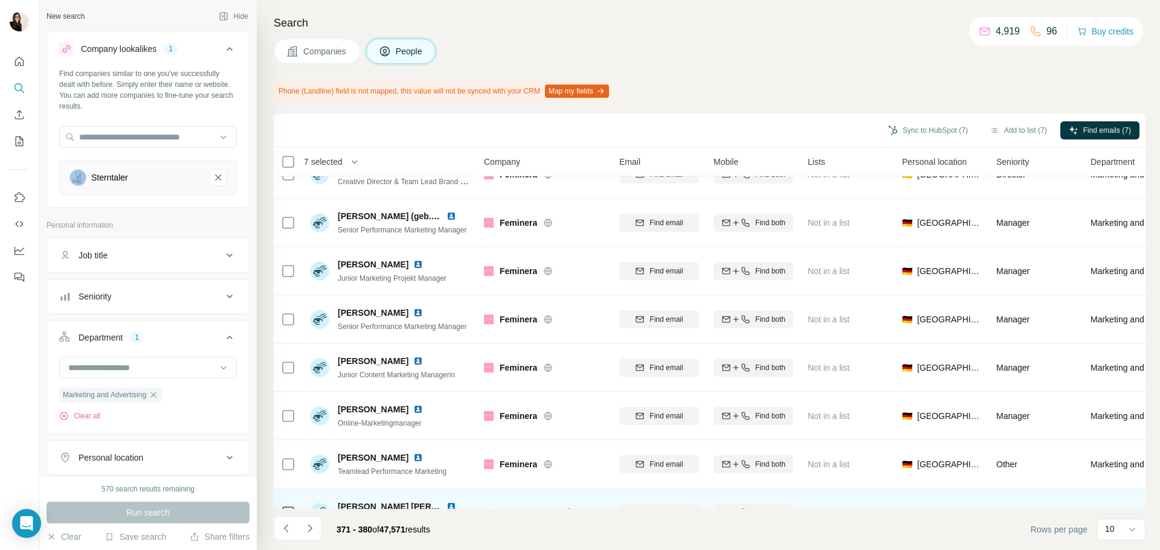
scroll to position [0, 0]
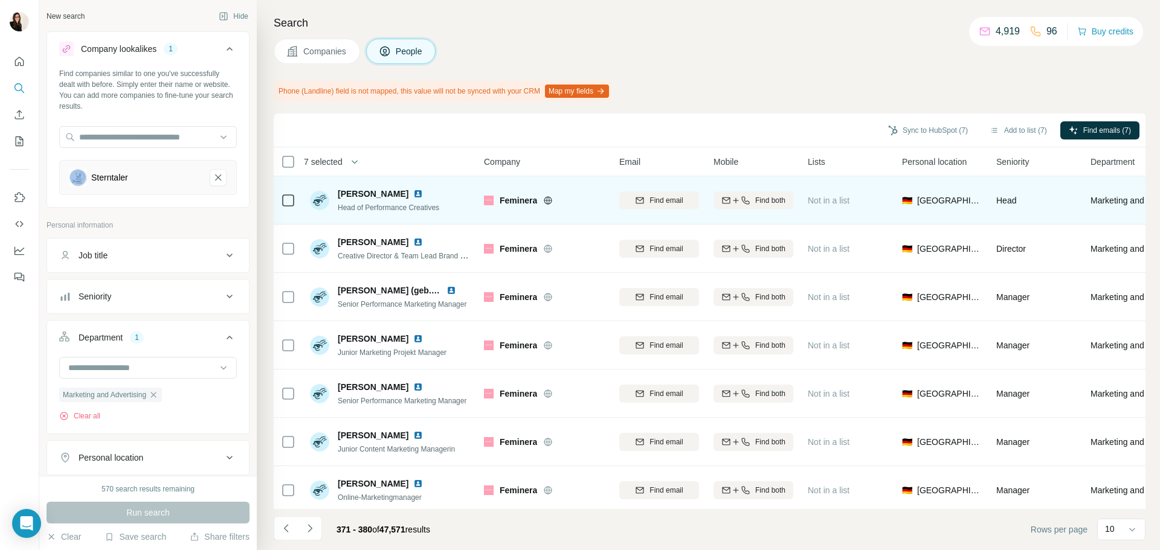
click at [550, 200] on icon at bounding box center [548, 200] width 8 height 1
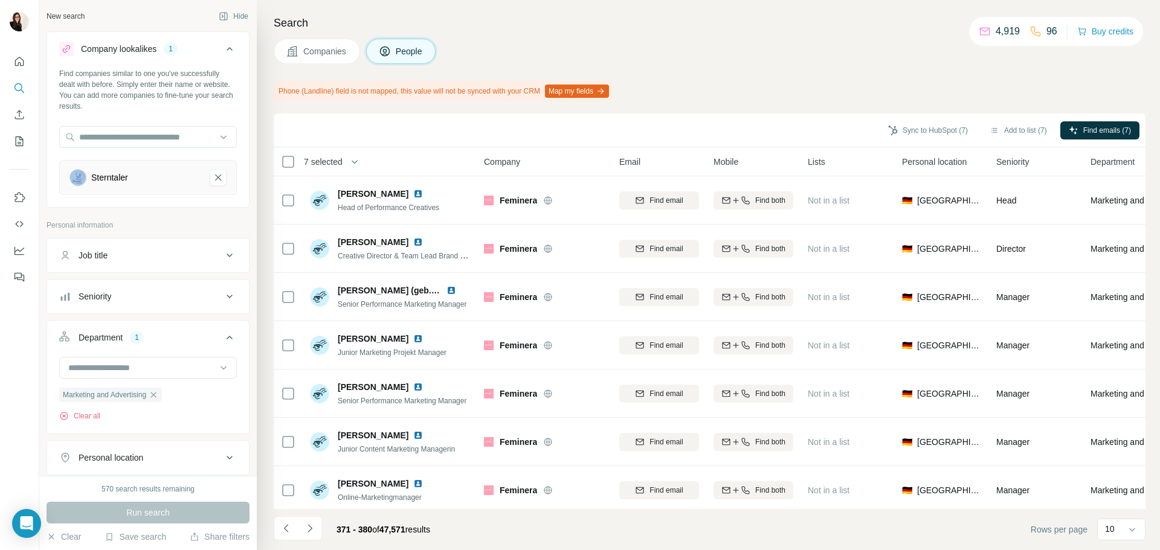
scroll to position [156, 0]
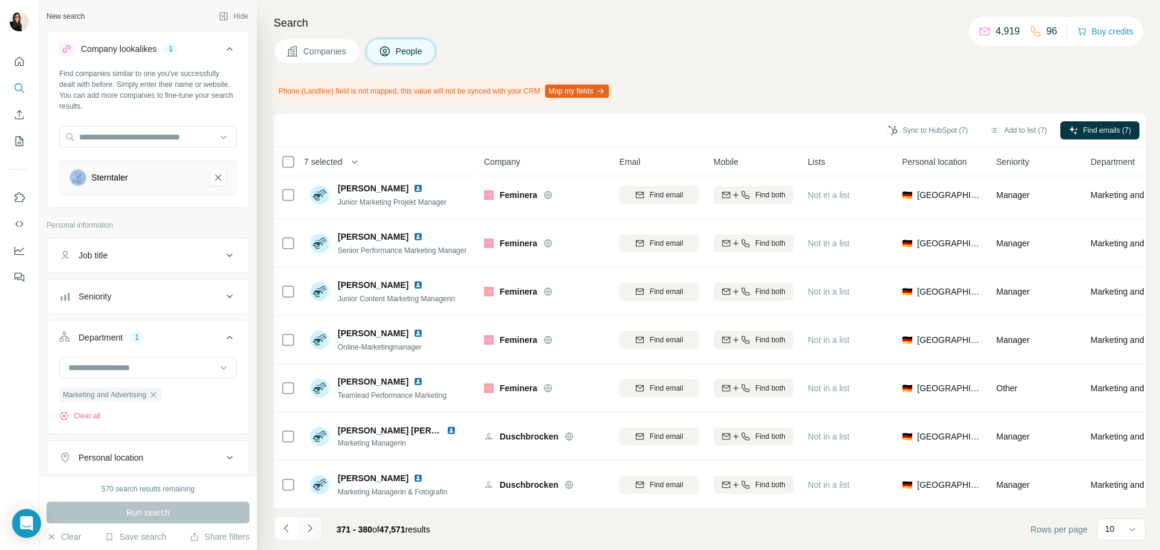
click at [320, 530] on button "Navigate to next page" at bounding box center [310, 528] width 24 height 24
click at [310, 531] on icon "Navigate to next page" at bounding box center [310, 528] width 12 height 12
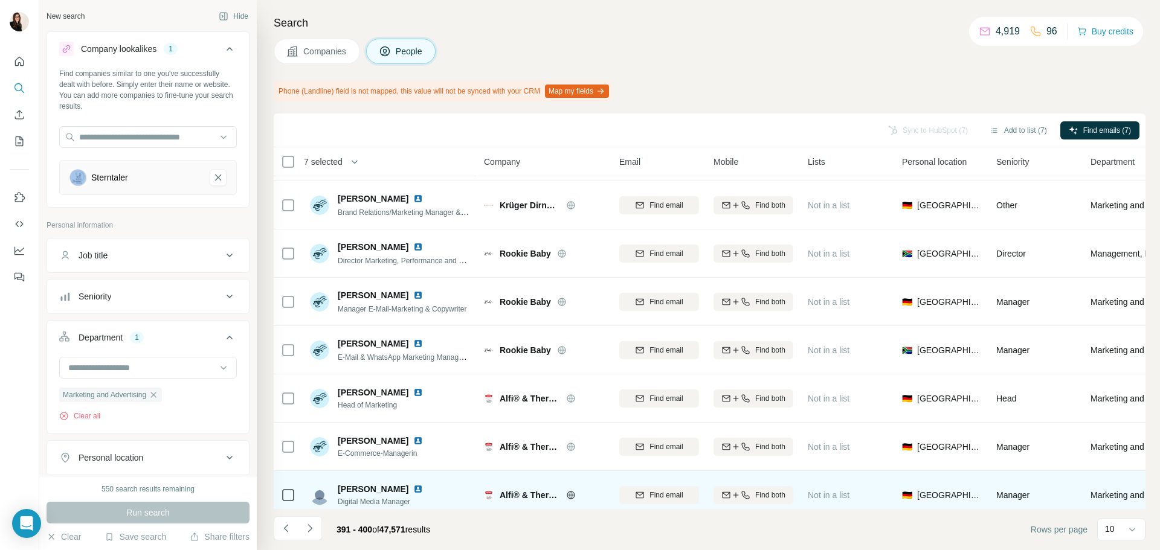
scroll to position [36, 0]
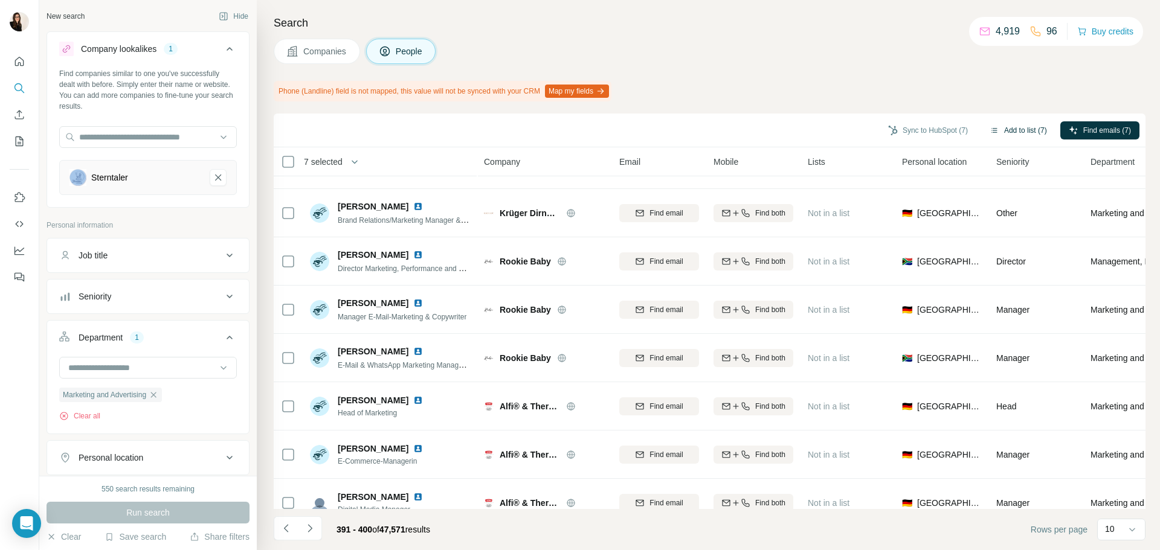
click at [1042, 130] on button "Add to list (7)" at bounding box center [1018, 130] width 74 height 18
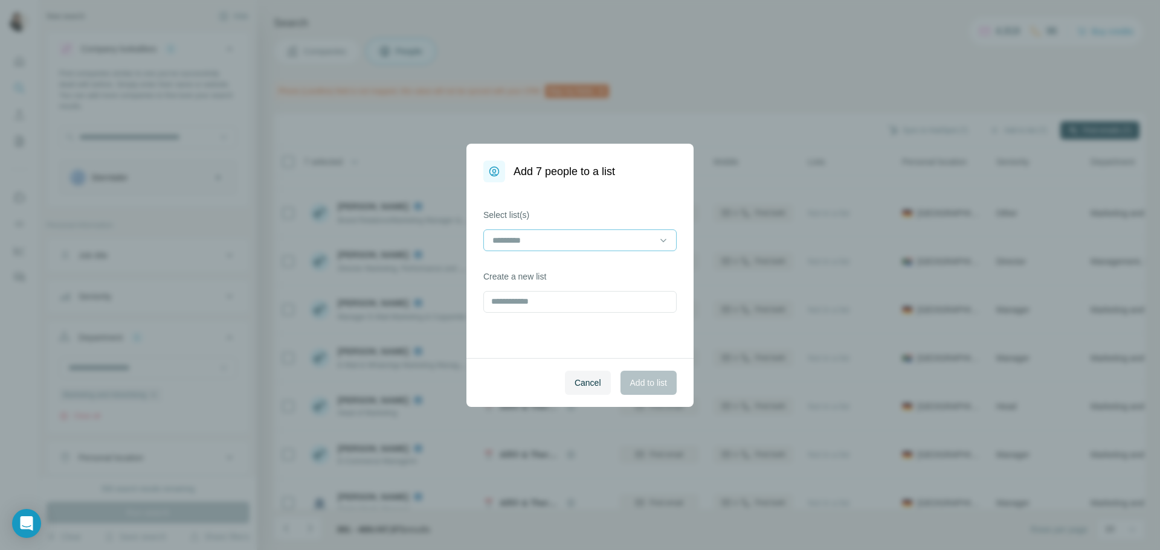
click at [620, 242] on input at bounding box center [572, 240] width 163 height 13
click at [603, 309] on div "Fashion 5" at bounding box center [579, 311] width 173 height 12
click at [645, 386] on span "Add to list" at bounding box center [648, 383] width 37 height 12
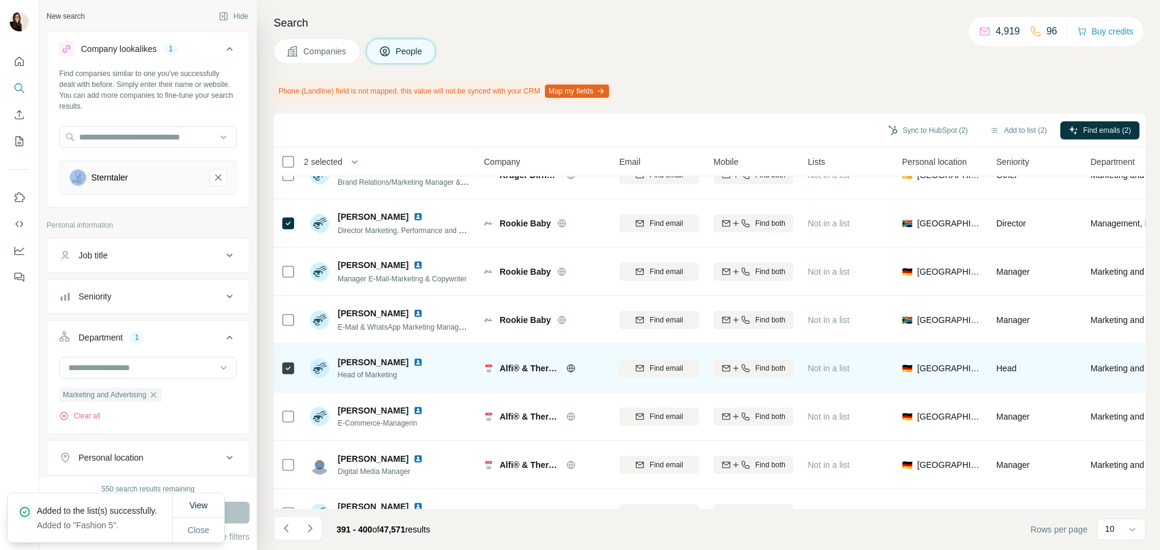
scroll to position [156, 0]
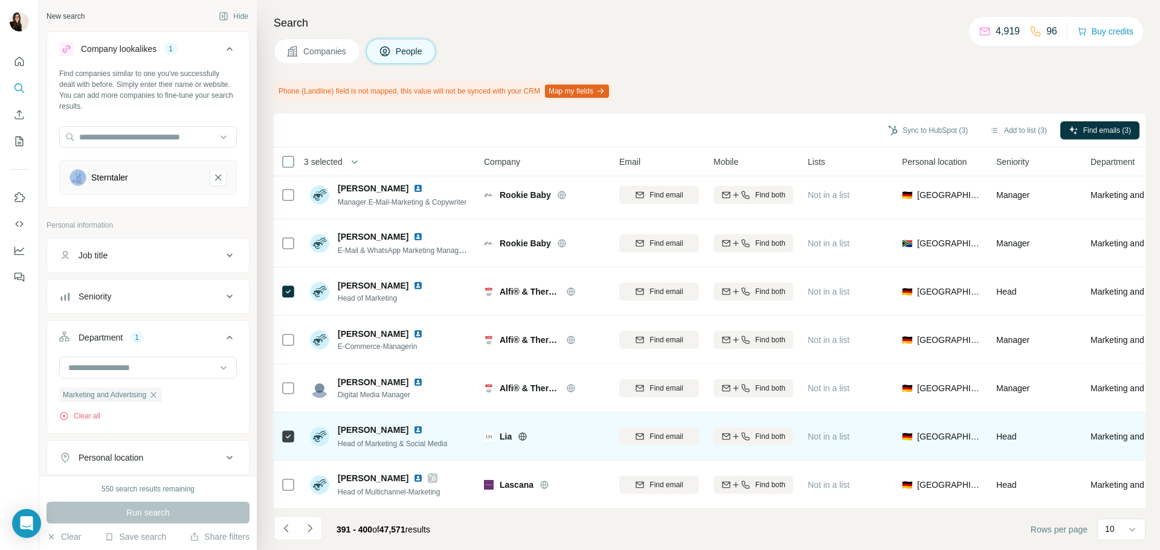
click at [524, 433] on icon at bounding box center [523, 437] width 10 height 10
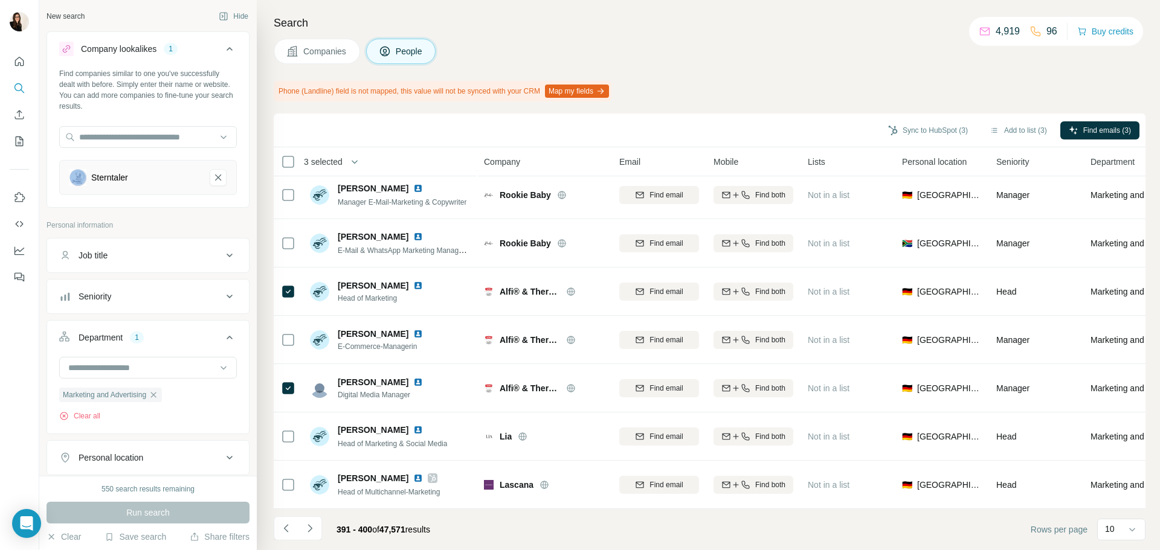
click at [1005, 143] on div "Sync to HubSpot (3) Add to list (3) Find emails (3)" at bounding box center [710, 131] width 872 height 34
click at [1015, 129] on button "Add to list (3)" at bounding box center [1018, 130] width 74 height 18
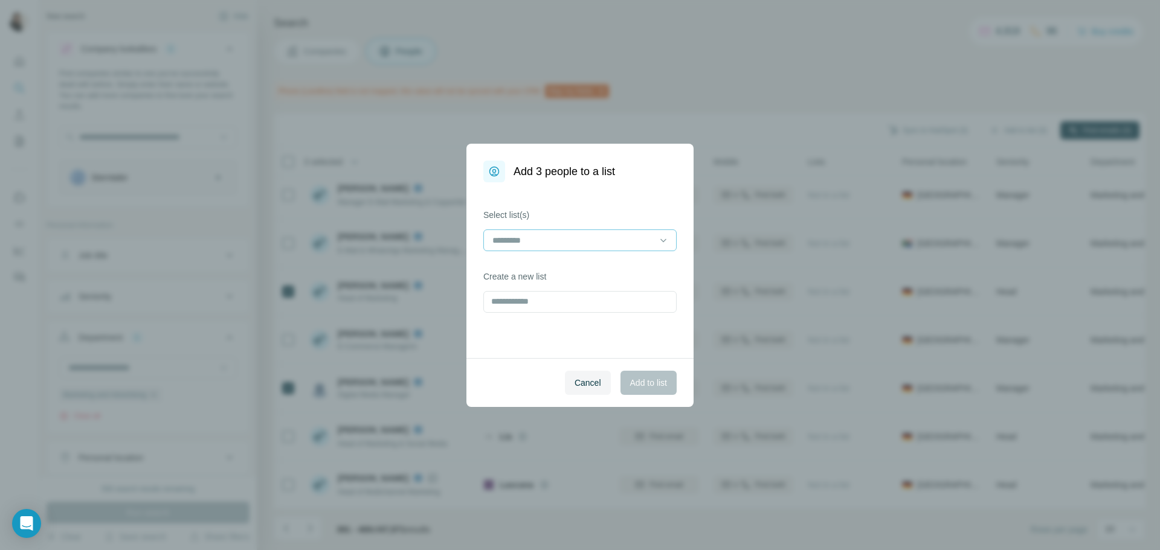
click at [503, 236] on input at bounding box center [572, 240] width 163 height 13
click at [551, 271] on div "kids equ" at bounding box center [579, 268] width 173 height 12
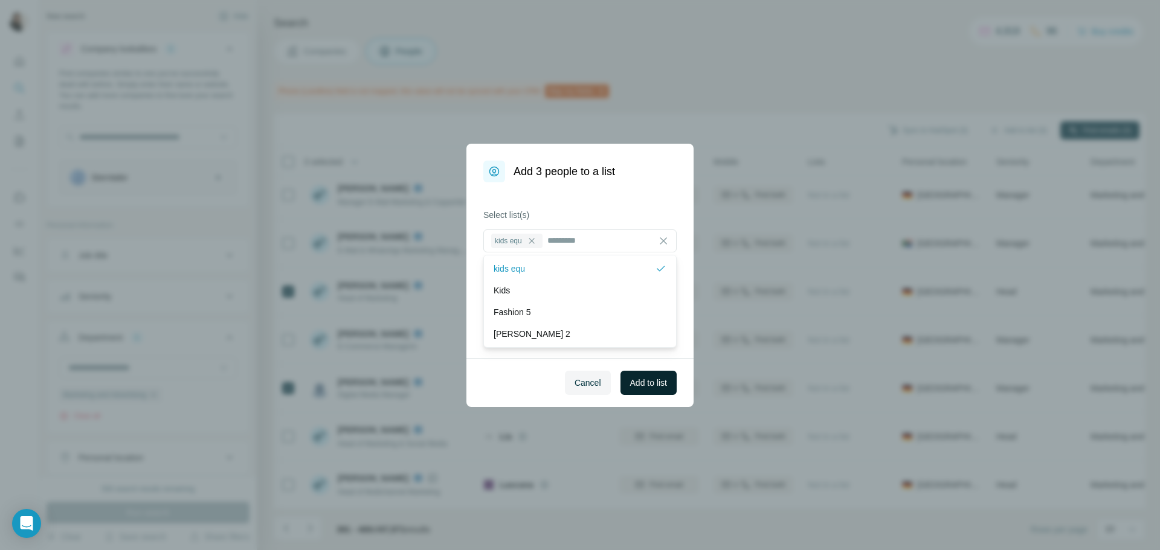
click at [639, 377] on span "Add to list" at bounding box center [648, 383] width 37 height 12
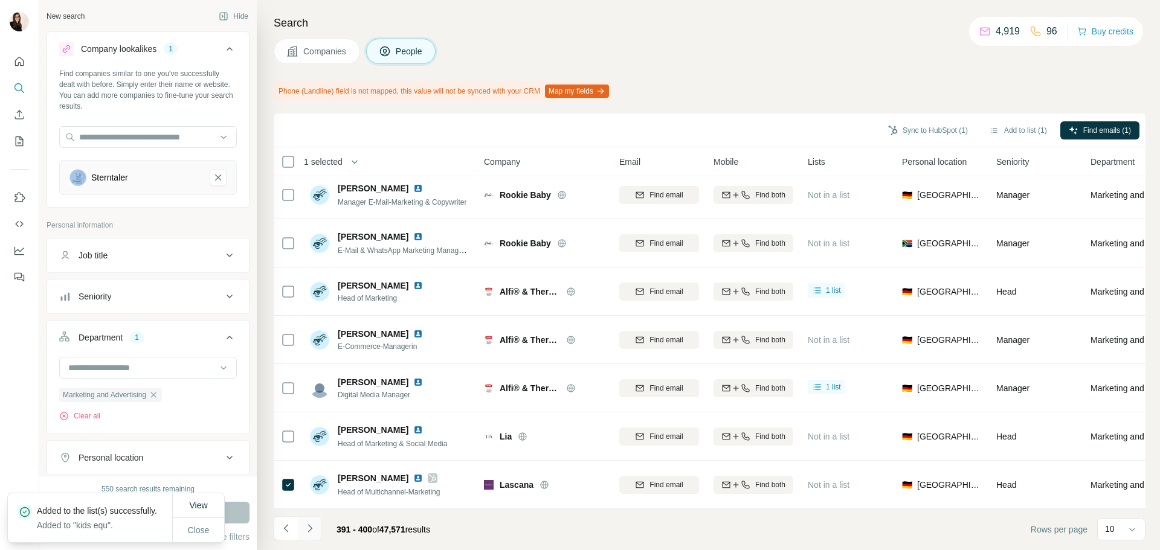
click at [307, 519] on button "Navigate to next page" at bounding box center [310, 528] width 24 height 24
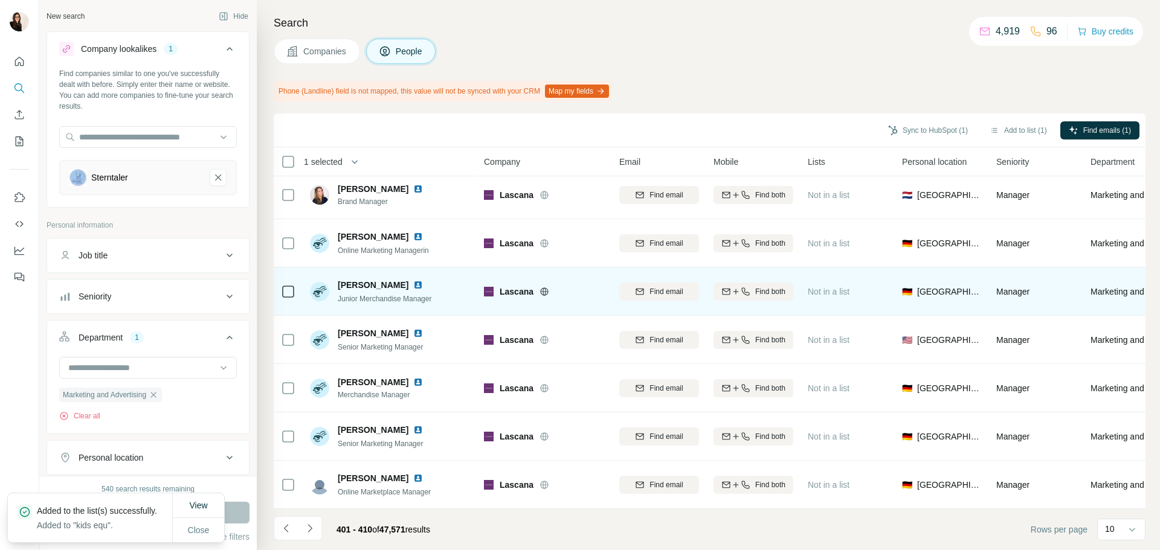
scroll to position [0, 0]
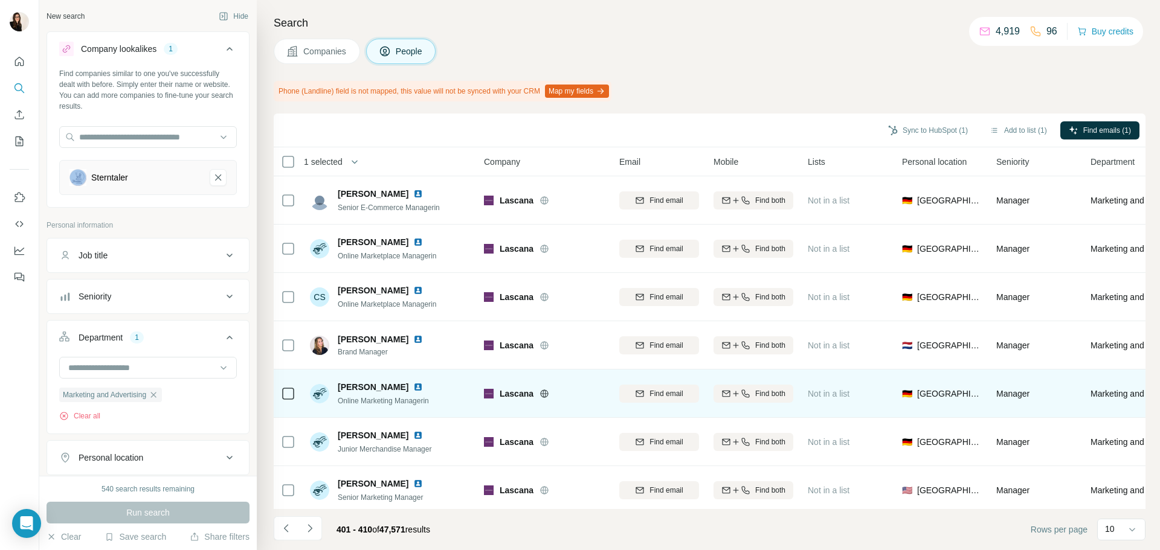
click at [286, 405] on div at bounding box center [288, 393] width 14 height 33
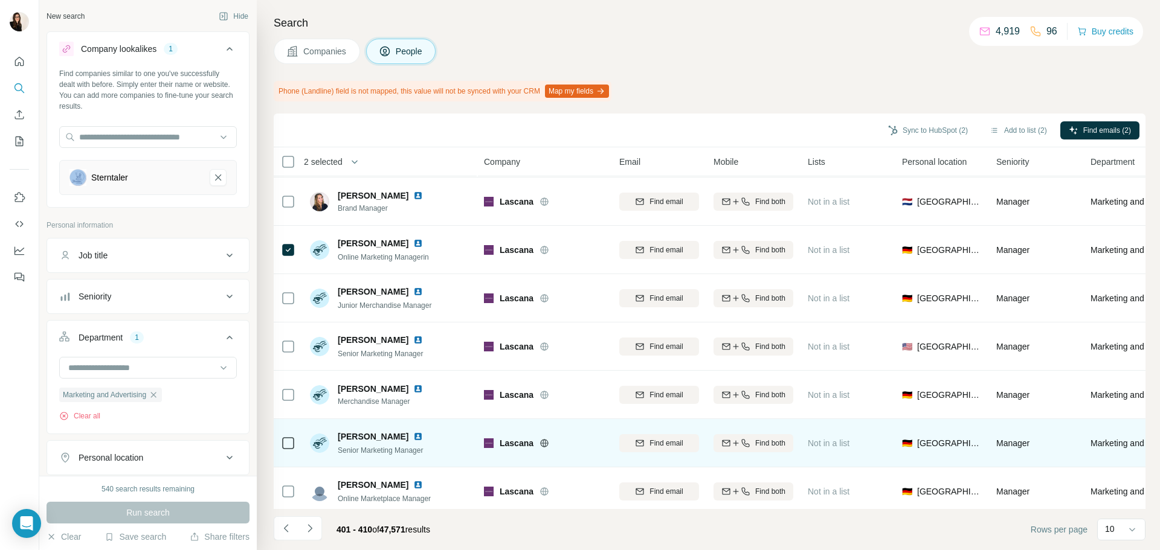
scroll to position [156, 0]
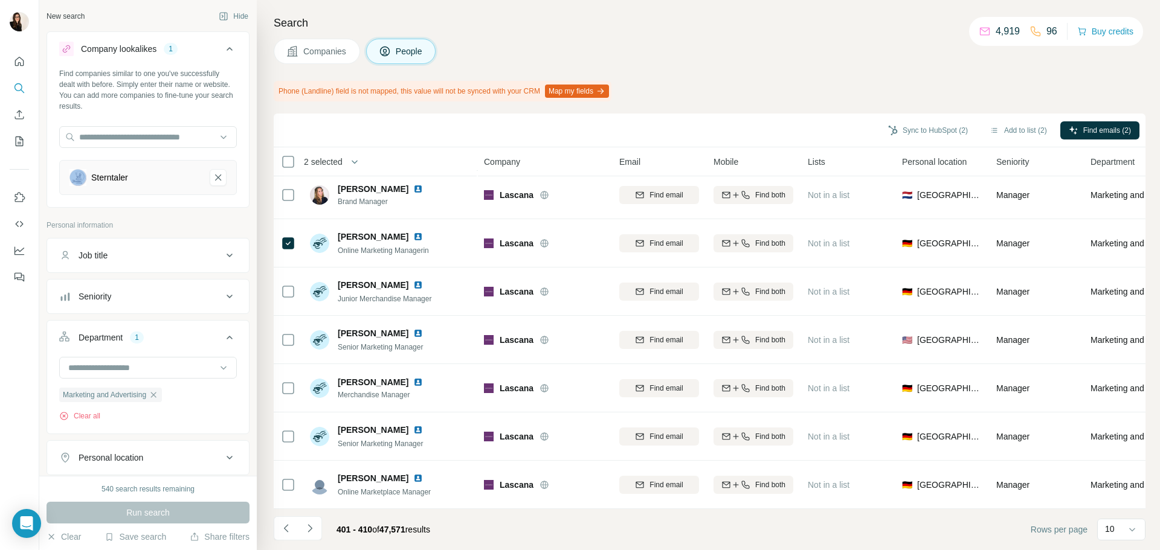
click at [316, 516] on footer "401 - 410 of 47,571 results Rows per page 10" at bounding box center [710, 529] width 872 height 41
click at [315, 520] on button "Navigate to next page" at bounding box center [310, 528] width 24 height 24
click at [304, 519] on button "Navigate to next page" at bounding box center [310, 528] width 24 height 24
click at [308, 522] on button "Navigate to next page" at bounding box center [310, 528] width 24 height 24
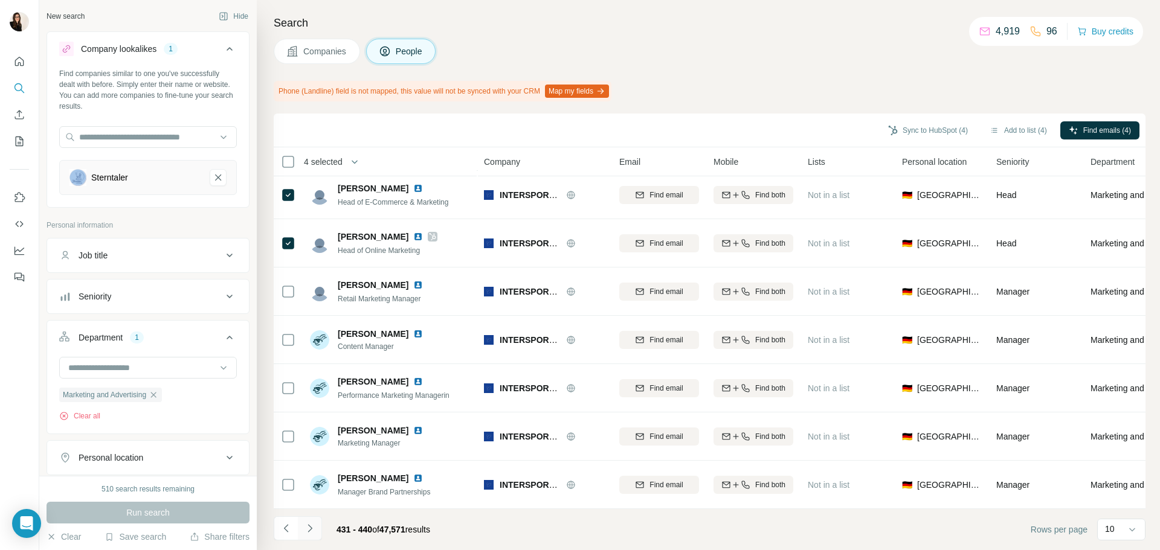
click at [321, 525] on button "Navigate to next page" at bounding box center [310, 528] width 24 height 24
click at [323, 525] on div "441 - 450 of 47,571 results" at bounding box center [357, 529] width 166 height 27
click at [315, 524] on icon "Navigate to next page" at bounding box center [310, 528] width 12 height 12
click at [318, 524] on button "Navigate to next page" at bounding box center [310, 528] width 24 height 24
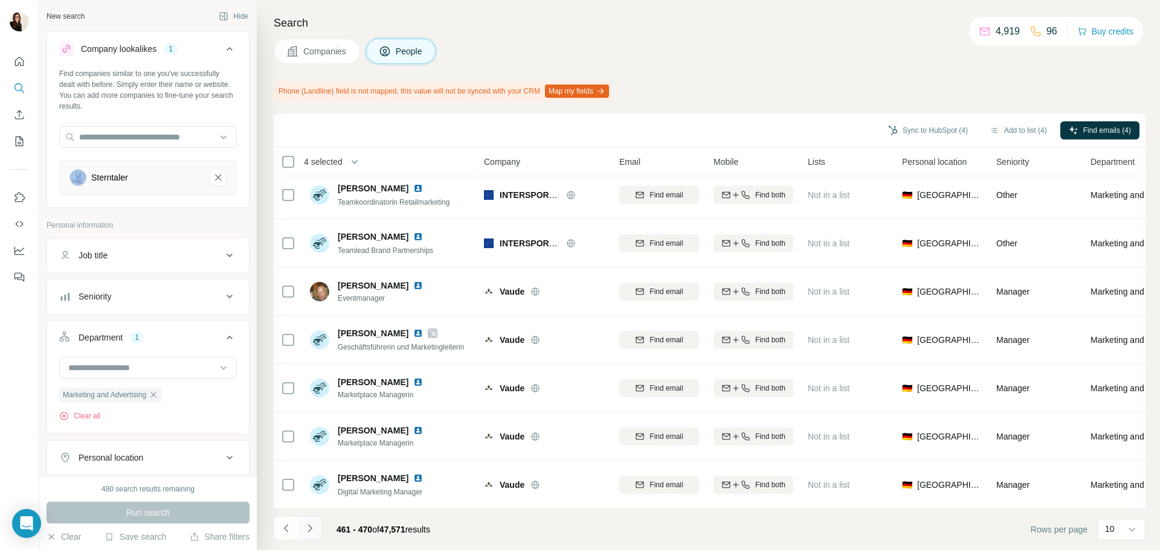
click at [310, 520] on button "Navigate to next page" at bounding box center [310, 528] width 24 height 24
click at [304, 533] on icon "Navigate to next page" at bounding box center [310, 528] width 12 height 12
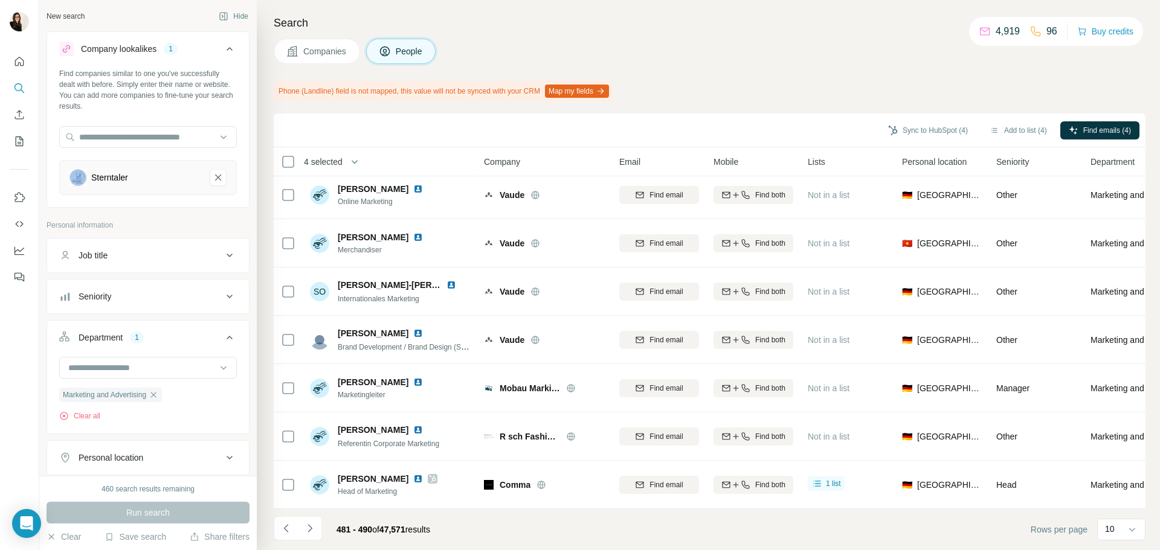
click at [314, 530] on icon "Navigate to next page" at bounding box center [310, 528] width 12 height 12
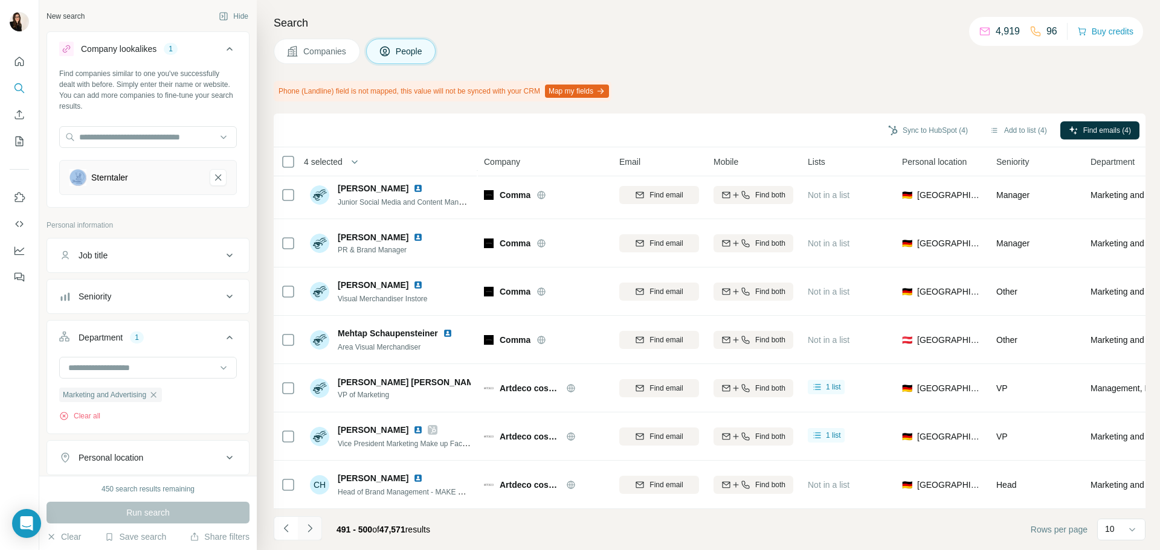
click at [317, 525] on button "Navigate to next page" at bounding box center [310, 528] width 24 height 24
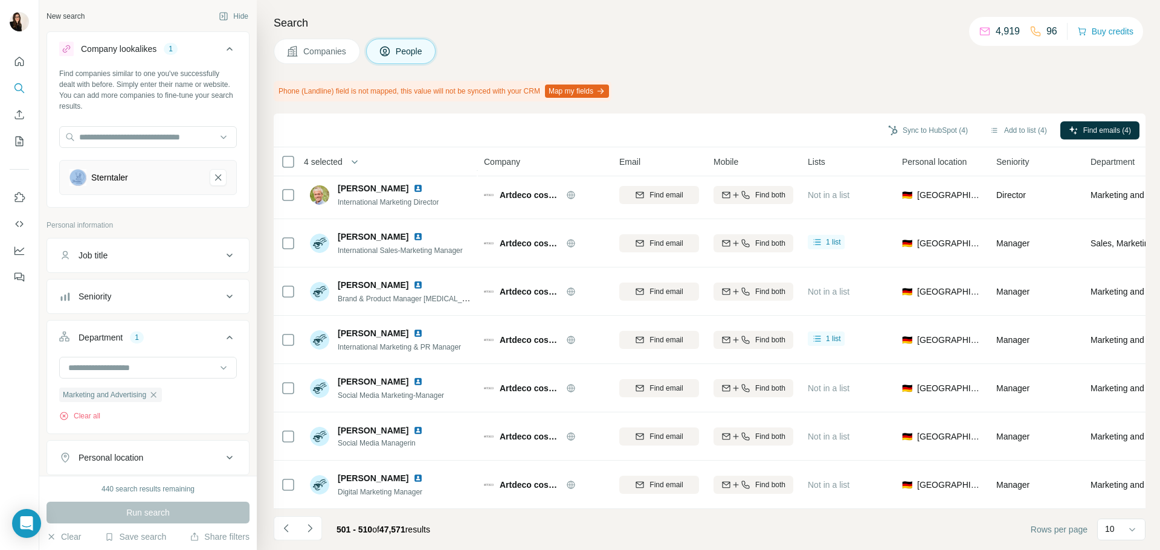
click at [318, 525] on button "Navigate to next page" at bounding box center [310, 528] width 24 height 24
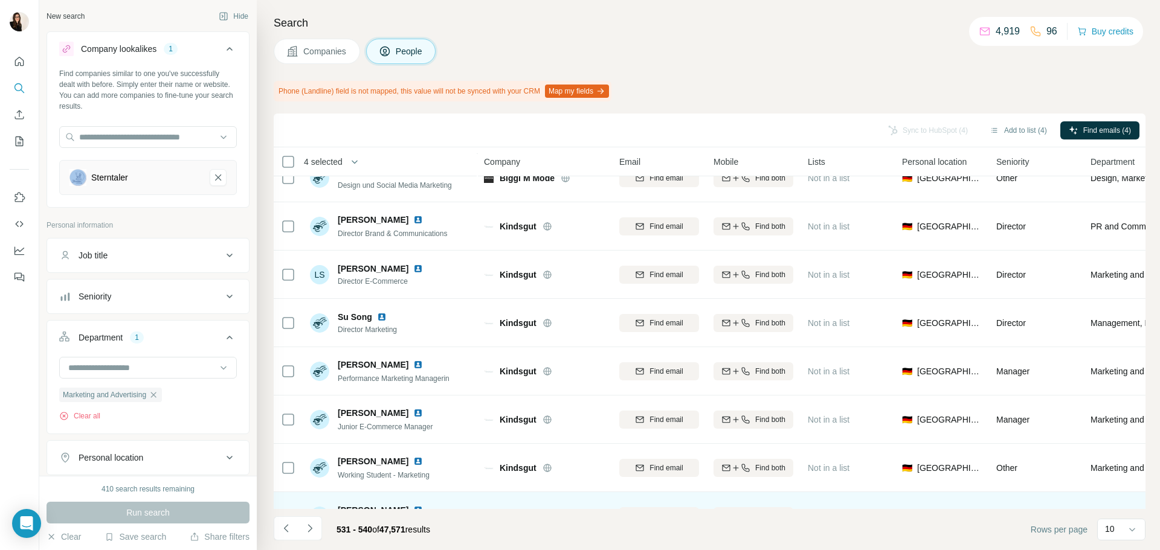
scroll to position [0, 0]
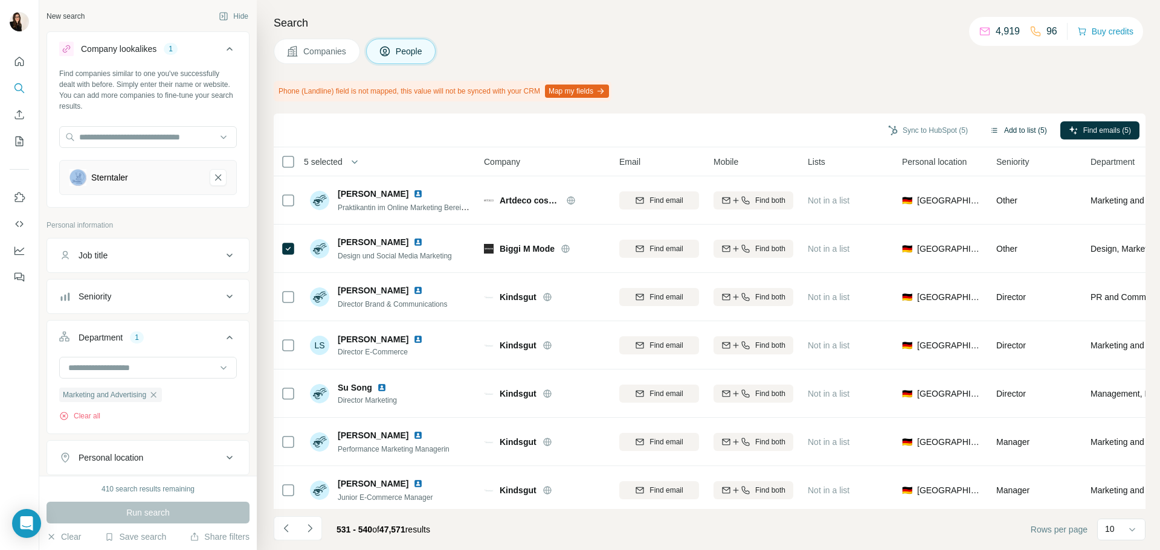
click at [1004, 132] on button "Add to list (5)" at bounding box center [1018, 130] width 74 height 18
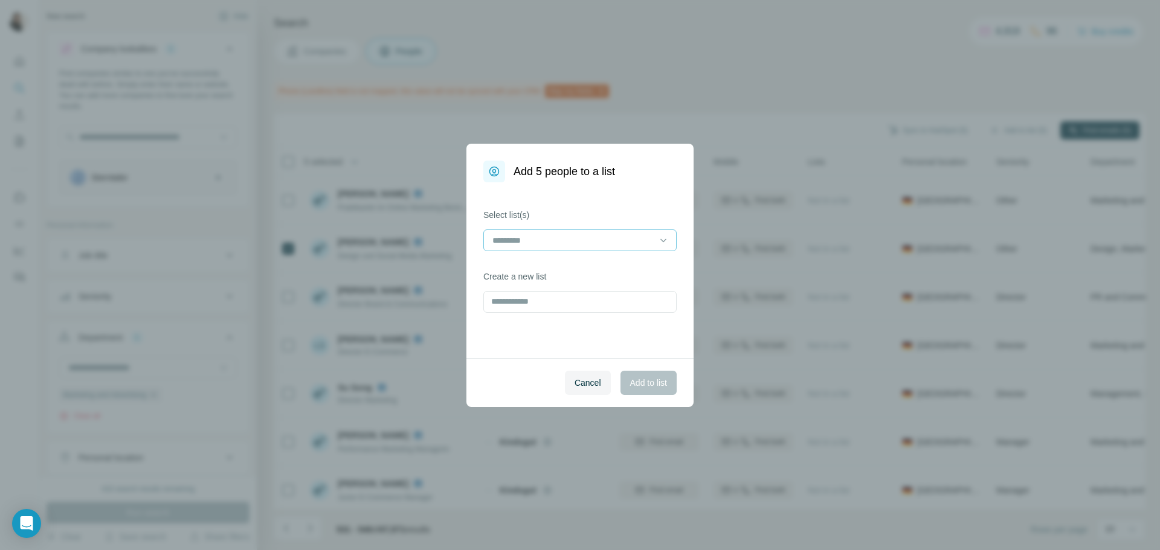
click at [513, 239] on input at bounding box center [572, 240] width 163 height 13
click at [528, 313] on p "Fashion 5" at bounding box center [511, 311] width 37 height 12
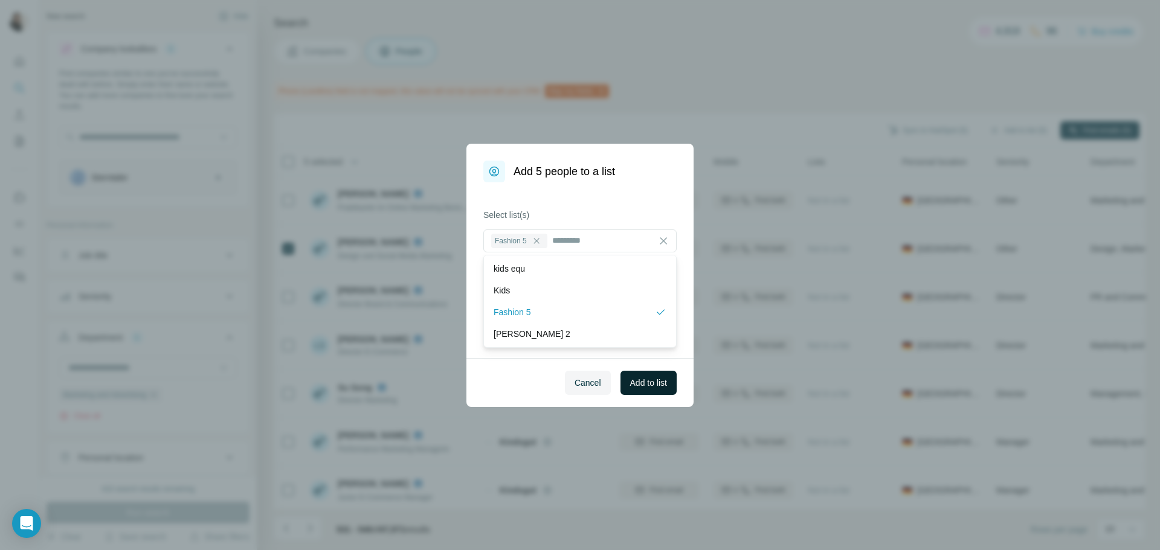
click at [648, 384] on span "Add to list" at bounding box center [648, 383] width 37 height 12
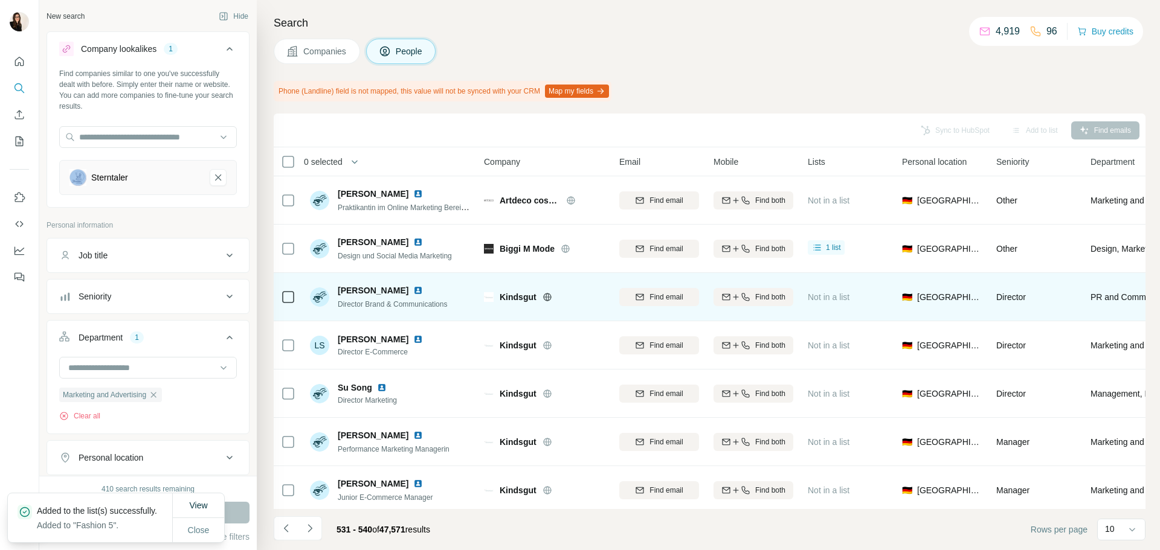
click at [550, 296] on icon at bounding box center [547, 297] width 10 height 10
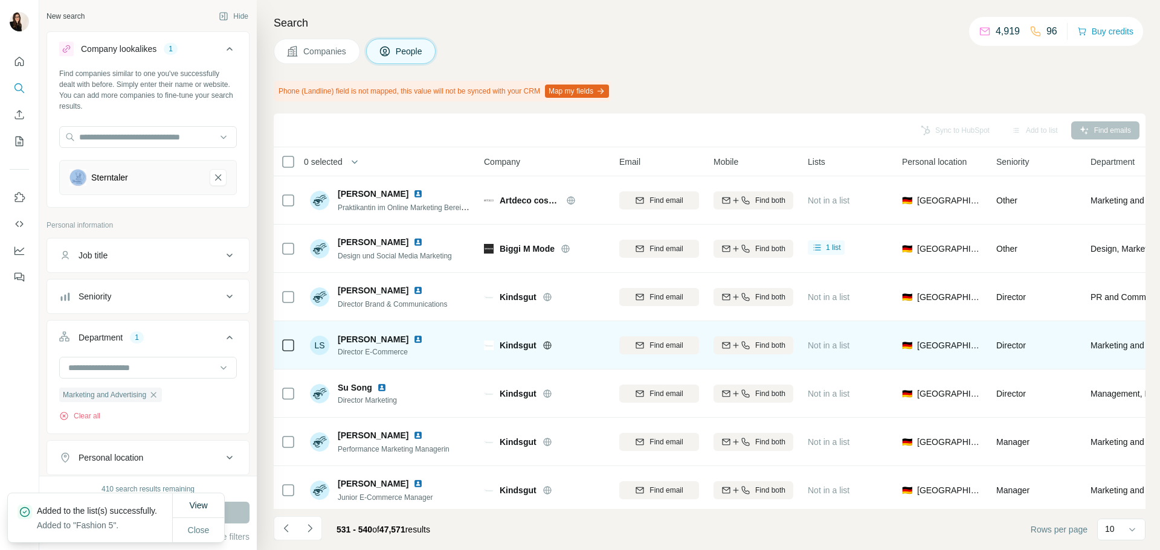
click at [285, 338] on icon at bounding box center [288, 345] width 14 height 14
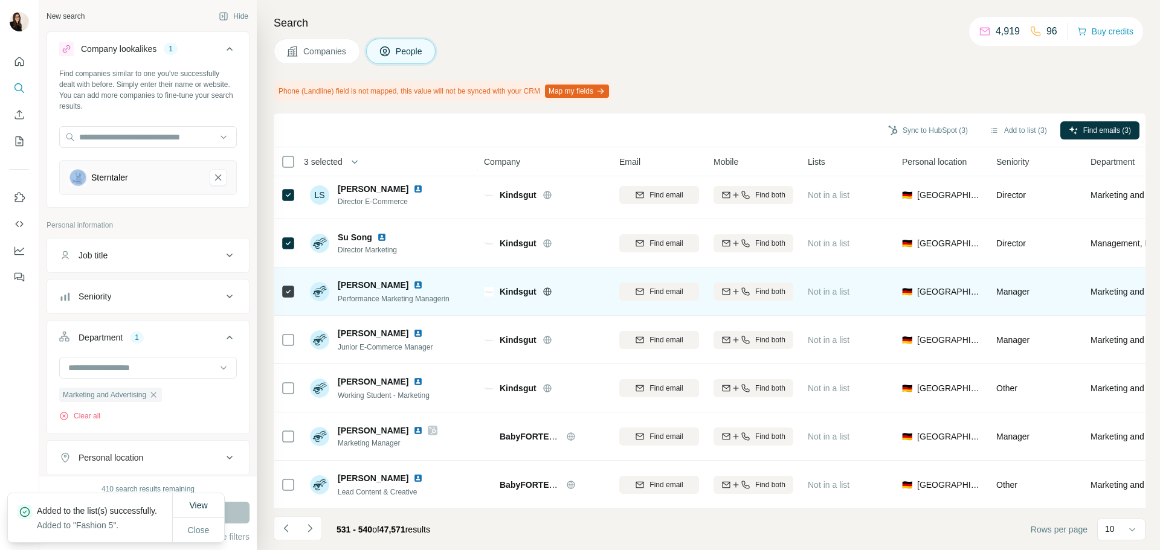
scroll to position [156, 0]
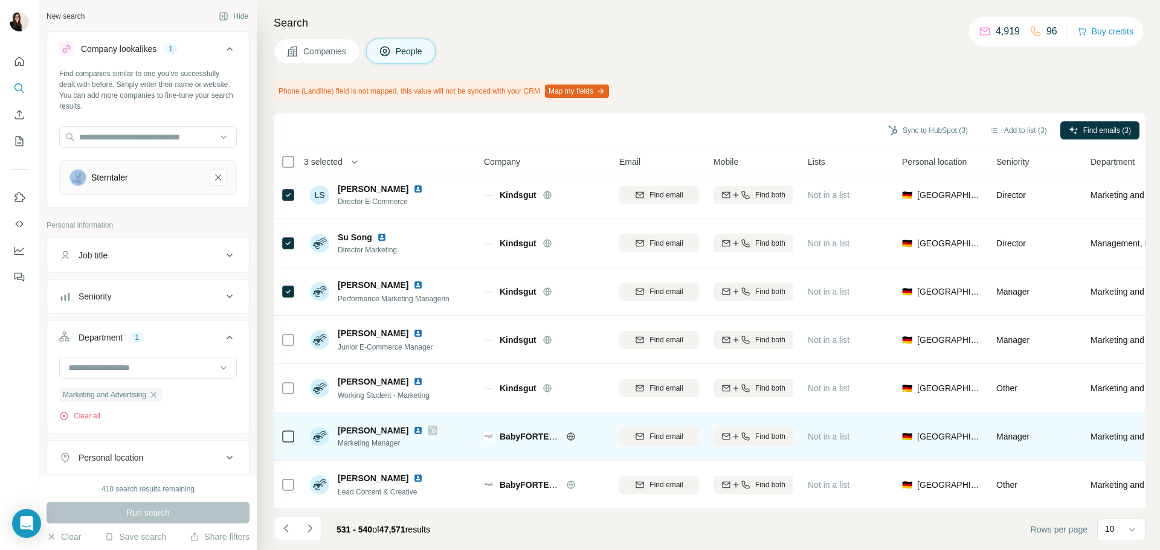
click at [571, 432] on icon at bounding box center [571, 437] width 10 height 10
click at [290, 437] on icon at bounding box center [288, 436] width 14 height 14
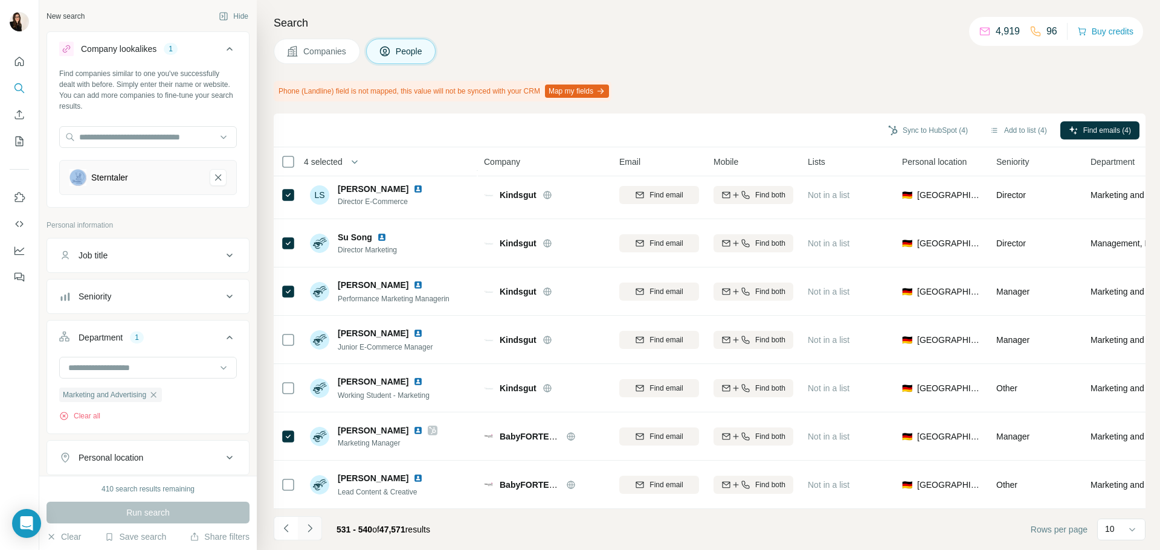
click at [307, 527] on icon "Navigate to next page" at bounding box center [310, 528] width 12 height 12
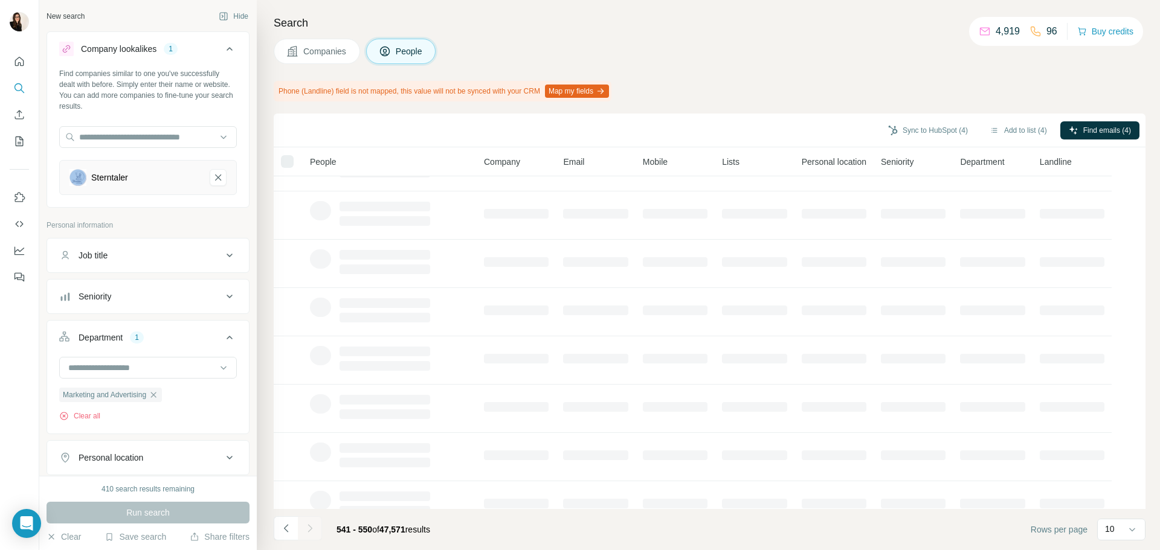
scroll to position [0, 0]
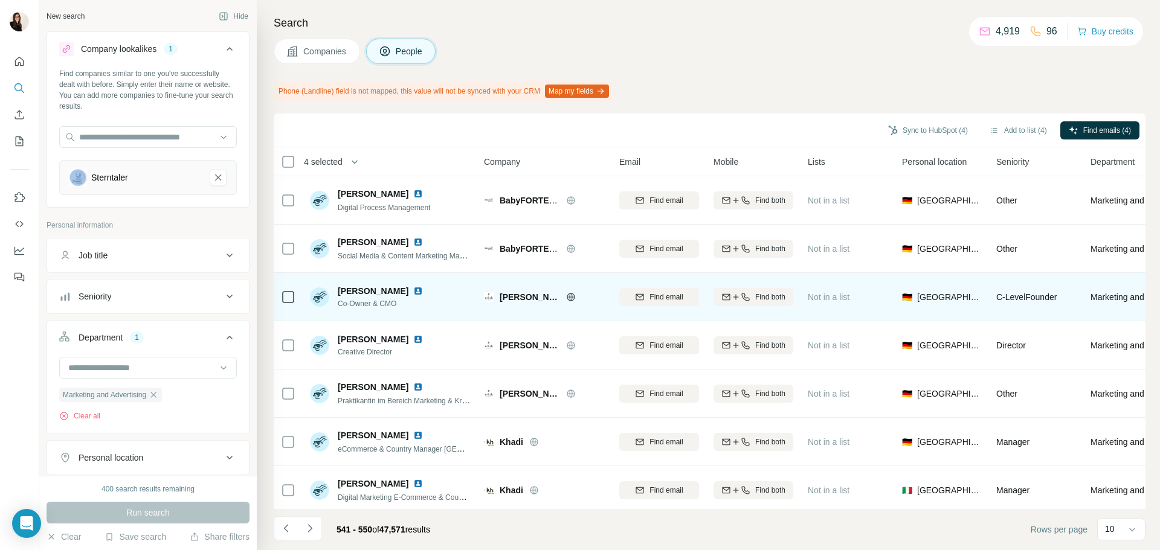
click at [566, 298] on icon at bounding box center [571, 297] width 10 height 10
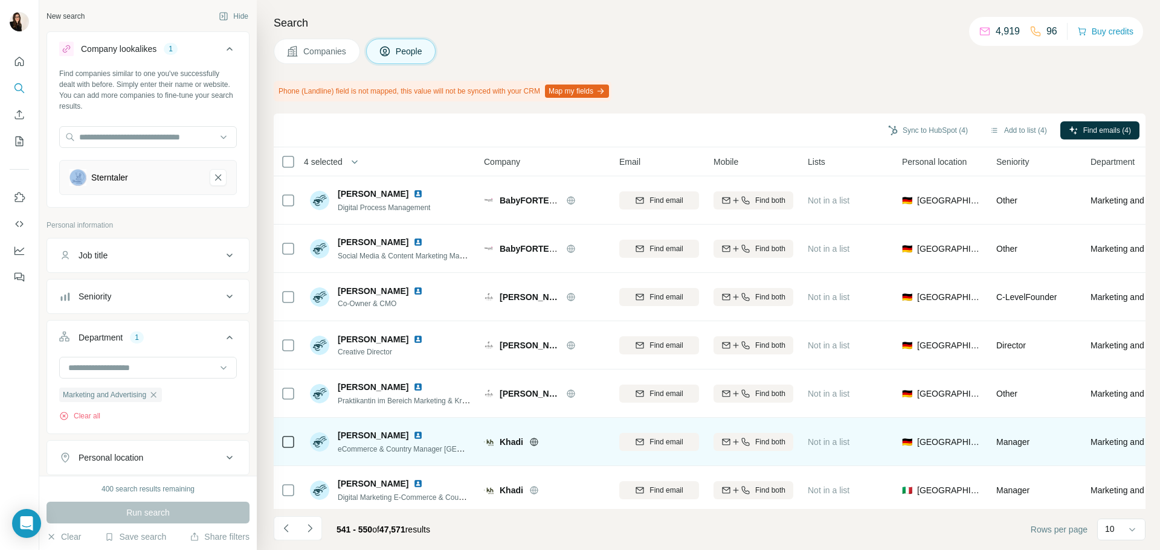
click at [534, 448] on div "Khadi" at bounding box center [544, 441] width 121 height 33
click at [533, 445] on icon at bounding box center [533, 442] width 3 height 8
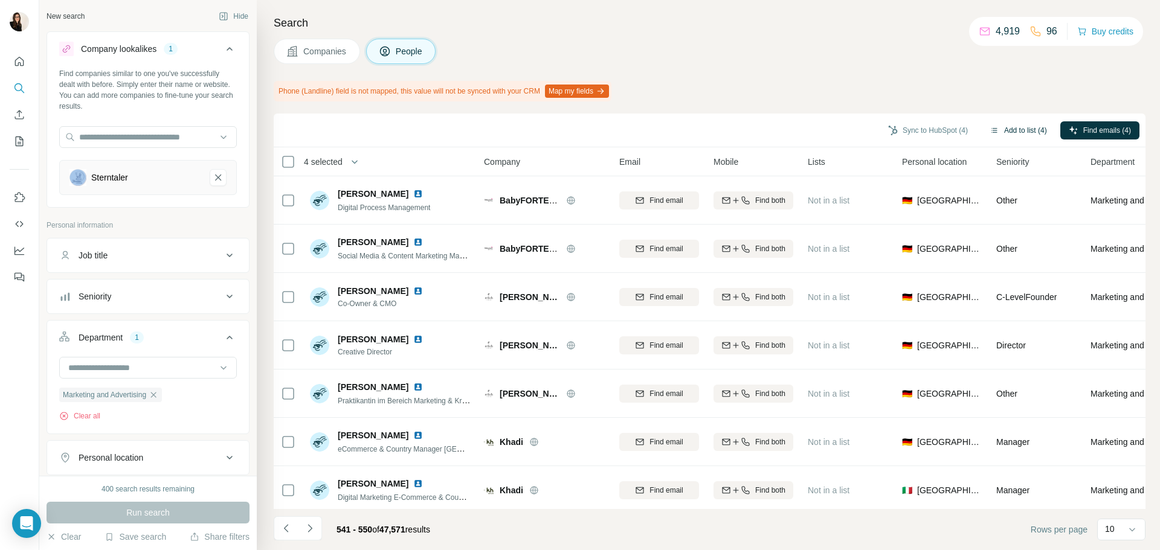
click at [1026, 121] on button "Add to list (4)" at bounding box center [1018, 130] width 74 height 18
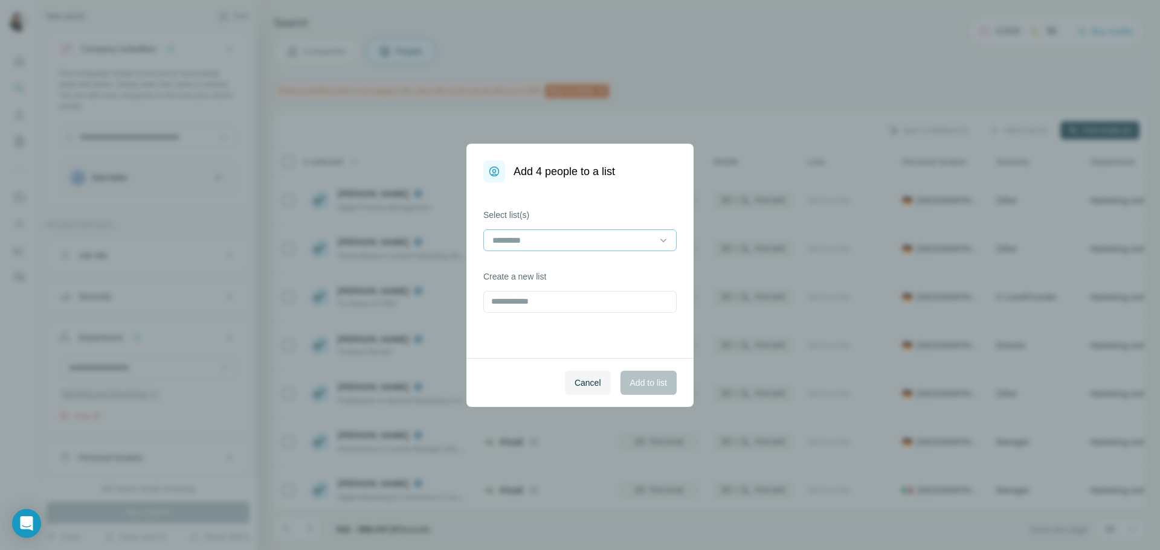
click at [521, 243] on input at bounding box center [572, 240] width 163 height 13
click at [516, 267] on p "kids equ" at bounding box center [508, 268] width 31 height 12
click at [652, 384] on span "Add to list" at bounding box center [648, 383] width 37 height 12
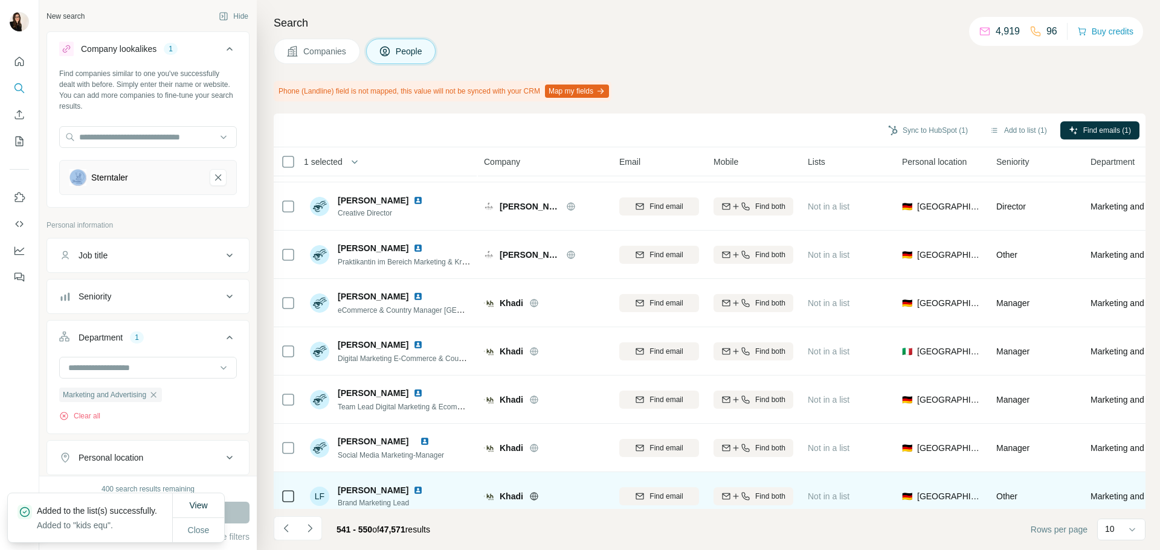
scroll to position [156, 0]
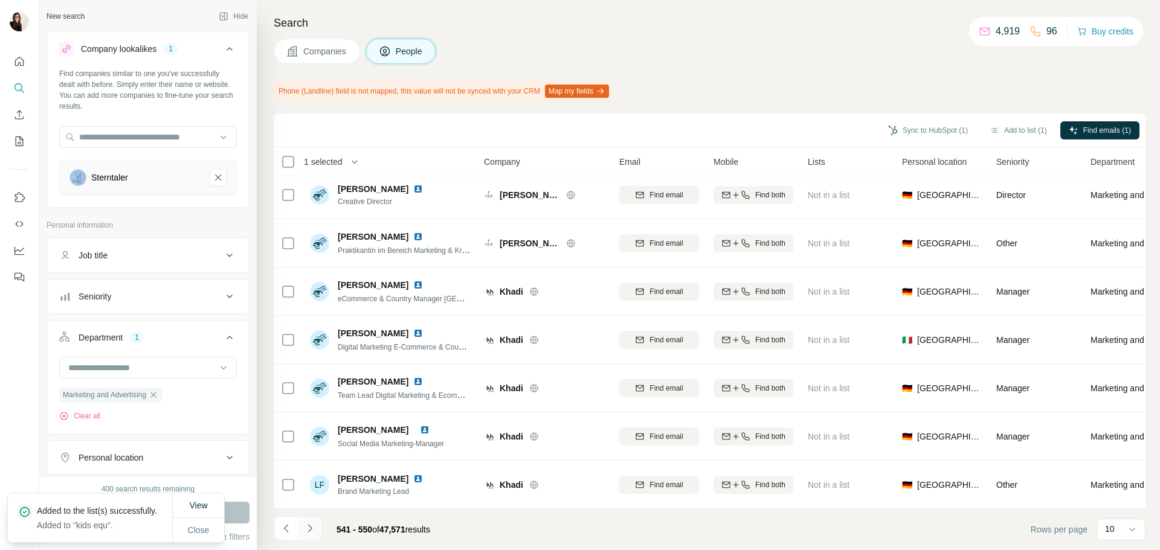
click at [314, 527] on icon "Navigate to next page" at bounding box center [310, 528] width 12 height 12
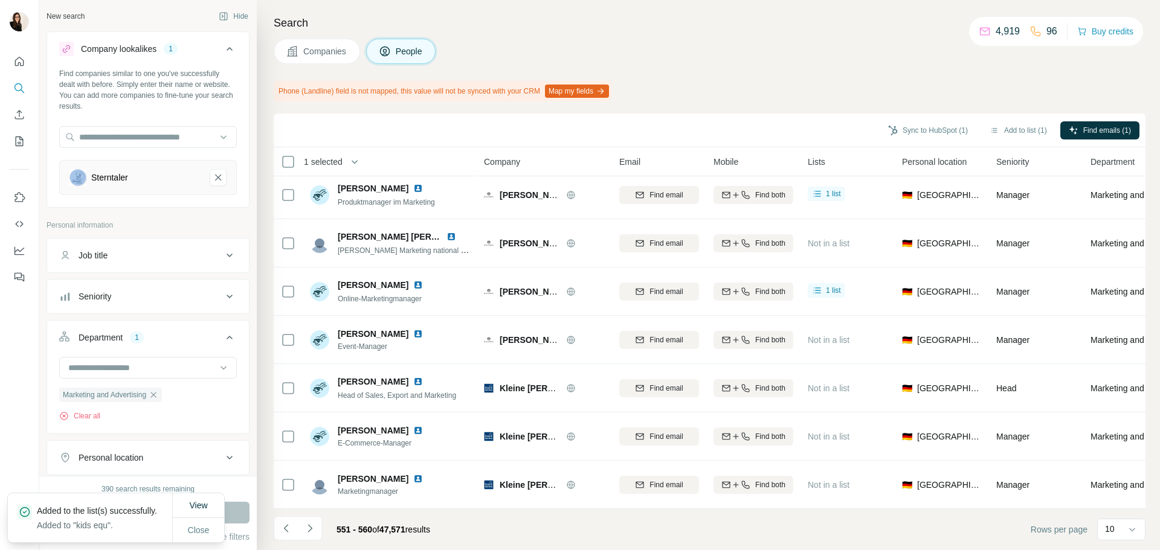
scroll to position [0, 0]
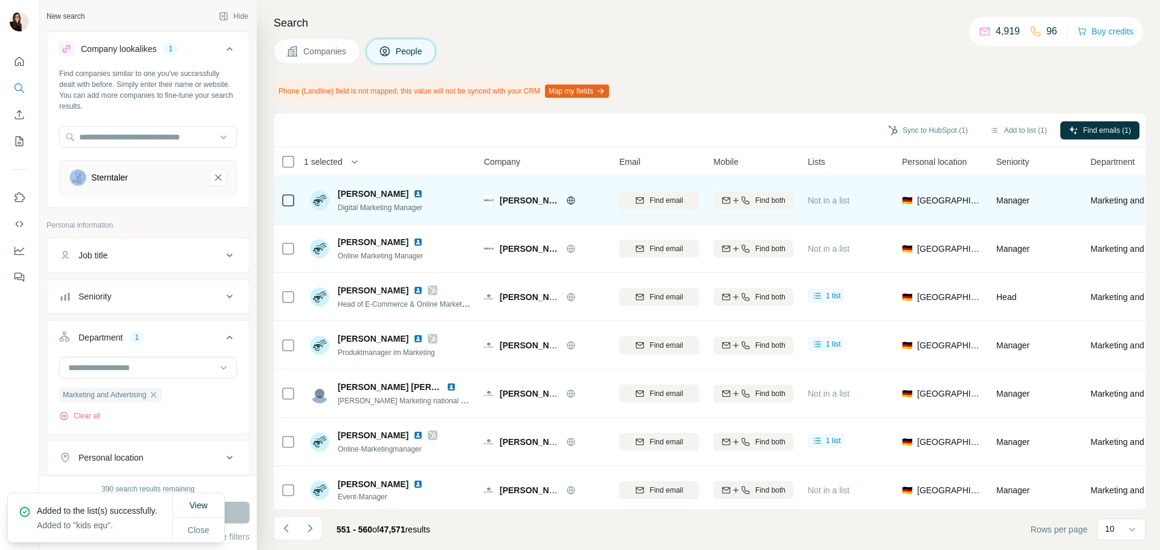
click at [567, 201] on icon at bounding box center [571, 200] width 8 height 1
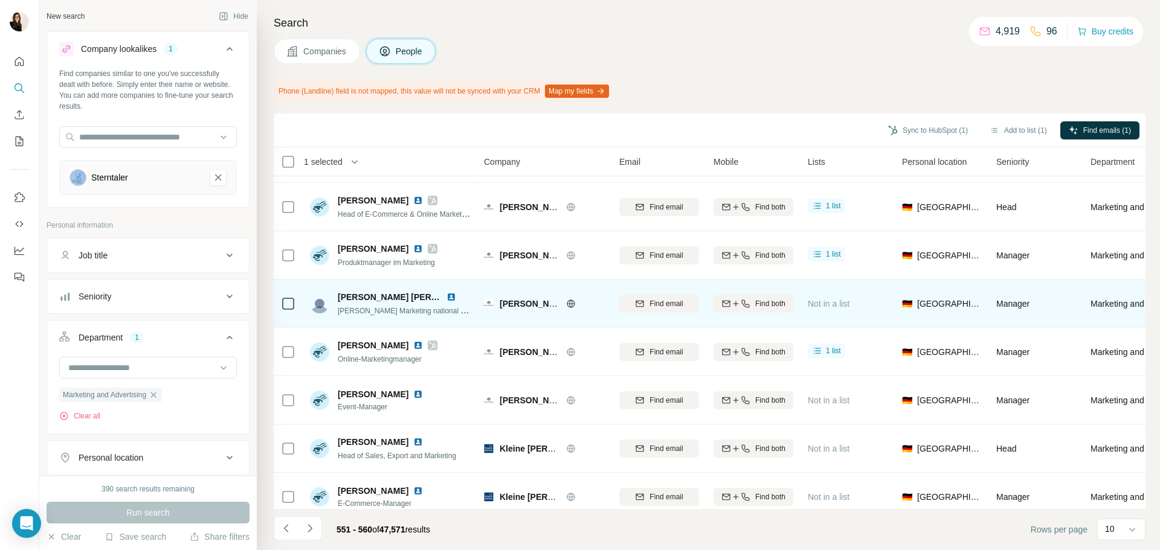
scroll to position [156, 0]
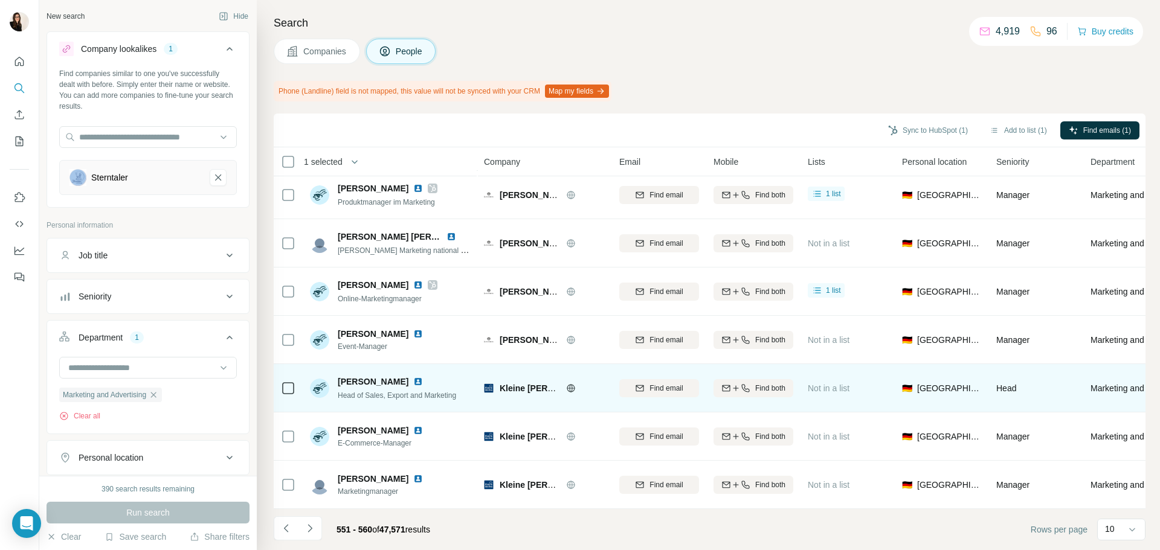
click at [572, 384] on icon at bounding box center [570, 388] width 3 height 8
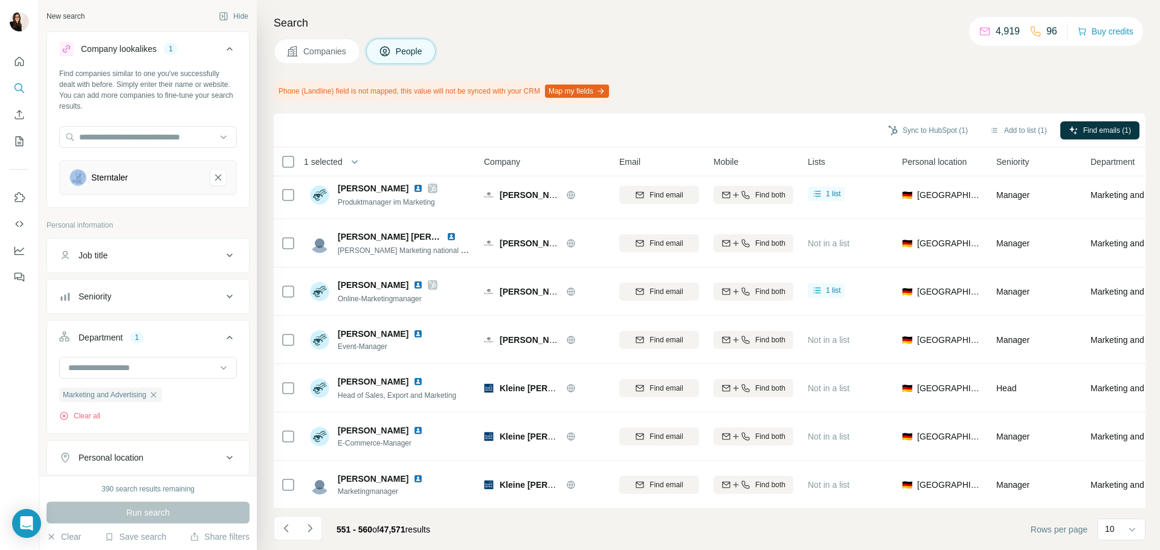
click at [315, 525] on icon "Navigate to next page" at bounding box center [310, 528] width 12 height 12
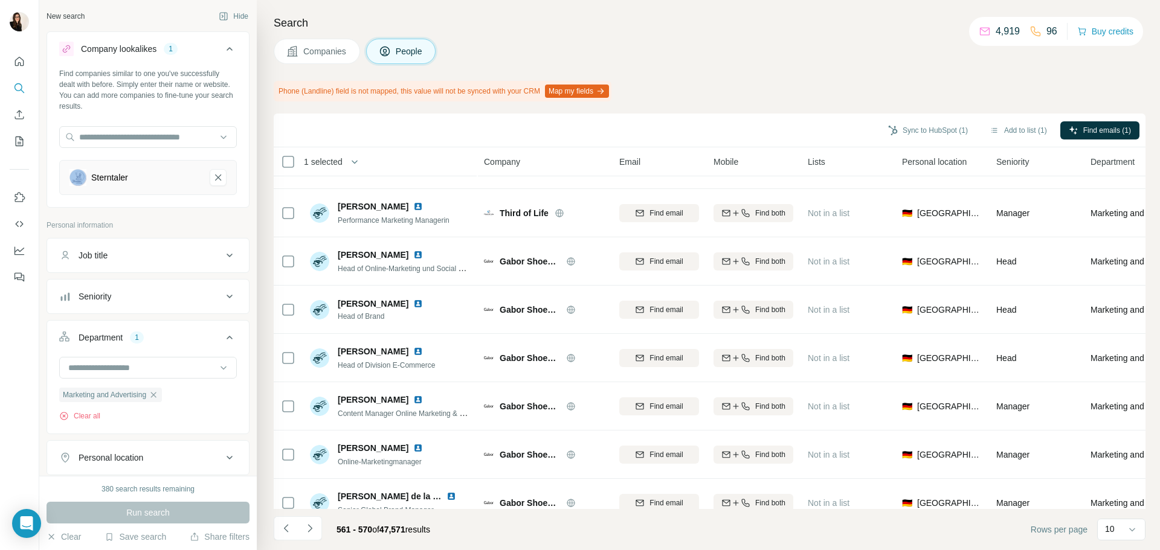
scroll to position [0, 0]
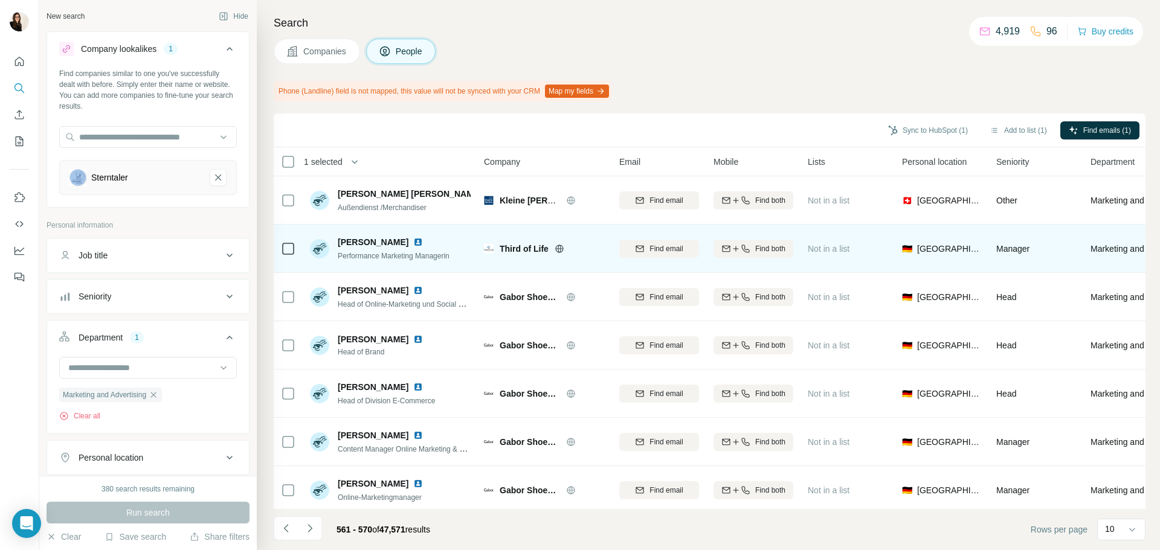
click at [556, 246] on icon at bounding box center [559, 249] width 10 height 10
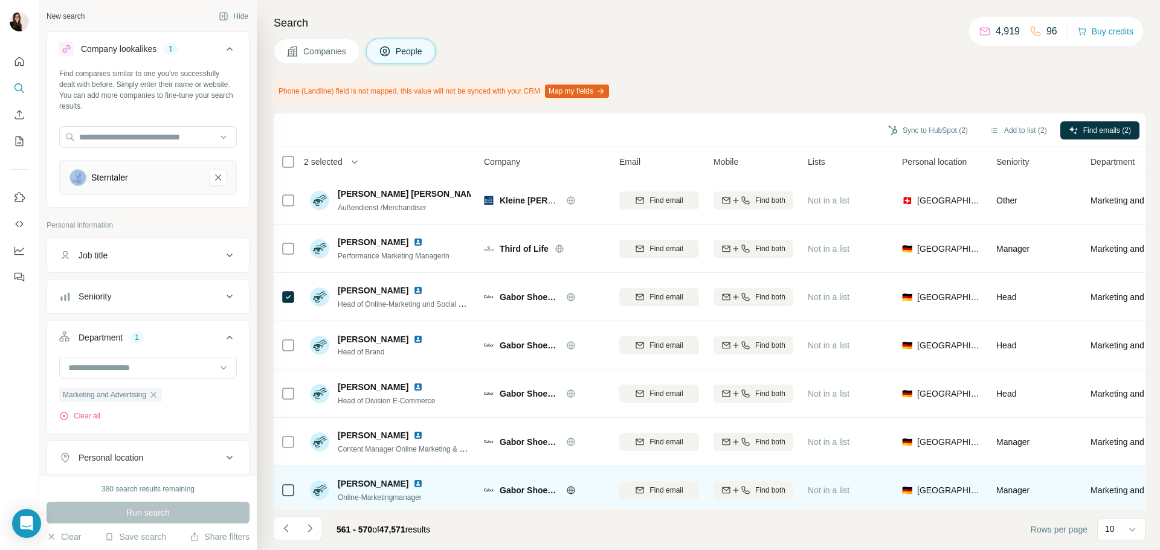
click at [289, 483] on icon at bounding box center [288, 490] width 14 height 14
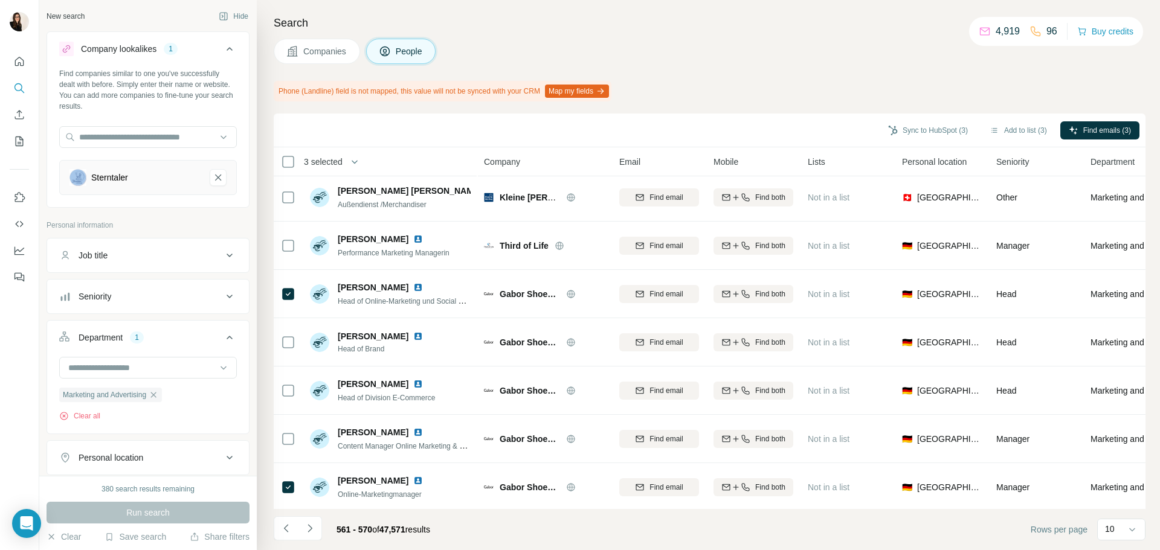
scroll to position [156, 0]
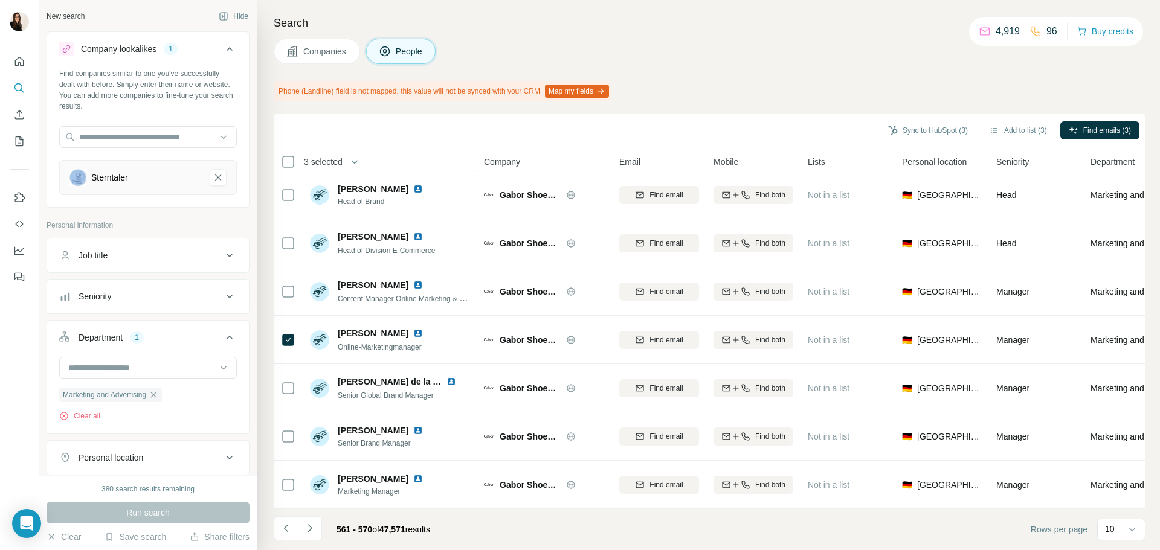
click at [310, 527] on icon "Navigate to next page" at bounding box center [310, 528] width 12 height 12
click at [309, 524] on icon "Navigate to next page" at bounding box center [310, 528] width 12 height 12
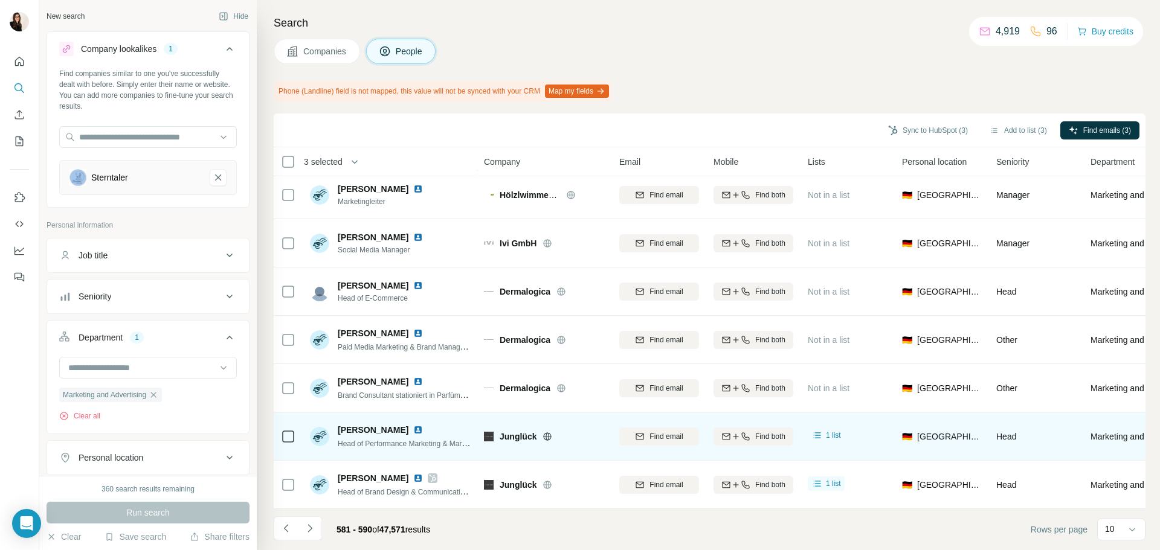
scroll to position [79, 0]
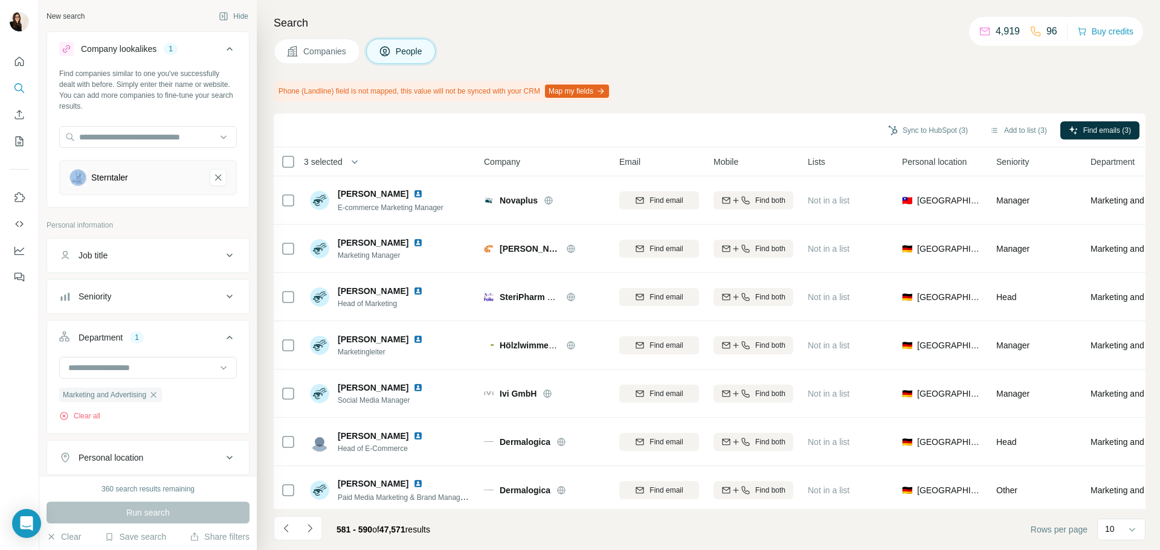
scroll to position [156, 0]
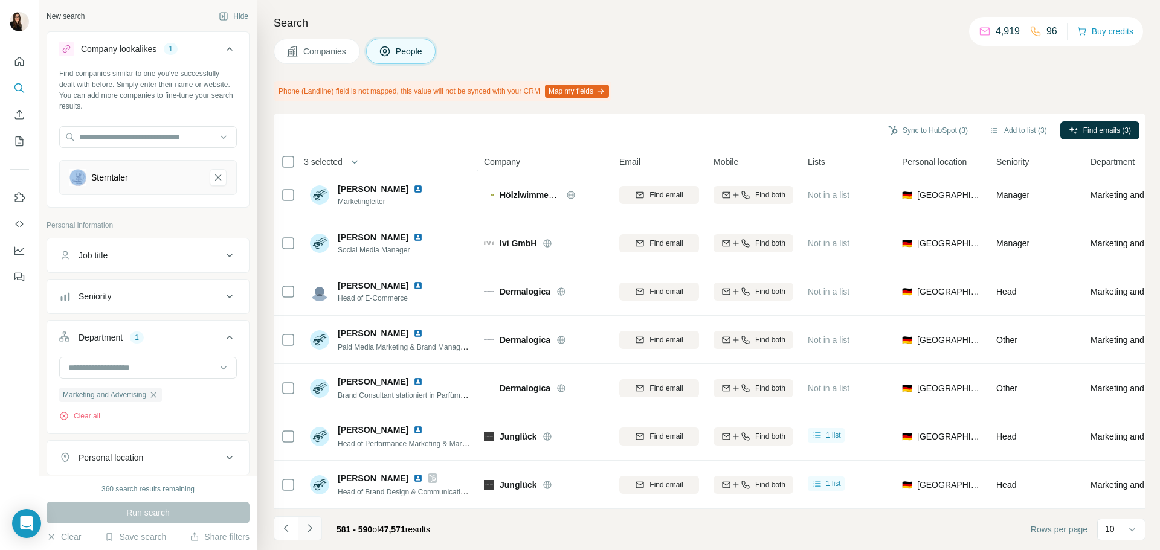
click at [318, 532] on button "Navigate to next page" at bounding box center [310, 528] width 24 height 24
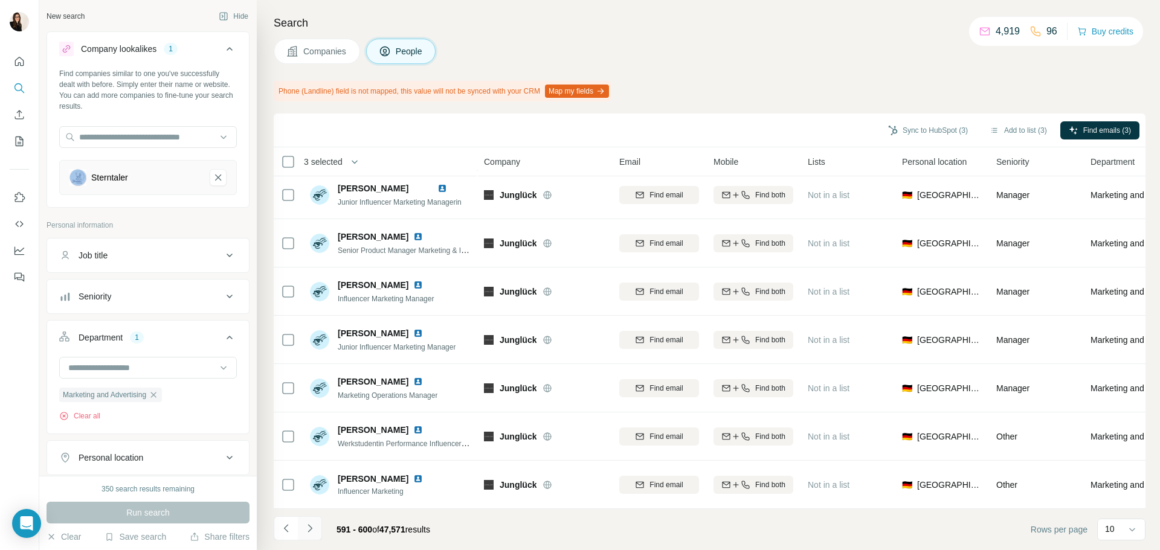
click at [318, 532] on button "Navigate to next page" at bounding box center [310, 528] width 24 height 24
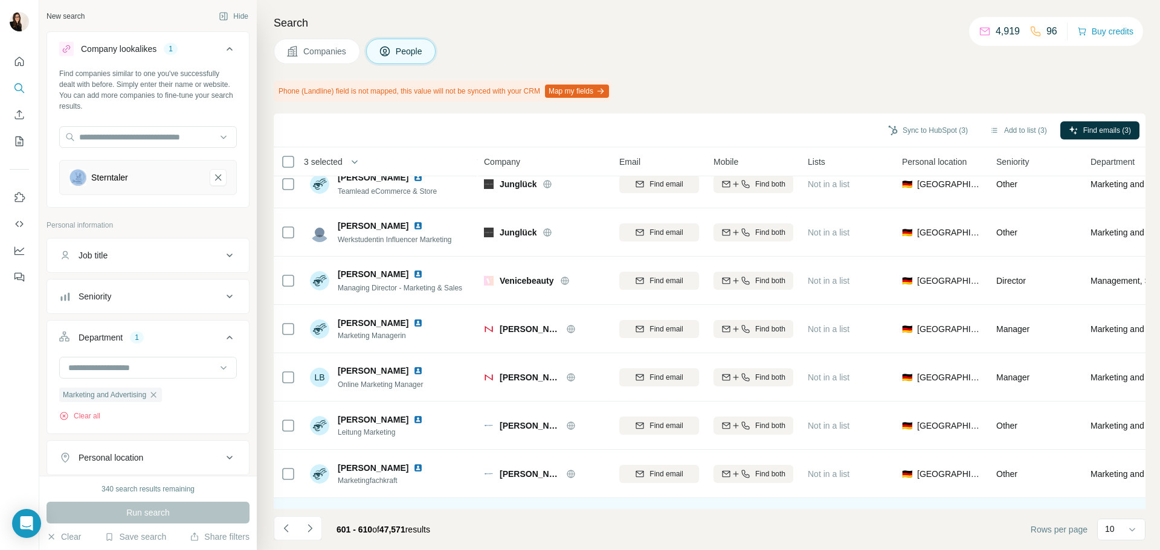
scroll to position [0, 0]
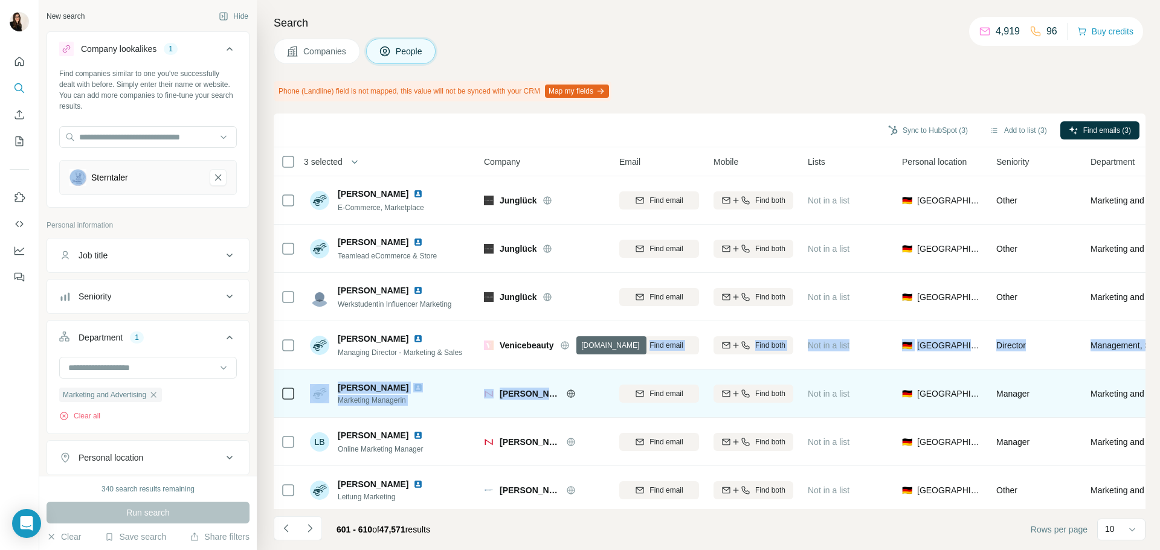
drag, startPoint x: 570, startPoint y: 344, endPoint x: 553, endPoint y: 393, distance: 51.8
click at [0, 0] on tbody "[PERSON_NAME] E-Commerce, Marketplace Junglück Find email Find both Not in a li…" at bounding box center [0, 0] width 0 height 0
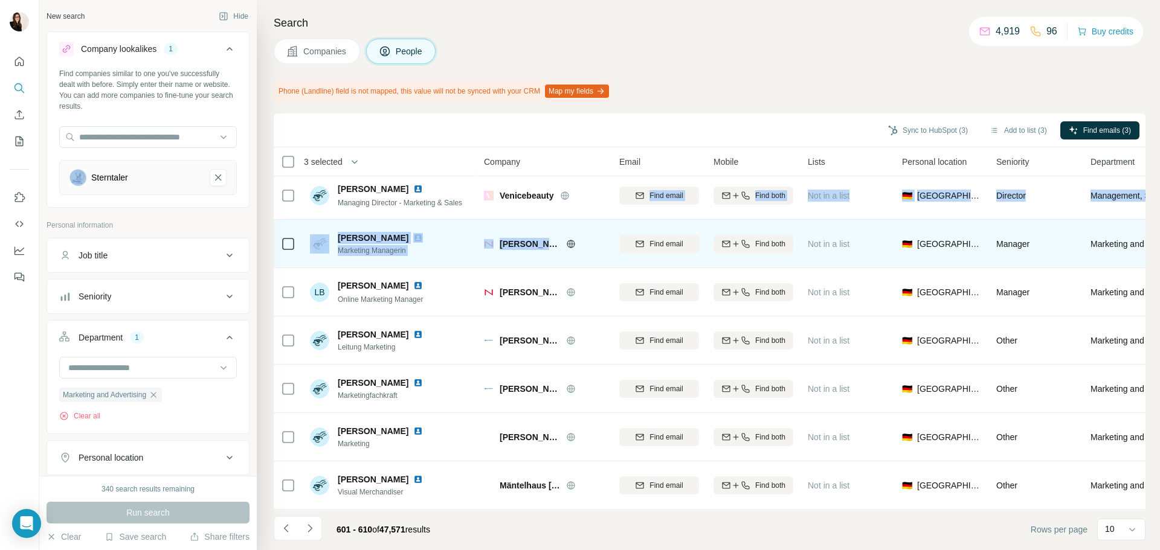
scroll to position [156, 0]
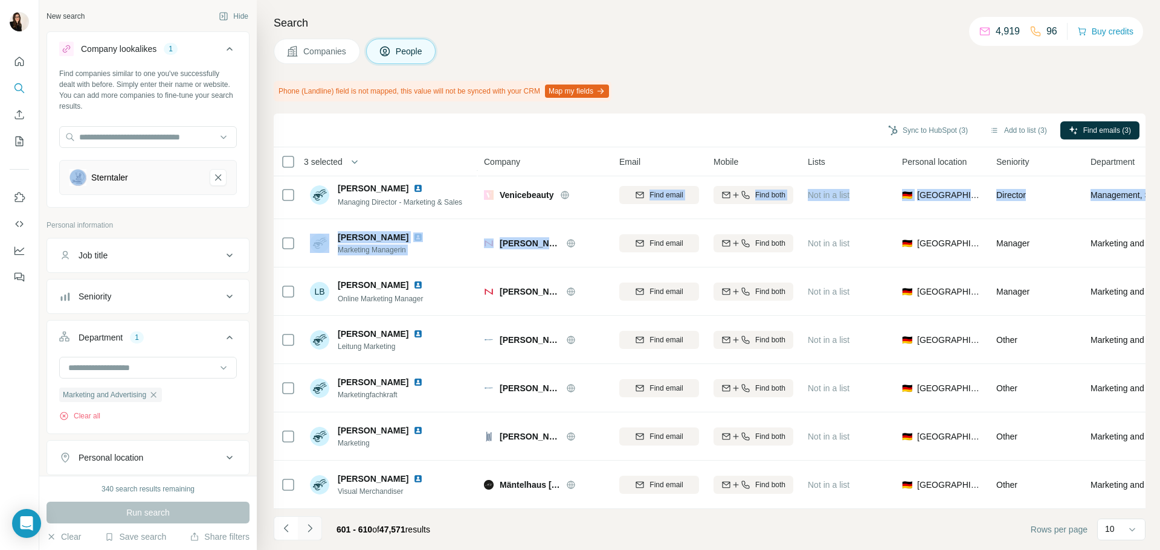
click at [316, 533] on button "Navigate to next page" at bounding box center [310, 528] width 24 height 24
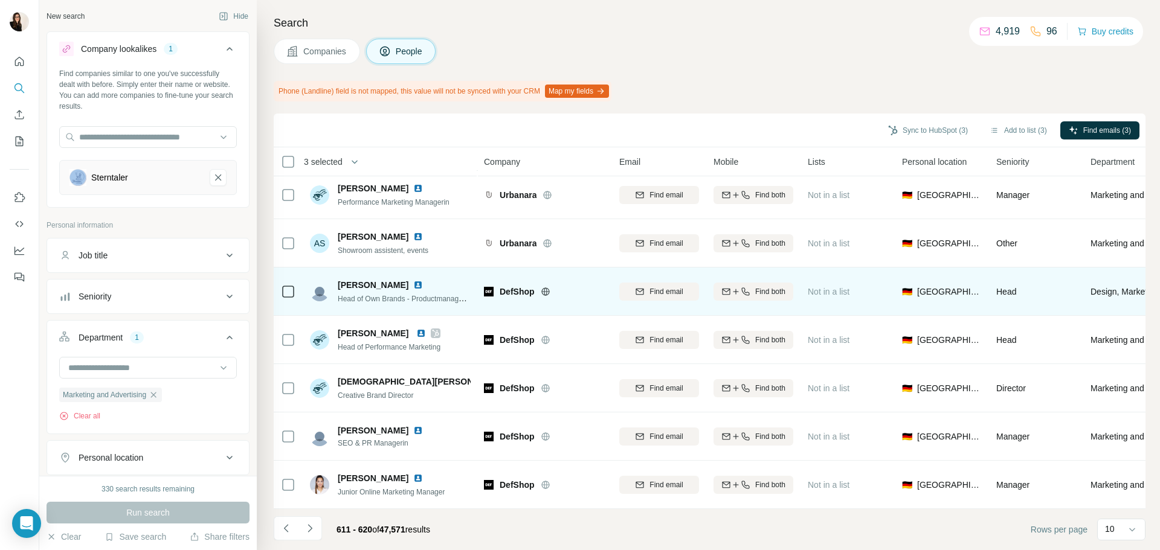
click at [547, 288] on icon at bounding box center [545, 292] width 3 height 8
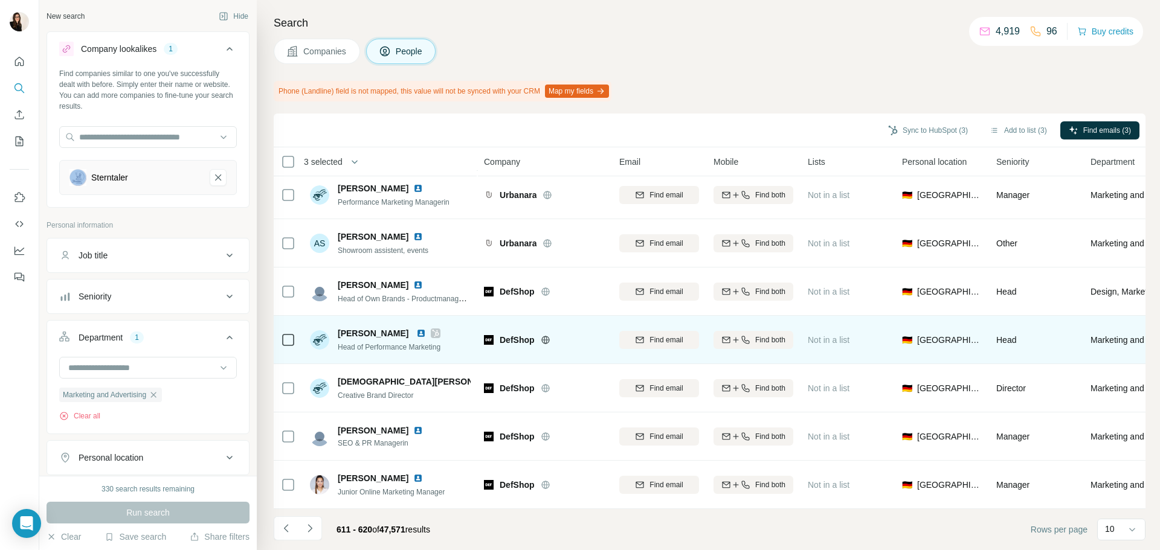
click at [294, 289] on div at bounding box center [288, 291] width 14 height 14
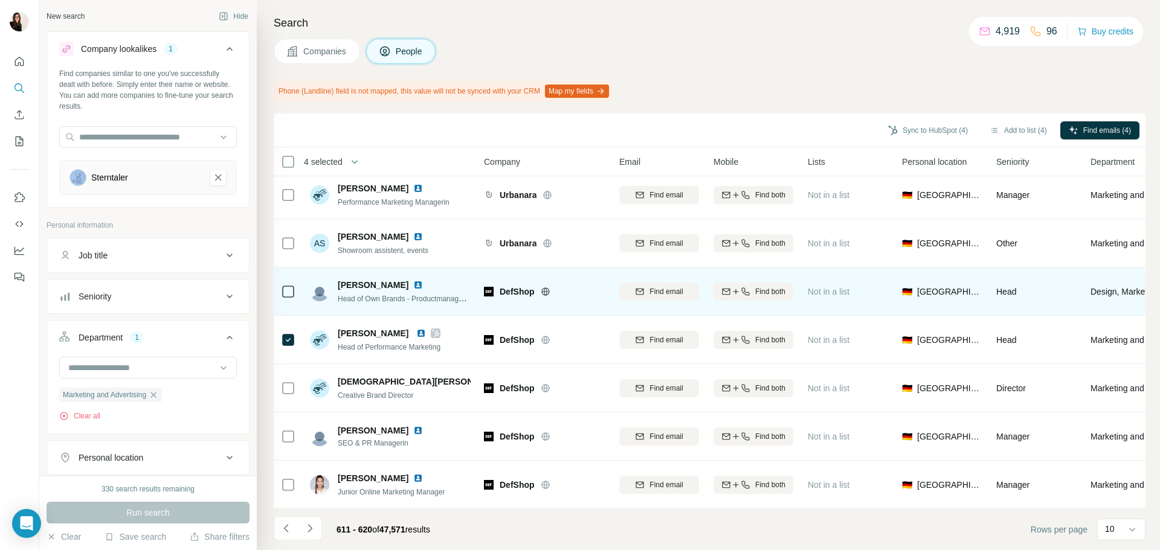
click at [294, 286] on icon at bounding box center [288, 291] width 14 height 14
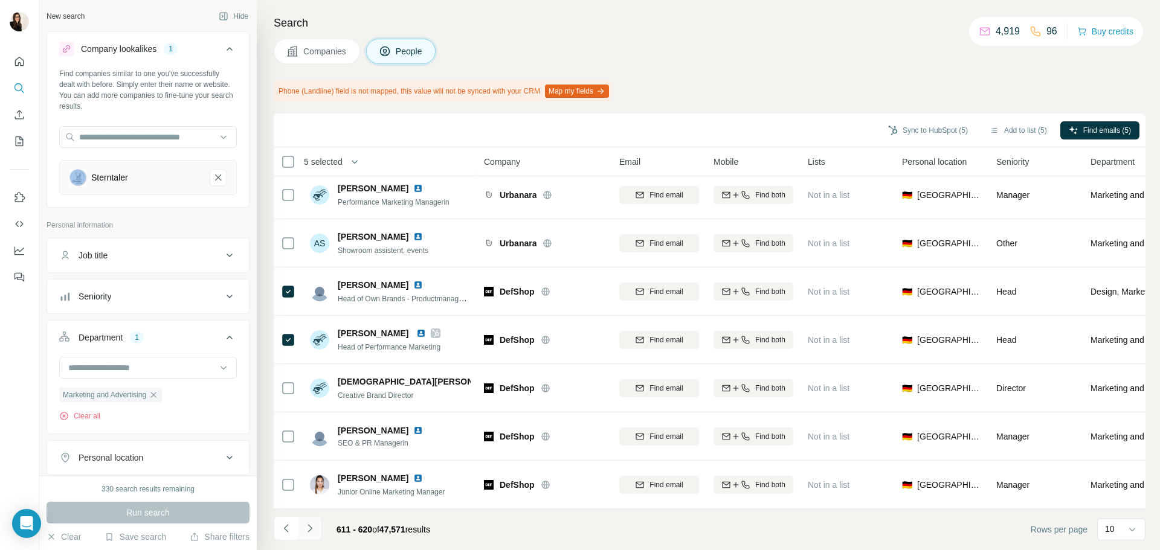
click at [308, 528] on icon "Navigate to next page" at bounding box center [310, 528] width 12 height 12
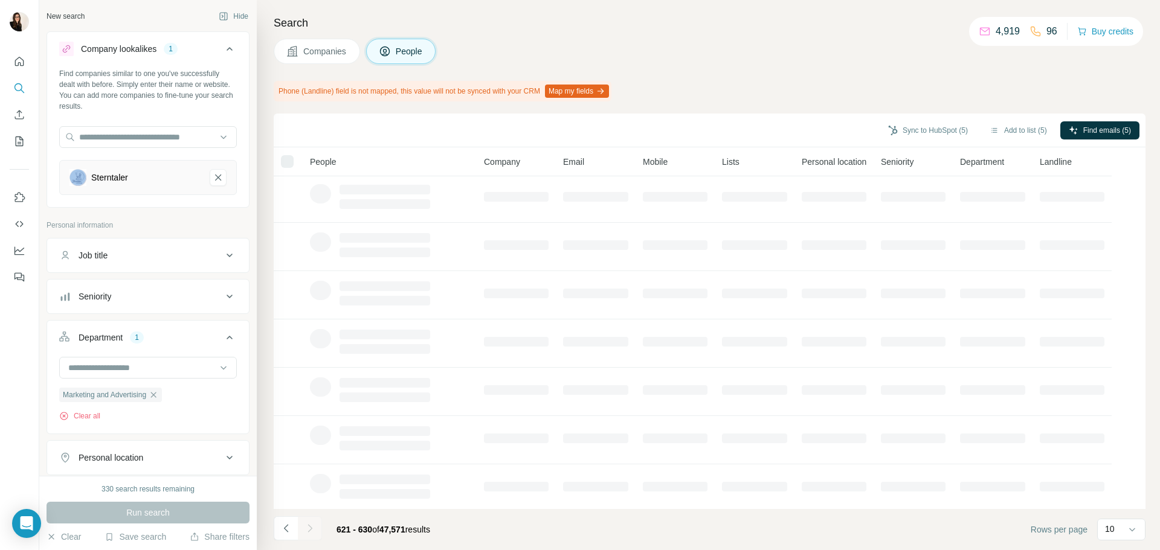
scroll to position [0, 0]
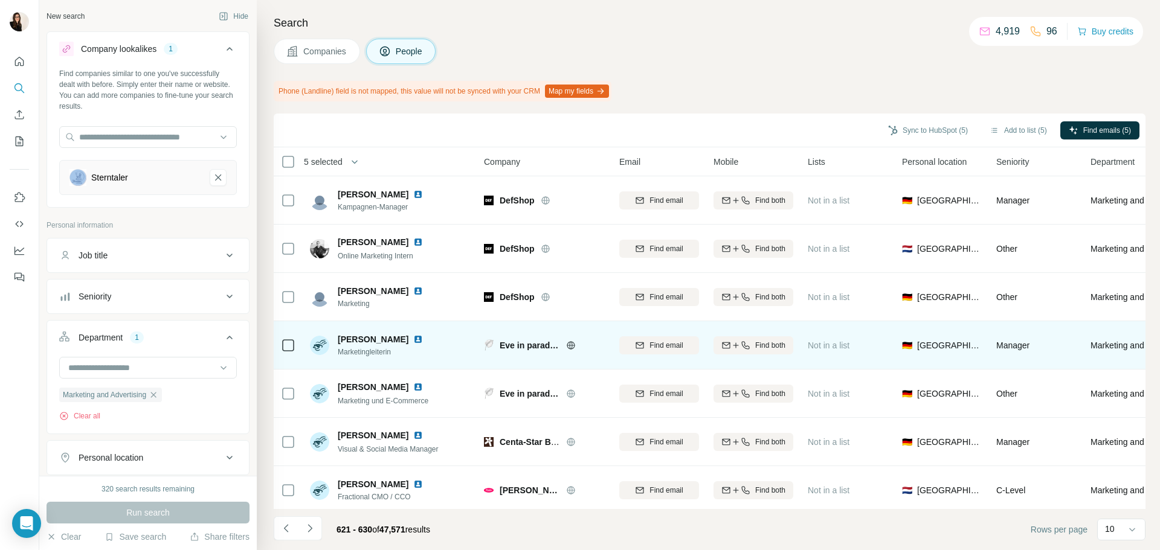
click at [576, 341] on div at bounding box center [585, 346] width 39 height 10
click at [567, 344] on icon at bounding box center [571, 345] width 8 height 8
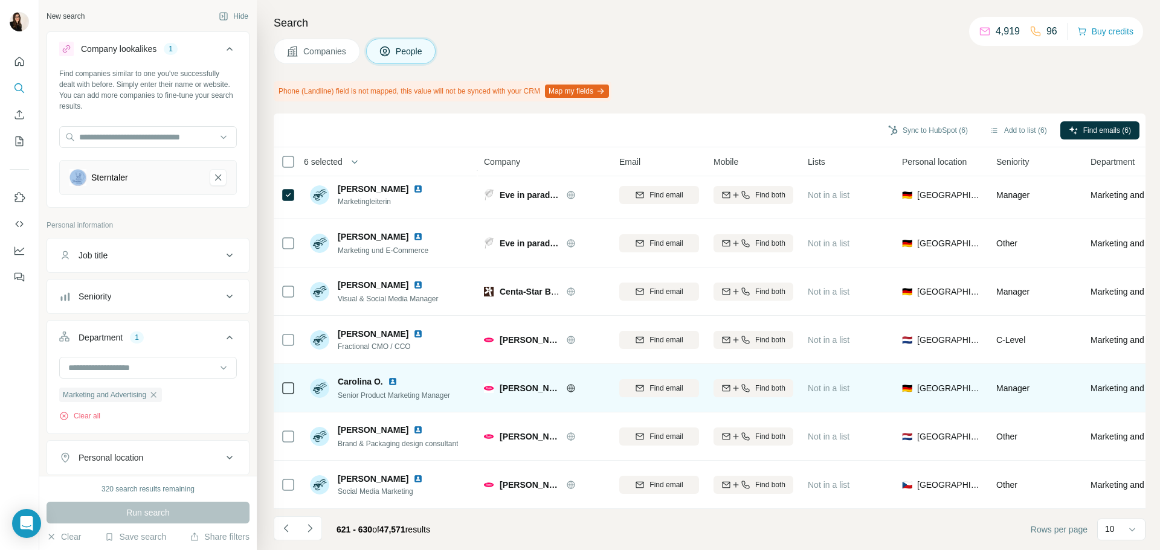
scroll to position [156, 0]
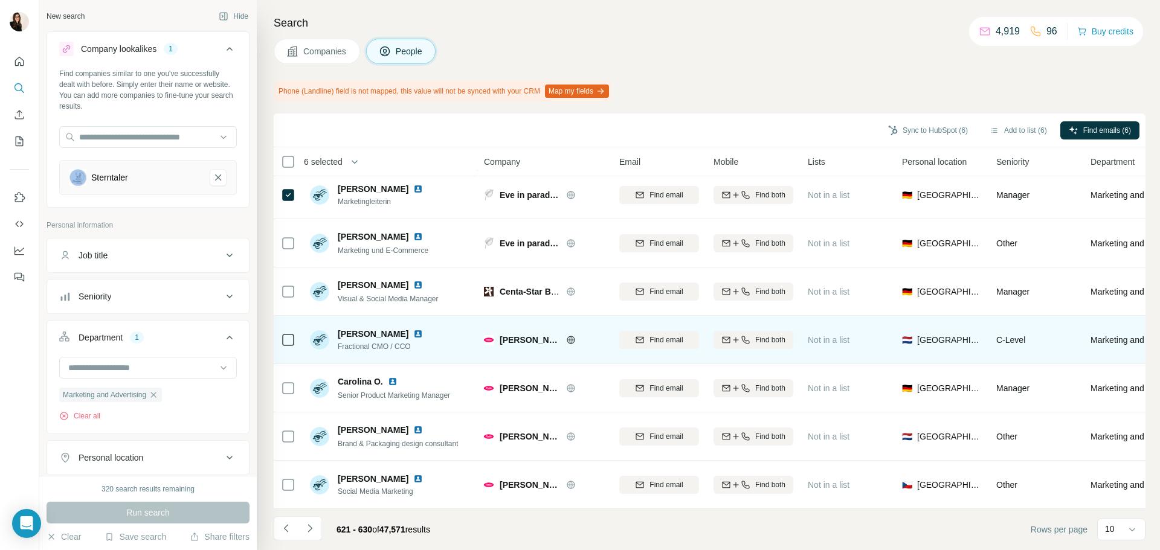
click at [574, 339] on icon at bounding box center [571, 339] width 8 height 1
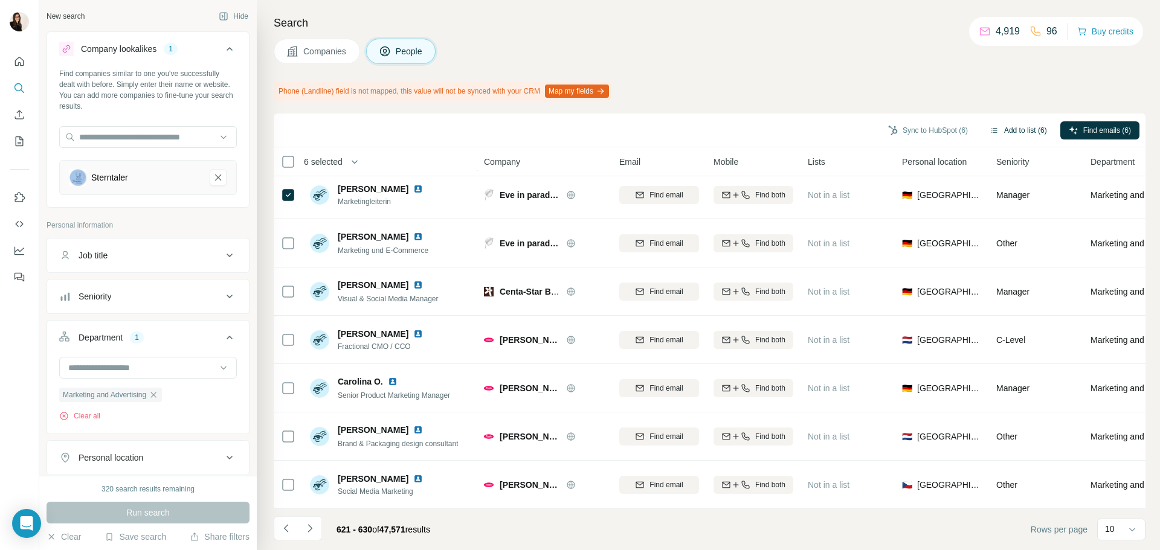
click at [1036, 136] on button "Add to list (6)" at bounding box center [1018, 130] width 74 height 18
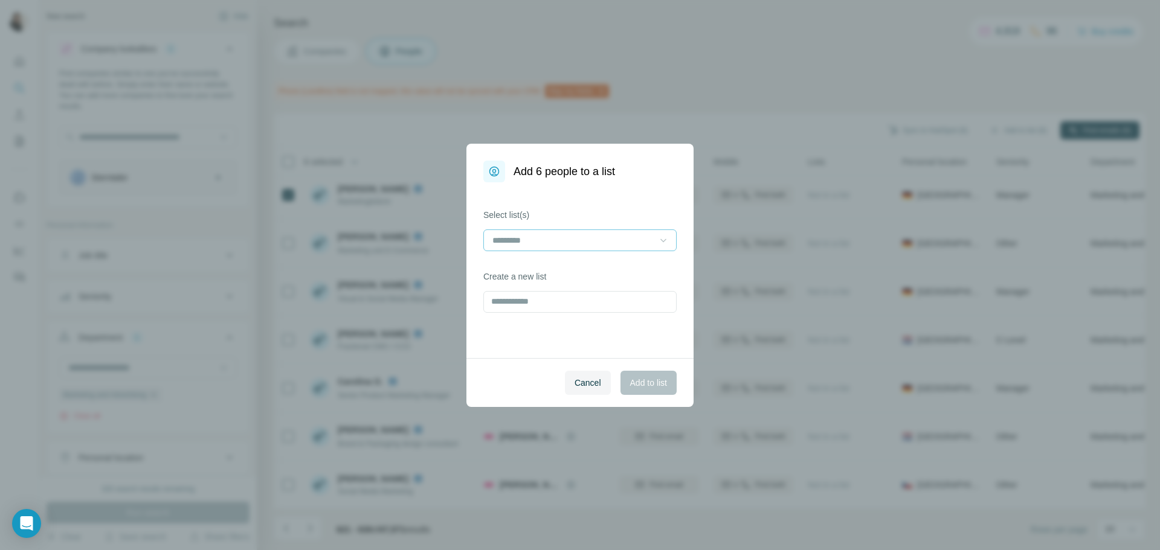
click at [658, 237] on icon at bounding box center [663, 240] width 12 height 12
click at [616, 313] on div "Fashion 5" at bounding box center [579, 311] width 173 height 12
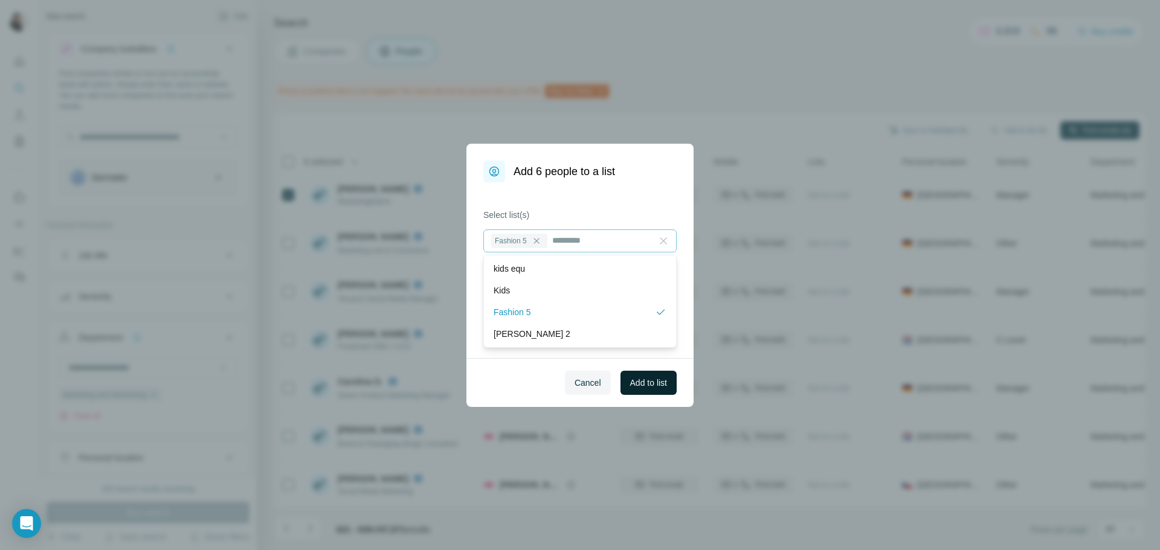
click at [638, 382] on span "Add to list" at bounding box center [648, 383] width 37 height 12
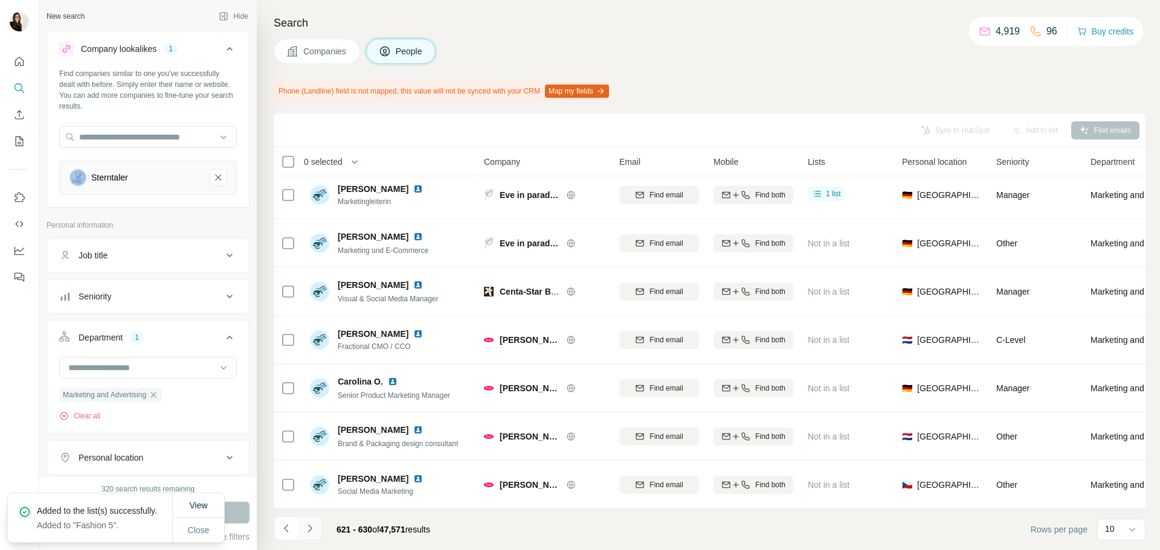
click at [315, 534] on icon "Navigate to next page" at bounding box center [310, 528] width 12 height 12
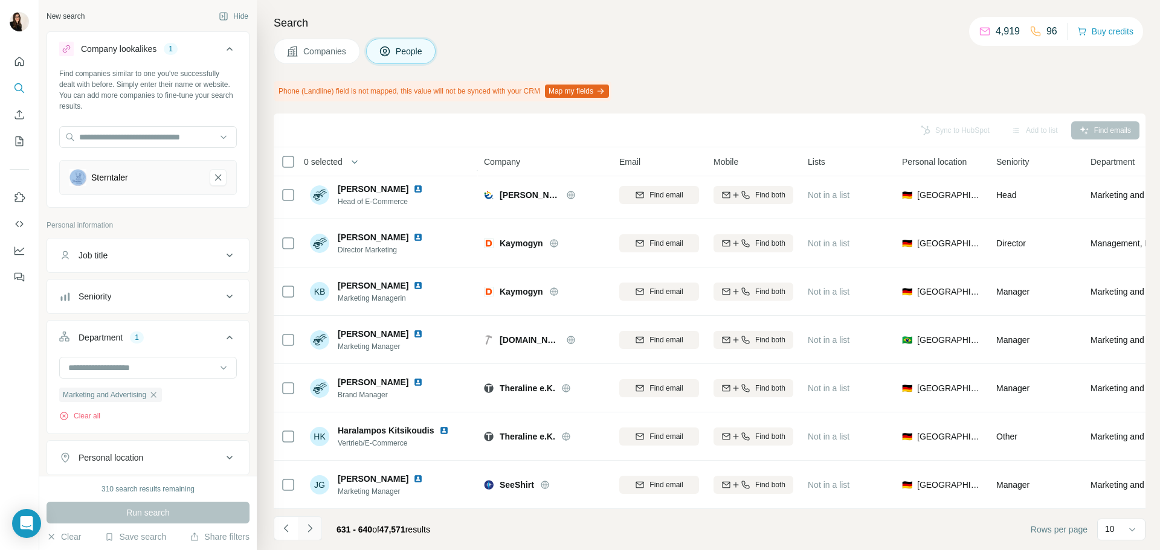
click at [313, 525] on icon "Navigate to next page" at bounding box center [310, 528] width 12 height 12
click at [320, 524] on button "Navigate to next page" at bounding box center [310, 528] width 24 height 24
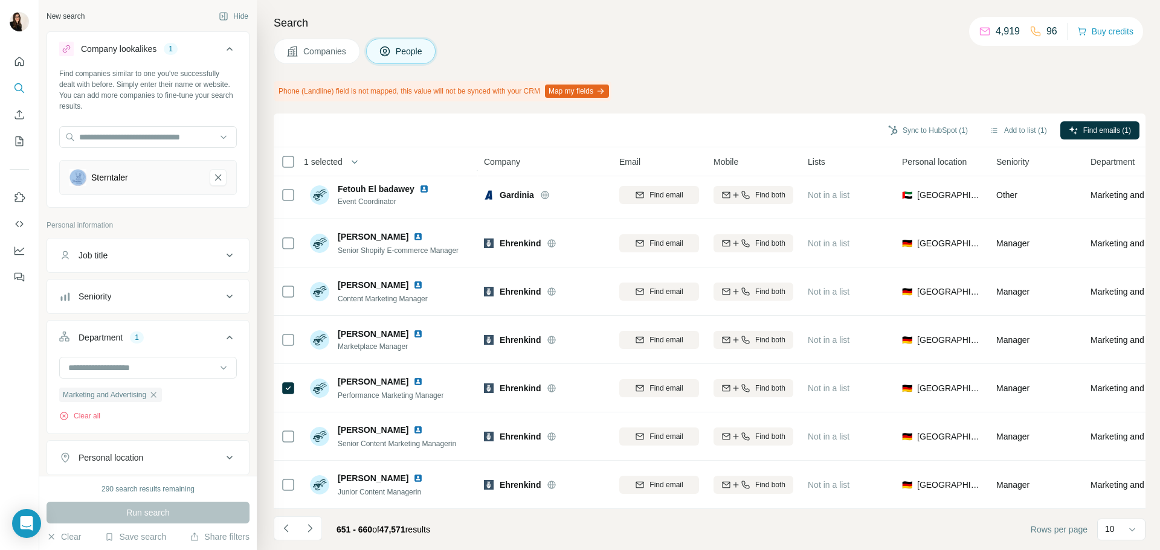
click at [304, 532] on icon "Navigate to next page" at bounding box center [310, 528] width 12 height 12
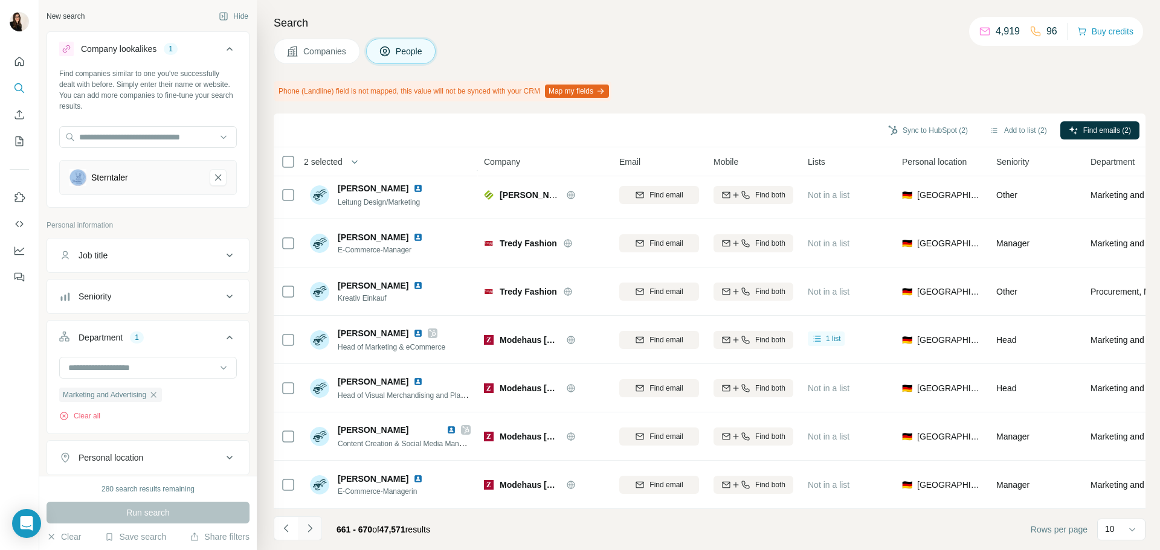
click at [315, 526] on icon "Navigate to next page" at bounding box center [310, 528] width 12 height 12
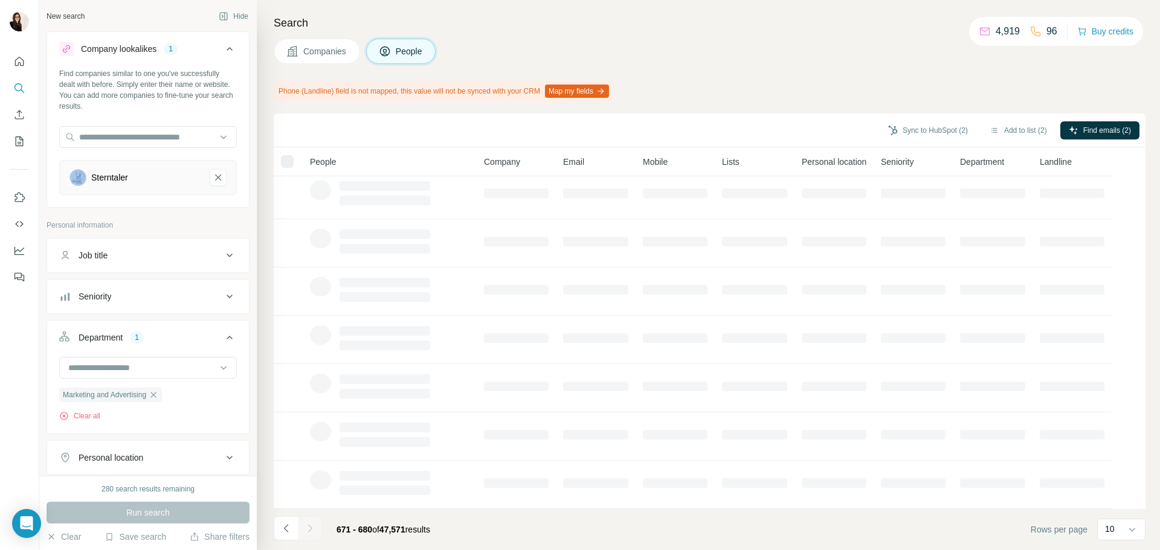
scroll to position [0, 0]
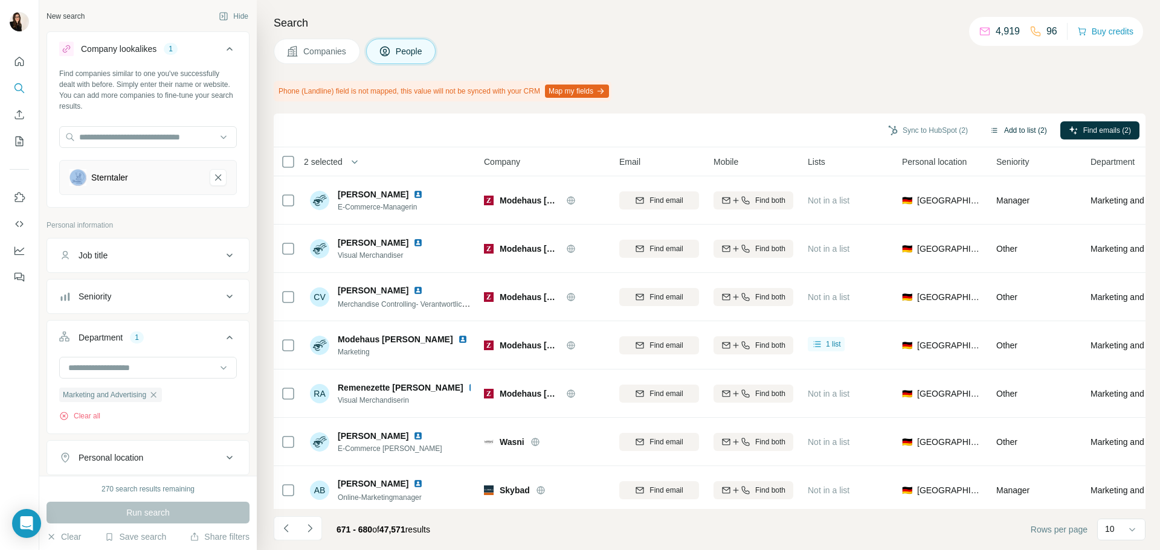
click at [1018, 133] on button "Add to list (2)" at bounding box center [1018, 130] width 74 height 18
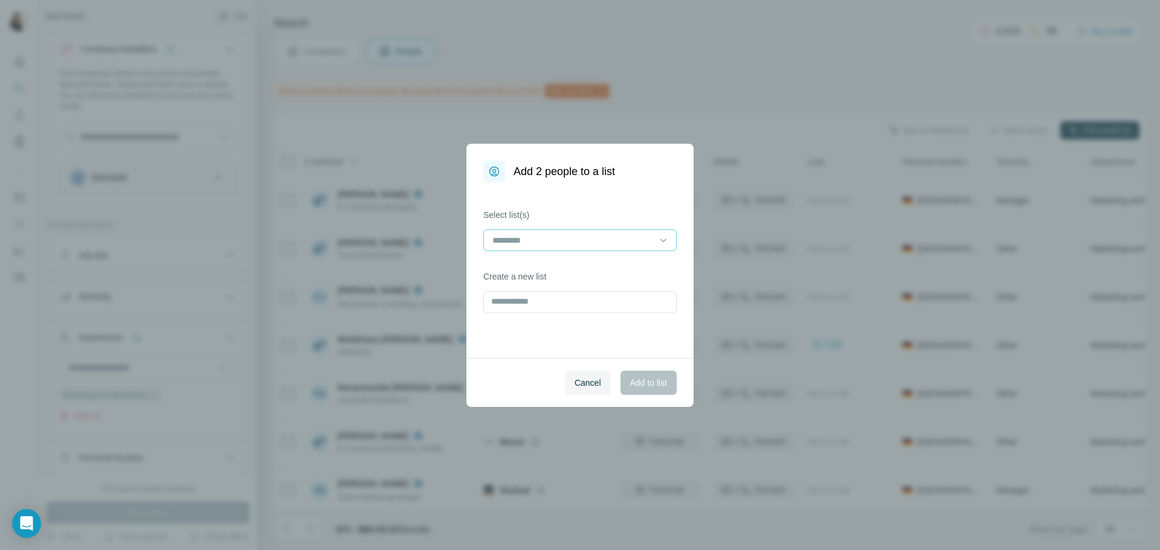
click at [548, 231] on div at bounding box center [572, 240] width 163 height 21
click at [549, 274] on div "kids equ" at bounding box center [579, 268] width 187 height 22
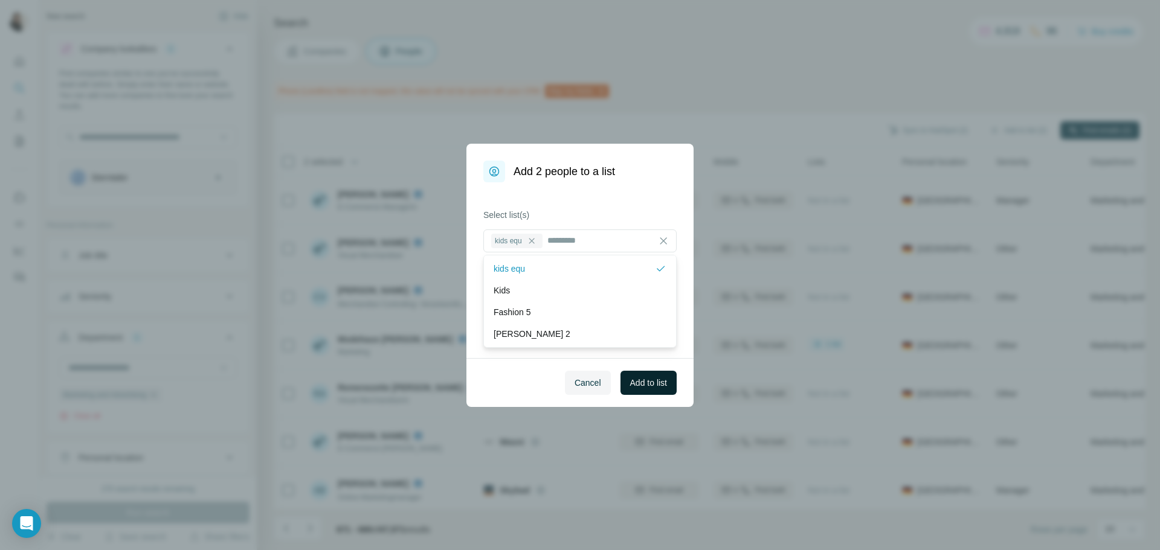
click at [638, 373] on button "Add to list" at bounding box center [648, 383] width 56 height 24
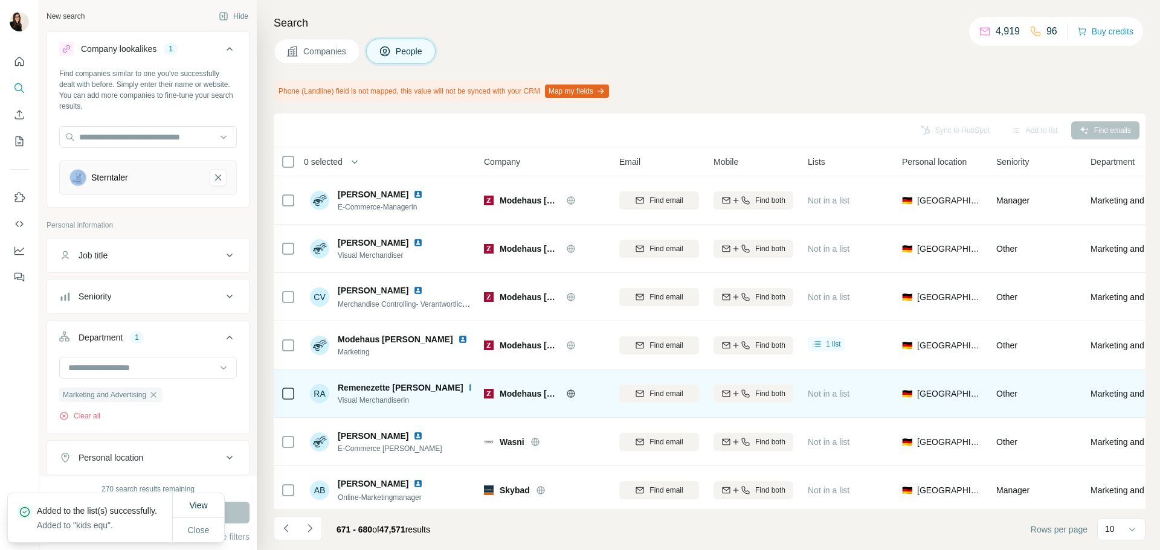
scroll to position [156, 0]
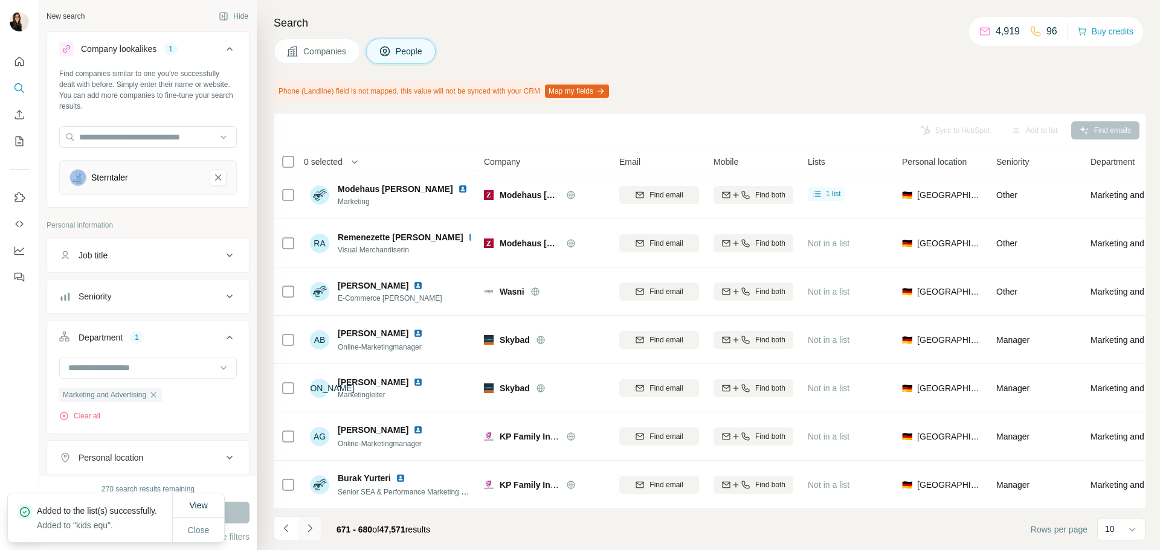
click at [304, 531] on icon "Navigate to next page" at bounding box center [310, 528] width 12 height 12
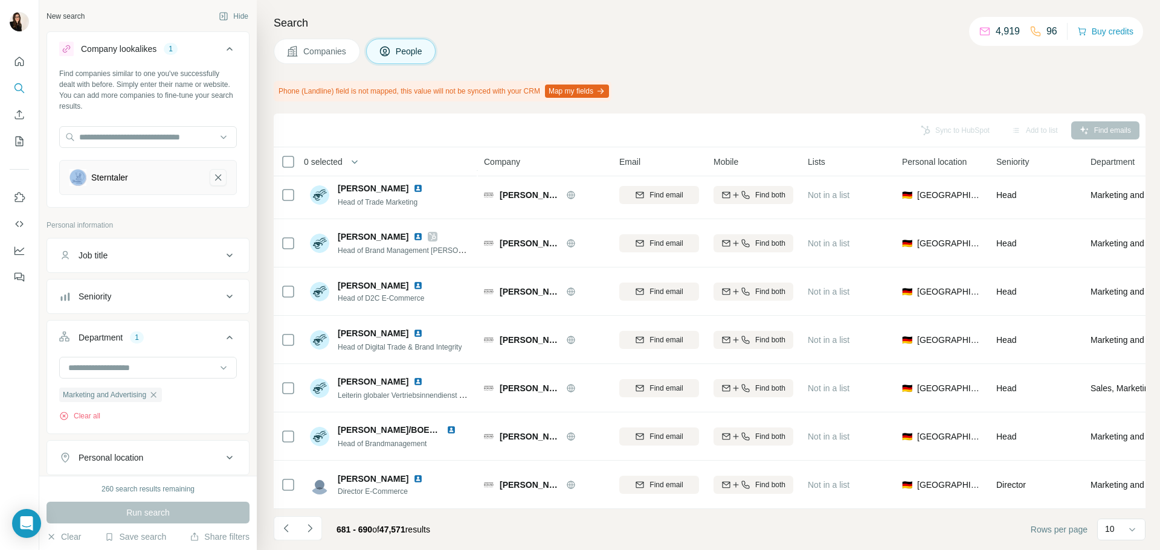
click at [213, 176] on icon "Sterntaler-remove-button" at bounding box center [218, 178] width 11 height 12
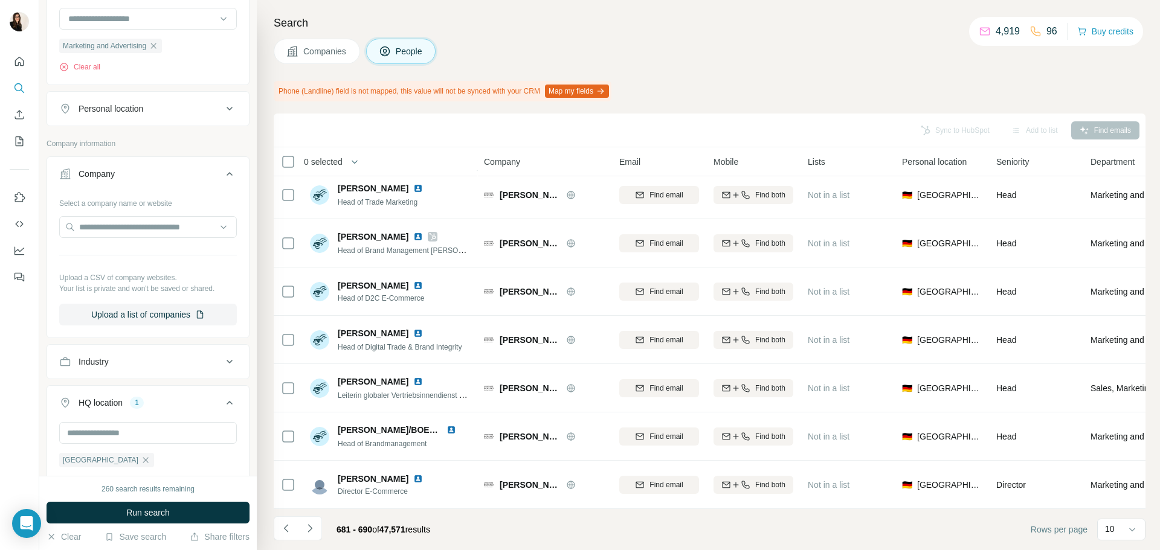
scroll to position [362, 0]
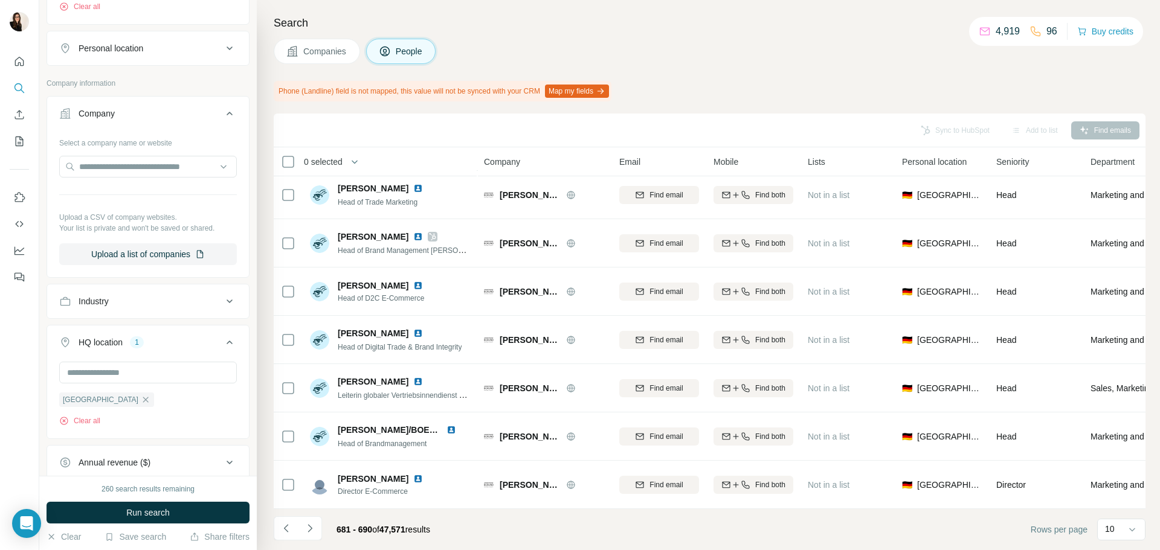
click at [156, 304] on div "Industry" at bounding box center [140, 301] width 163 height 12
click at [152, 327] on input at bounding box center [141, 331] width 149 height 13
type input "*"
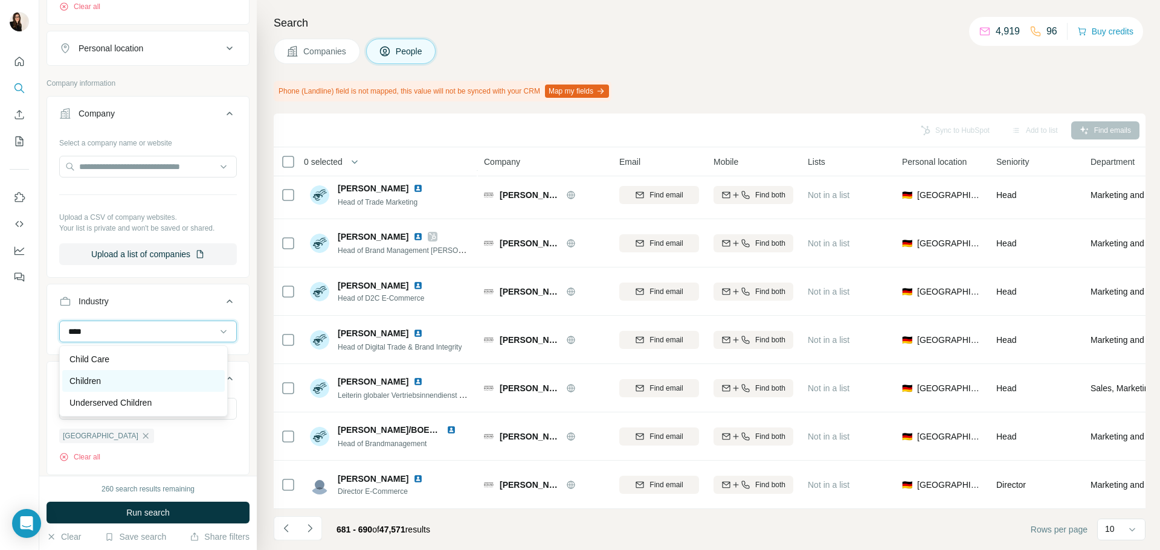
type input "****"
click at [147, 378] on div "Children" at bounding box center [143, 381] width 148 height 12
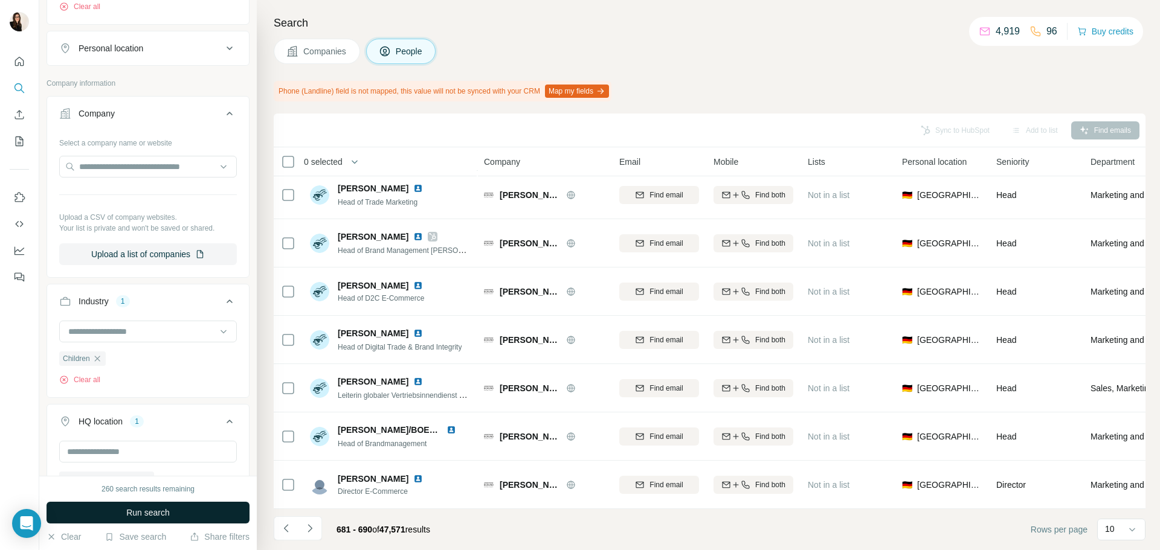
click at [152, 508] on span "Run search" at bounding box center [147, 513] width 43 height 12
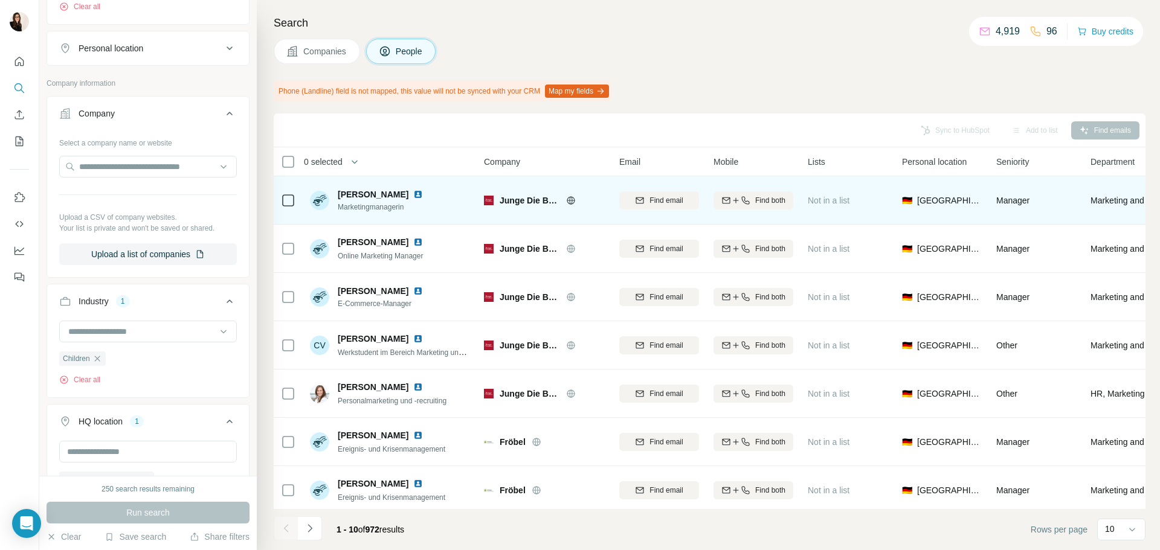
click at [567, 202] on icon at bounding box center [571, 201] width 10 height 10
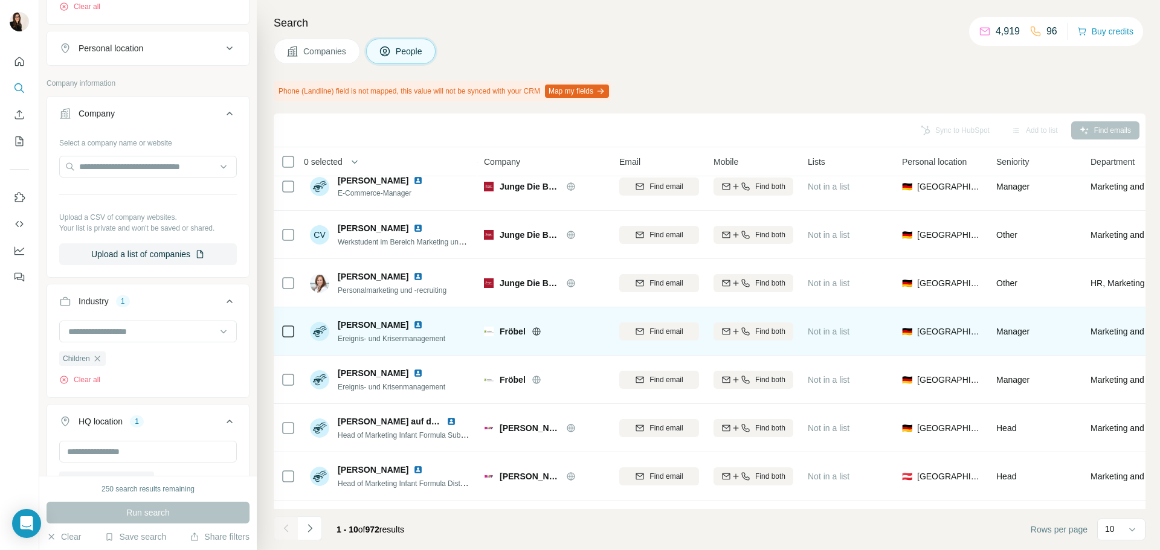
scroll to position [121, 0]
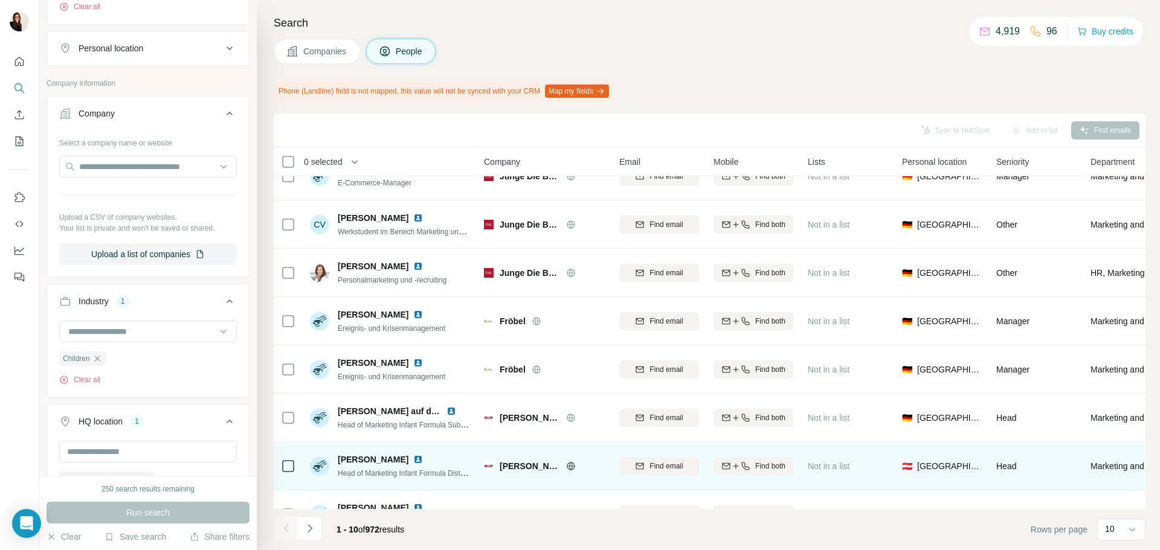
click at [281, 463] on icon at bounding box center [288, 466] width 14 height 14
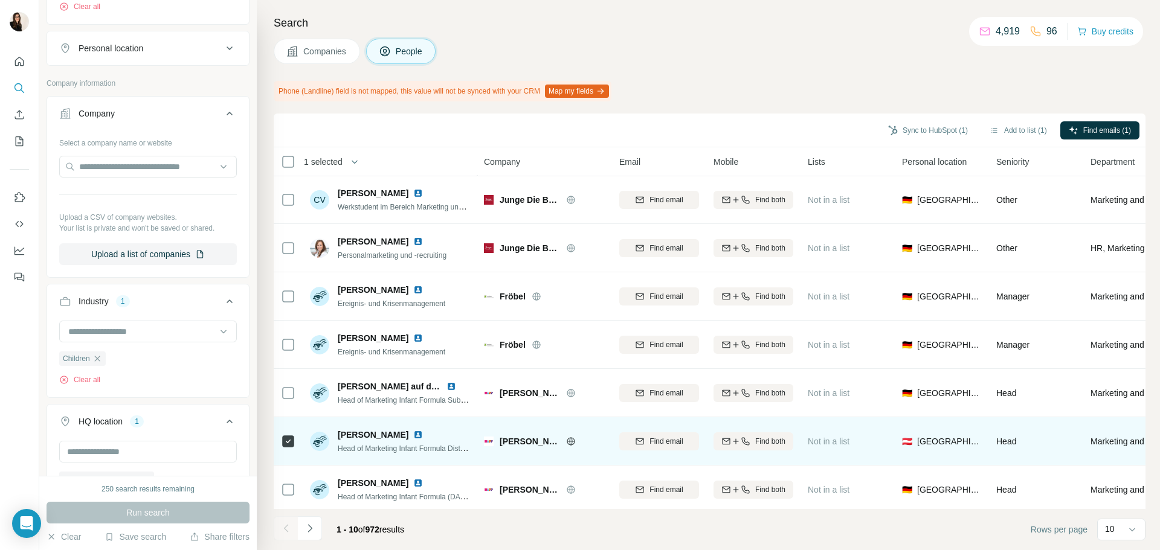
scroll to position [156, 0]
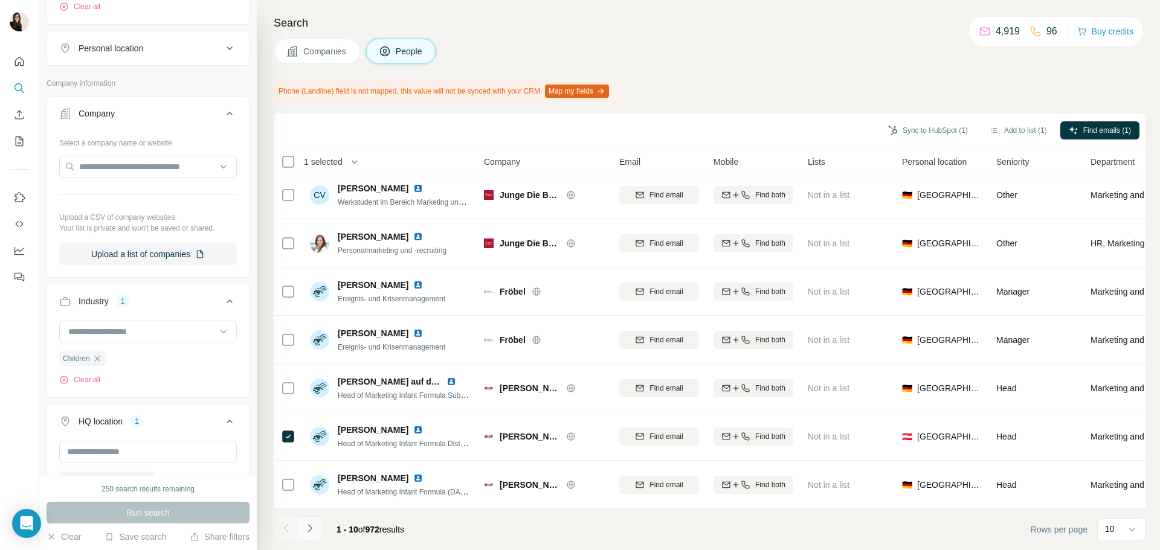
click at [310, 528] on icon "Navigate to next page" at bounding box center [310, 528] width 12 height 12
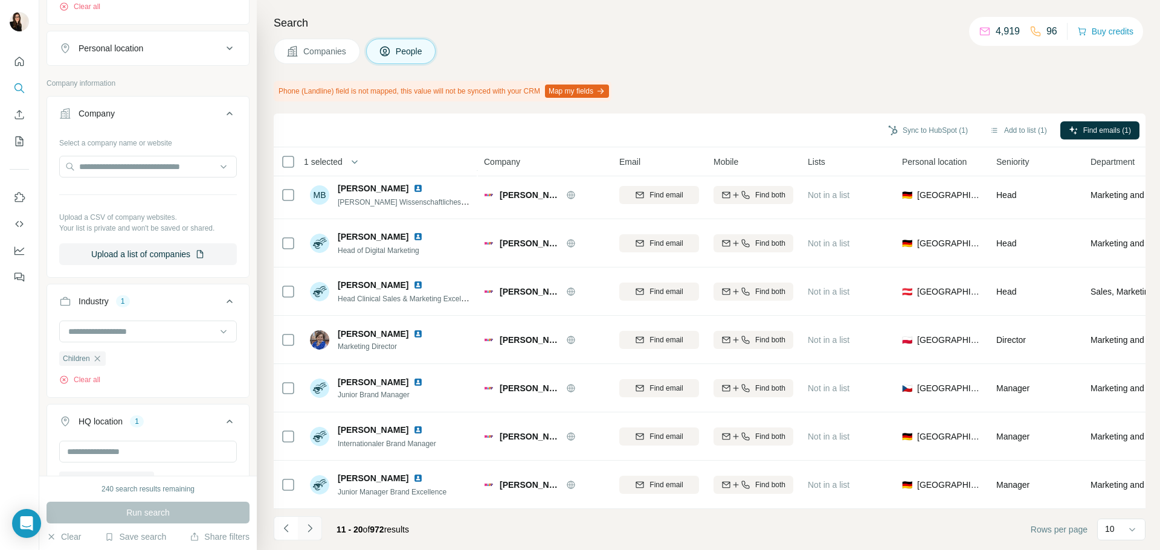
click at [318, 527] on button "Navigate to next page" at bounding box center [310, 528] width 24 height 24
click at [304, 534] on icon "Navigate to next page" at bounding box center [310, 528] width 12 height 12
click at [304, 533] on icon "Navigate to next page" at bounding box center [310, 528] width 12 height 12
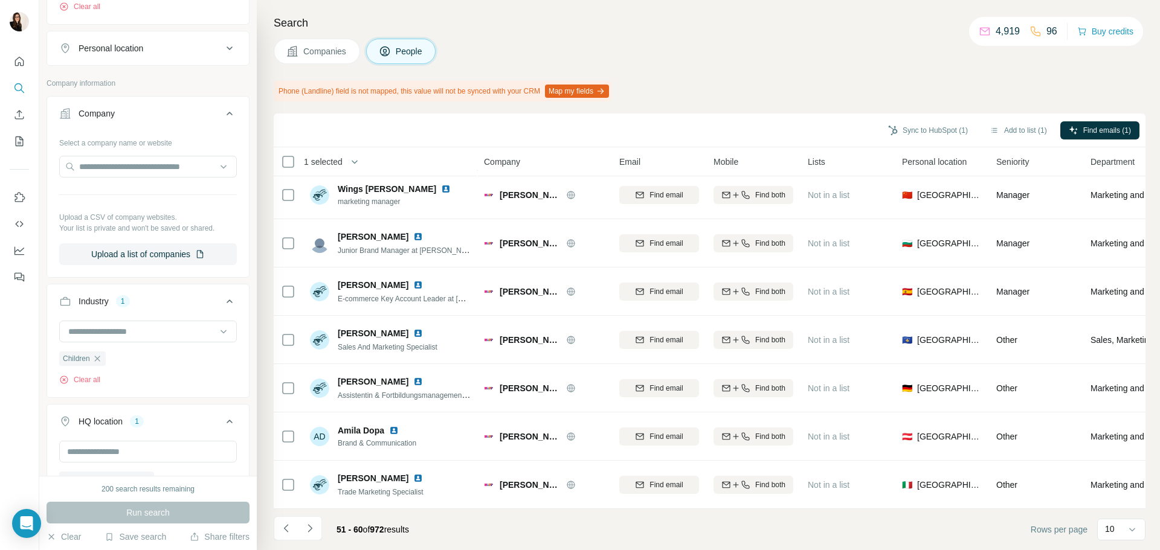
click at [304, 533] on icon "Navigate to next page" at bounding box center [310, 528] width 12 height 12
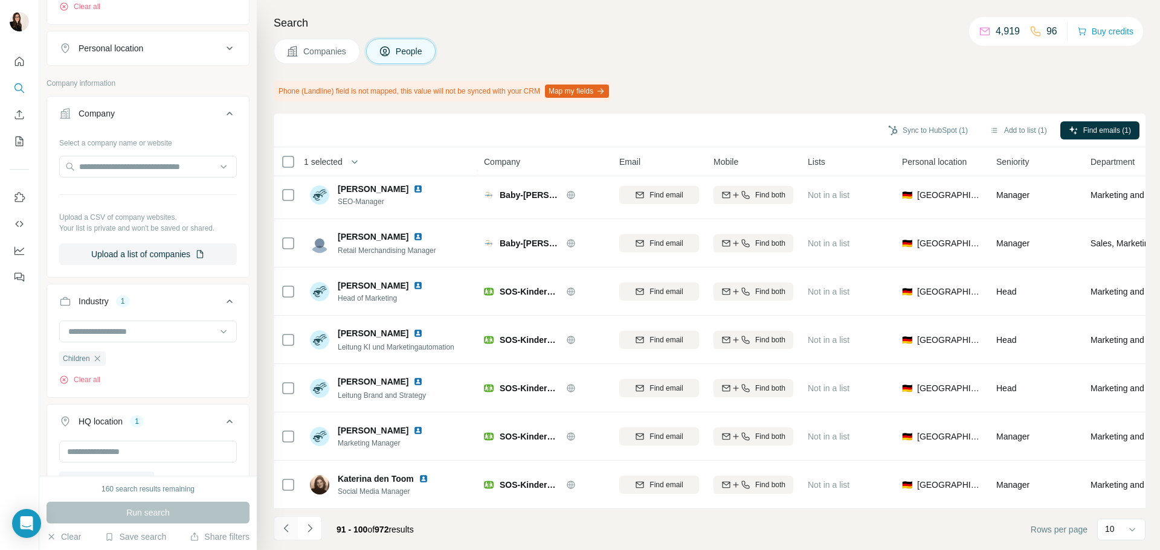
click at [278, 533] on button "Navigate to previous page" at bounding box center [286, 528] width 24 height 24
click at [319, 524] on button "Navigate to next page" at bounding box center [310, 528] width 24 height 24
click at [316, 530] on button "Navigate to next page" at bounding box center [310, 528] width 24 height 24
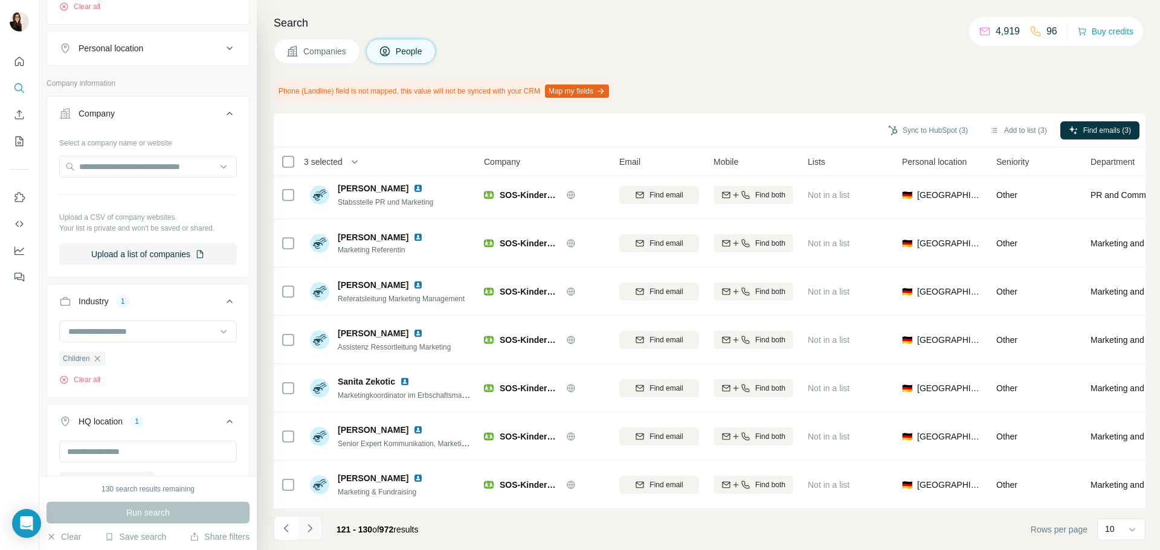
click at [316, 530] on button "Navigate to next page" at bounding box center [310, 528] width 24 height 24
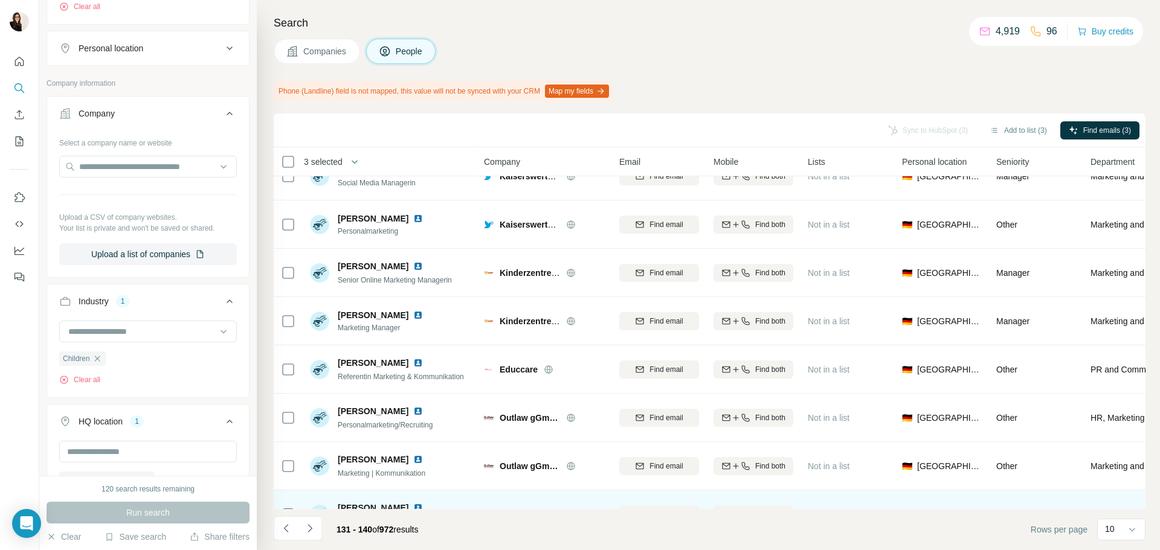
scroll to position [0, 0]
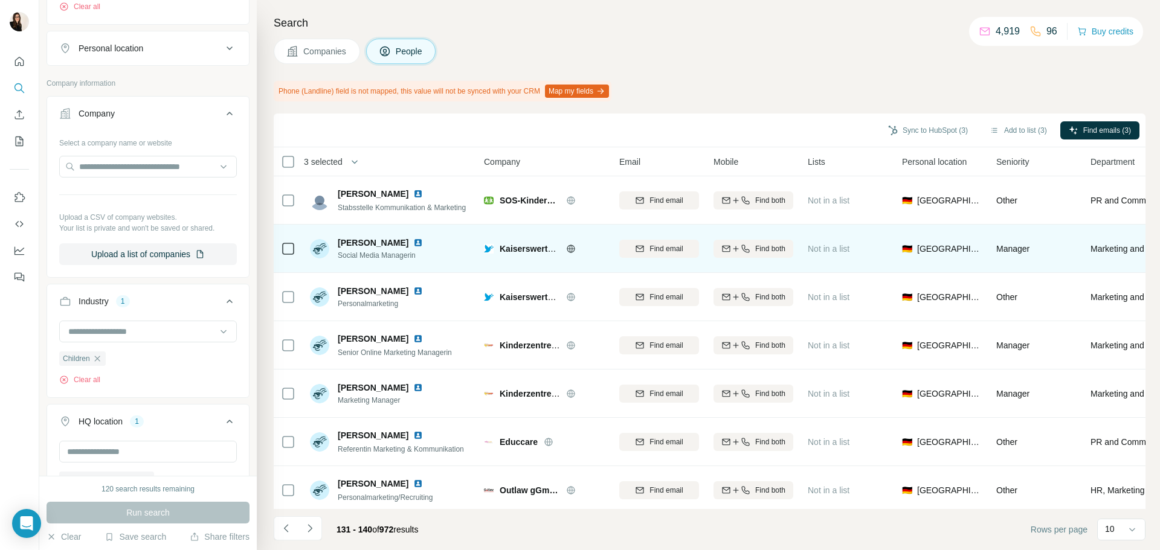
click at [563, 246] on div "Kaiserswerther Diakonie" at bounding box center [552, 249] width 105 height 12
click at [571, 249] on icon at bounding box center [571, 248] width 8 height 1
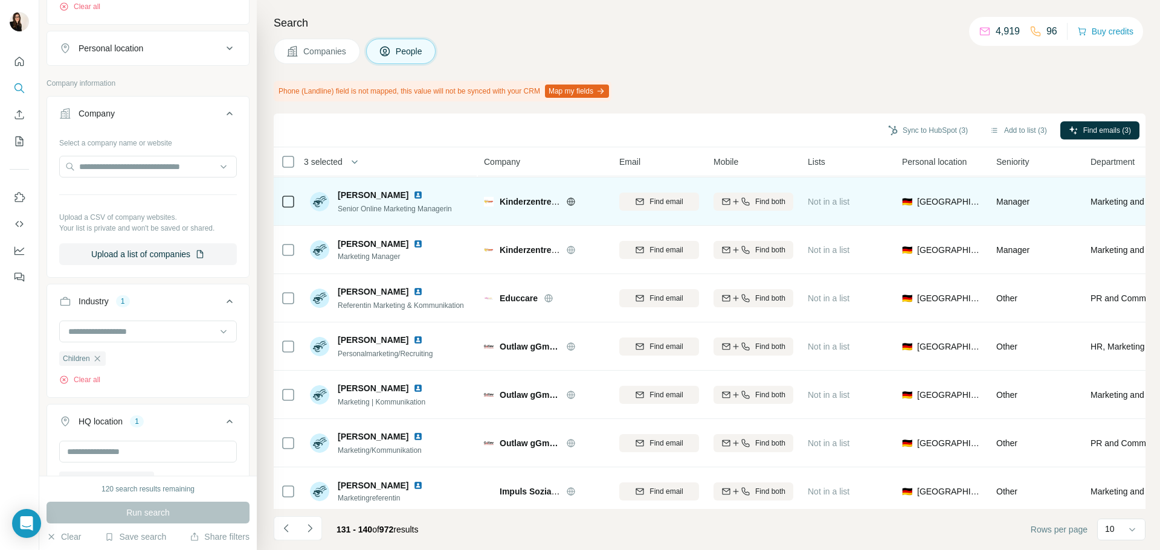
scroll to position [156, 0]
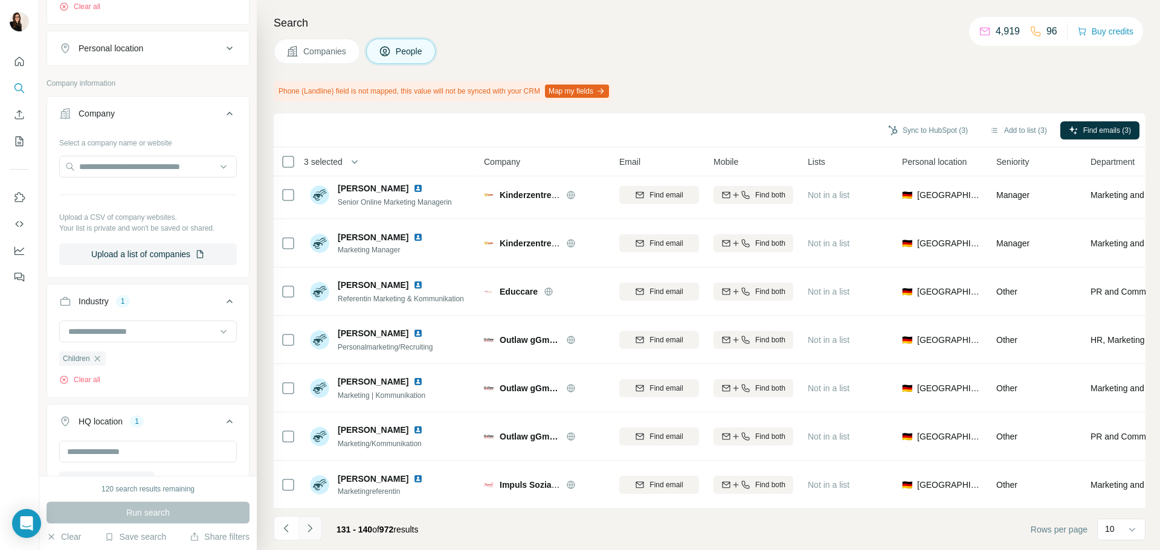
click at [318, 528] on button "Navigate to next page" at bounding box center [310, 528] width 24 height 24
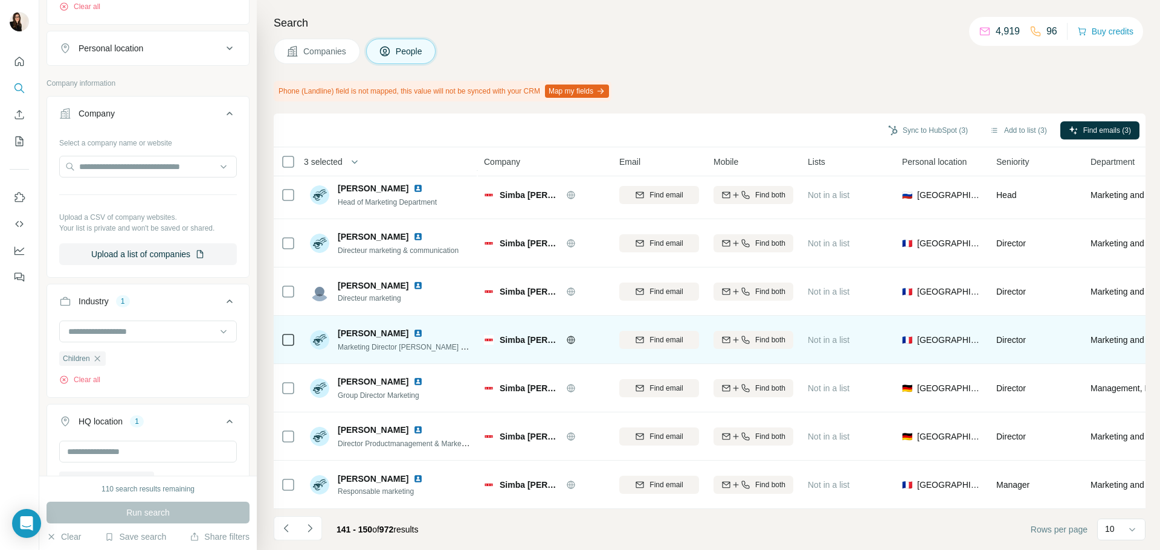
scroll to position [0, 0]
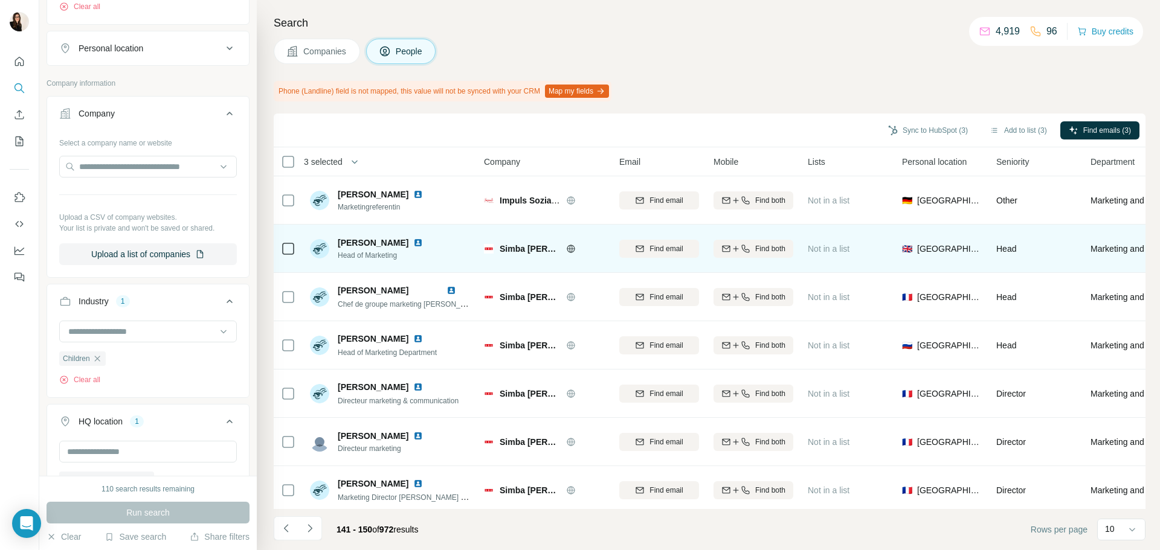
click at [567, 246] on icon at bounding box center [571, 249] width 10 height 10
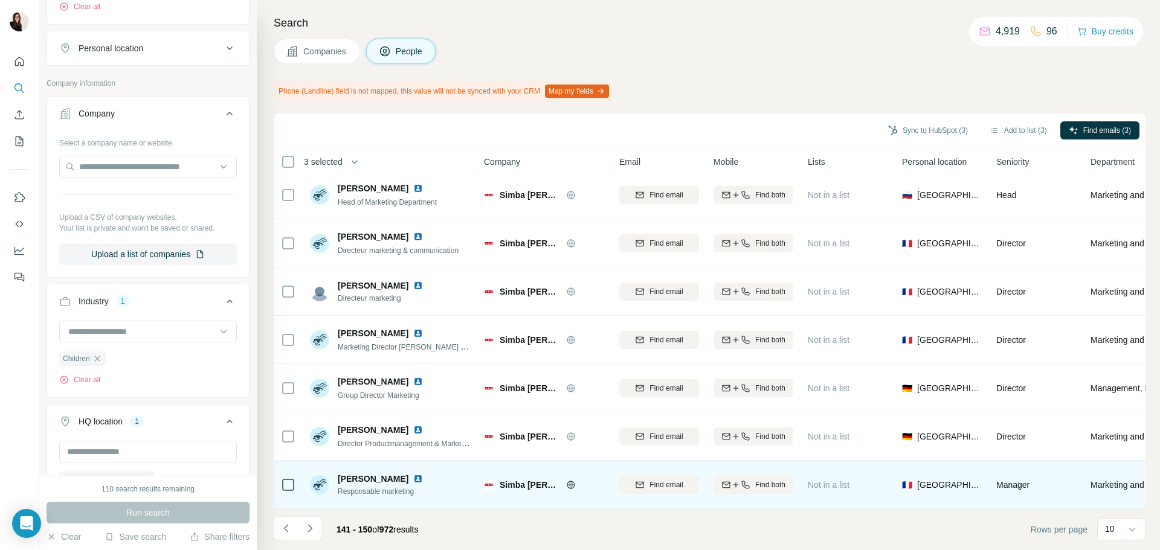
scroll to position [156, 0]
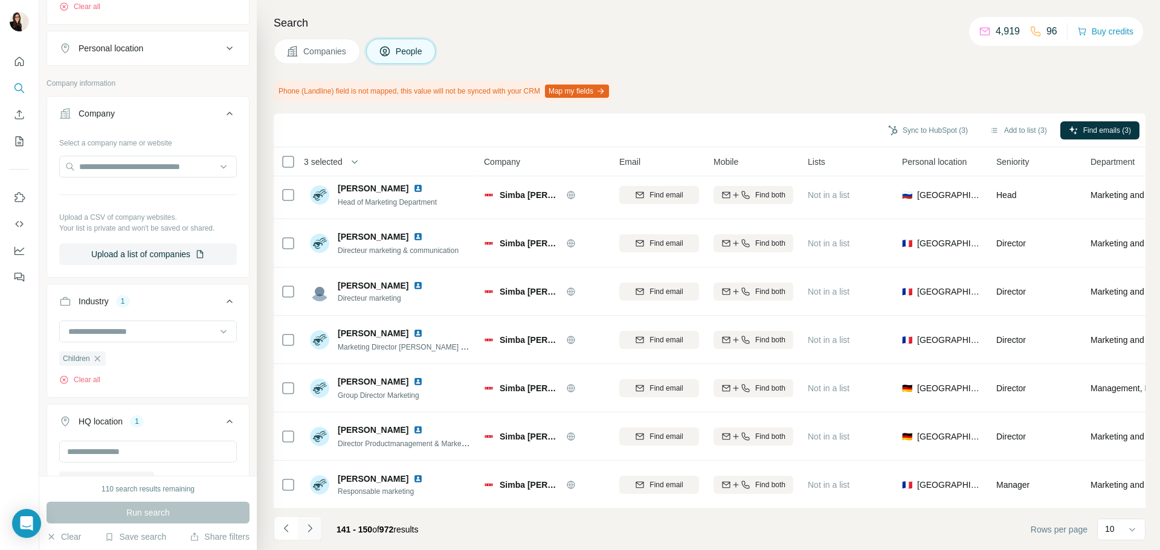
click at [310, 529] on icon "Navigate to next page" at bounding box center [309, 528] width 4 height 8
click at [303, 527] on button "Navigate to next page" at bounding box center [310, 528] width 24 height 24
click at [315, 527] on icon "Navigate to next page" at bounding box center [310, 528] width 12 height 12
click at [304, 530] on icon "Navigate to next page" at bounding box center [310, 528] width 12 height 12
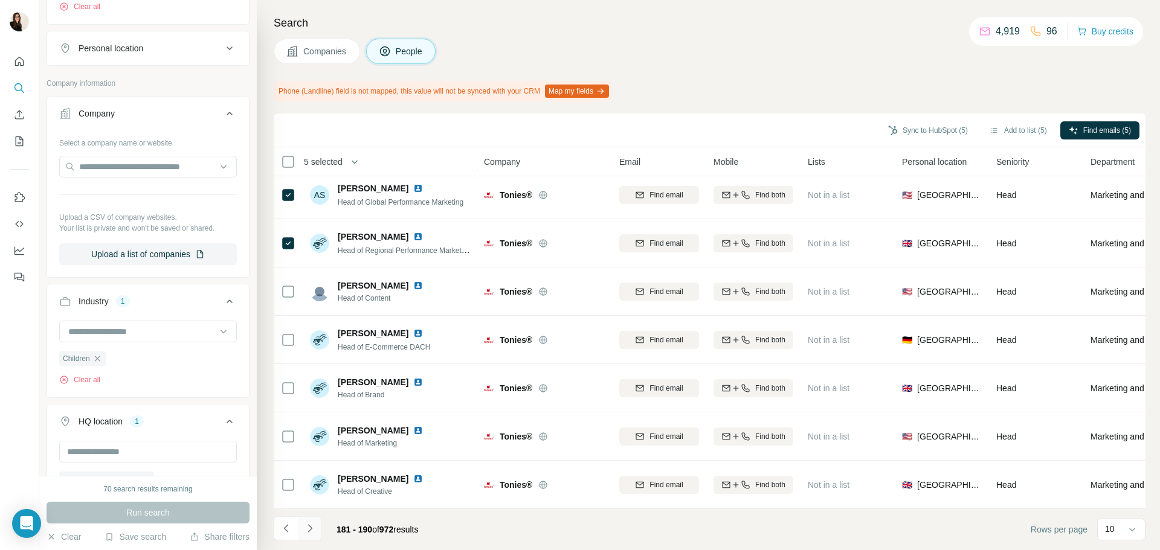
click at [313, 530] on icon "Navigate to next page" at bounding box center [310, 528] width 12 height 12
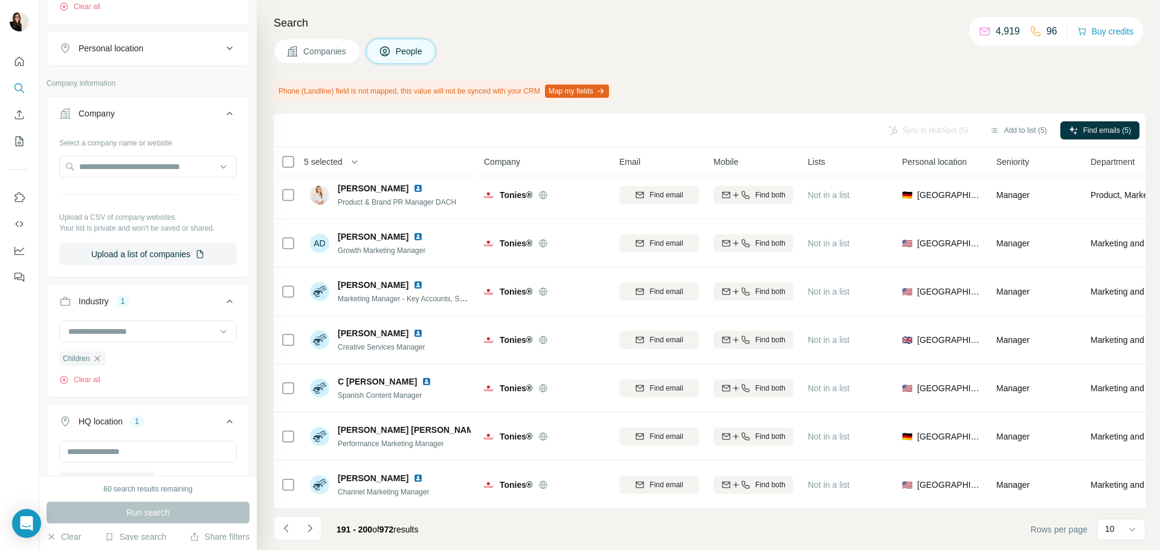
click at [313, 530] on icon "Navigate to next page" at bounding box center [310, 528] width 12 height 12
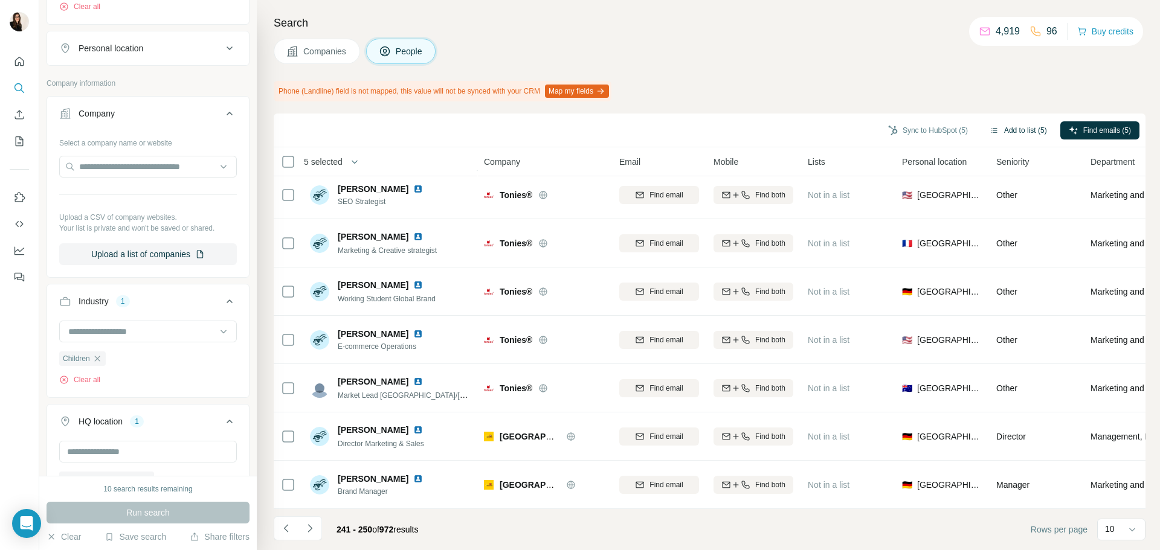
click at [1005, 129] on button "Add to list (5)" at bounding box center [1018, 130] width 74 height 18
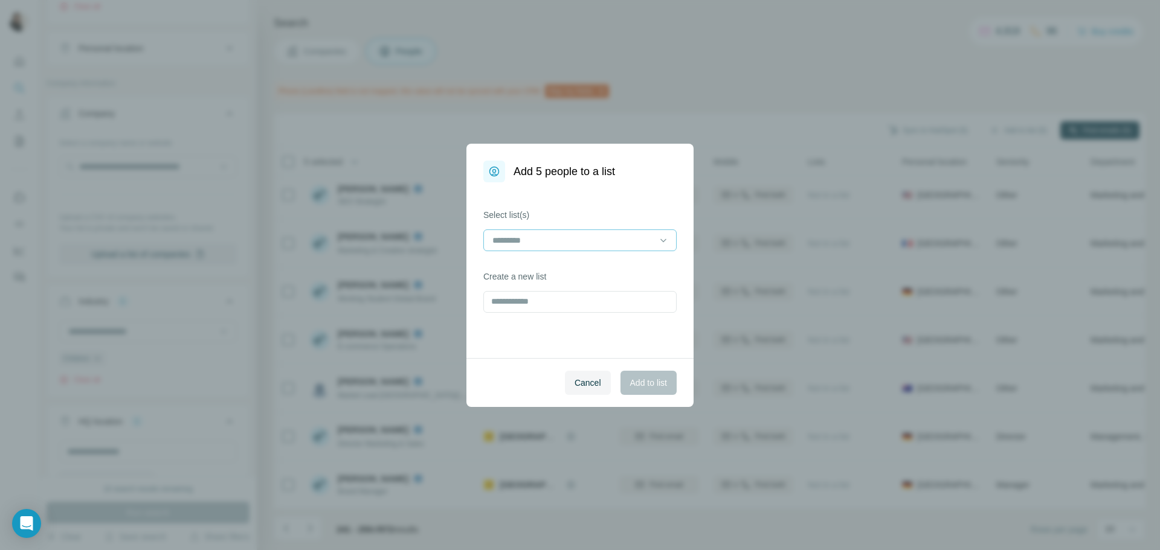
click at [616, 239] on input at bounding box center [572, 240] width 163 height 13
click at [618, 269] on div "kids equ" at bounding box center [579, 268] width 173 height 12
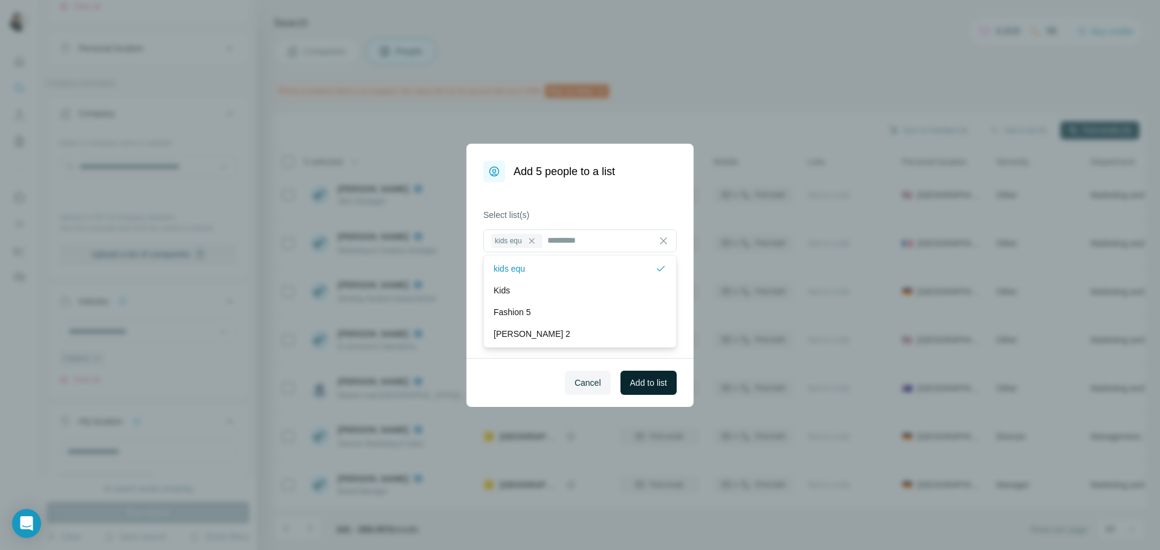
click at [653, 390] on button "Add to list" at bounding box center [648, 383] width 56 height 24
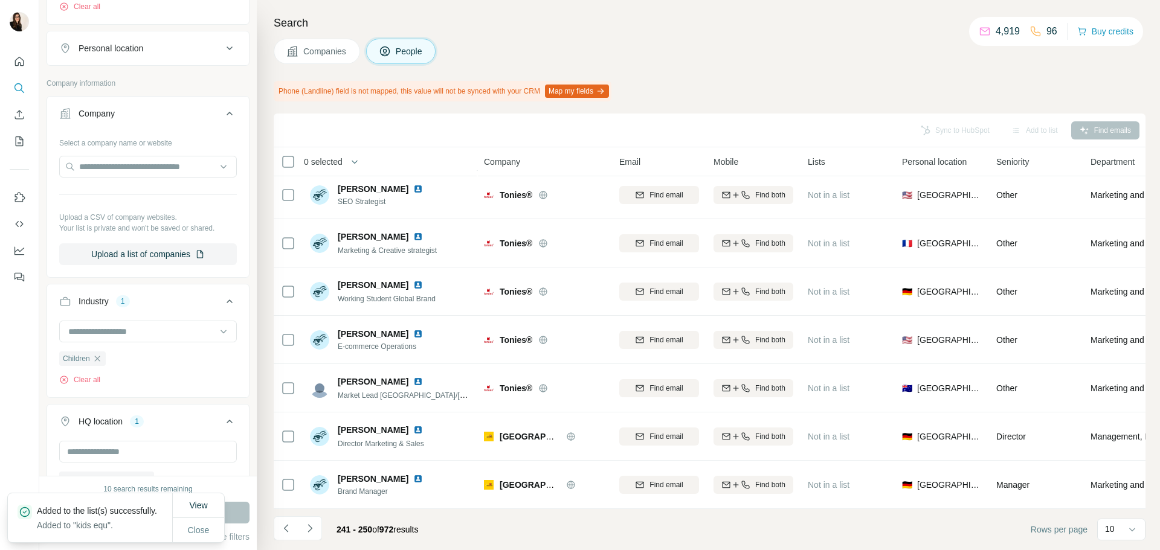
click at [316, 524] on button "Navigate to next page" at bounding box center [310, 528] width 24 height 24
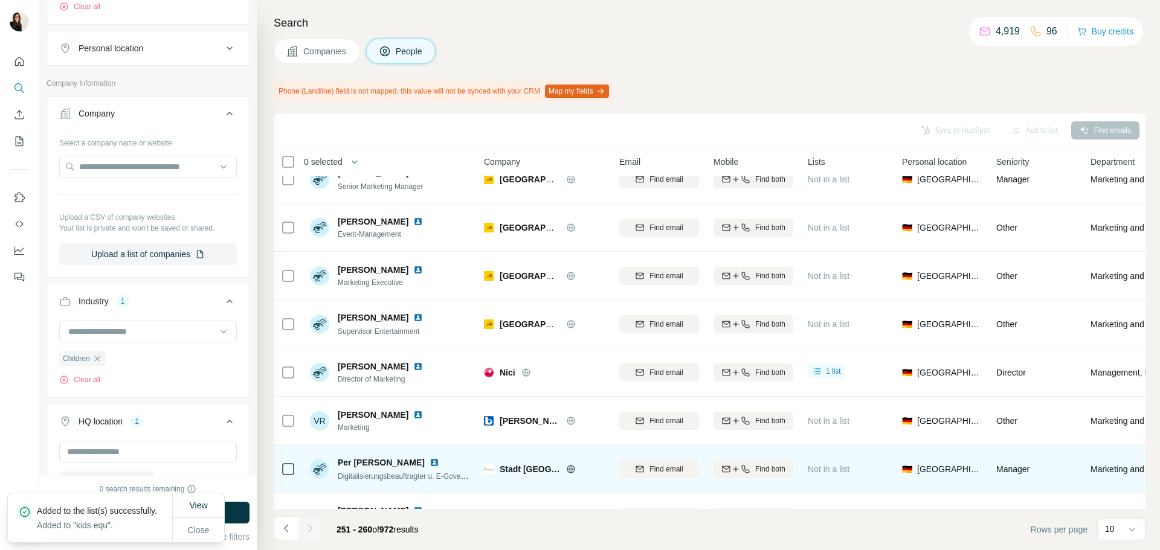
scroll to position [96, 0]
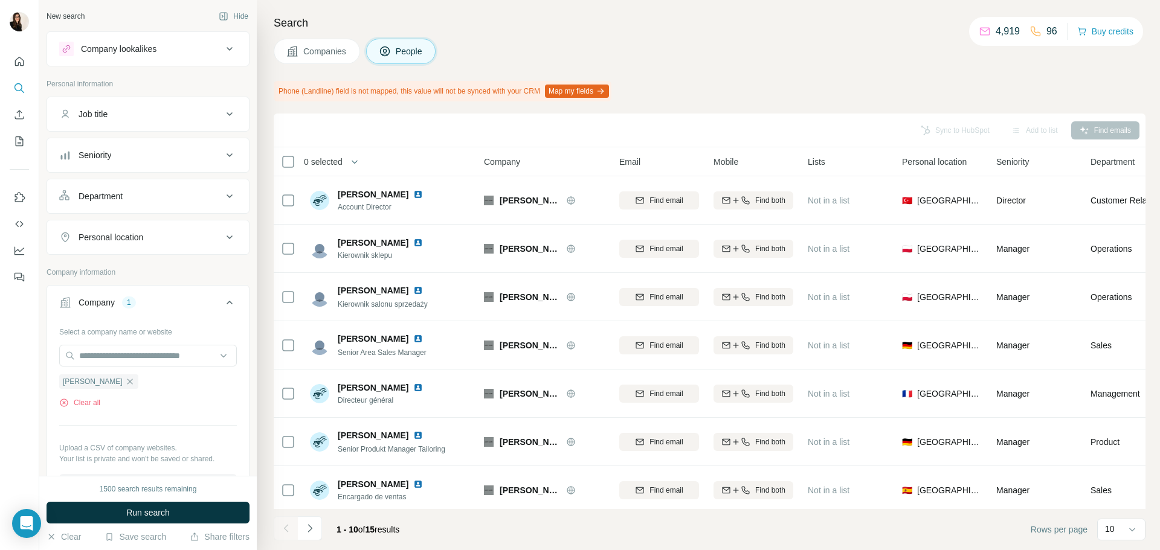
scroll to position [473, 0]
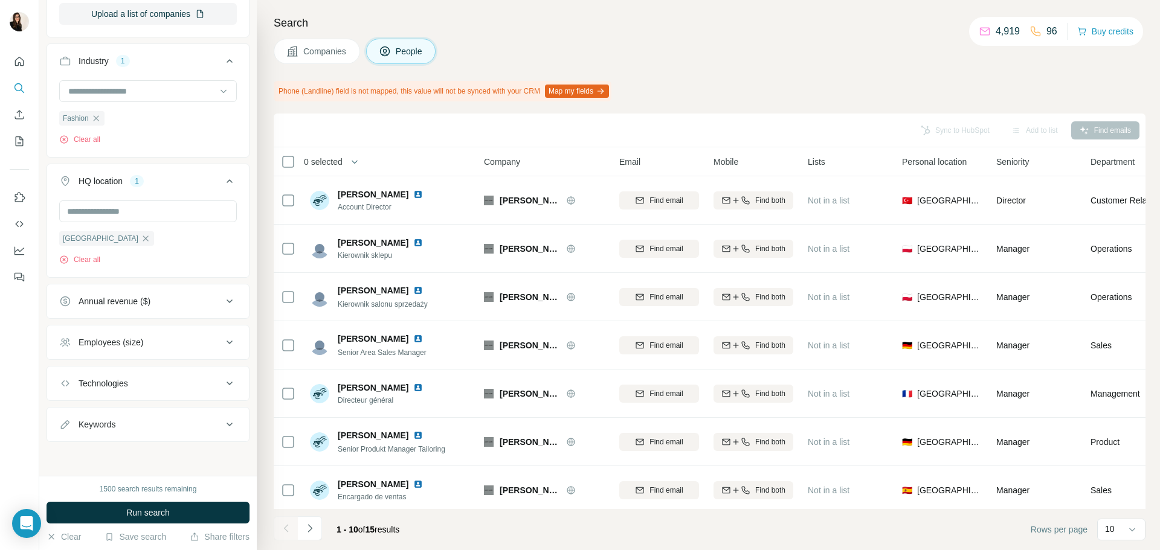
click at [832, 92] on div "Phone (Landline) field is not mapped, this value will not be synced with your C…" at bounding box center [710, 91] width 872 height 21
